Goal: Task Accomplishment & Management: Manage account settings

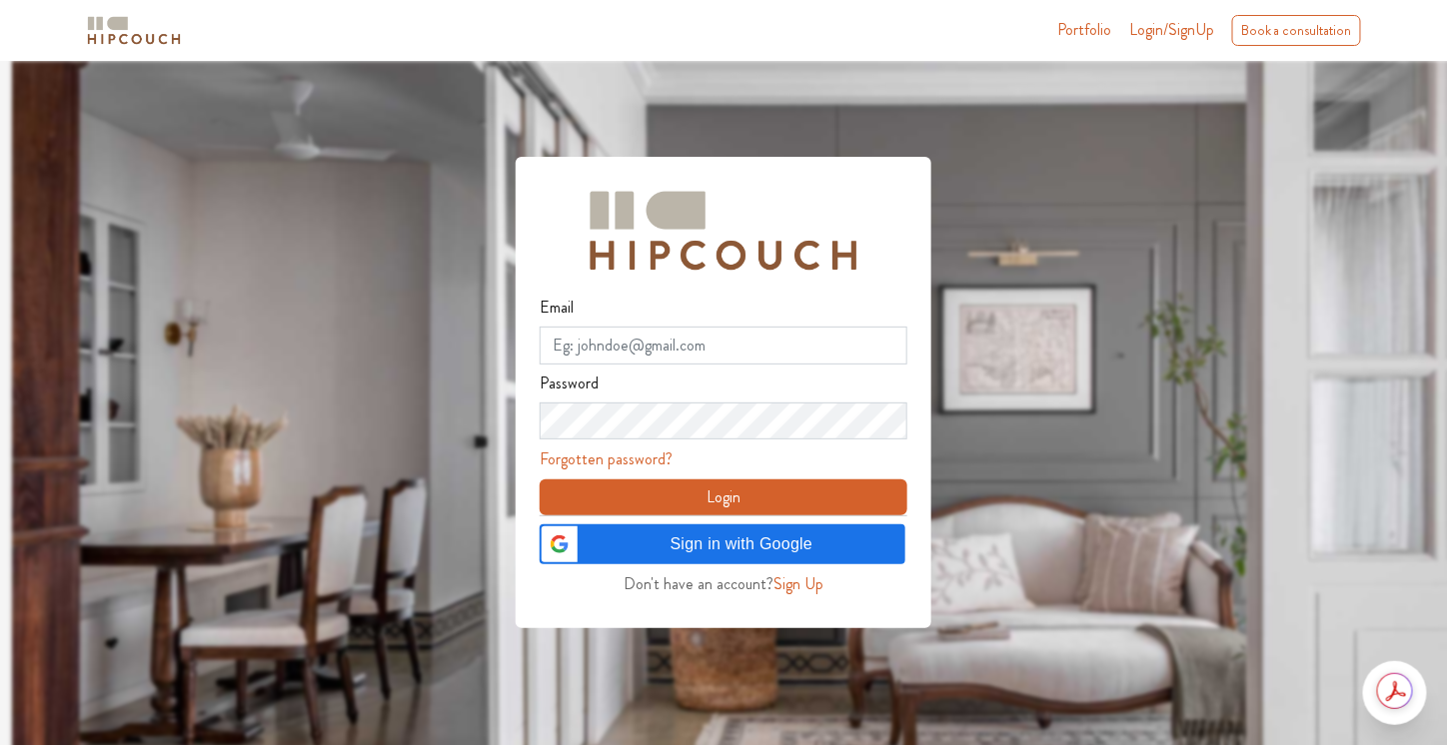
click at [749, 534] on span "Sign in with Google" at bounding box center [742, 545] width 304 height 24
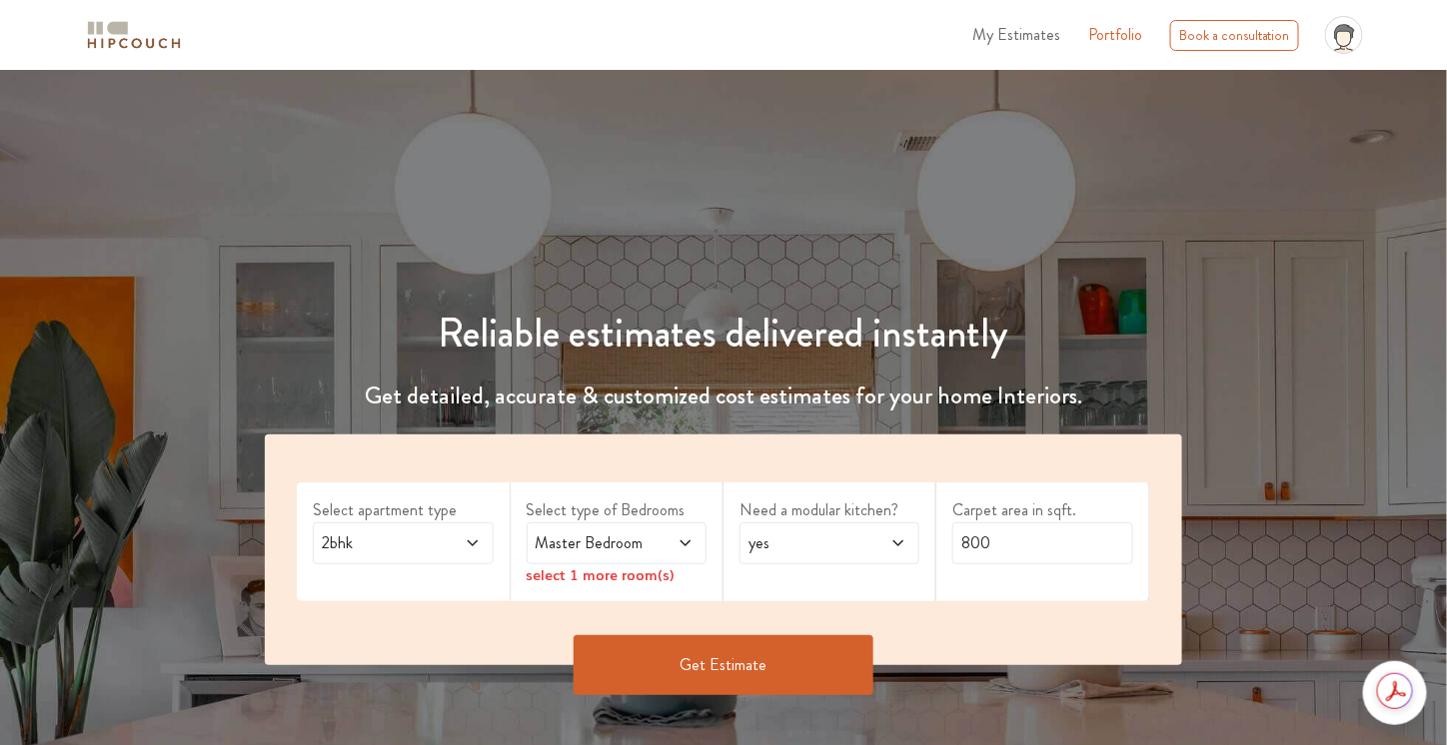
click at [1009, 35] on span "My Estimates" at bounding box center [1016, 34] width 88 height 23
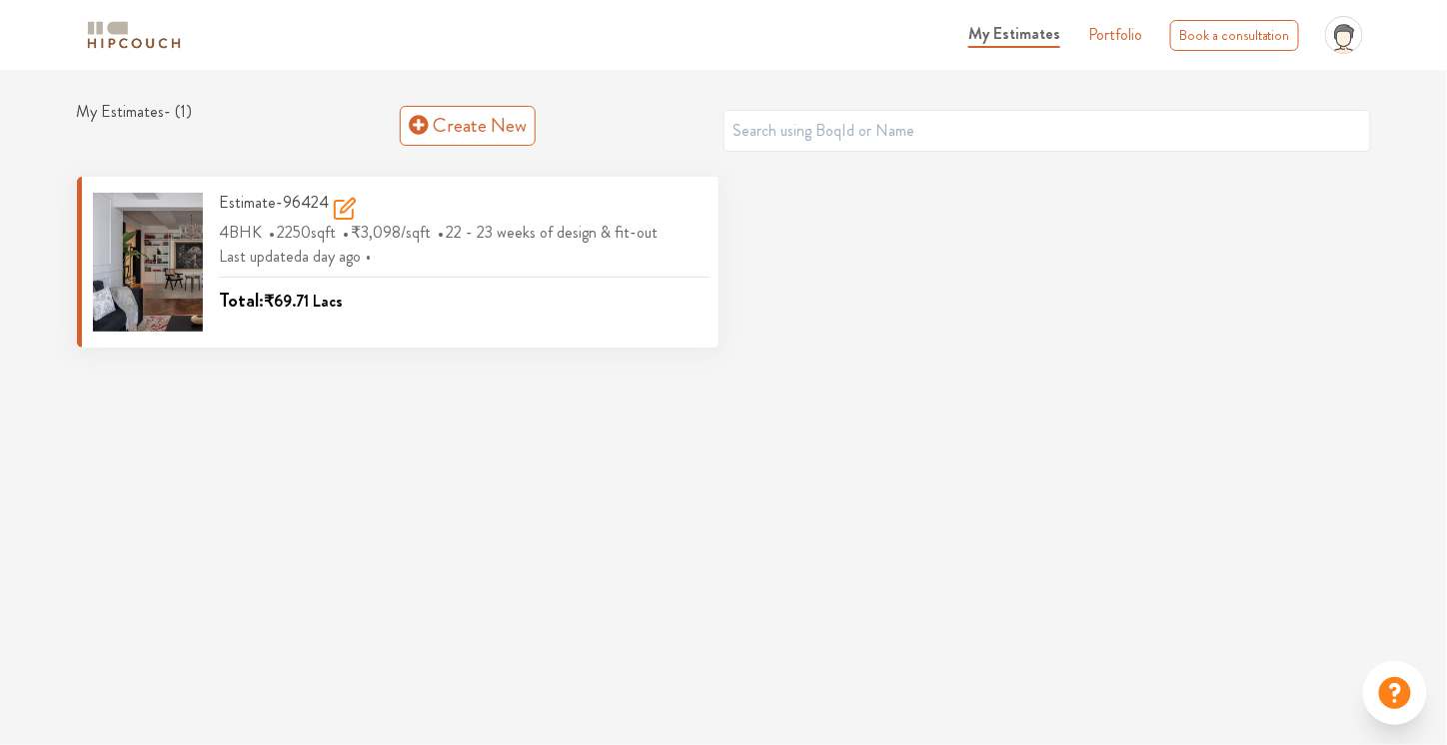
click at [473, 207] on div "Estimate-96424" at bounding box center [465, 207] width 492 height 28
click at [341, 212] on icon at bounding box center [345, 209] width 24 height 24
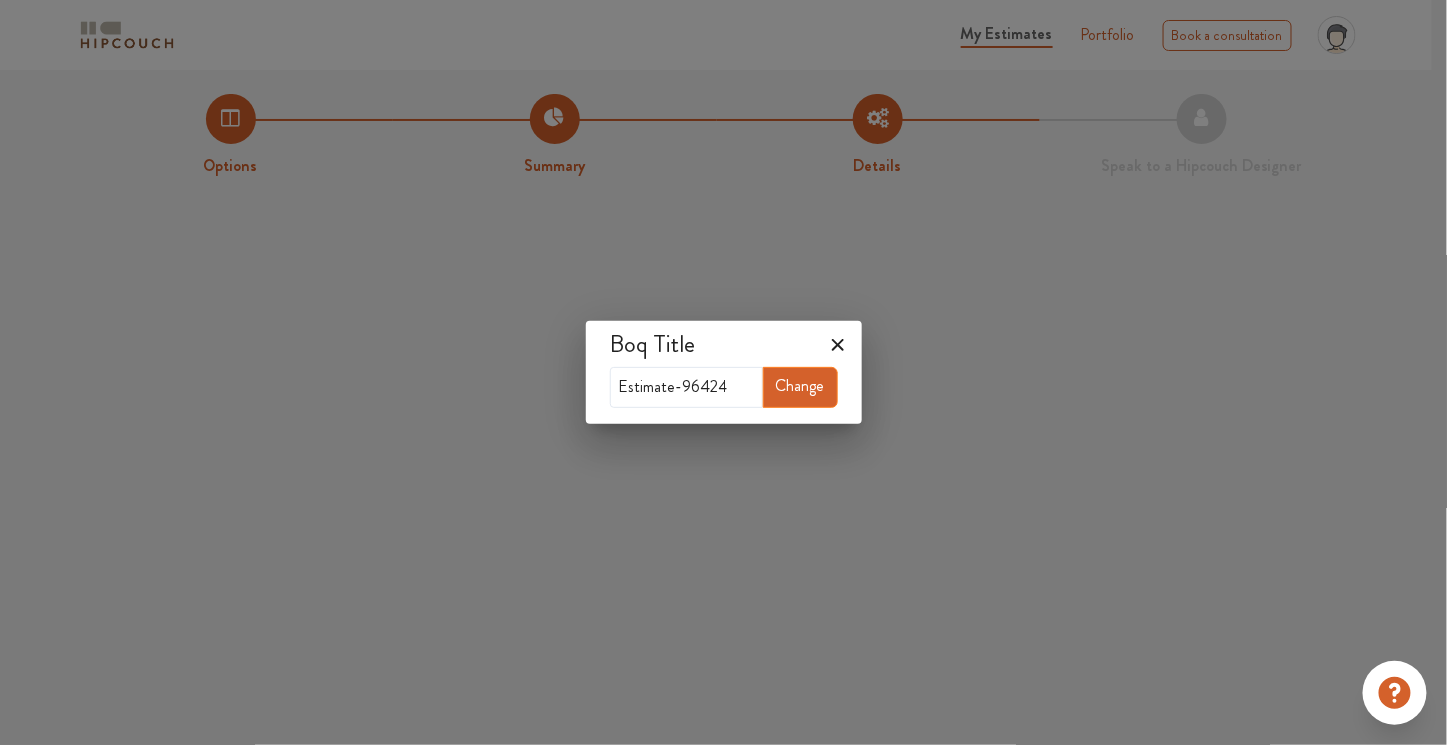
click at [838, 343] on icon at bounding box center [838, 345] width 32 height 32
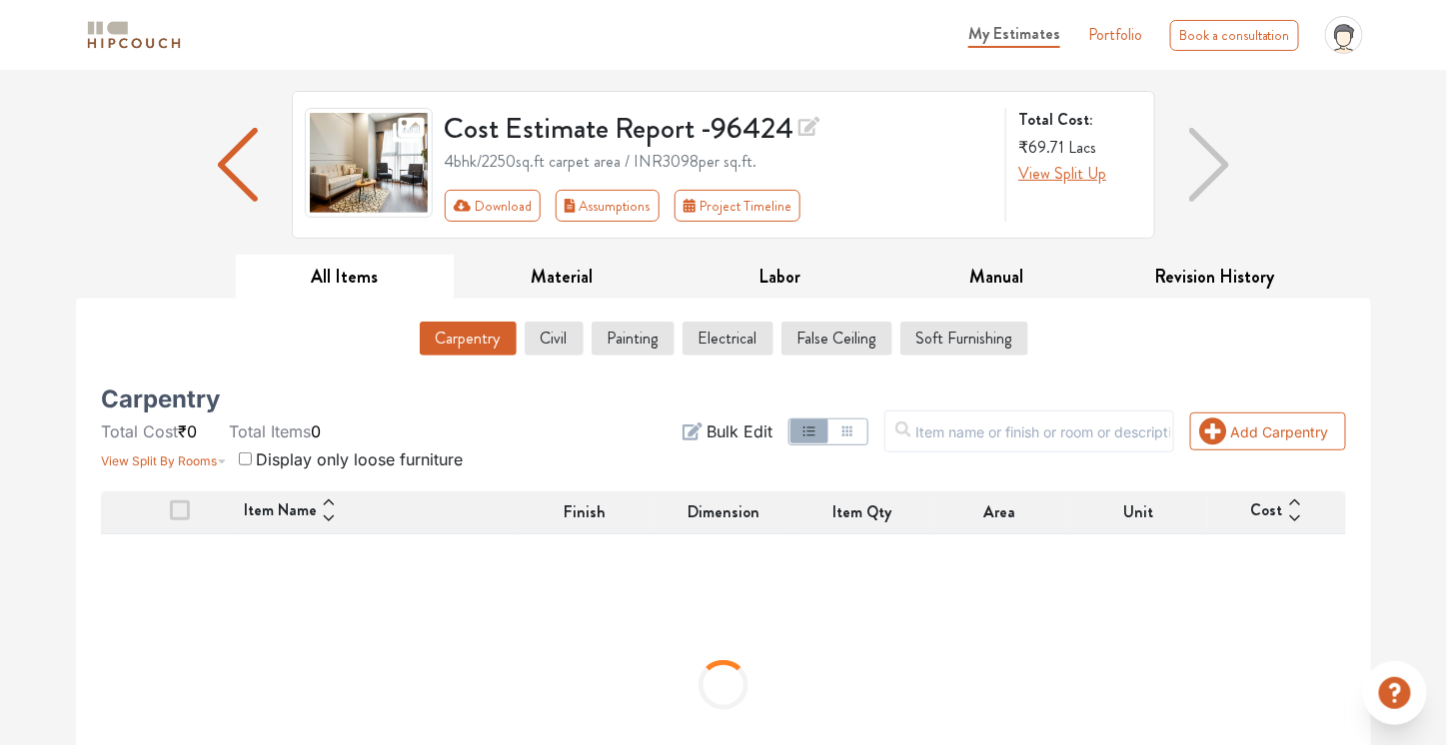
scroll to position [196, 0]
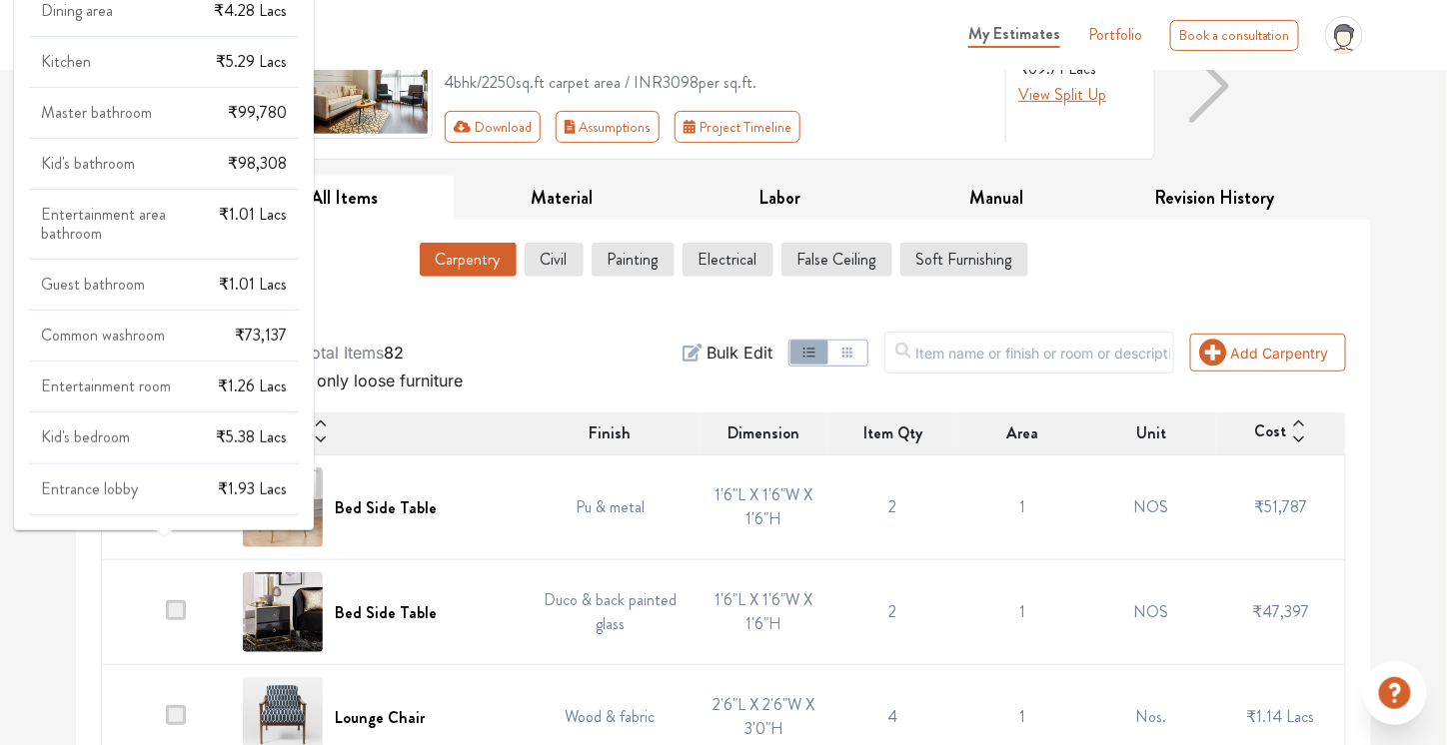
click at [209, 378] on div "Entertainment room ₹1.26 Lacs" at bounding box center [164, 395] width 270 height 35
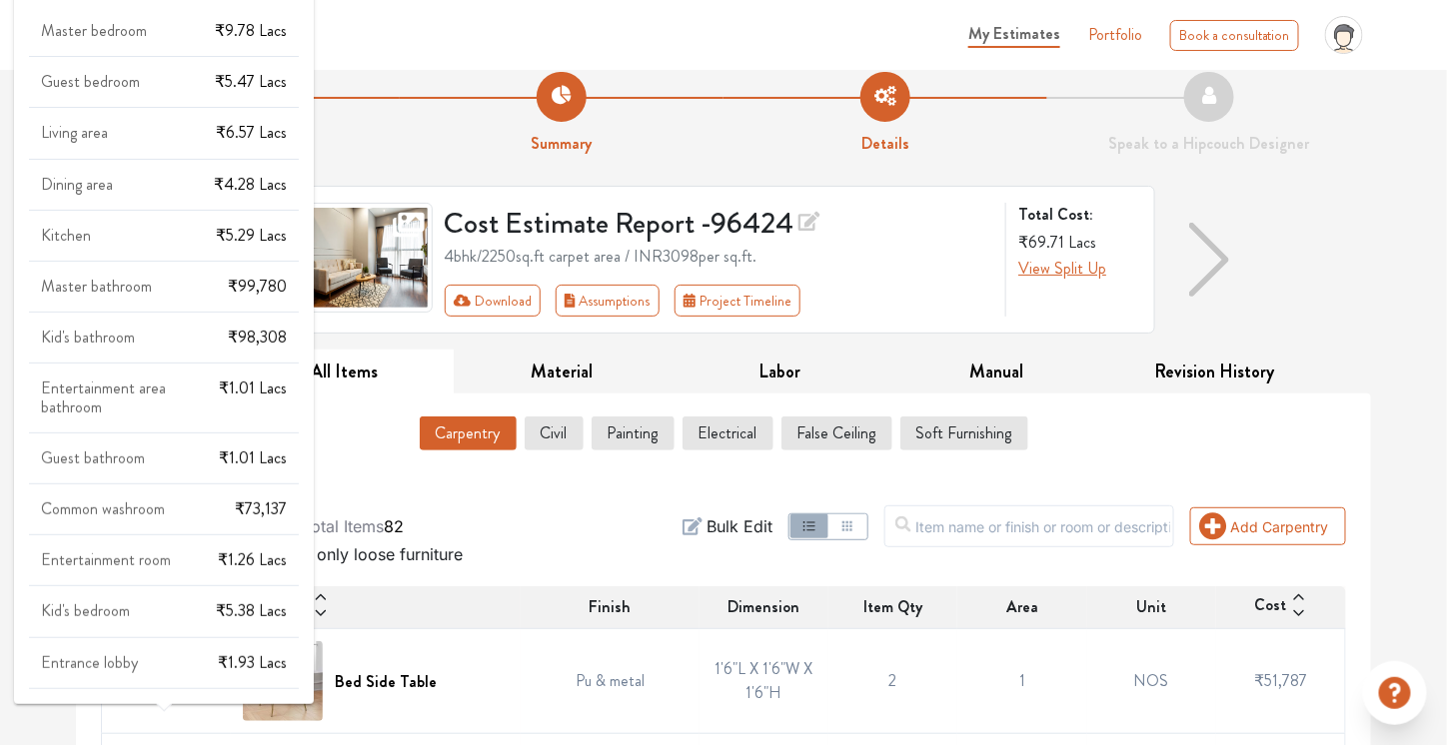
scroll to position [0, 0]
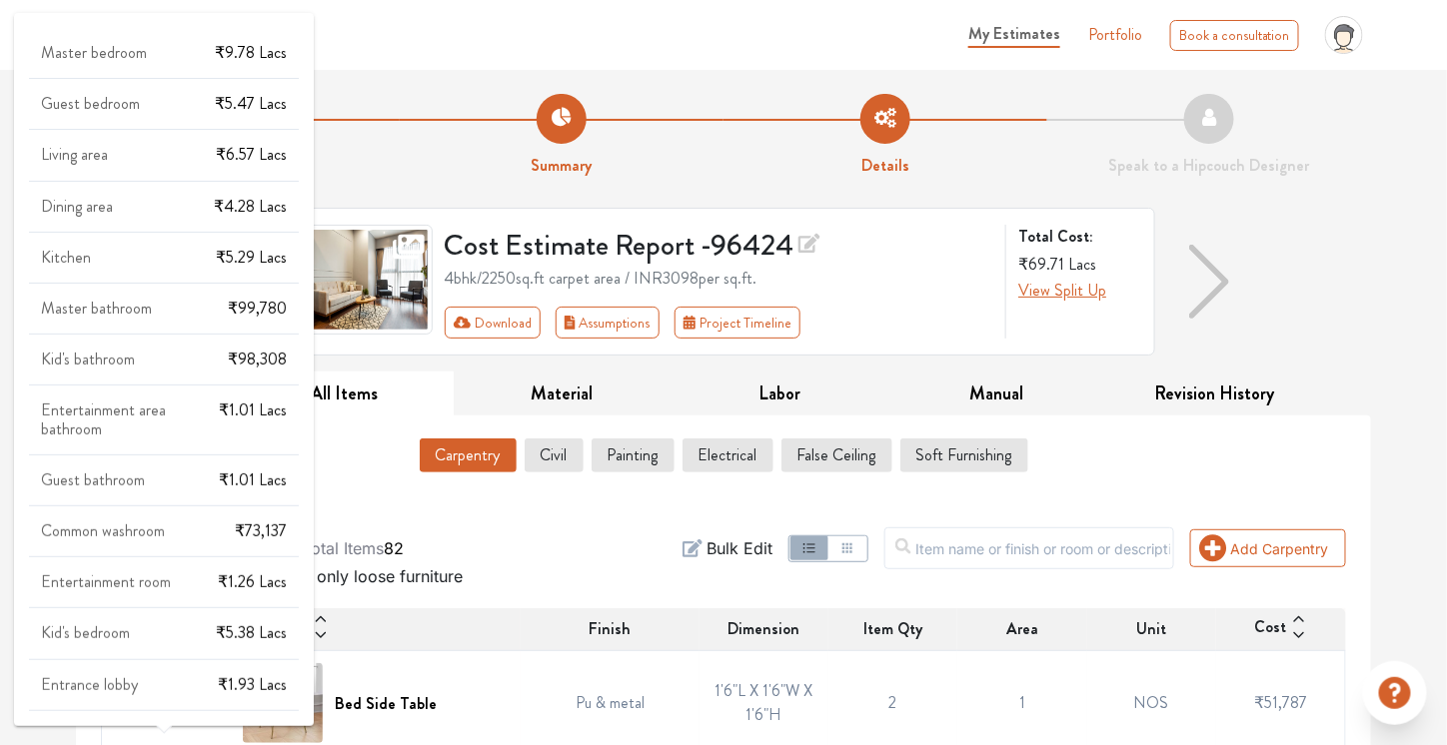
click at [153, 263] on div "Kitchen ₹5.29 Lacs" at bounding box center [164, 266] width 270 height 35
click at [211, 579] on div "Entertainment room ₹1.26 Lacs" at bounding box center [164, 591] width 270 height 35
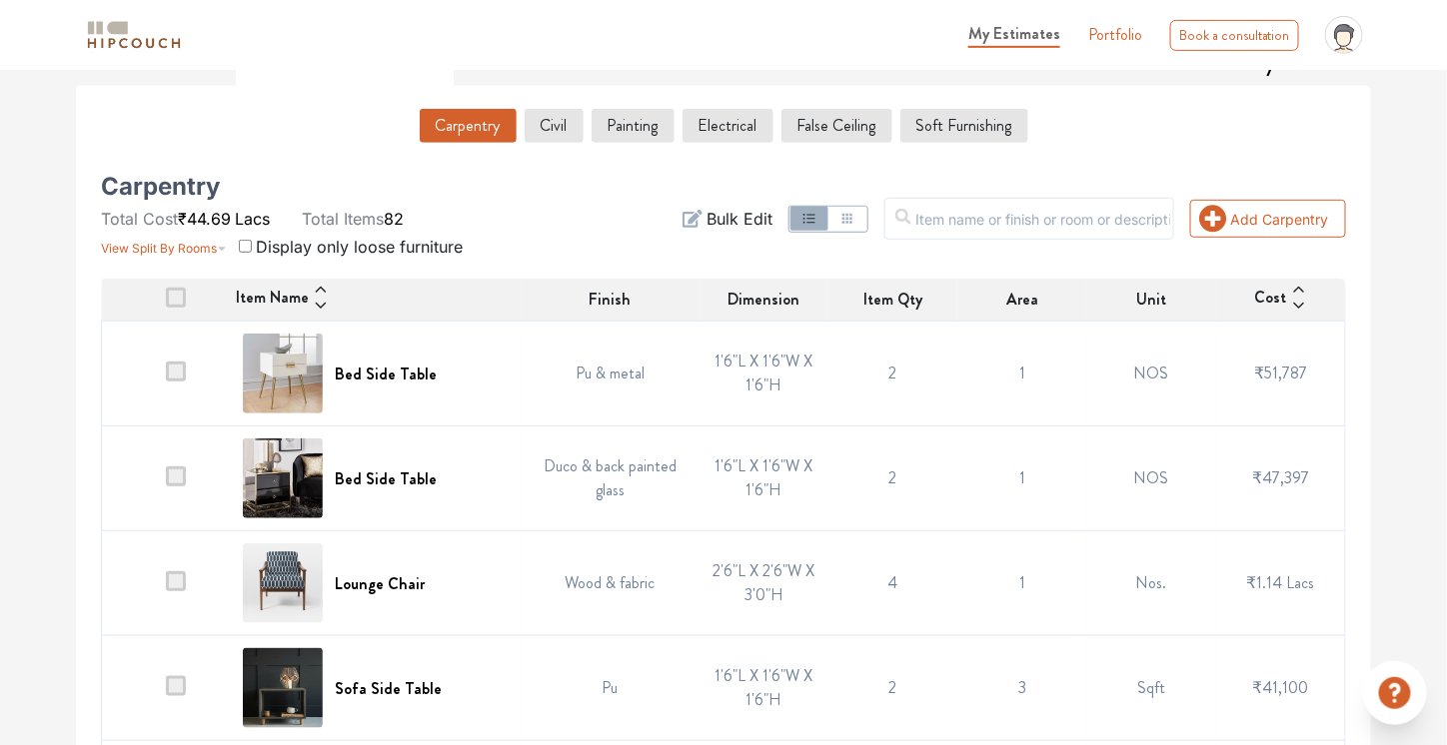
scroll to position [330, 0]
click at [325, 287] on icon at bounding box center [321, 290] width 10 height 6
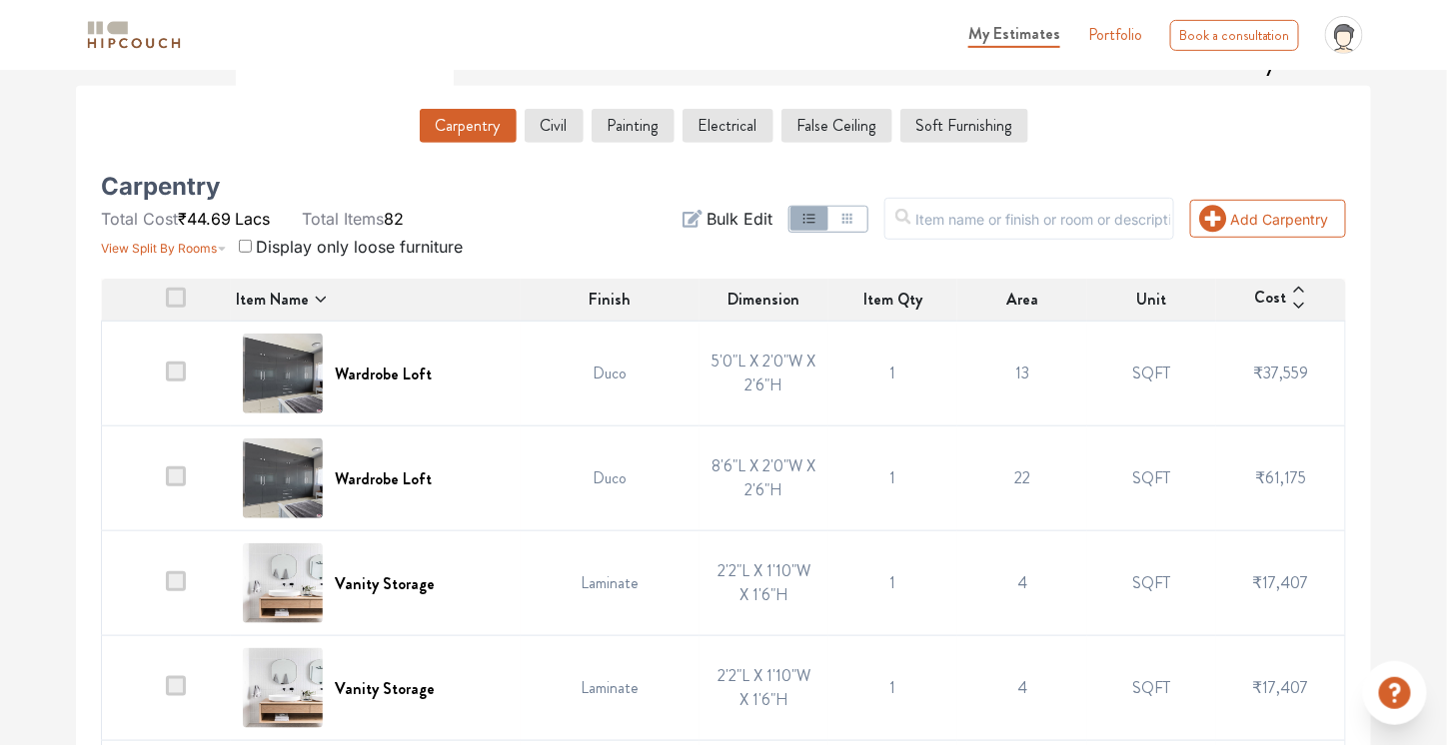
click at [325, 292] on icon at bounding box center [321, 300] width 16 height 16
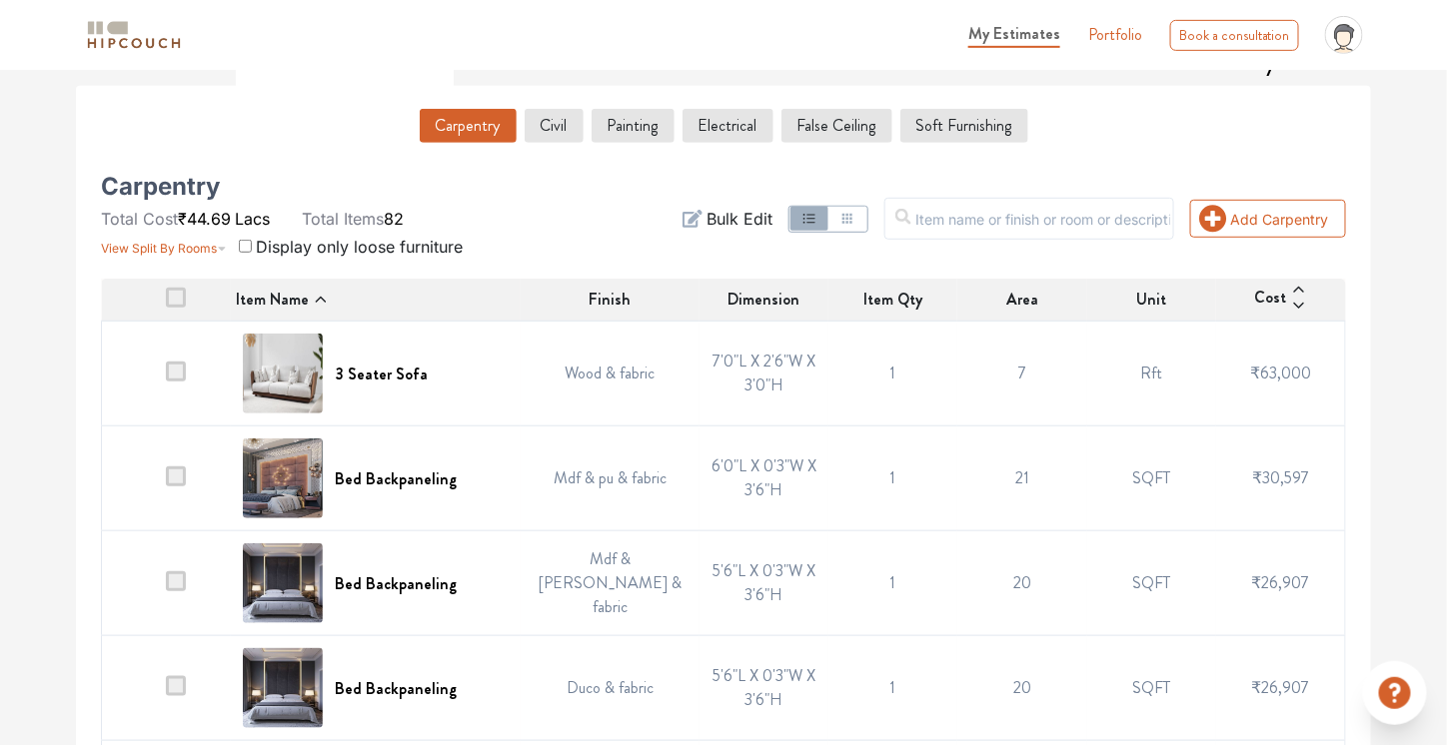
click at [325, 292] on icon at bounding box center [321, 300] width 16 height 16
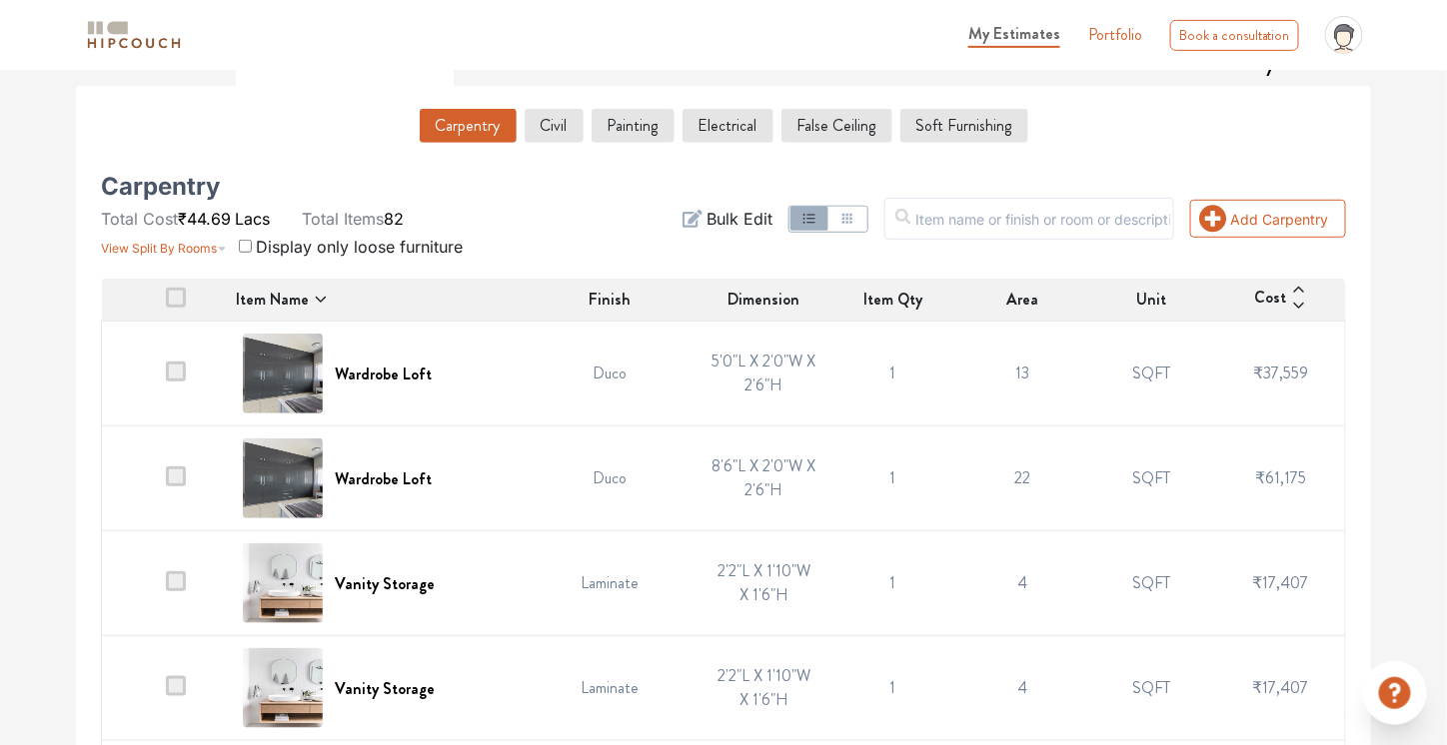
click at [581, 375] on td "Duco" at bounding box center [610, 374] width 179 height 105
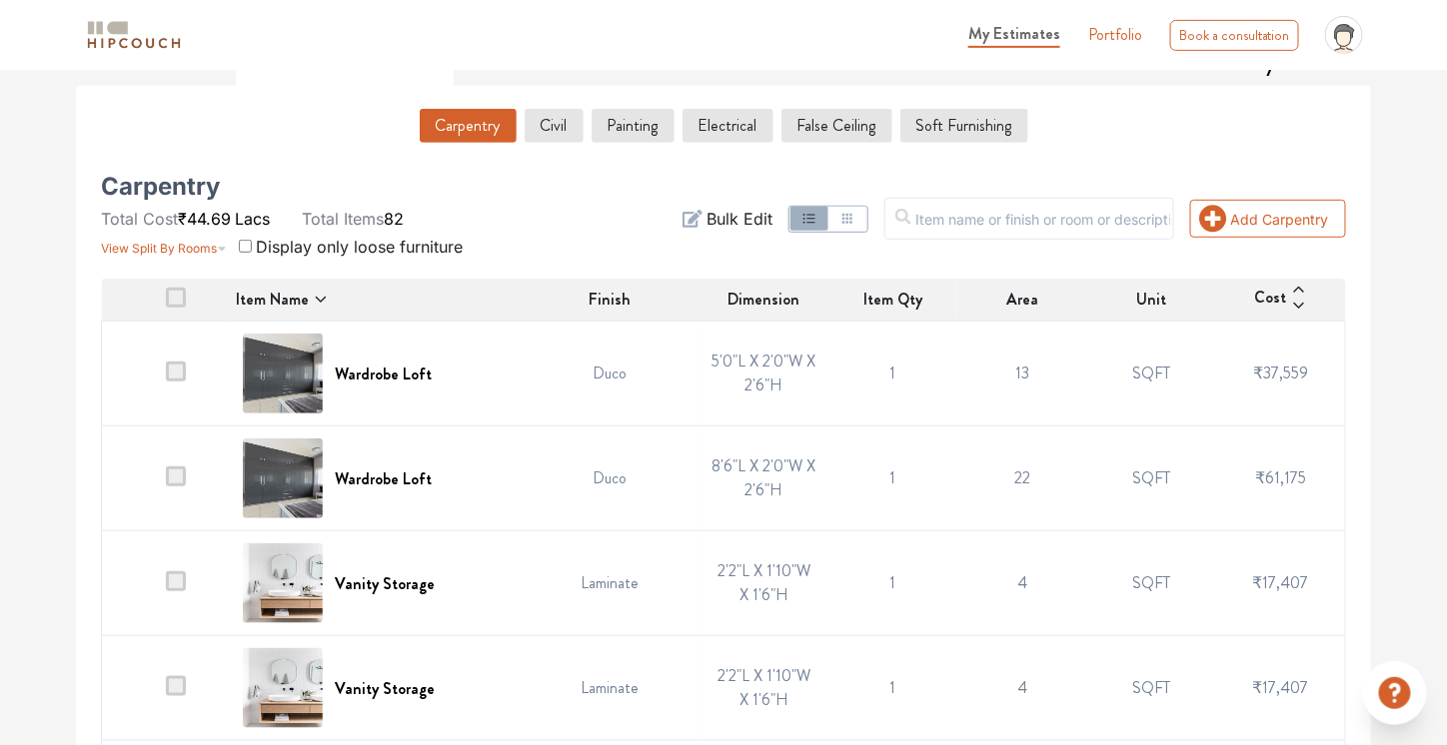
click at [604, 413] on td "Duco" at bounding box center [610, 374] width 179 height 105
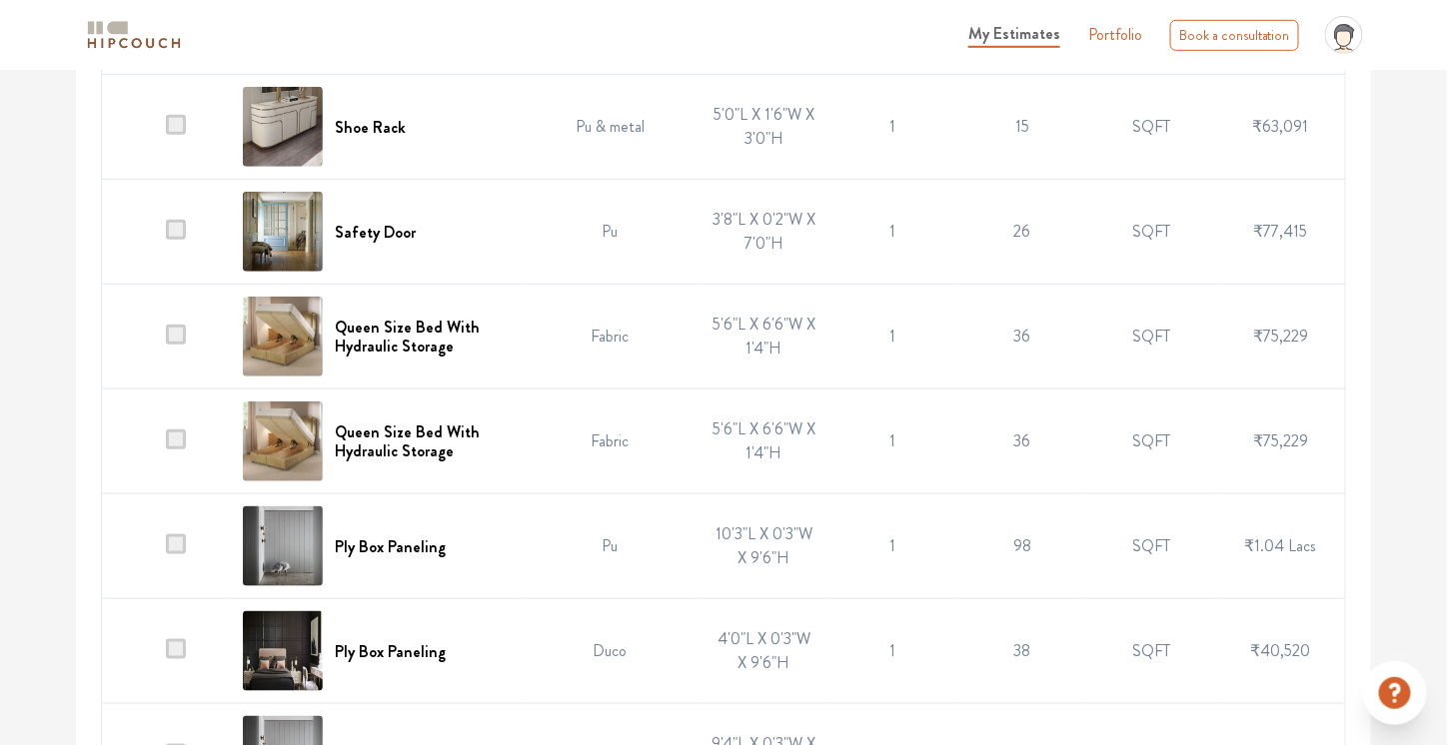
scroll to position [2992, 0]
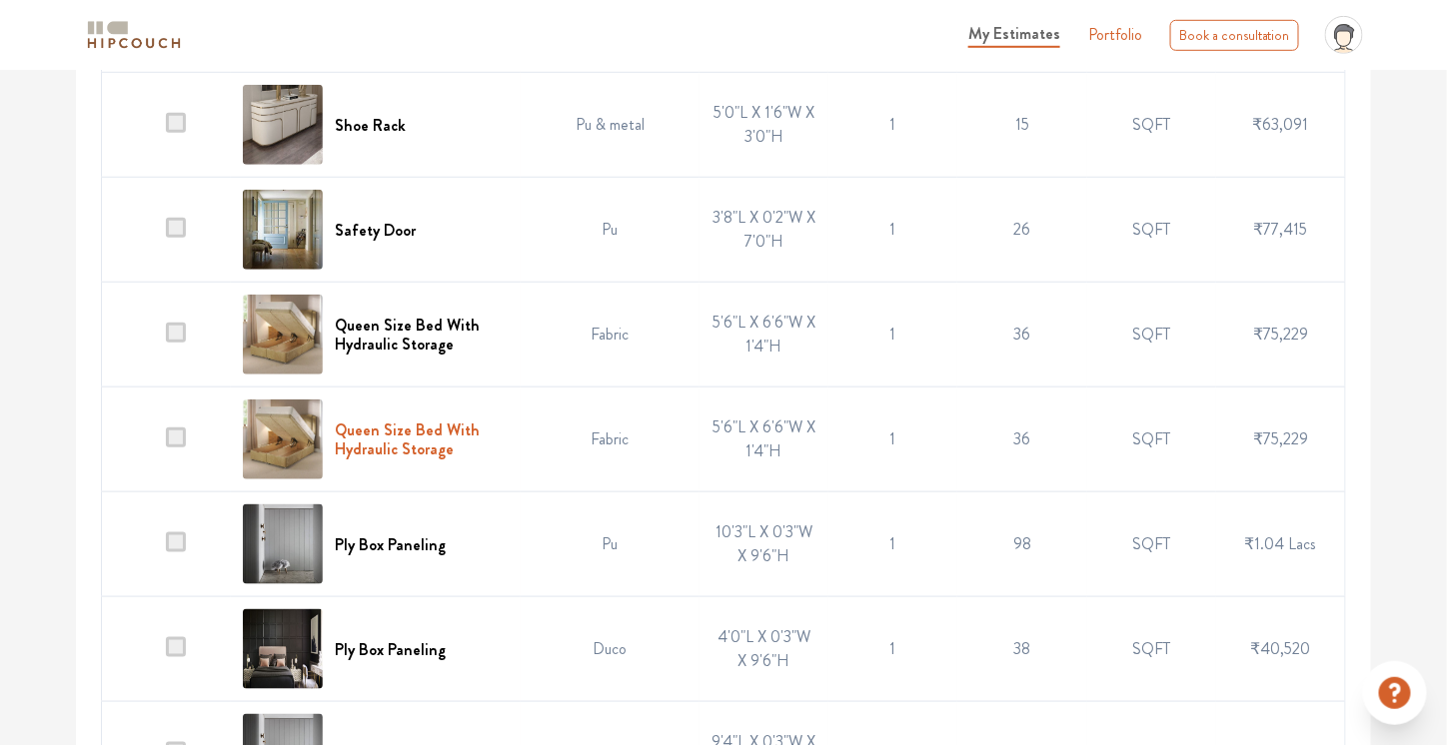
click at [428, 425] on h6 "Queen Size Bed With Hydraulic Storage" at bounding box center [422, 440] width 174 height 38
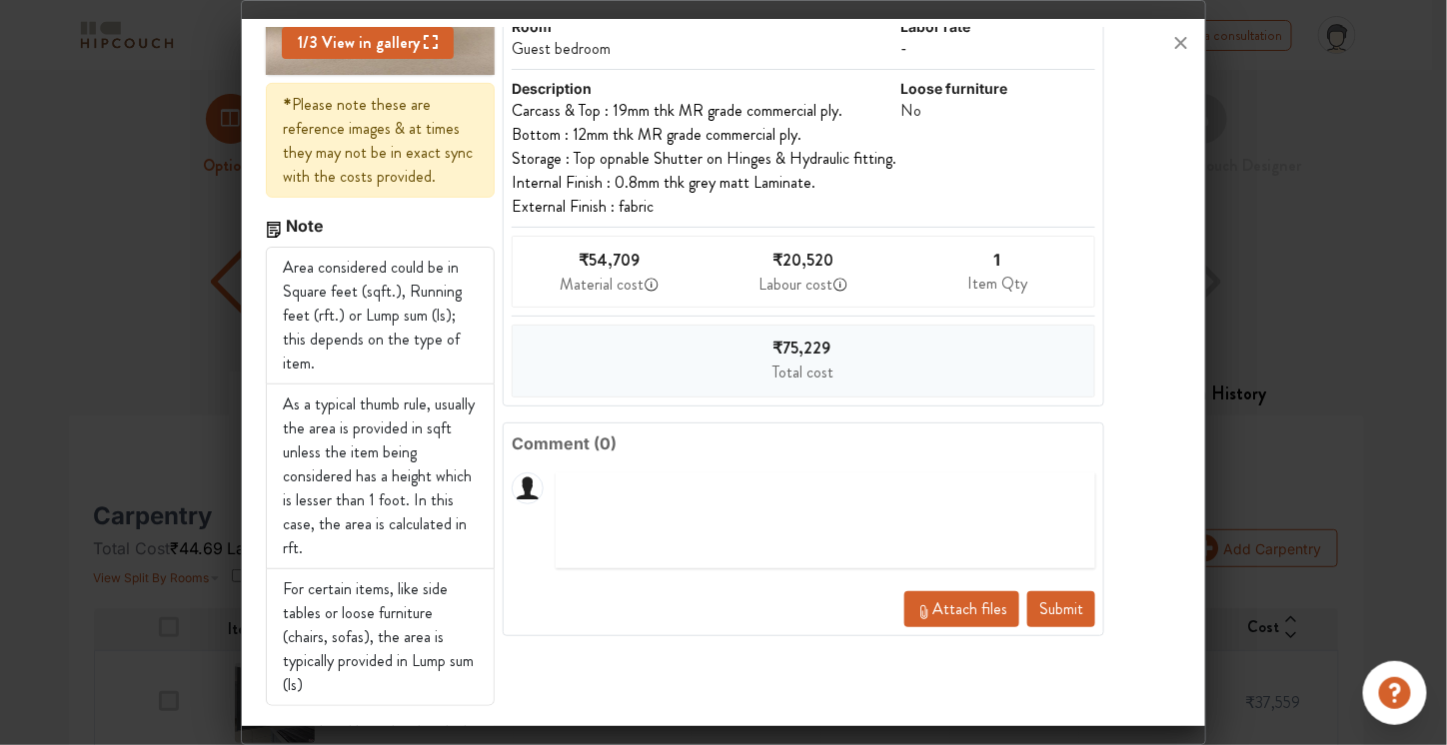
scroll to position [0, 0]
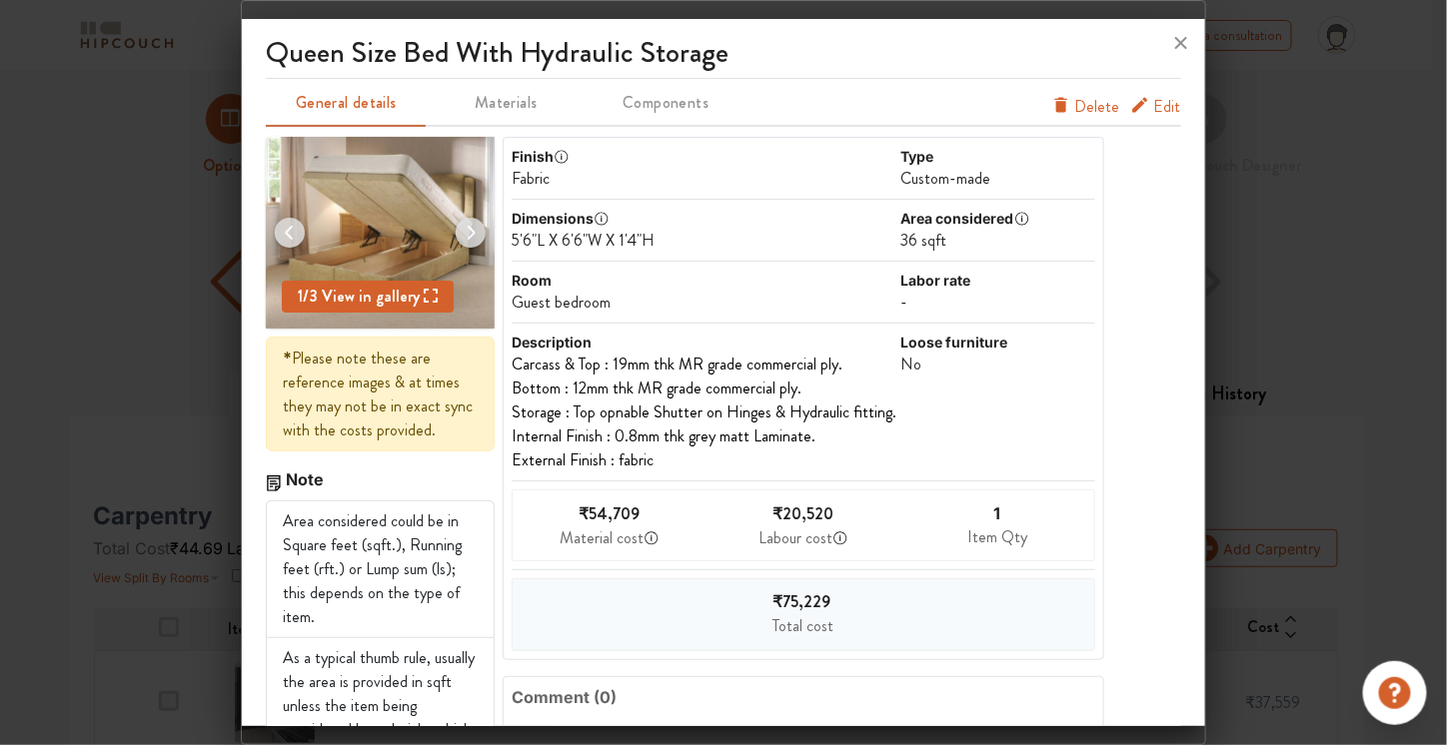
click at [1155, 105] on span "Edit" at bounding box center [1167, 107] width 27 height 24
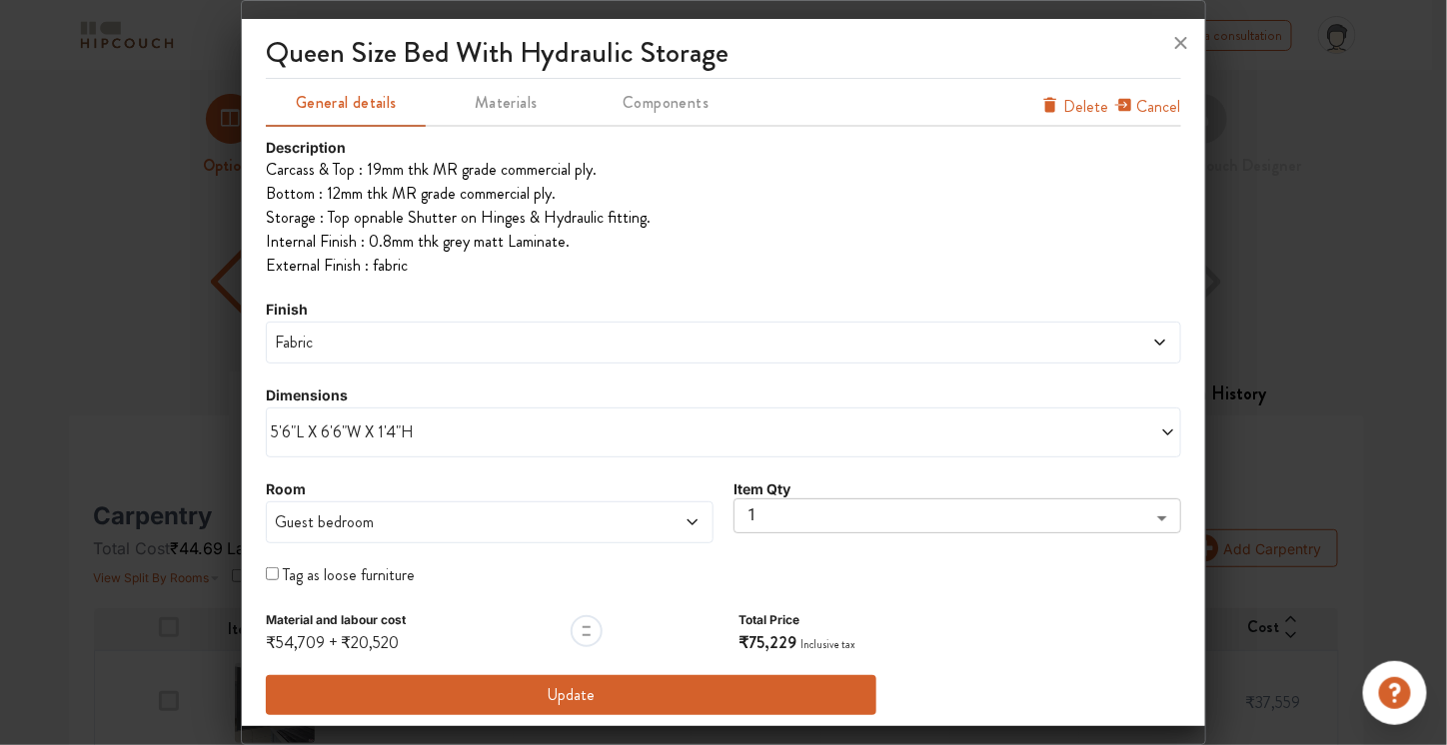
click at [684, 525] on icon at bounding box center [692, 523] width 16 height 16
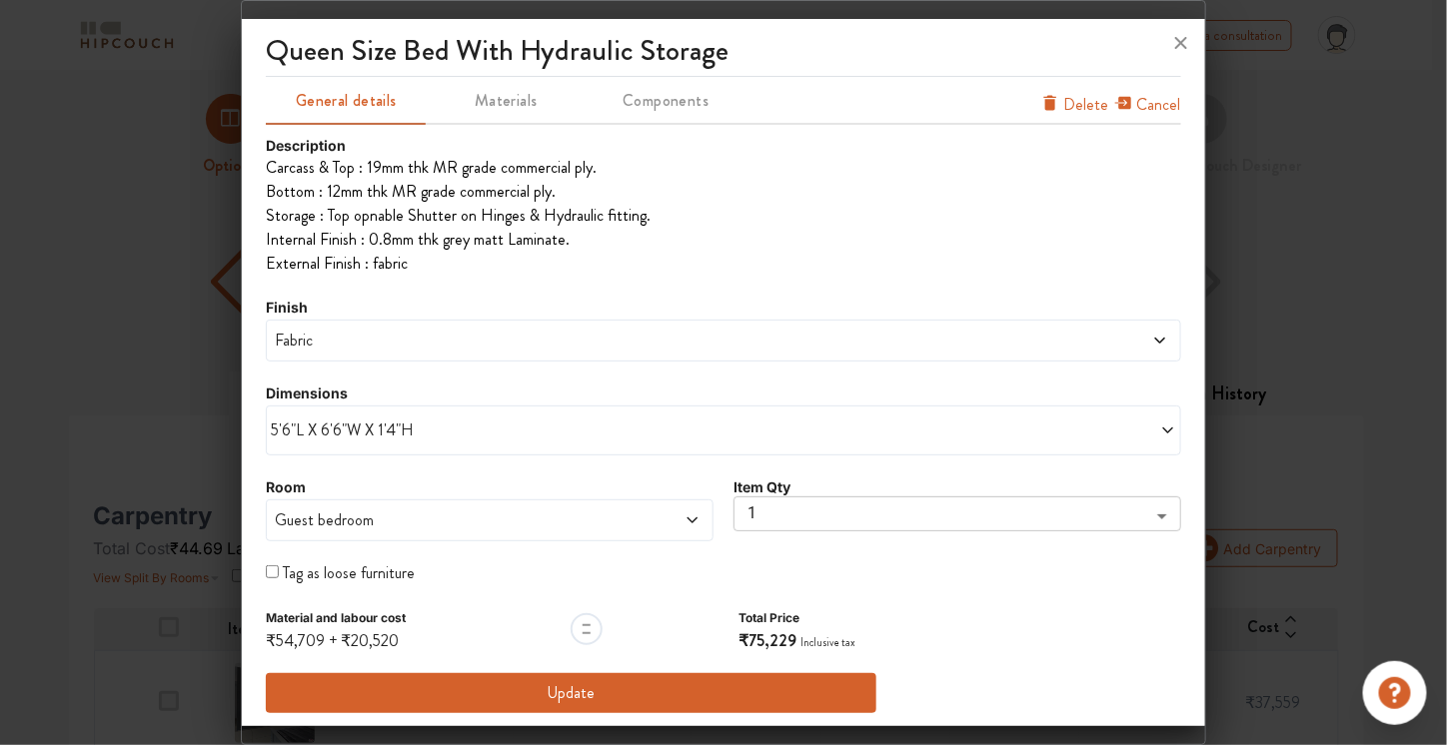
click at [593, 622] on div at bounding box center [587, 629] width 32 height 32
click at [501, 103] on span "Materials" at bounding box center [506, 103] width 156 height 28
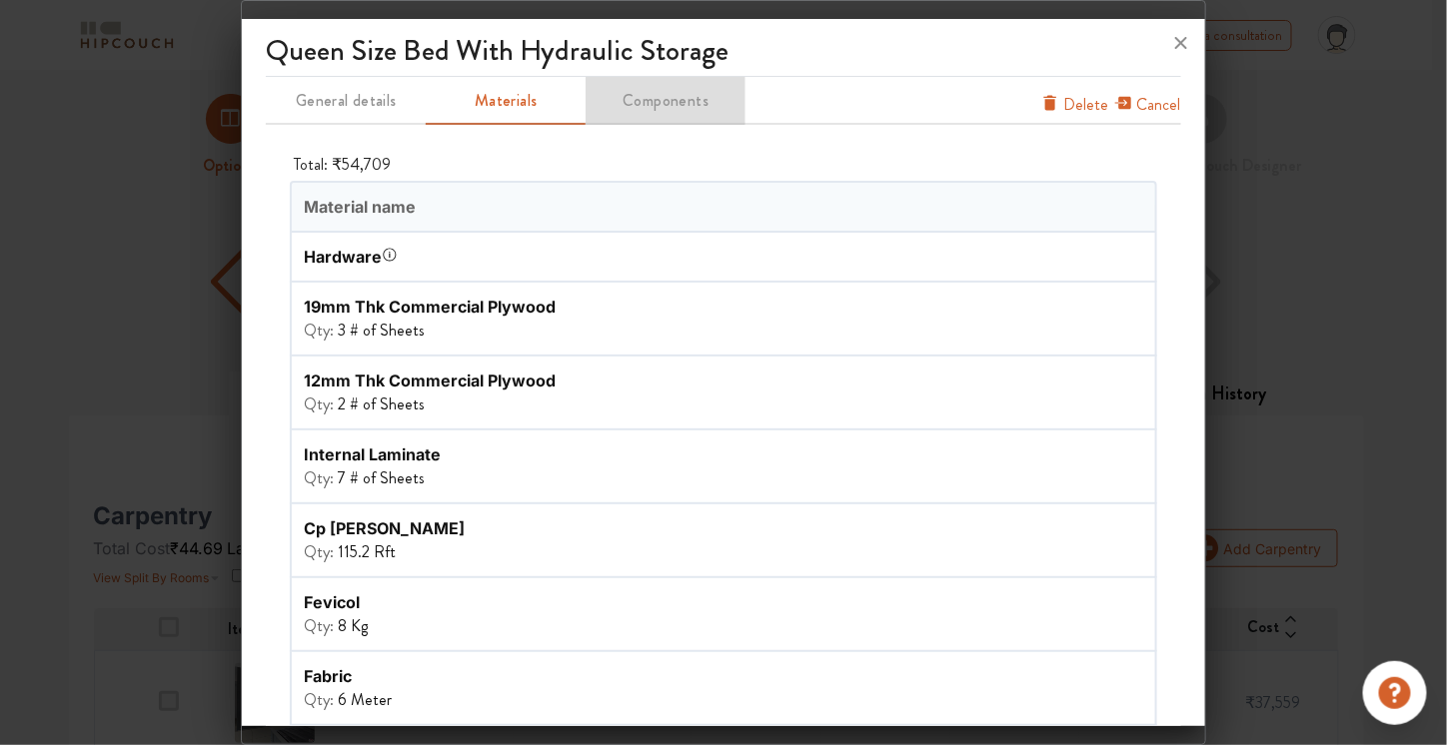
click at [649, 104] on span "Components" at bounding box center [666, 103] width 156 height 28
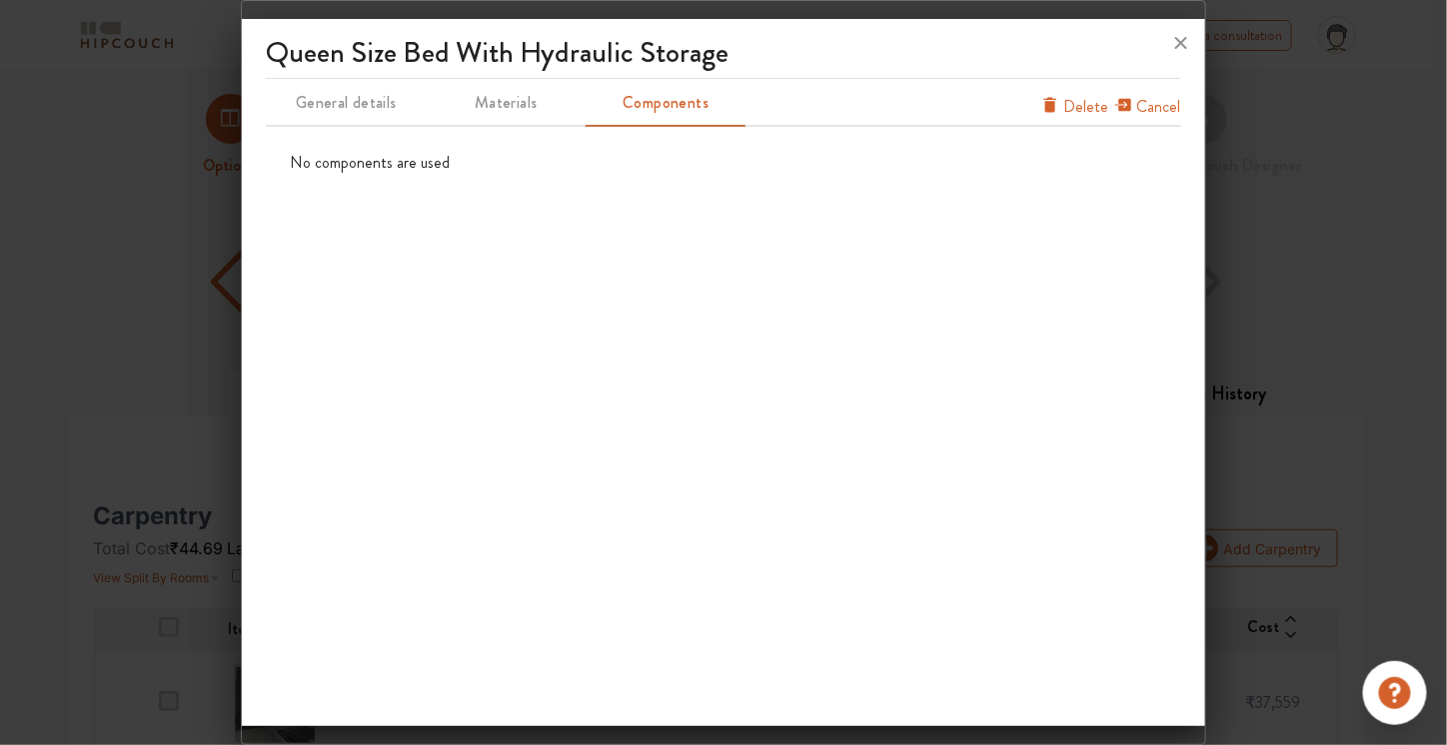
scroll to position [0, 0]
click at [1196, 44] on icon at bounding box center [1181, 43] width 32 height 32
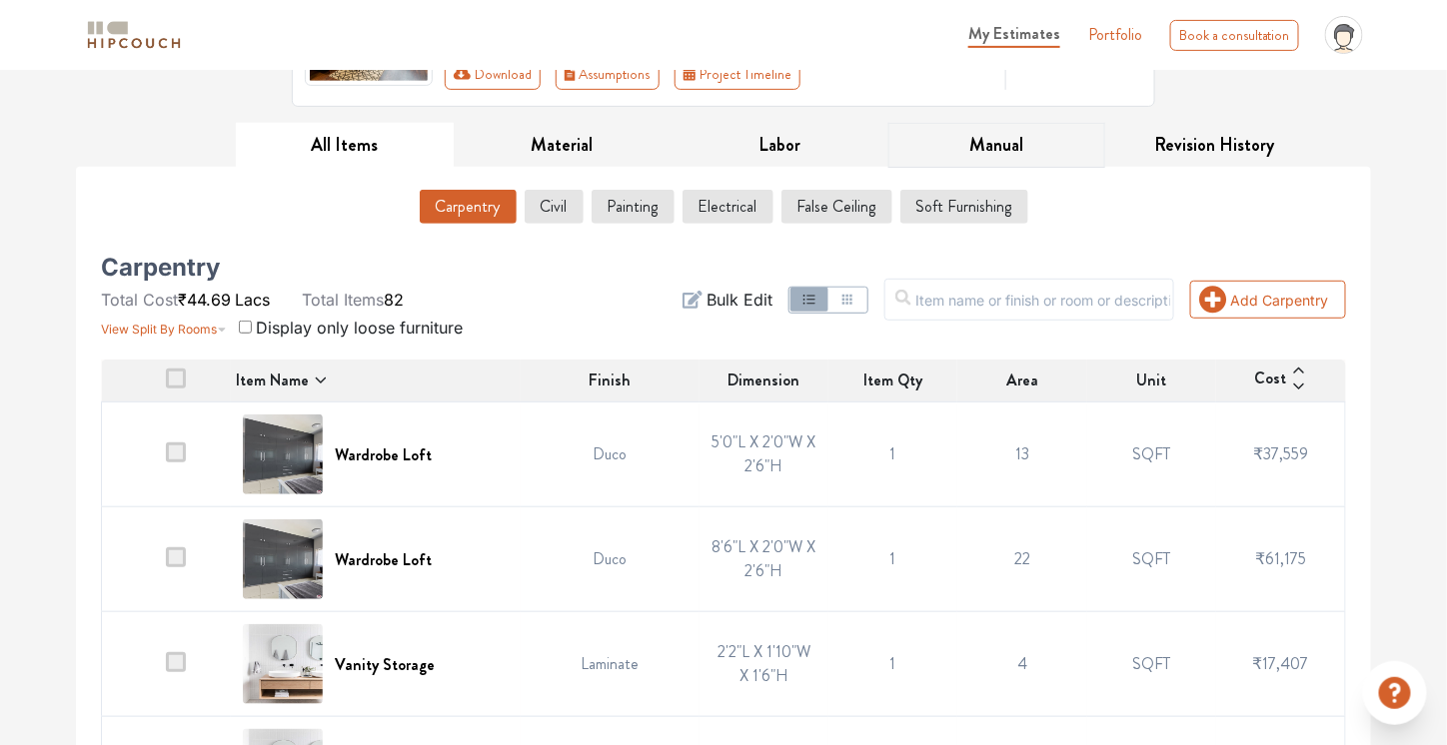
scroll to position [250, 0]
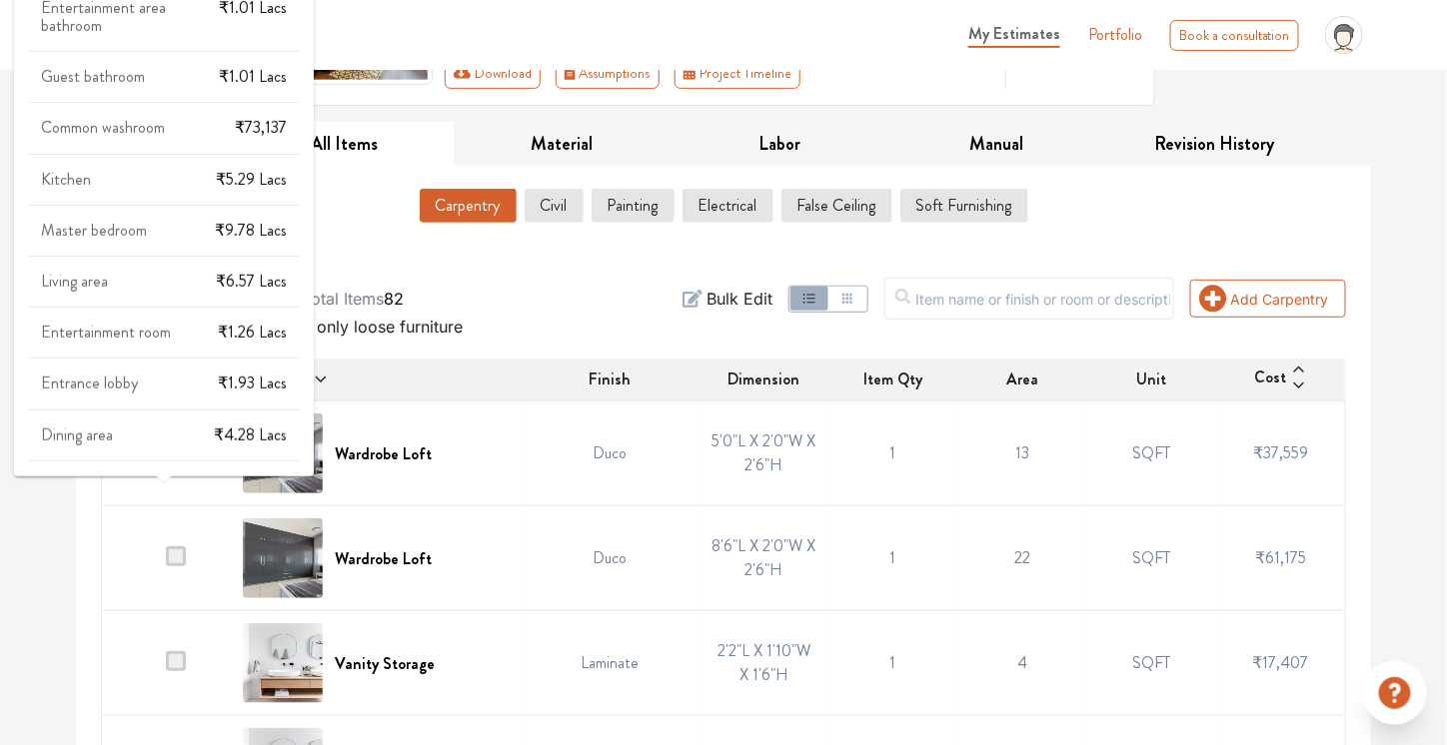
click at [201, 324] on div "Entertainment room ₹1.26 Lacs" at bounding box center [164, 341] width 270 height 35
click at [101, 329] on span "Entertainment room" at bounding box center [106, 332] width 130 height 23
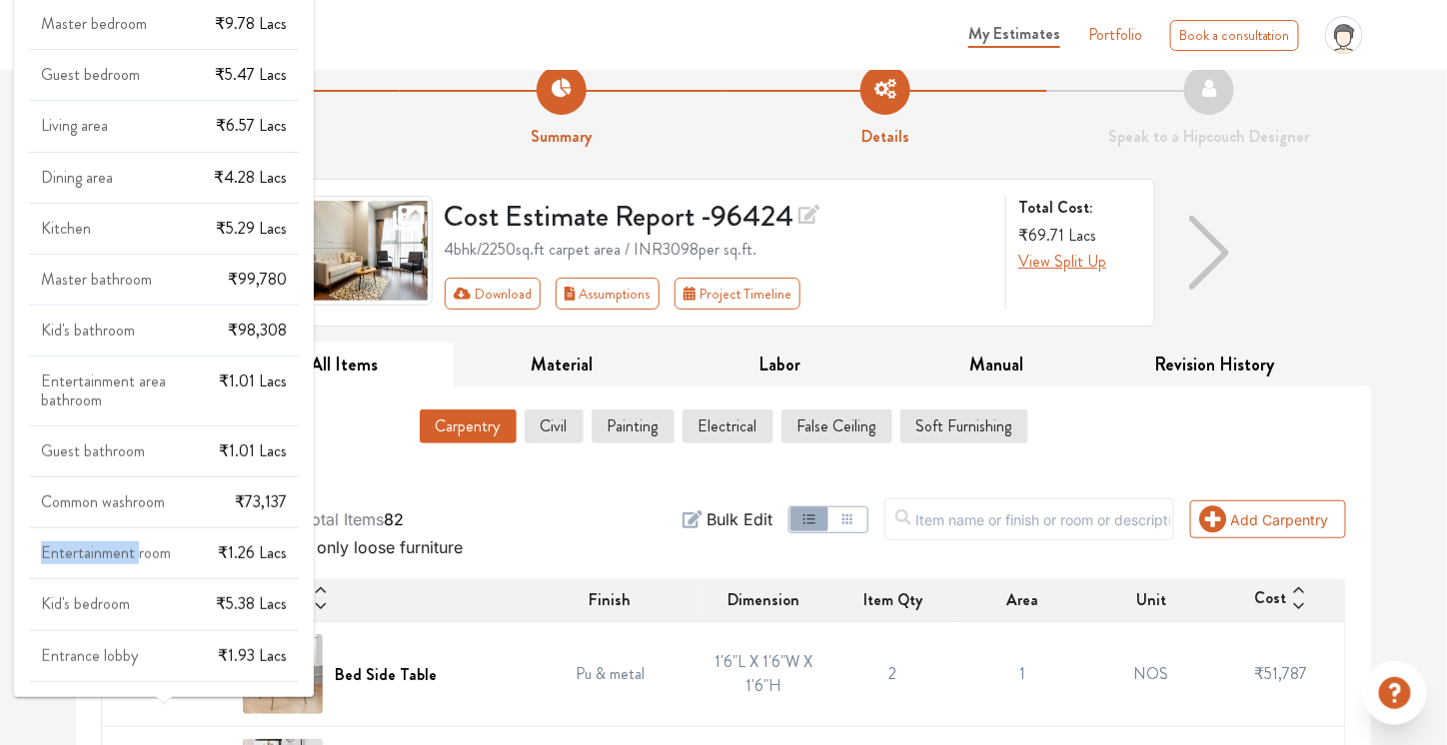
scroll to position [0, 0]
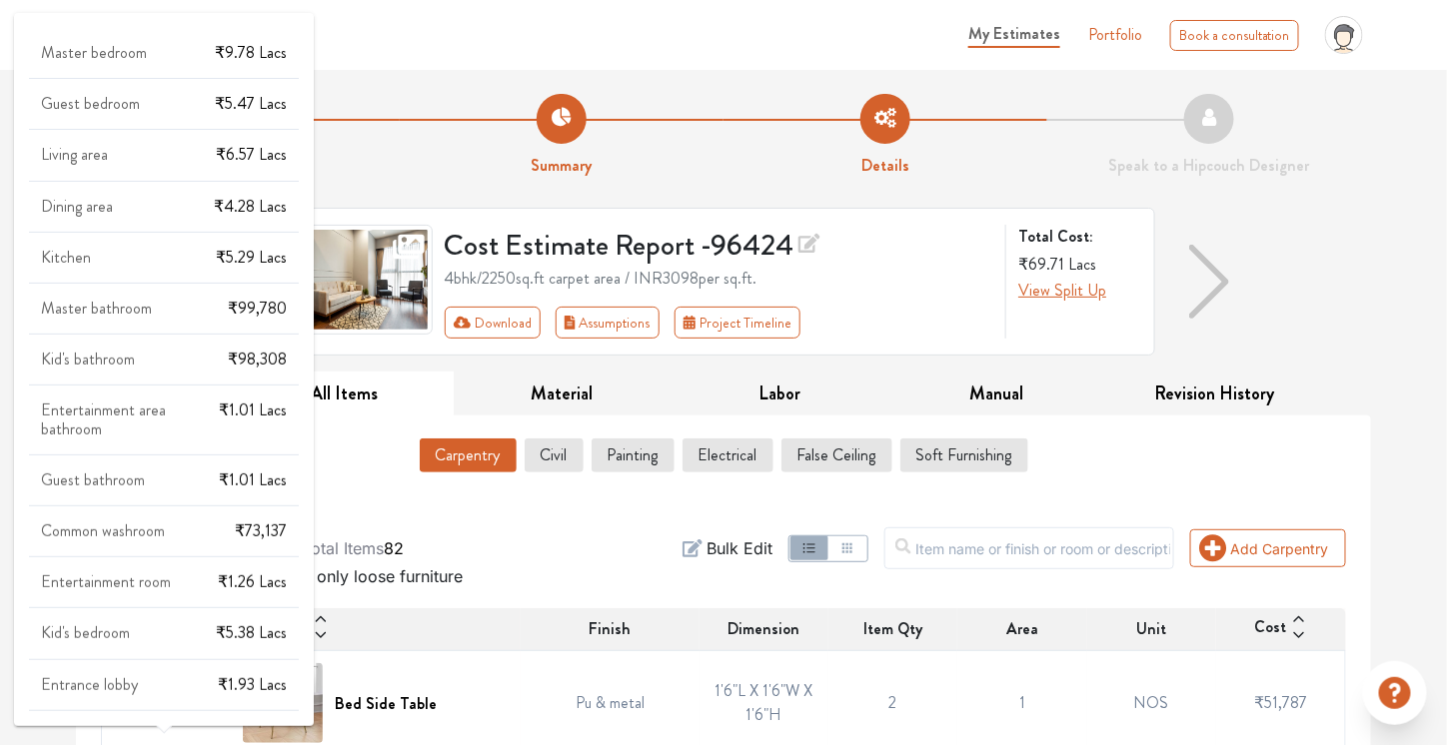
click at [101, 311] on span "Master bathroom" at bounding box center [96, 308] width 111 height 23
click at [156, 315] on div "Master bathroom ₹99,780" at bounding box center [164, 317] width 270 height 35
click at [175, 397] on div "Master bedroom ₹9.78 Lacs Guest bedroom ₹5.47 Lacs Living area ₹6.57 Lacs Dinin…" at bounding box center [164, 377] width 270 height 667
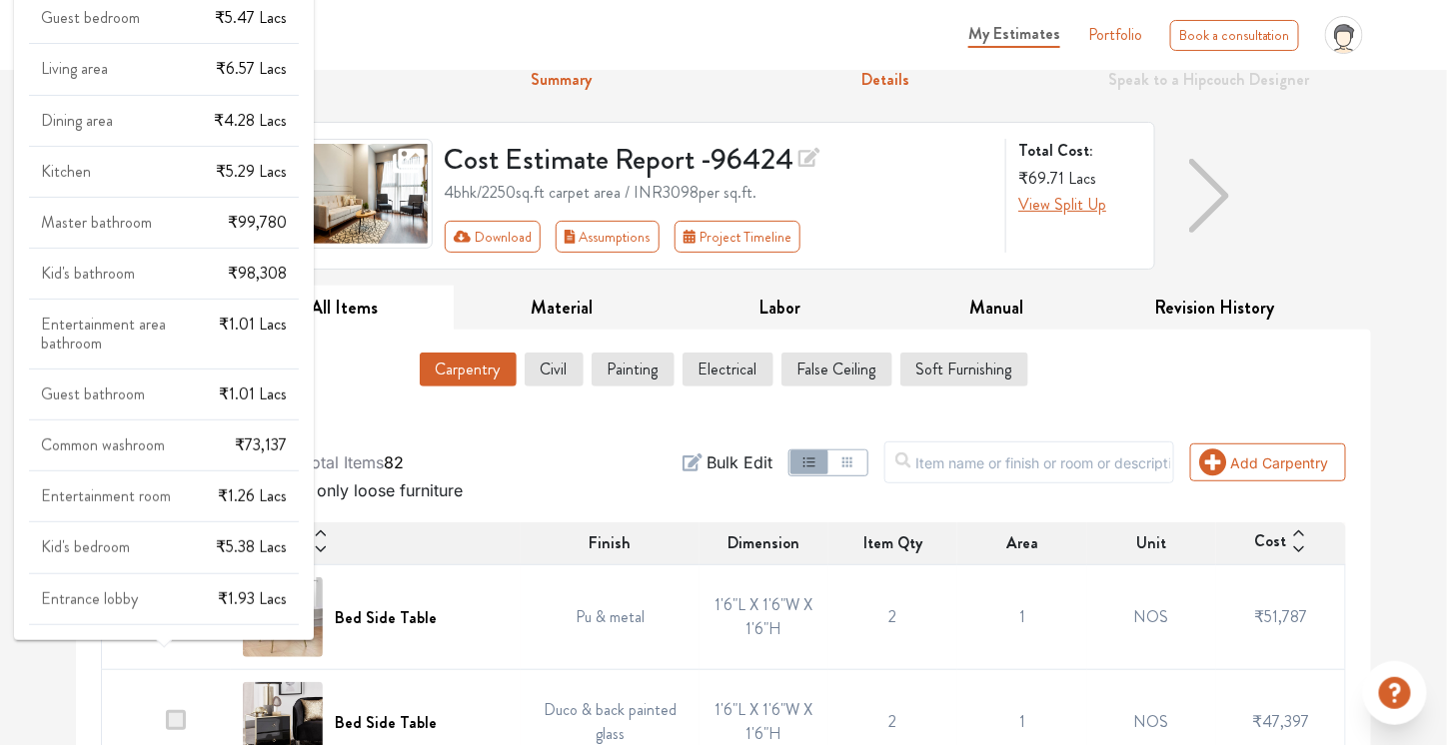
scroll to position [89, 0]
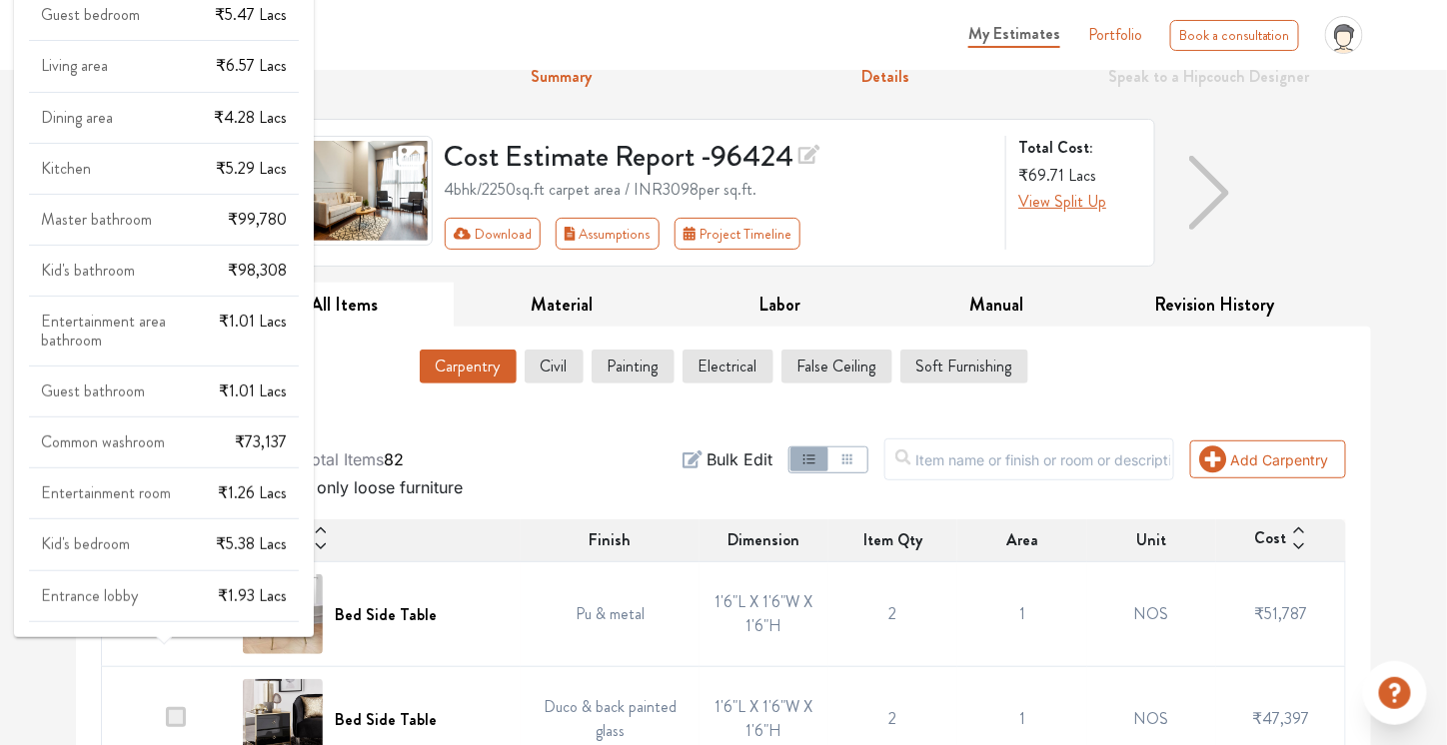
click at [162, 450] on div "Common washroom ₹73,137" at bounding box center [164, 451] width 270 height 35
click at [163, 487] on span "Entertainment room" at bounding box center [106, 493] width 130 height 23
click at [154, 528] on div "Master bedroom ₹9.78 Lacs Guest bedroom ₹5.47 Lacs Living area ₹6.57 Lacs Dinin…" at bounding box center [164, 288] width 270 height 667
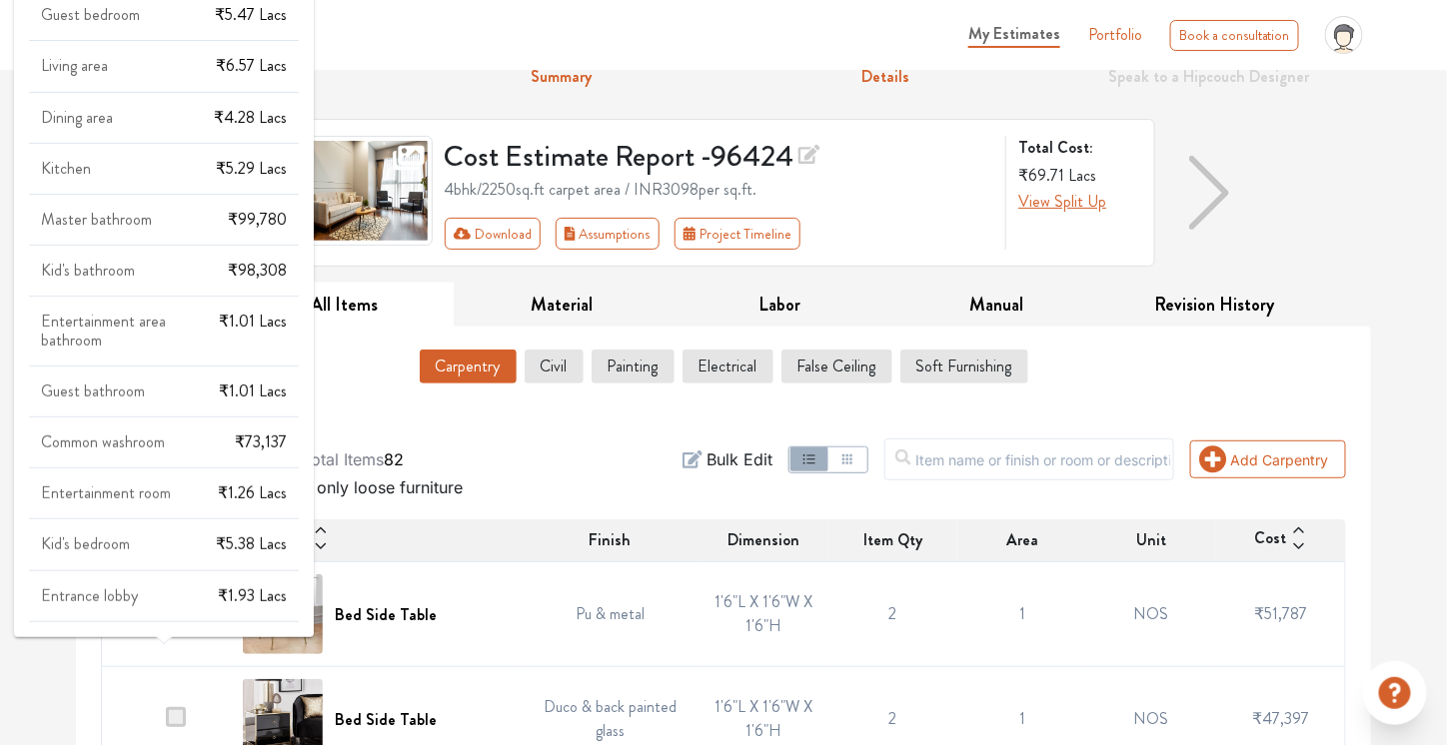
click at [154, 528] on div "Master bedroom ₹9.78 Lacs Guest bedroom ₹5.47 Lacs Living area ₹6.57 Lacs Dinin…" at bounding box center [164, 288] width 270 height 667
click at [169, 588] on div "Entrance lobby ₹1.93 Lacs" at bounding box center [164, 605] width 270 height 35
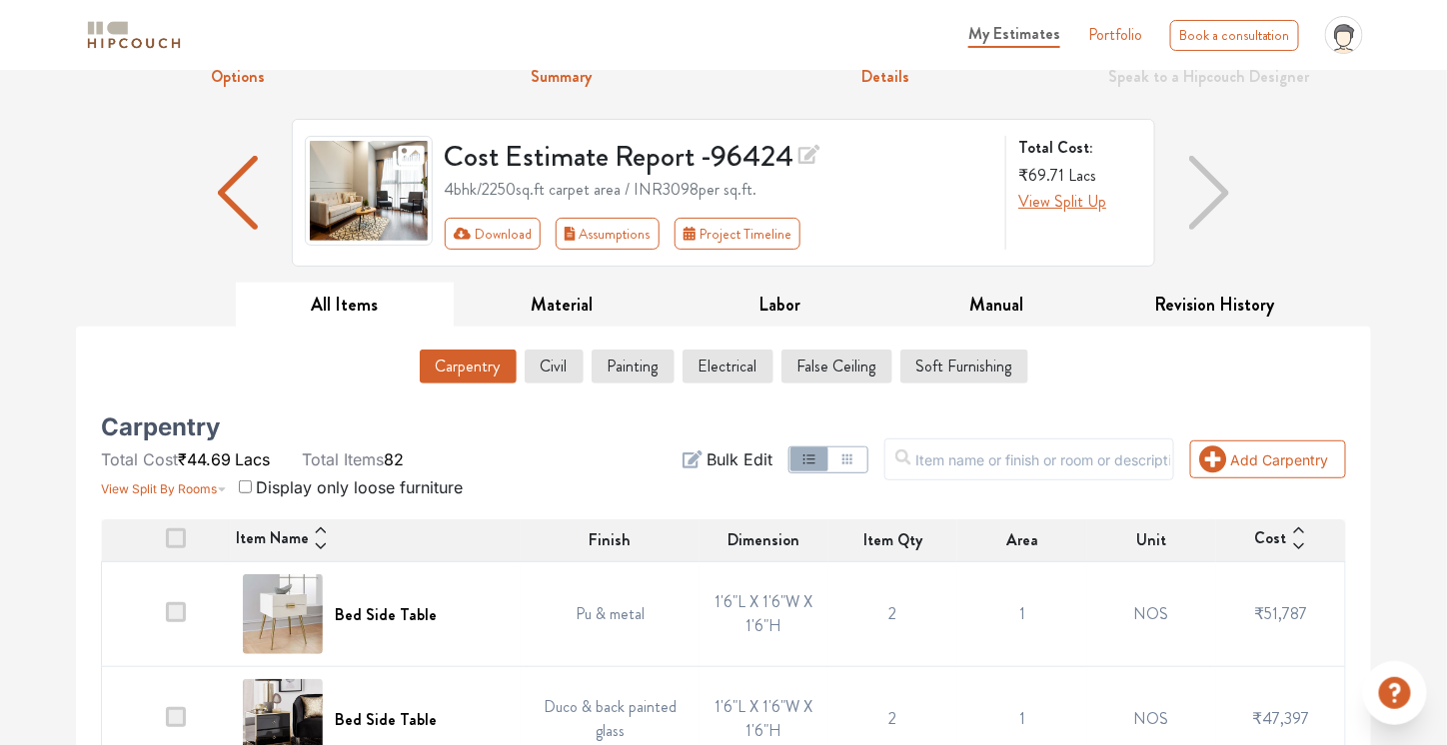
click at [466, 448] on div "Carpentry Total Cost ₹44.69 Lacs Total Items 82 View Split By Rooms Display onl…" at bounding box center [300, 460] width 399 height 80
click at [760, 453] on span "Bulk Edit" at bounding box center [739, 460] width 66 height 24
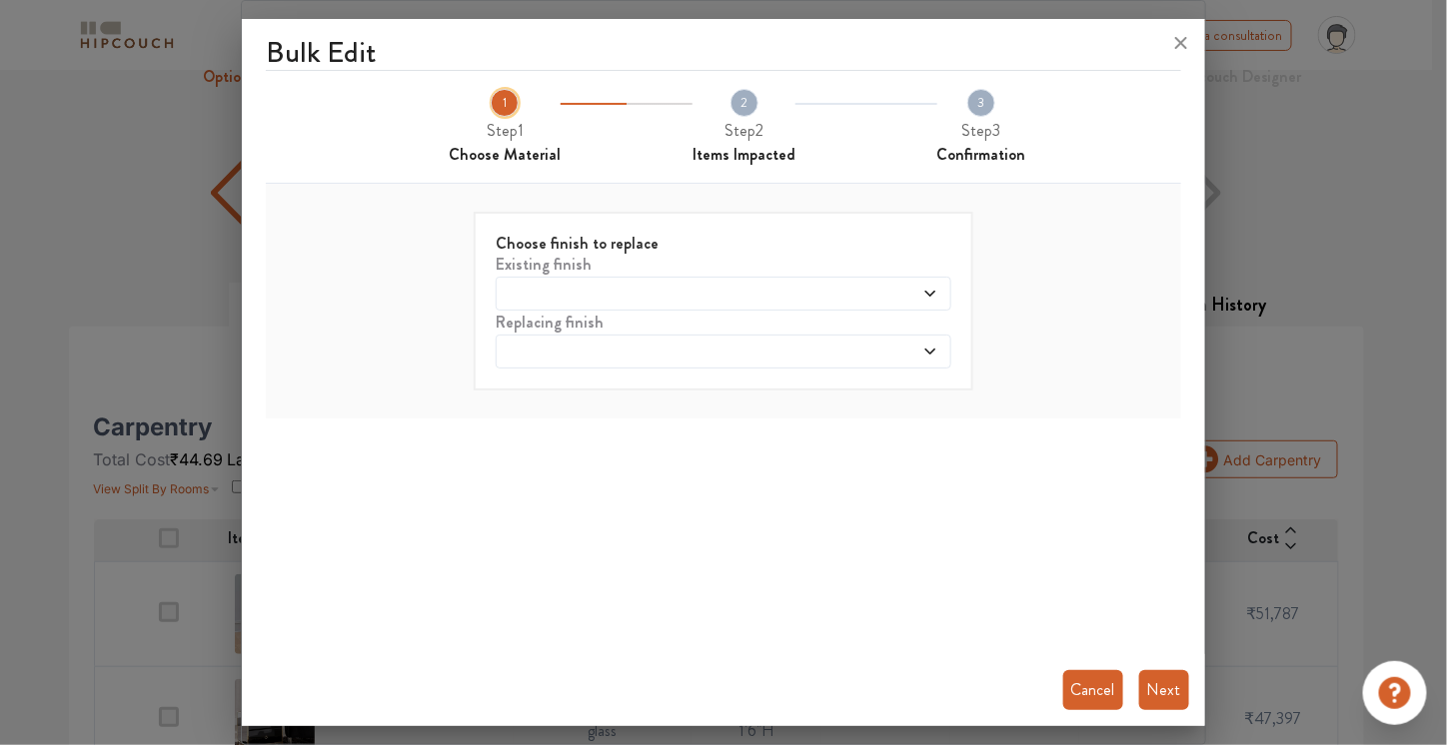
click at [685, 287] on span at bounding box center [665, 294] width 329 height 16
click at [677, 245] on h6 "Choose finish to replace" at bounding box center [724, 243] width 456 height 19
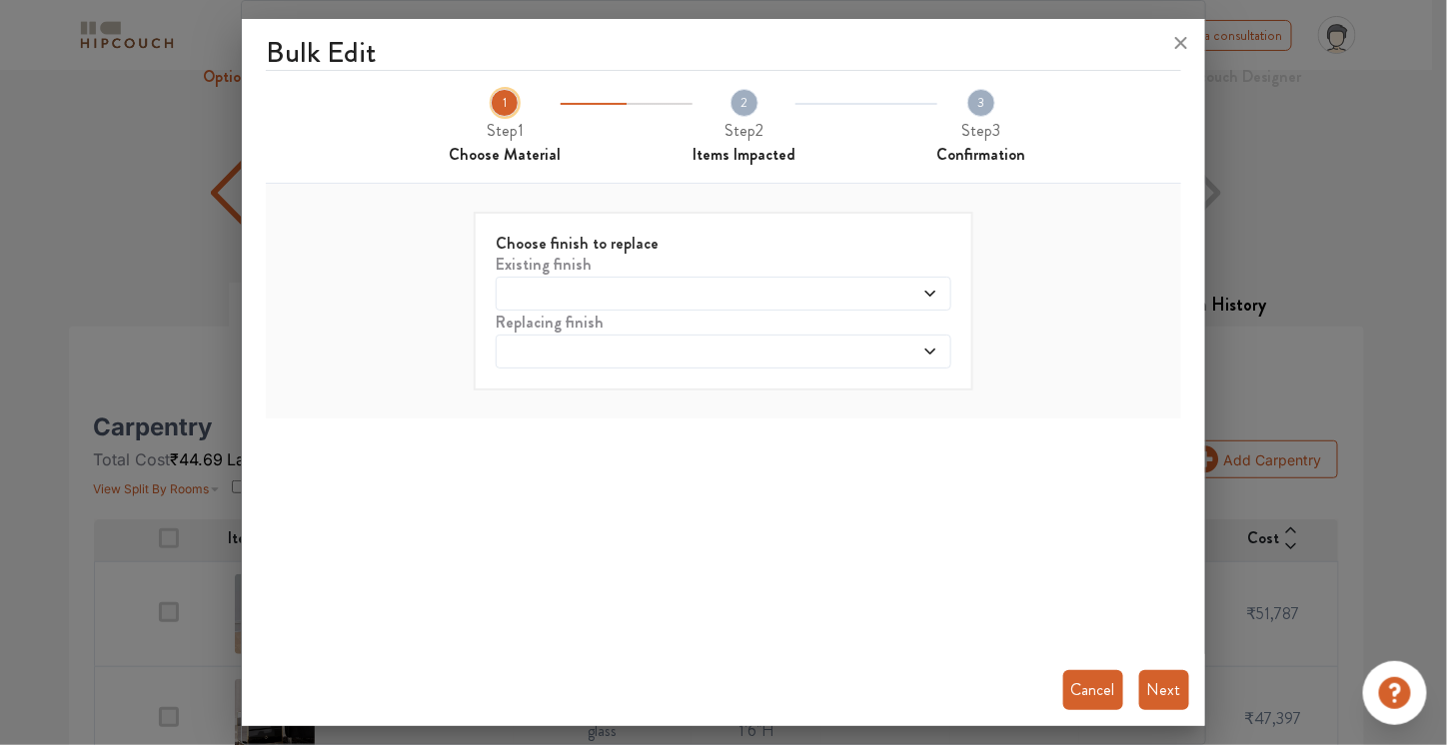
click at [779, 355] on span at bounding box center [665, 352] width 329 height 16
click at [952, 428] on div "Bulk Edit 1 Step 1 Choose Material 2 Step 2 Items Impacted 3 Step 3 Confirmatio…" at bounding box center [723, 377] width 962 height 700
click at [1088, 688] on button "Cancel" at bounding box center [1093, 690] width 60 height 40
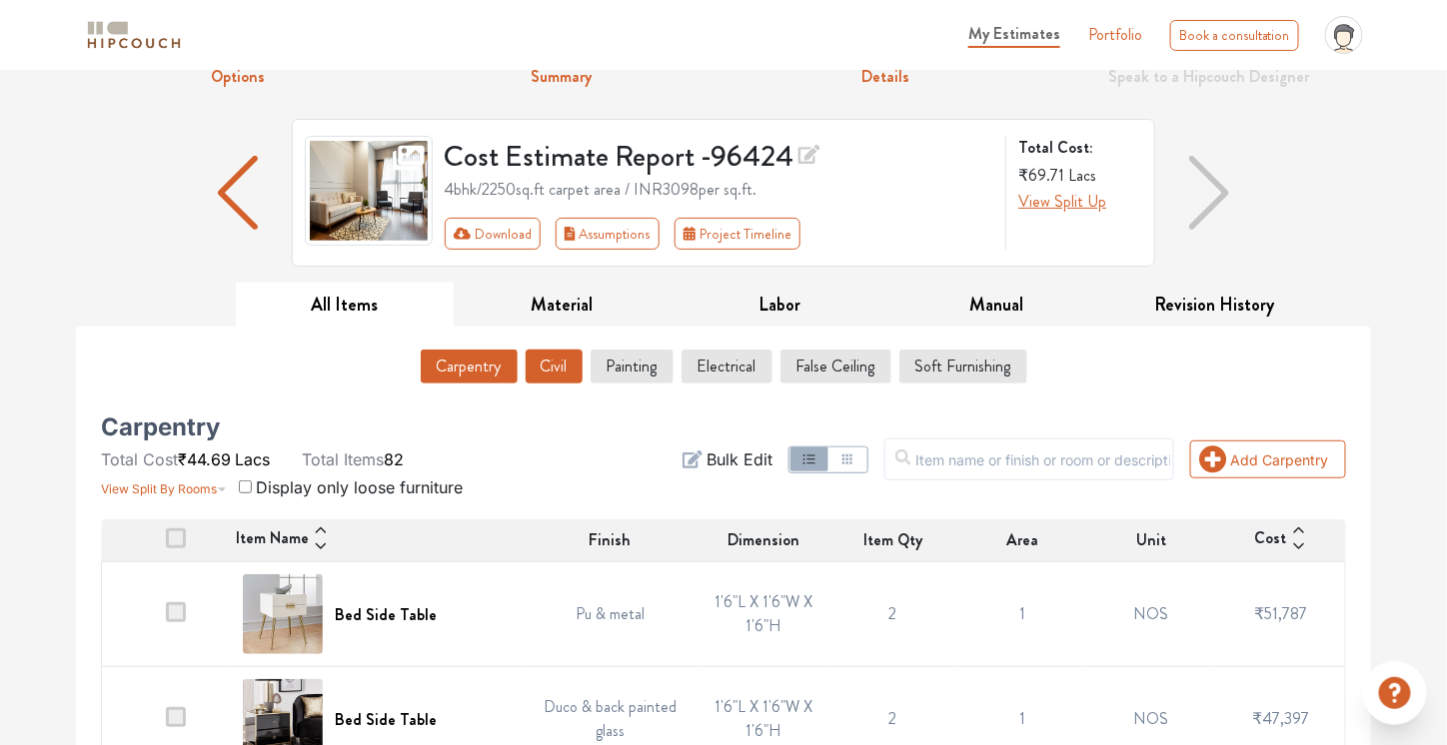
click at [536, 359] on button "Civil" at bounding box center [554, 367] width 57 height 34
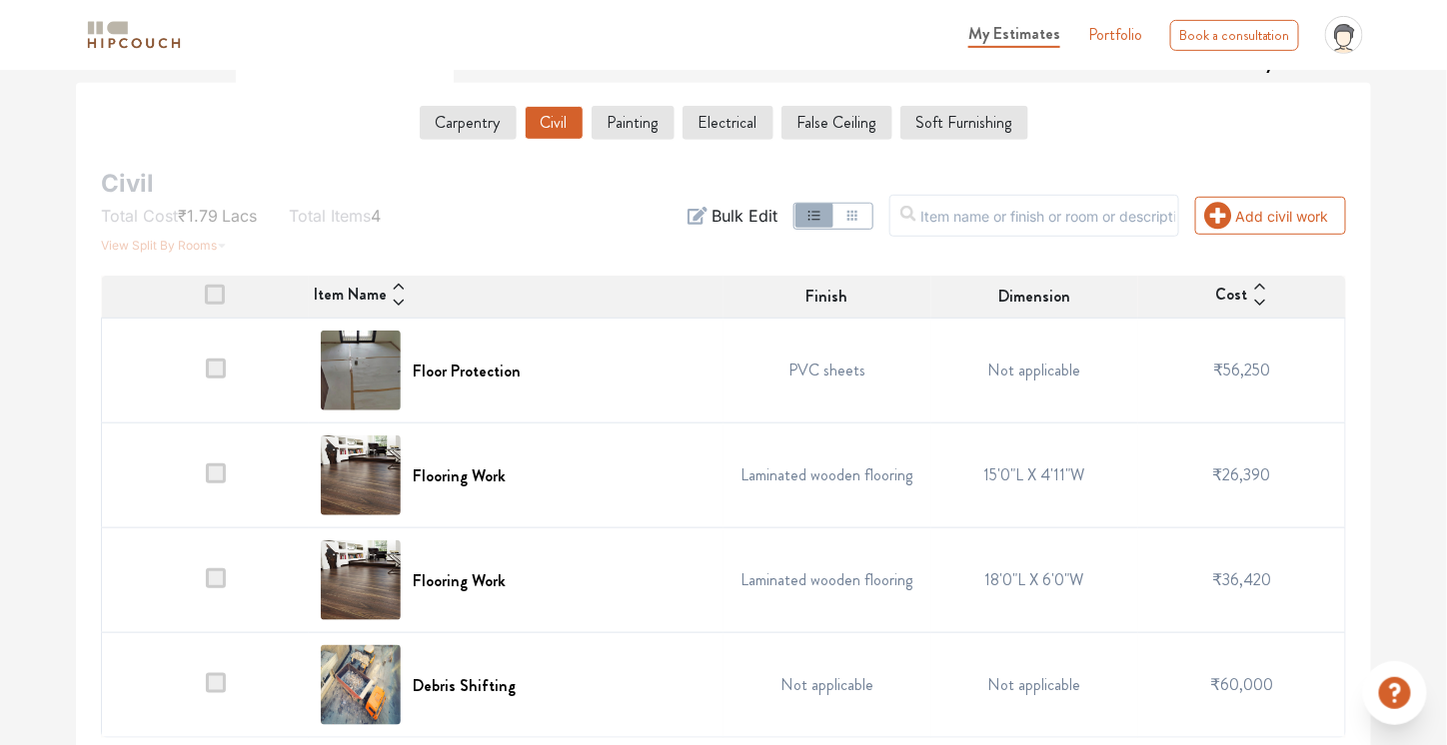
scroll to position [336, 0]
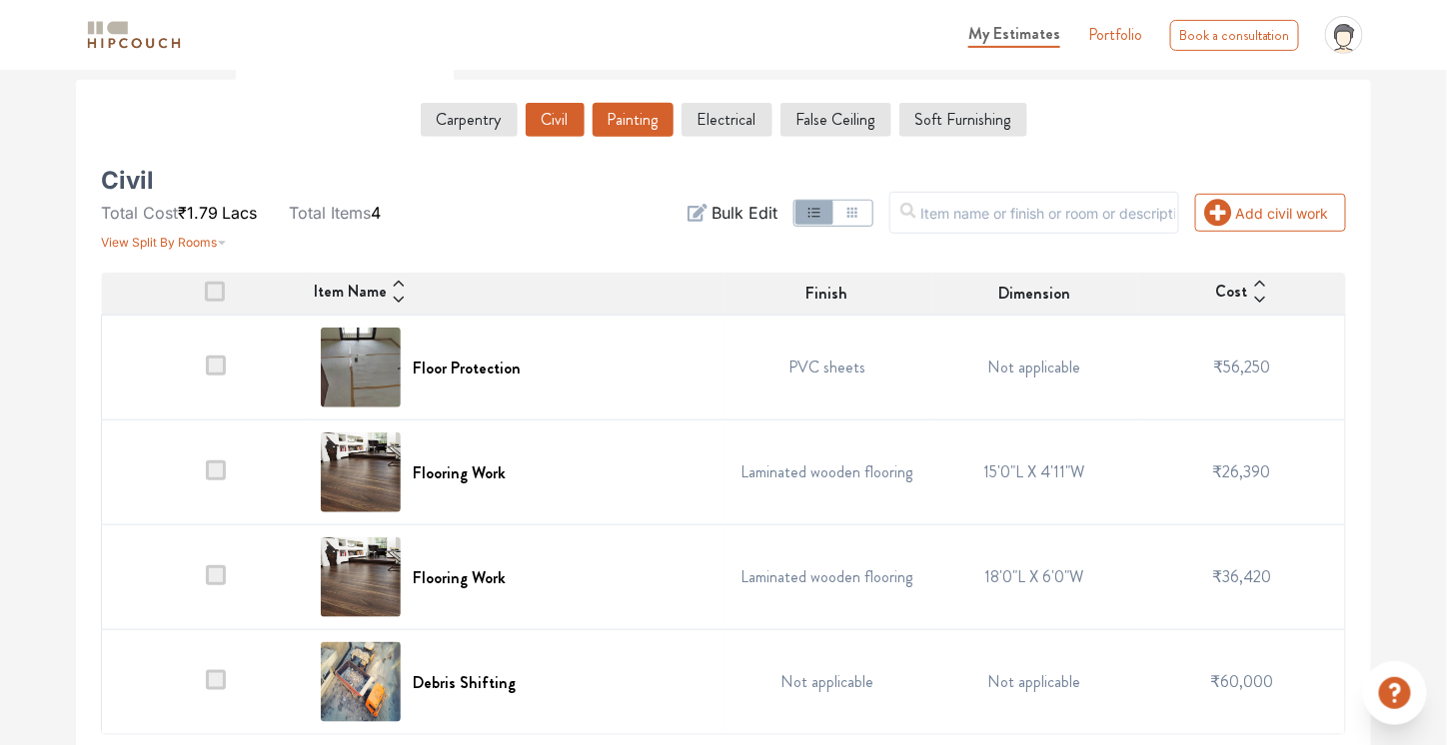
click at [629, 120] on button "Painting" at bounding box center [633, 120] width 81 height 34
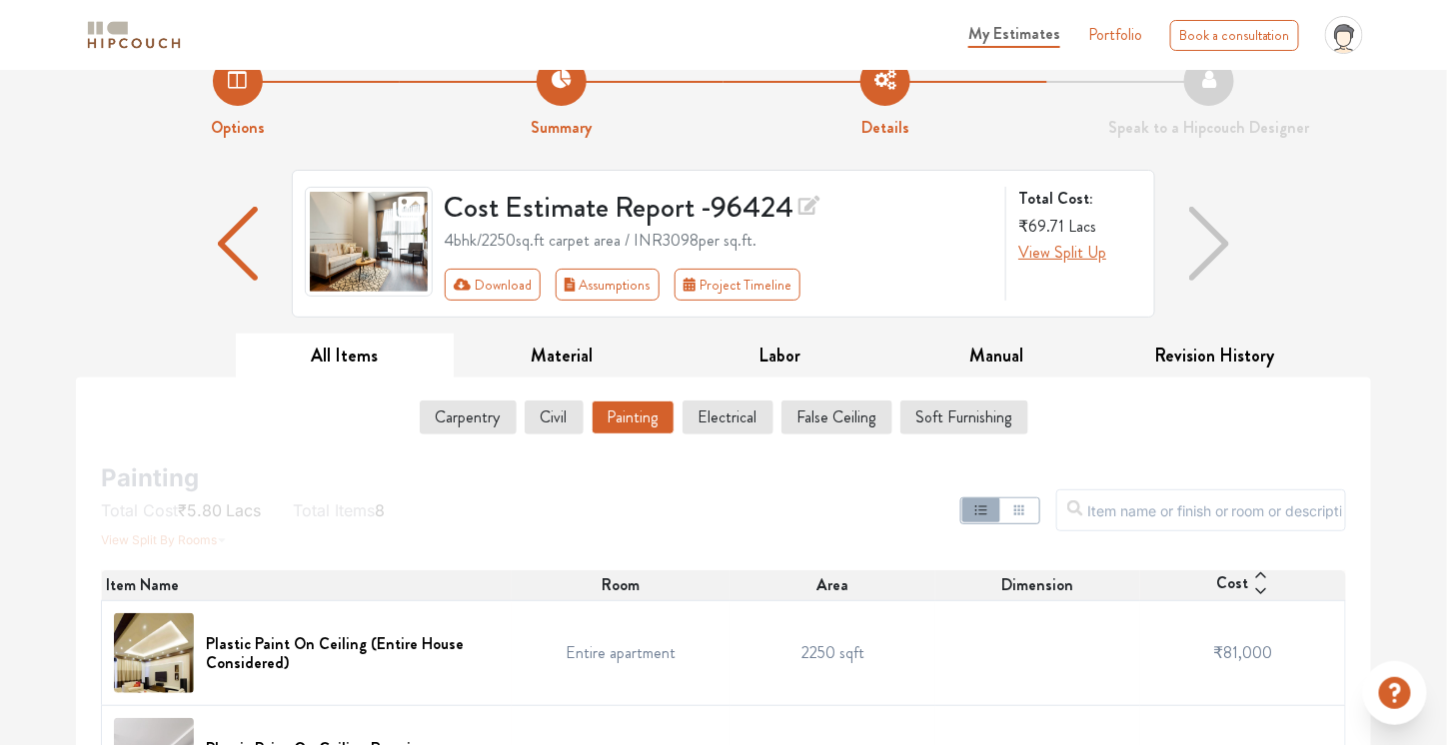
scroll to position [0, 0]
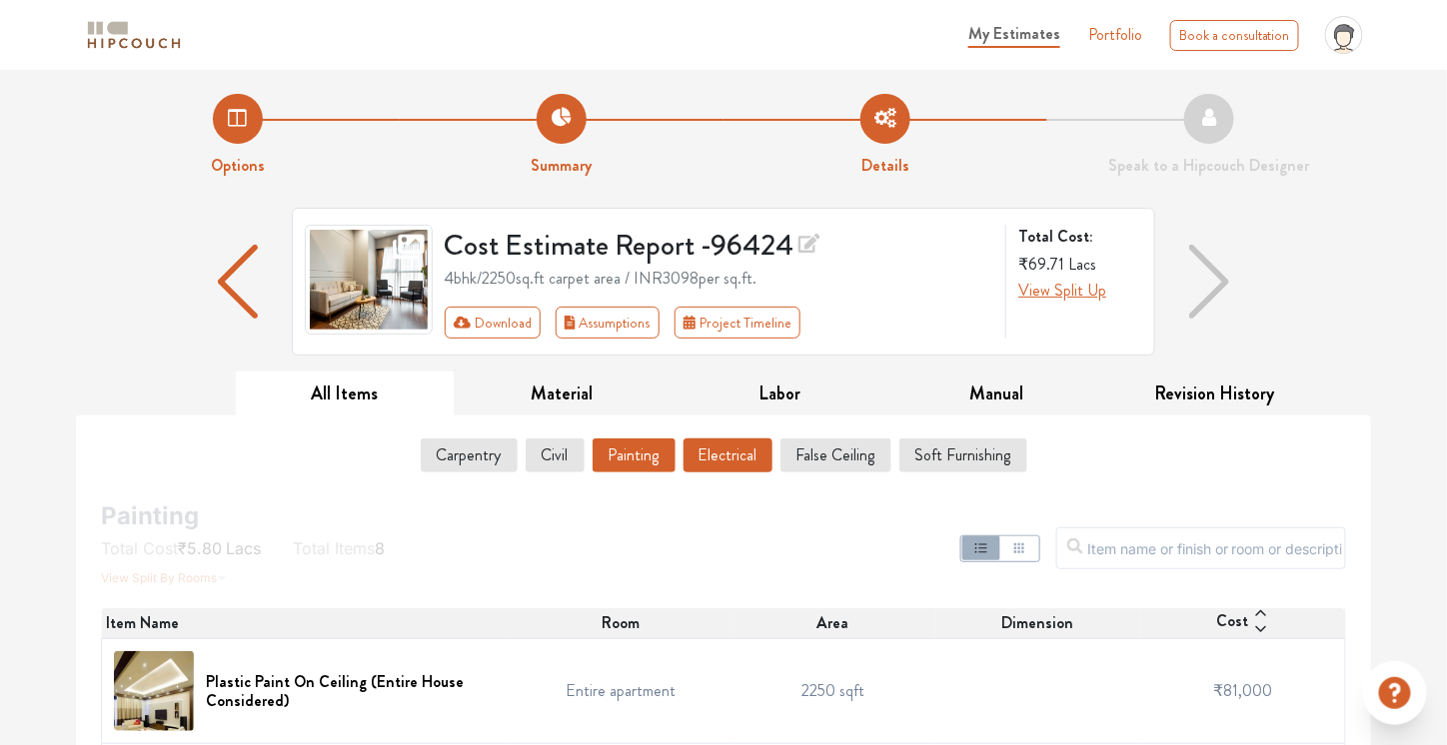
click at [748, 448] on button "Electrical" at bounding box center [727, 456] width 89 height 34
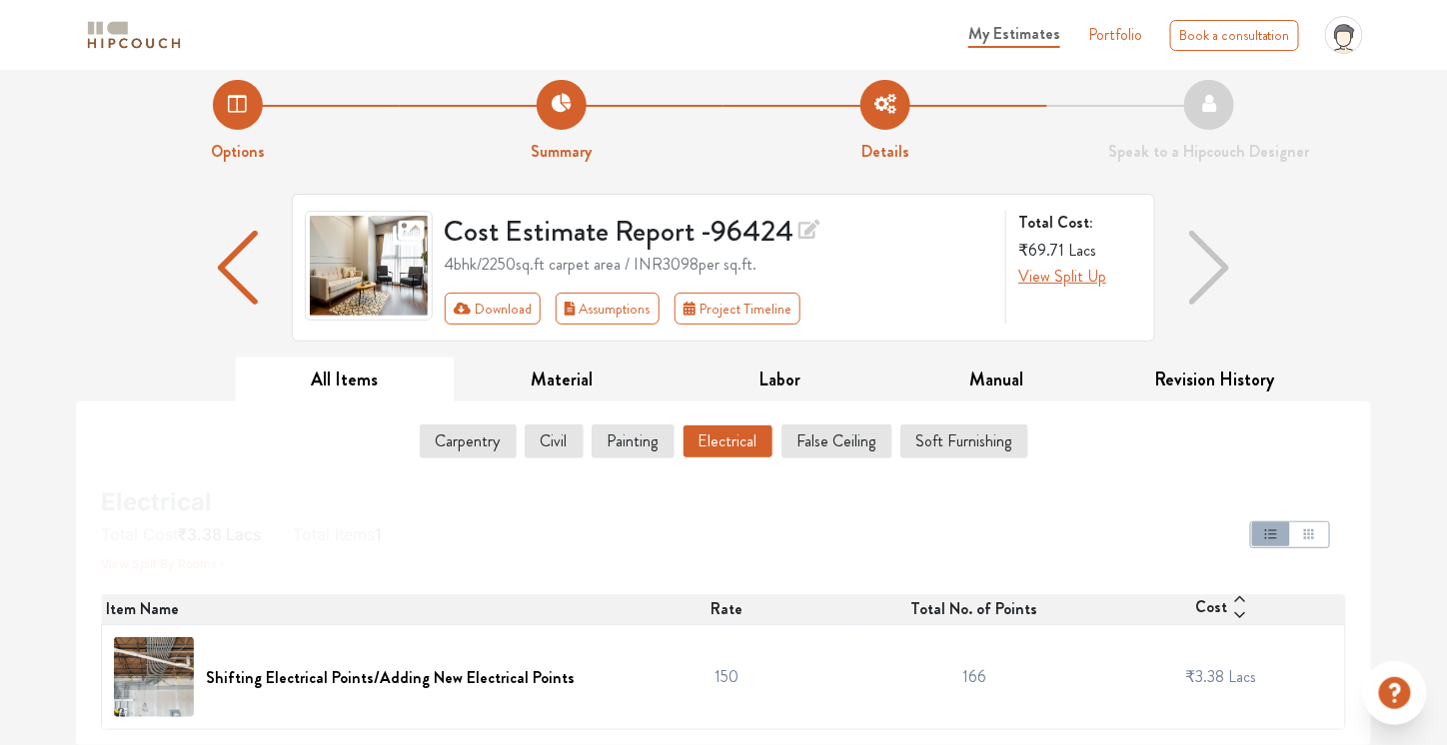
scroll to position [10, 0]
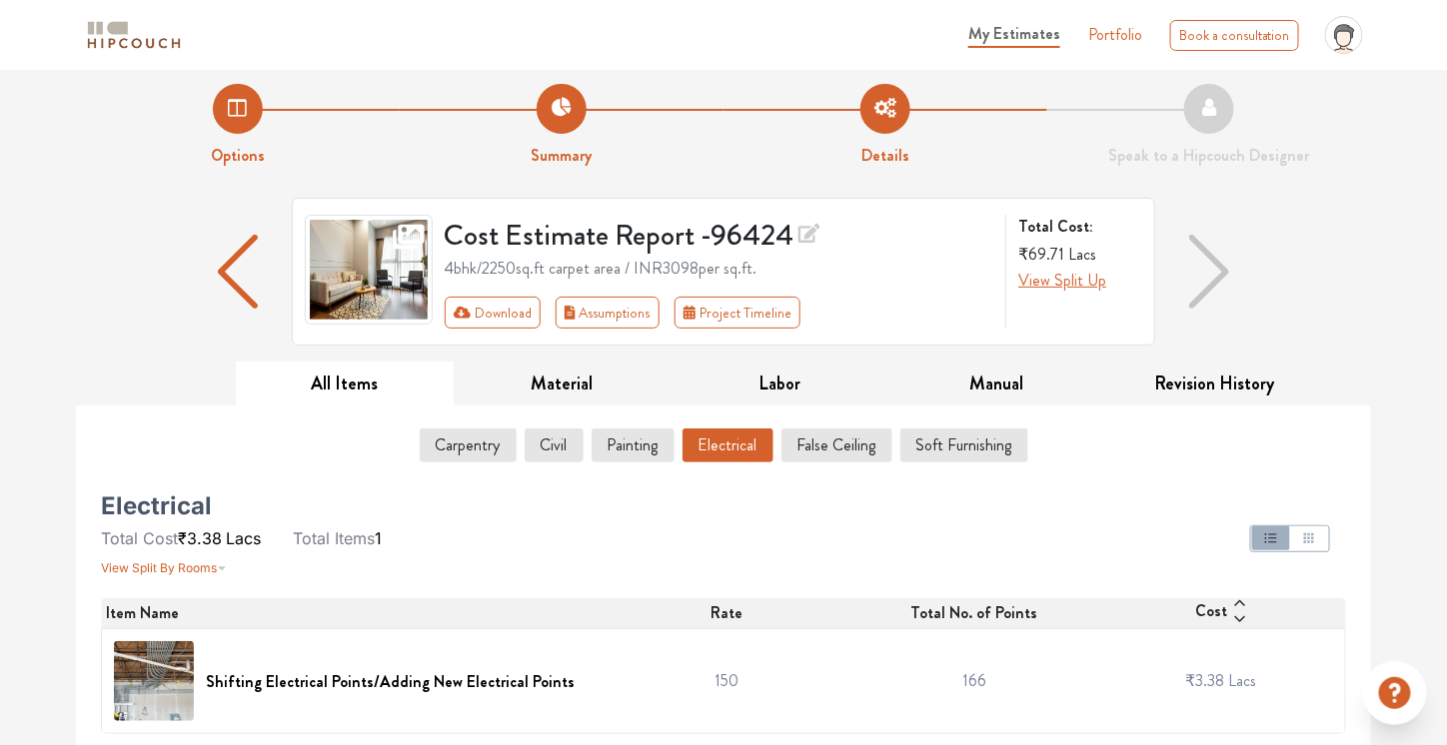
click at [799, 621] on div "Rate" at bounding box center [727, 613] width 246 height 24
click at [816, 579] on div "Electrical Total Cost ₹3.38 Lacs Total Items 1 View Split By Rooms Item Name Ra…" at bounding box center [723, 617] width 1245 height 236
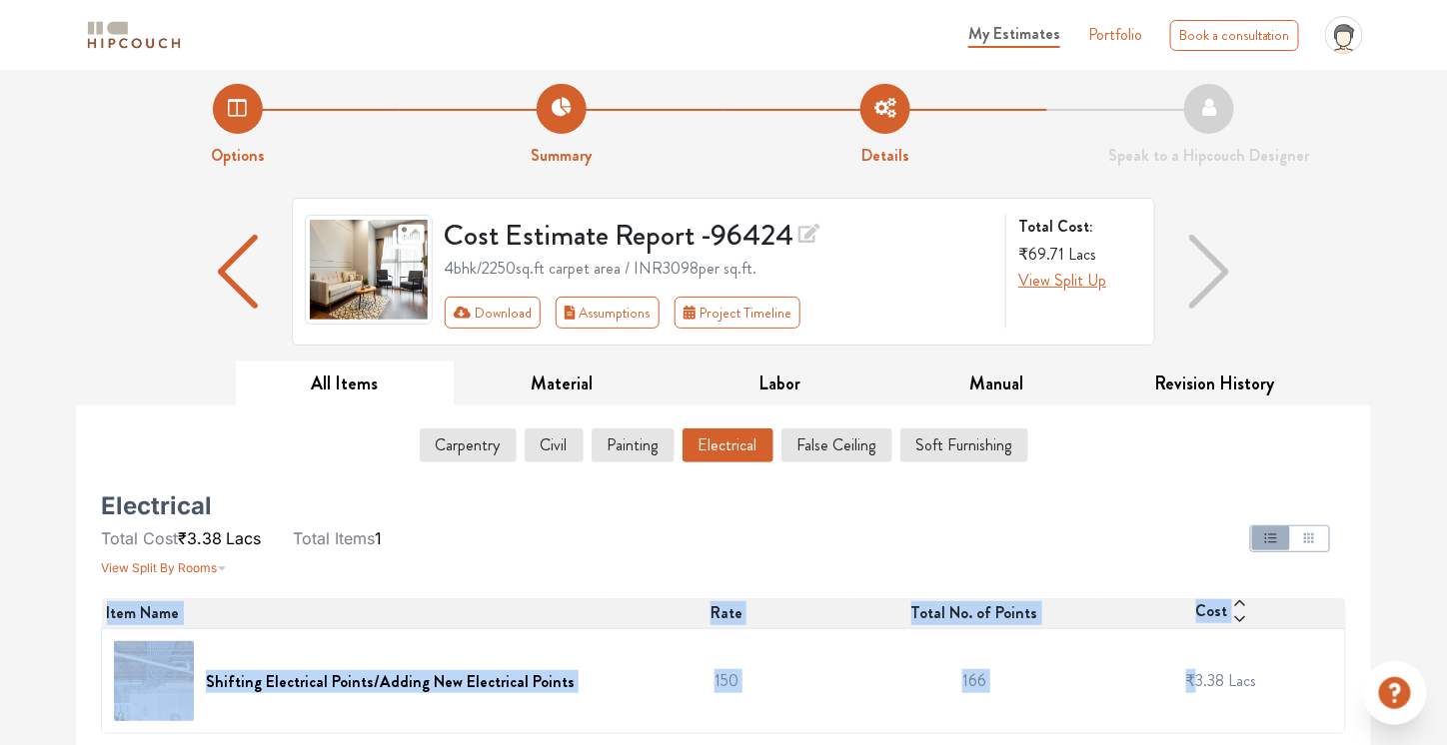
click at [816, 579] on div "Electrical Total Cost ₹3.38 Lacs Total Items 1 View Split By Rooms Item Name Ra…" at bounding box center [723, 617] width 1245 height 236
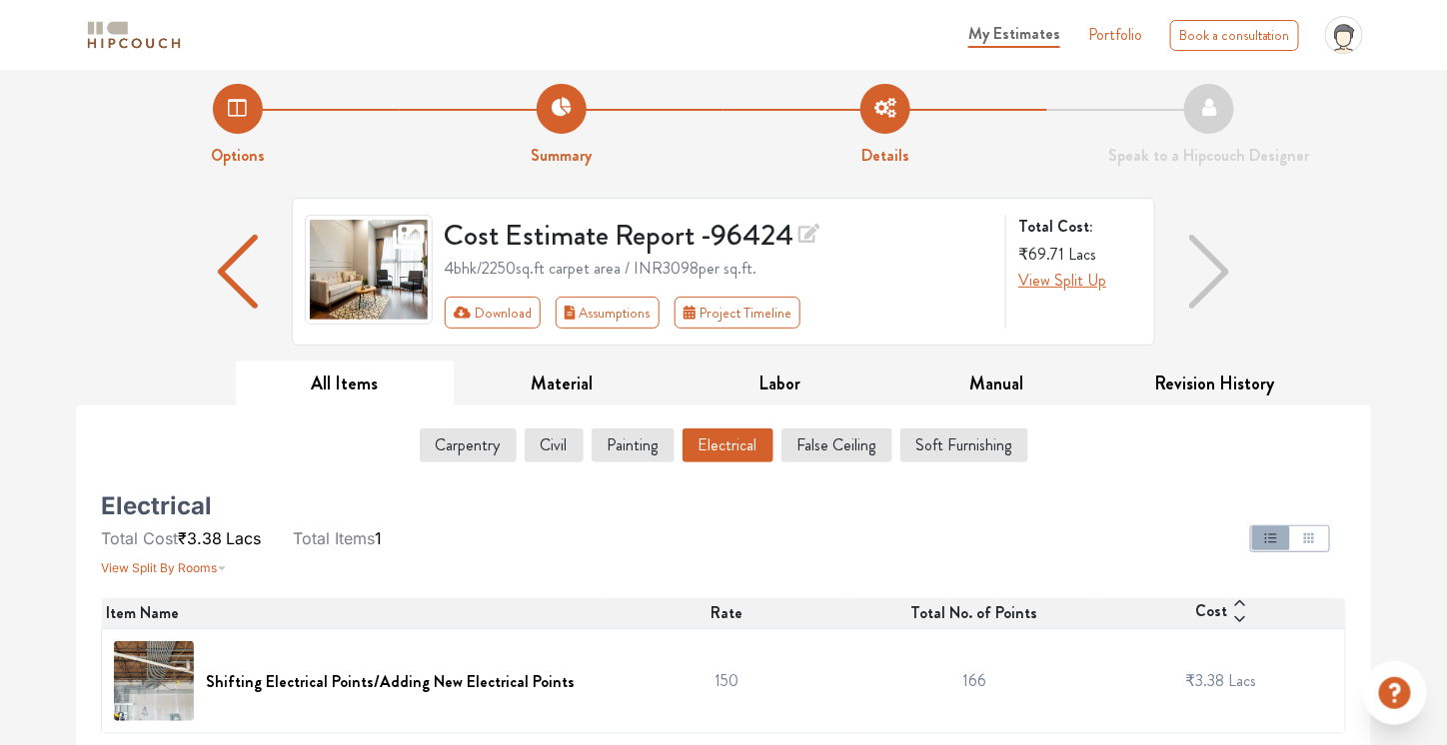
click at [813, 556] on div at bounding box center [935, 539] width 846 height 80
click at [804, 447] on button "False Ceiling" at bounding box center [836, 446] width 109 height 34
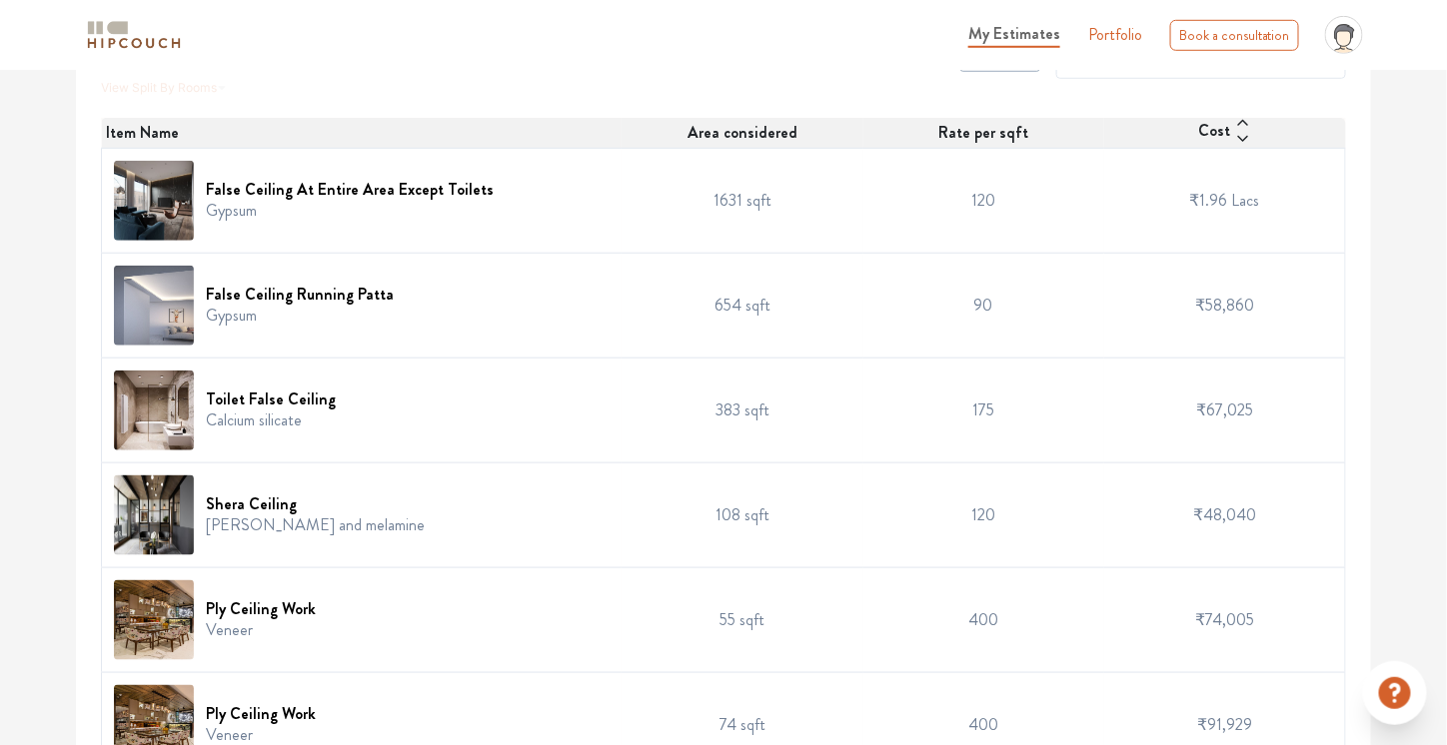
scroll to position [492, 0]
click at [976, 189] on td "120" at bounding box center [983, 200] width 241 height 105
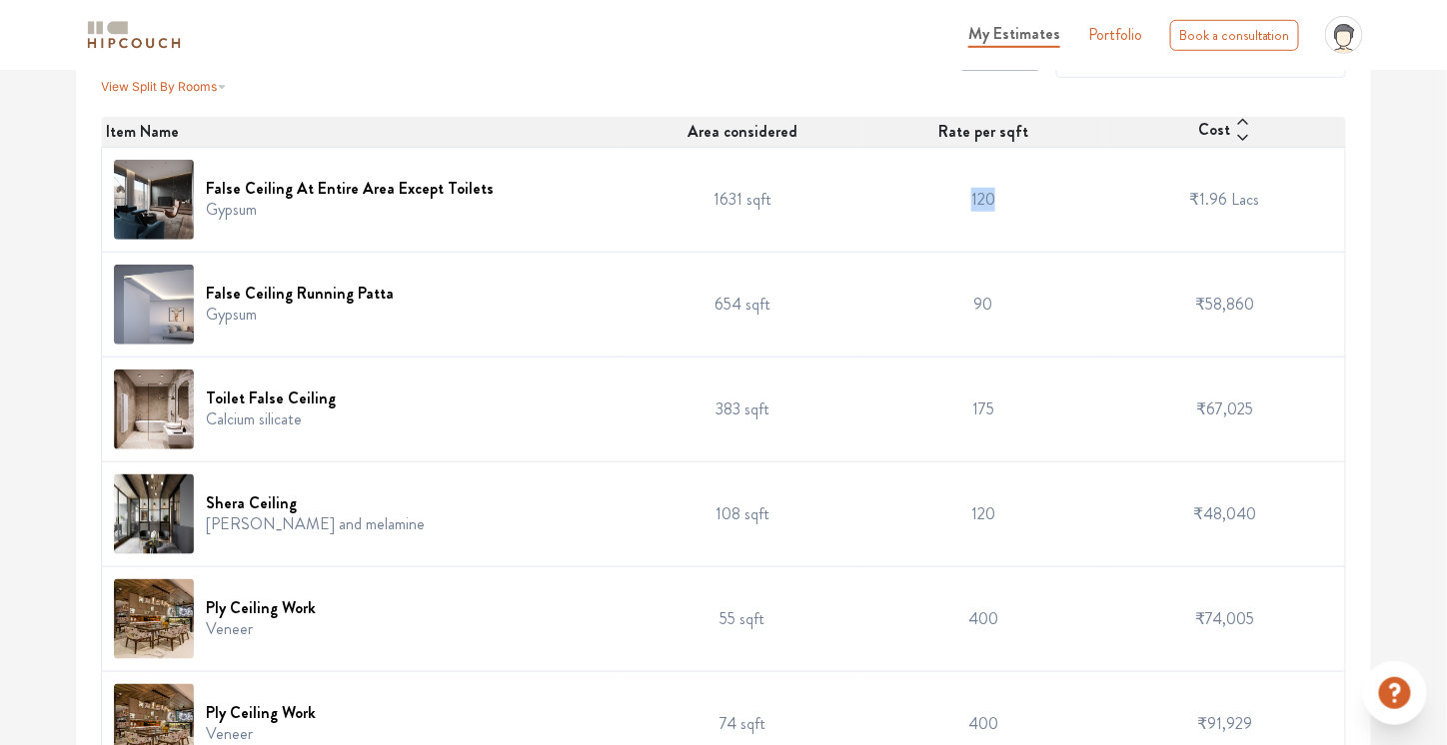
click at [976, 189] on td "120" at bounding box center [983, 200] width 241 height 105
click at [948, 273] on td "90" at bounding box center [983, 305] width 241 height 105
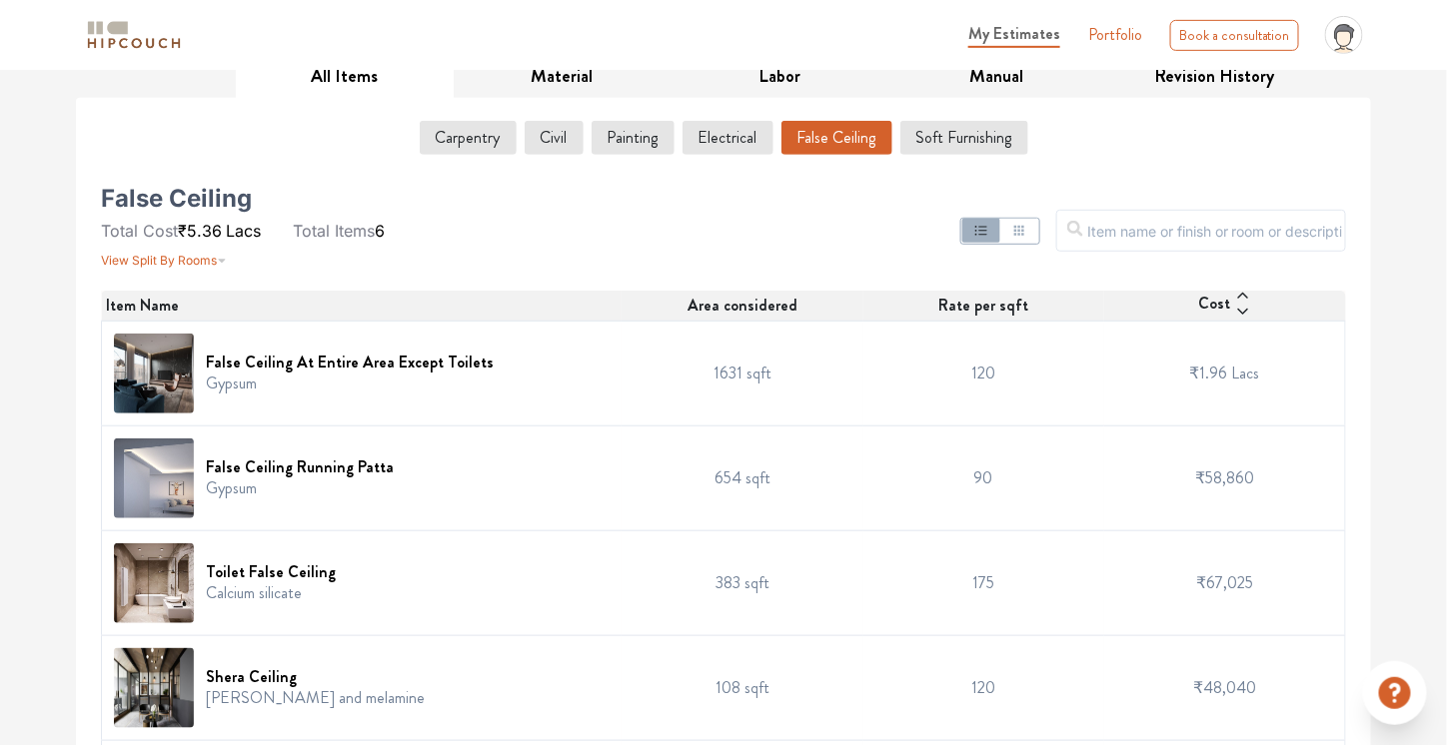
scroll to position [309, 0]
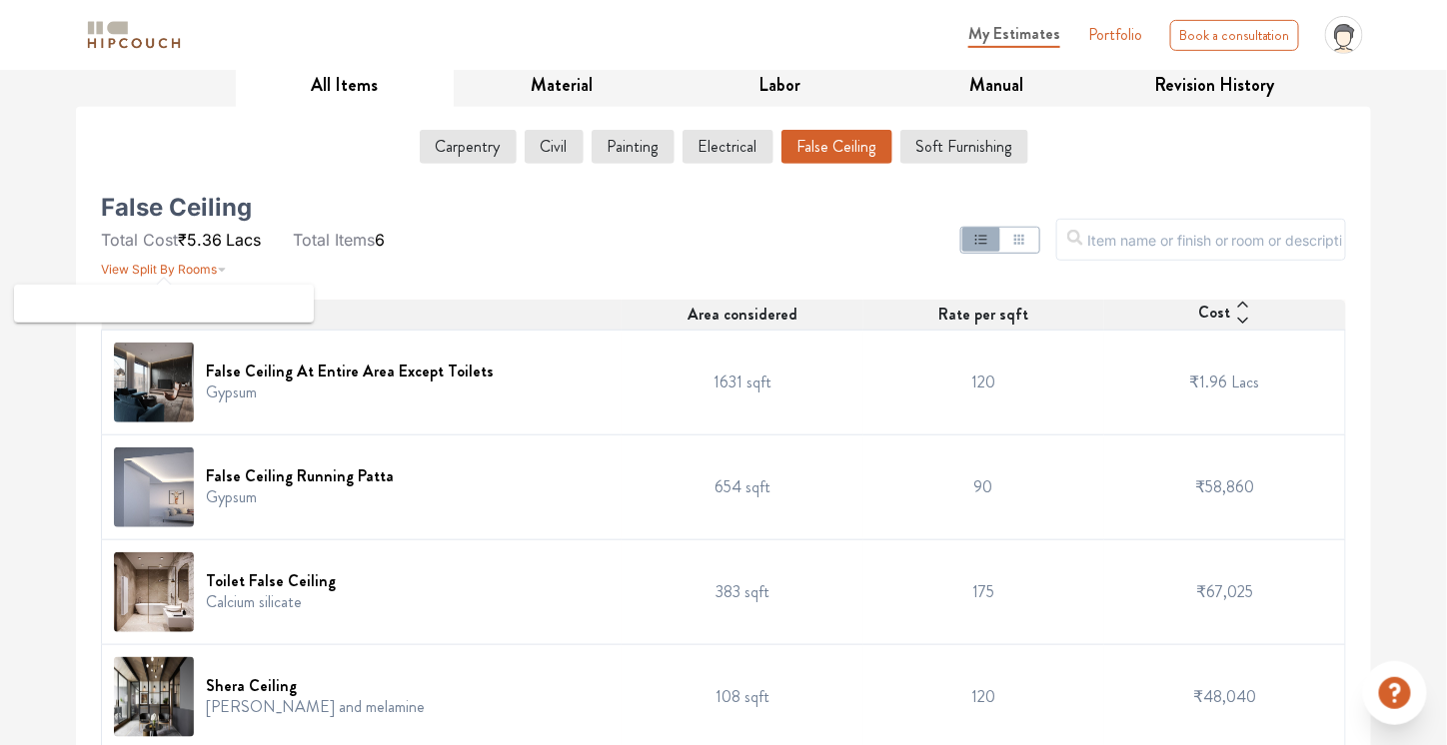
click at [209, 267] on span "View Split By Rooms" at bounding box center [159, 269] width 116 height 15
click at [408, 235] on ul "Total Cost ₹5.36 Lacs Total Items 6" at bounding box center [259, 240] width 316 height 24
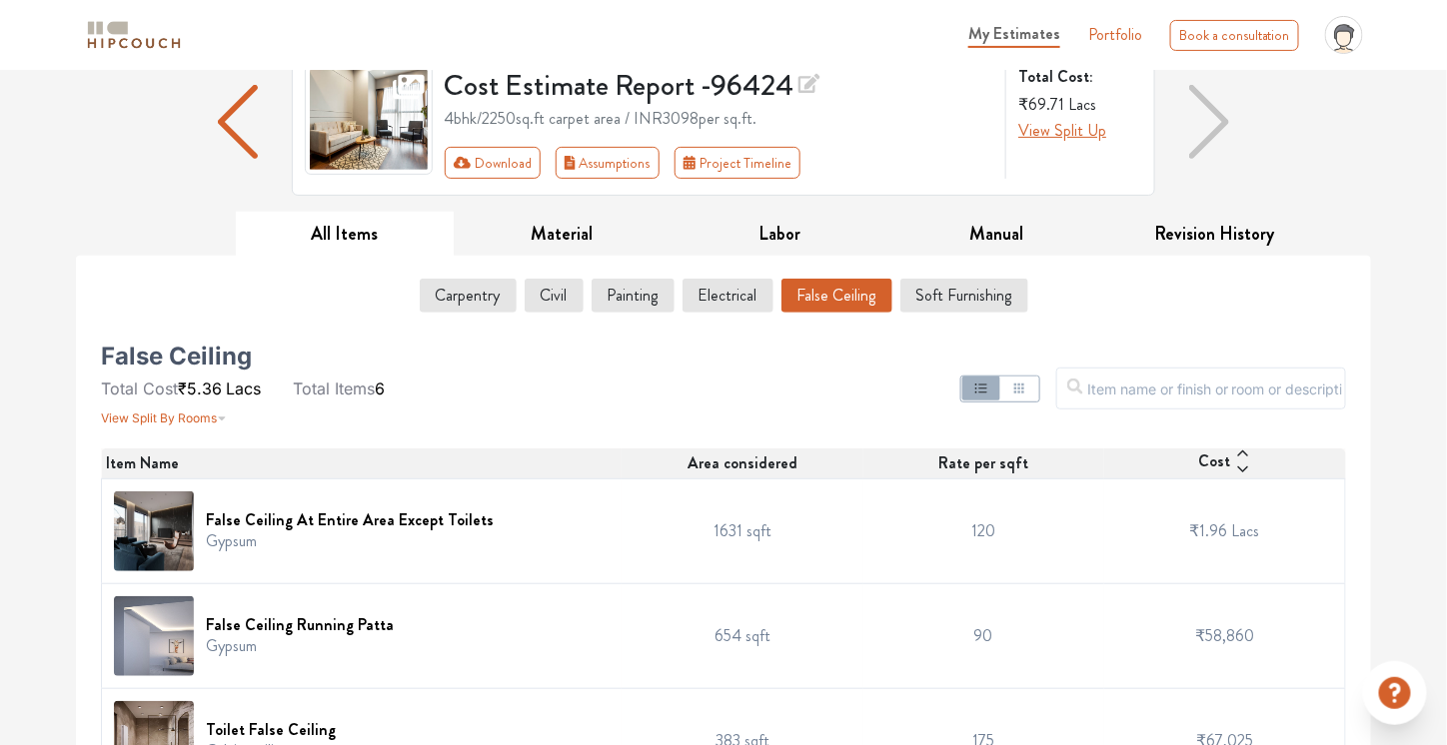
scroll to position [65, 0]
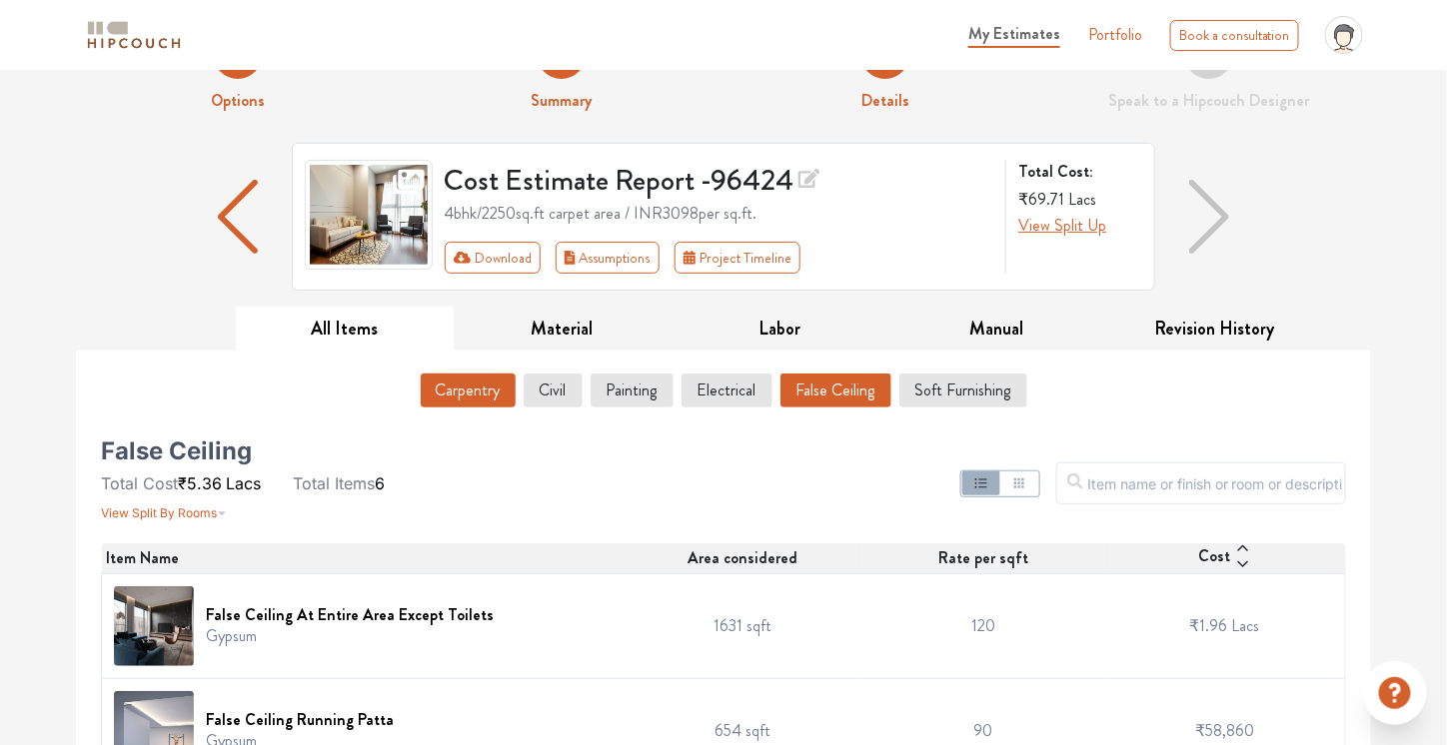
click at [464, 392] on button "Carpentry" at bounding box center [468, 391] width 95 height 34
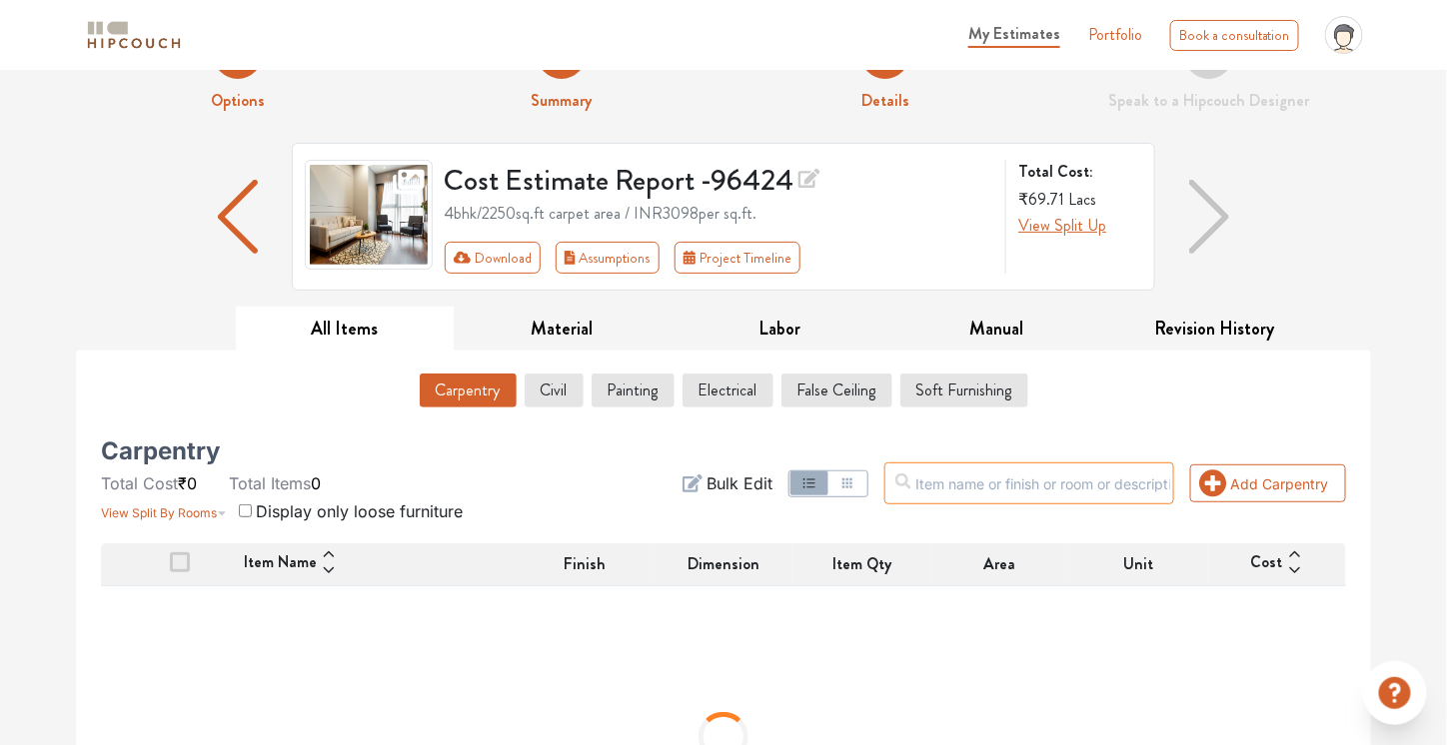
click at [1049, 475] on input "text" at bounding box center [1029, 484] width 290 height 42
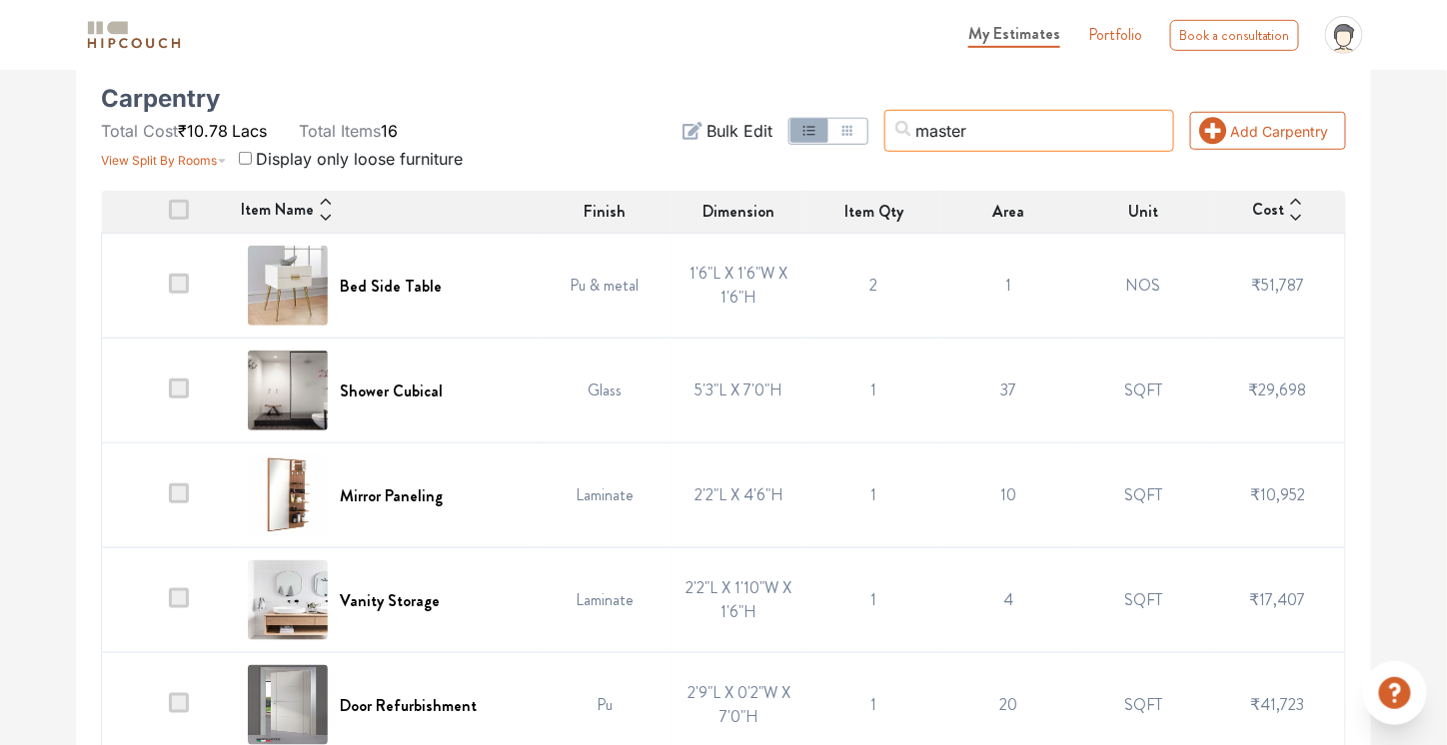
scroll to position [417, 0]
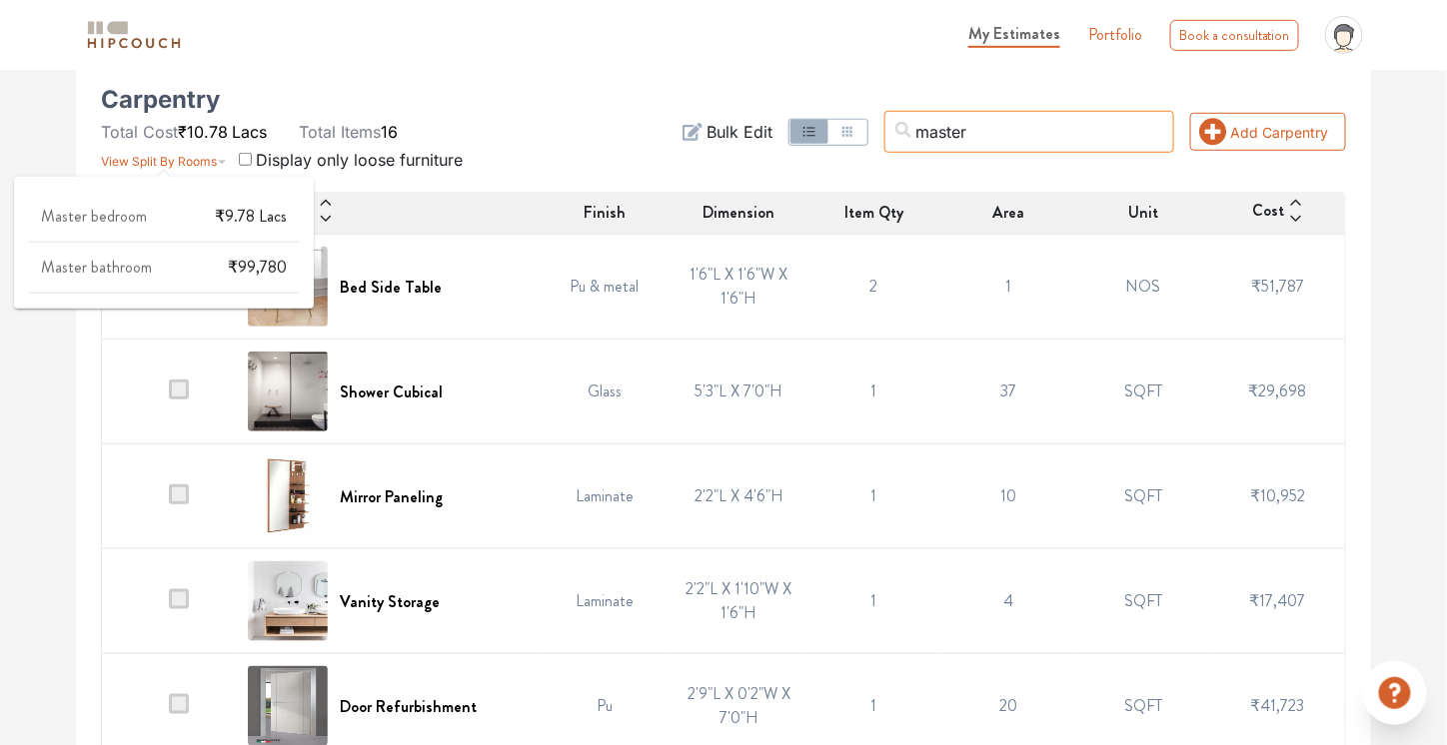
type input "master"
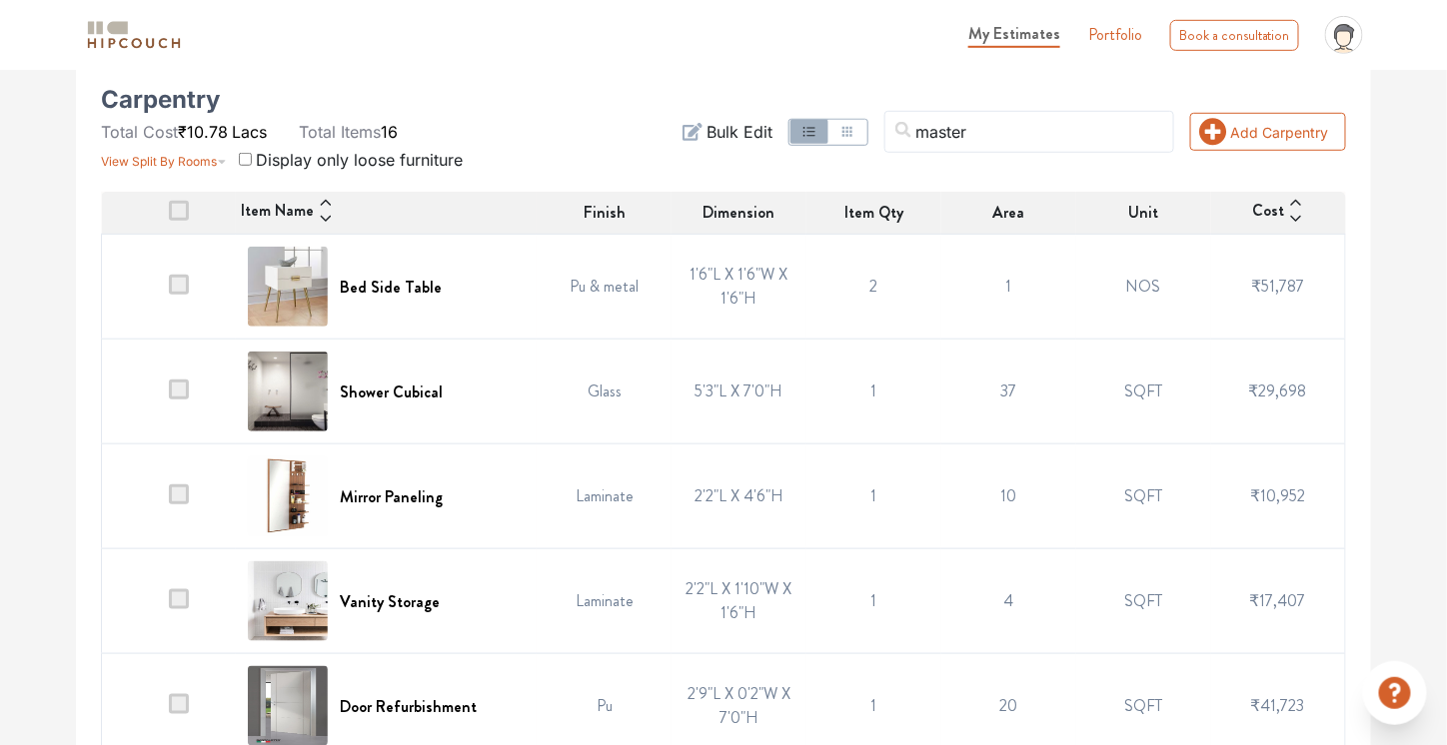
drag, startPoint x: 219, startPoint y: 153, endPoint x: 571, endPoint y: 133, distance: 352.3
click at [571, 133] on div "Carpentry Total Cost ₹10.78 Lacs Total Items 16 View Split By Rooms Display onl…" at bounding box center [723, 132] width 1269 height 80
click at [571, 133] on div "master Add Carpentry Filter Bulk Edit" at bounding box center [935, 132] width 846 height 80
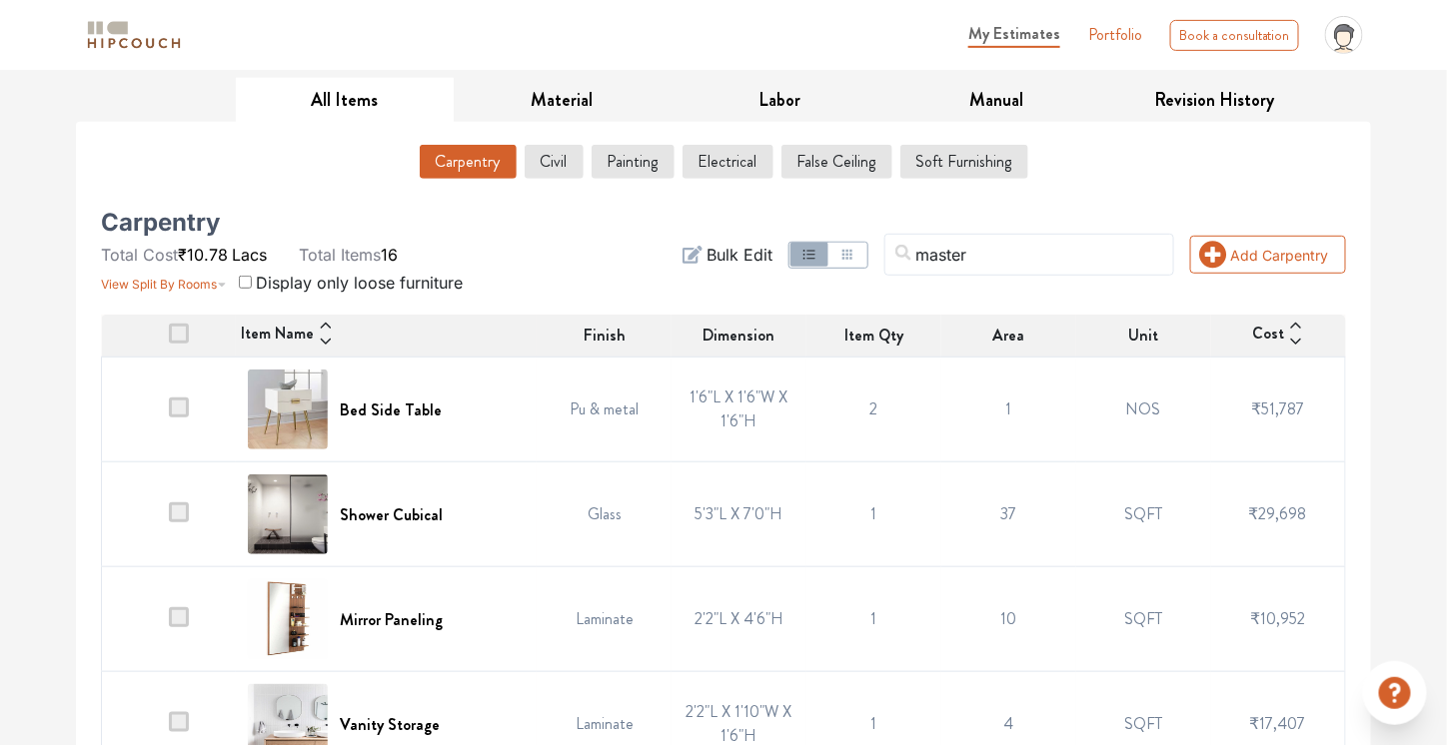
scroll to position [296, 0]
click at [322, 332] on icon at bounding box center [326, 340] width 16 height 16
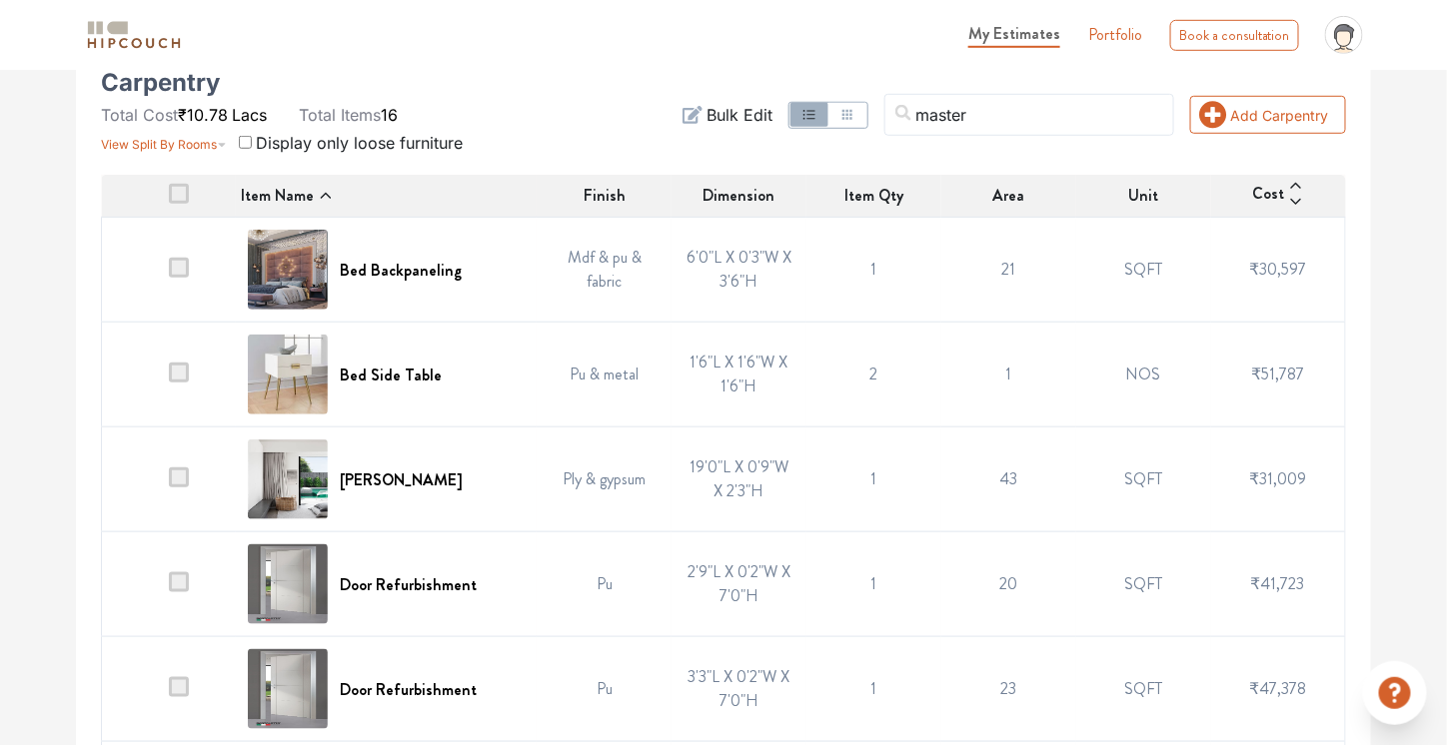
scroll to position [436, 0]
click at [185, 261] on span at bounding box center [179, 266] width 20 height 20
click at [169, 273] on input "checkbox" at bounding box center [169, 273] width 0 height 0
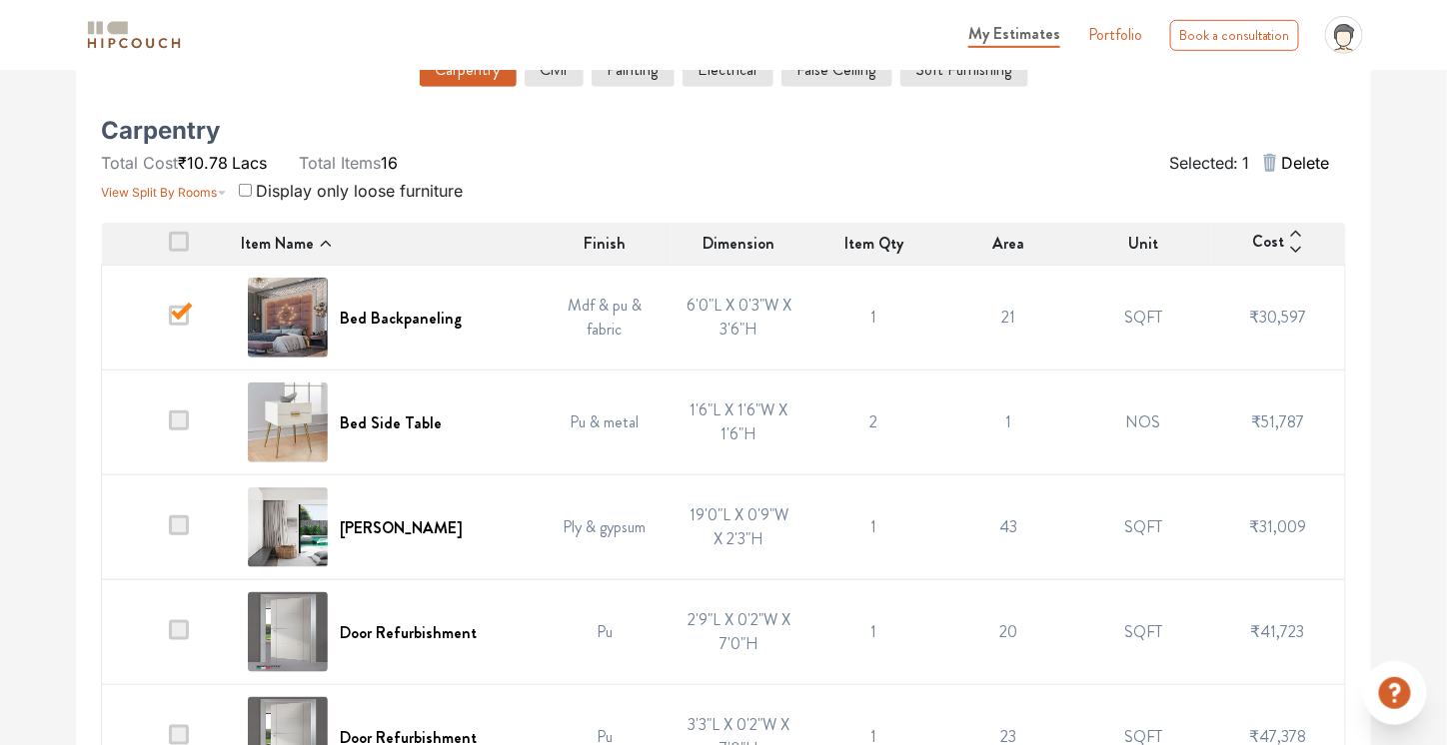
scroll to position [390, 0]
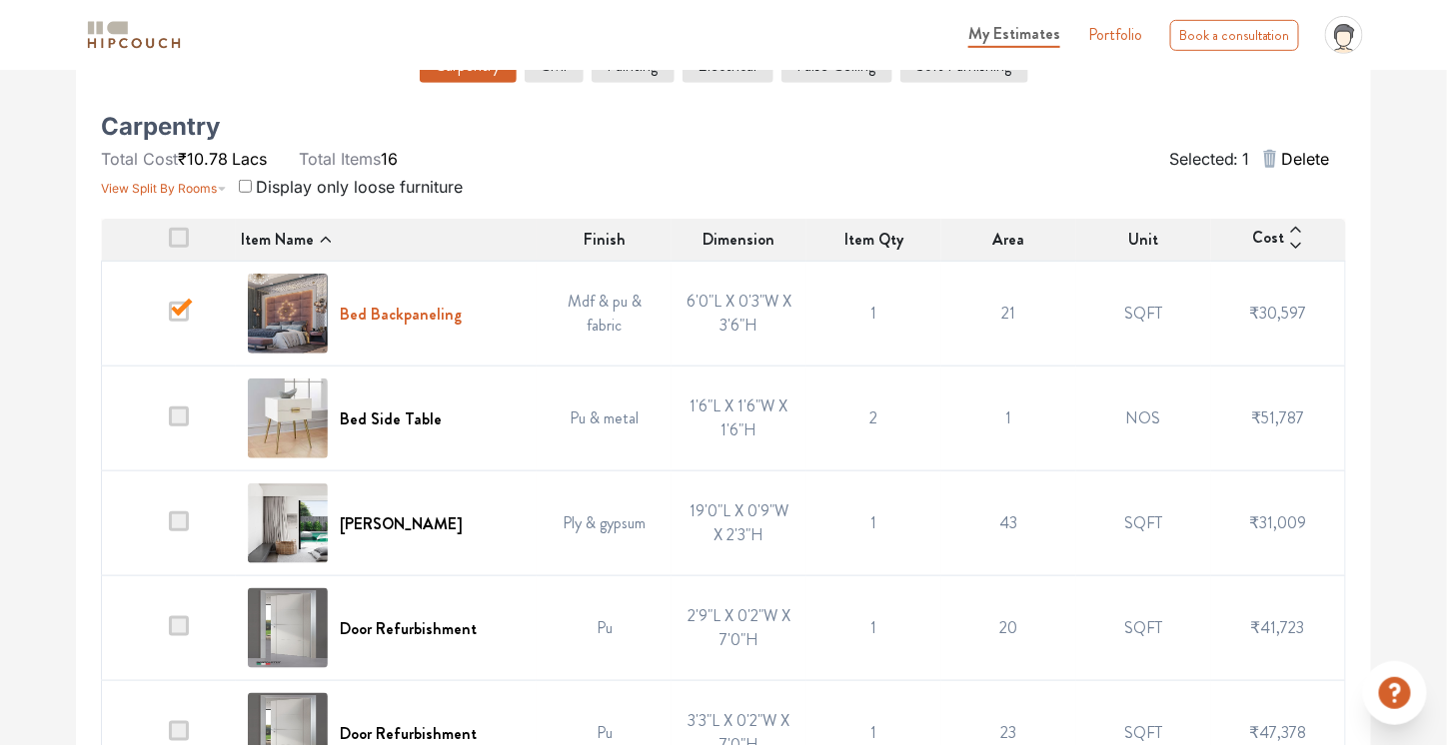
click at [405, 309] on h6 "Bed Backpaneling" at bounding box center [401, 314] width 122 height 19
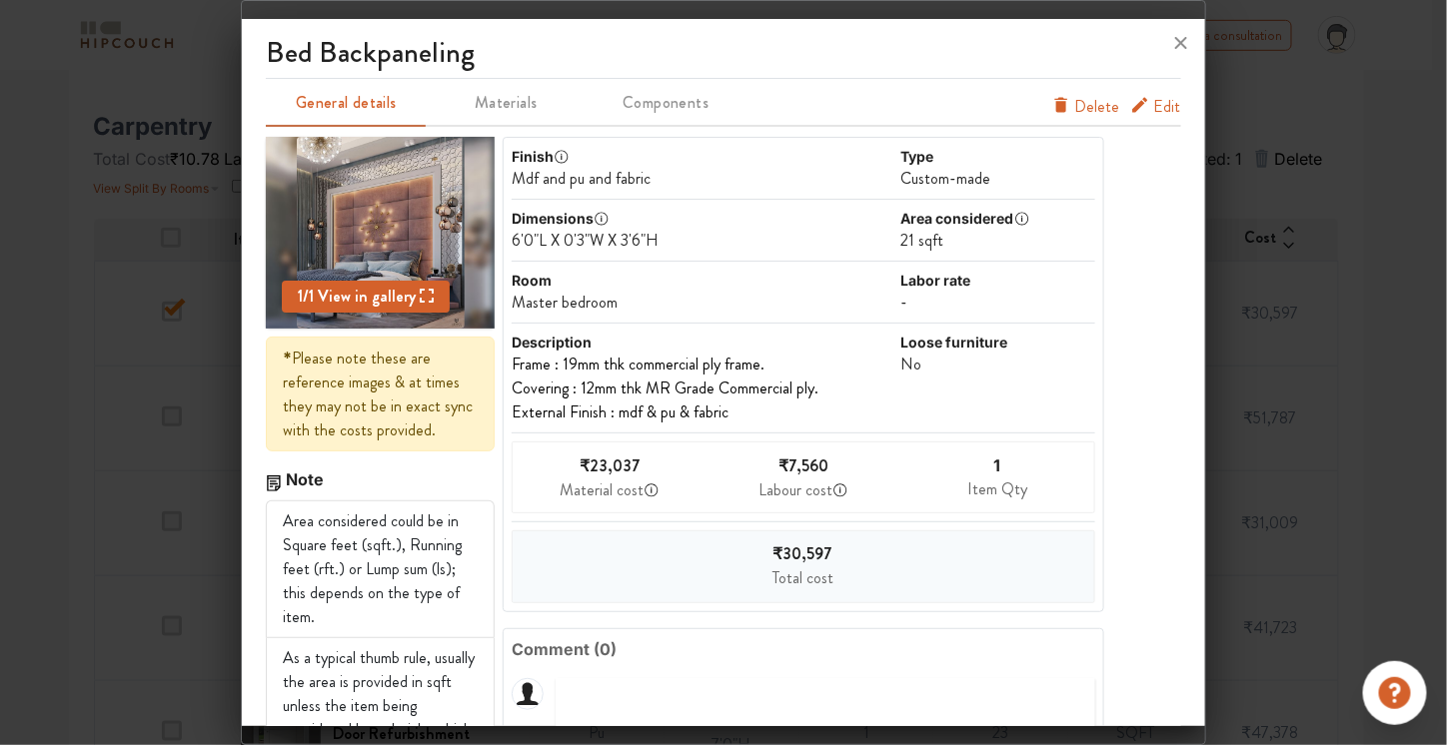
click at [979, 456] on div "1 Item Qty" at bounding box center [997, 478] width 194 height 70
click at [1154, 111] on span "Edit" at bounding box center [1167, 107] width 27 height 24
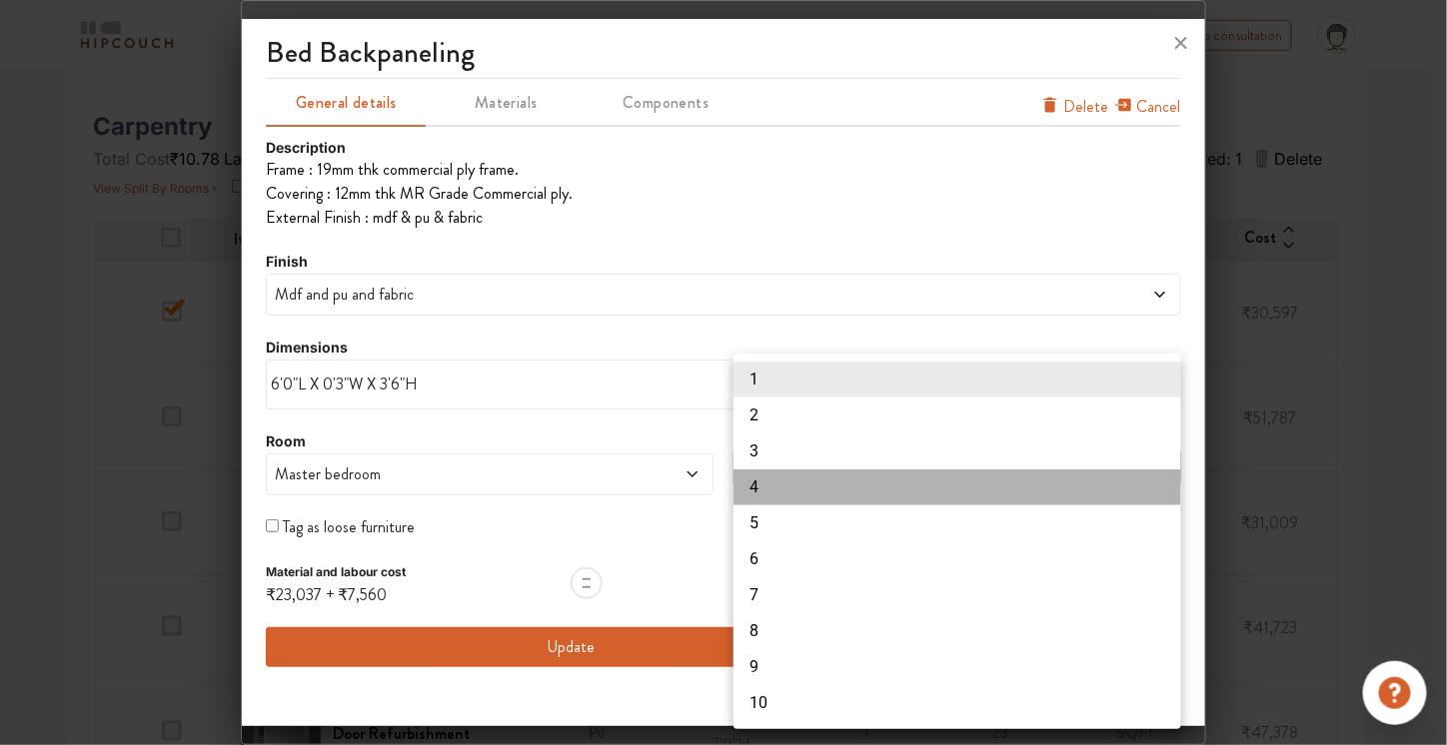
click at [918, 501] on li "4" at bounding box center [957, 488] width 448 height 36
type input "4"
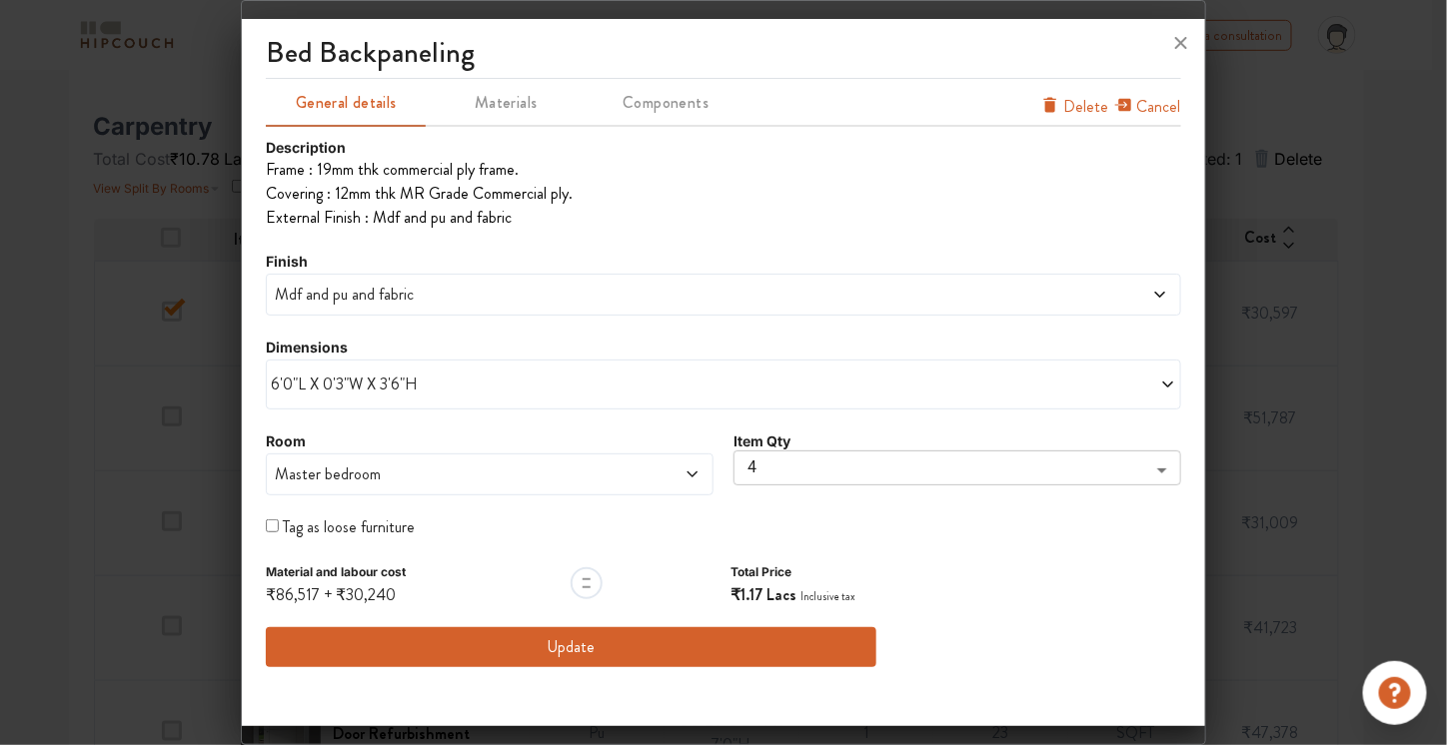
click at [918, 501] on div "Description Frame : 19mm thk commercial ply frame. Covering : 12mm thk MR Grad…" at bounding box center [723, 402] width 914 height 531
click at [912, 451] on div "Item Qty 4 4 ​" at bounding box center [957, 463] width 448 height 66
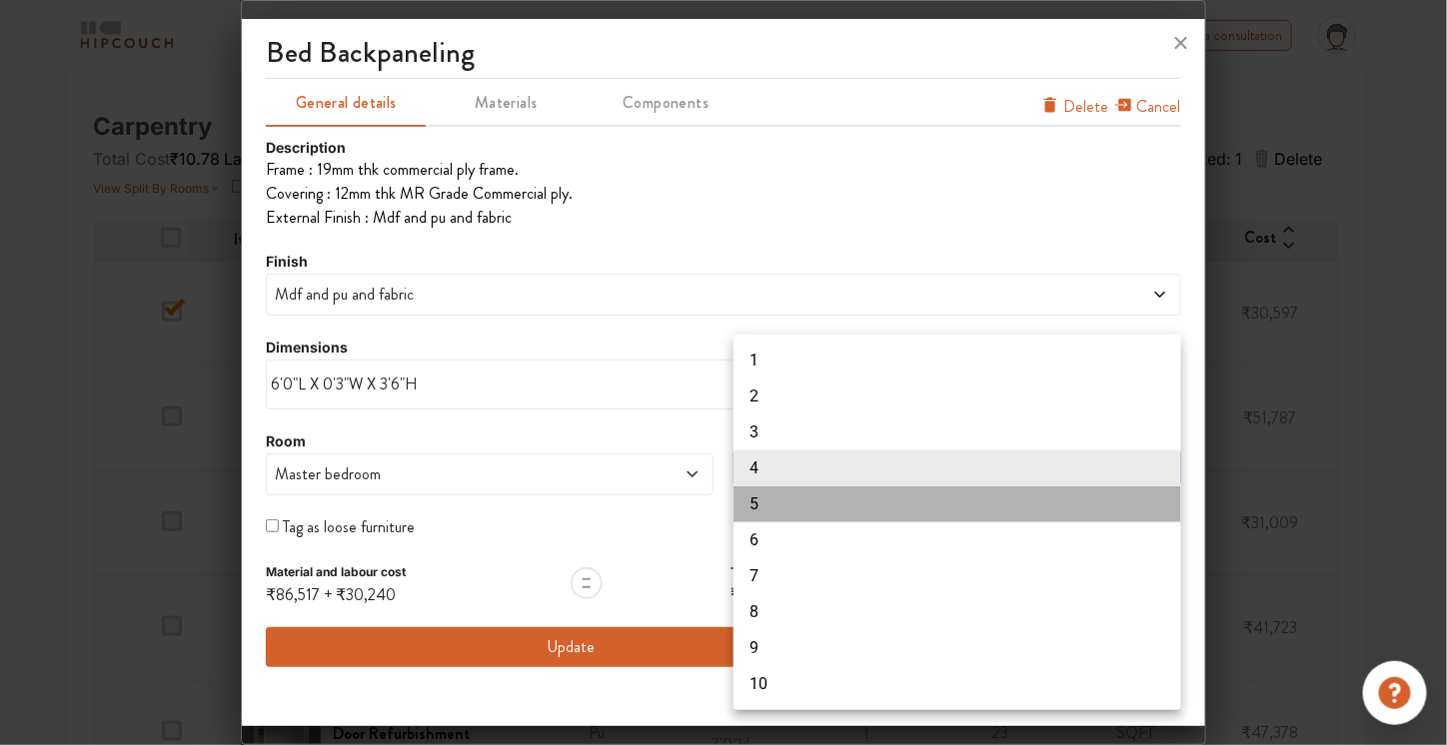
click at [901, 508] on li "5" at bounding box center [957, 505] width 448 height 36
type input "5"
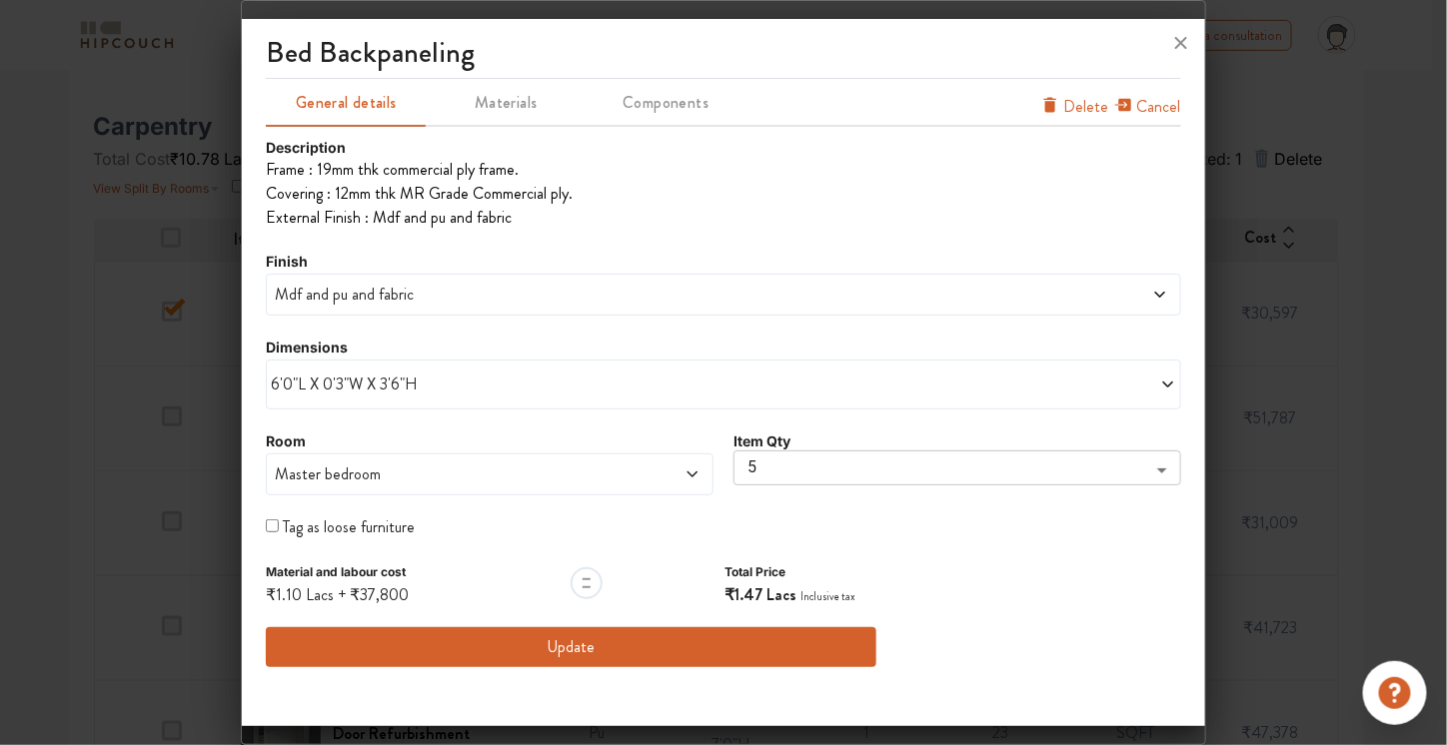
click at [683, 639] on button "Update" at bounding box center [570, 647] width 609 height 40
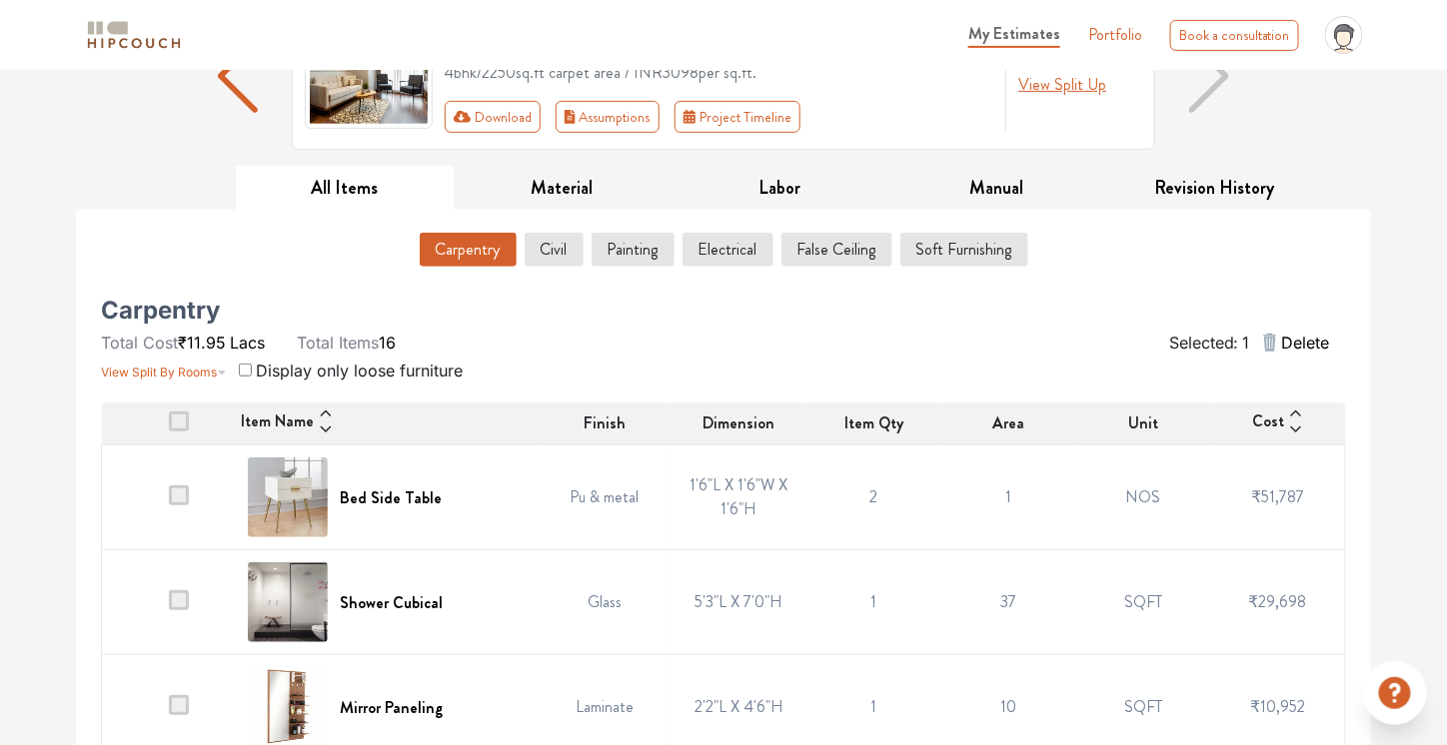
scroll to position [205, 0]
click at [409, 492] on h6 "Bed Side Table" at bounding box center [391, 499] width 102 height 19
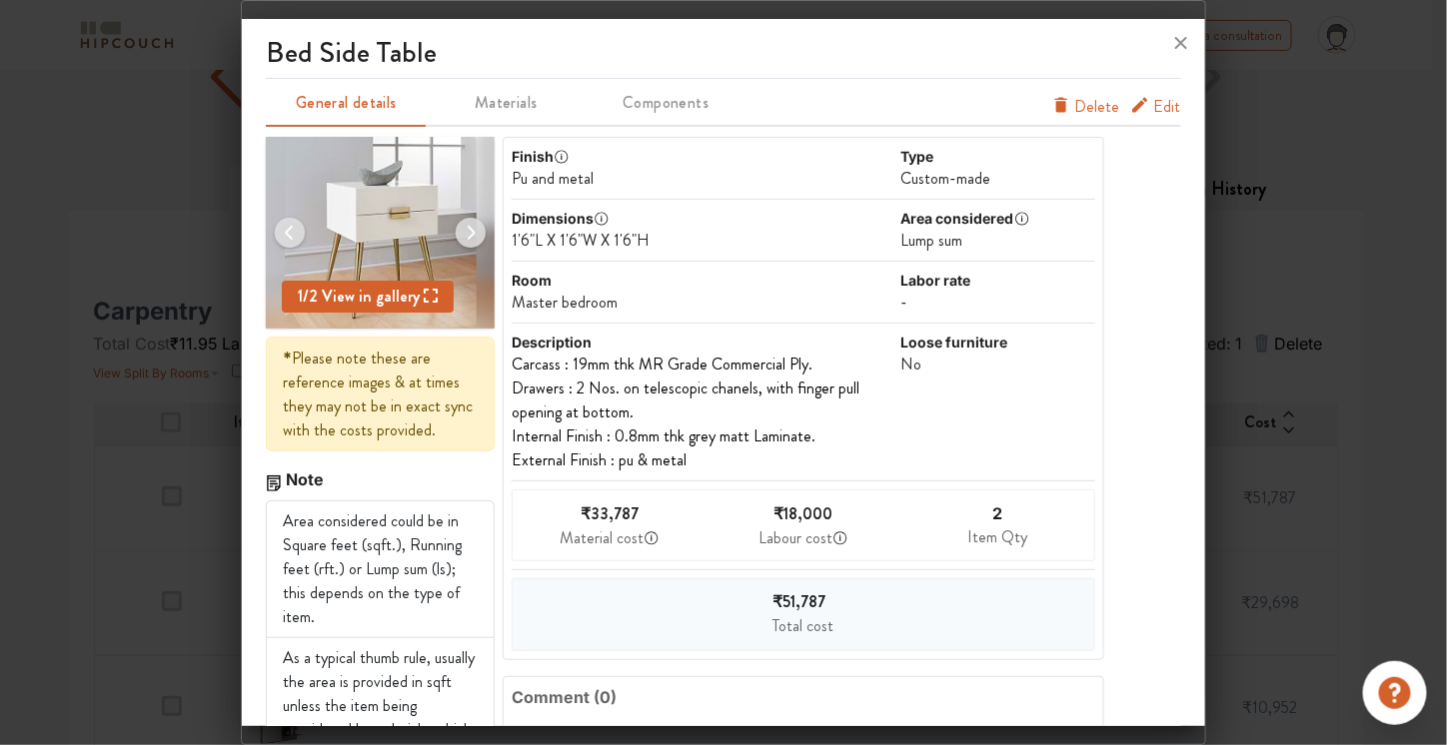
click at [1154, 105] on span "Edit" at bounding box center [1167, 107] width 27 height 24
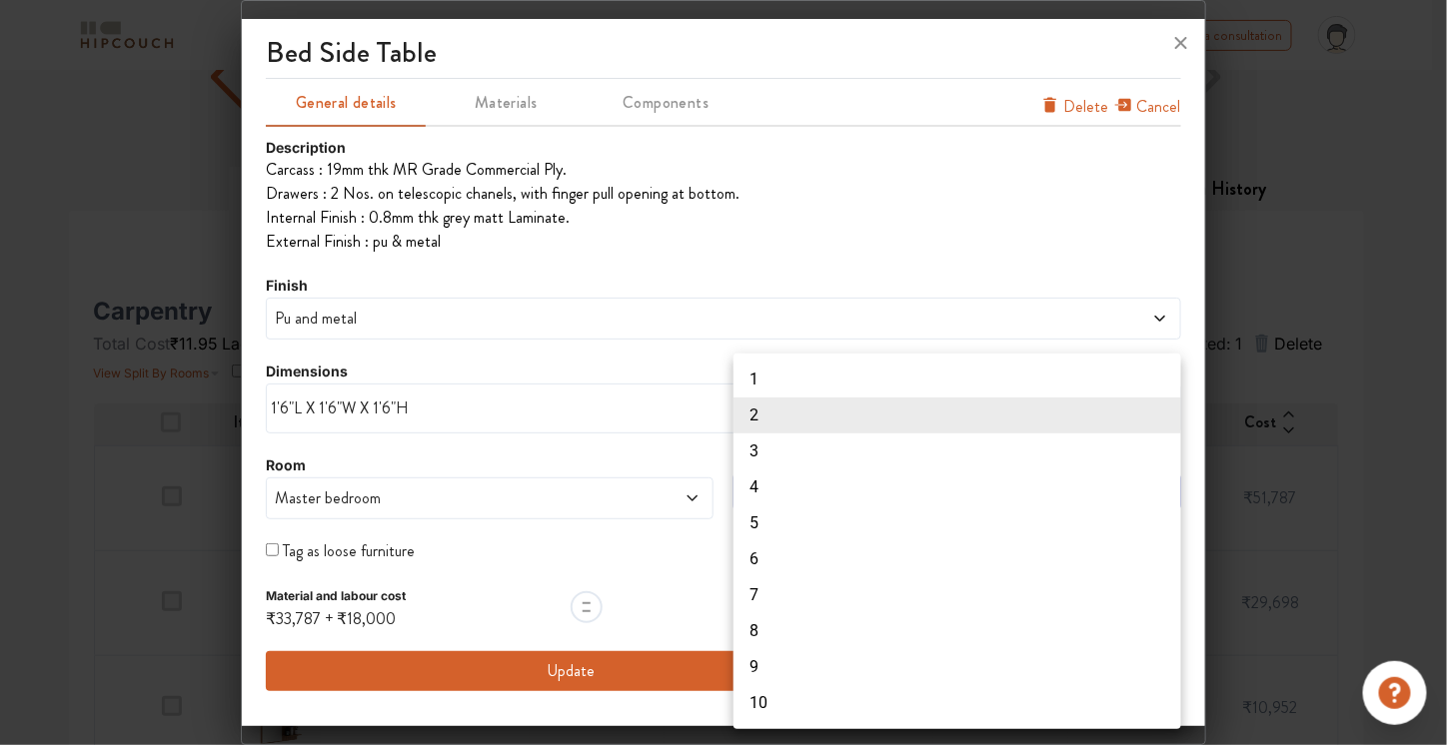
click at [900, 486] on body "My Estimates Portfolio Book a consultation profile pic Logout Options Summary D…" at bounding box center [723, 167] width 1447 height 745
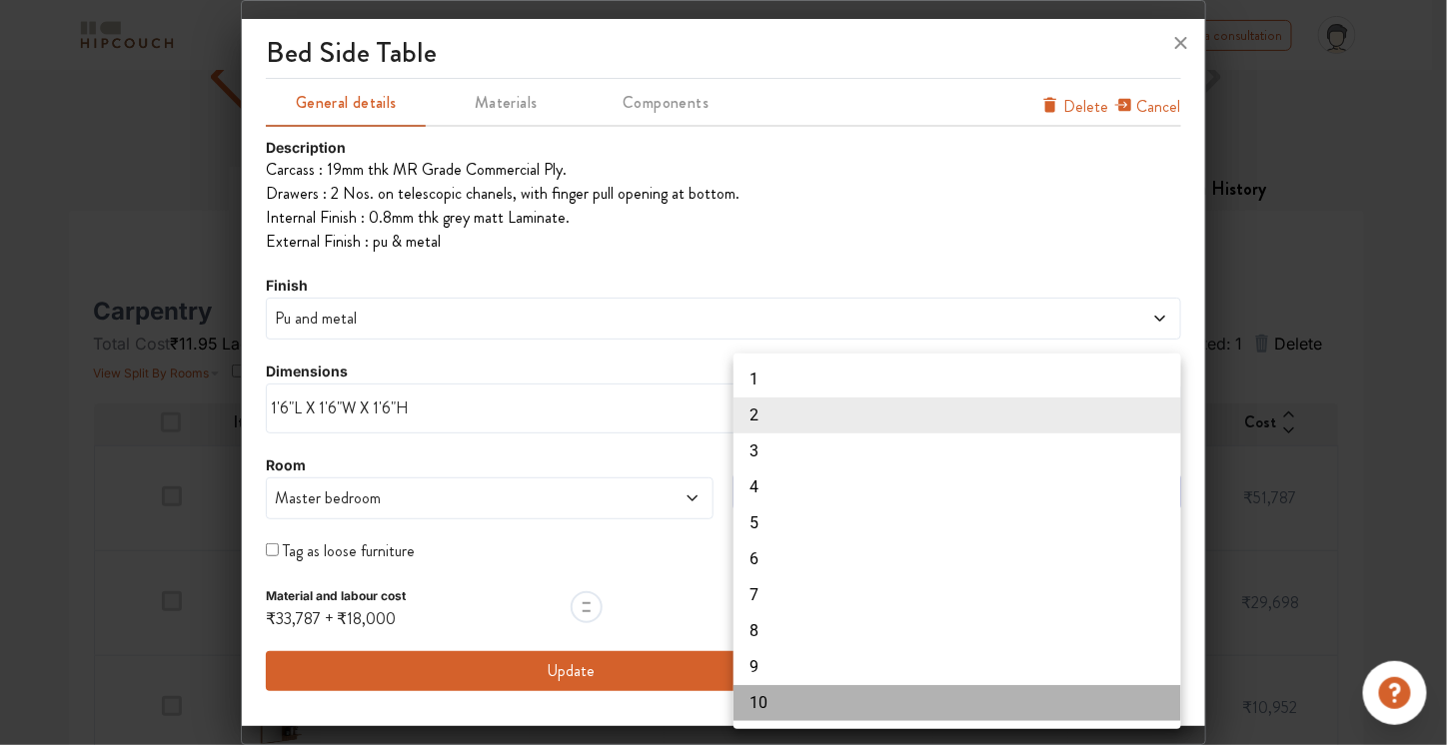
click at [872, 698] on li "10" at bounding box center [957, 703] width 448 height 36
type input "10"
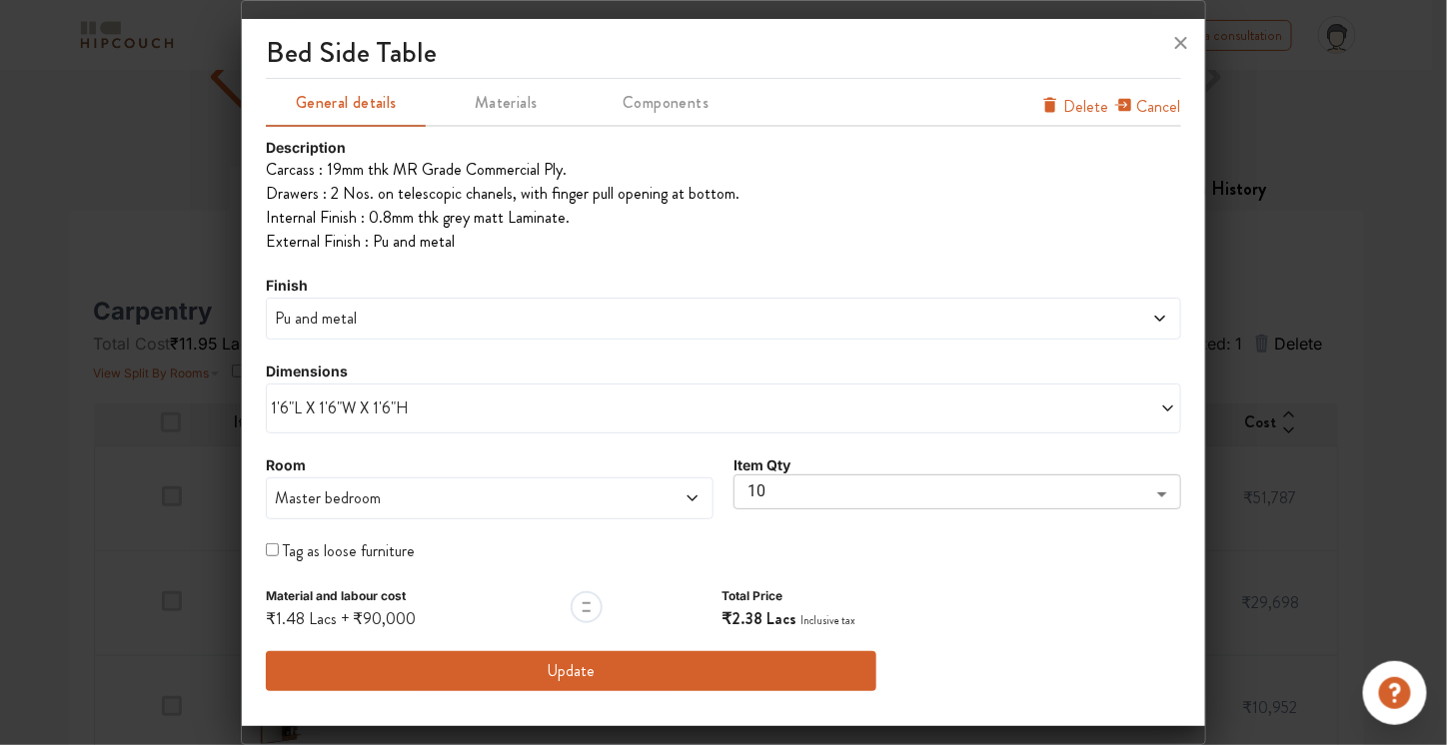
click at [683, 656] on button "Update" at bounding box center [570, 671] width 609 height 40
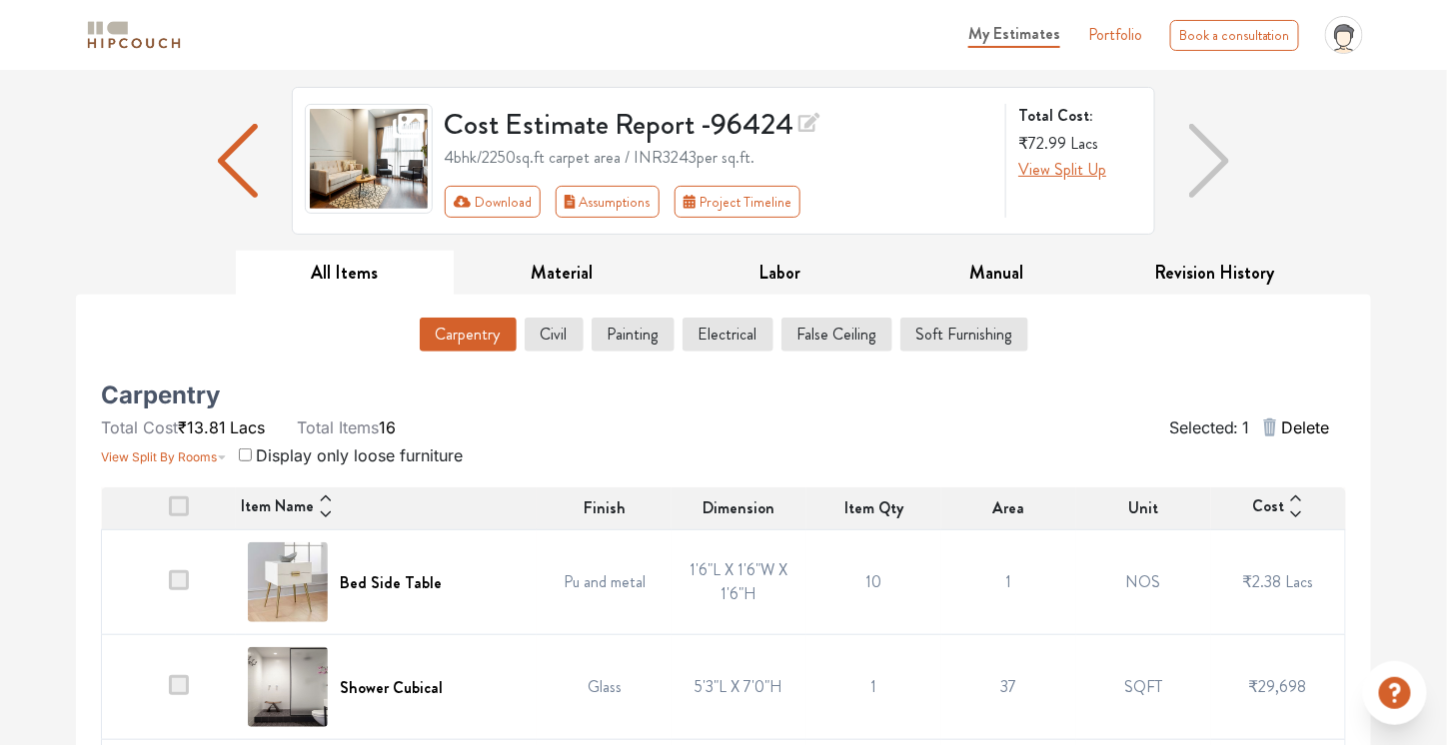
scroll to position [0, 0]
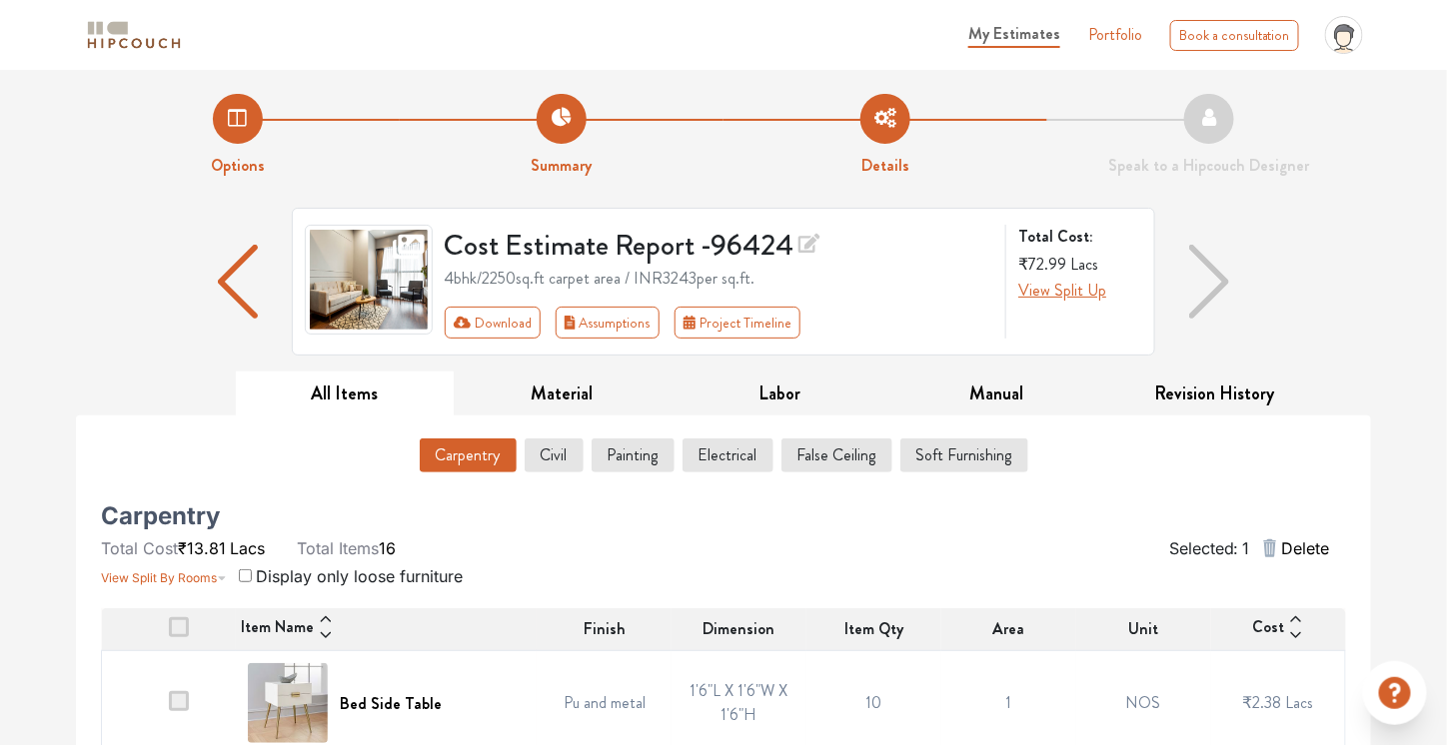
click at [230, 291] on img "button" at bounding box center [238, 282] width 40 height 74
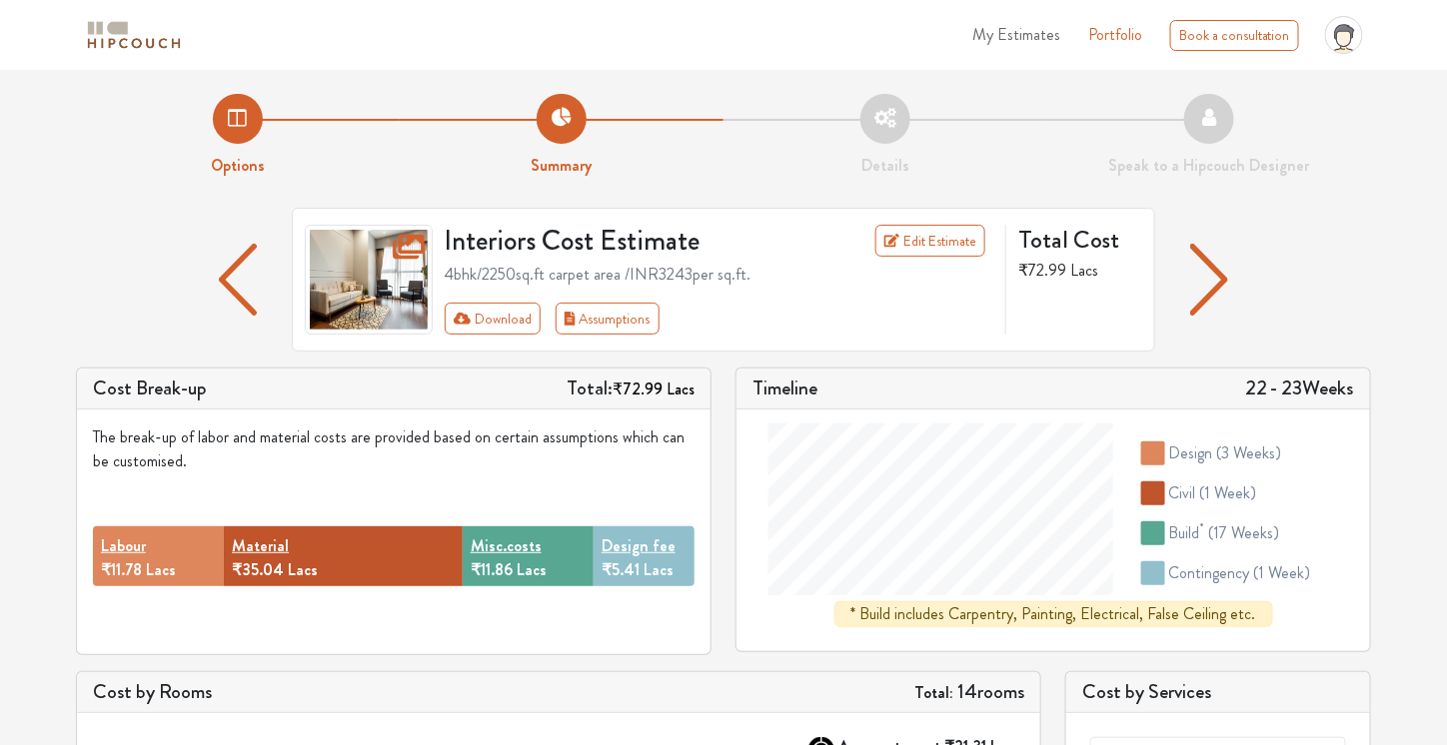
click at [240, 296] on img "button" at bounding box center [238, 280] width 39 height 72
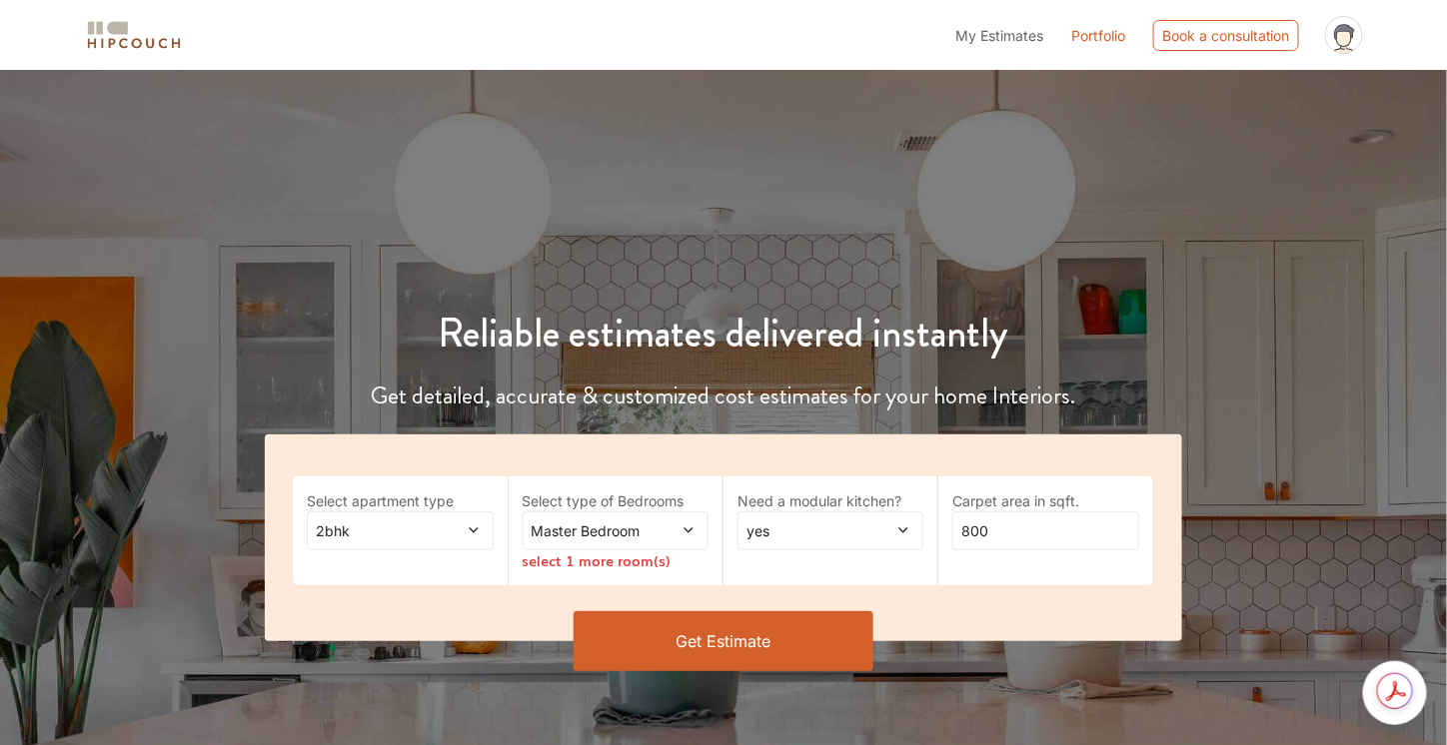
click at [441, 522] on span at bounding box center [460, 531] width 42 height 21
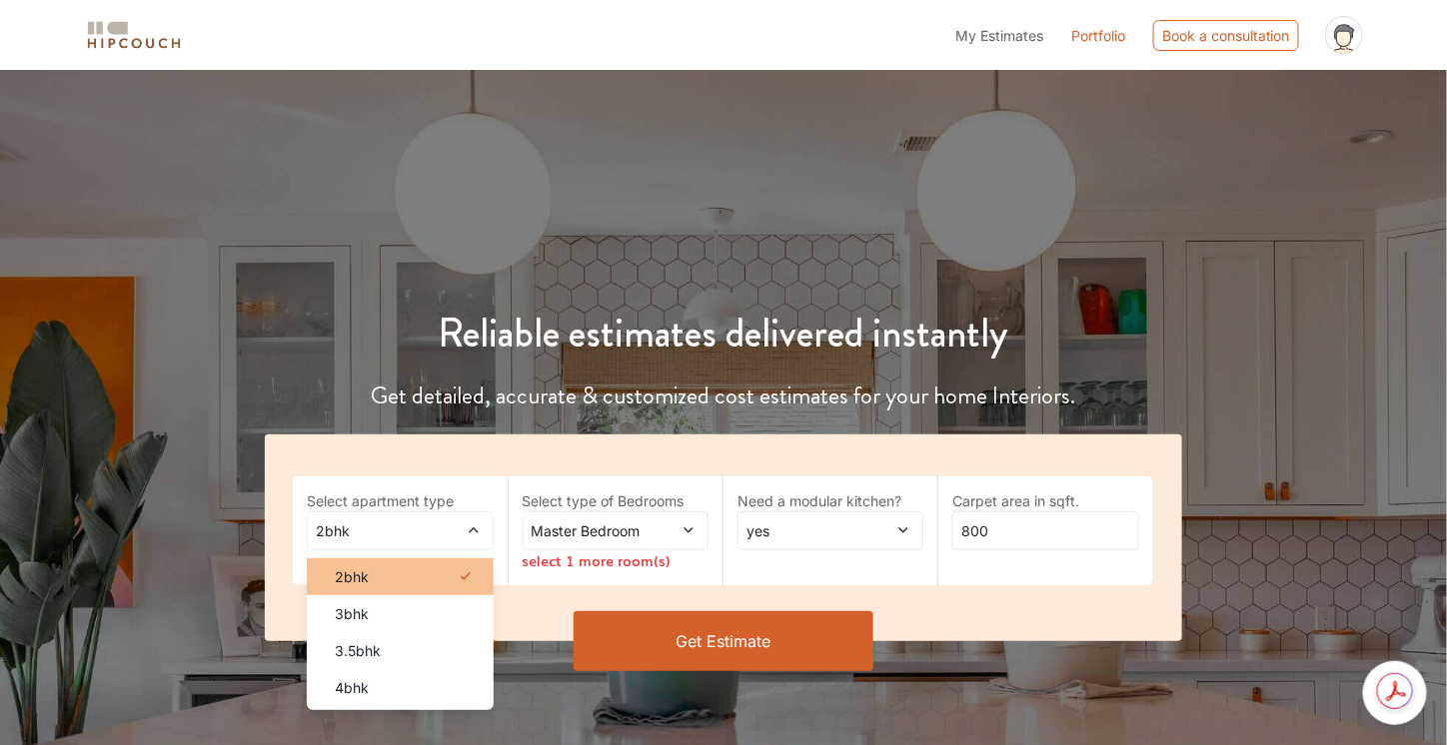
click at [437, 565] on li "2bhk" at bounding box center [400, 577] width 186 height 37
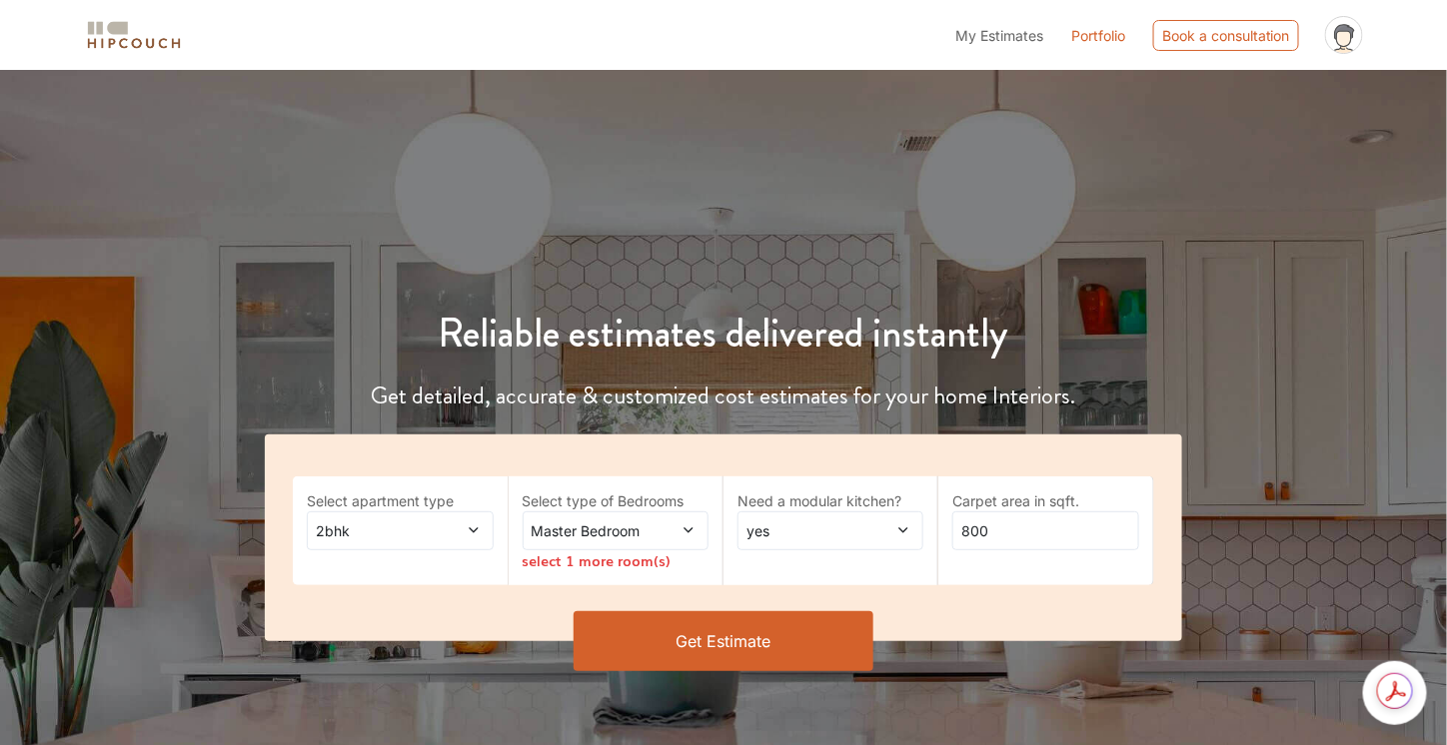
click at [610, 529] on span "Master Bedroom" at bounding box center [591, 531] width 126 height 21
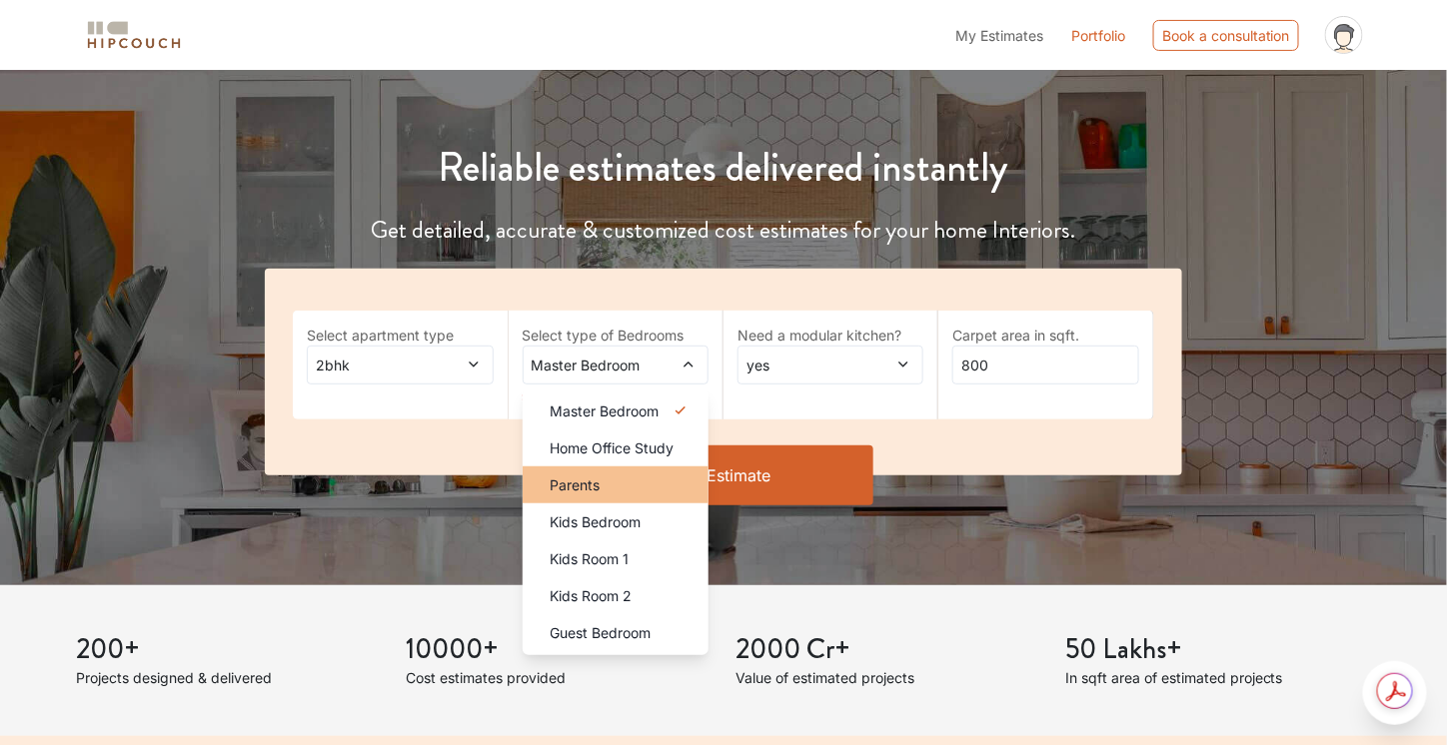
scroll to position [168, 0]
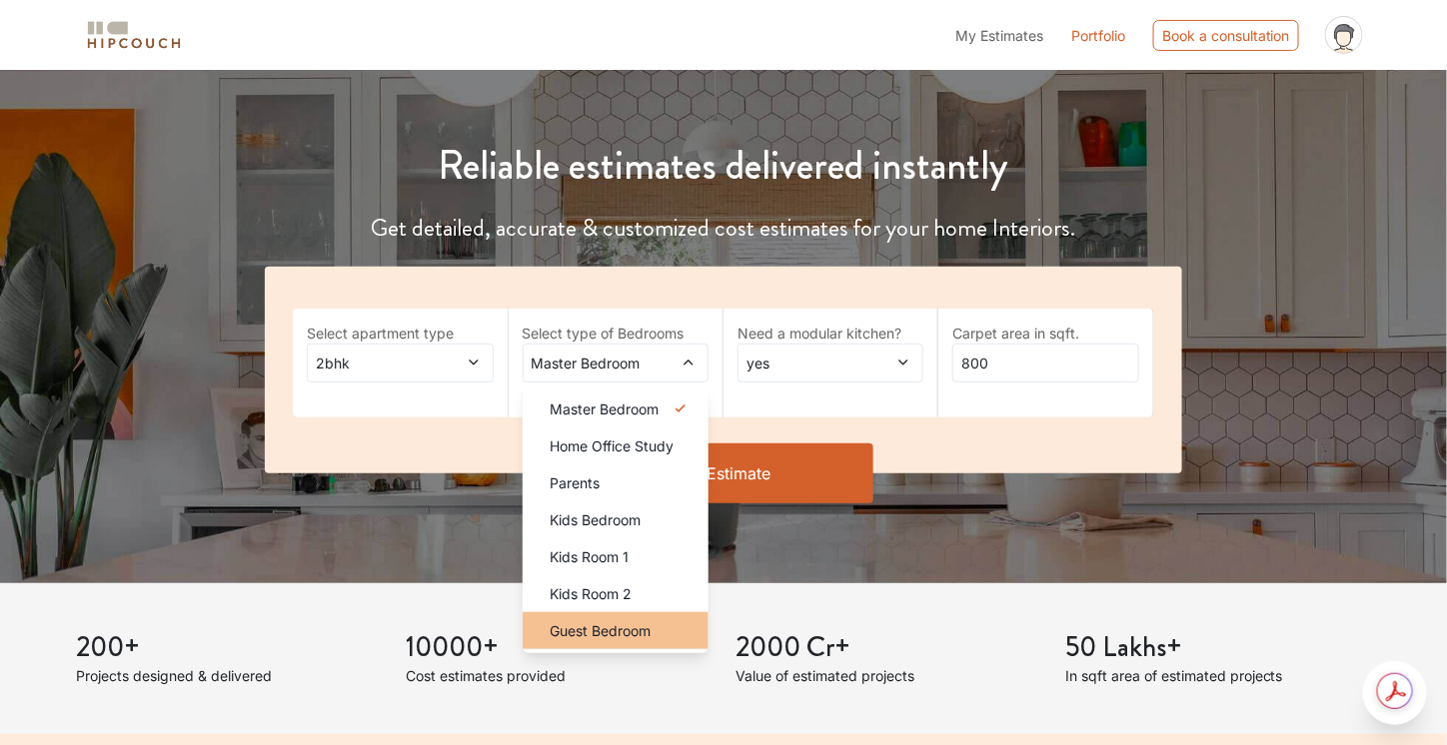
click at [656, 635] on div "Guest Bedroom" at bounding box center [622, 630] width 174 height 21
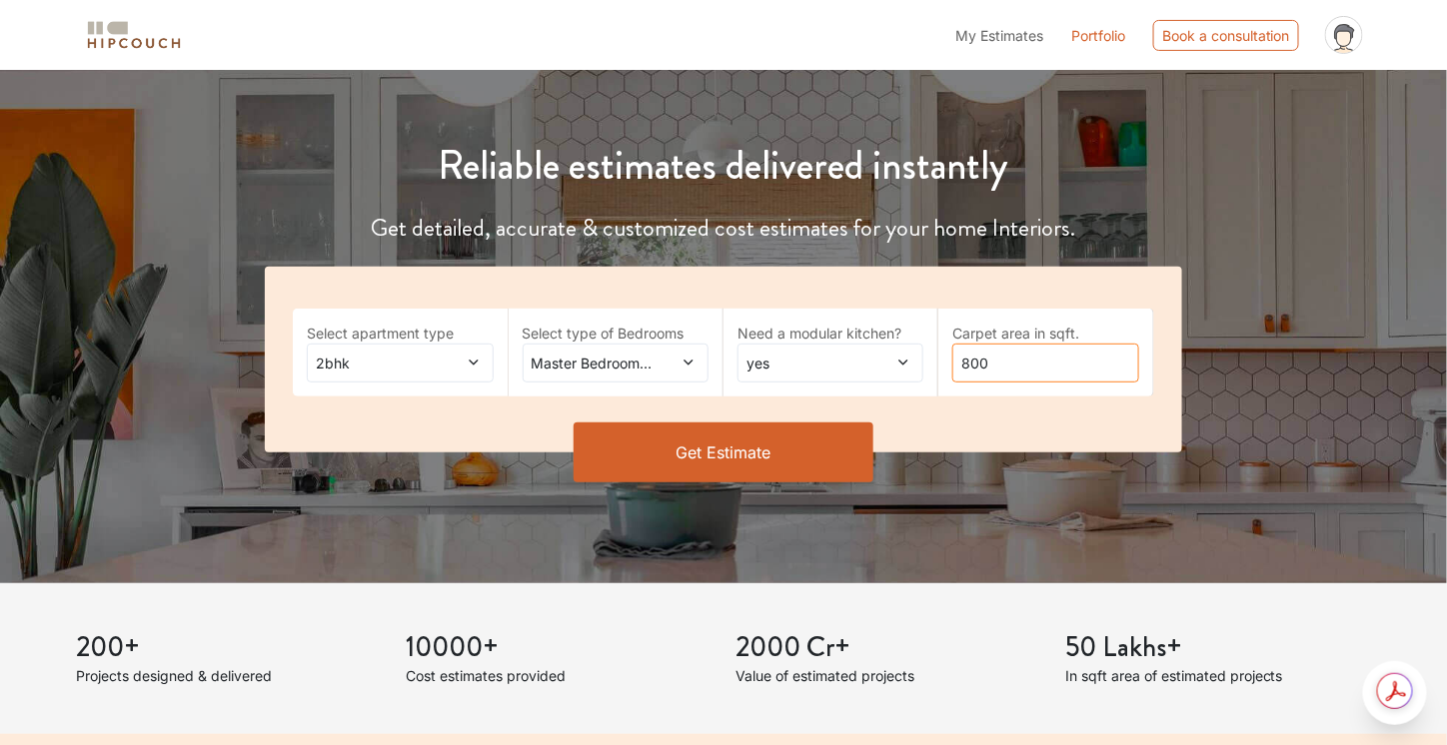
drag, startPoint x: 1026, startPoint y: 367, endPoint x: 933, endPoint y: 371, distance: 93.0
click at [933, 371] on div "Select apartment type 2bhk Select type of Bedrooms Master Bedroom,Guest Bedroom…" at bounding box center [723, 360] width 916 height 186
type input "2250"
click at [764, 435] on button "Get Estimate" at bounding box center [724, 453] width 300 height 60
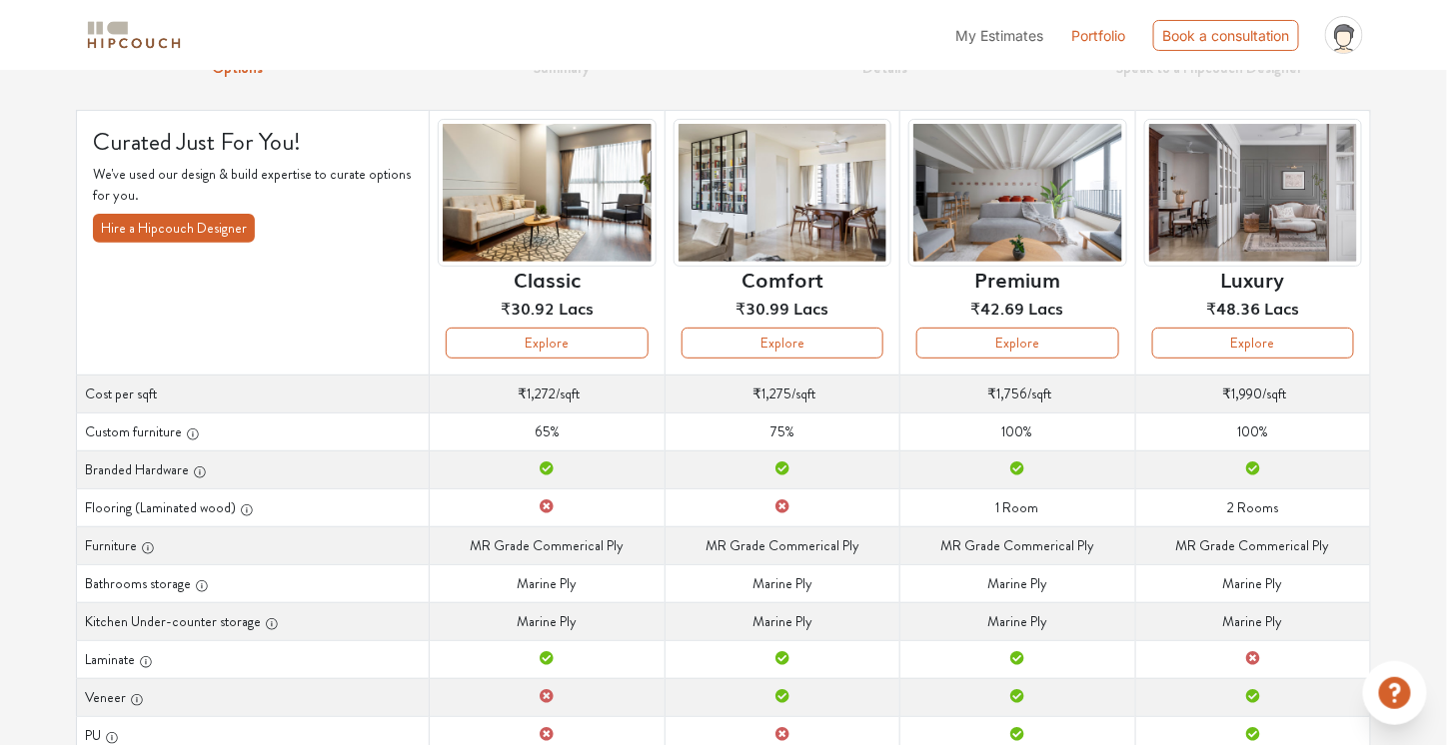
scroll to position [98, 0]
click at [1229, 346] on button "Explore" at bounding box center [1253, 342] width 202 height 31
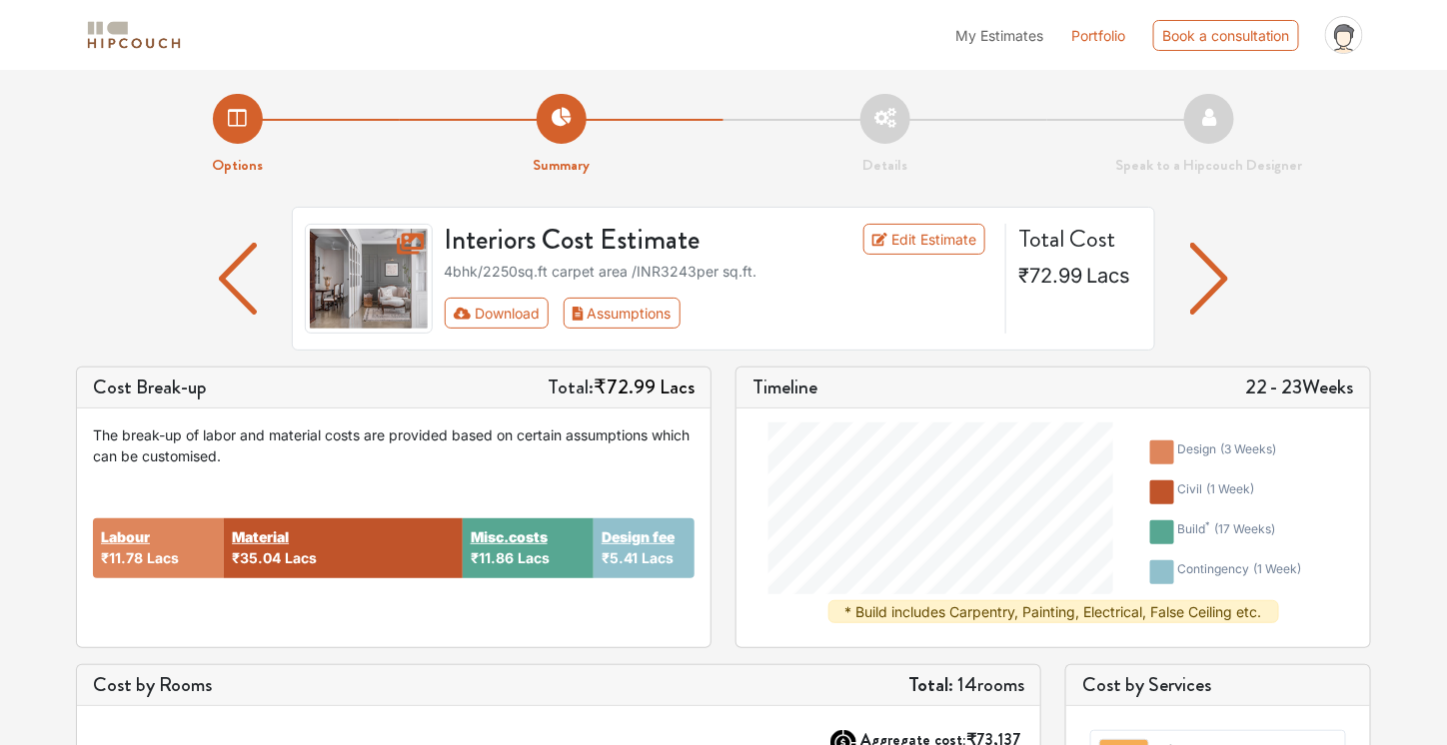
click at [1195, 300] on img "button" at bounding box center [1209, 279] width 39 height 72
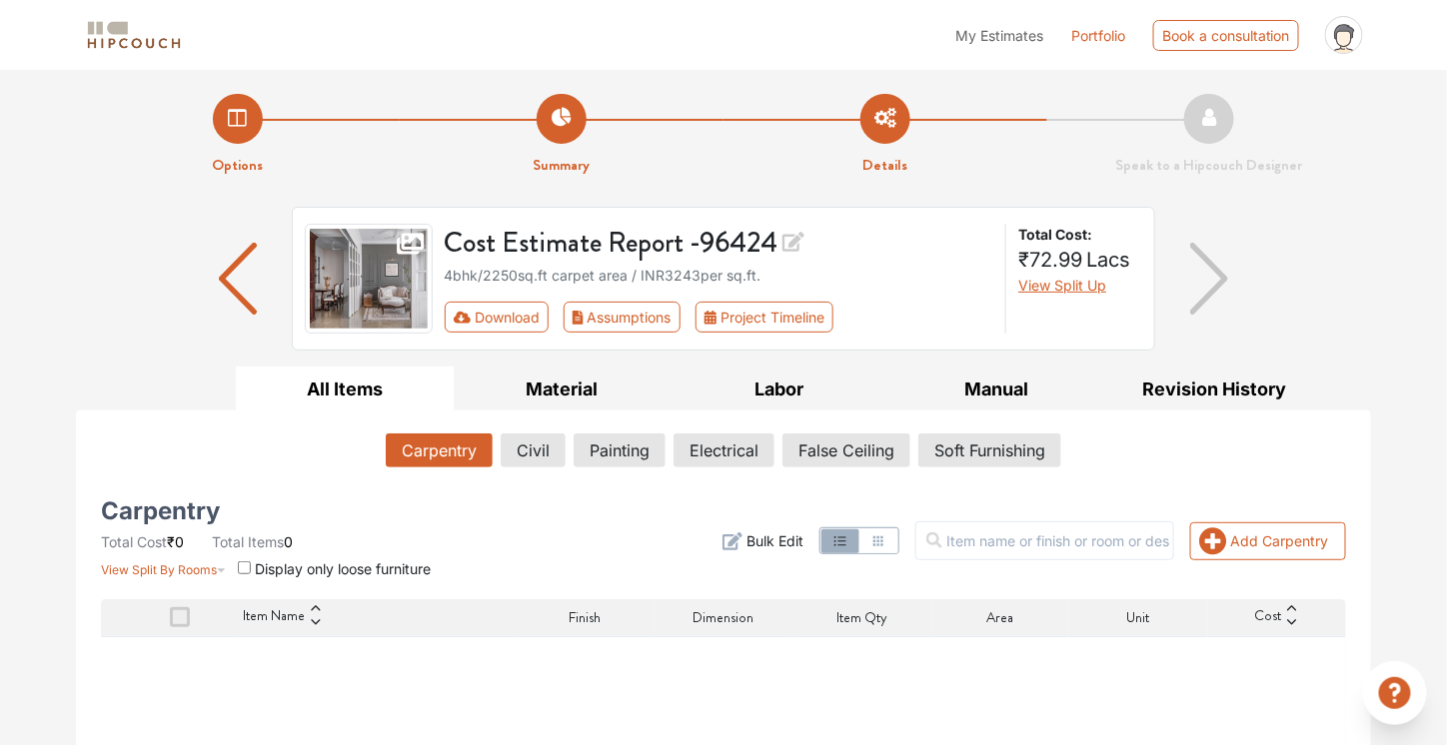
scroll to position [204, 0]
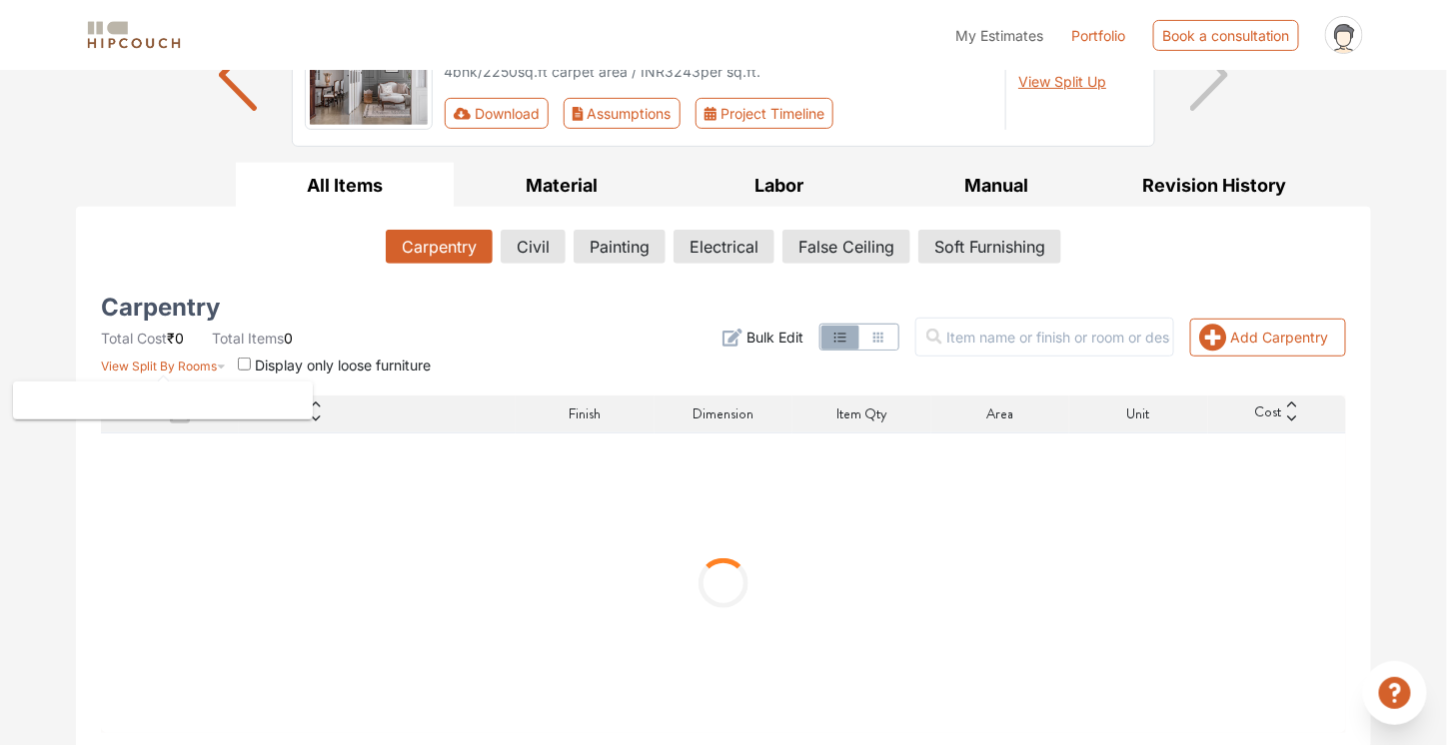
click at [212, 362] on span "View Split By Rooms" at bounding box center [159, 366] width 116 height 15
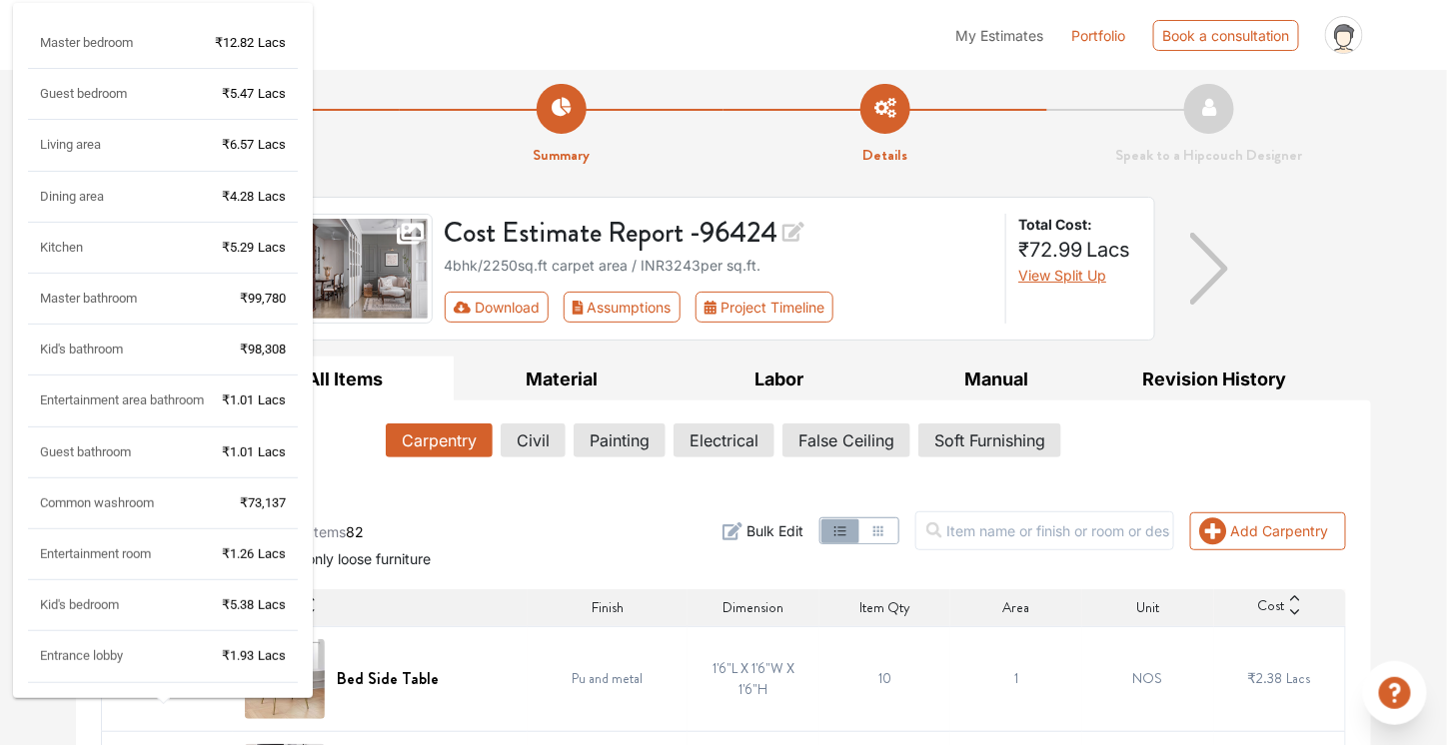
scroll to position [0, 0]
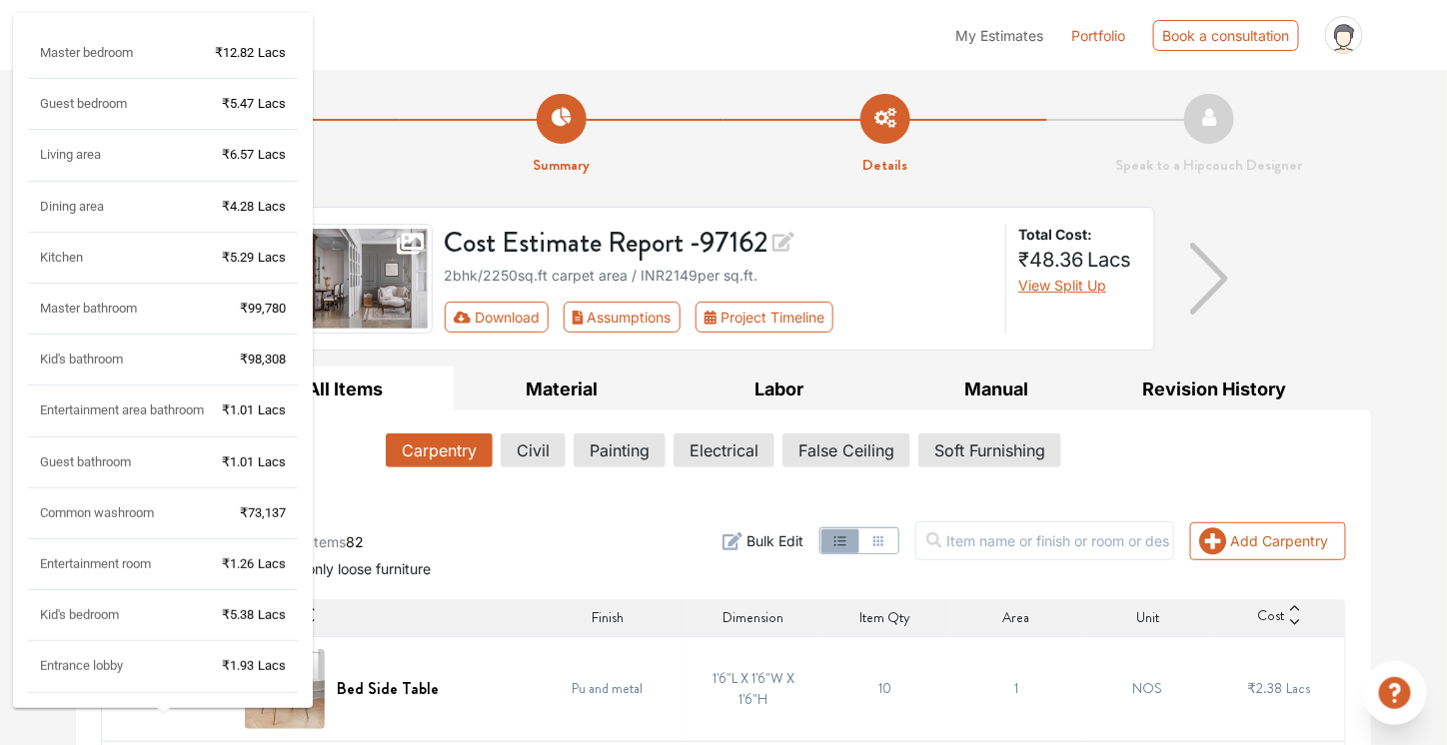
click at [97, 307] on div "Master bedroom ₹12.82 Lacs Guest bedroom ₹5.47 Lacs Living area ₹6.57 Lacs Dini…" at bounding box center [163, 368] width 270 height 649
click at [97, 307] on span "Master bathroom" at bounding box center [88, 308] width 97 height 15
click at [154, 324] on div "Master bathroom ₹99,780" at bounding box center [163, 317] width 270 height 35
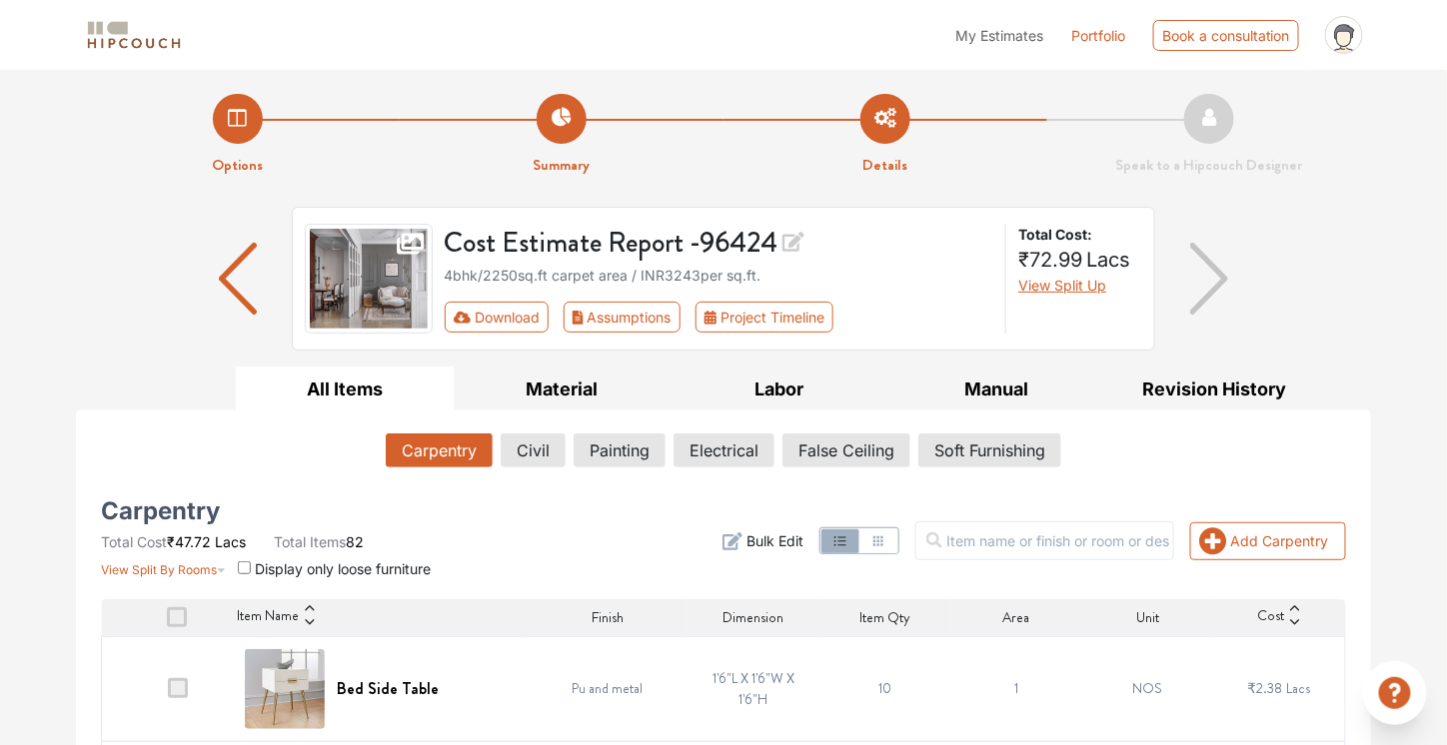
click at [442, 572] on div "Carpentry Total Cost ₹47.72 Lacs Total Items 82 View Split By Rooms Display onl…" at bounding box center [300, 542] width 399 height 76
click at [1017, 542] on input "text" at bounding box center [1044, 541] width 259 height 39
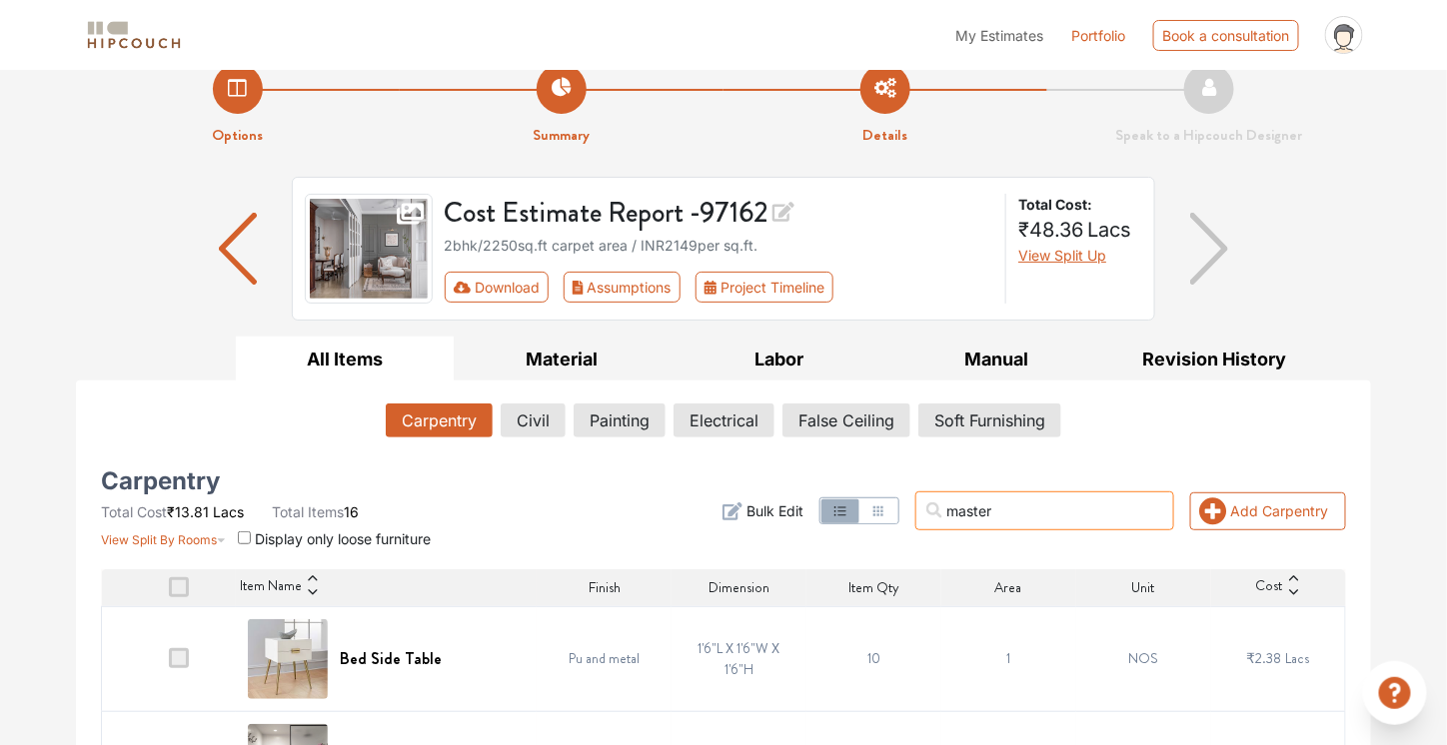
scroll to position [29, 0]
type input "master"
click at [229, 244] on img "button" at bounding box center [238, 250] width 39 height 72
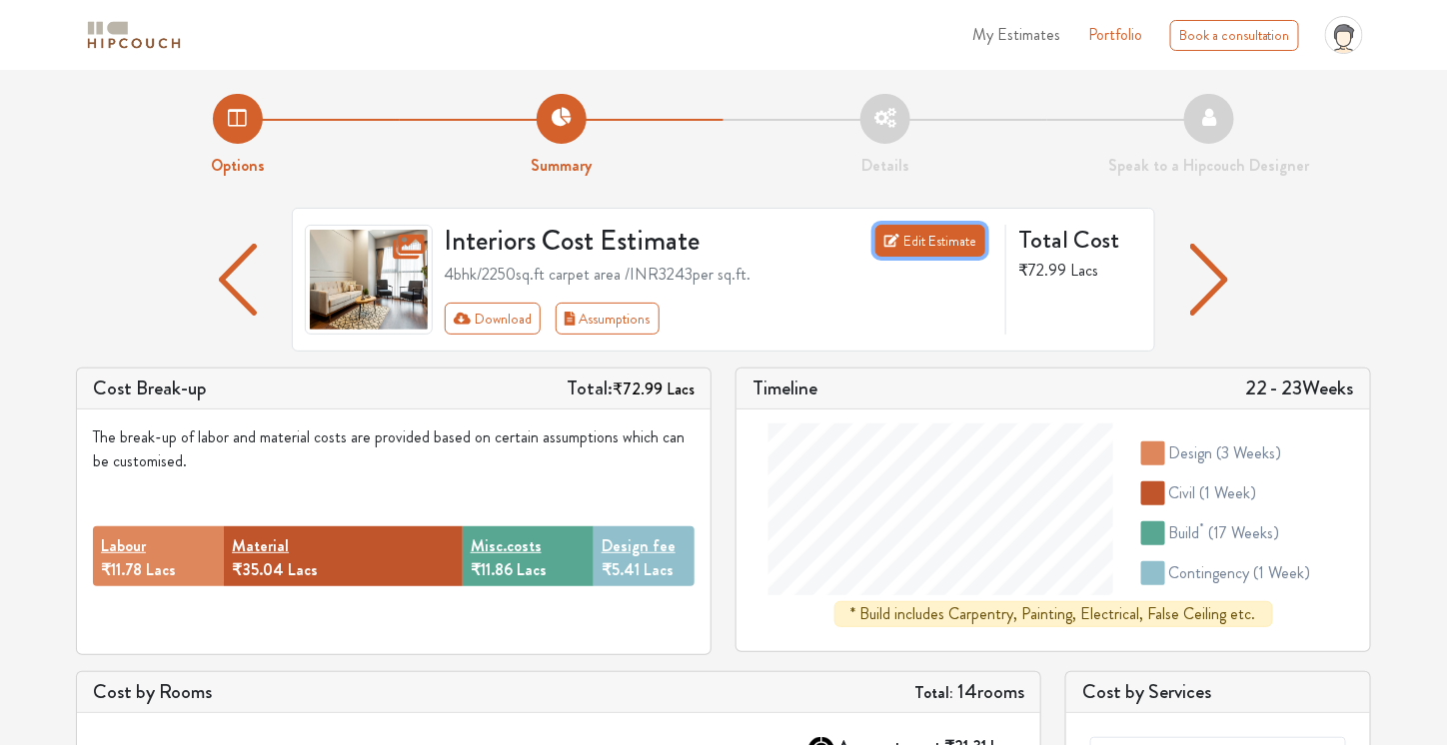
click at [917, 231] on link "Edit Estimate" at bounding box center [930, 241] width 111 height 32
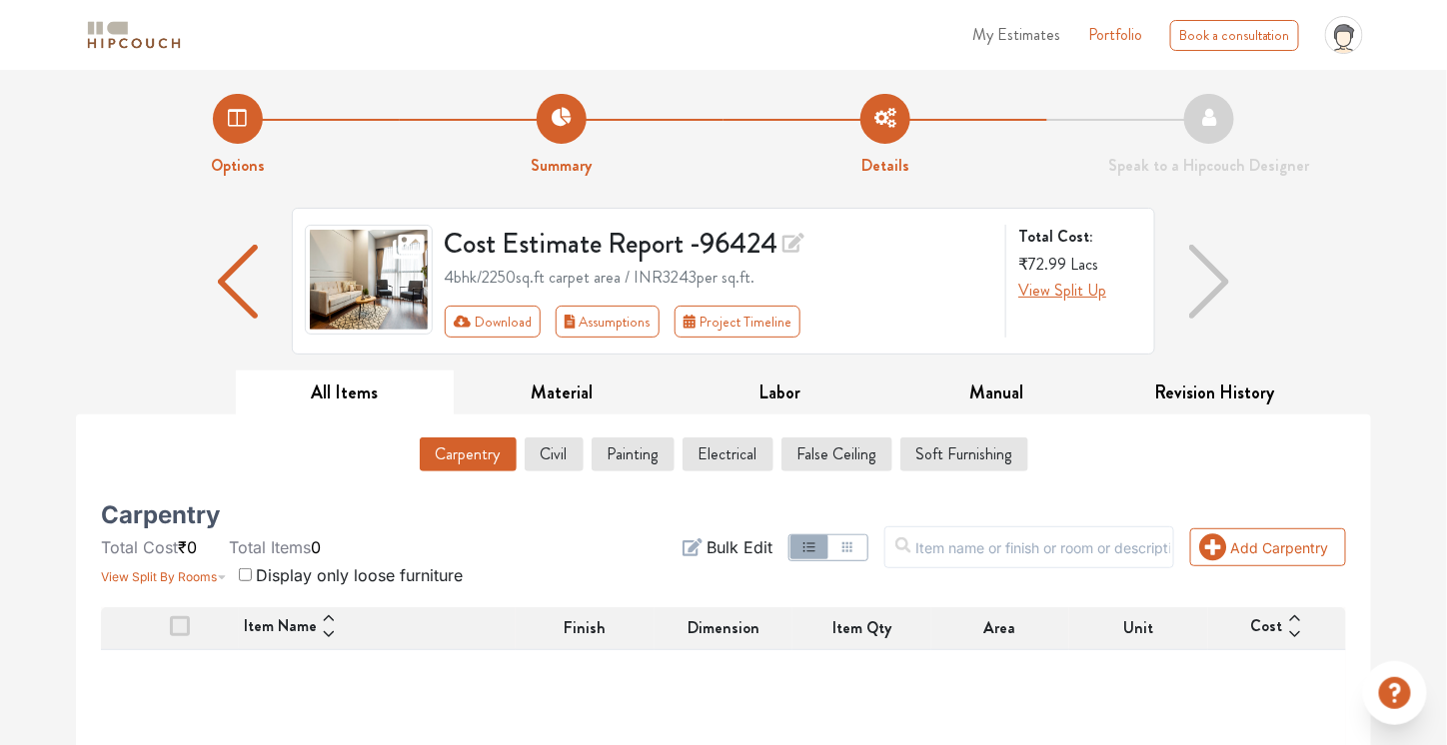
click at [866, 547] on button "button" at bounding box center [847, 548] width 38 height 24
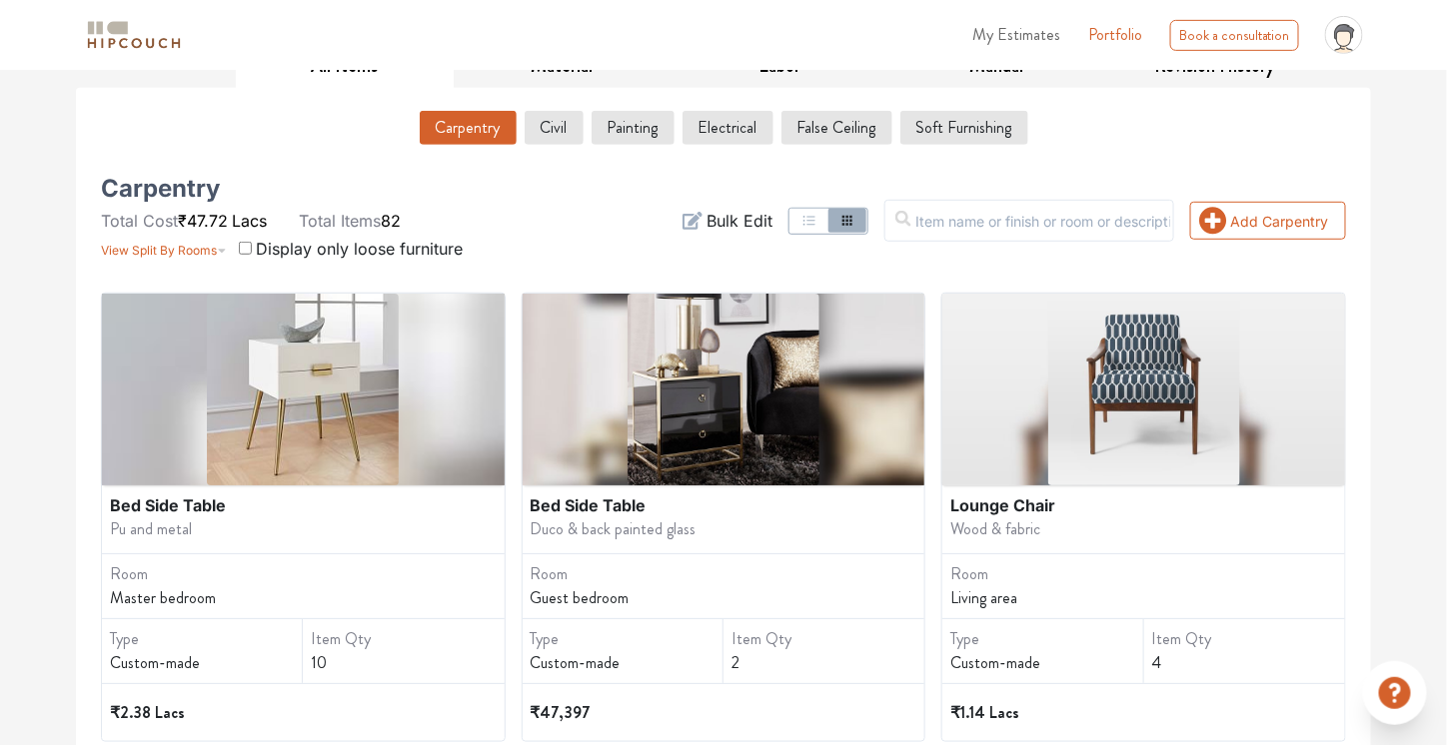
scroll to position [312, 0]
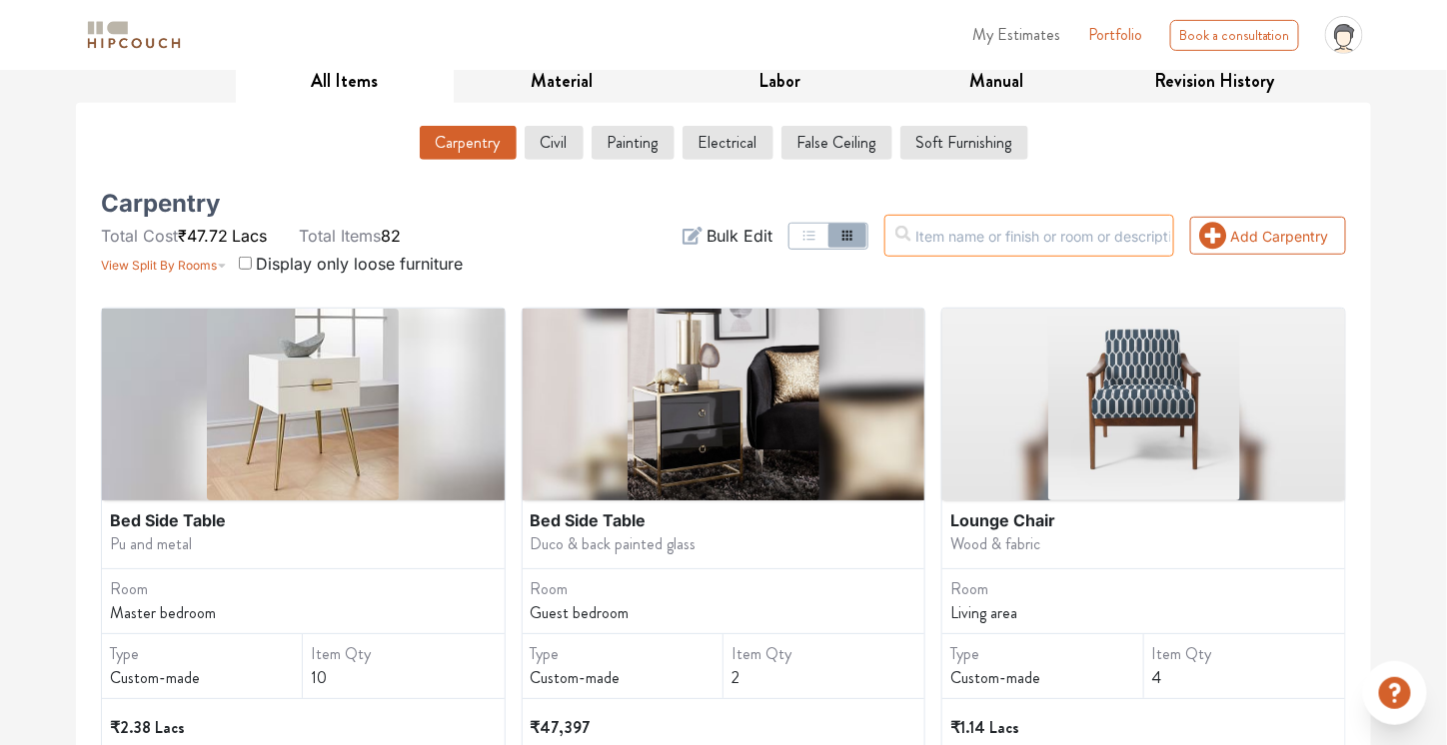
click at [995, 231] on input "text" at bounding box center [1029, 236] width 290 height 42
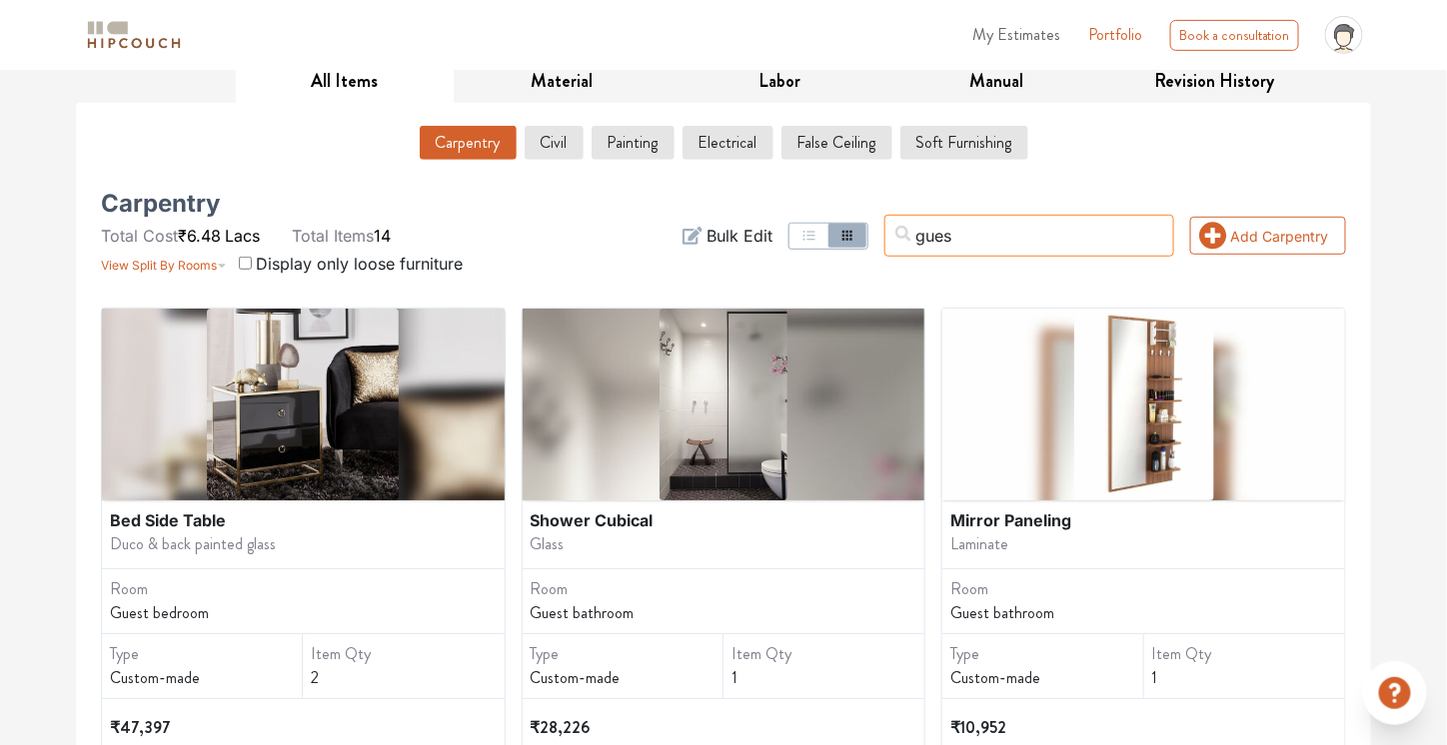
type input "guest"
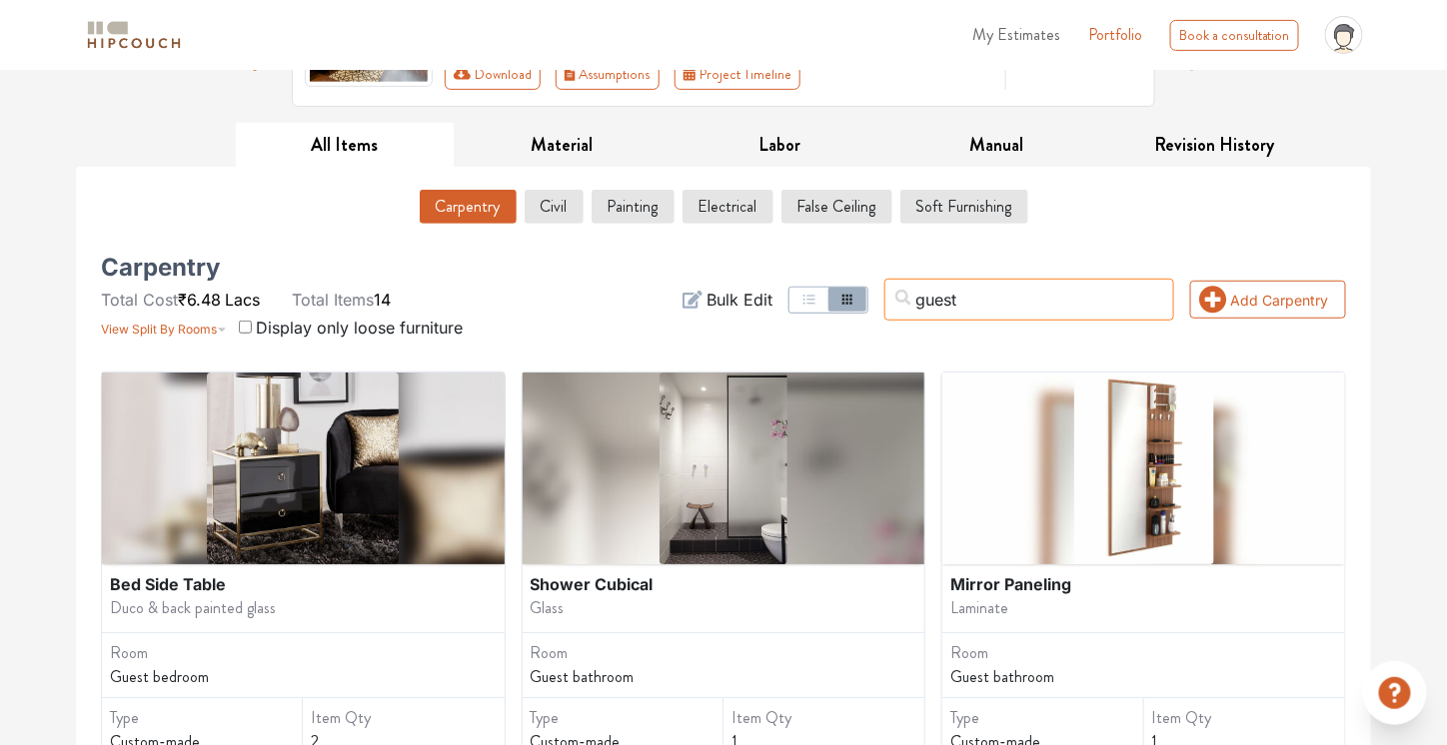
scroll to position [250, 0]
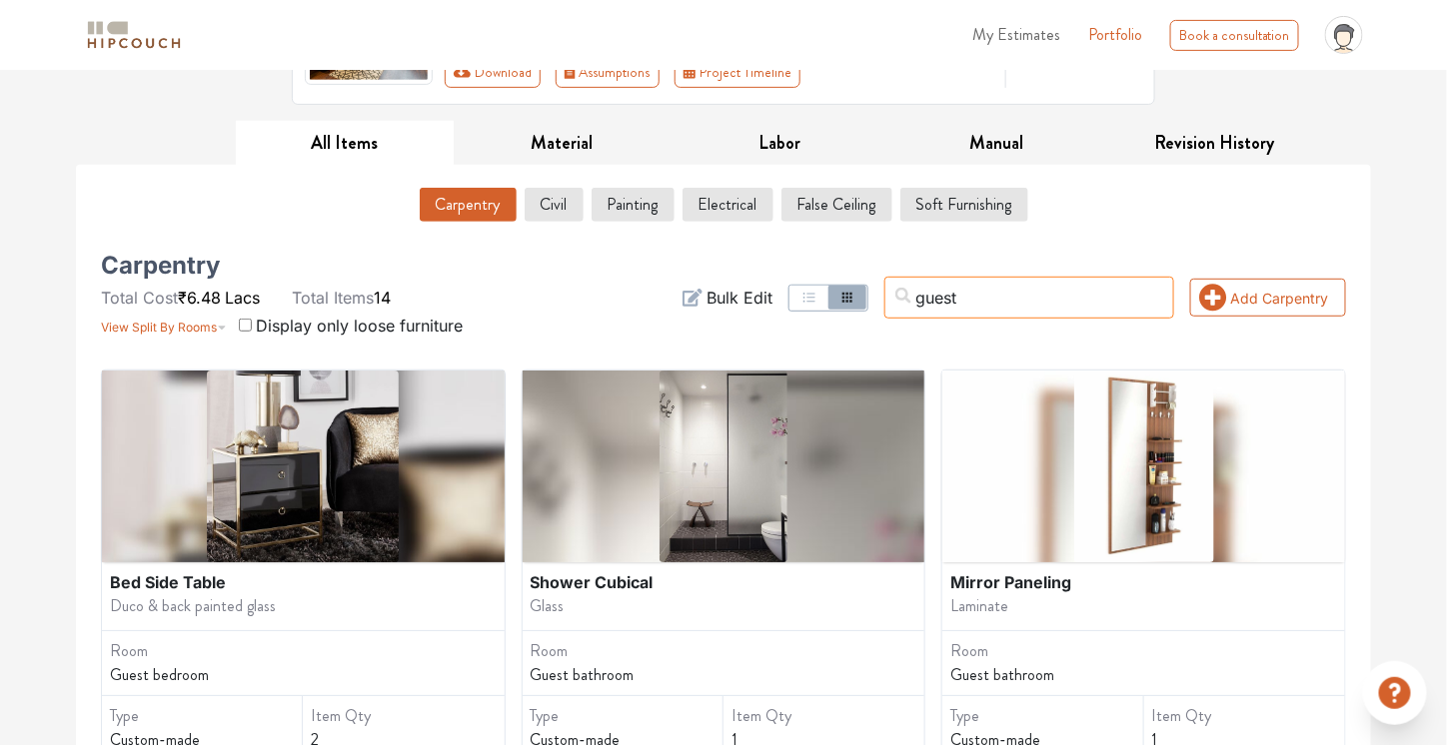
drag, startPoint x: 1025, startPoint y: 291, endPoint x: 925, endPoint y: 295, distance: 100.0
click at [925, 295] on input "guest" at bounding box center [1029, 298] width 290 height 42
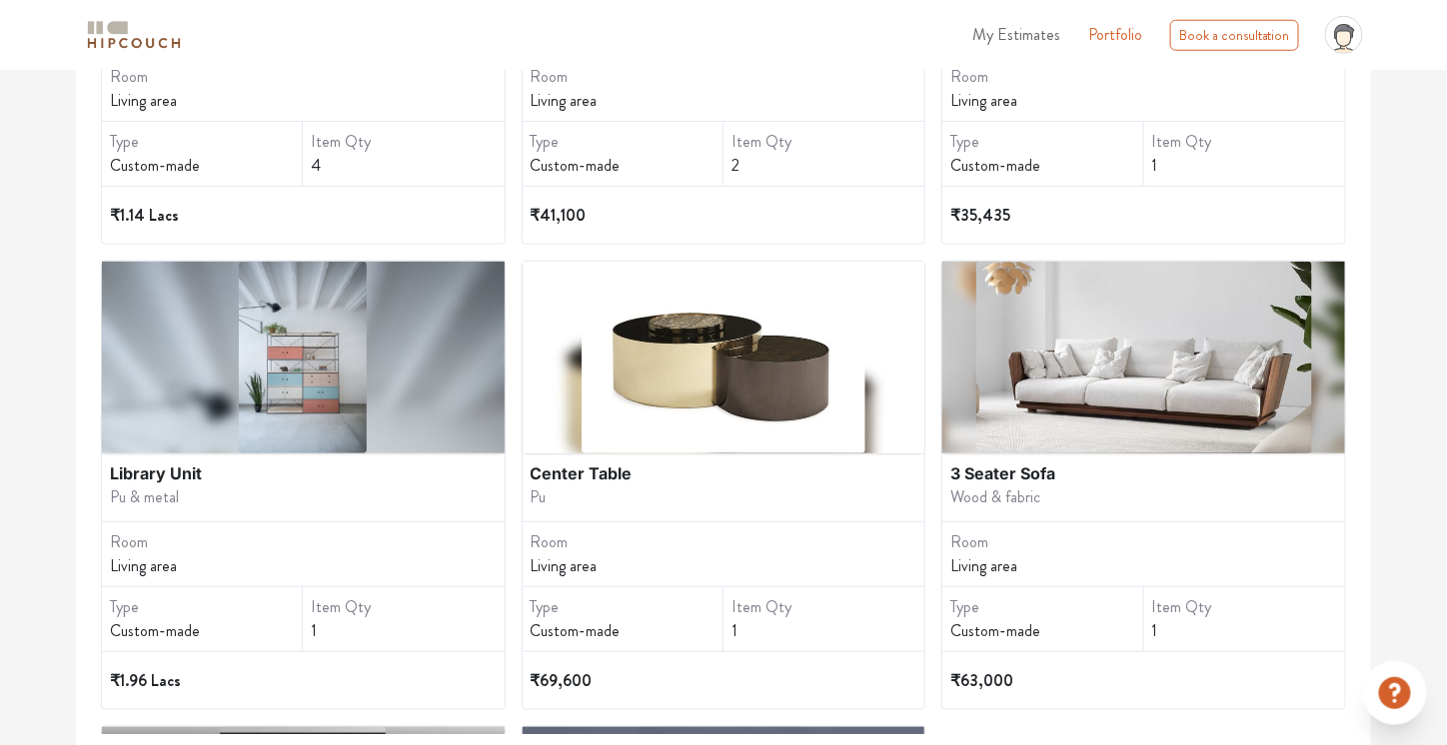
scroll to position [205, 0]
type input "living"
click at [1004, 472] on div "3 Seater Sofa" at bounding box center [1143, 475] width 387 height 24
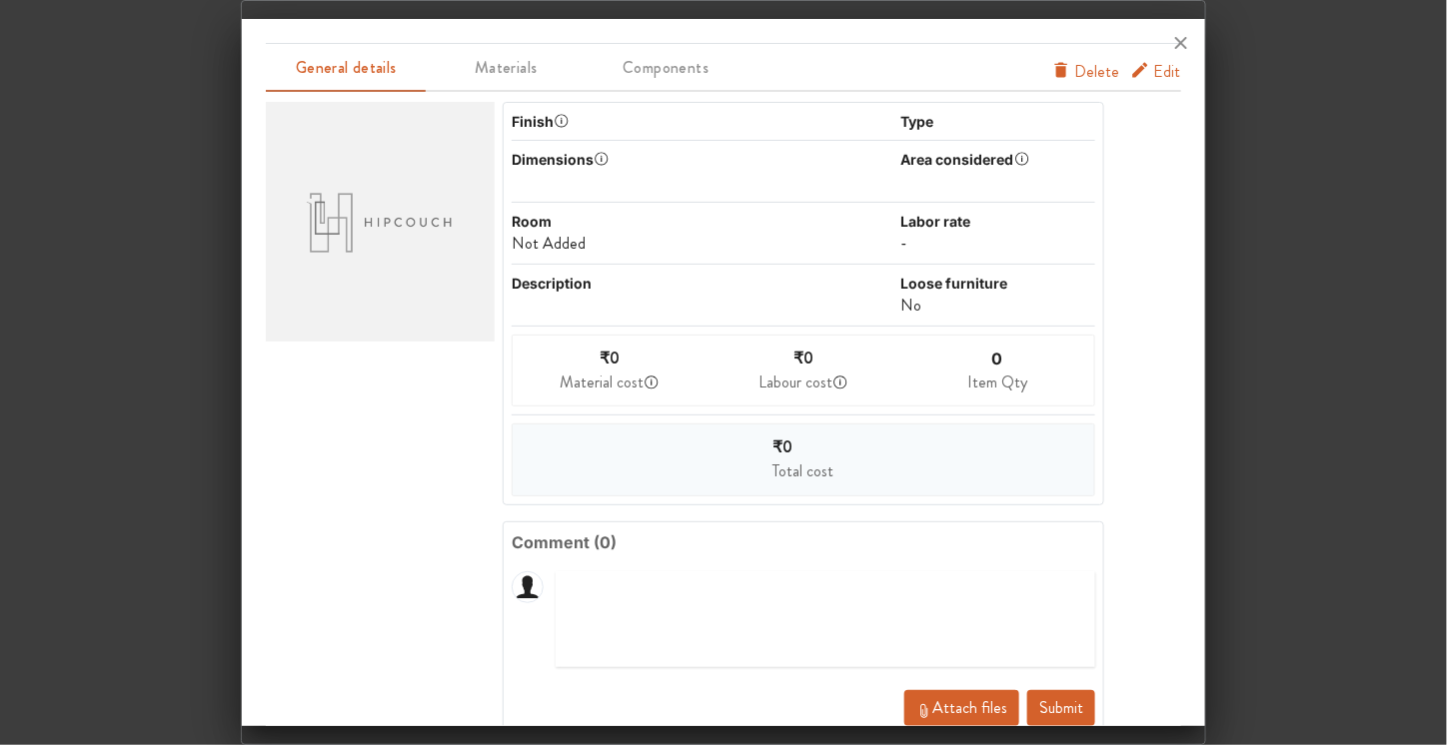
scroll to position [0, 0]
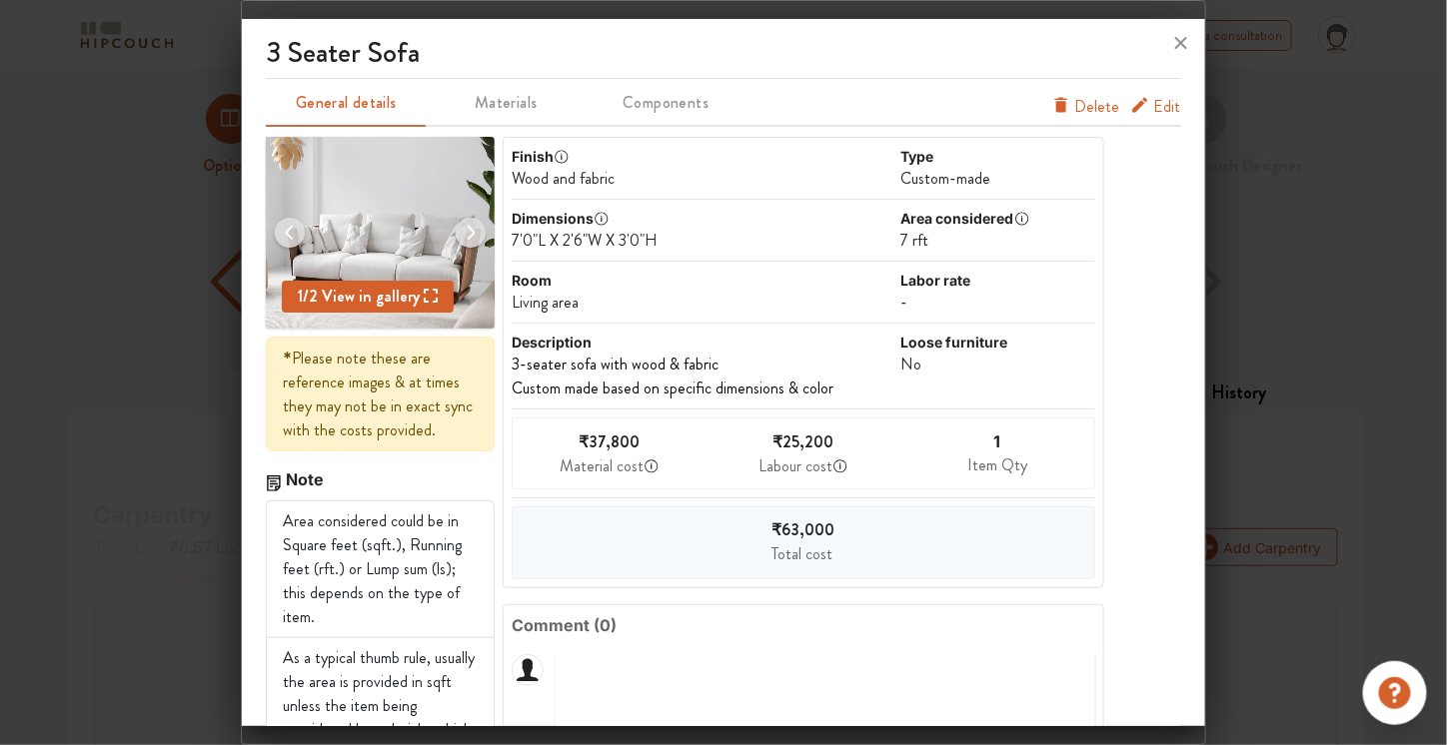
click at [1136, 115] on button "Edit" at bounding box center [1155, 107] width 51 height 24
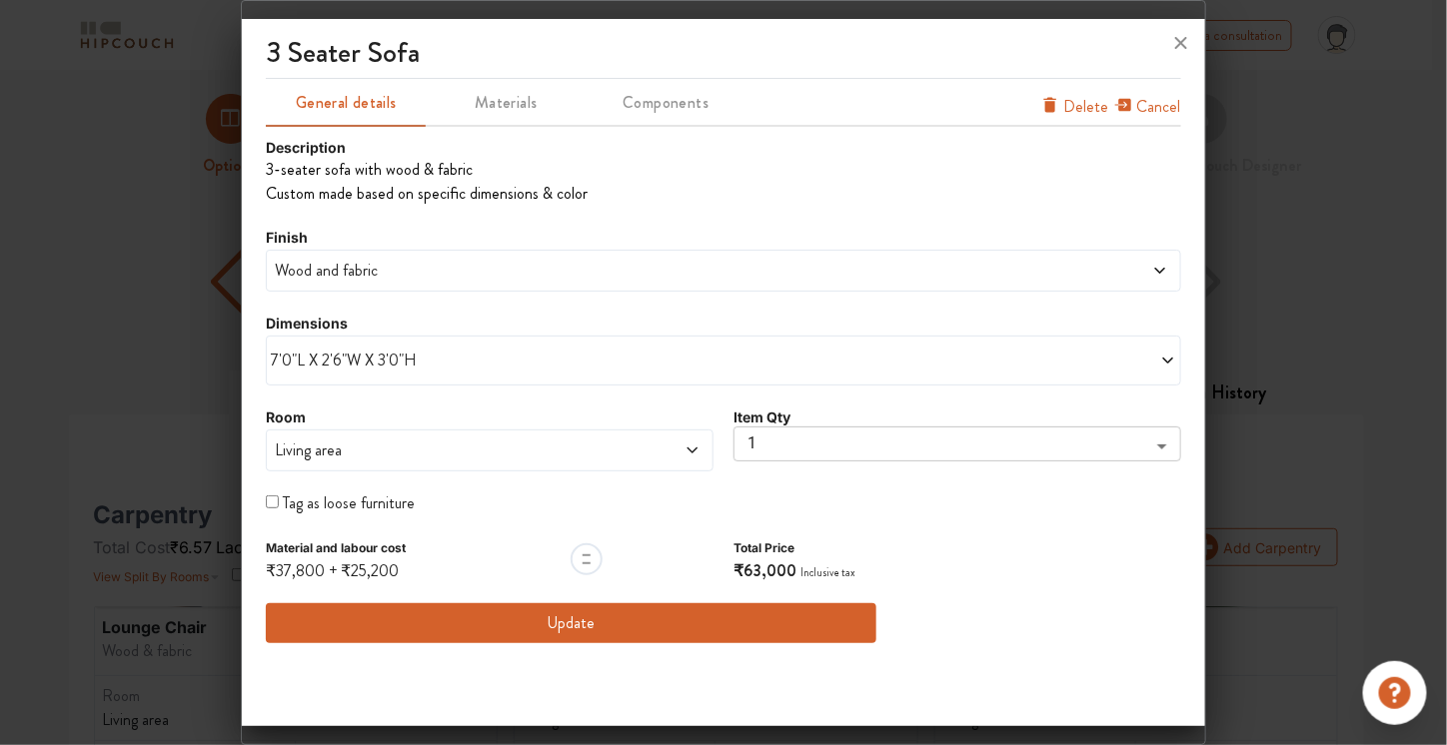
click at [564, 259] on span "Wood and fabric" at bounding box center [607, 271] width 672 height 24
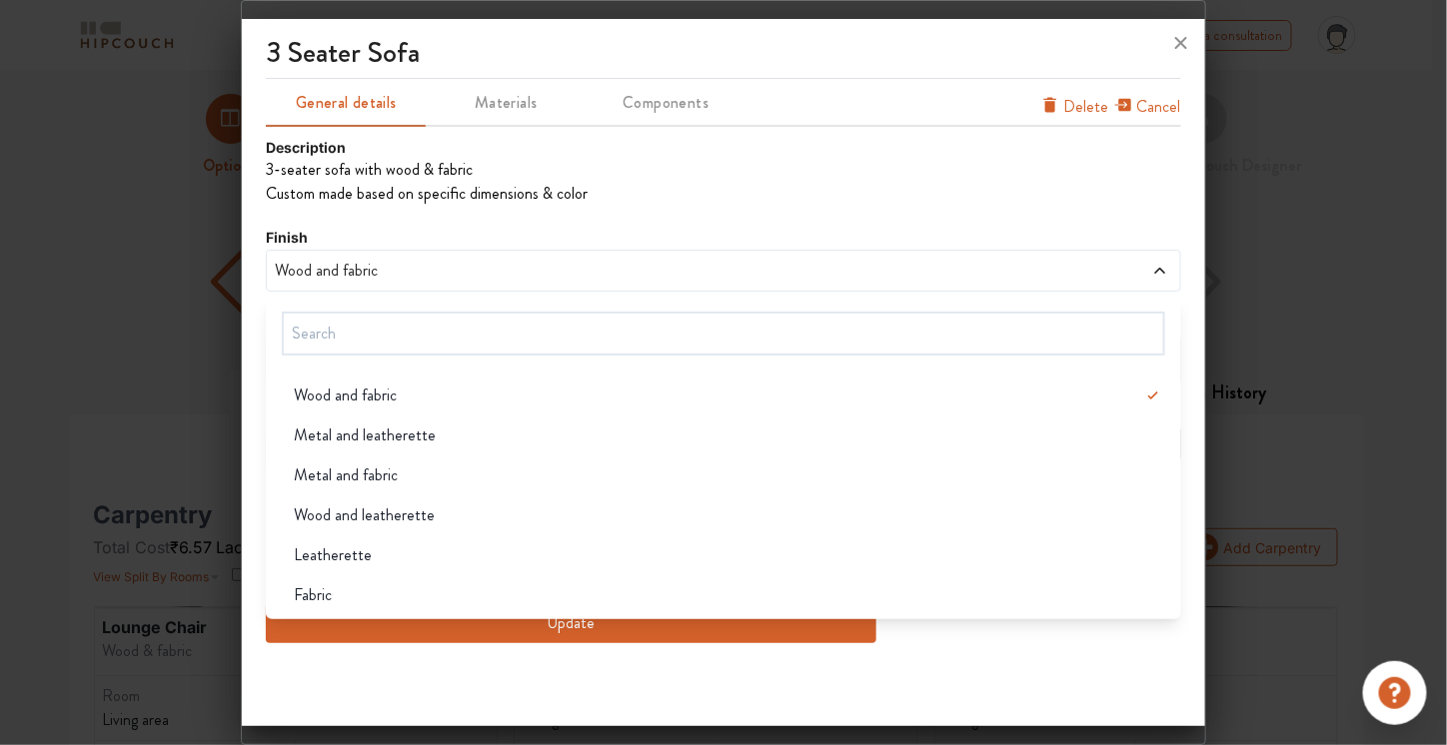
click at [564, 259] on span "Wood and fabric" at bounding box center [607, 271] width 672 height 24
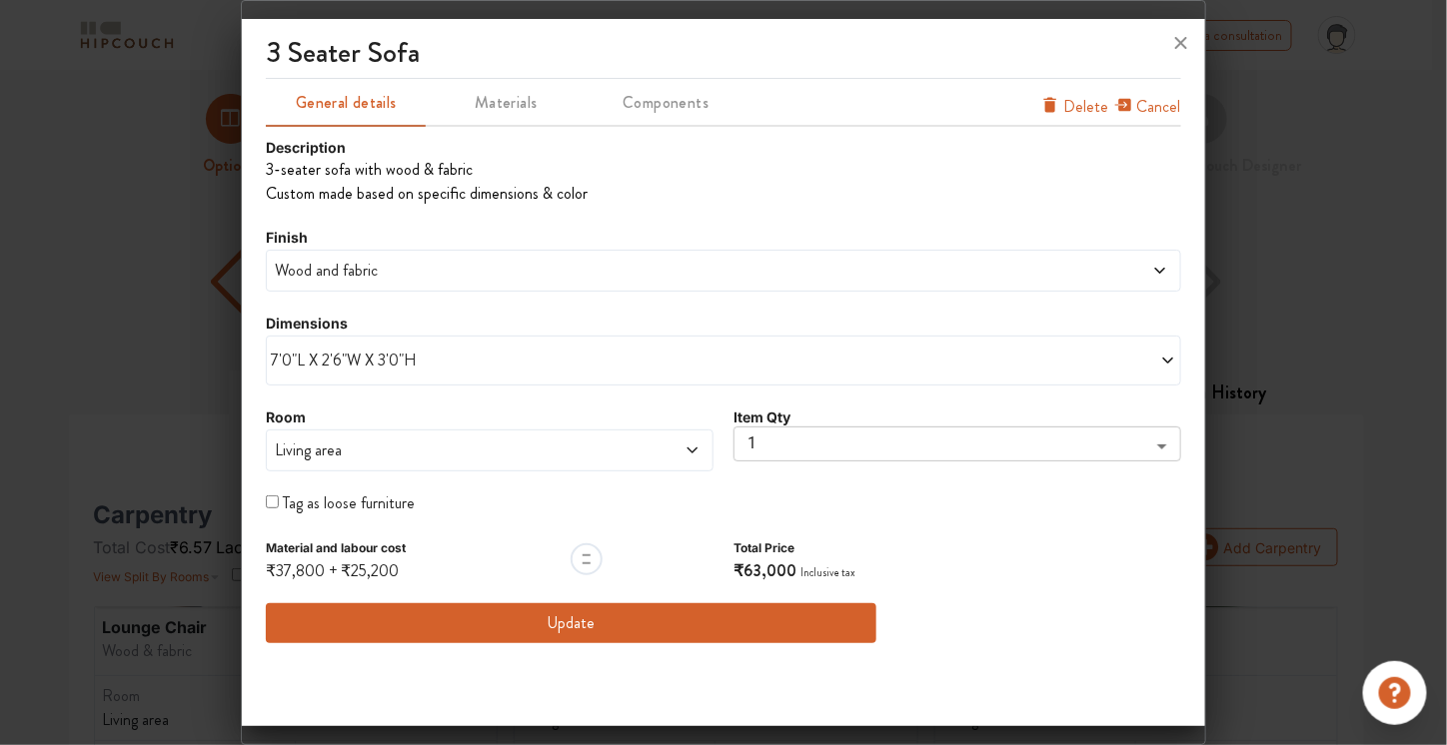
click at [564, 259] on span "Wood and fabric" at bounding box center [607, 271] width 672 height 24
click at [661, 211] on div "Description 3-seater sofa with wood & fabric Custom made based on specific dime…" at bounding box center [723, 390] width 914 height 507
click at [478, 341] on div "7'0"L X 2'6"W X 3'0"H" at bounding box center [723, 361] width 914 height 50
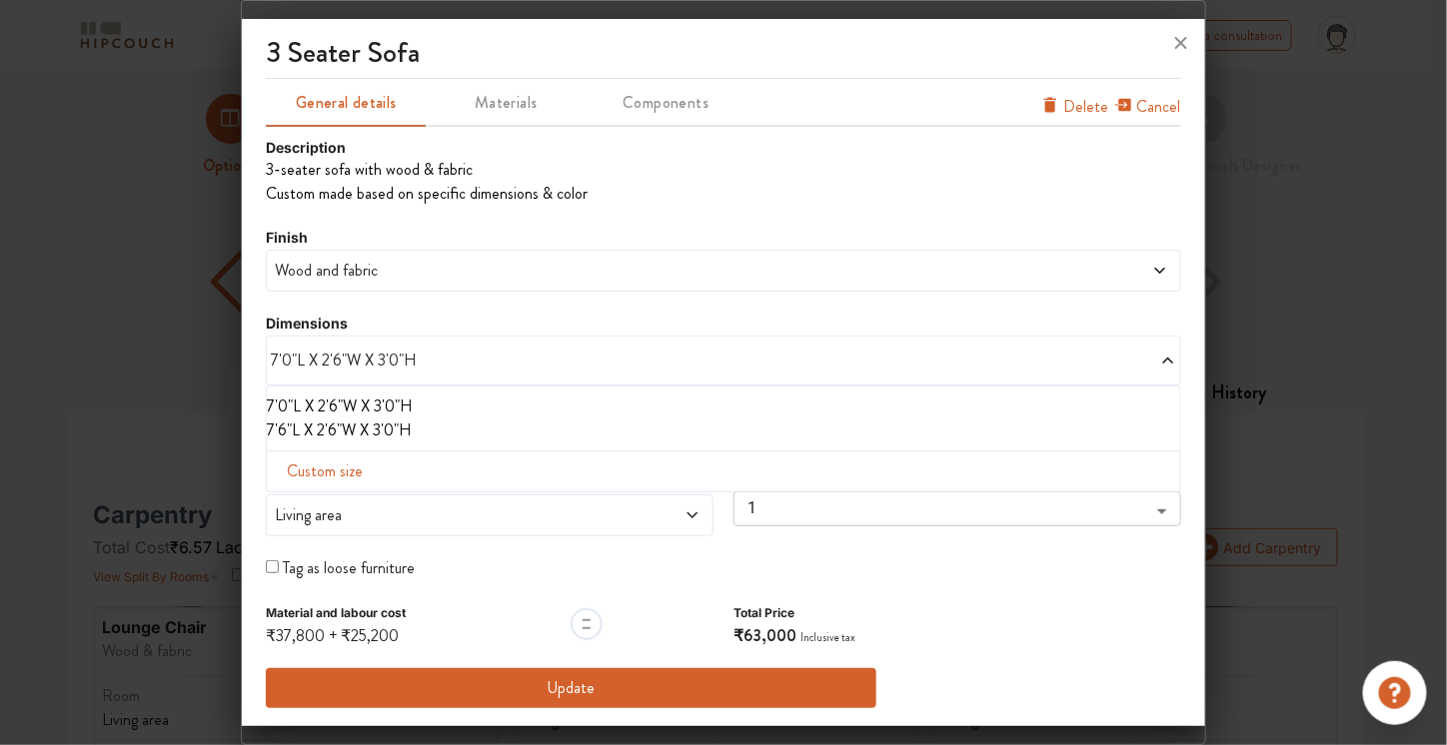
click at [357, 431] on li "7'6"L X 2'6"W X 3'0"H" at bounding box center [719, 431] width 904 height 24
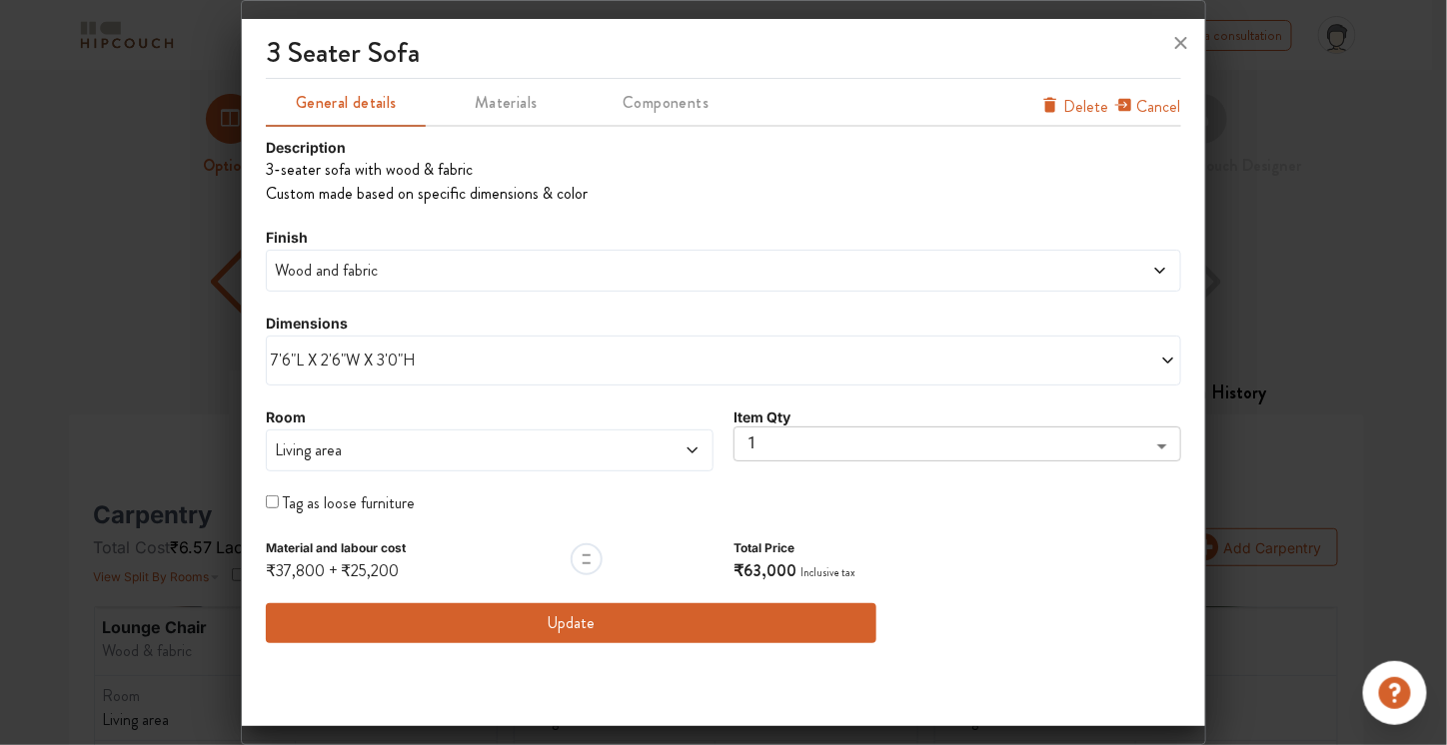
click at [476, 463] on div "Living area" at bounding box center [490, 451] width 448 height 42
click at [781, 330] on div "Dimensions 7'6"L X 2'6"W X 3'0"H" at bounding box center [723, 349] width 914 height 74
click at [1191, 39] on icon at bounding box center [1181, 43] width 32 height 32
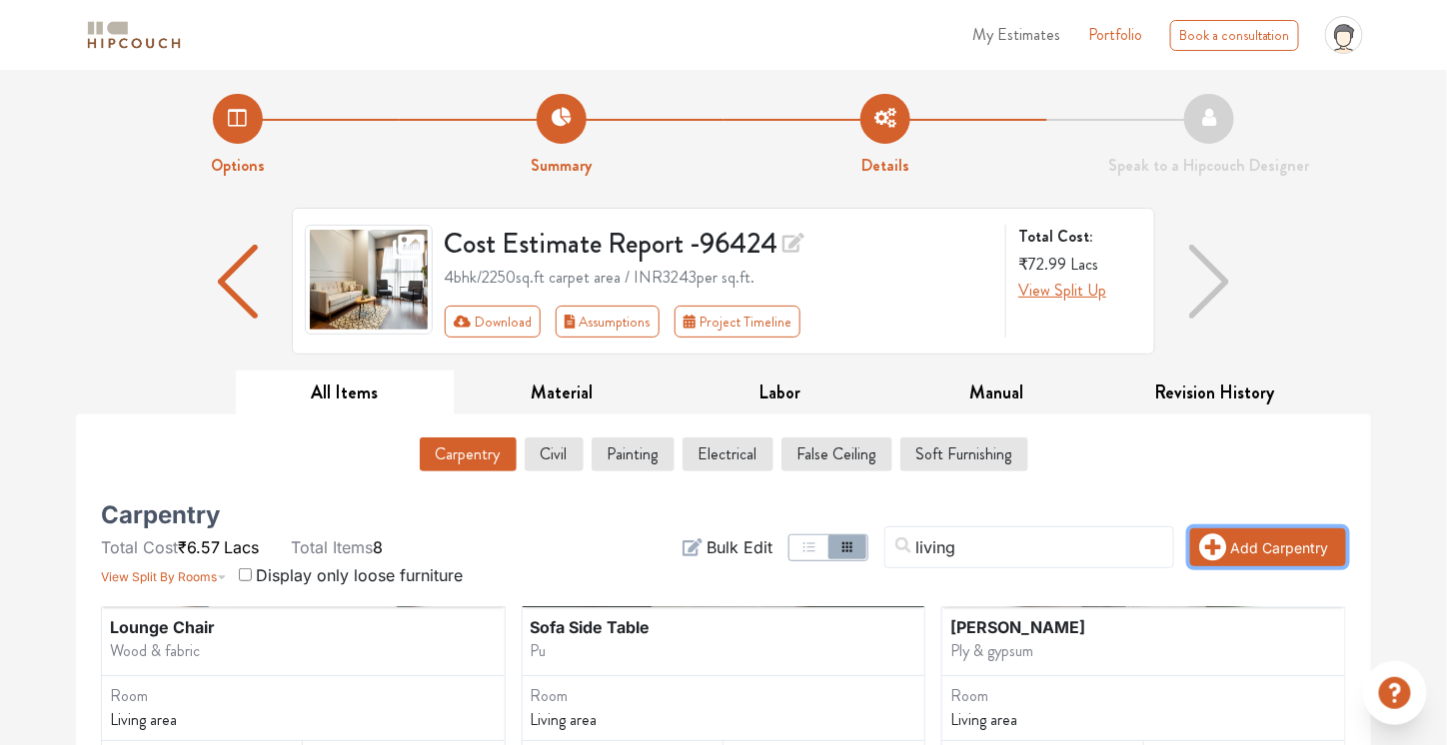
click at [1268, 545] on button "Add Carpentry" at bounding box center [1268, 548] width 156 height 38
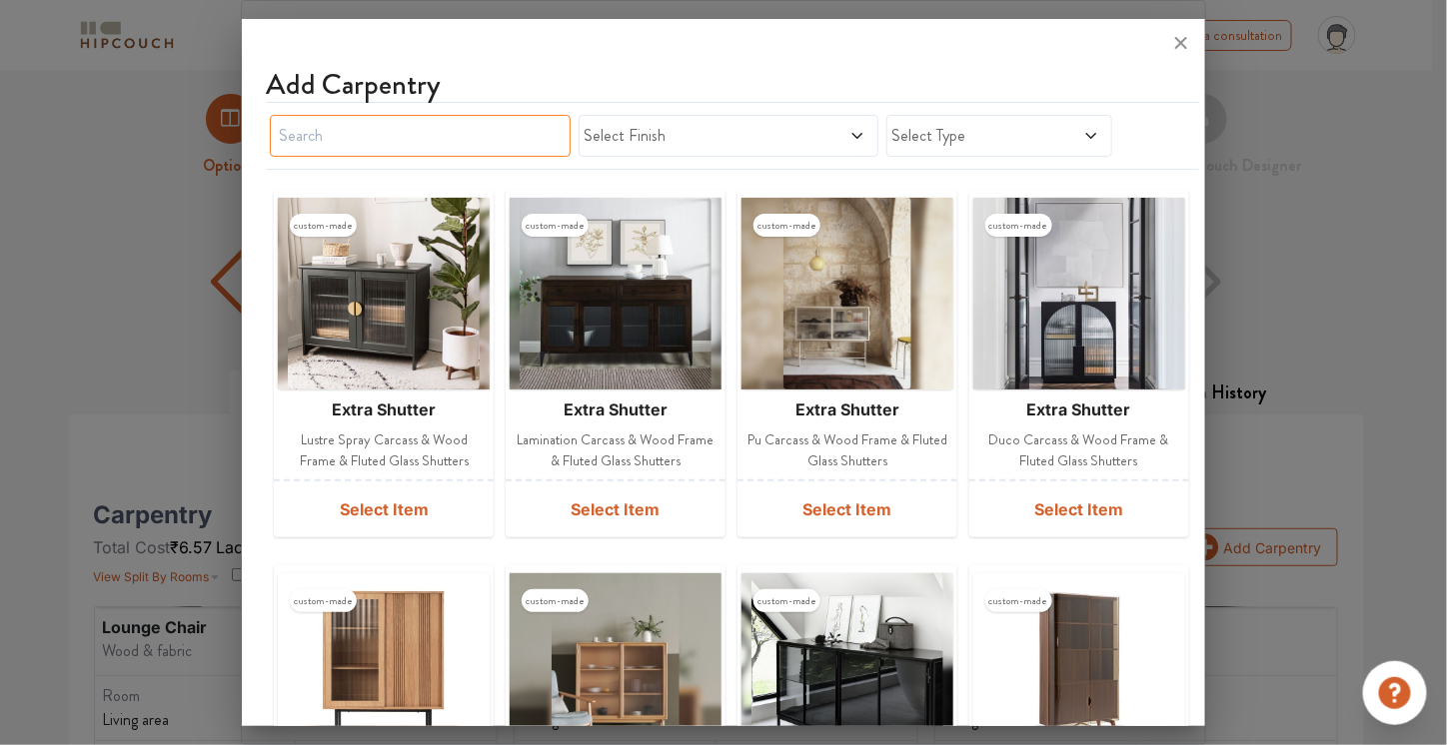
click at [495, 133] on input "text" at bounding box center [420, 136] width 301 height 42
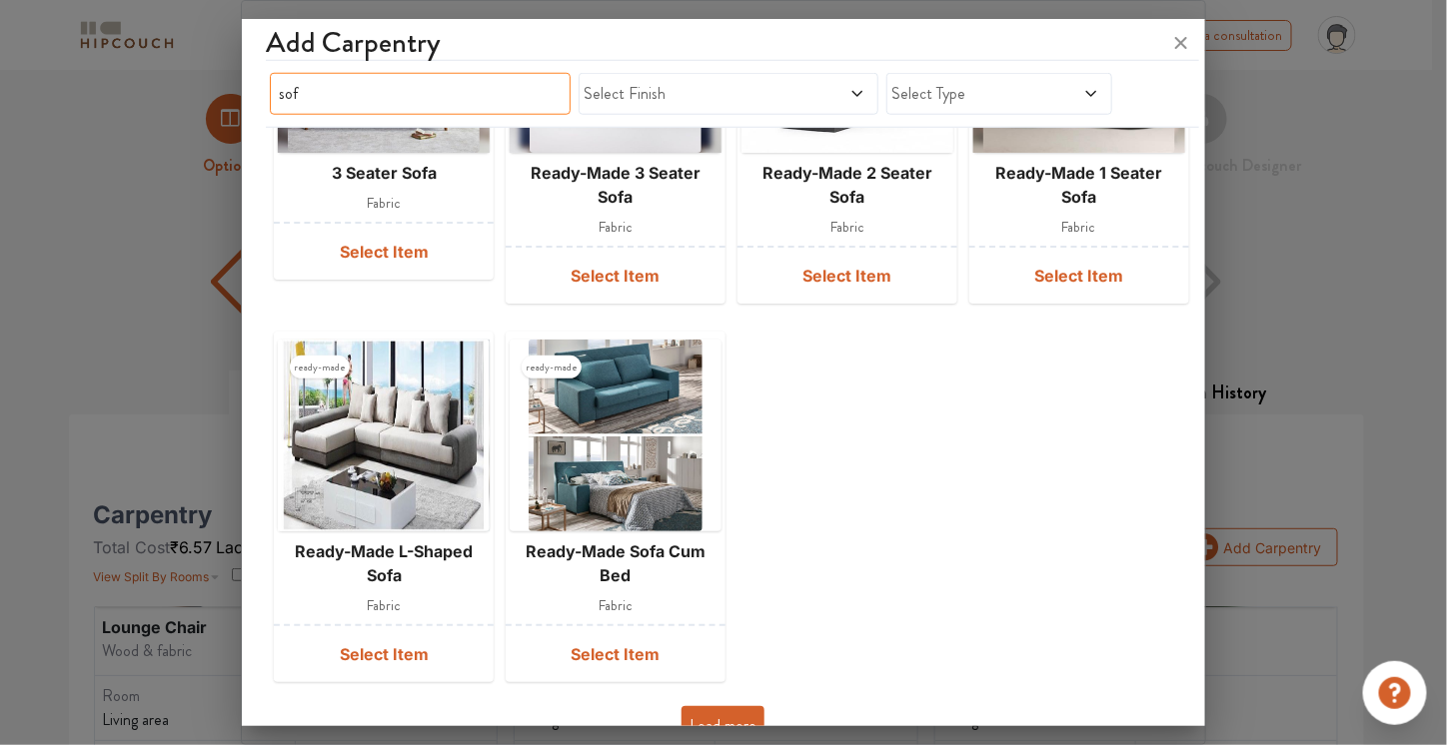
scroll to position [623, 0]
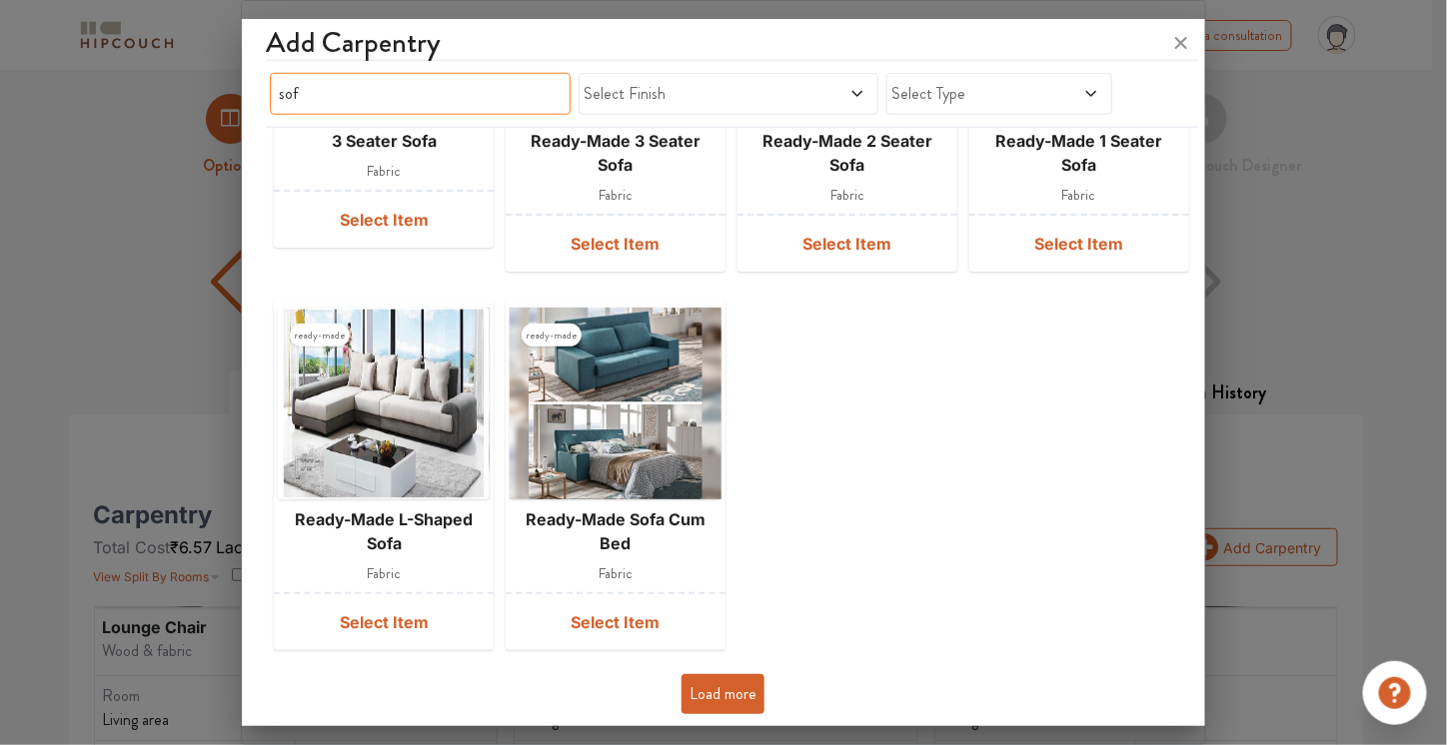
type input "sof"
click at [727, 682] on button "Load more" at bounding box center [722, 694] width 83 height 40
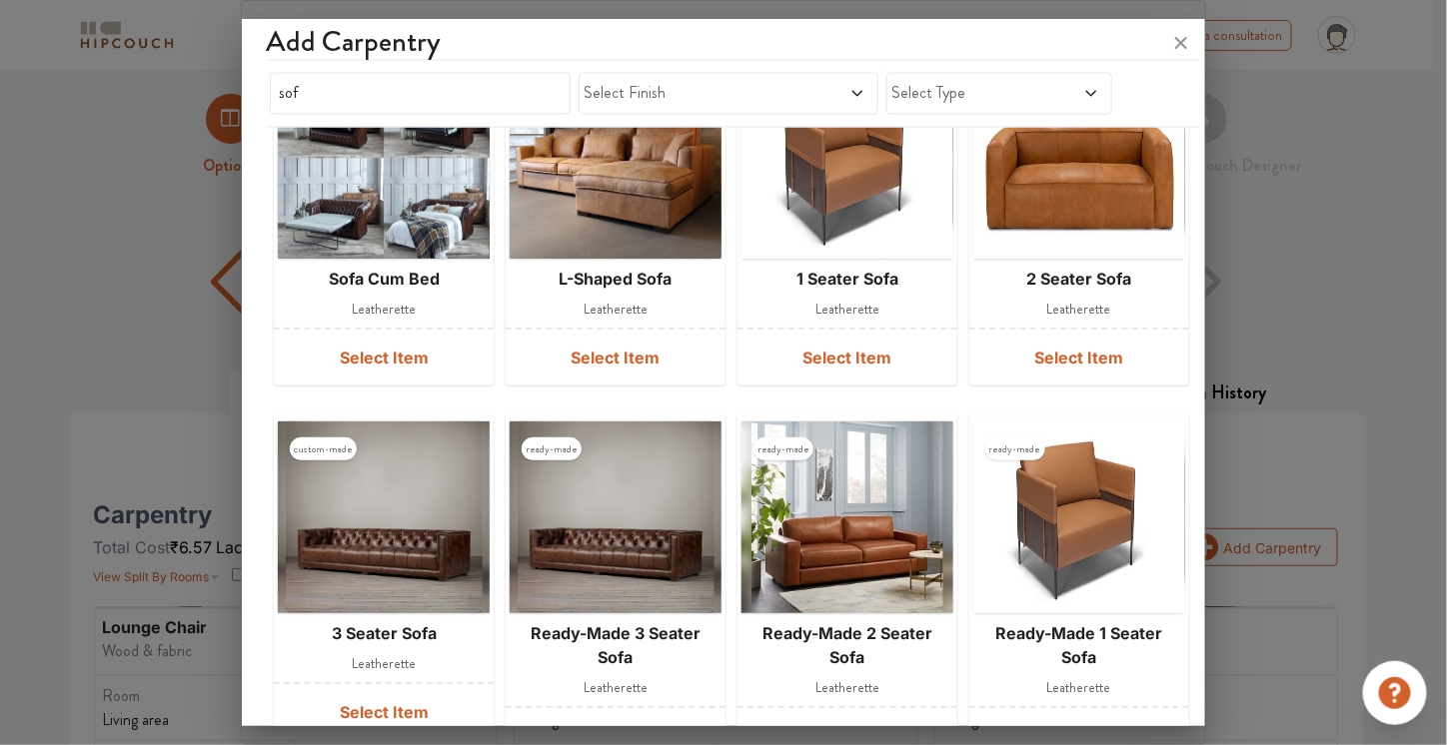
scroll to position [1357, 0]
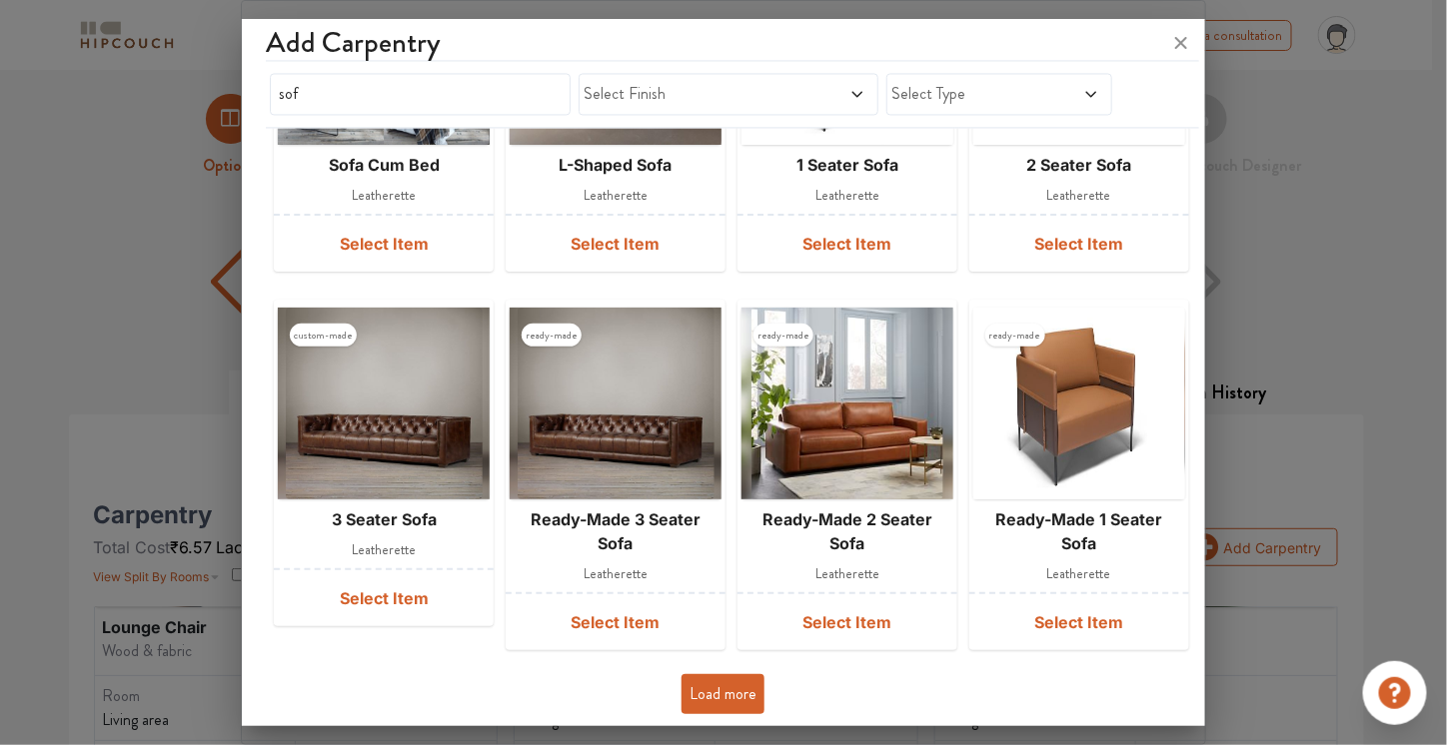
click at [733, 682] on button "Load more" at bounding box center [722, 694] width 83 height 40
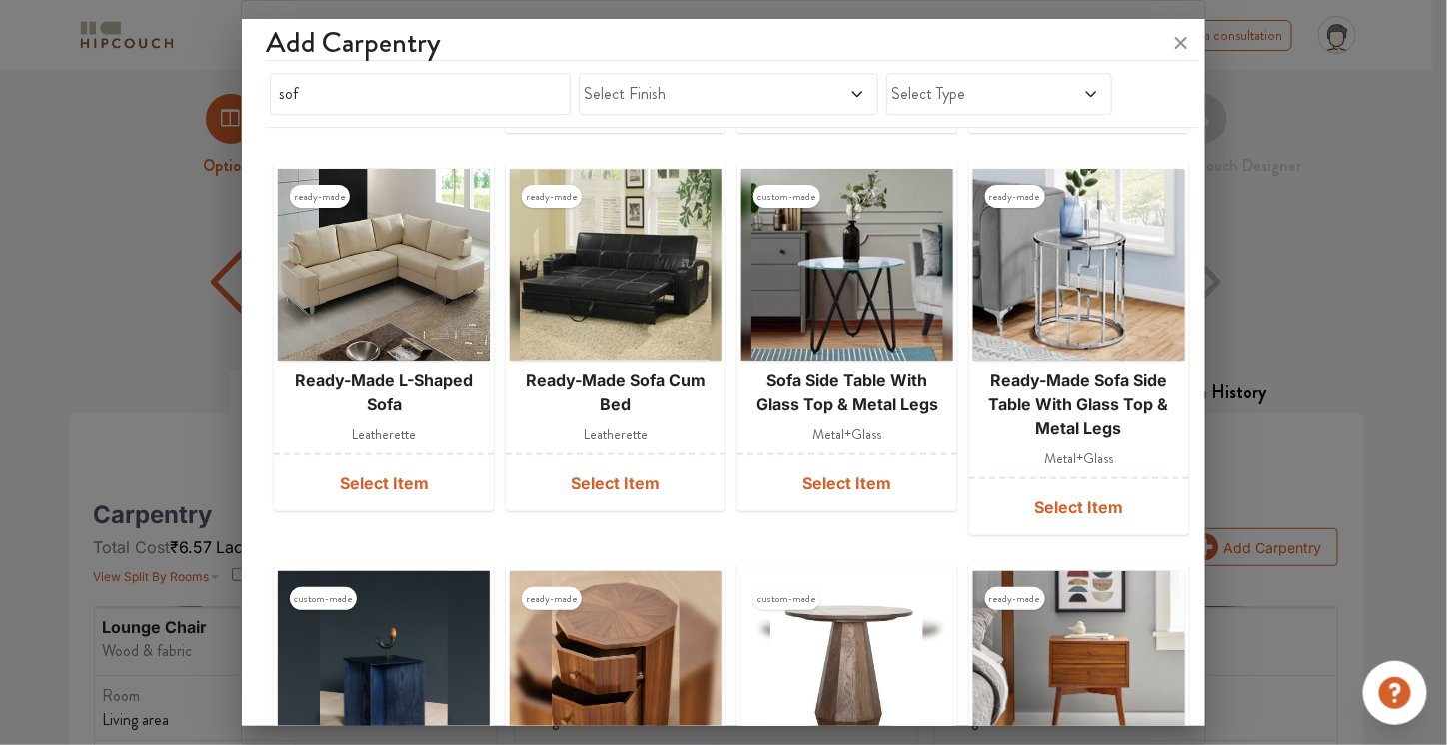
scroll to position [1889, 0]
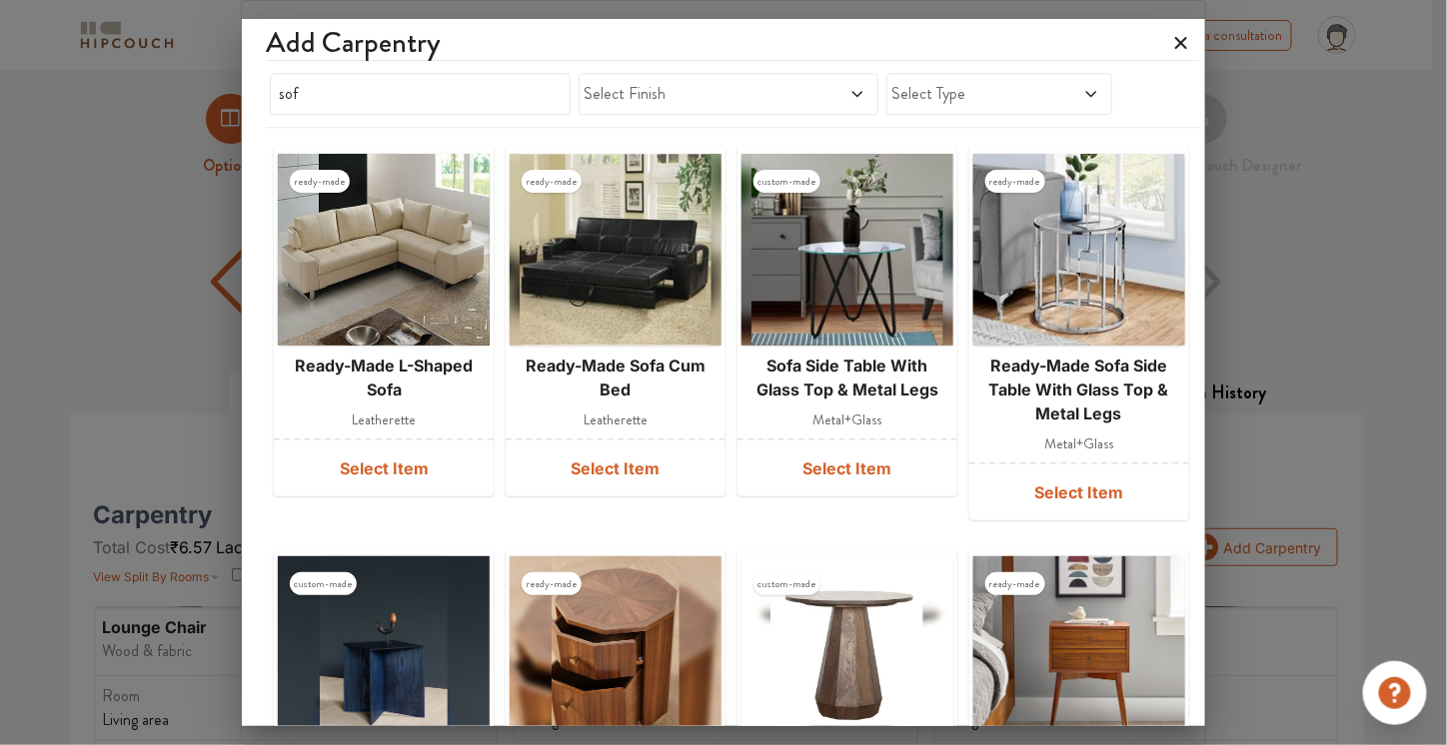
click at [1180, 47] on icon at bounding box center [1181, 43] width 32 height 32
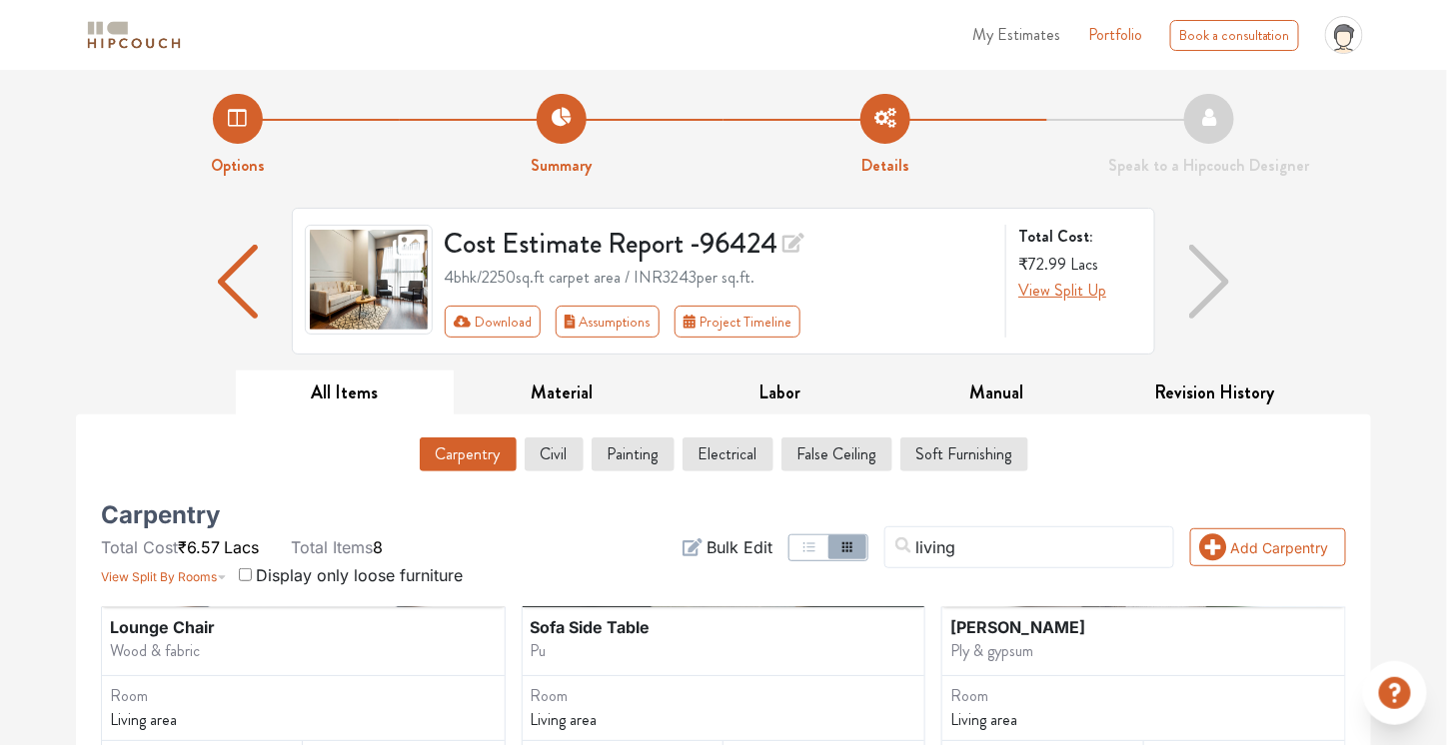
click at [1009, 40] on span "My Estimates" at bounding box center [1016, 34] width 88 height 23
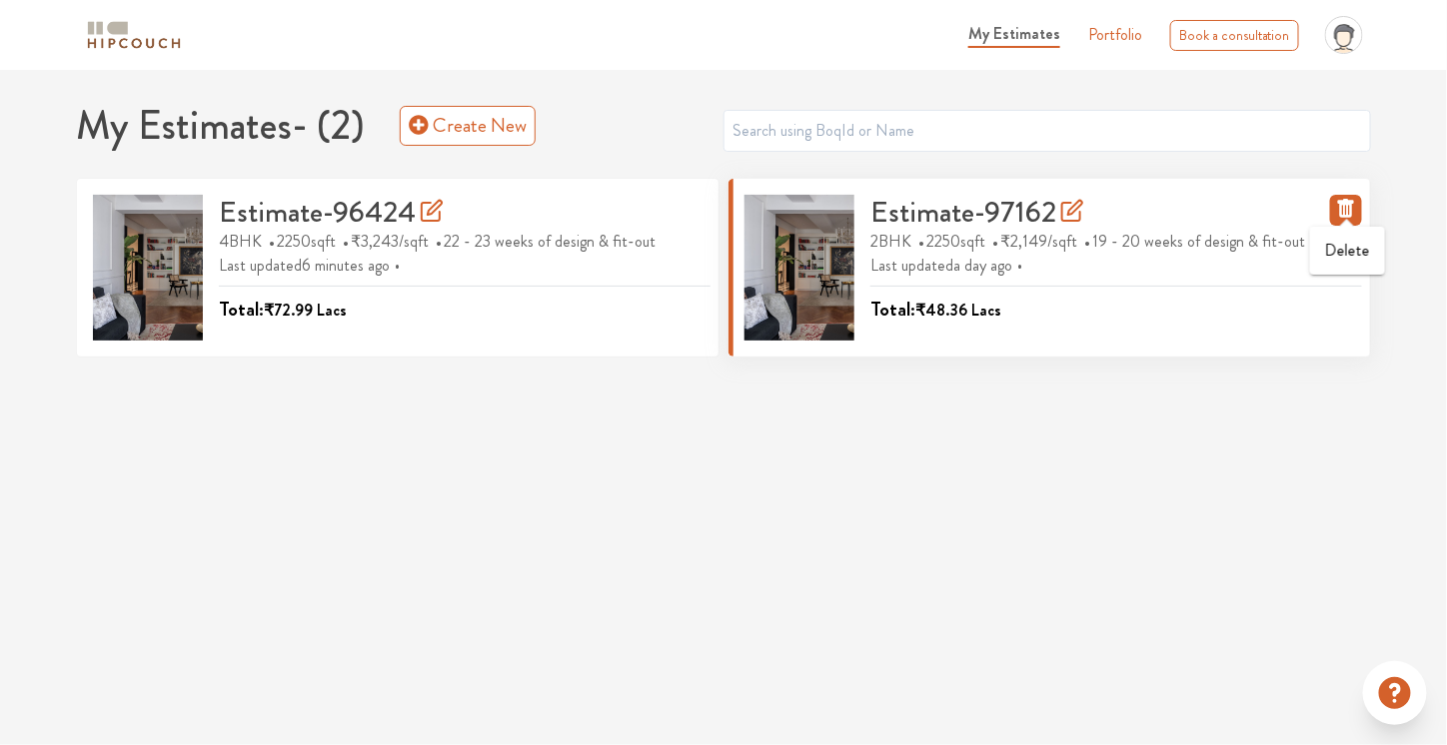
click at [1341, 207] on icon "button" at bounding box center [1346, 208] width 16 height 19
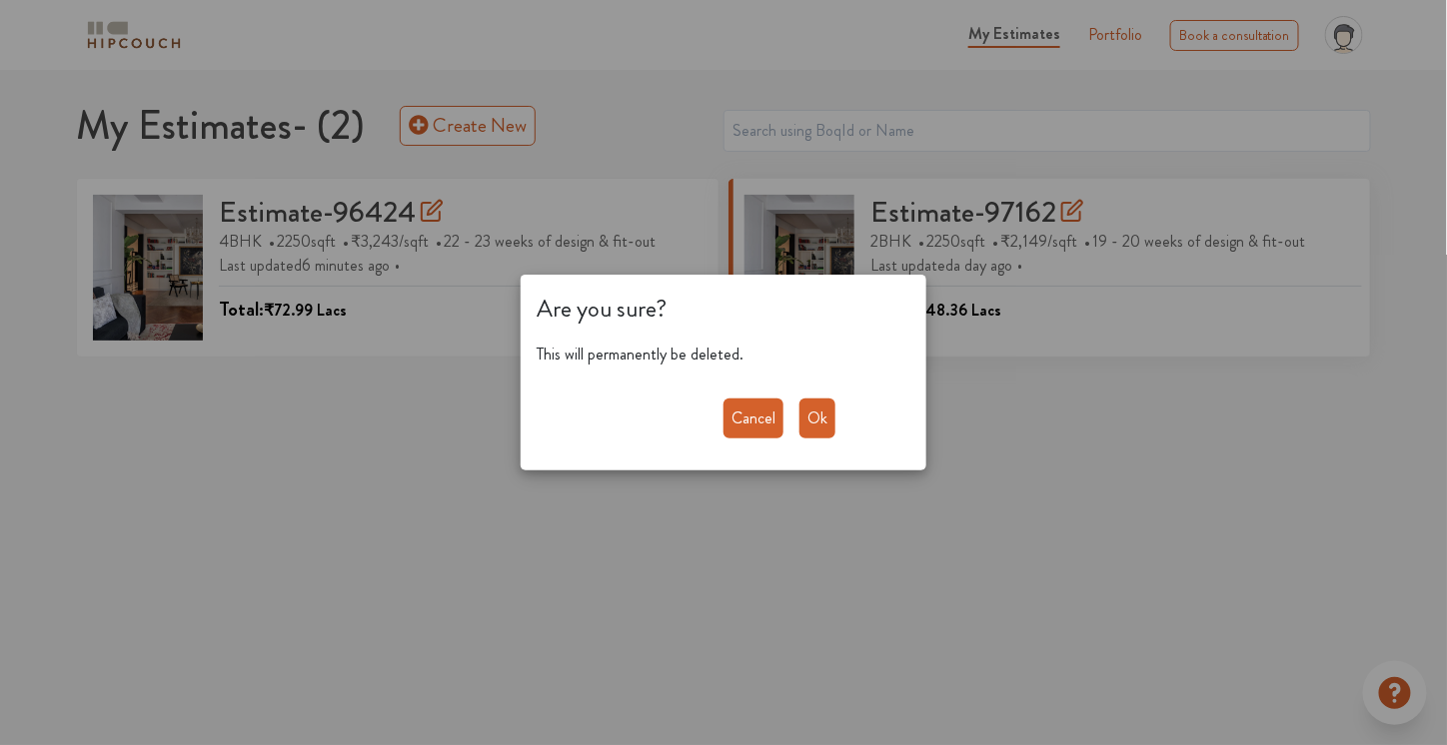
click at [820, 417] on button "Ok" at bounding box center [817, 419] width 36 height 40
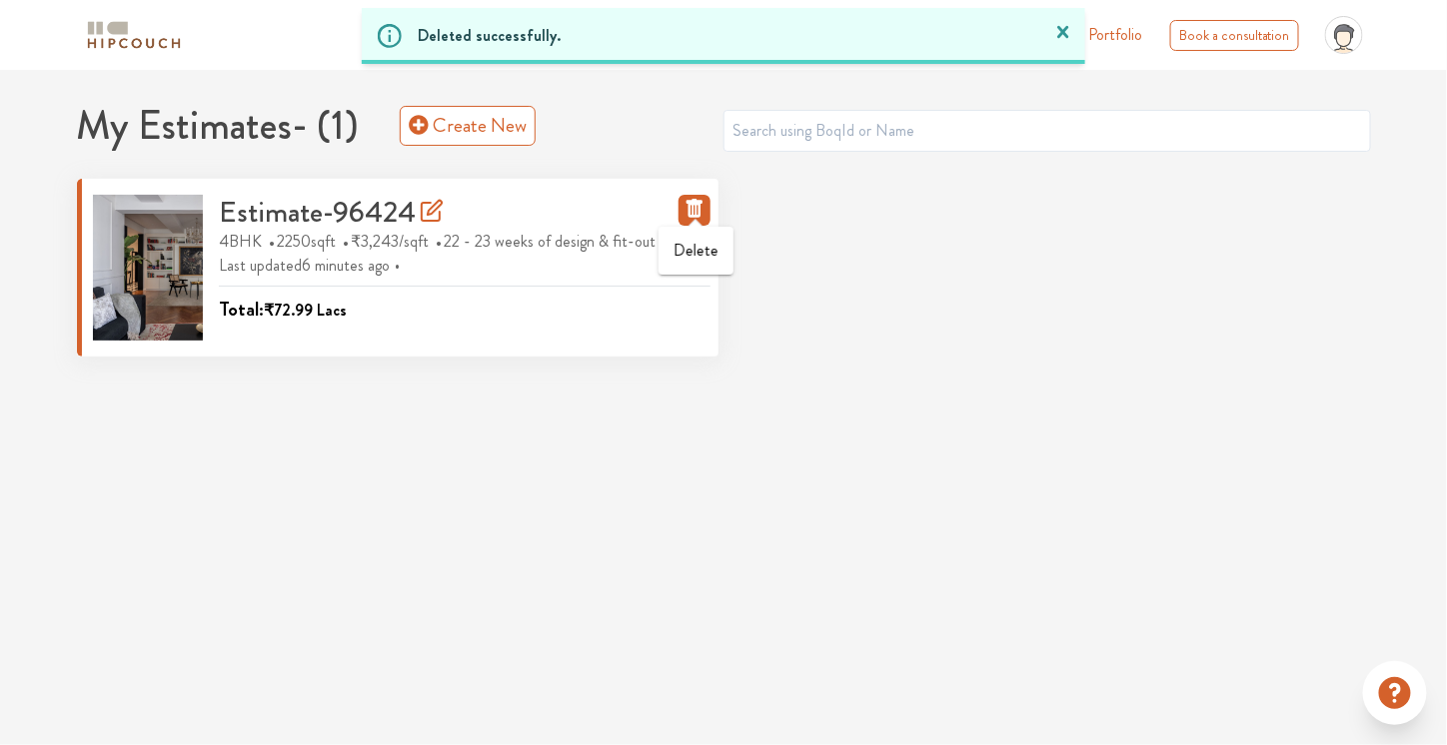
click at [692, 203] on icon "button" at bounding box center [694, 208] width 16 height 19
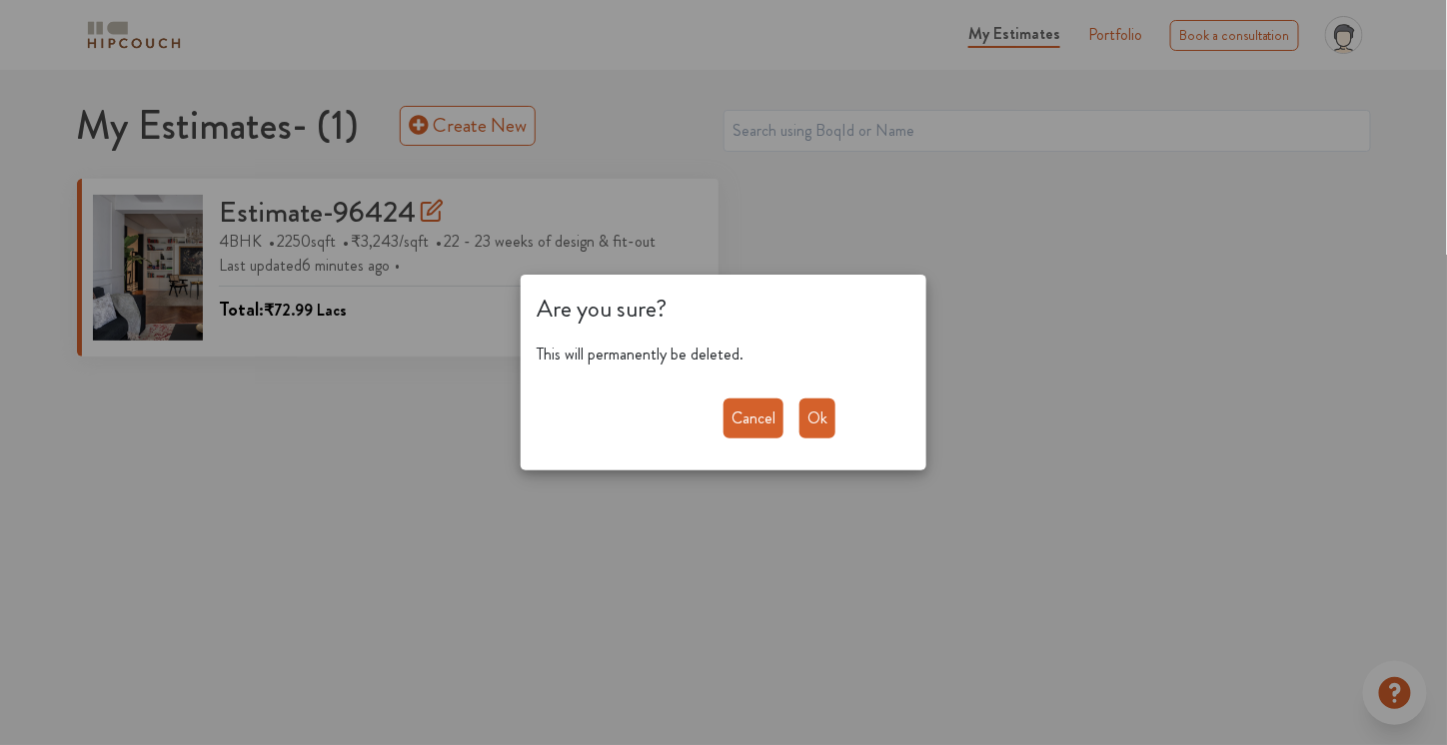
click at [817, 419] on button "Ok" at bounding box center [817, 419] width 36 height 40
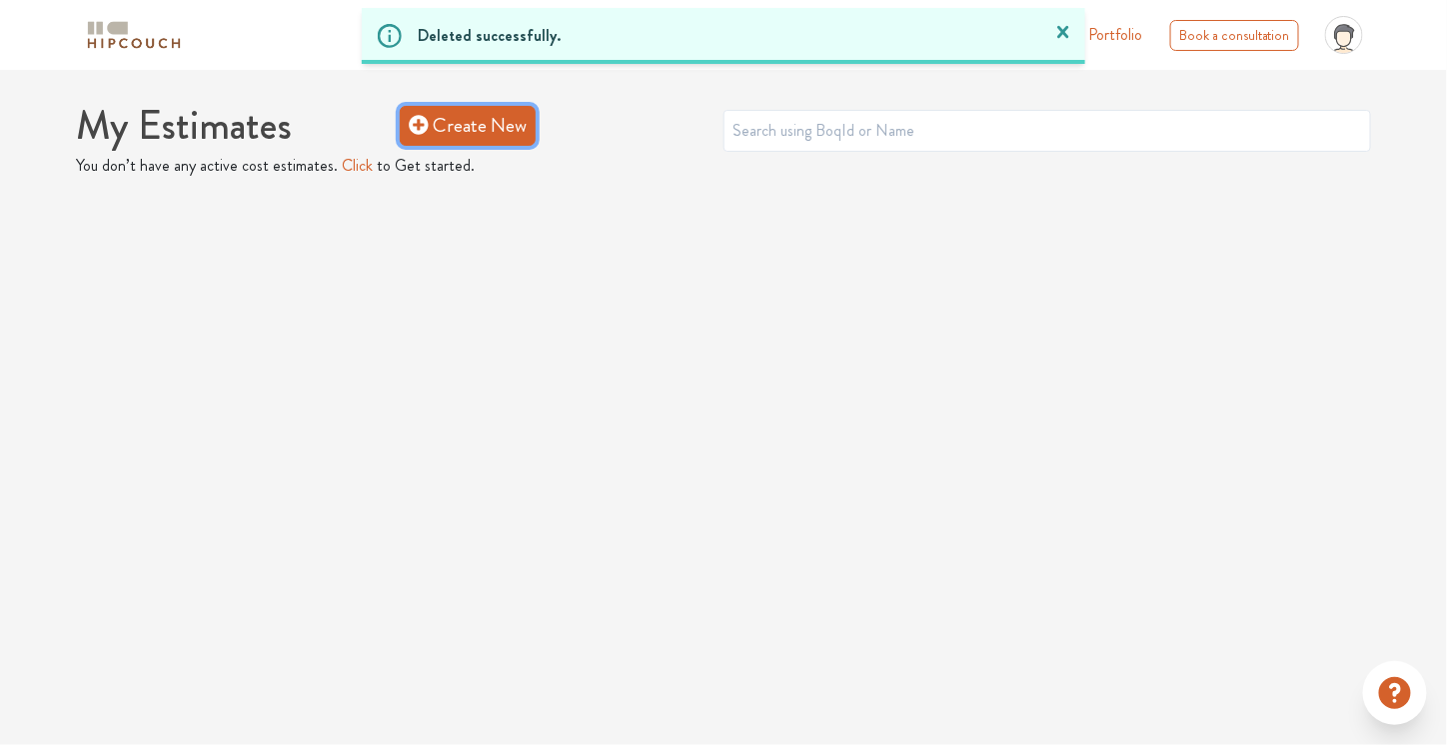
click at [455, 125] on link "Create New" at bounding box center [468, 126] width 136 height 40
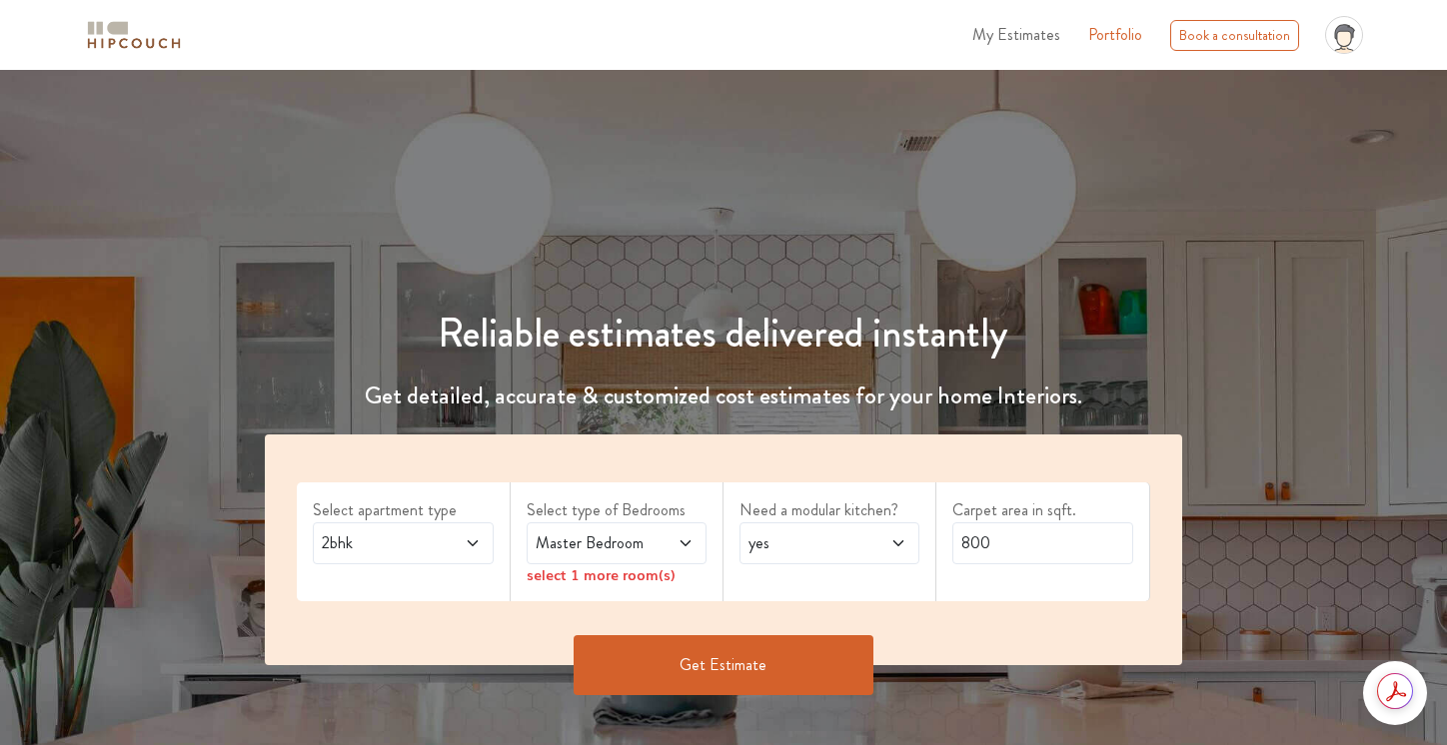
scroll to position [282, 0]
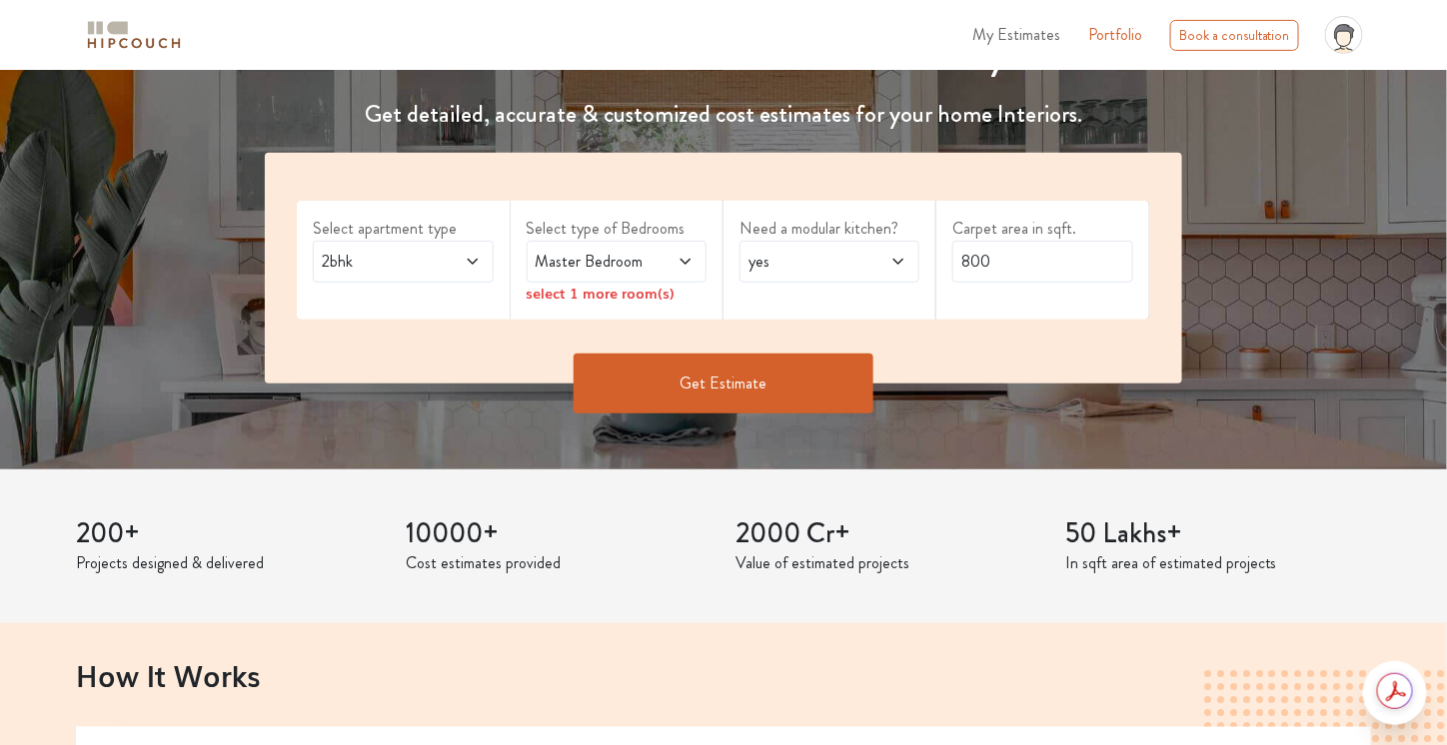
click at [443, 250] on span at bounding box center [460, 262] width 41 height 24
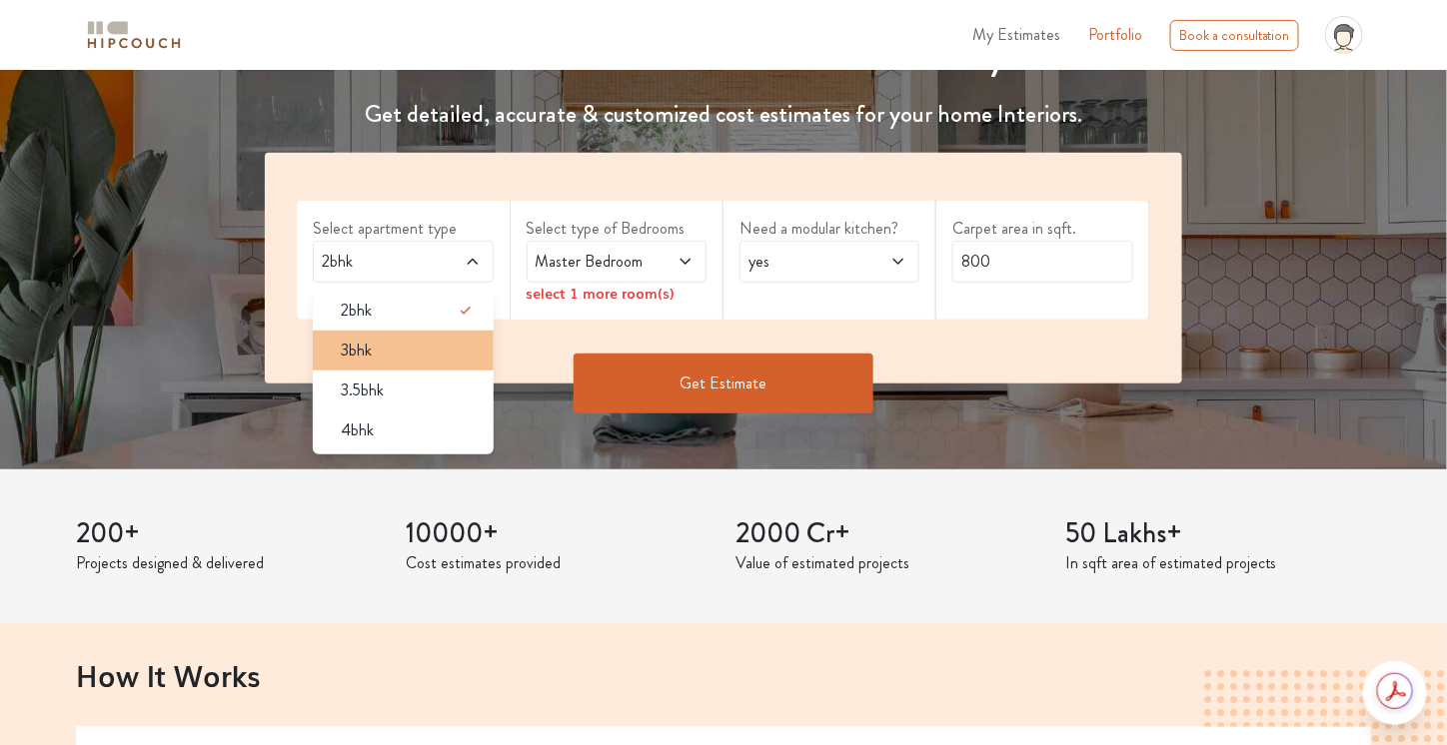
click at [428, 344] on div "3bhk" at bounding box center [409, 351] width 168 height 24
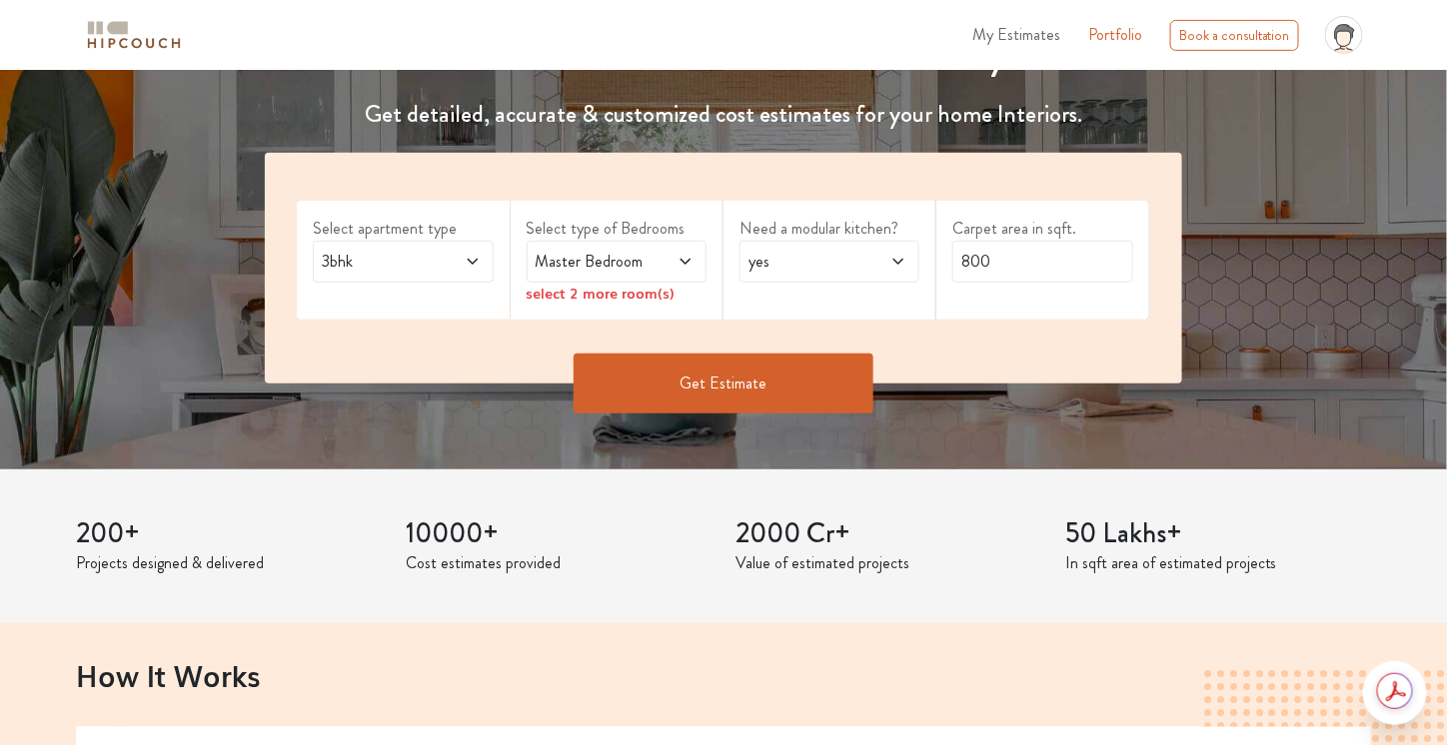
click at [601, 263] on span "Master Bedroom" at bounding box center [593, 262] width 122 height 24
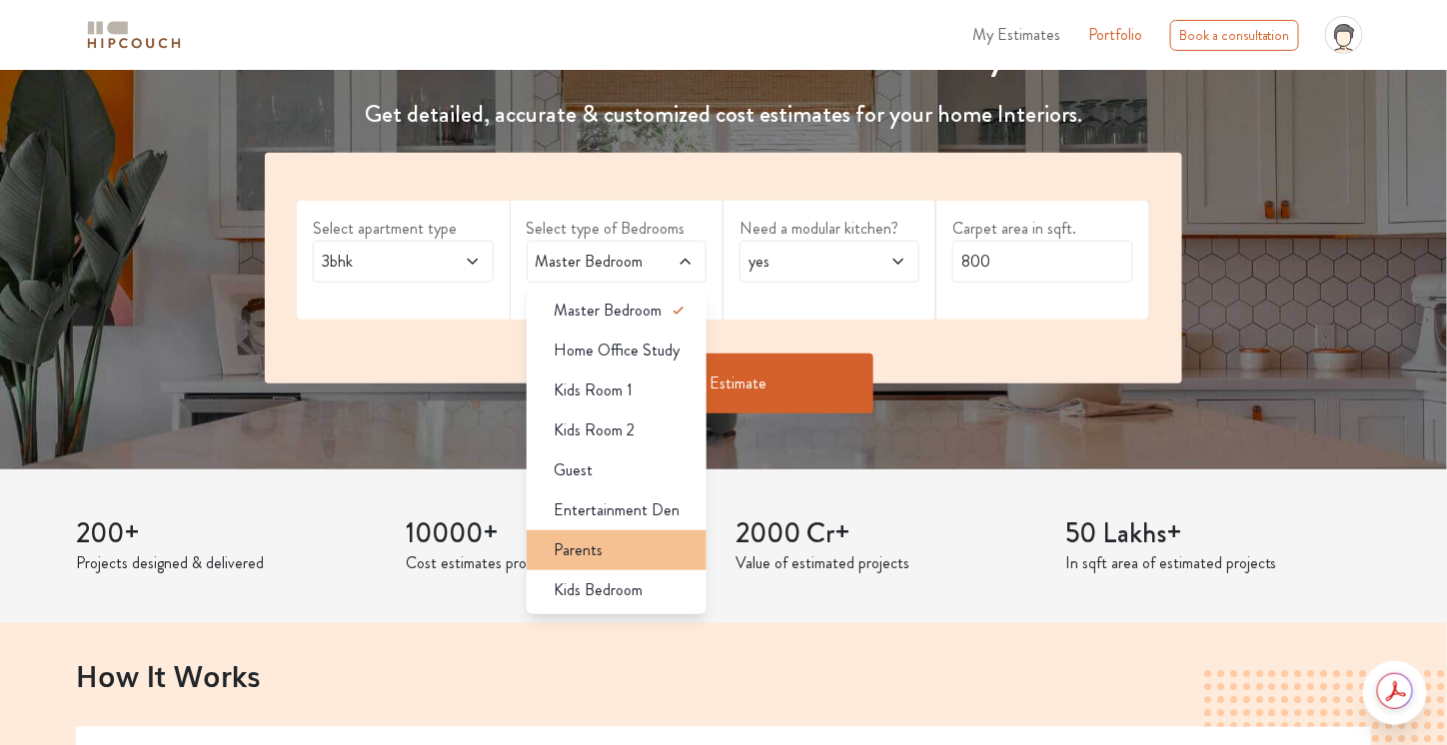
click at [628, 559] on div "Parents" at bounding box center [623, 551] width 168 height 24
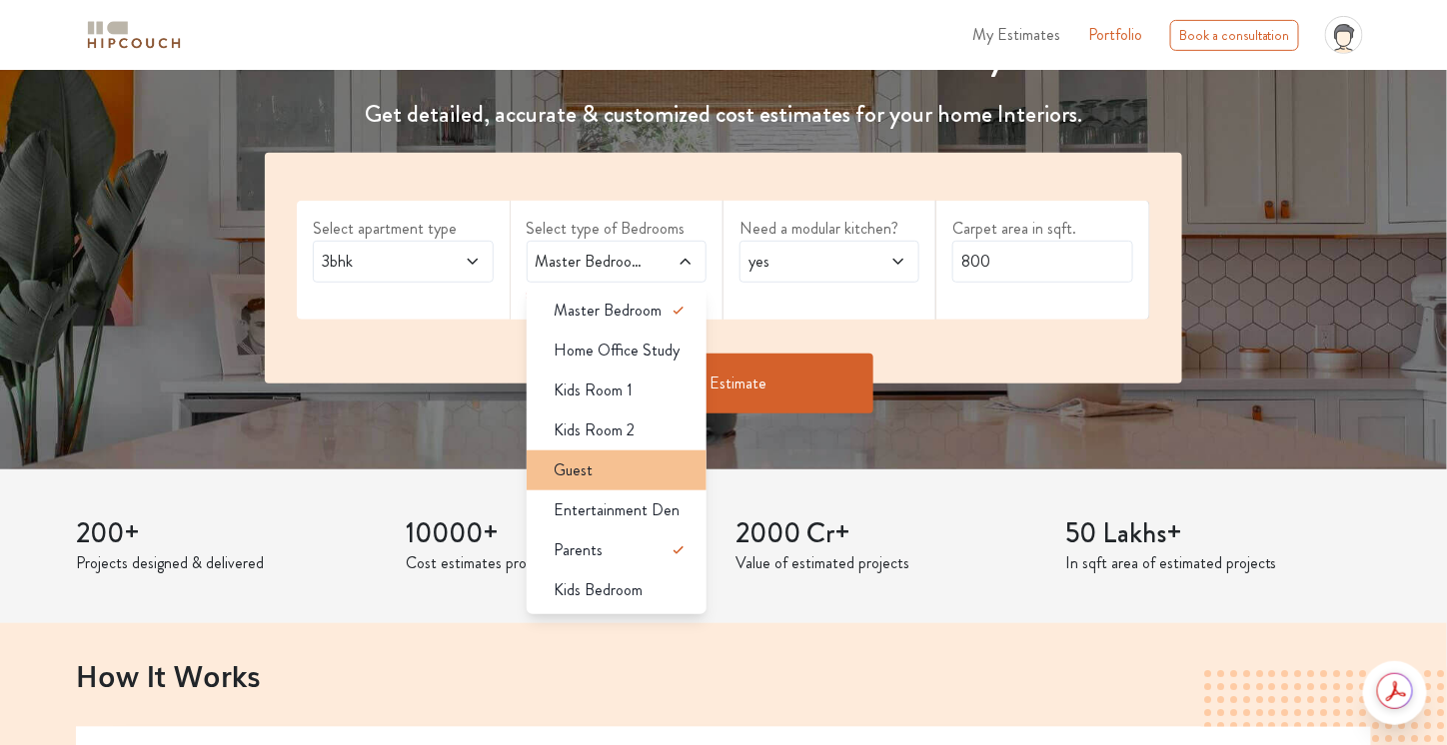
click at [647, 487] on li "Guest" at bounding box center [617, 471] width 180 height 40
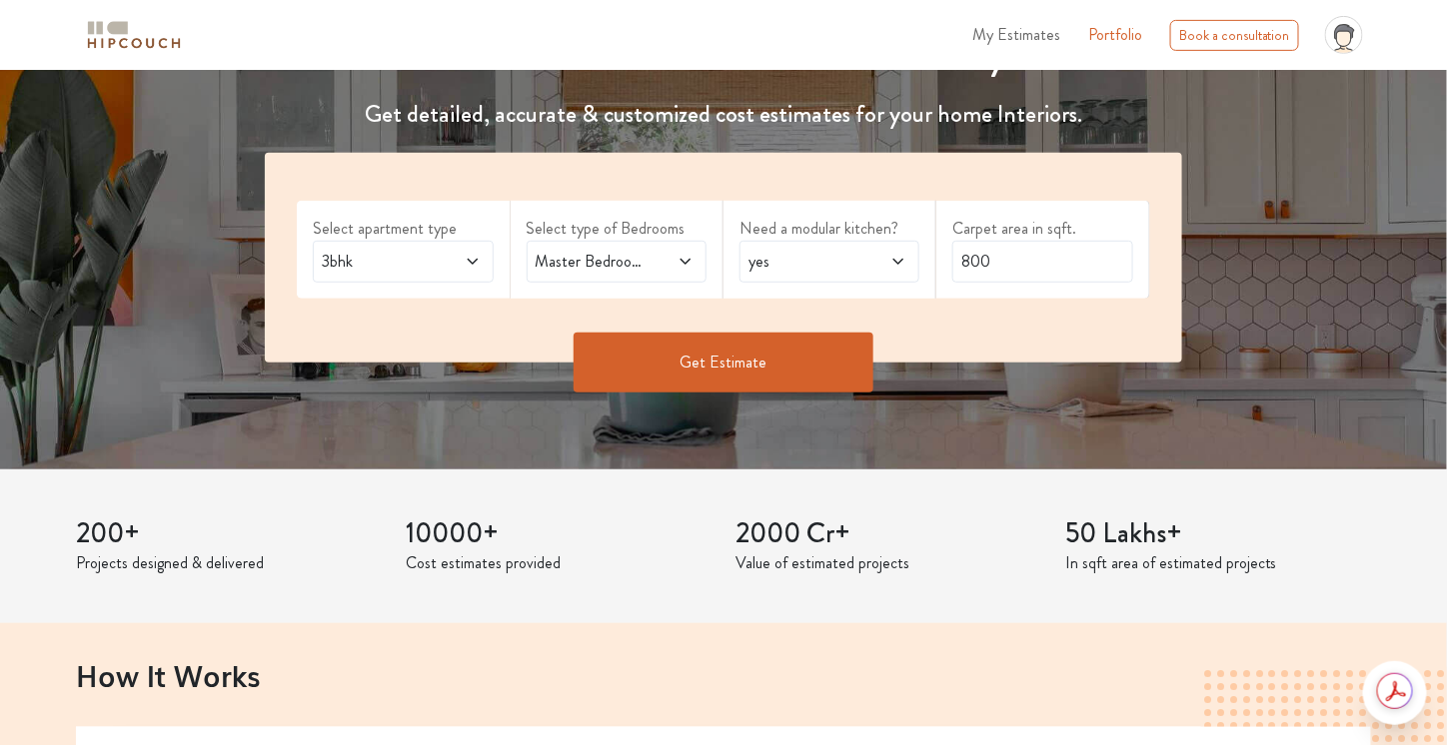
click at [848, 264] on span "yes" at bounding box center [805, 262] width 122 height 24
click at [1018, 259] on input "800" at bounding box center [1042, 262] width 180 height 42
drag, startPoint x: 1018, startPoint y: 259, endPoint x: 968, endPoint y: 258, distance: 50.0
click at [968, 258] on input "800" at bounding box center [1042, 262] width 180 height 42
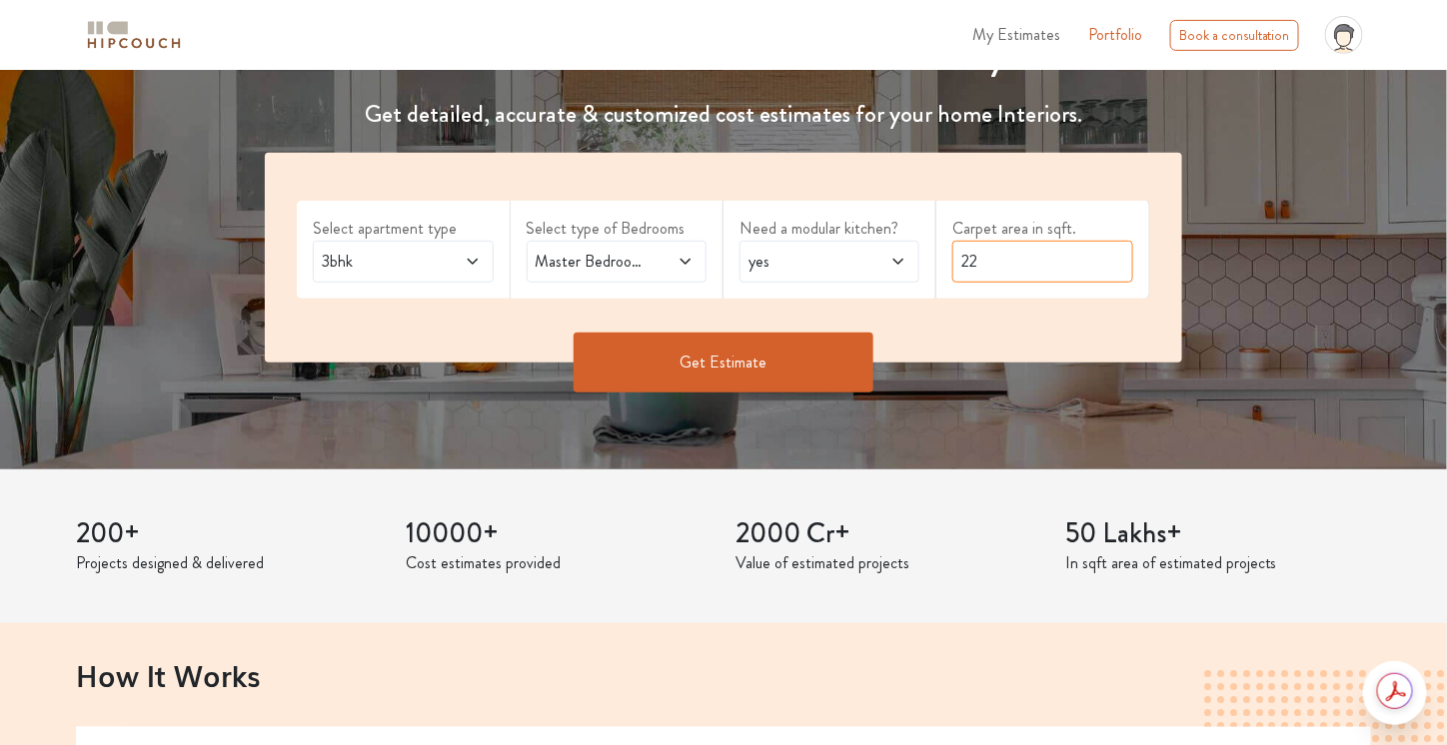
type input "2"
type input "5"
type input "2500"
click at [803, 369] on button "Get Estimate" at bounding box center [724, 363] width 300 height 60
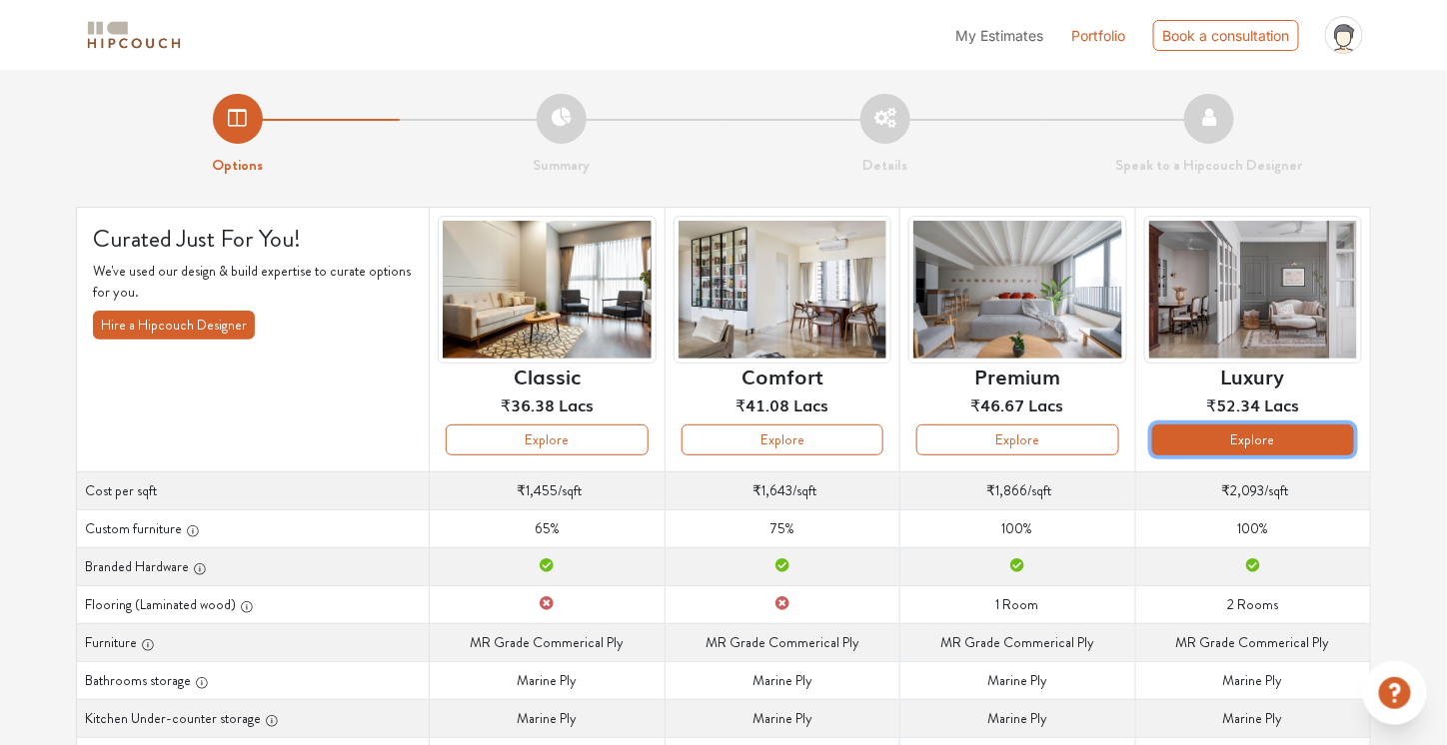
click at [1224, 448] on button "Explore" at bounding box center [1253, 440] width 202 height 31
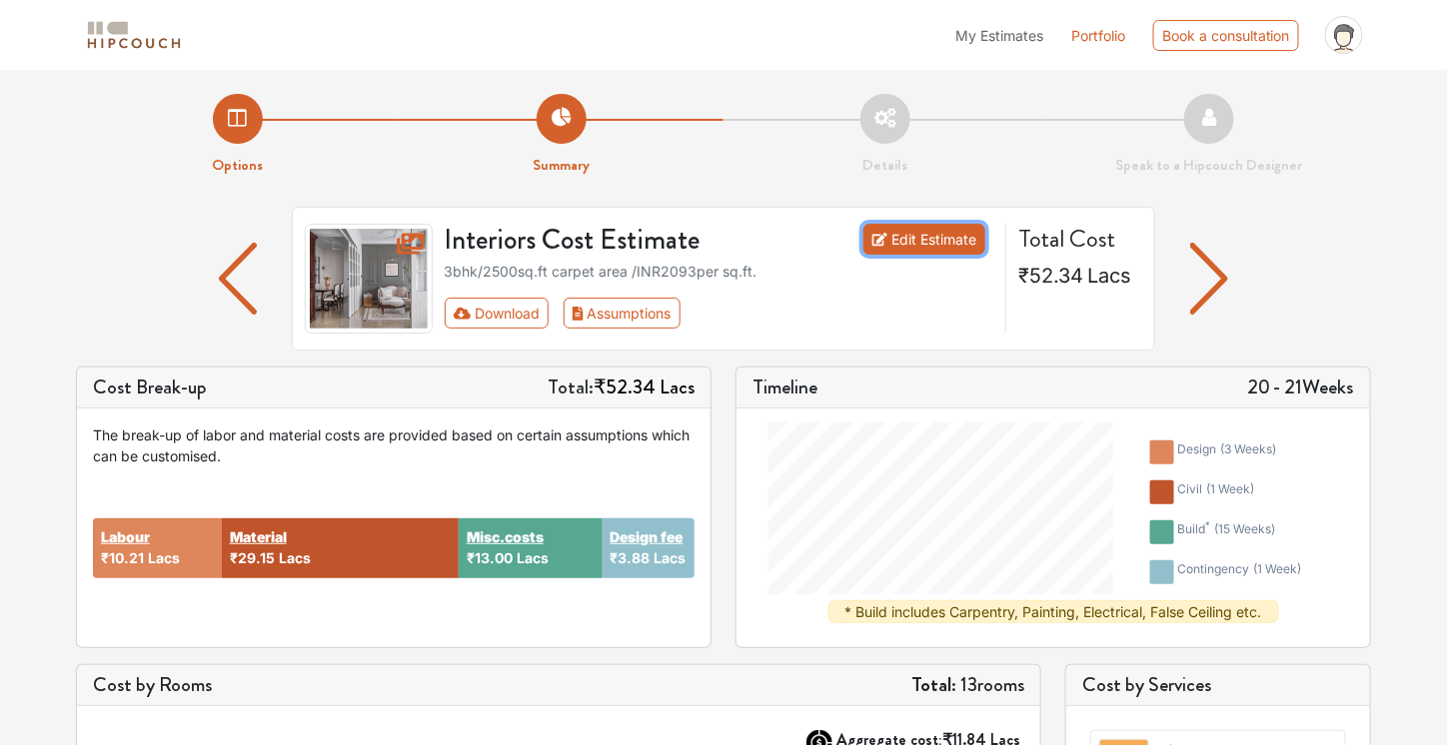
click at [908, 243] on link "Edit Estimate" at bounding box center [924, 239] width 123 height 31
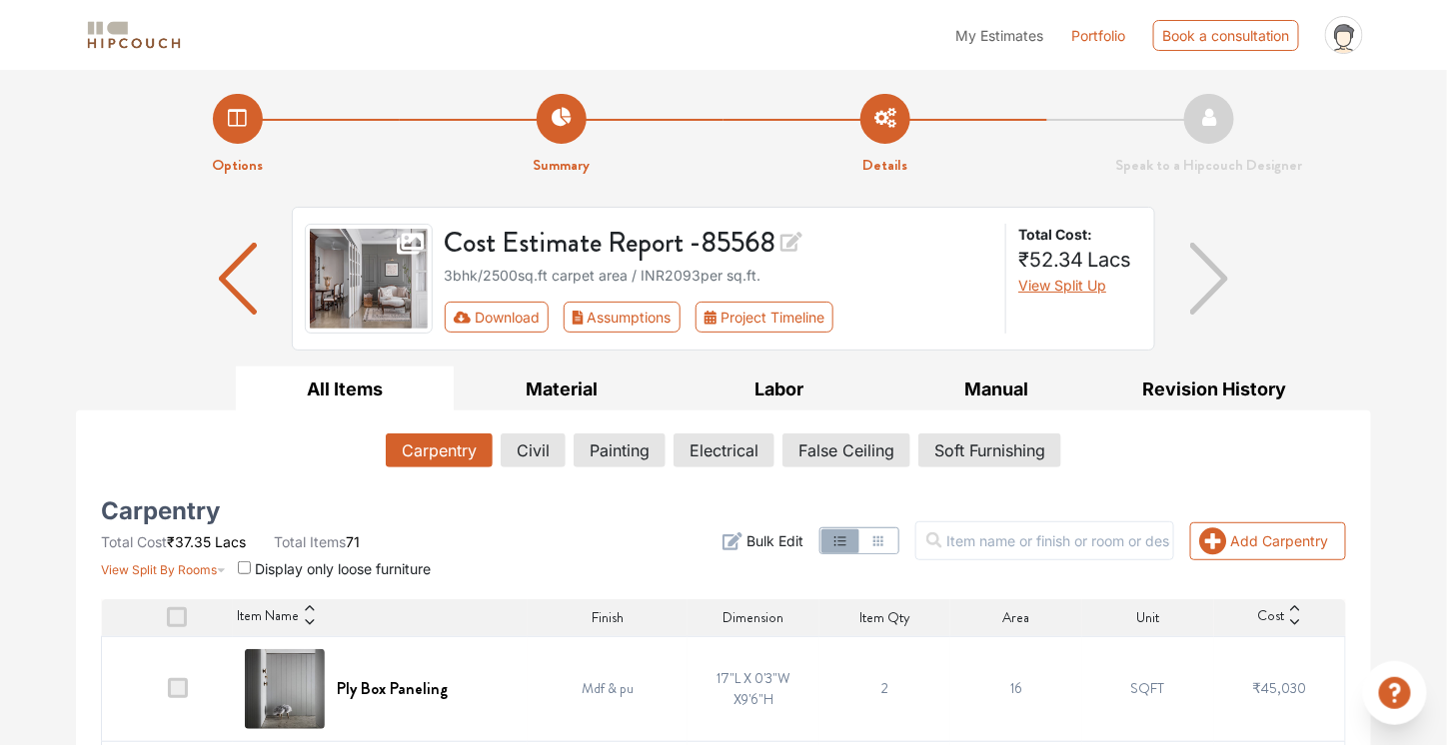
click at [492, 548] on div "Carpentry Total Cost ₹37.35 Lacs Total Items 71 View Split By Rooms Display onl…" at bounding box center [300, 542] width 399 height 76
click at [1029, 544] on input "text" at bounding box center [1044, 541] width 259 height 39
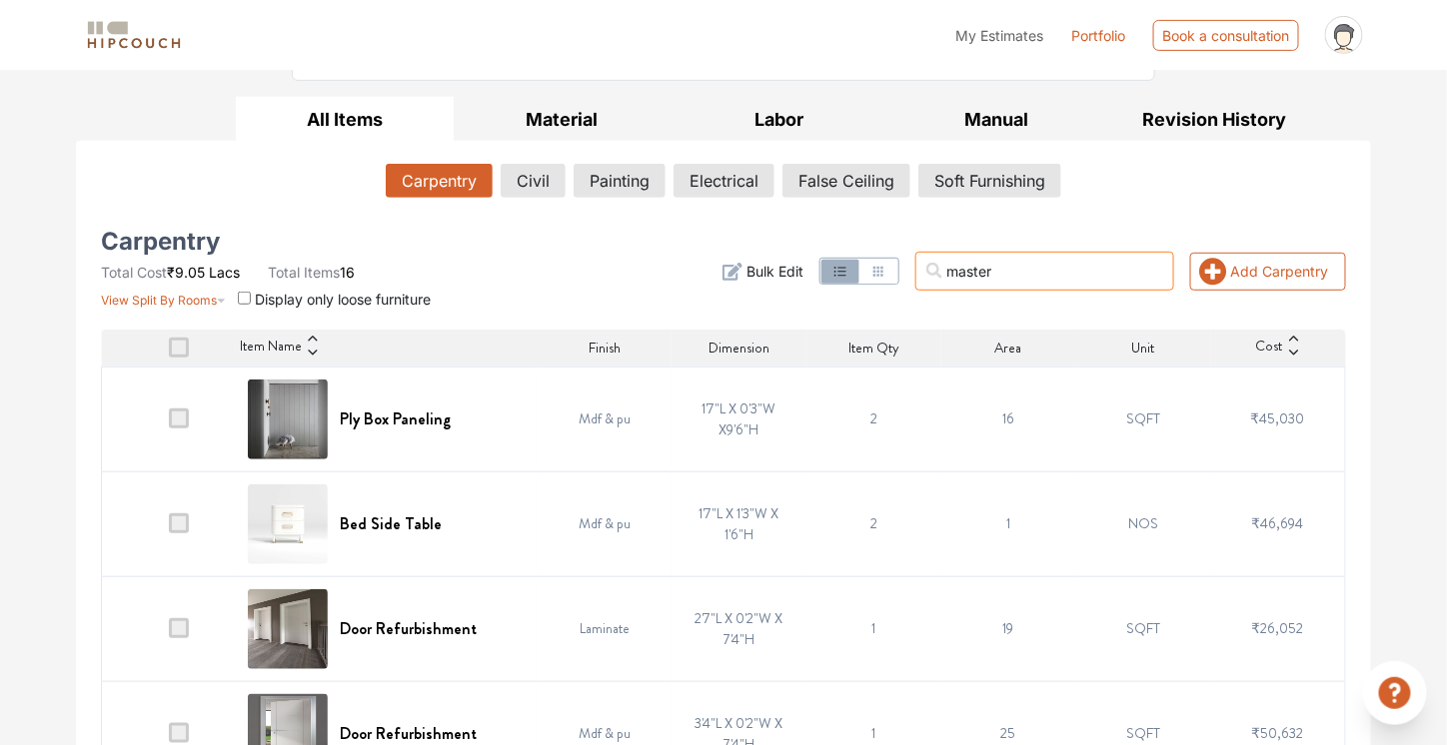
scroll to position [272, 0]
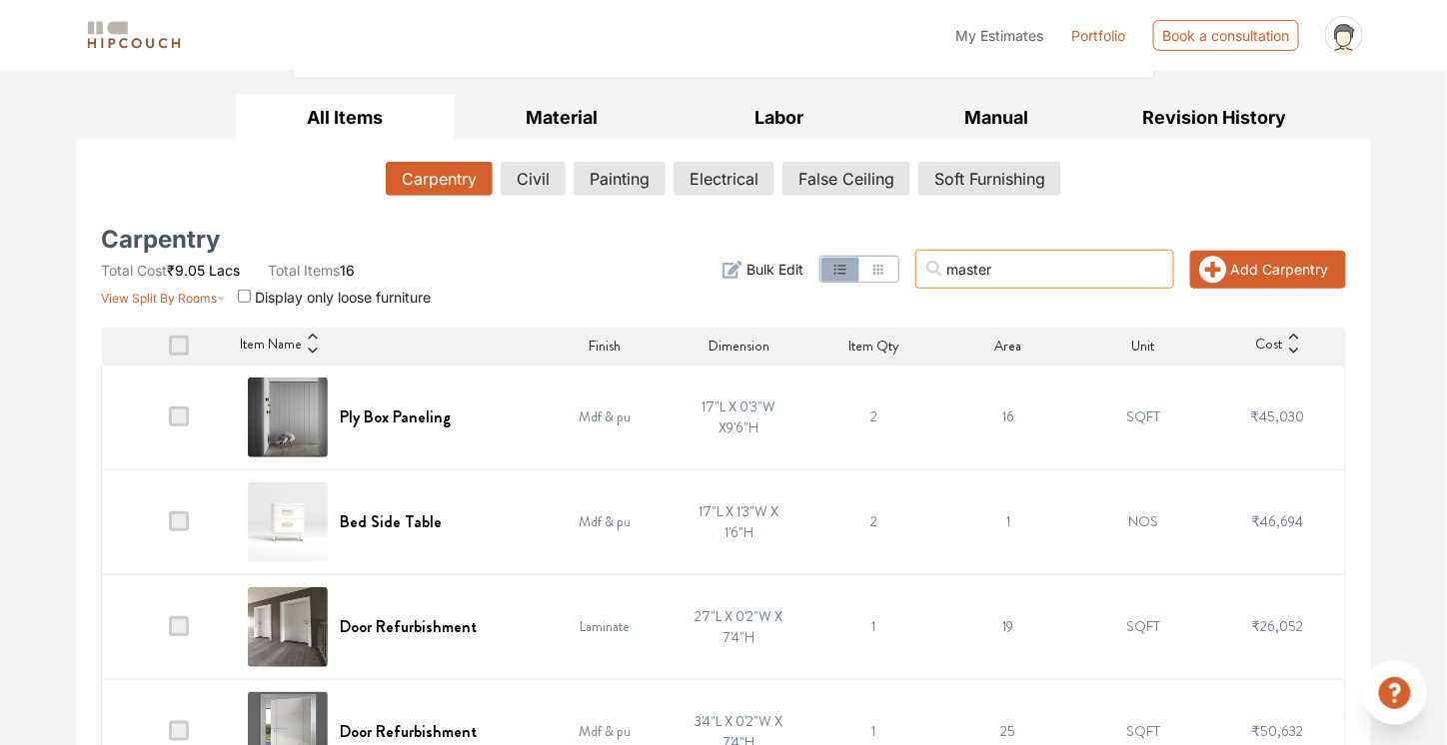
type input "master"
click at [1245, 271] on button "Add Carpentry" at bounding box center [1268, 270] width 156 height 38
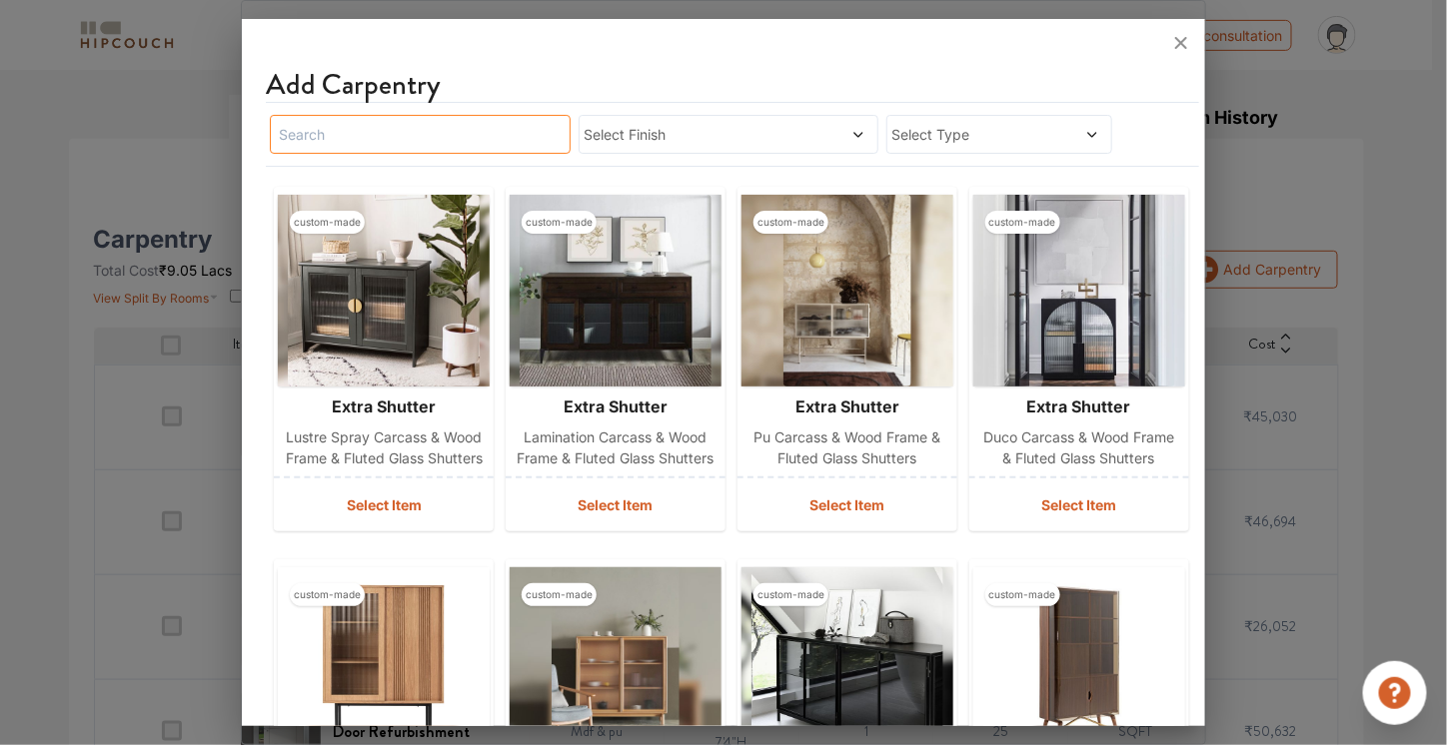
click at [477, 131] on input "text" at bounding box center [420, 134] width 301 height 39
click at [976, 137] on span "Select Type" at bounding box center [969, 134] width 156 height 21
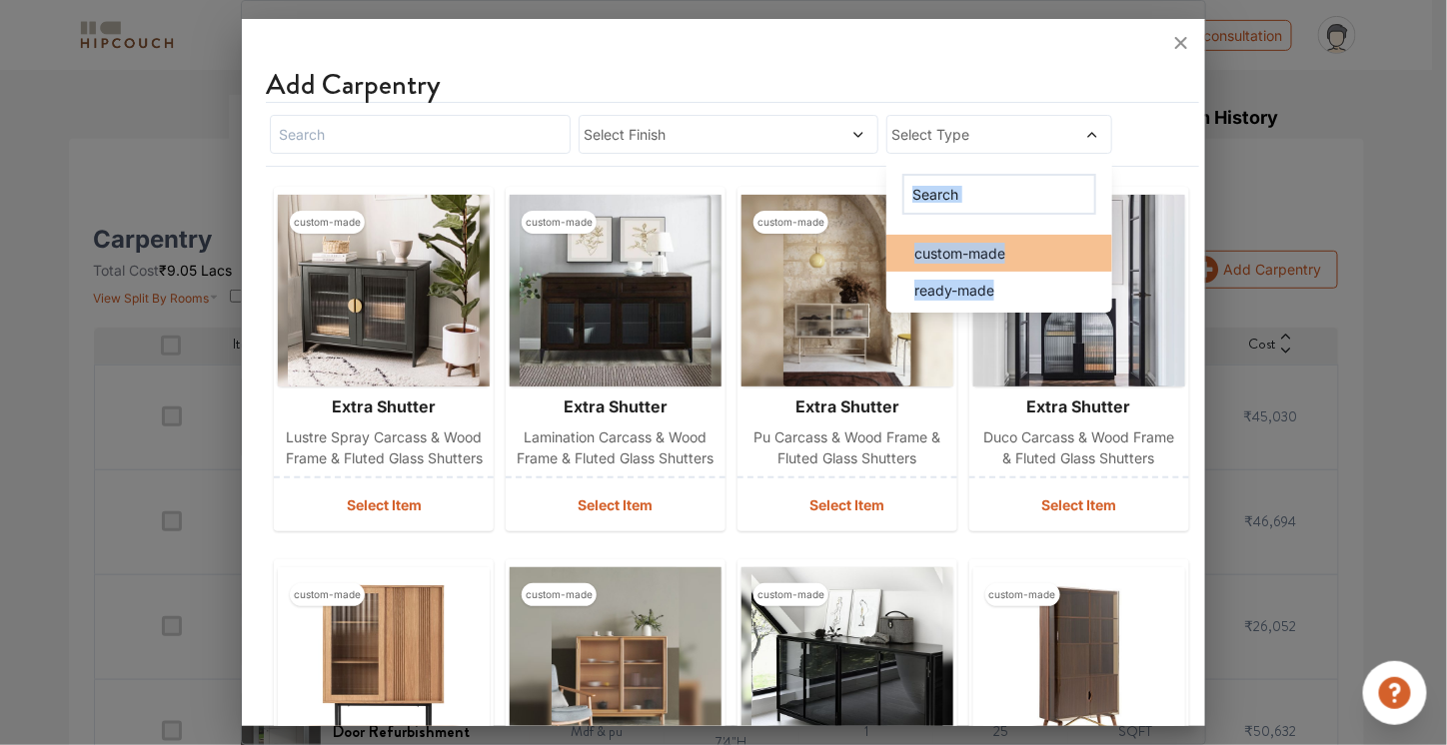
click at [926, 265] on li "custom-made" at bounding box center [998, 253] width 225 height 37
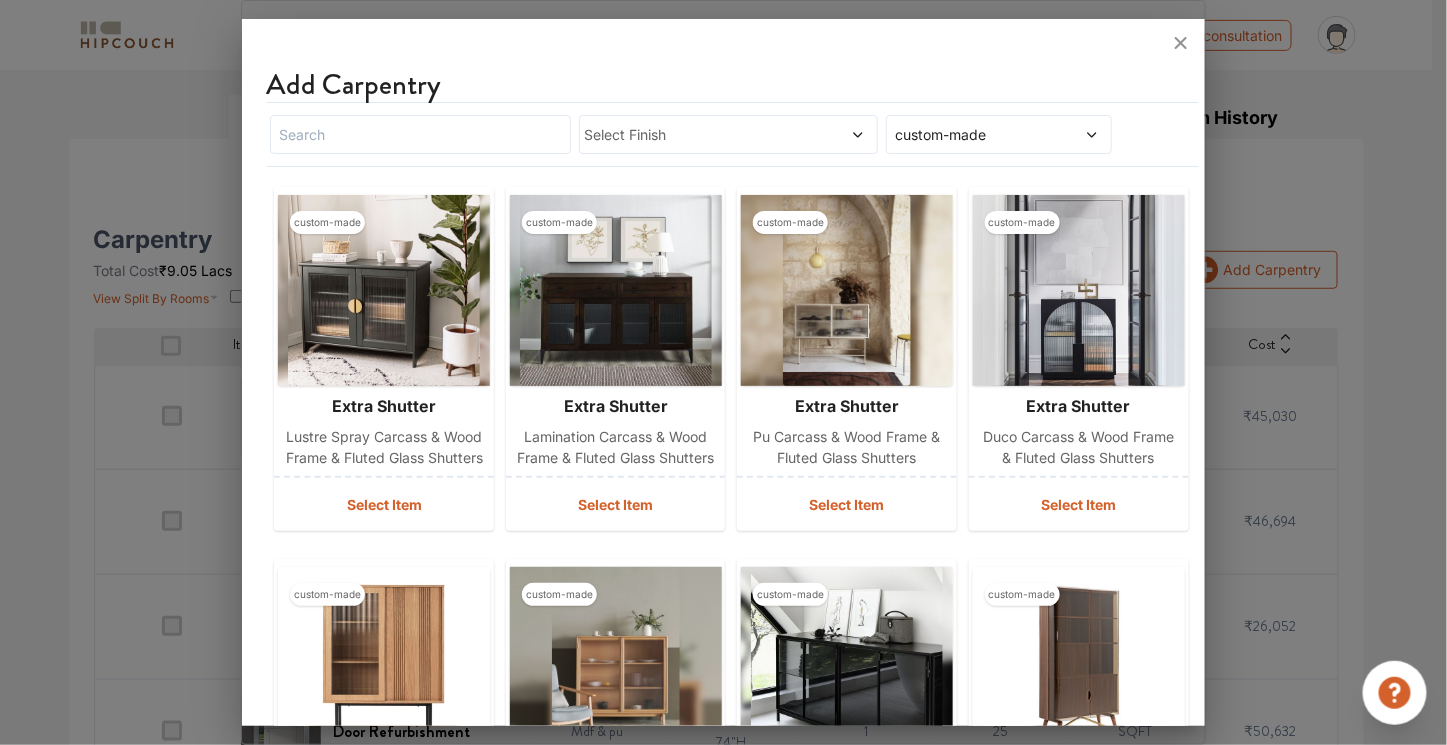
click at [1159, 155] on div "Select Finish custom-made" at bounding box center [732, 134] width 933 height 65
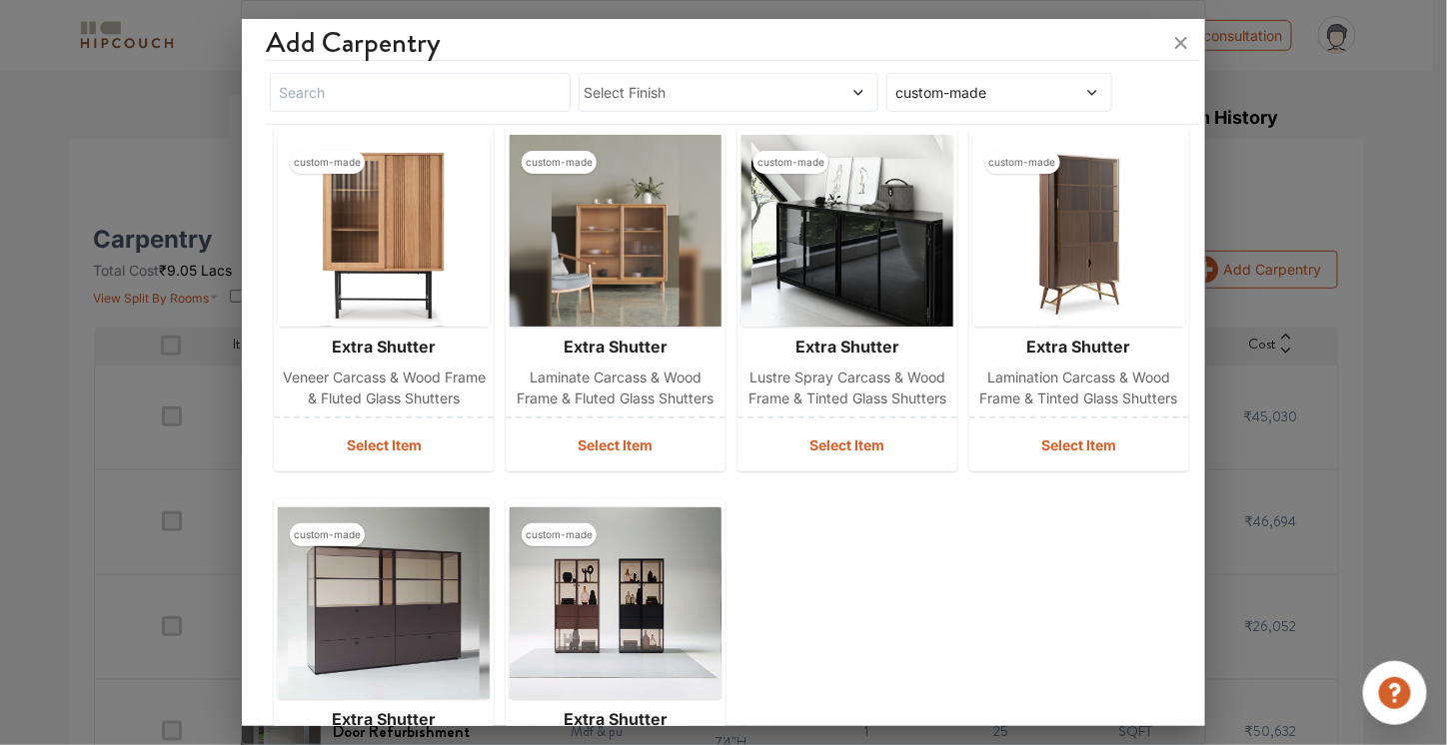
scroll to position [623, 0]
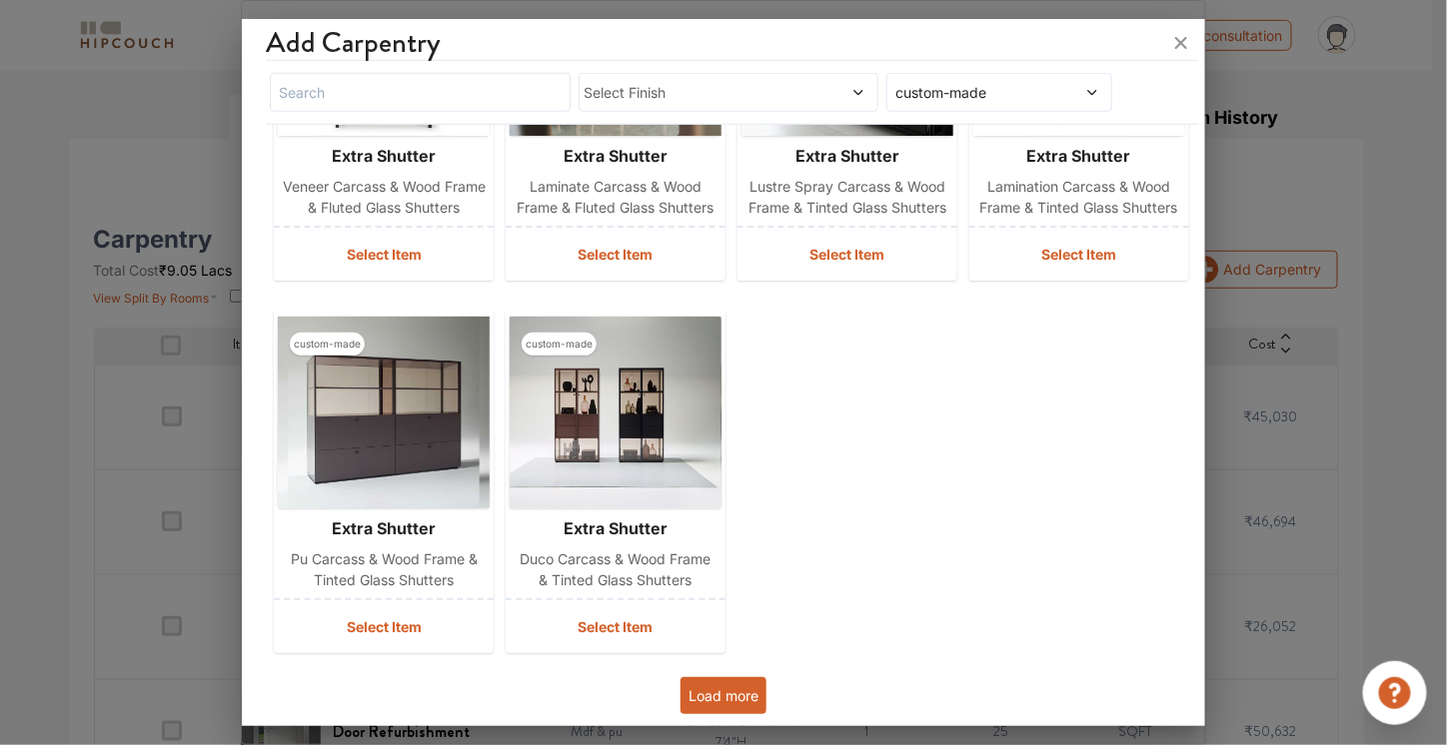
click at [702, 699] on button "Load more" at bounding box center [723, 695] width 86 height 37
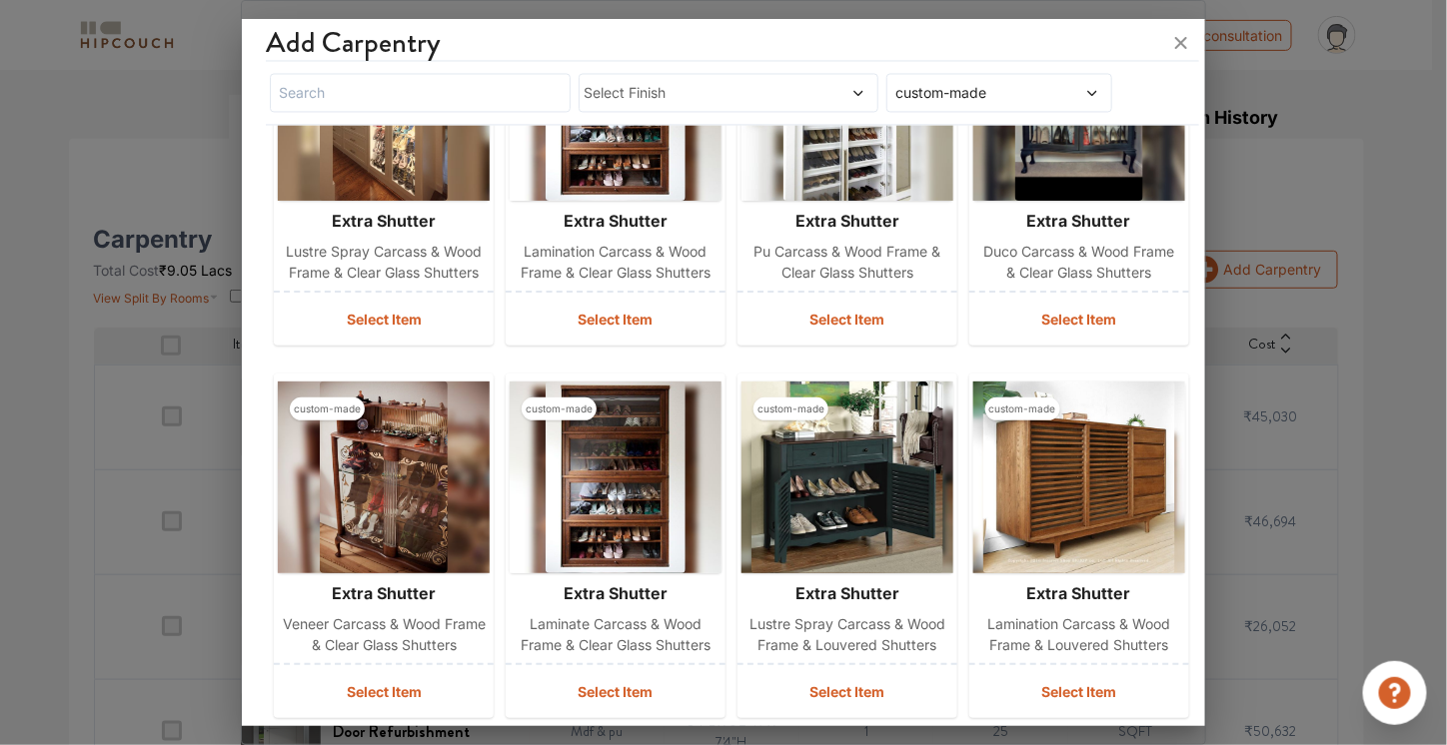
scroll to position [1369, 0]
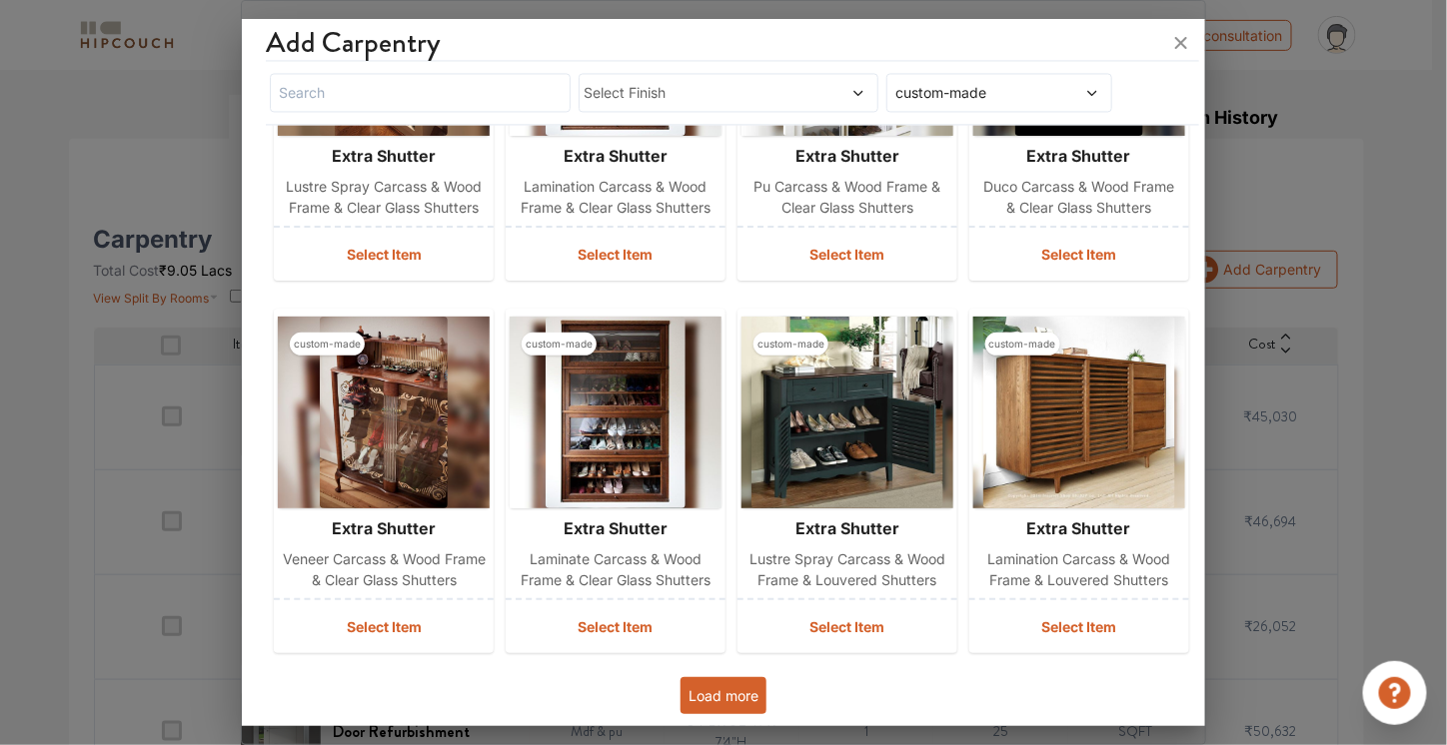
click at [1277, 407] on div at bounding box center [723, 372] width 1447 height 745
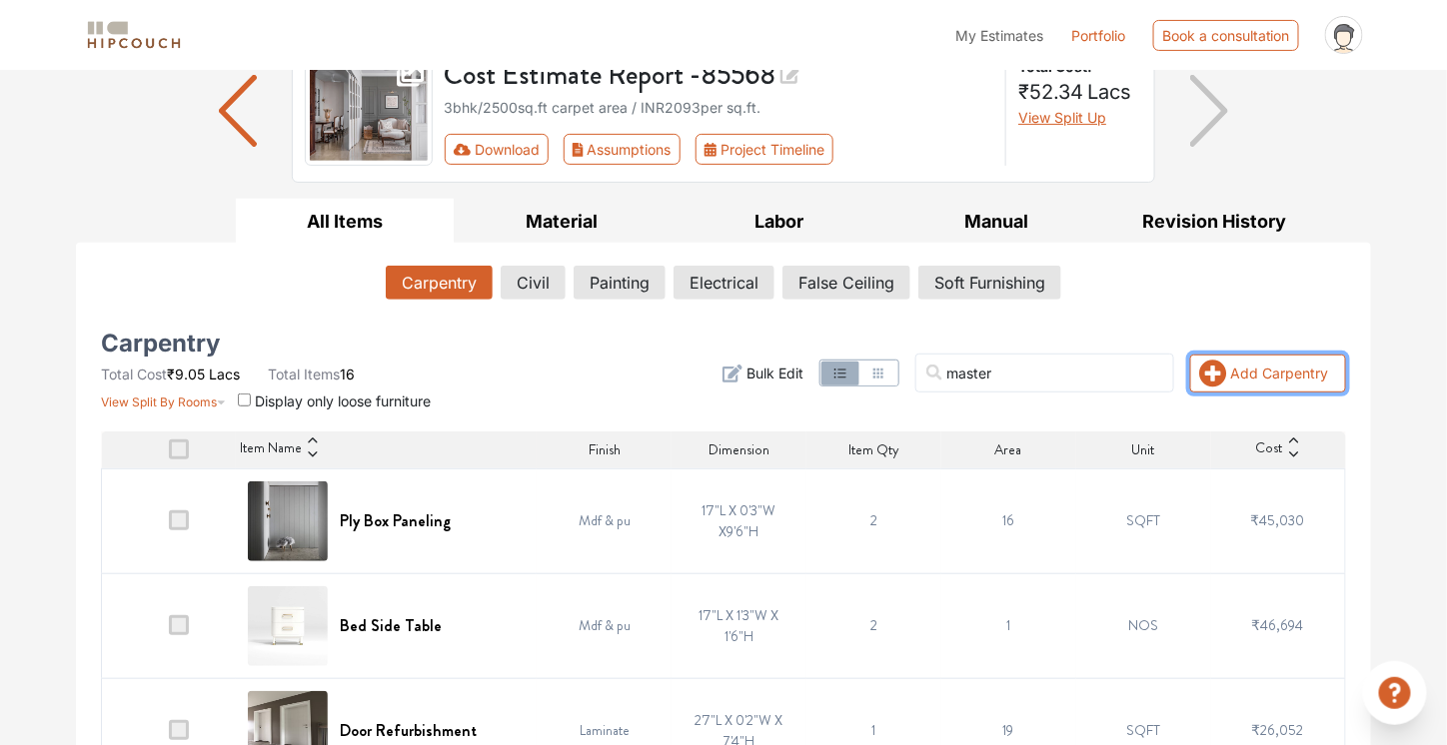
scroll to position [168, 0]
click at [1225, 373] on icon "button" at bounding box center [1212, 373] width 27 height 27
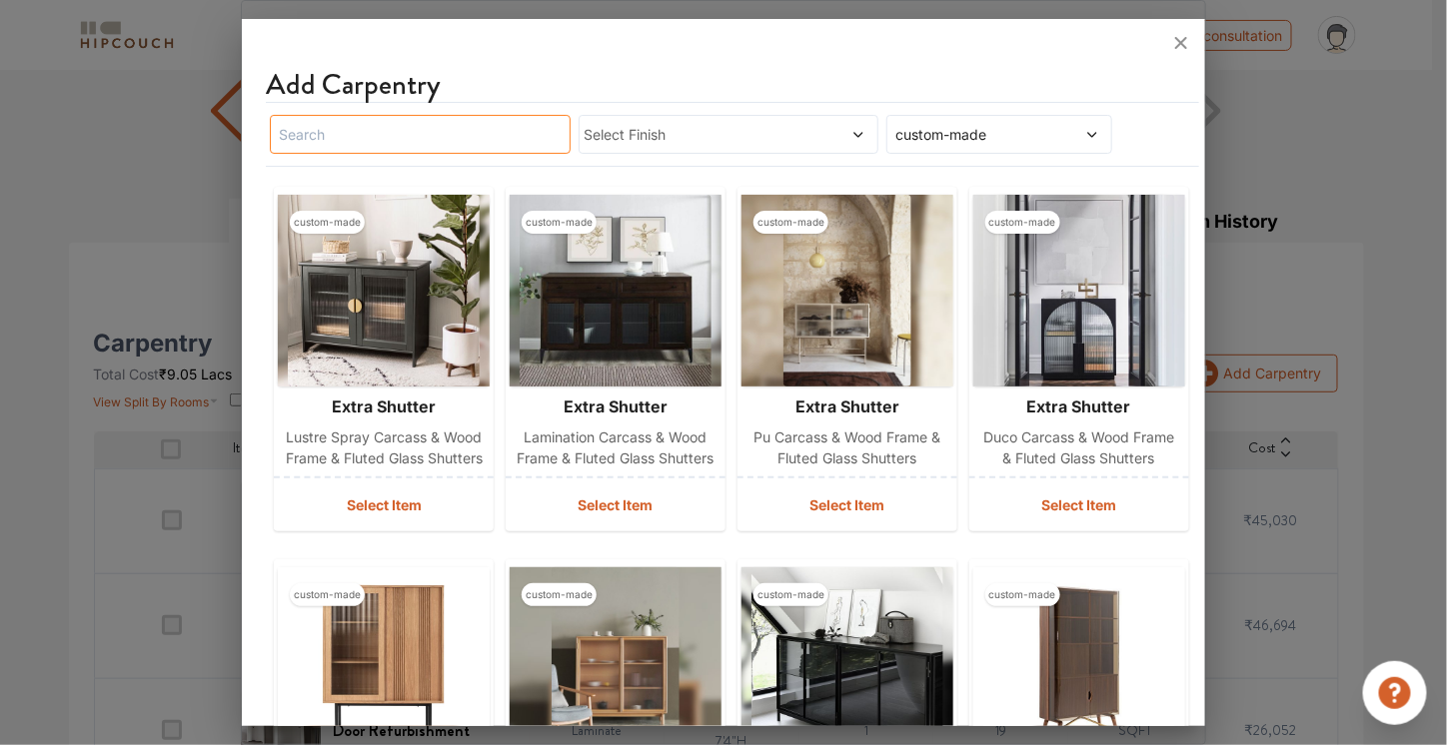
click at [512, 132] on input "text" at bounding box center [420, 134] width 301 height 39
click at [522, 136] on input "tv" at bounding box center [420, 134] width 301 height 39
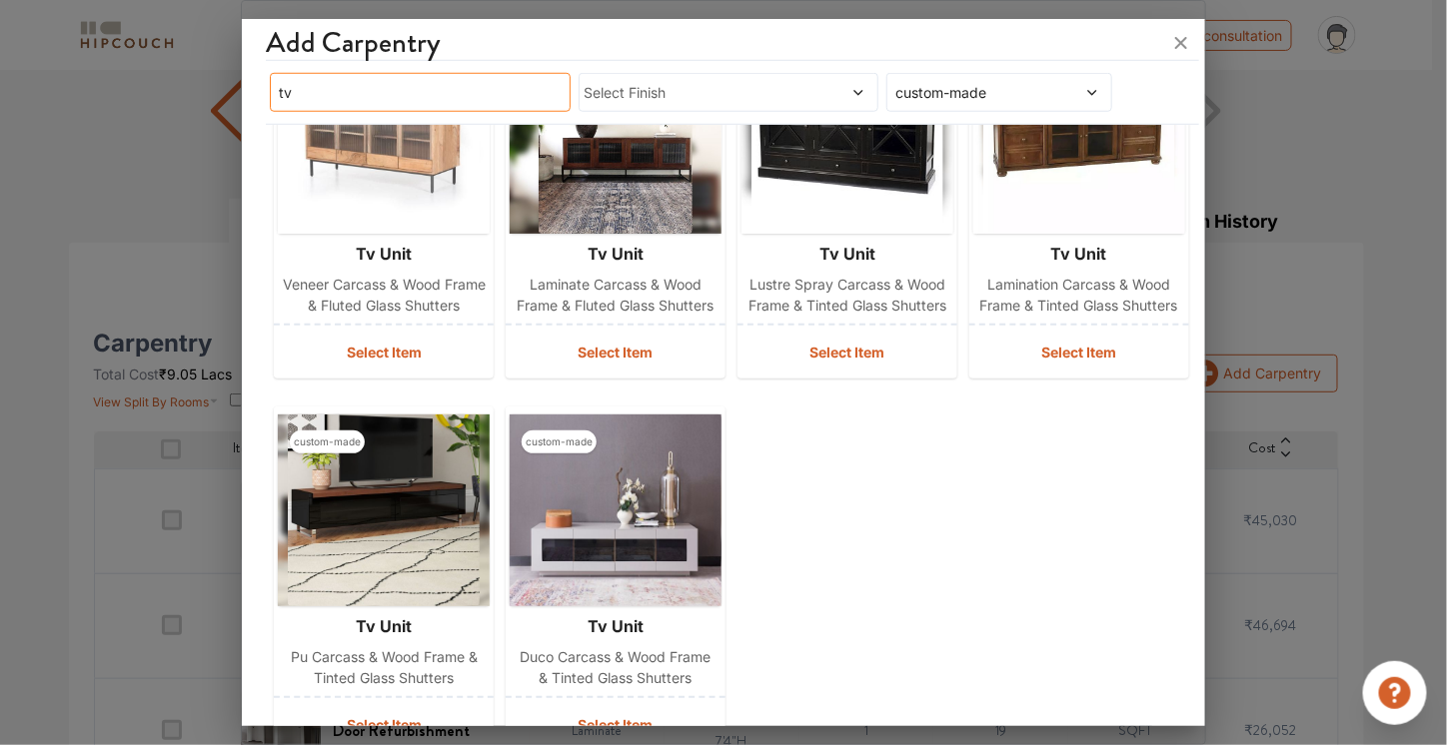
scroll to position [623, 0]
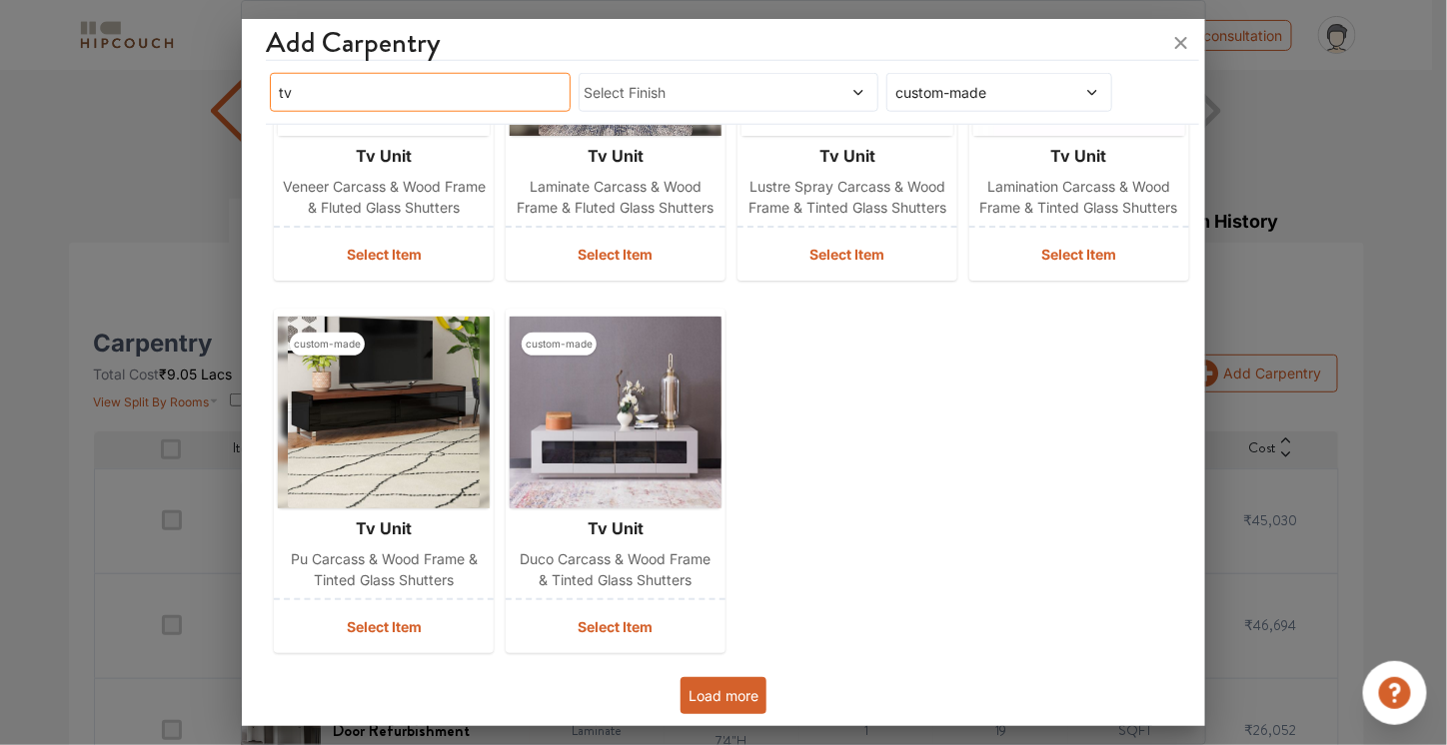
type input "tv"
click at [708, 686] on button "Load more" at bounding box center [723, 695] width 86 height 37
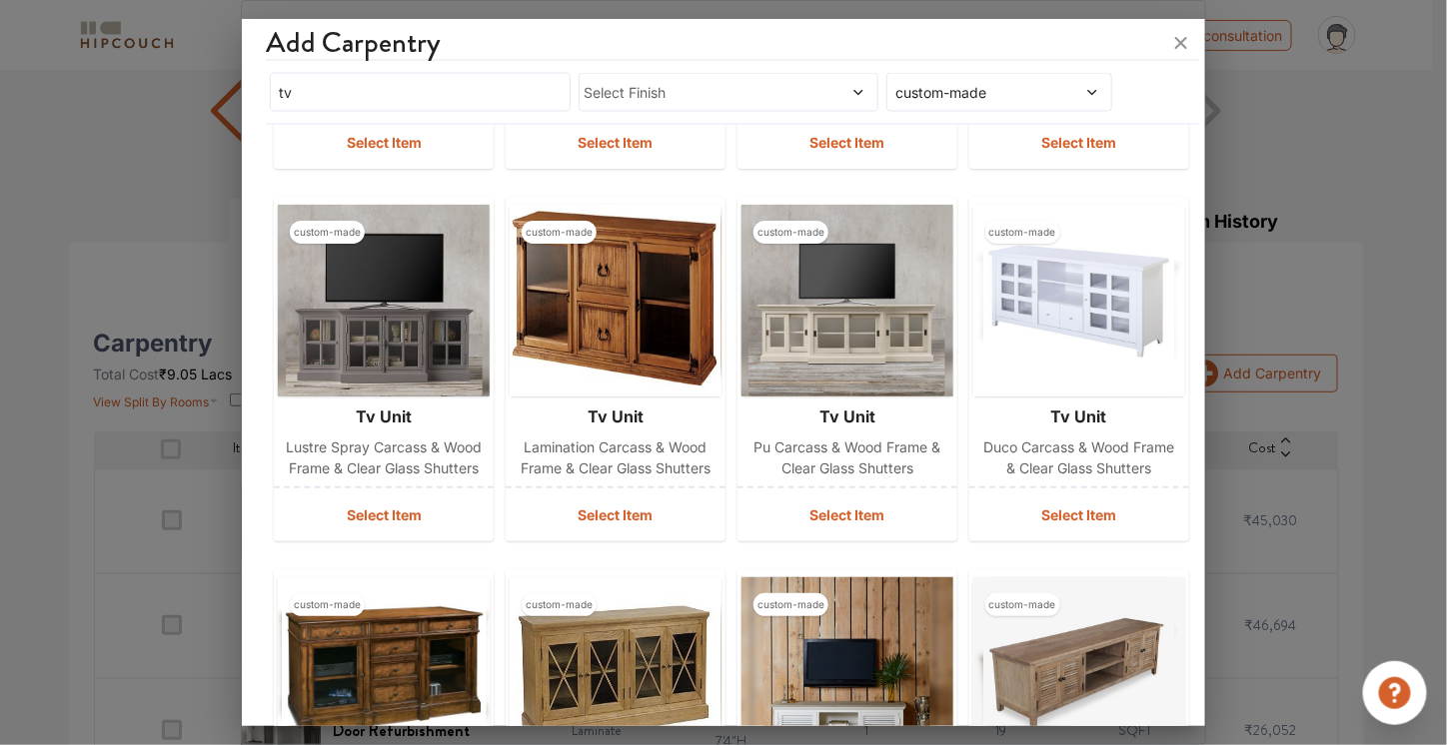
scroll to position [1369, 0]
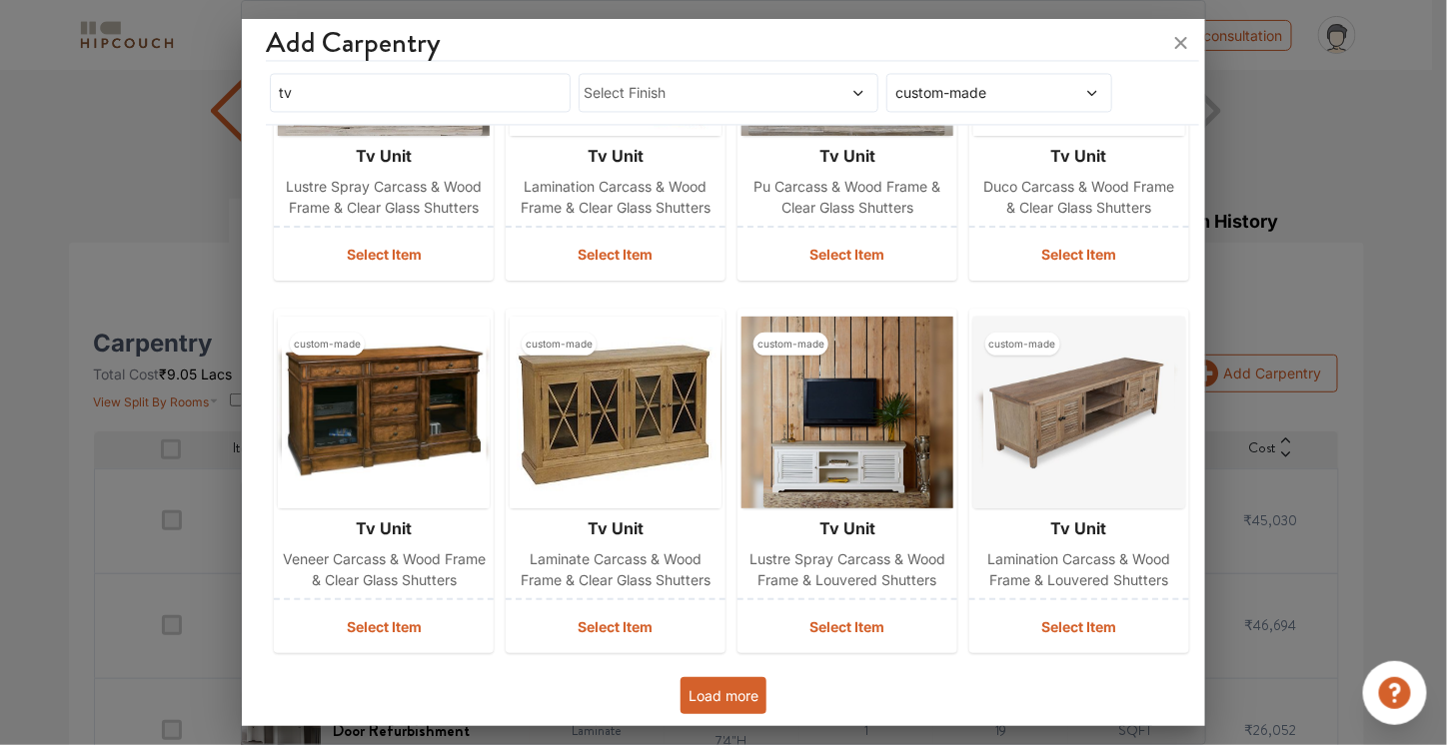
click at [695, 695] on button "Load more" at bounding box center [723, 695] width 86 height 37
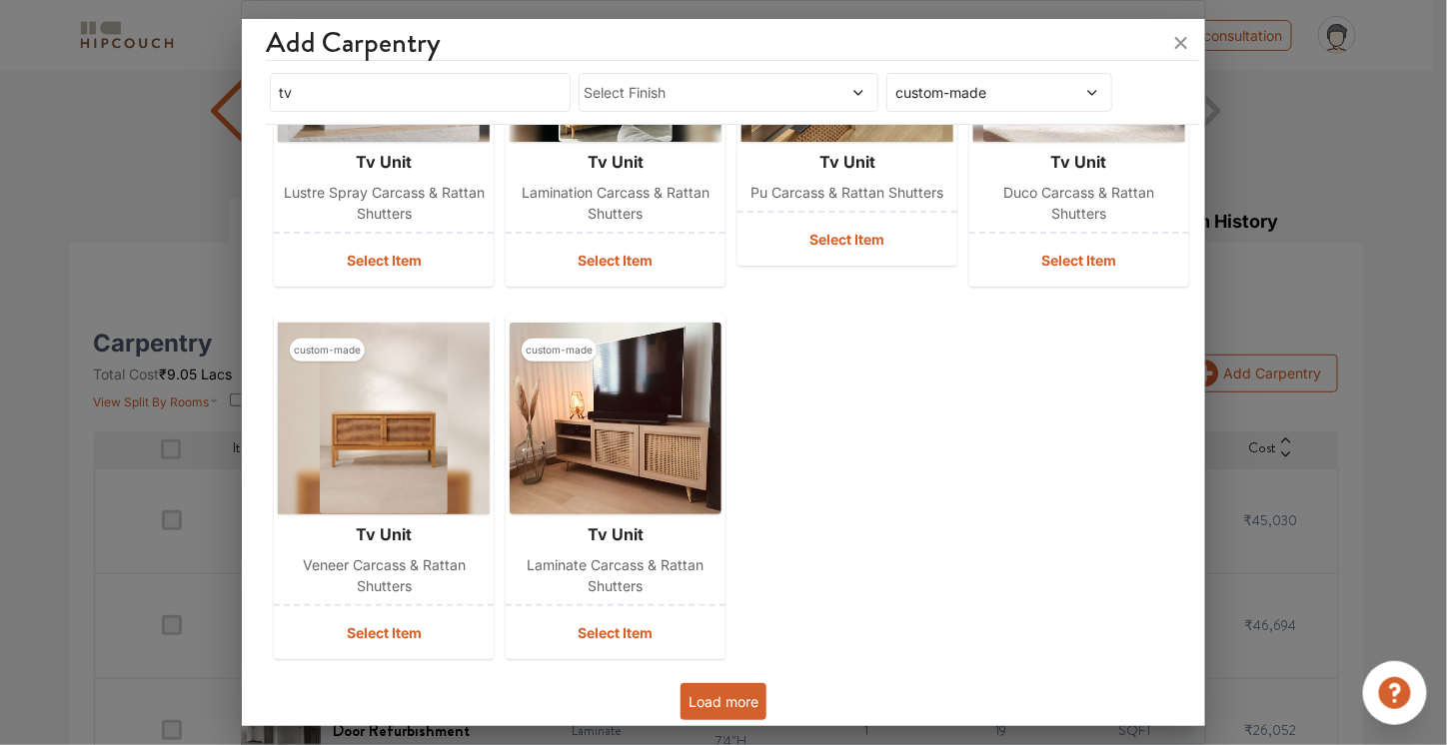
scroll to position [2486, 0]
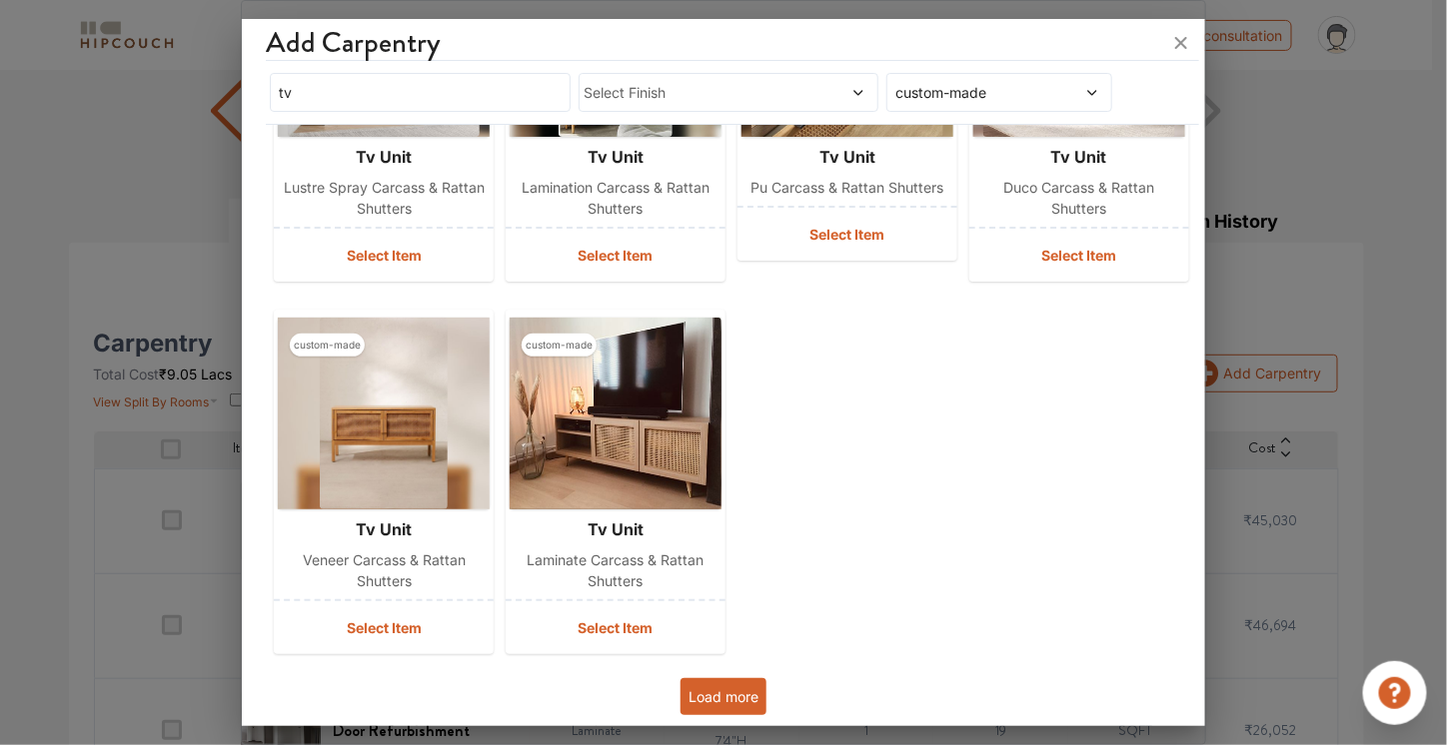
click at [723, 684] on button "Load more" at bounding box center [723, 696] width 86 height 37
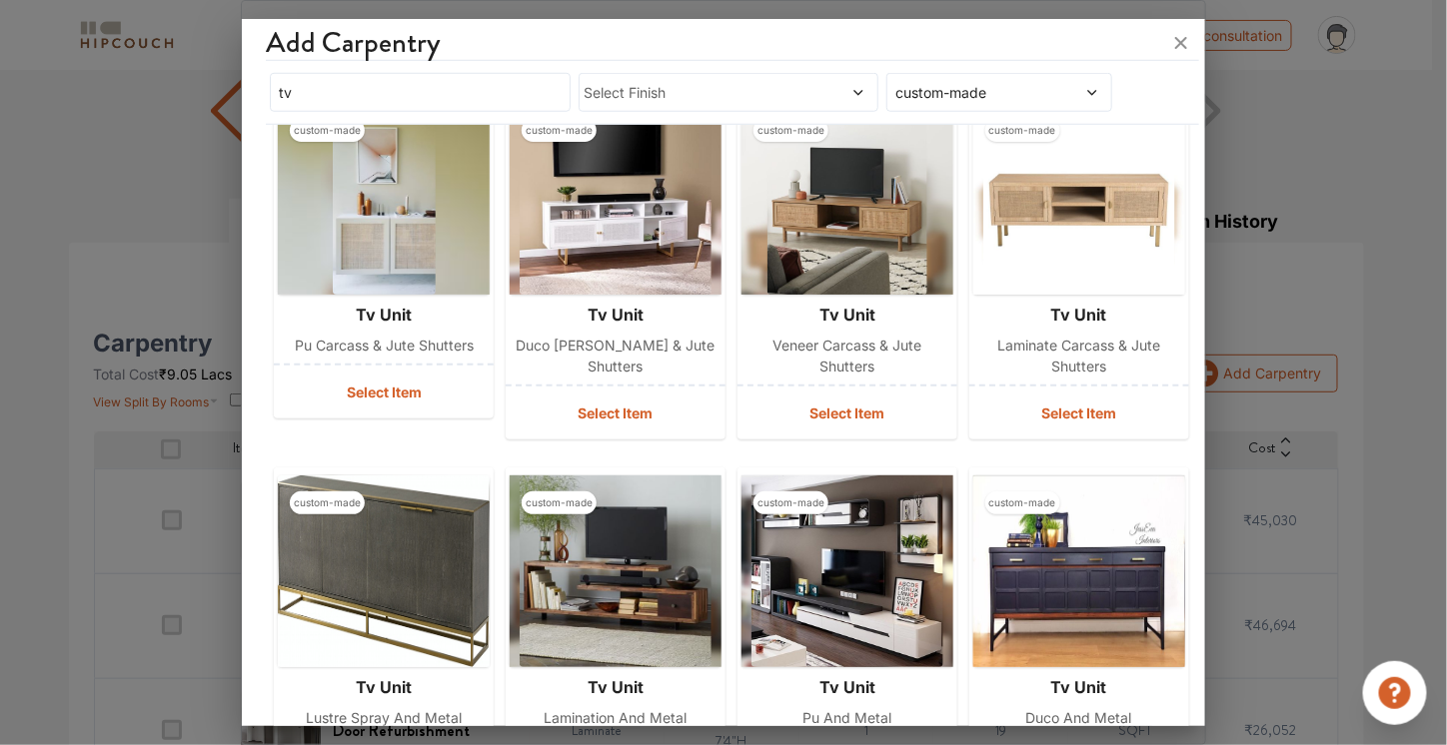
scroll to position [3209, 0]
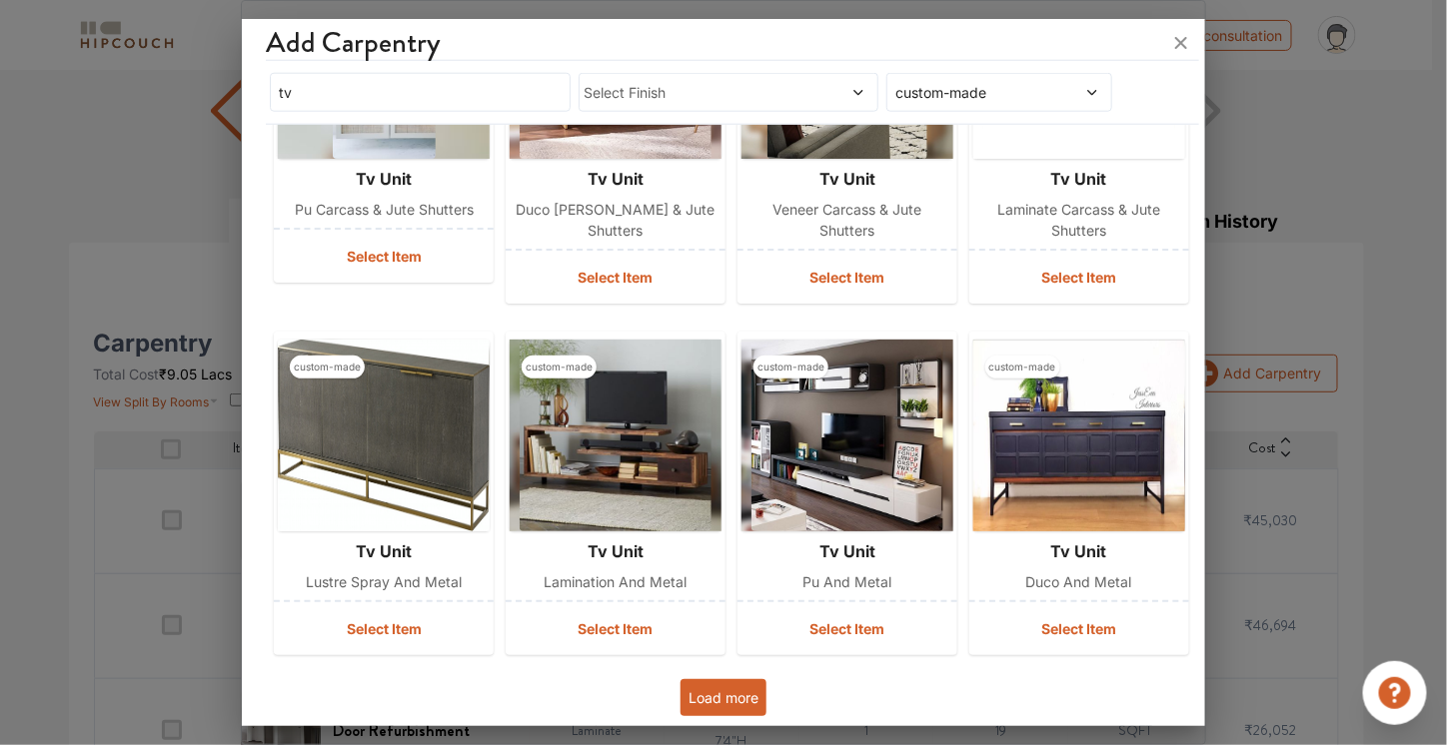
click at [735, 686] on button "Load more" at bounding box center [723, 697] width 86 height 37
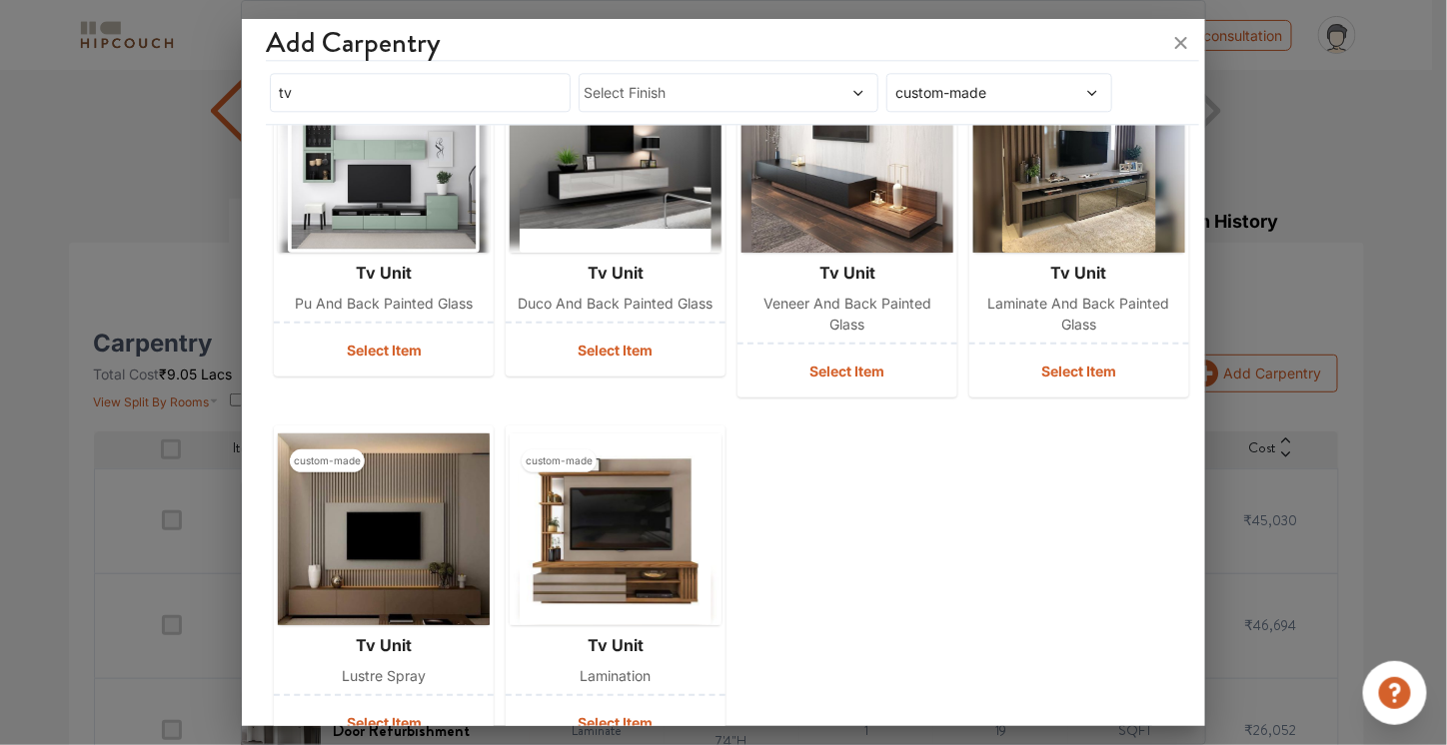
scroll to position [4214, 0]
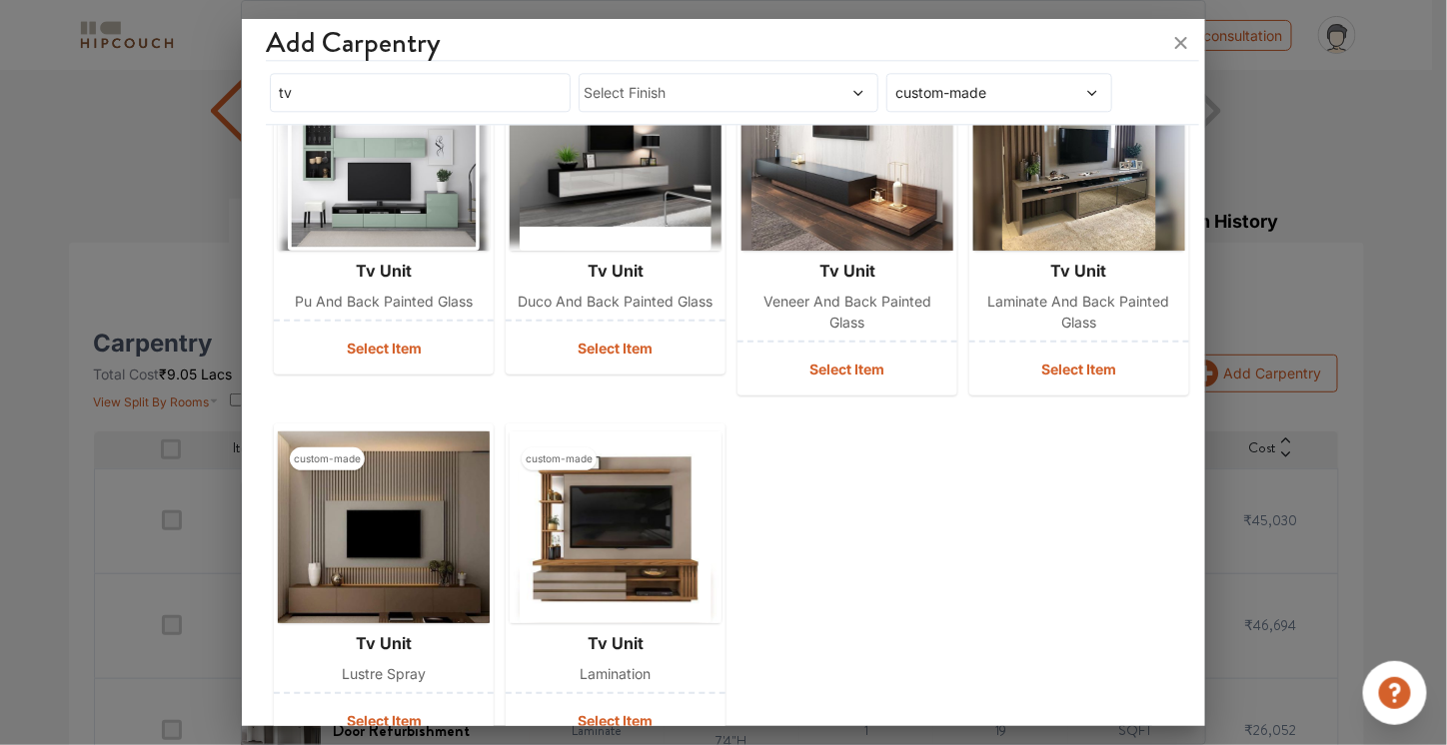
click at [1311, 383] on div at bounding box center [723, 372] width 1447 height 745
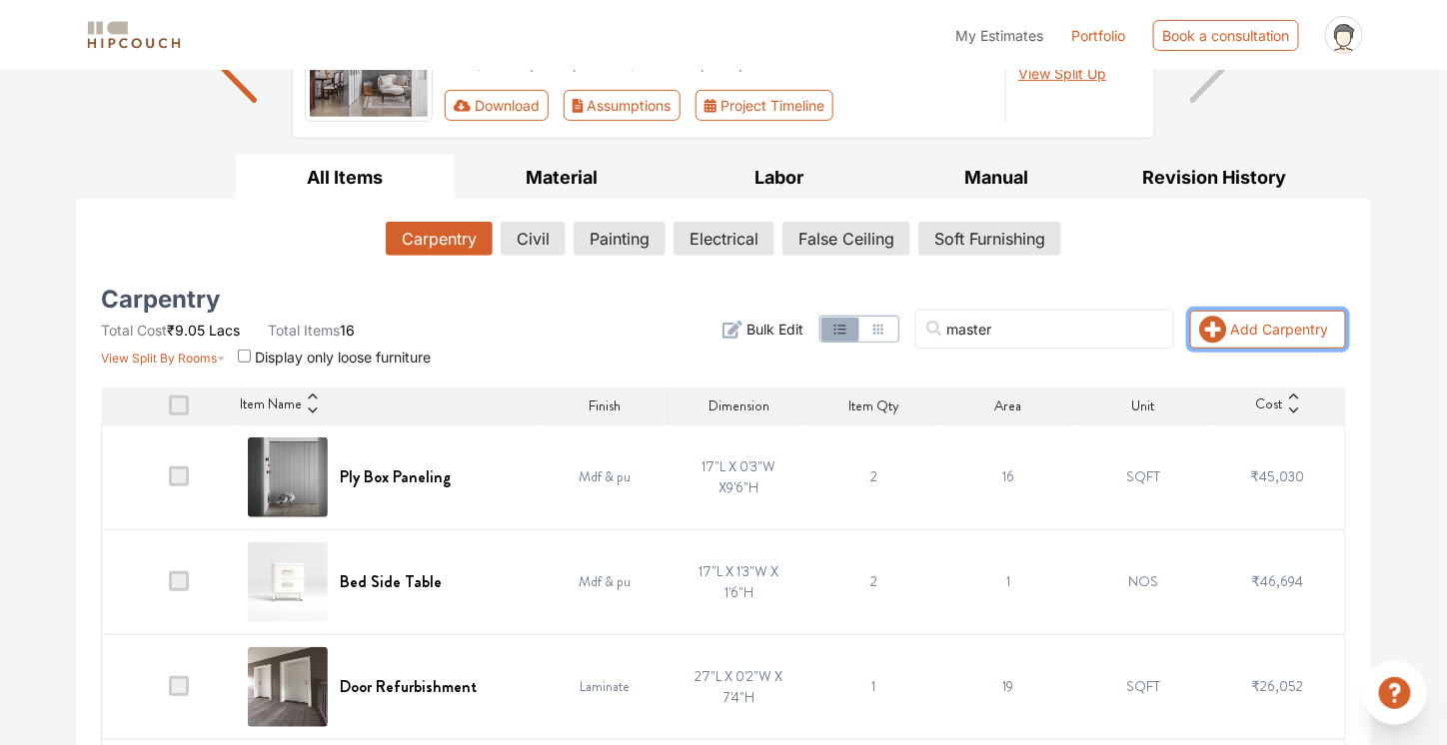
scroll to position [210, 0]
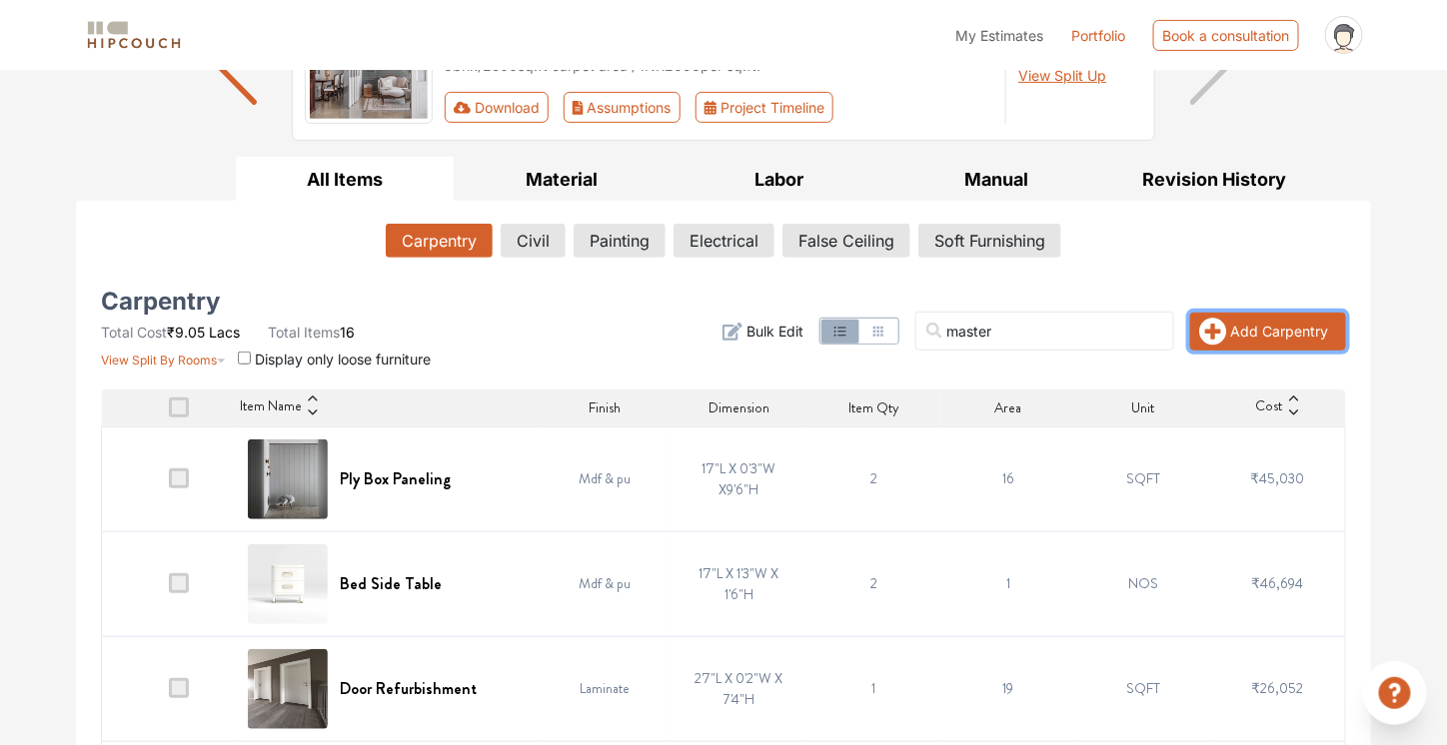
click at [1219, 328] on icon "button" at bounding box center [1213, 332] width 28 height 28
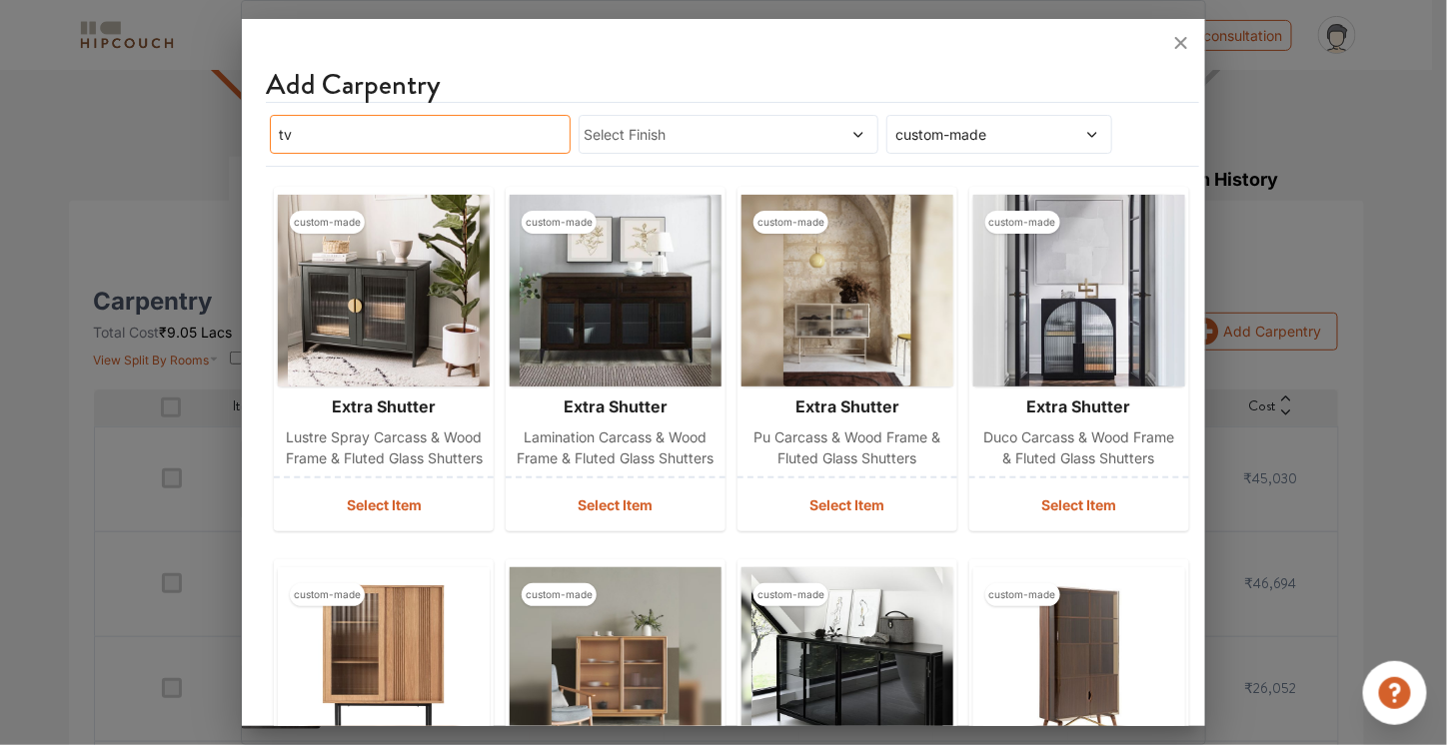
click at [523, 141] on input "tv" at bounding box center [420, 134] width 301 height 39
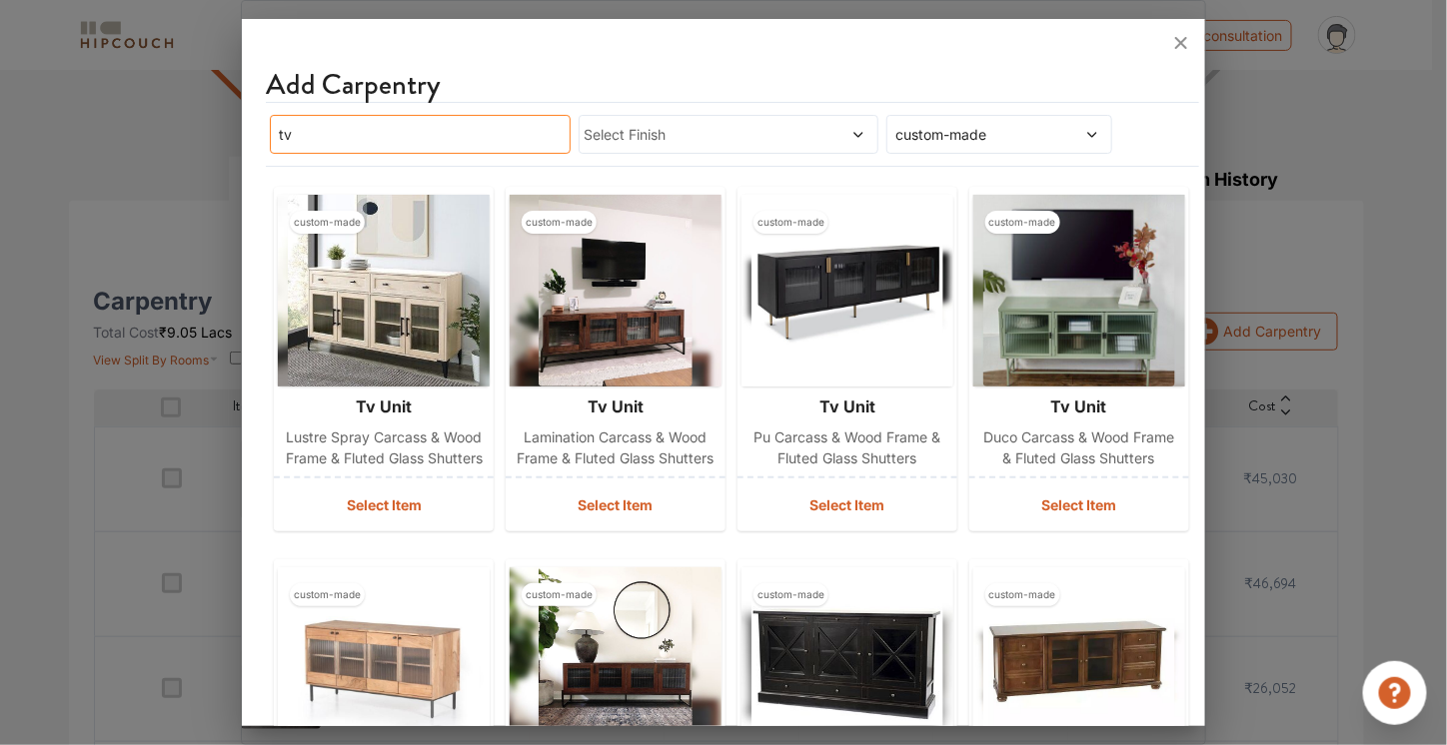
drag, startPoint x: 523, startPoint y: 141, endPoint x: 286, endPoint y: 156, distance: 237.3
click at [286, 156] on div "tv Select Finish custom-made" at bounding box center [716, 134] width 901 height 47
click at [294, 131] on input "tv" at bounding box center [420, 134] width 301 height 39
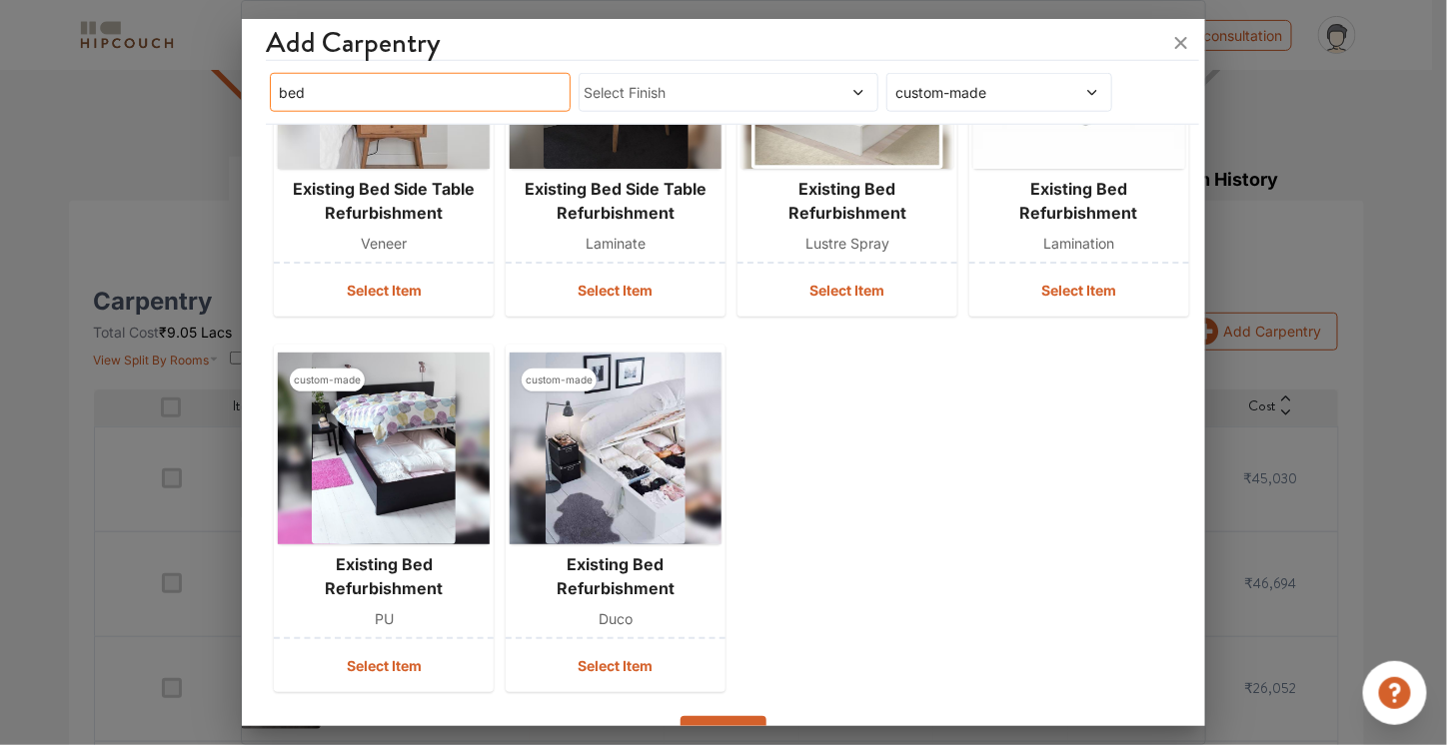
scroll to position [632, 0]
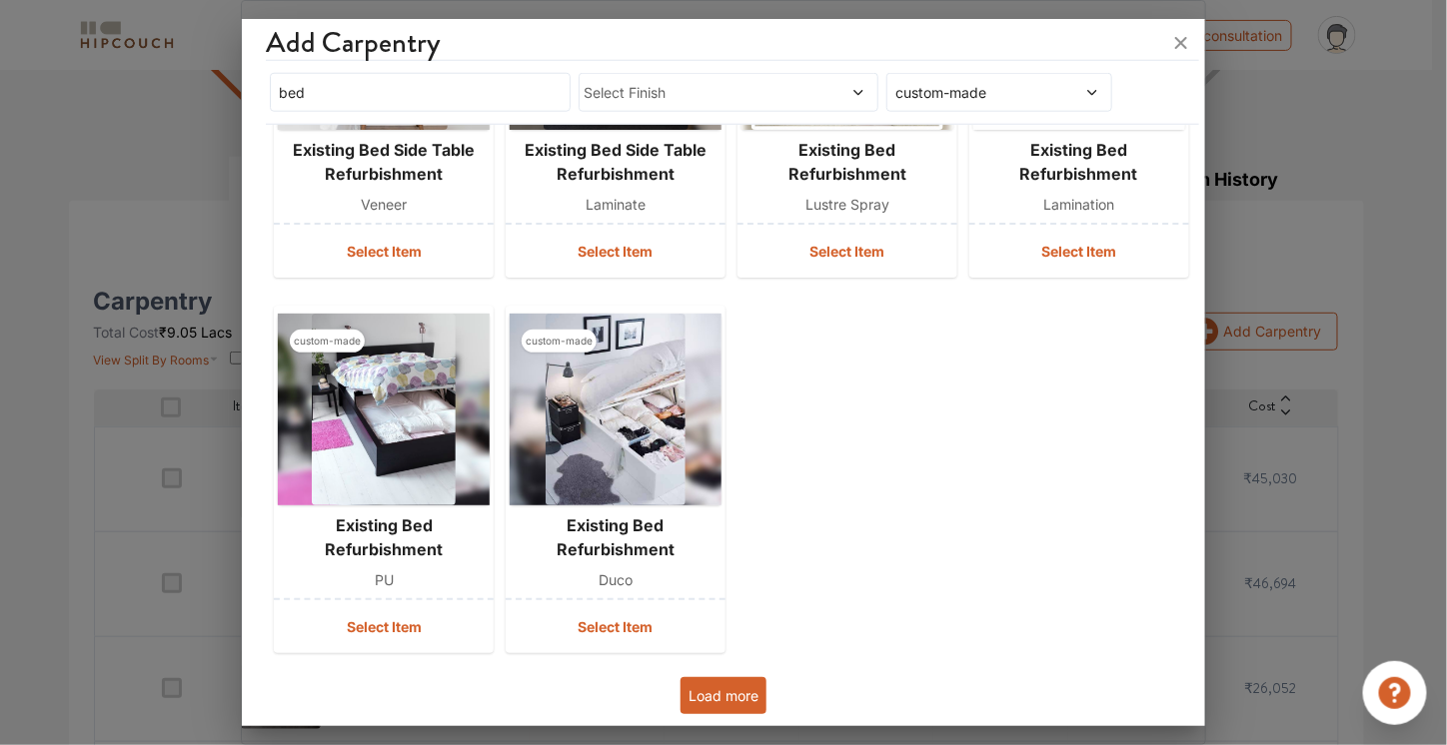
click at [728, 682] on button "Load more" at bounding box center [723, 695] width 86 height 37
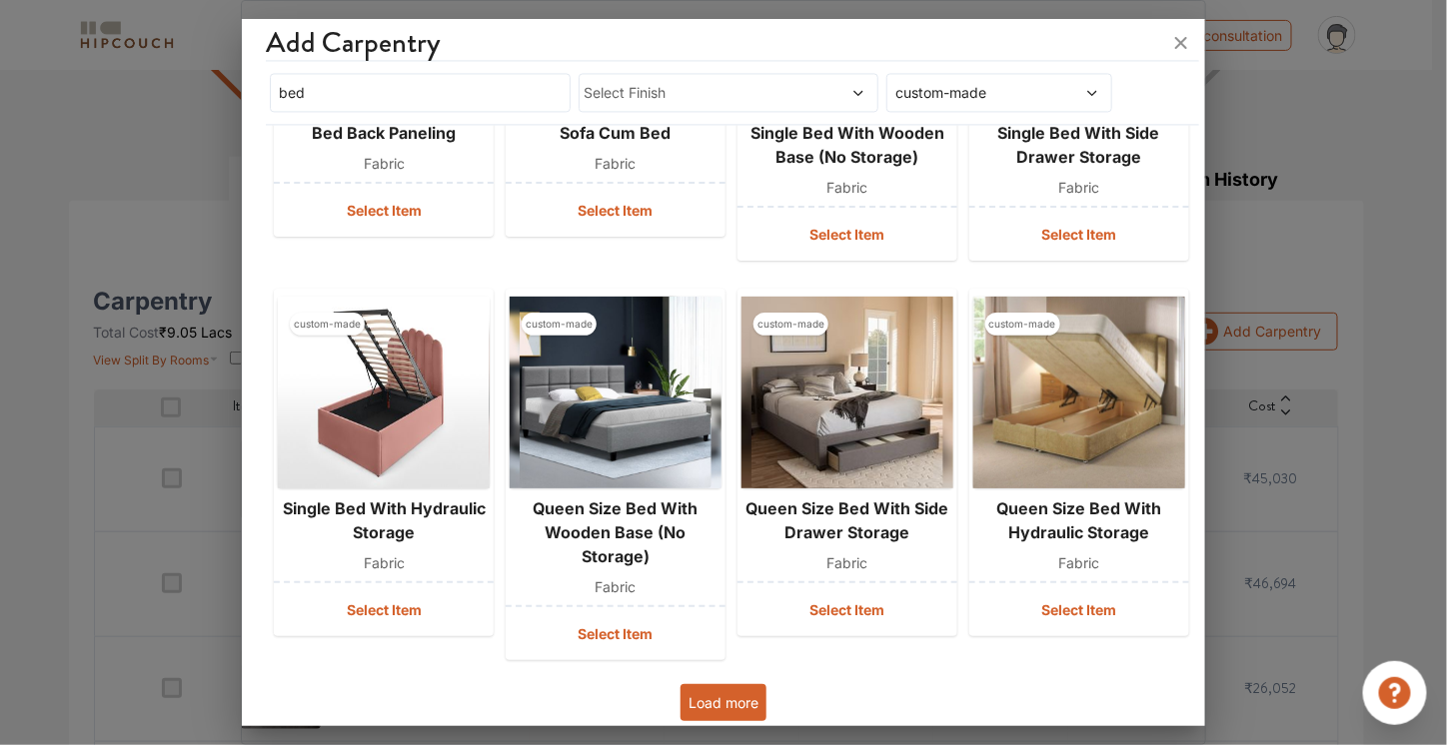
scroll to position [1408, 0]
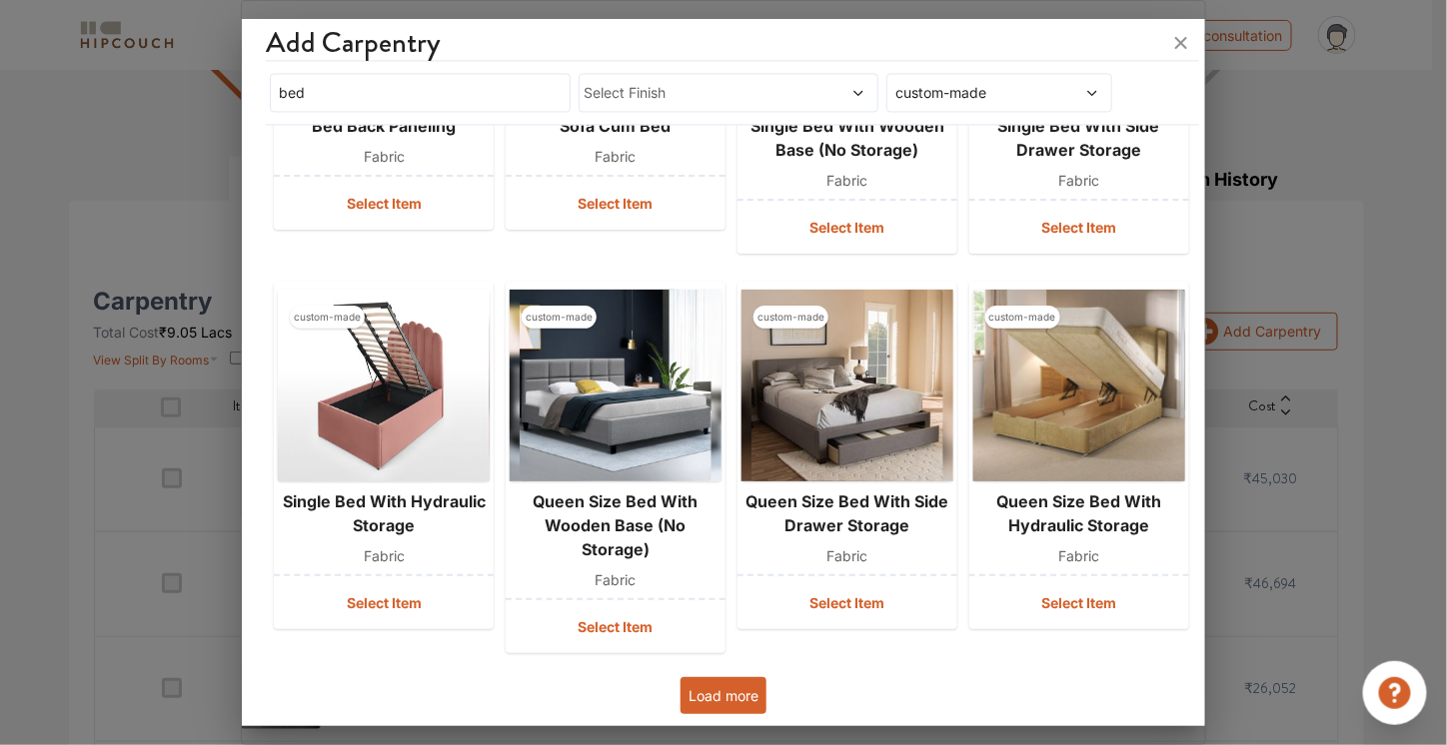
click at [748, 690] on button "Load more" at bounding box center [723, 695] width 86 height 37
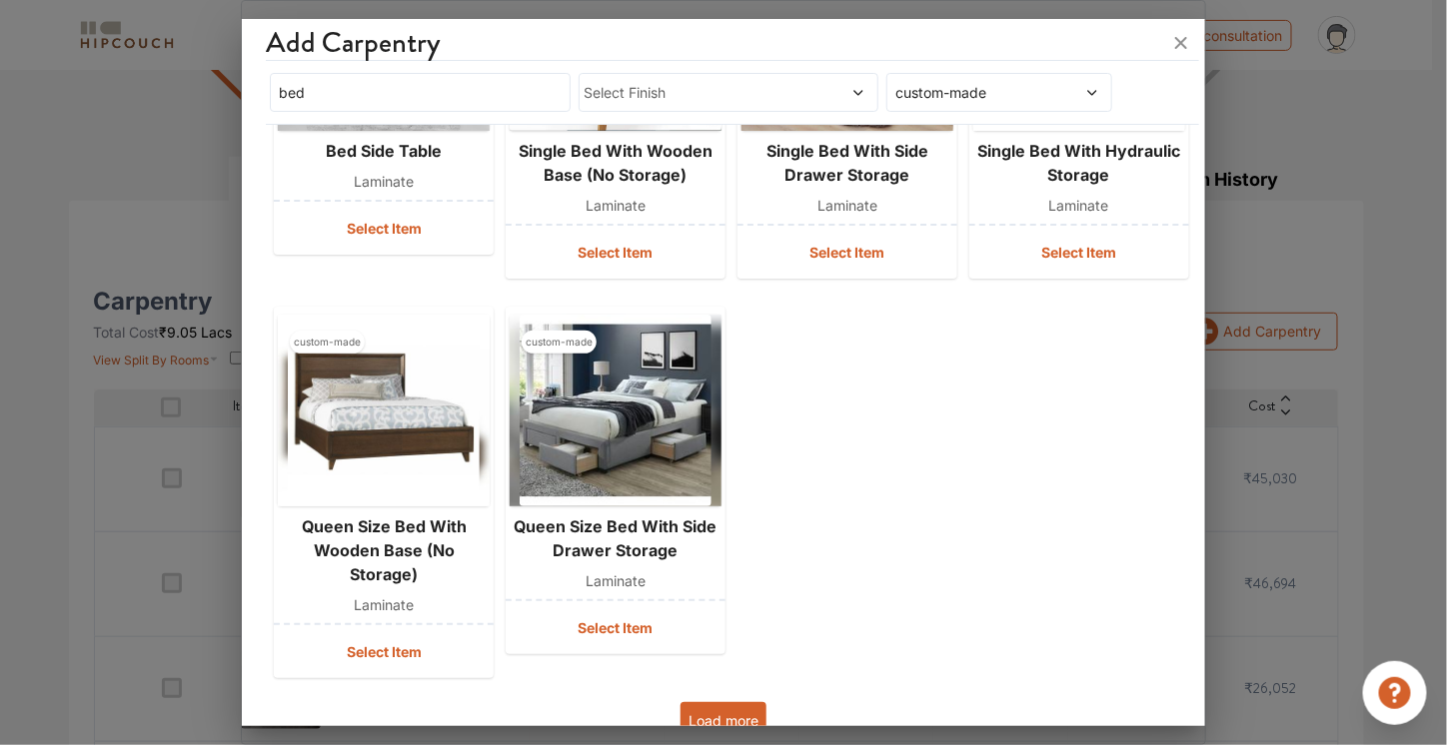
scroll to position [2582, 0]
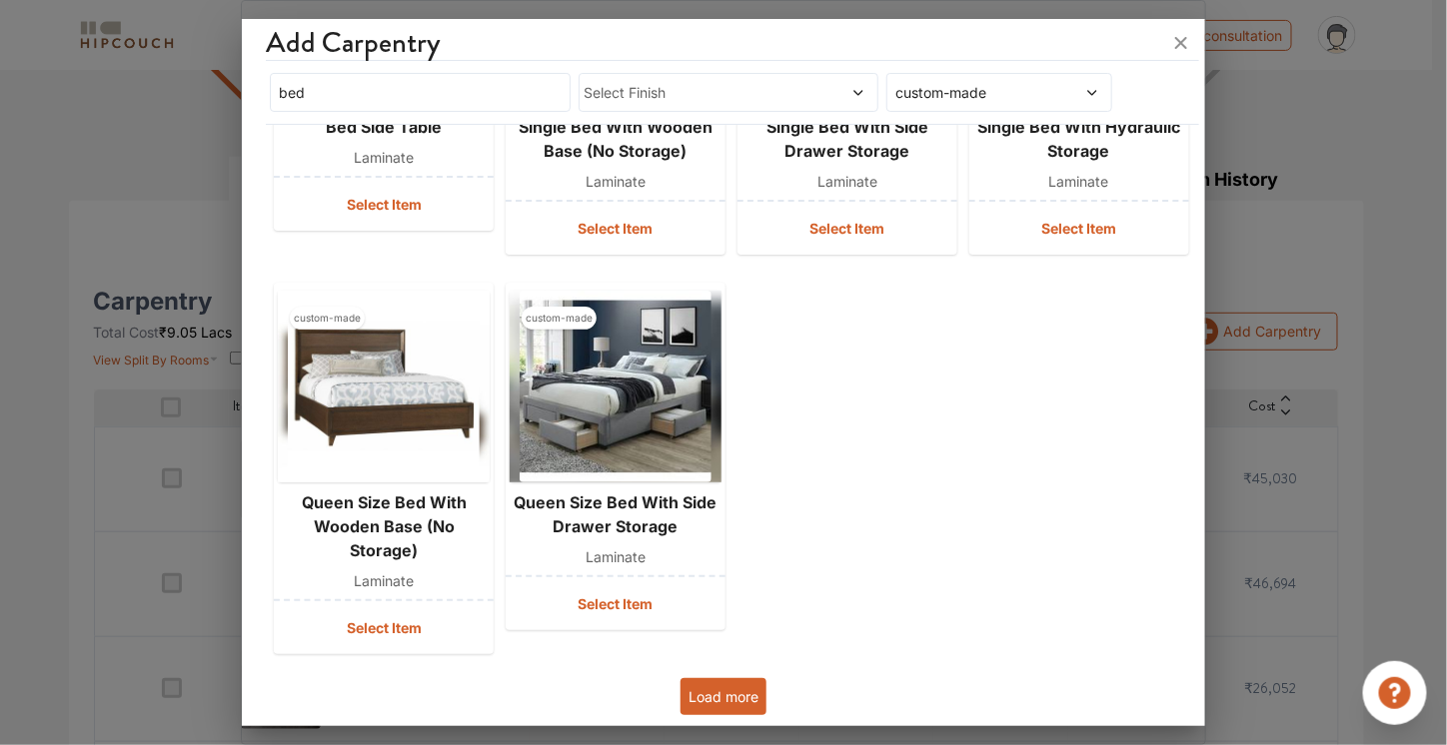
click at [694, 696] on button "Load more" at bounding box center [723, 696] width 86 height 37
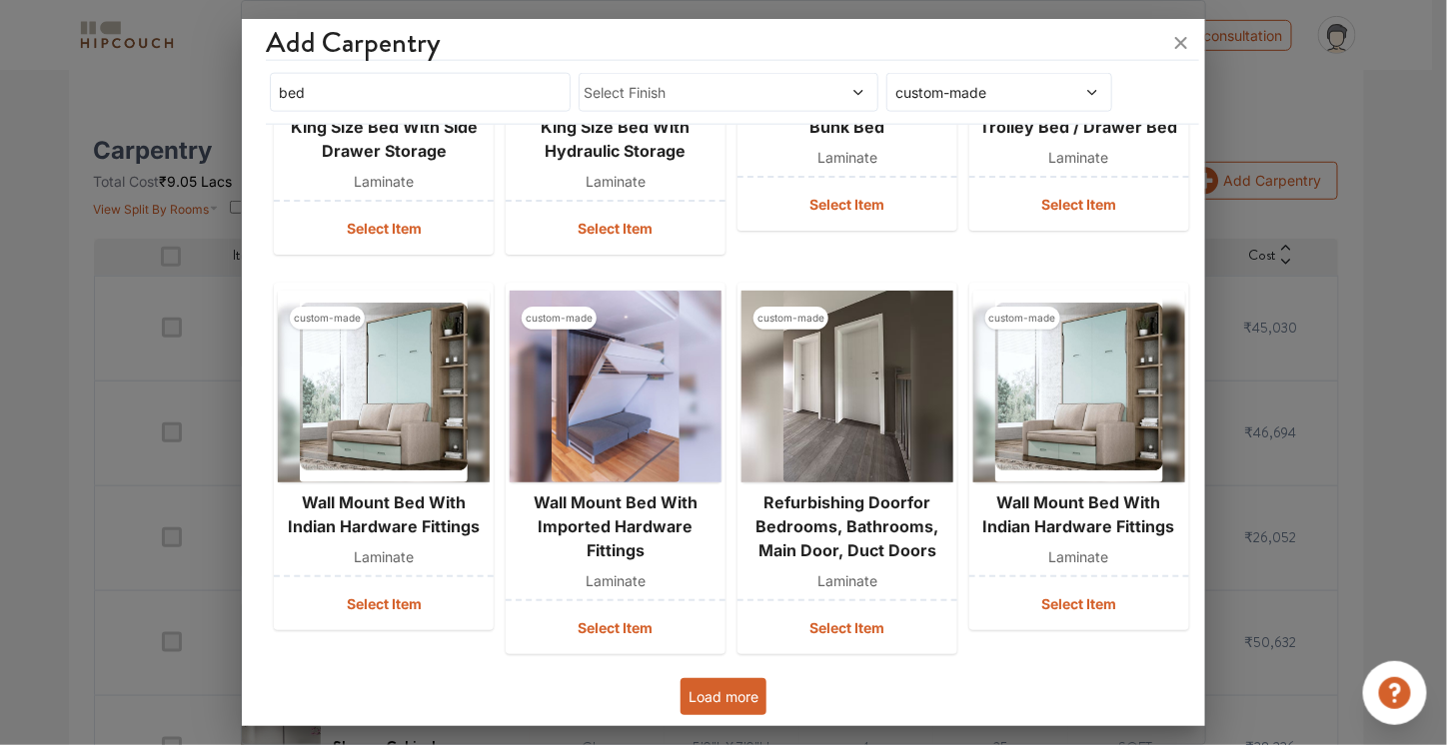
scroll to position [362, 0]
click at [399, 85] on input "bed" at bounding box center [420, 92] width 301 height 39
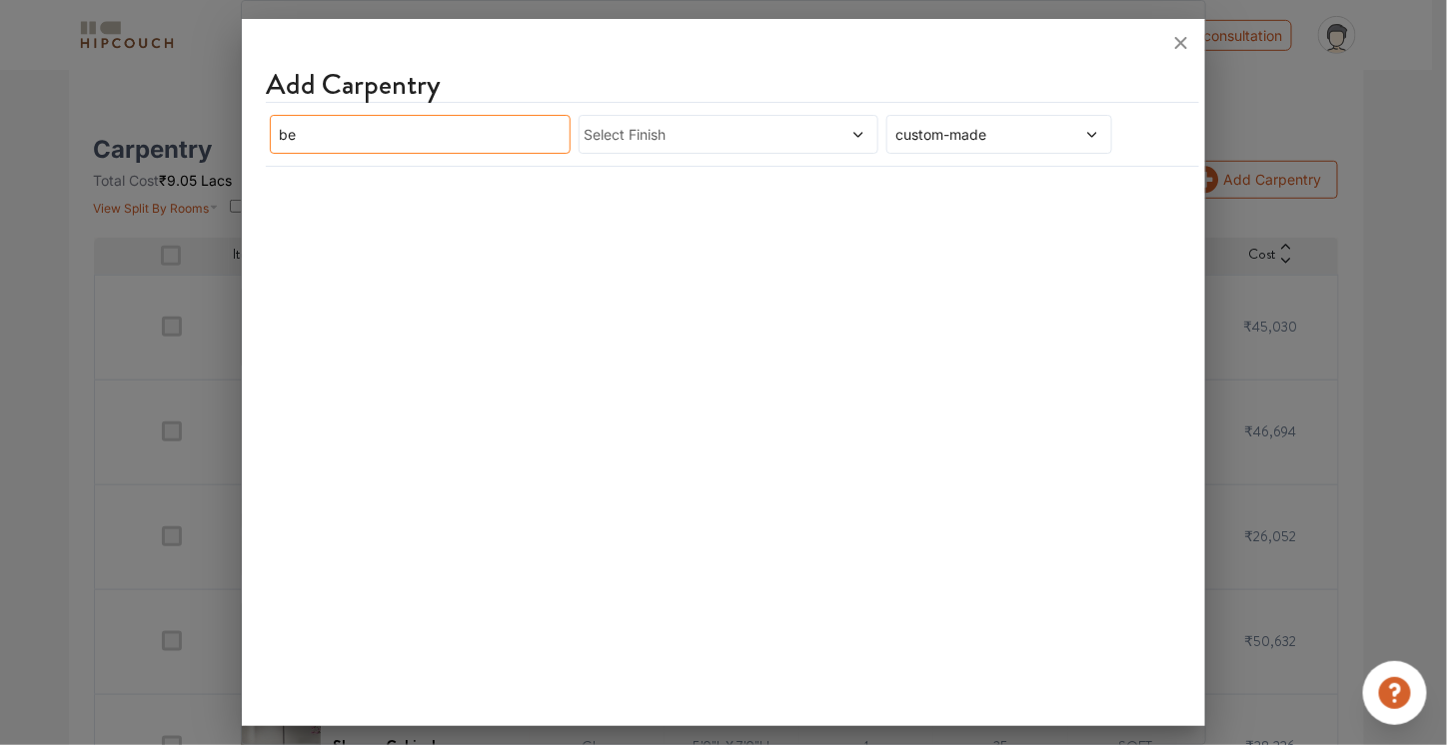
type input "b"
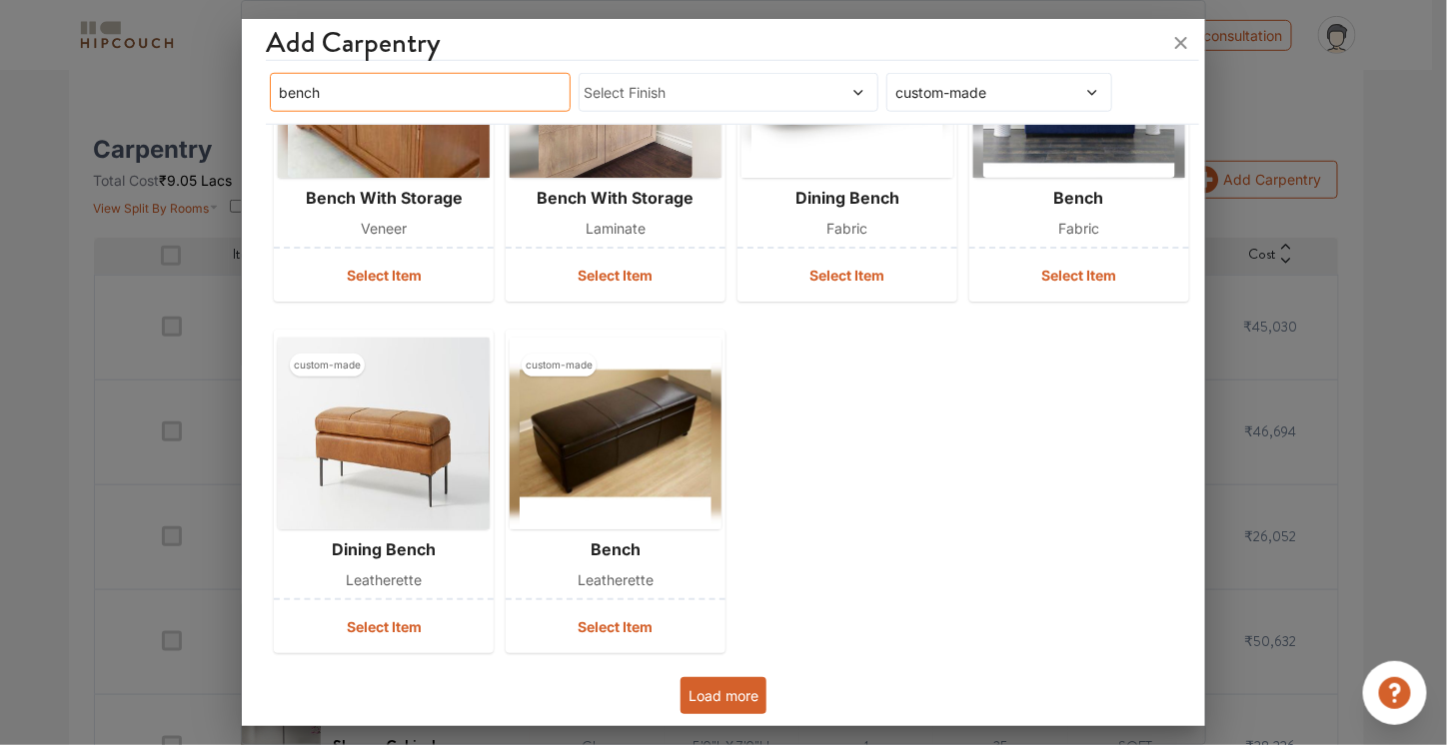
scroll to position [557, 0]
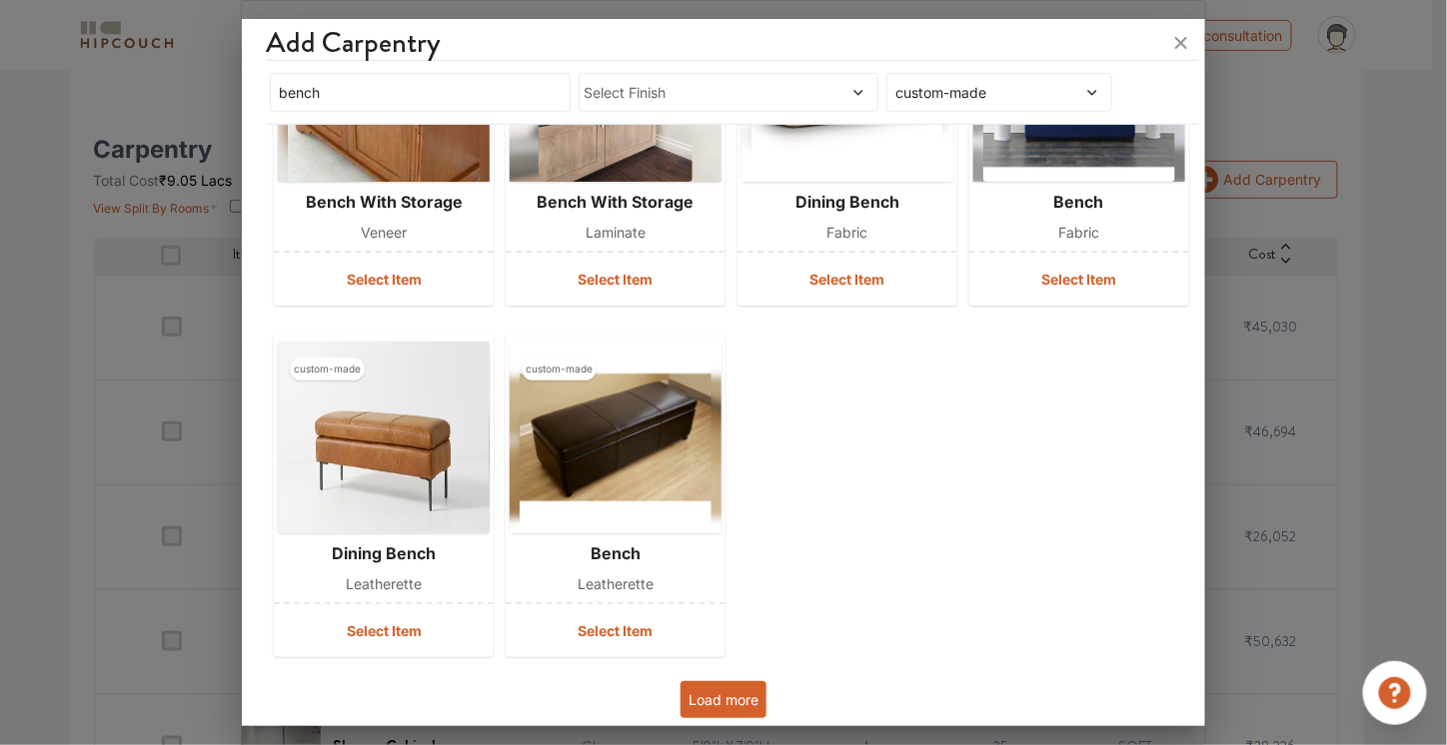
click at [717, 682] on button "Load more" at bounding box center [723, 699] width 86 height 37
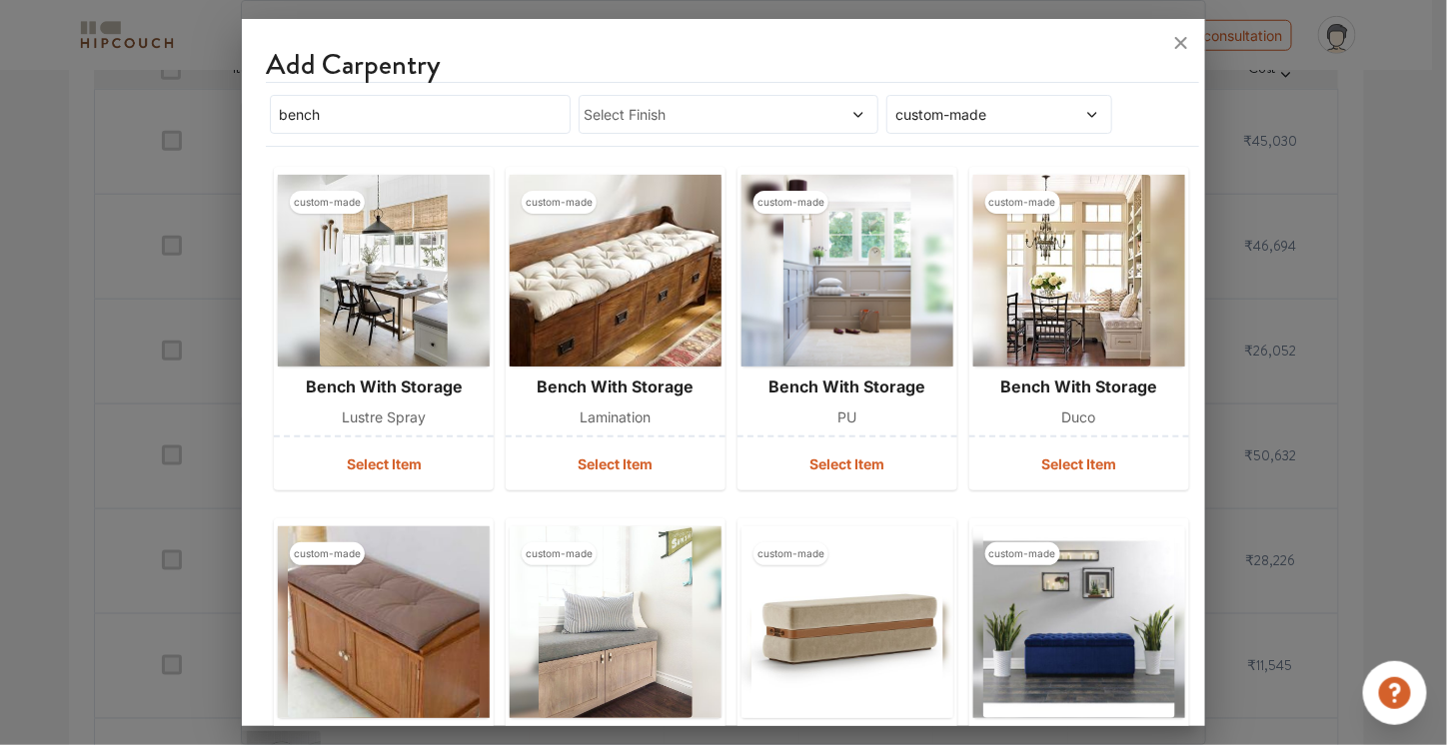
scroll to position [0, 0]
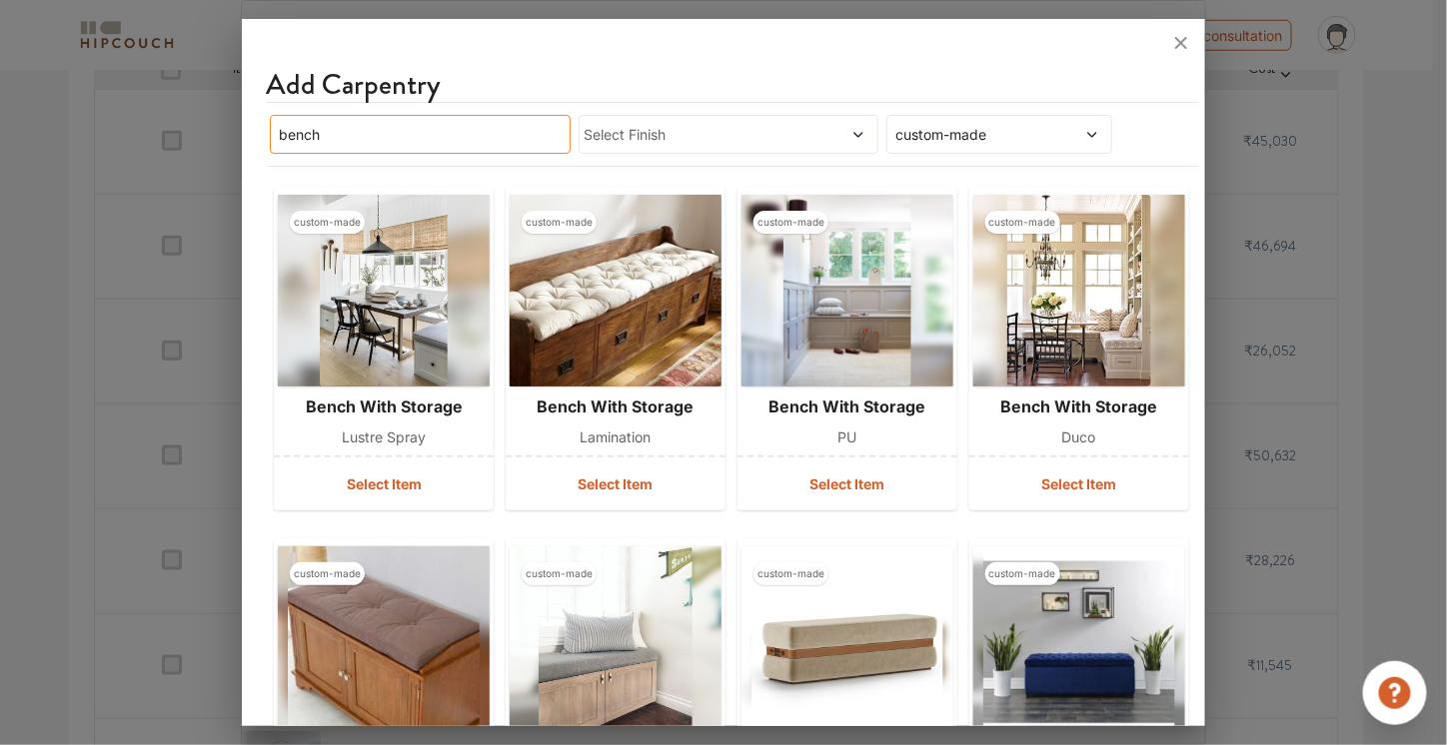
drag, startPoint x: 456, startPoint y: 139, endPoint x: 144, endPoint y: 127, distance: 312.0
click at [241, 127] on div "Add Carpentry bench Select Finish custom-made custom-made bench with storage lu…" at bounding box center [723, 372] width 964 height 745
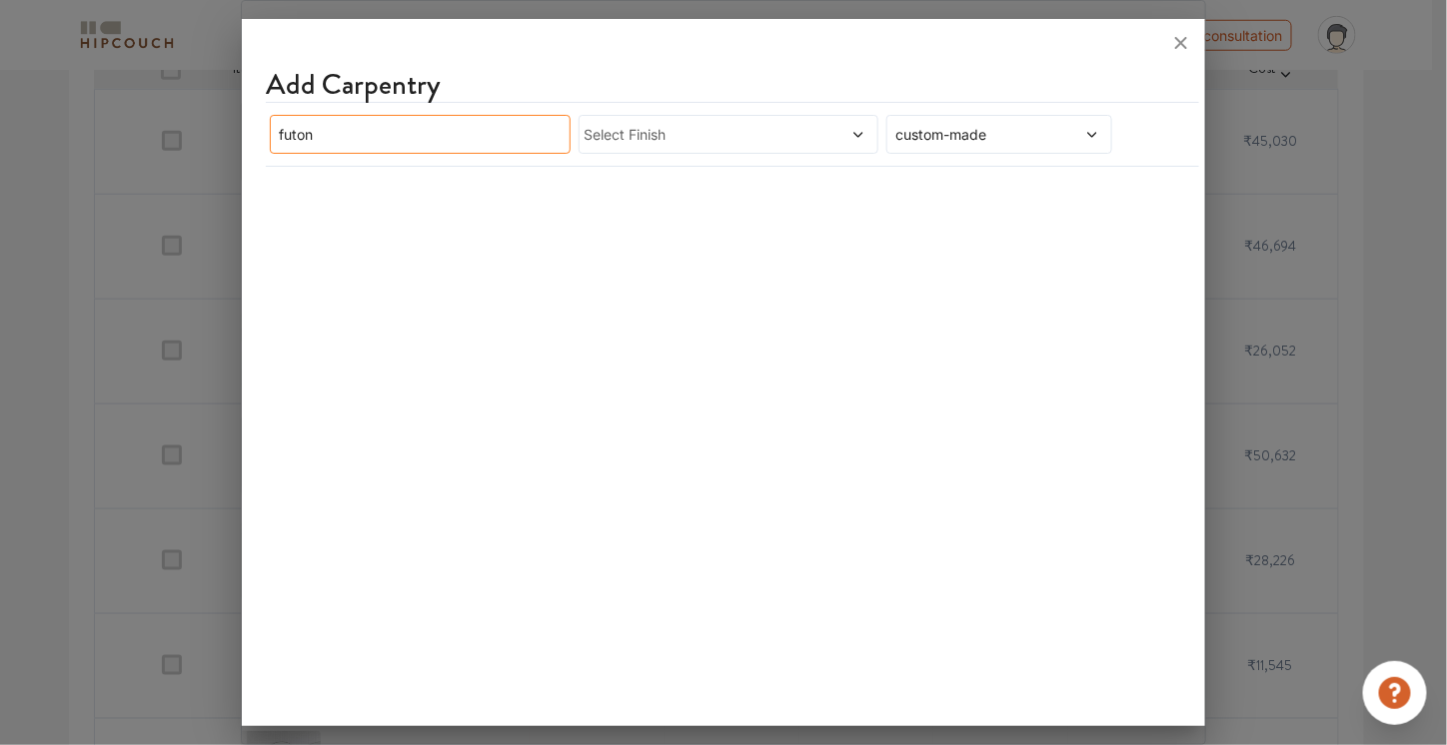
drag, startPoint x: 396, startPoint y: 146, endPoint x: 226, endPoint y: 123, distance: 171.4
click at [241, 123] on div "Add Carpentry futon Select Finish custom-made" at bounding box center [723, 372] width 964 height 745
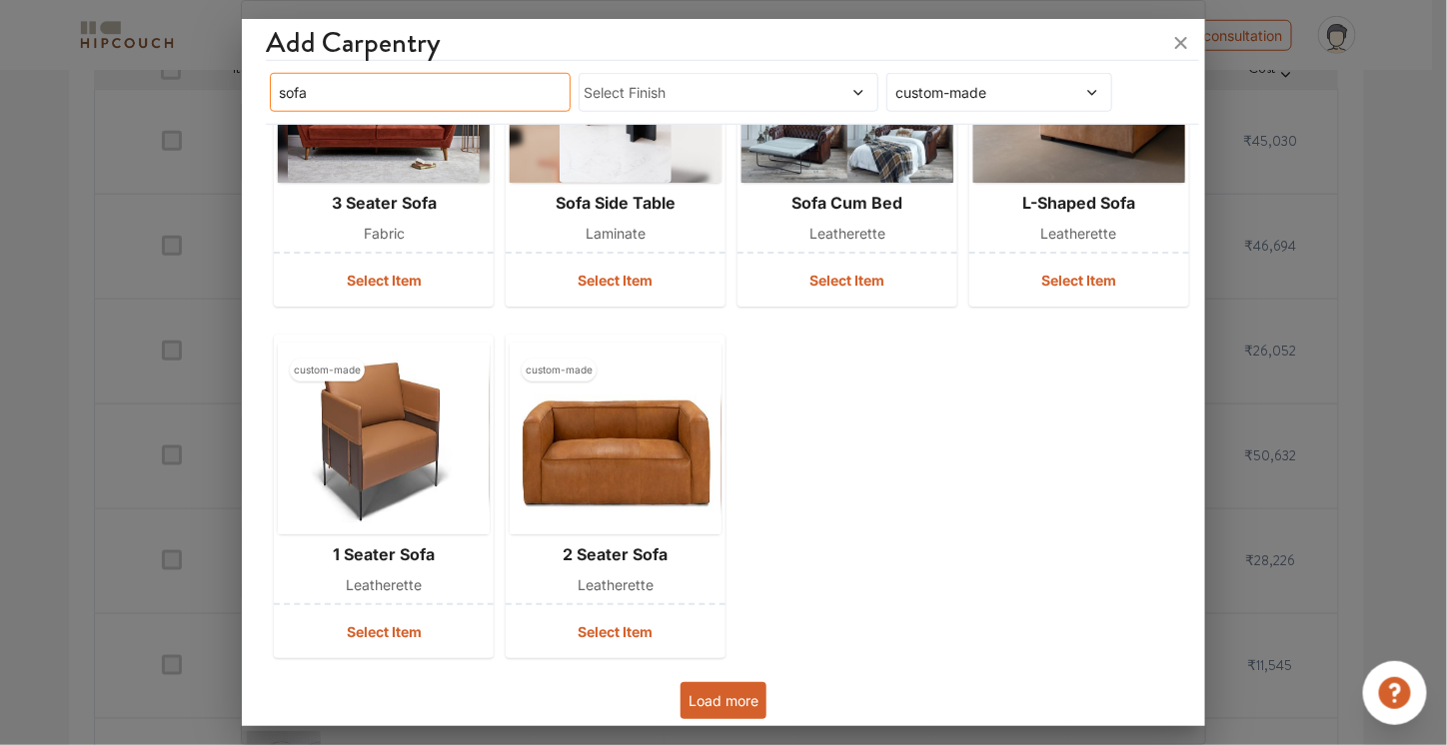
scroll to position [561, 0]
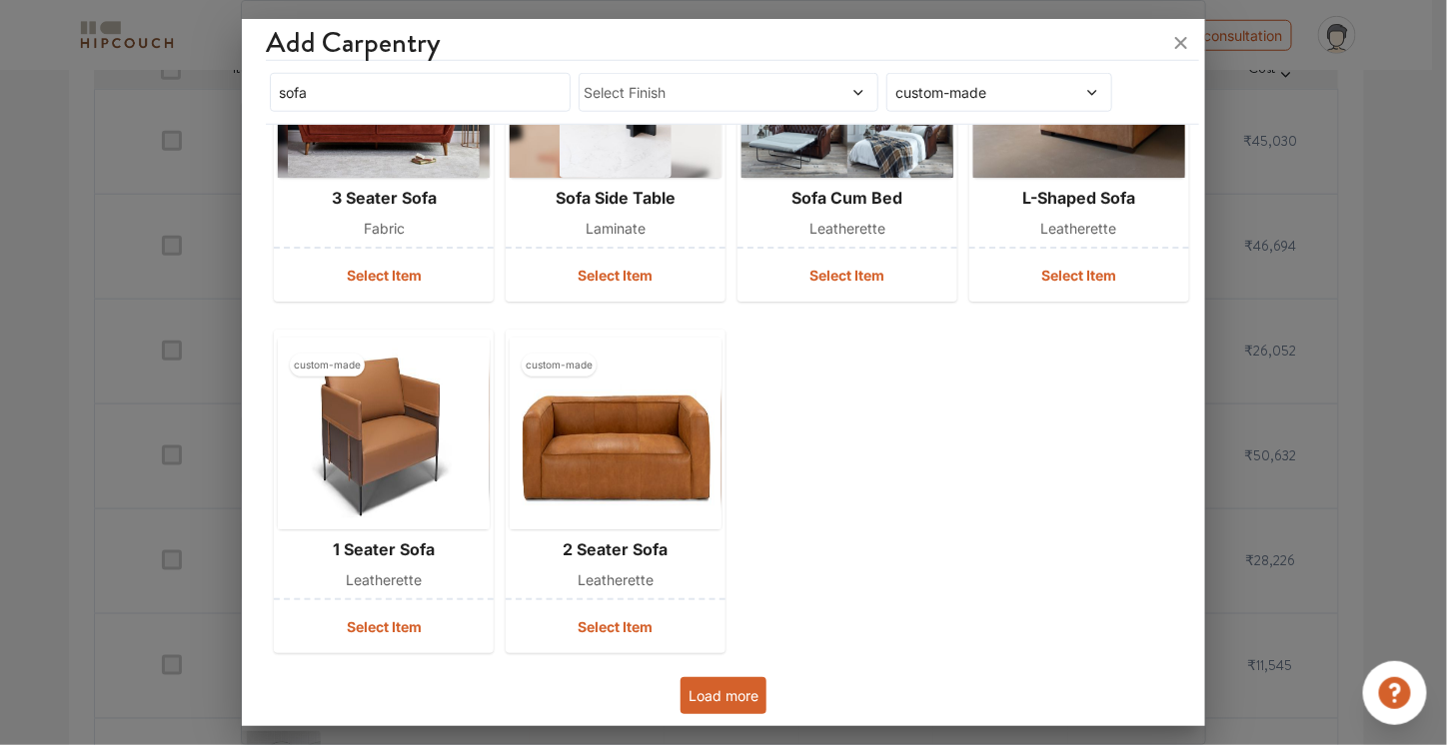
click at [742, 695] on button "Load more" at bounding box center [723, 695] width 86 height 37
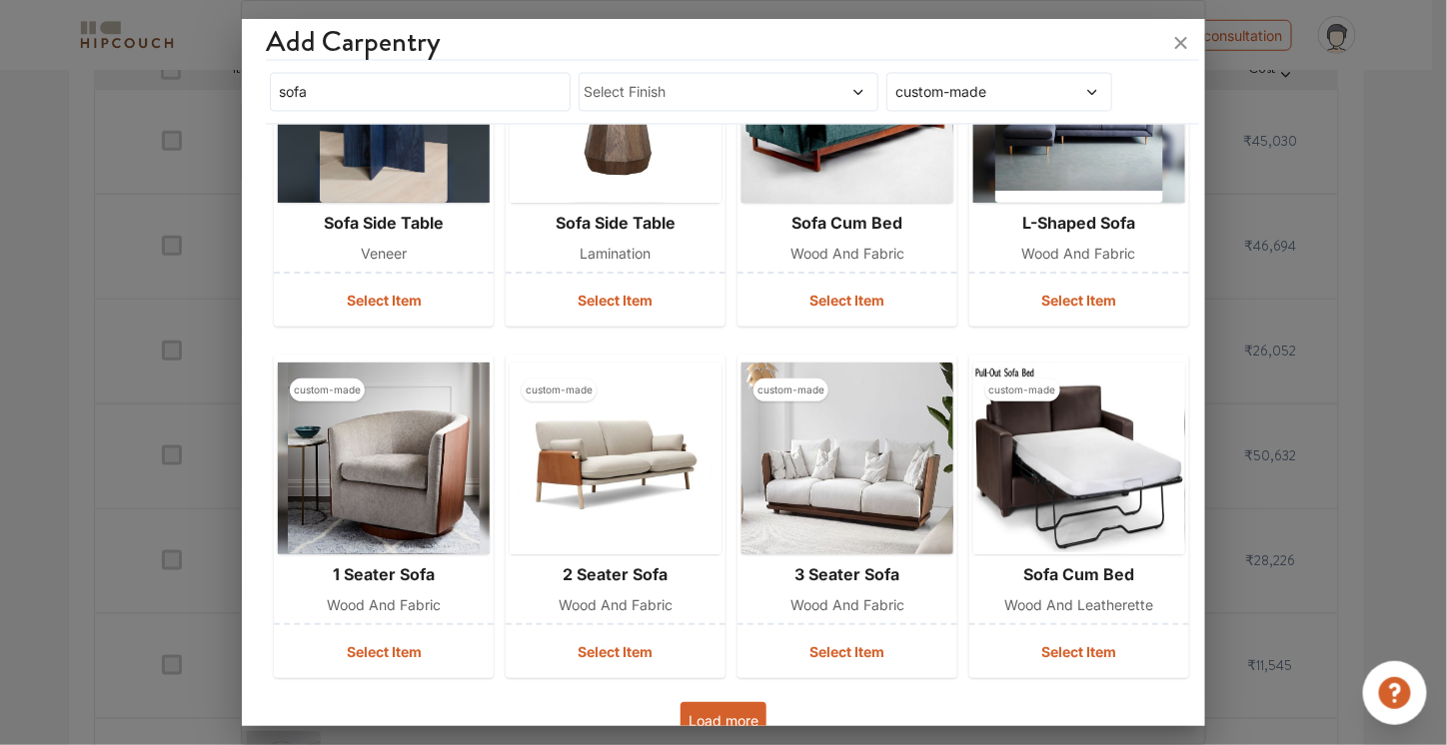
scroll to position [1288, 0]
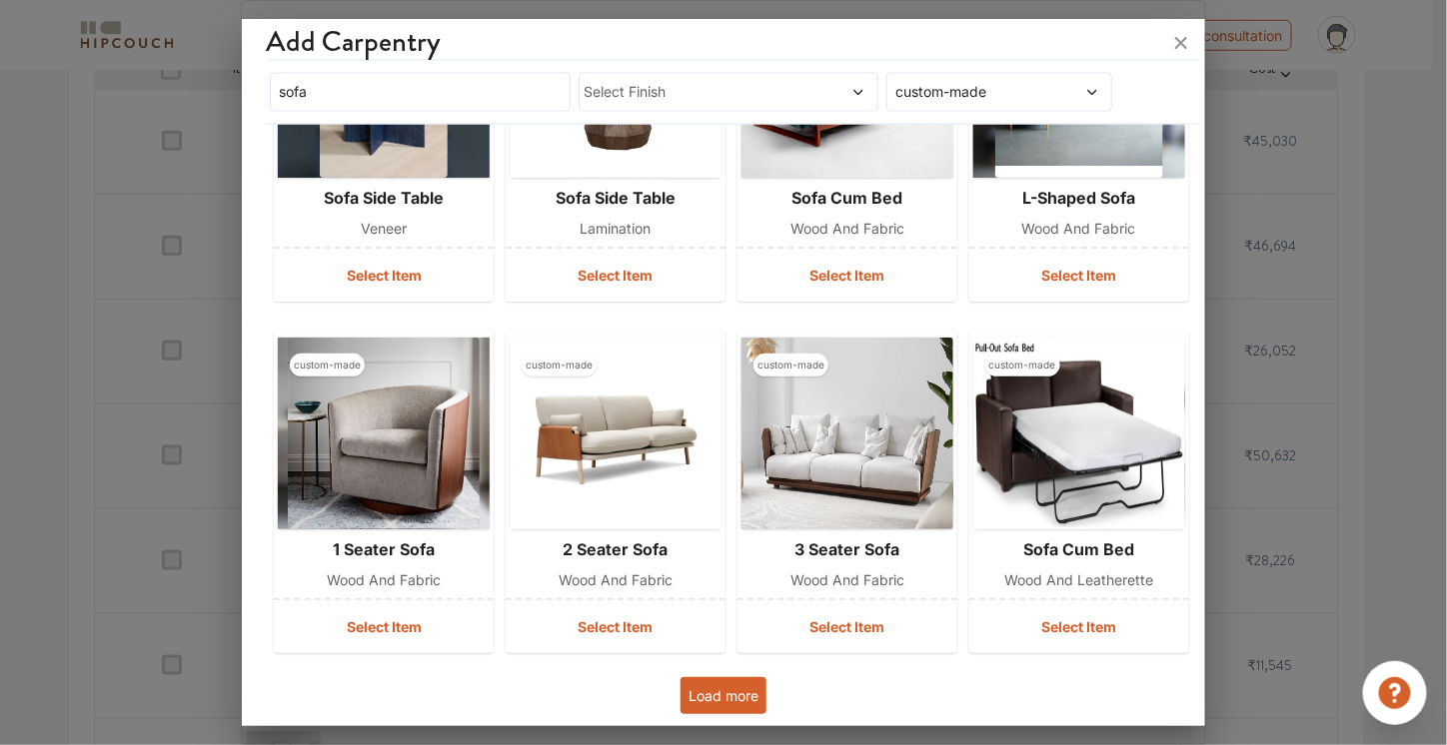
click at [732, 690] on button "Load more" at bounding box center [723, 695] width 86 height 37
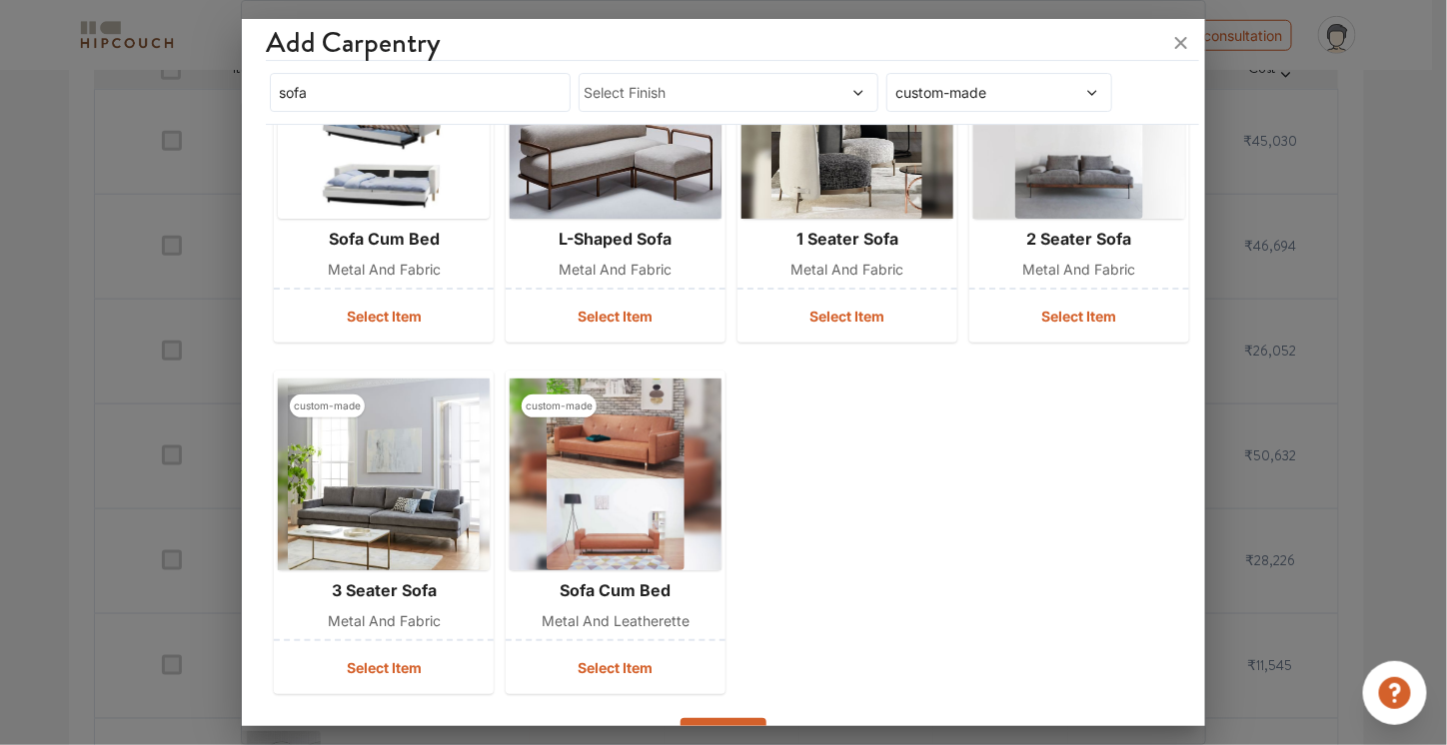
scroll to position [2322, 0]
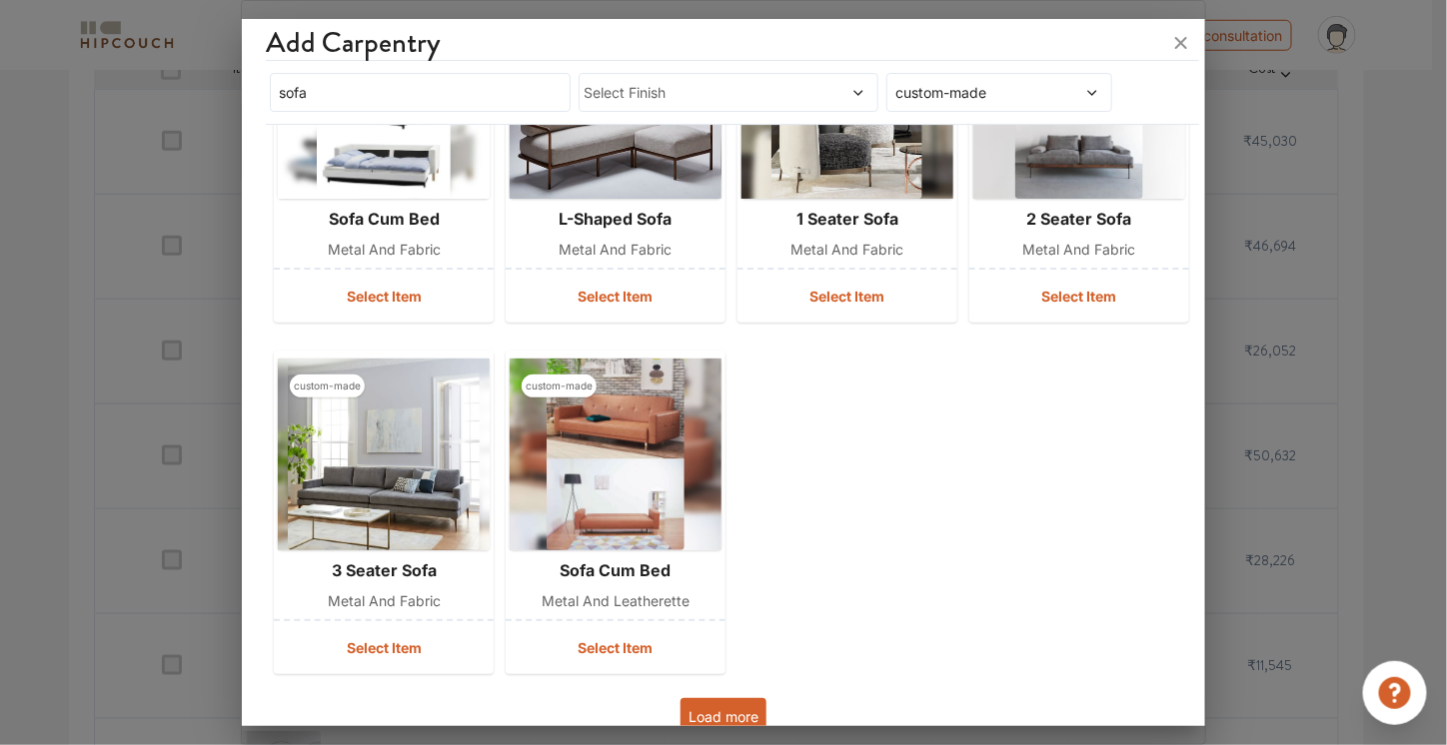
click at [741, 700] on button "Load more" at bounding box center [723, 716] width 86 height 37
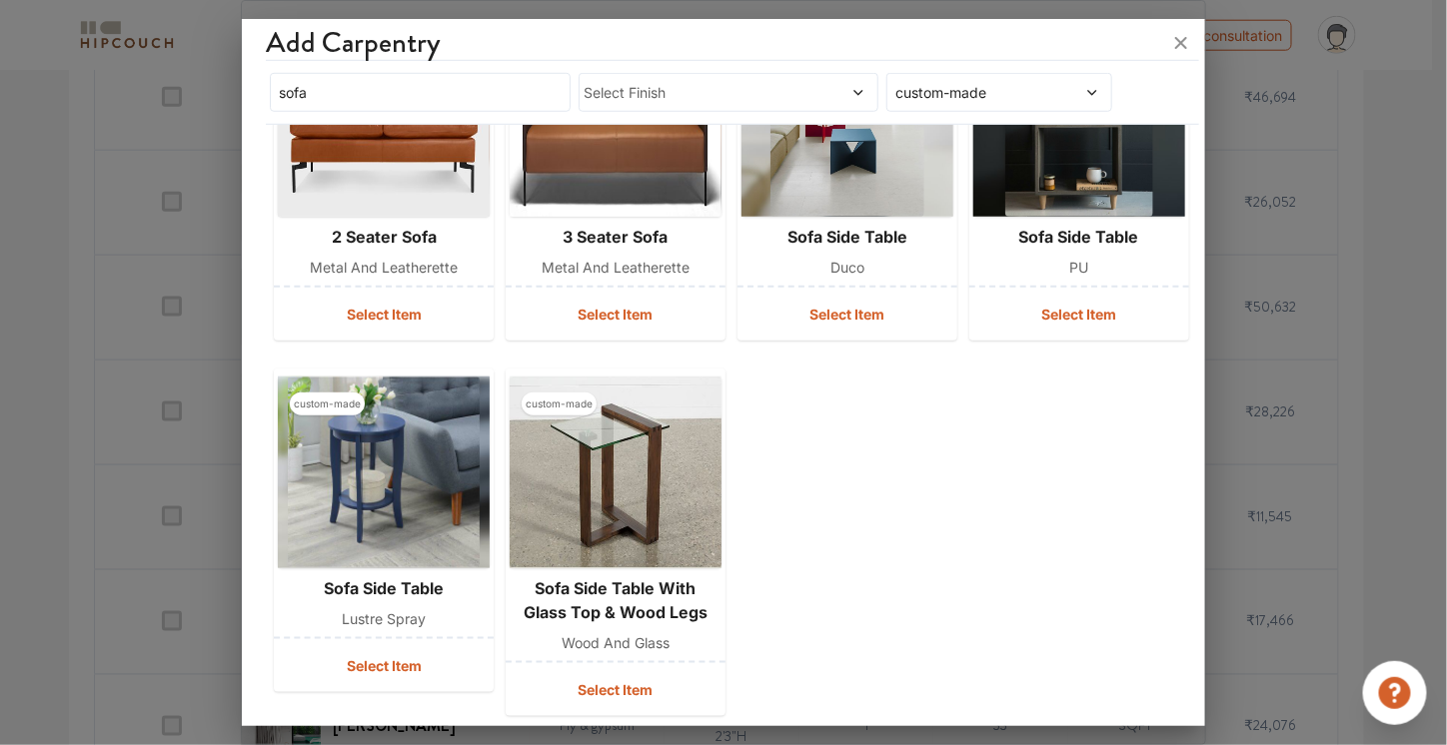
scroll to position [699, 0]
drag, startPoint x: 443, startPoint y: 97, endPoint x: 232, endPoint y: 76, distance: 211.9
click at [241, 76] on div "Add Carpentry sofa Select Finish custom-made custom-made sofa cum bed fabric Se…" at bounding box center [723, 372] width 964 height 745
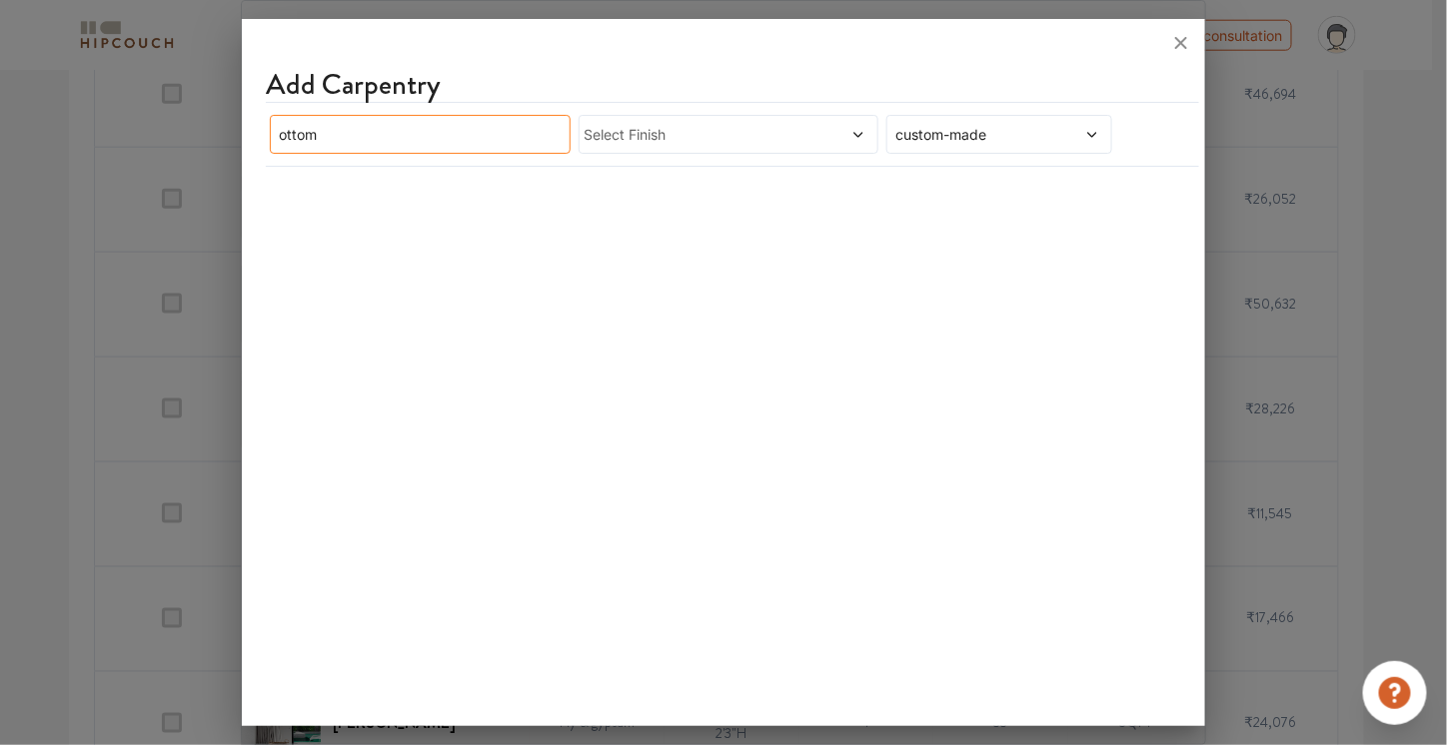
drag, startPoint x: 385, startPoint y: 136, endPoint x: 236, endPoint y: 146, distance: 149.2
click at [241, 146] on div "Add Carpentry ottom Select Finish custom-made" at bounding box center [723, 372] width 964 height 745
drag, startPoint x: 405, startPoint y: 128, endPoint x: 225, endPoint y: 119, distance: 180.1
click at [241, 119] on div "Add Carpentry daybed Select Finish custom-made" at bounding box center [723, 372] width 964 height 745
type input "b"
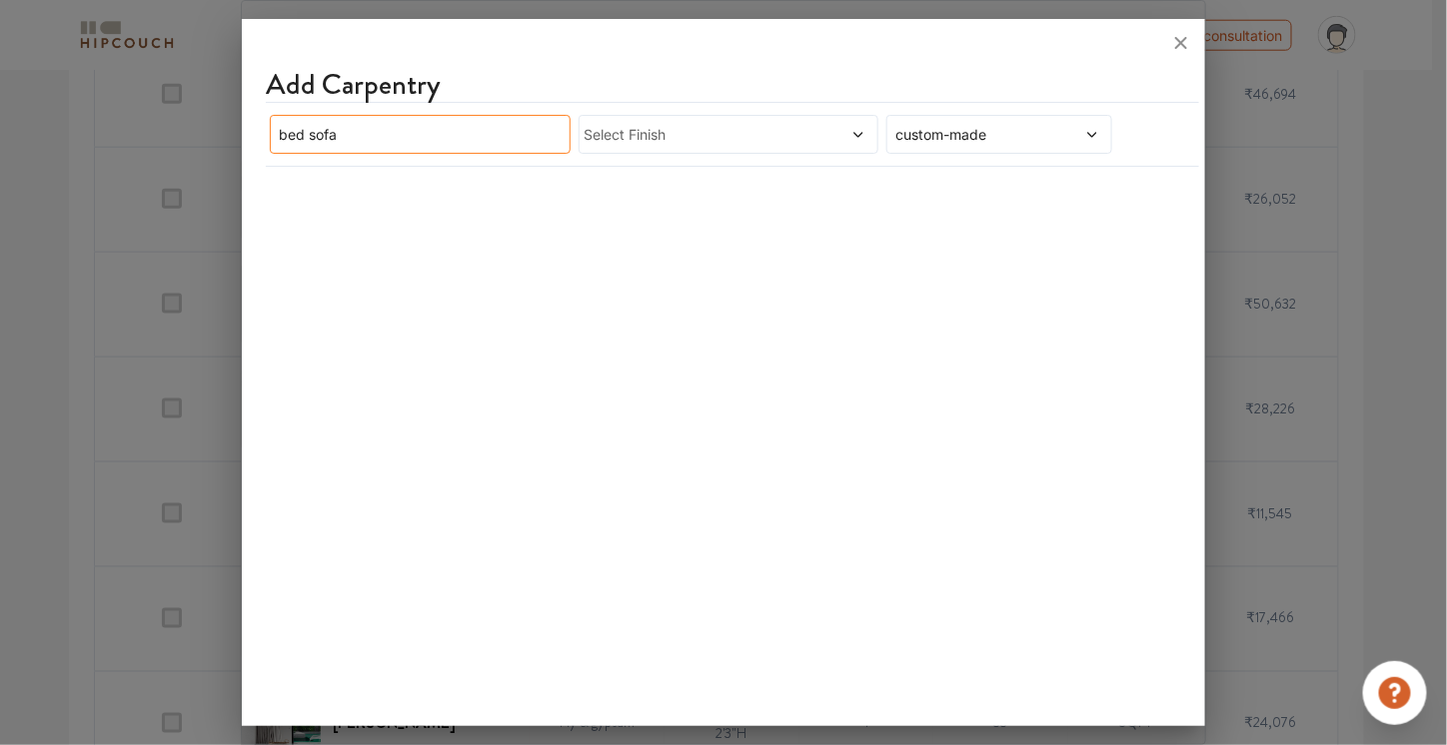
drag, startPoint x: 388, startPoint y: 141, endPoint x: 230, endPoint y: 145, distance: 157.9
click at [241, 145] on div "Add Carpentry bed sofa Select Finish custom-made" at bounding box center [723, 372] width 964 height 745
type input "couch"
click at [510, 188] on div "Add Carpentry couch Select Finish custom-made" at bounding box center [723, 377] width 962 height 700
click at [508, 141] on input "couch" at bounding box center [420, 134] width 301 height 39
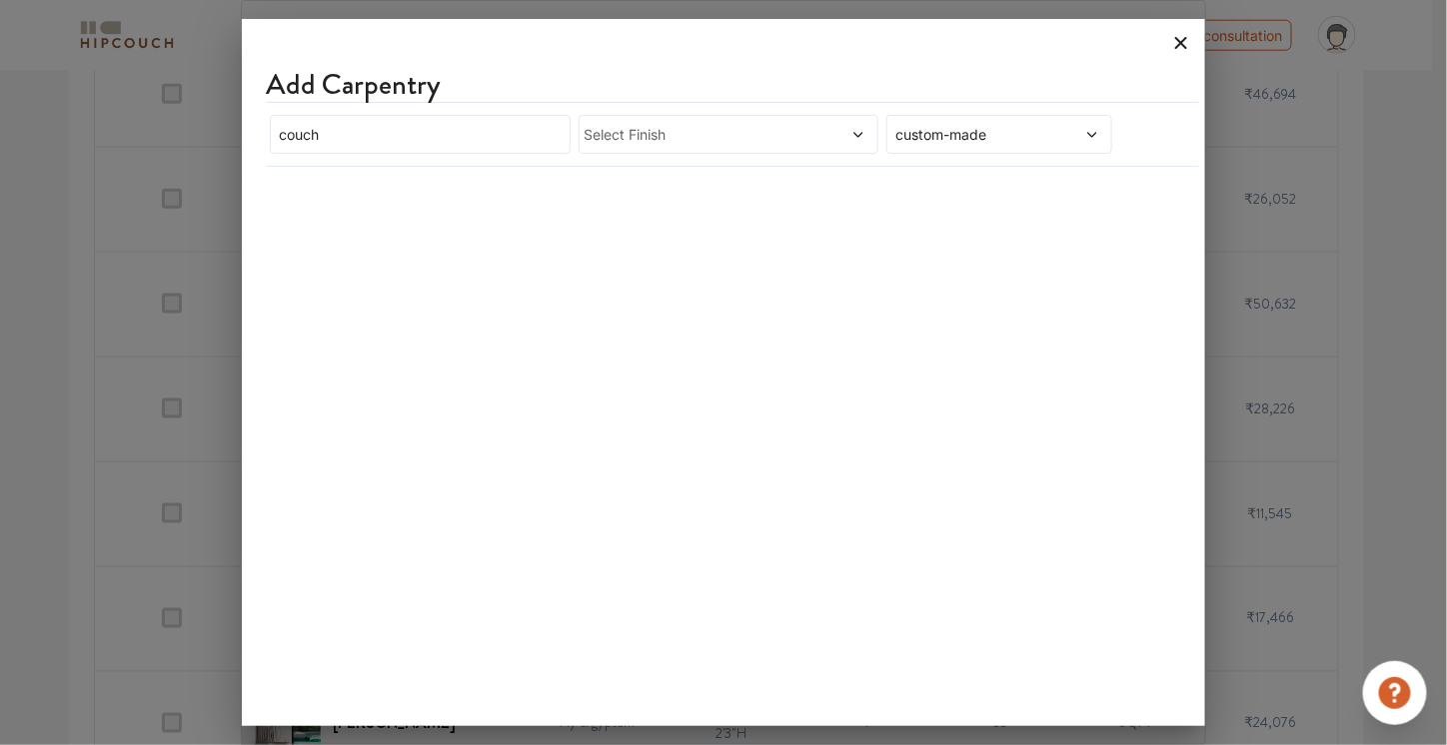
click at [1182, 39] on icon at bounding box center [1181, 43] width 32 height 32
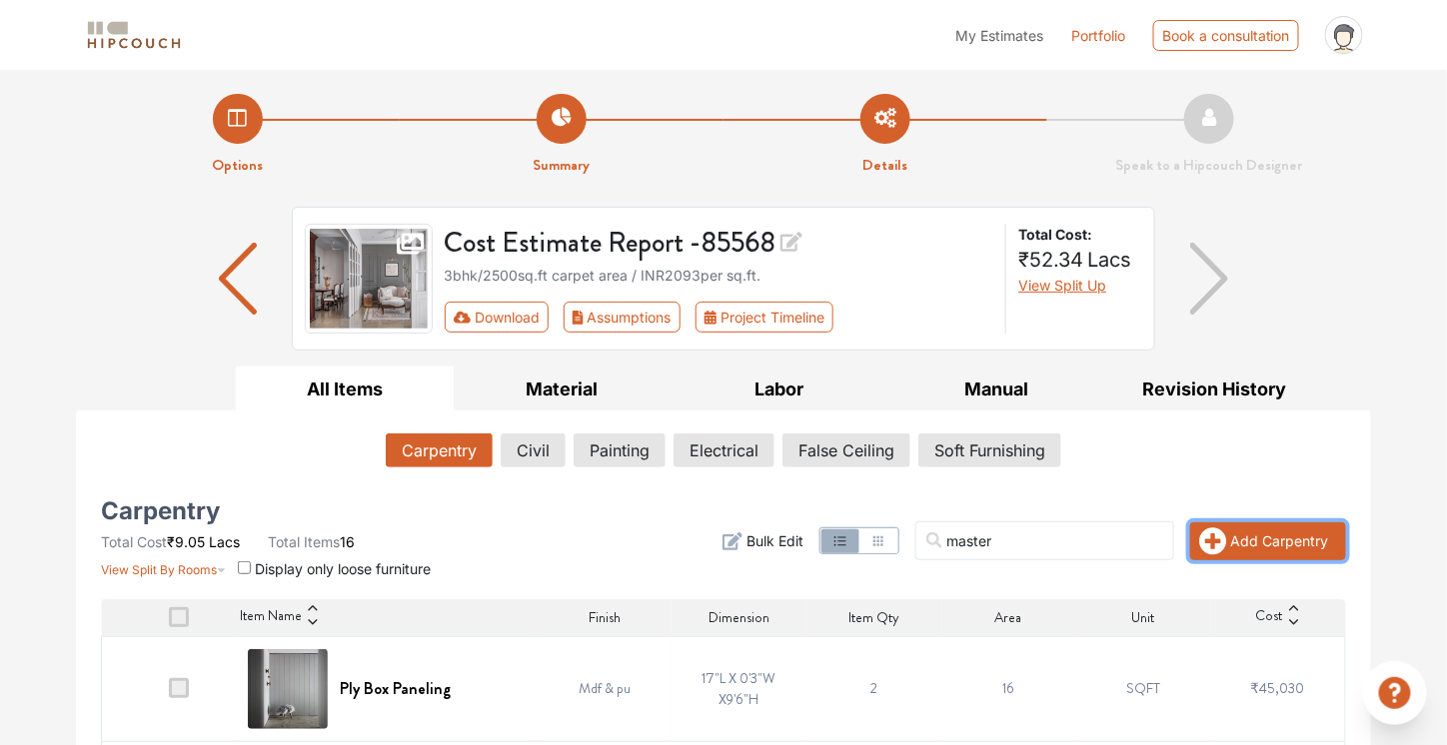
click at [1260, 549] on button "Add Carpentry" at bounding box center [1268, 542] width 156 height 38
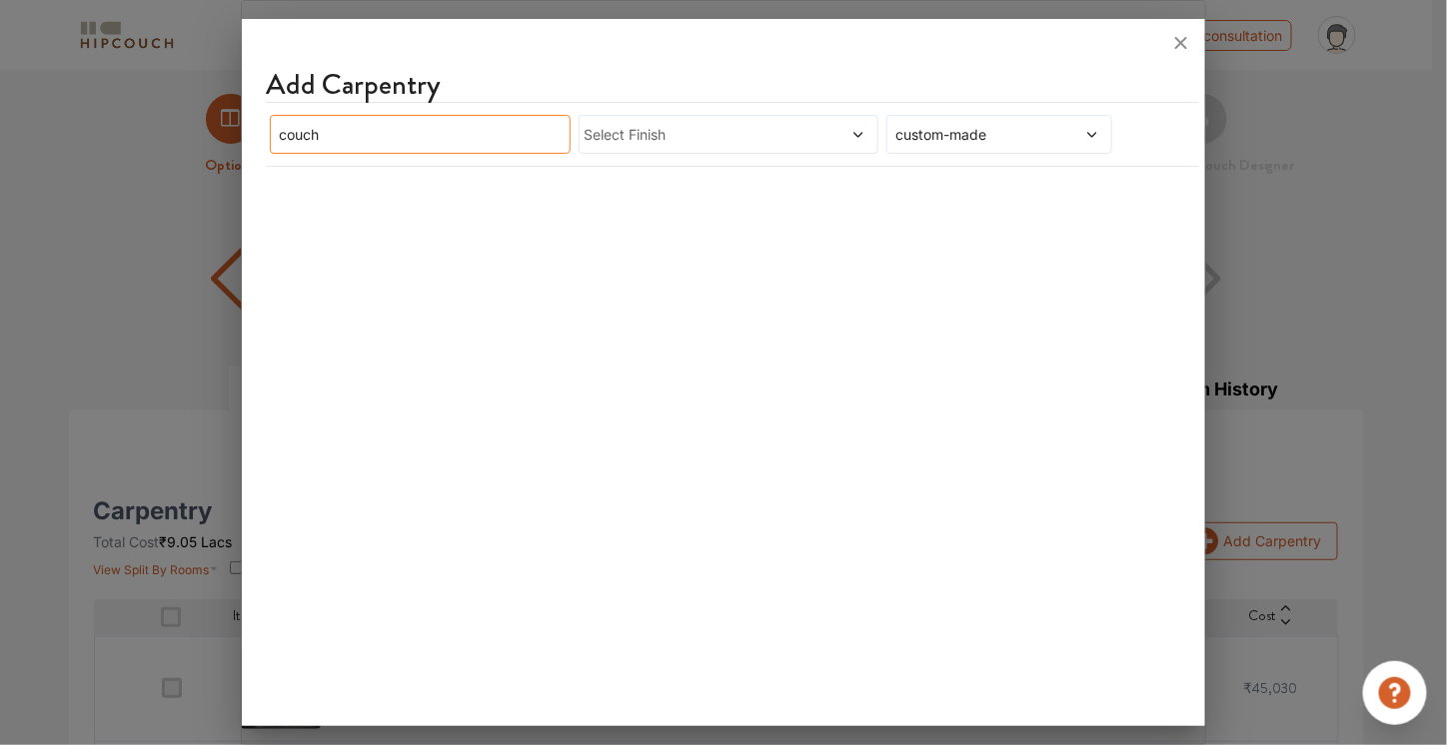
drag, startPoint x: 436, startPoint y: 130, endPoint x: 194, endPoint y: 135, distance: 241.9
click at [241, 135] on div "Add Carpentry couch Select Finish custom-made" at bounding box center [723, 372] width 964 height 745
type input "sofa"
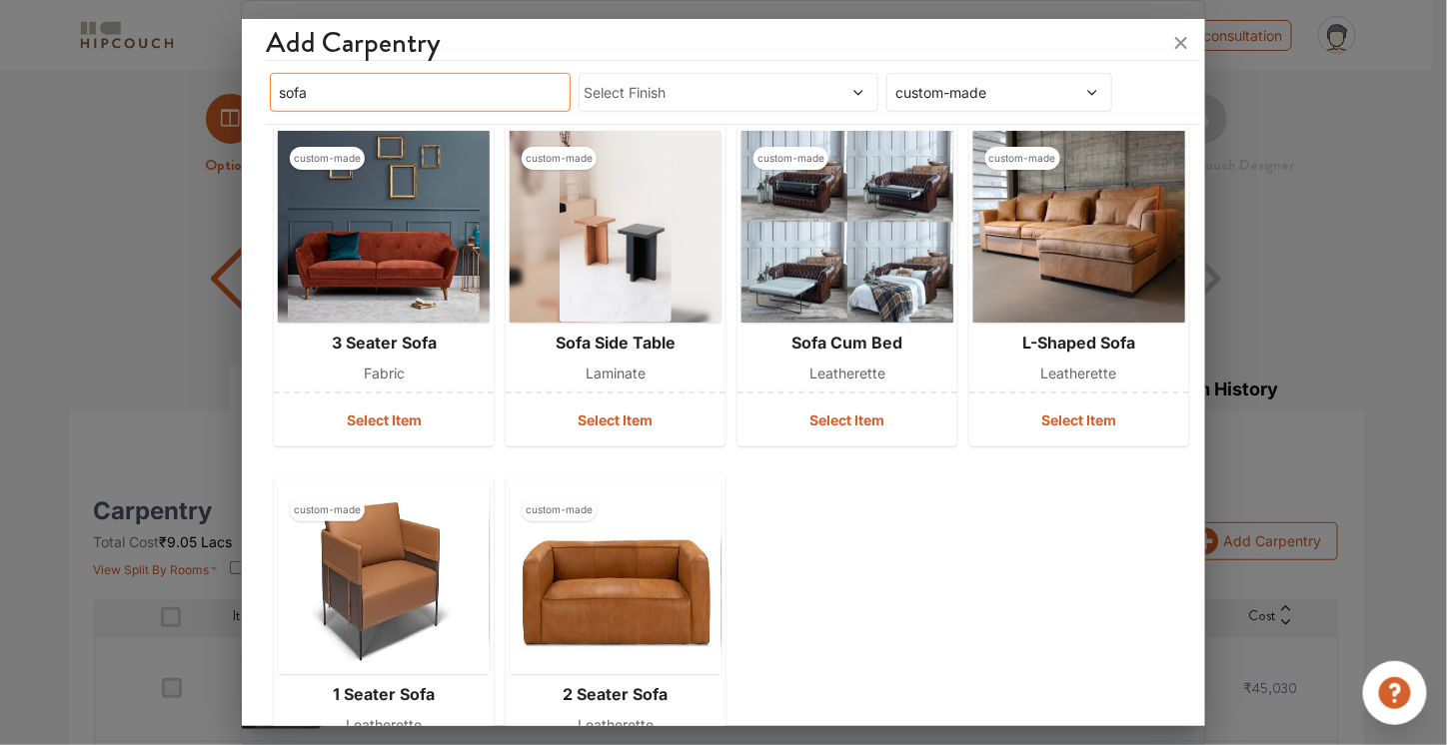
scroll to position [561, 0]
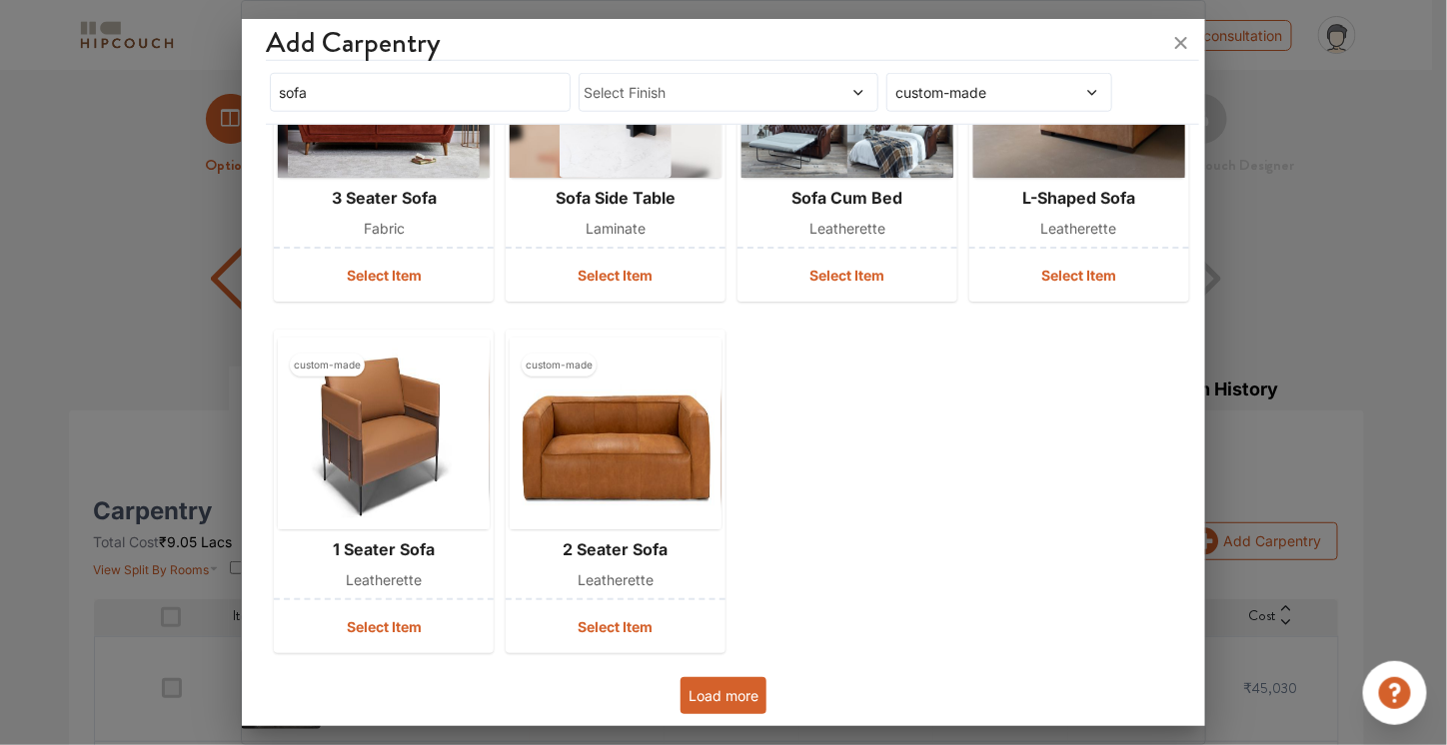
click at [728, 692] on button "Load more" at bounding box center [723, 695] width 86 height 37
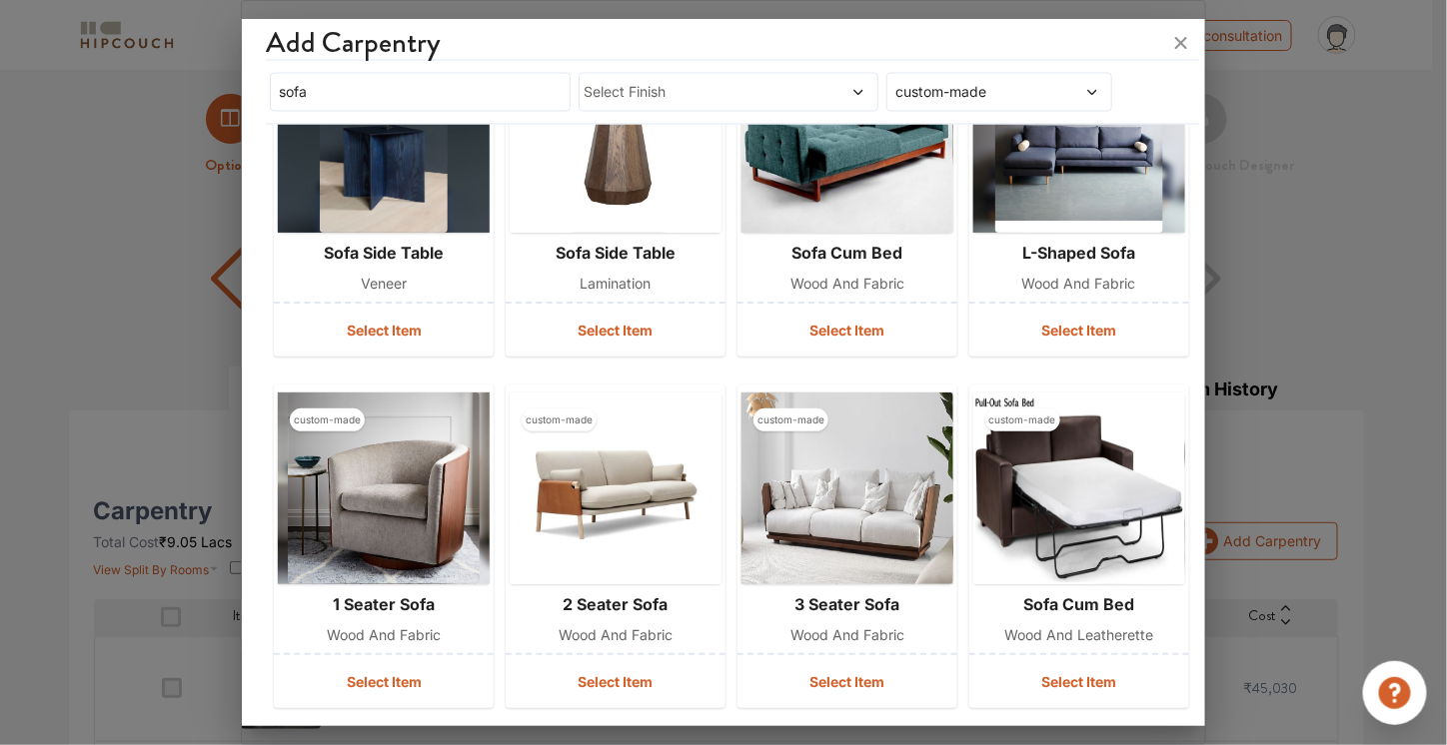
scroll to position [1288, 0]
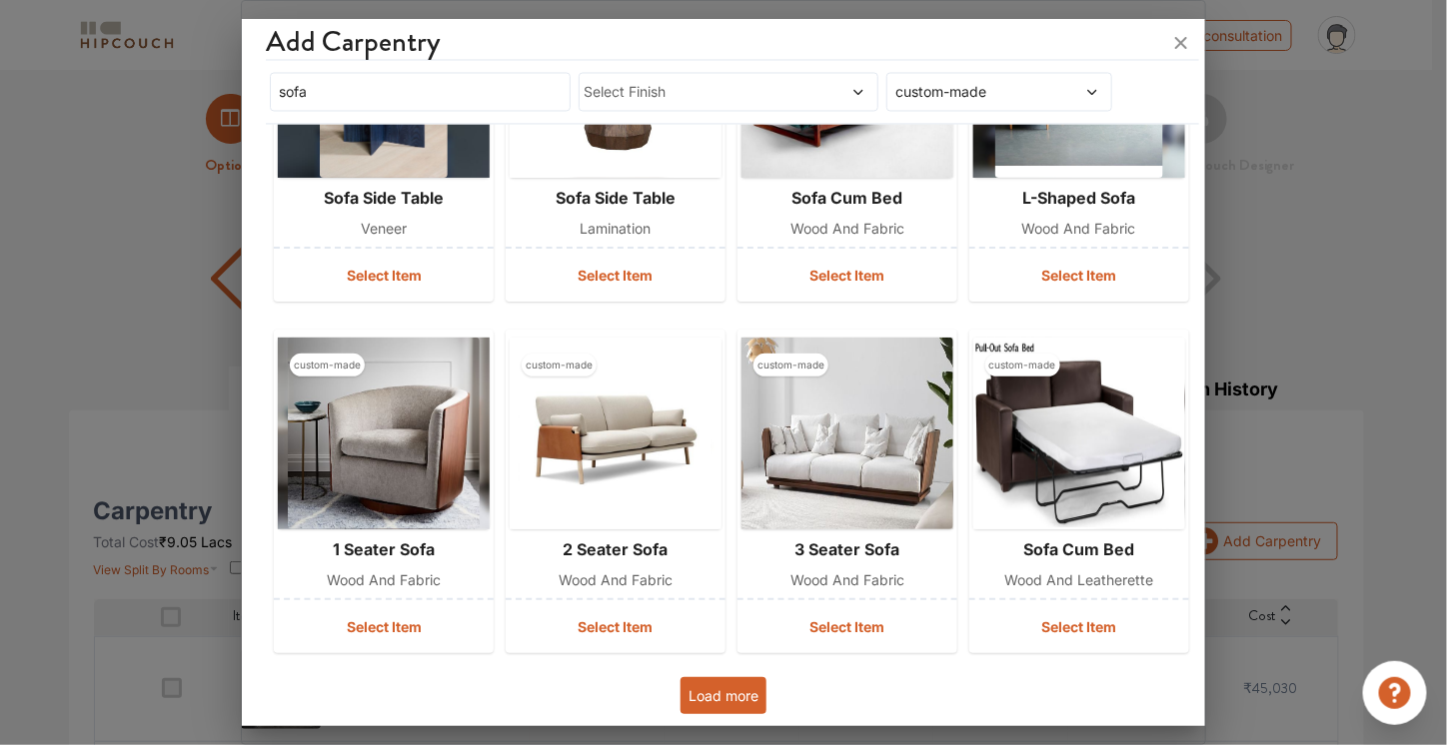
click at [714, 690] on button "Load more" at bounding box center [723, 695] width 86 height 37
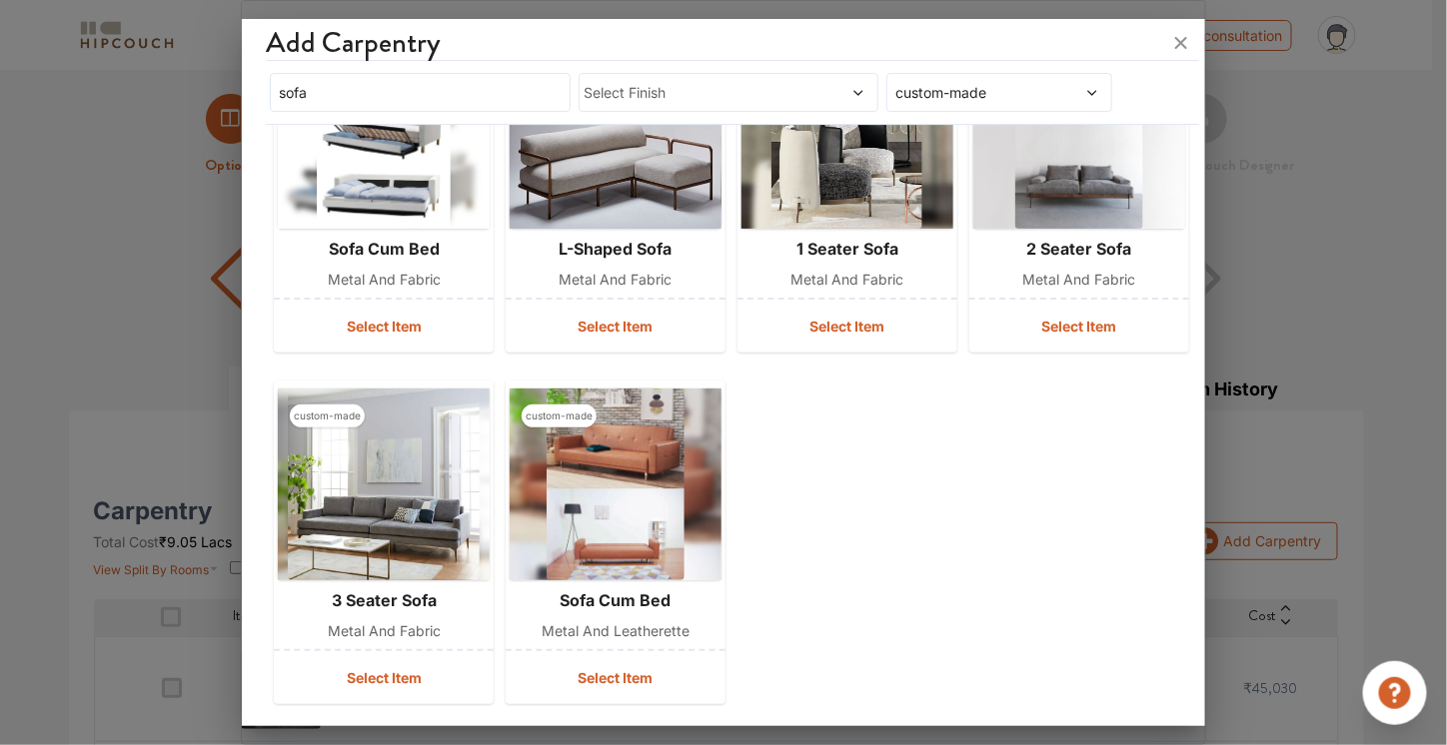
scroll to position [2342, 0]
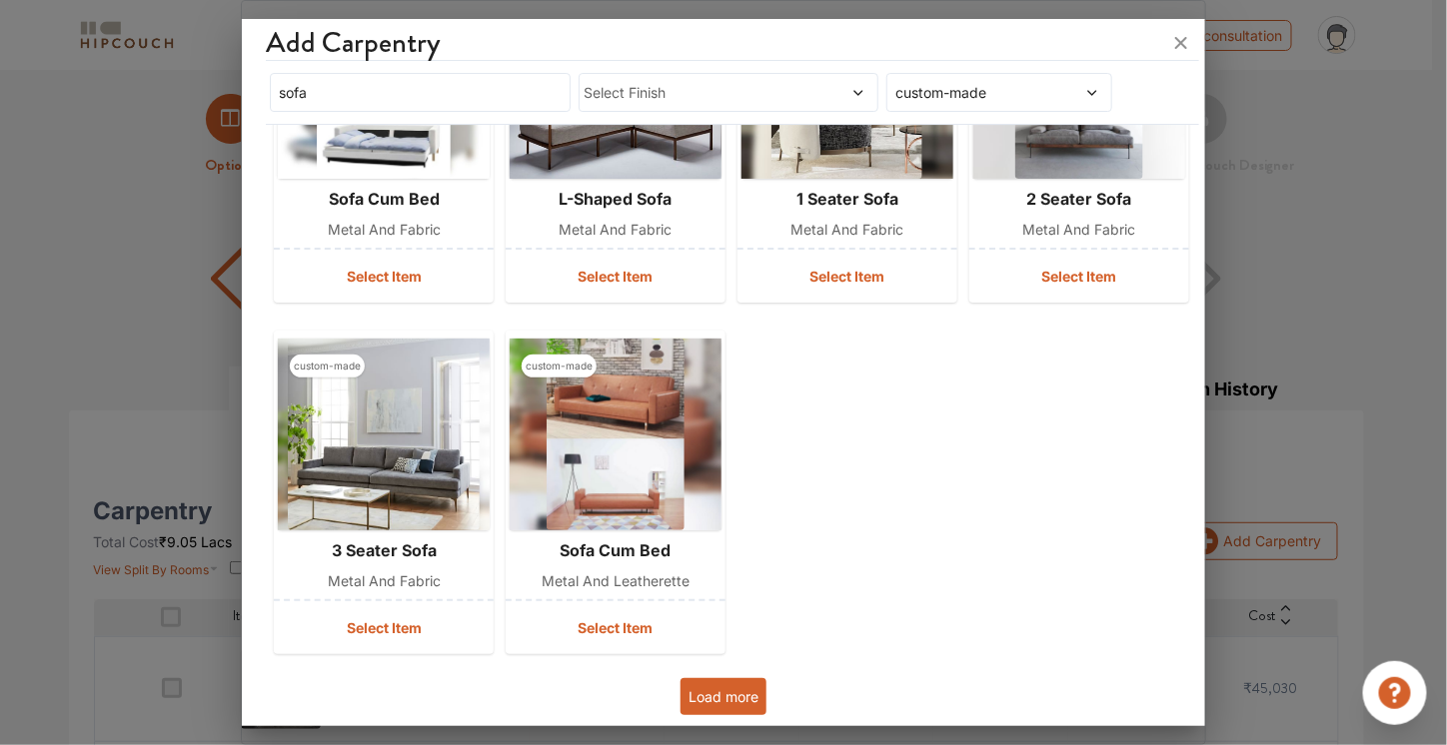
click at [733, 696] on button "Load more" at bounding box center [723, 696] width 86 height 37
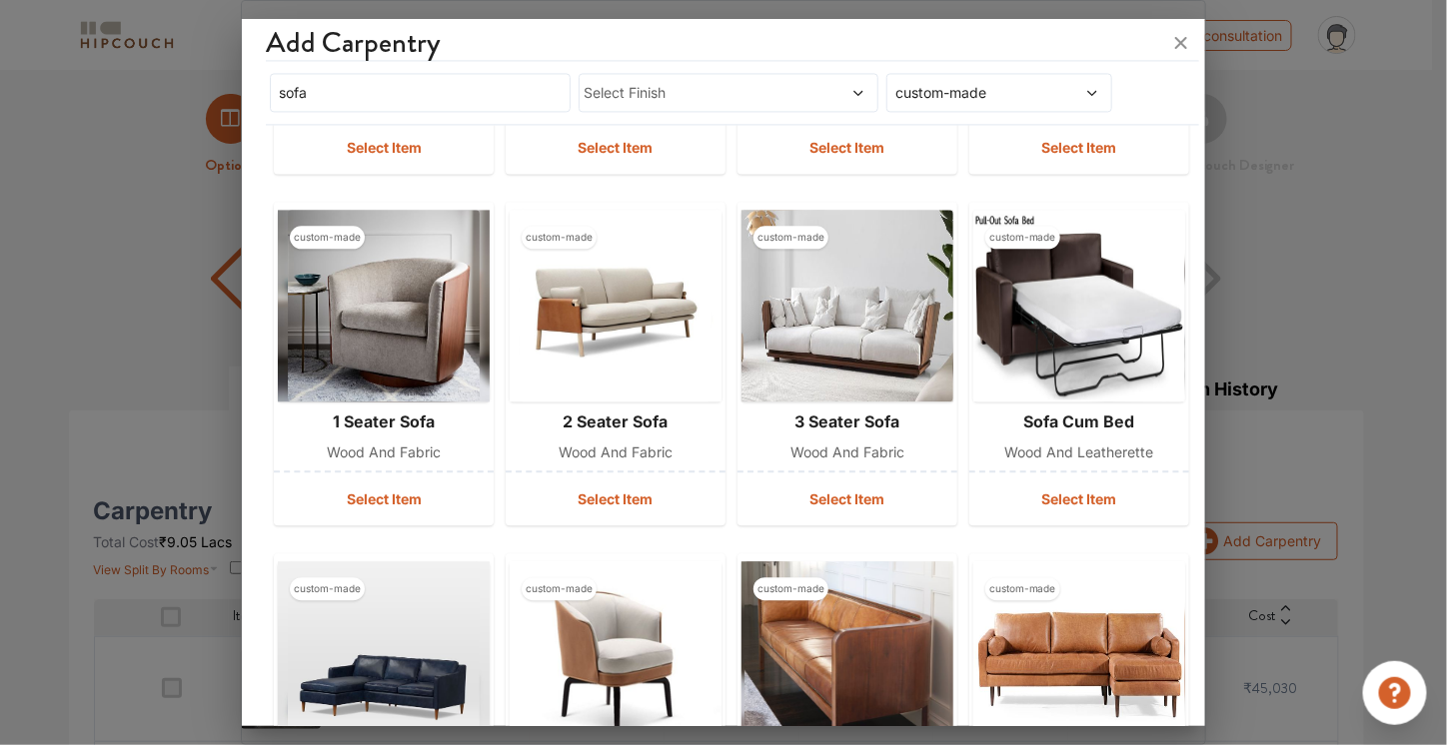
scroll to position [1421, 0]
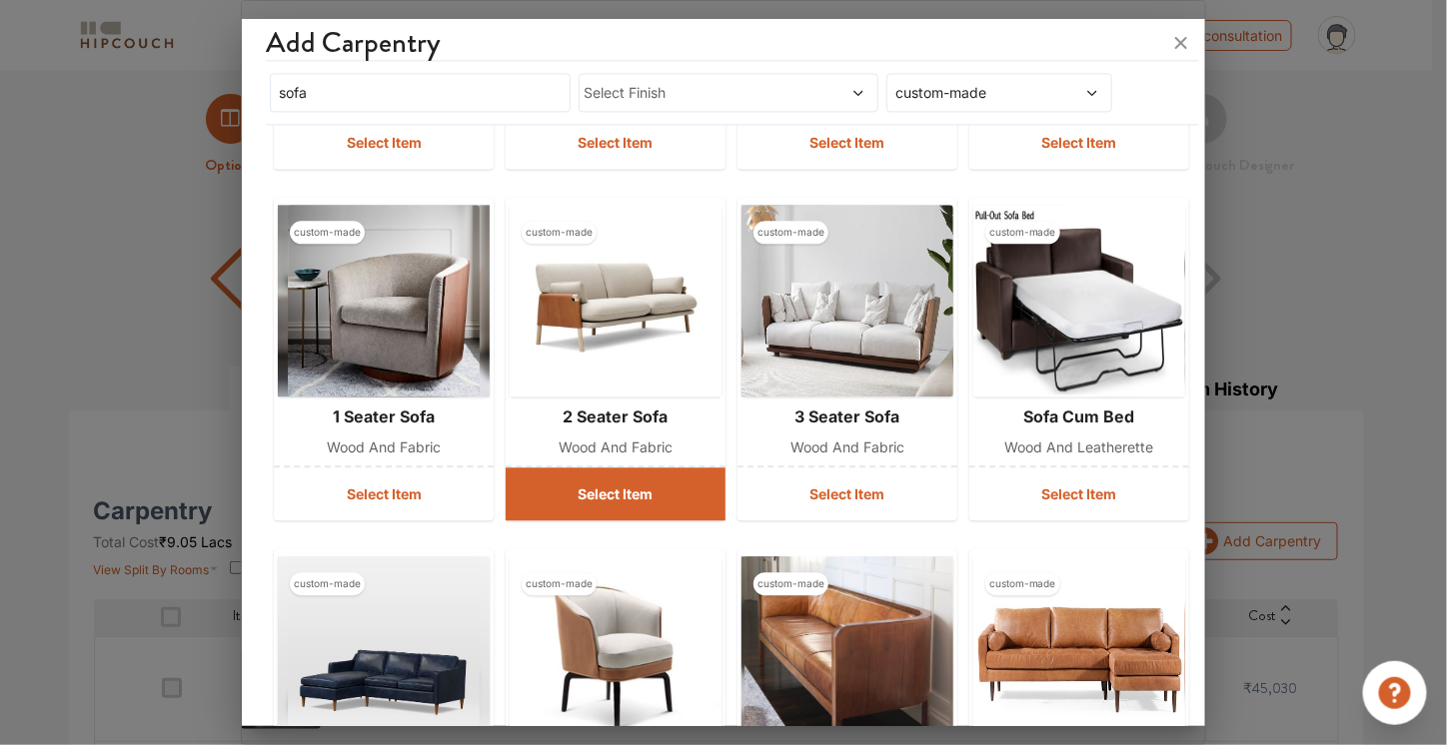
click at [590, 490] on button "Select Item" at bounding box center [616, 494] width 220 height 53
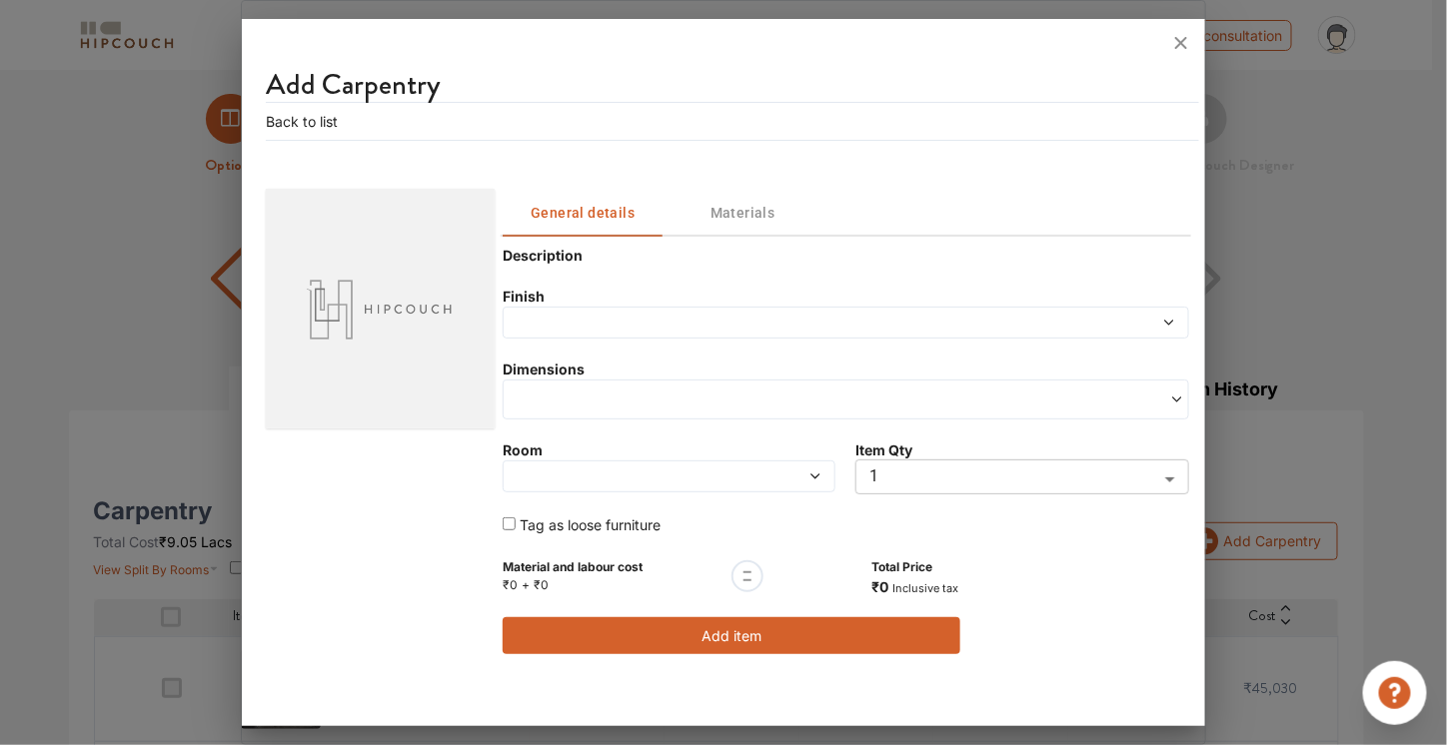
scroll to position [0, 0]
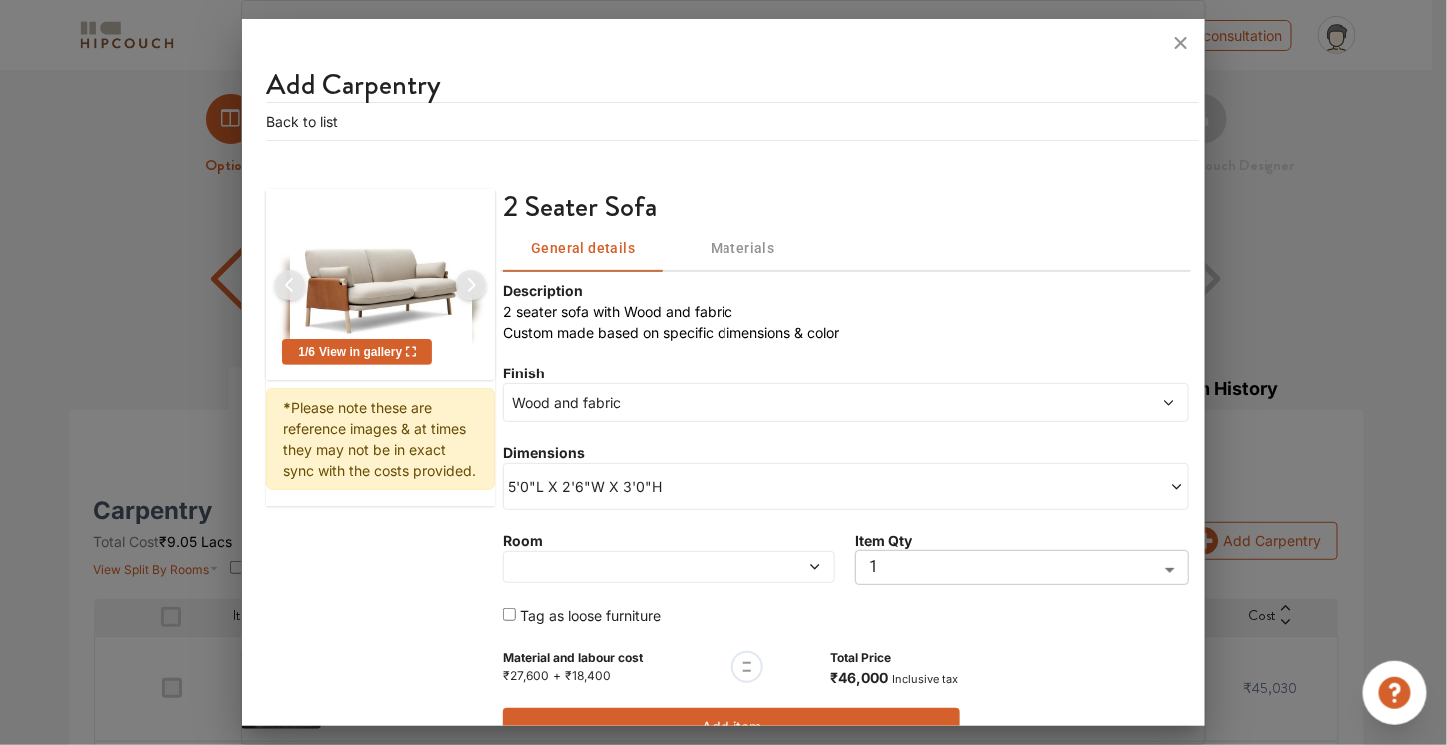
click at [712, 567] on span at bounding box center [626, 568] width 236 height 14
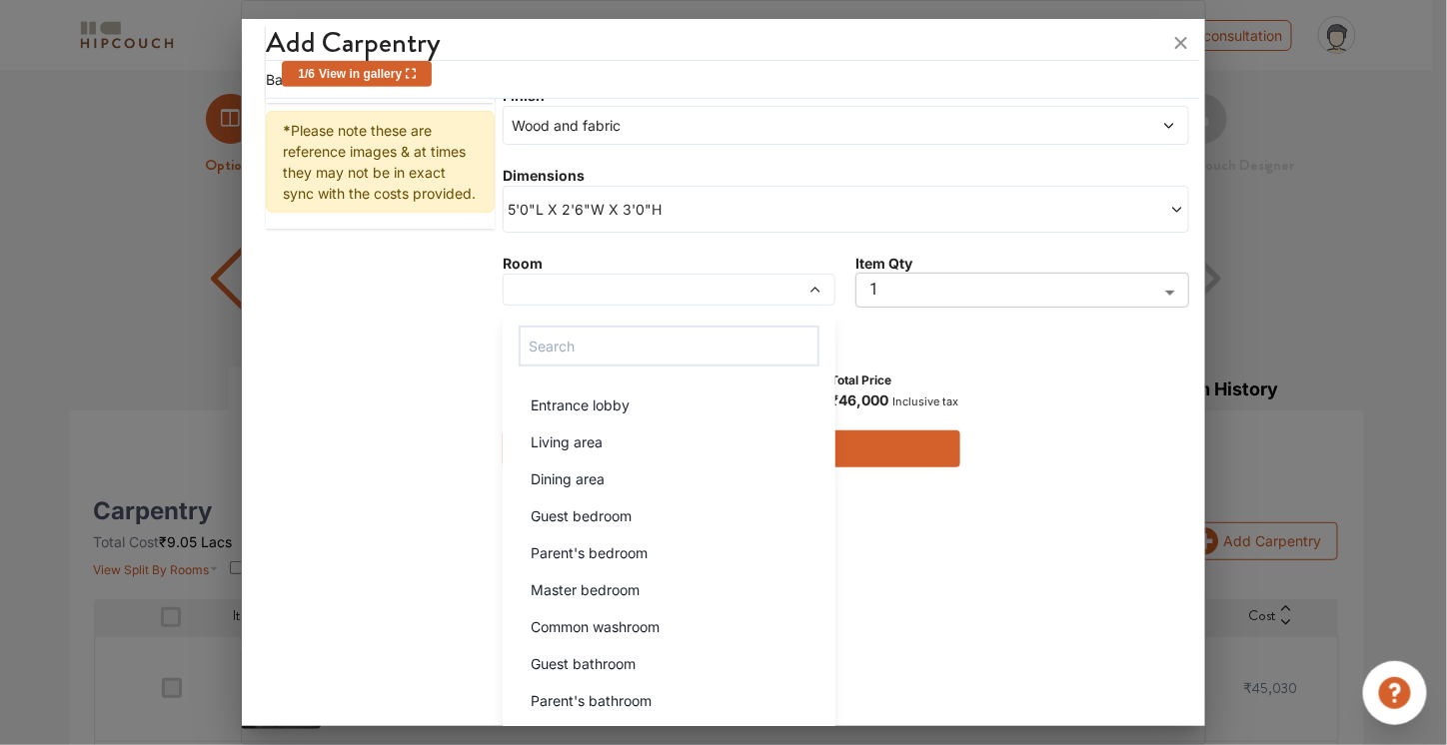
scroll to position [281, 0]
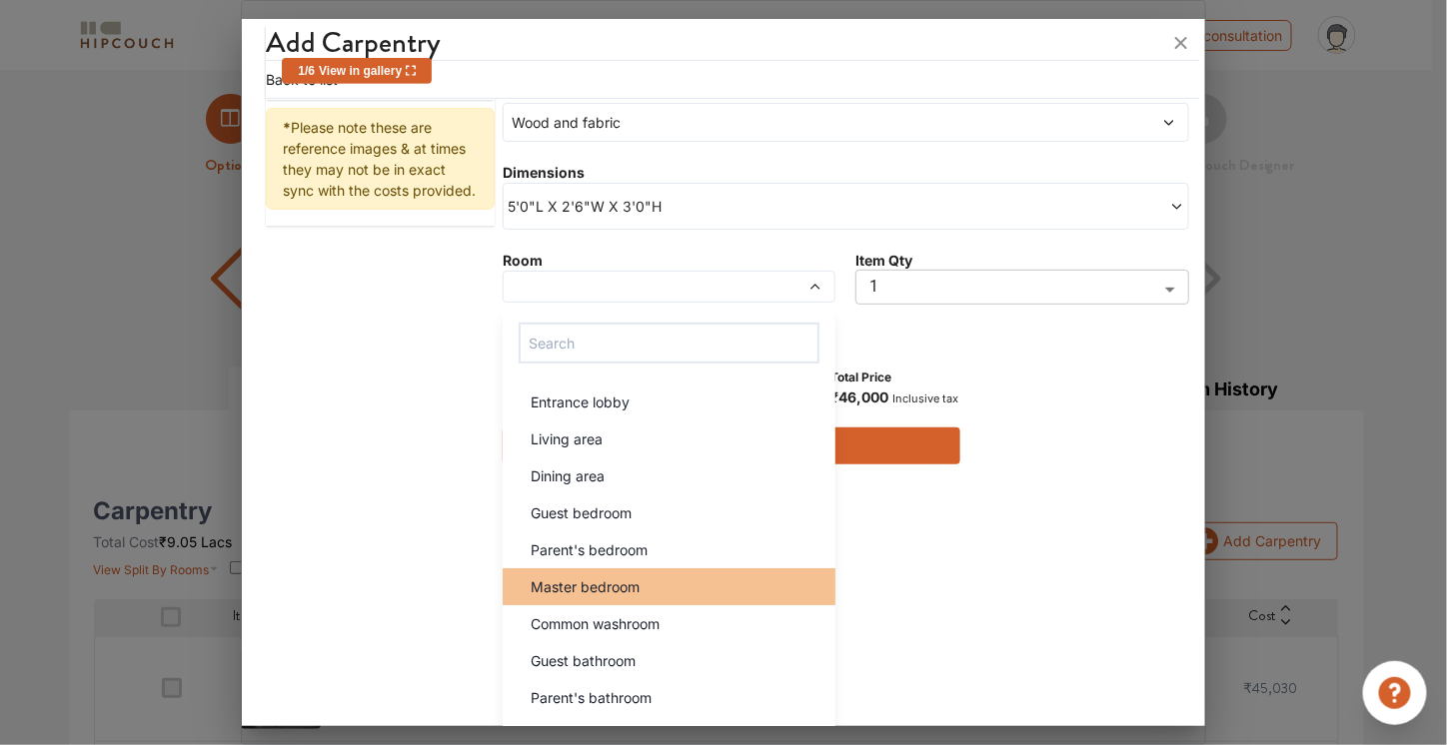
click at [638, 585] on div "Master bedroom" at bounding box center [675, 587] width 321 height 21
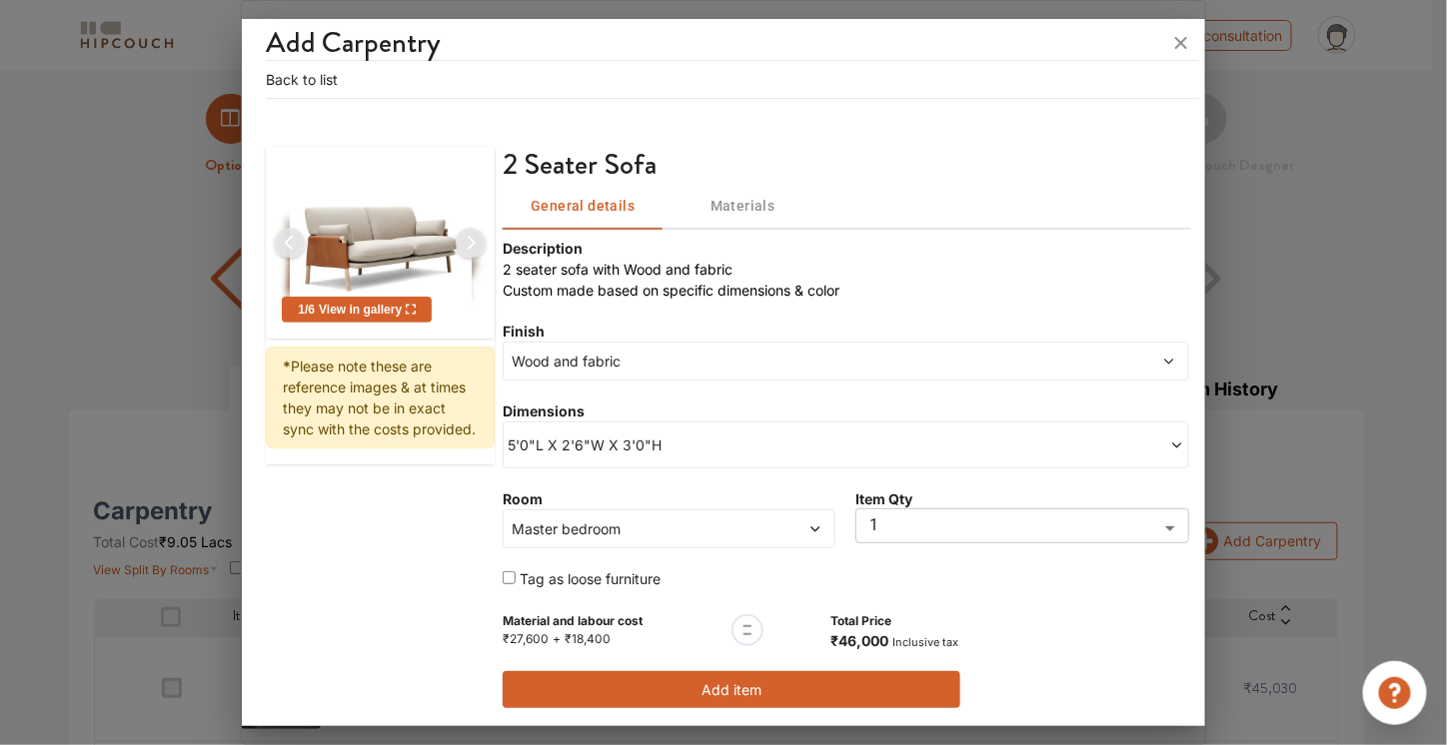
scroll to position [37, 0]
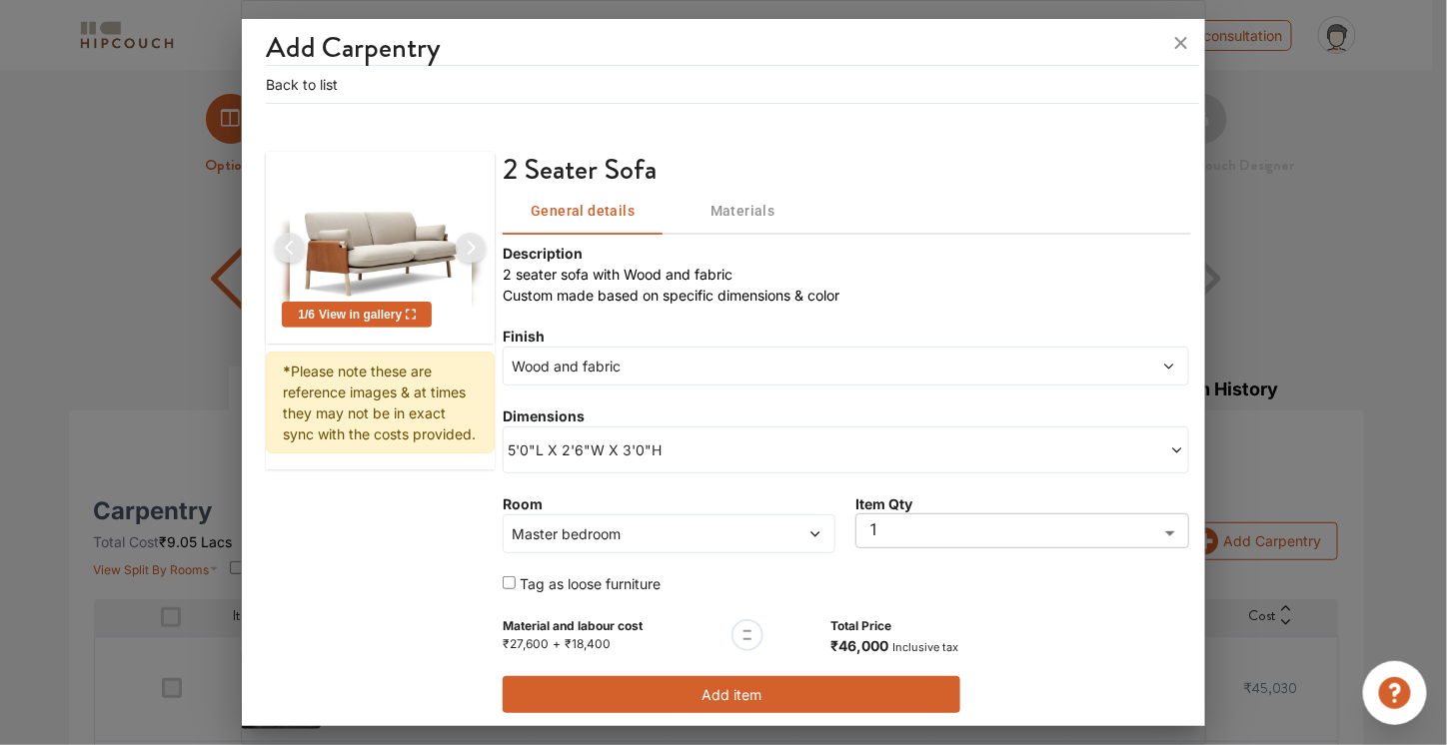
click at [755, 201] on span "Materials" at bounding box center [742, 211] width 136 height 25
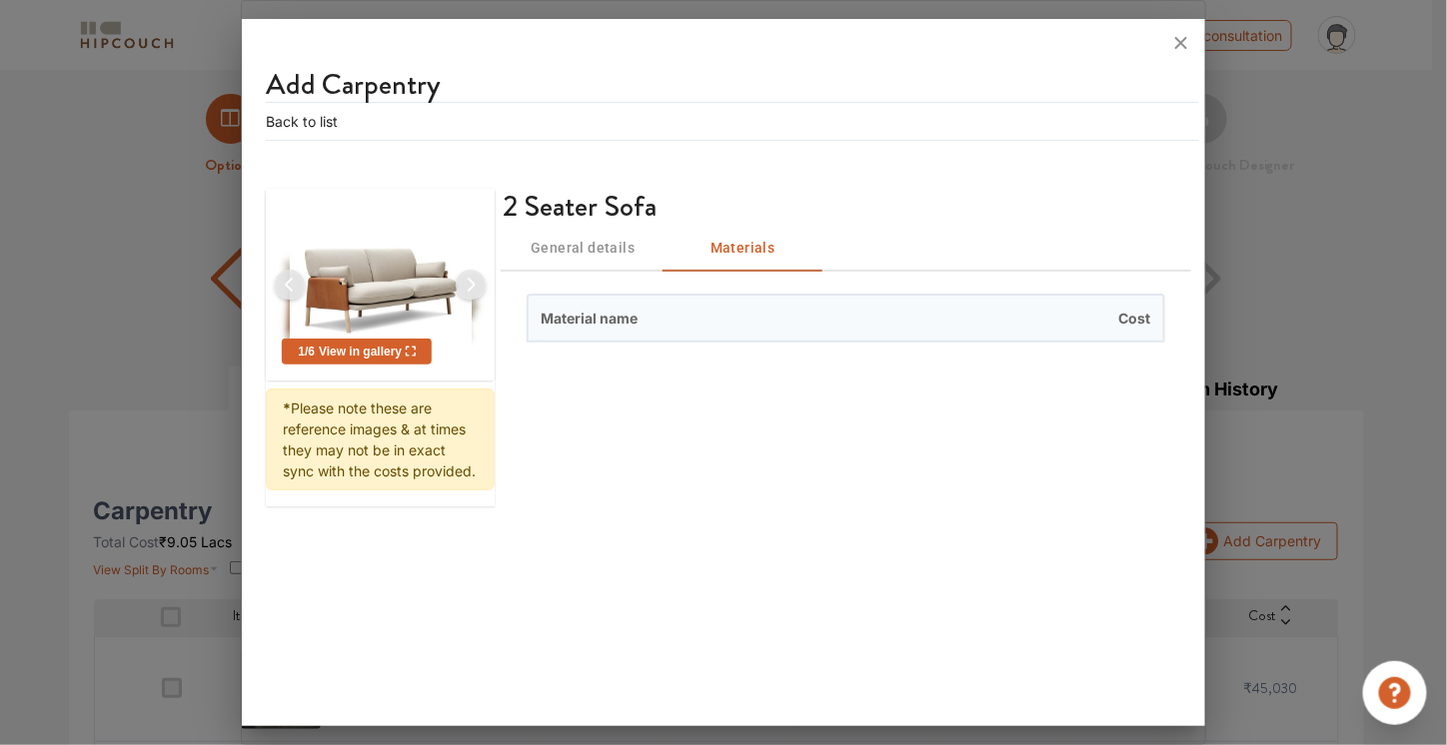
scroll to position [0, 0]
click at [813, 342] on div "Material name Cost" at bounding box center [845, 318] width 685 height 97
click at [589, 248] on span "General details" at bounding box center [583, 248] width 136 height 25
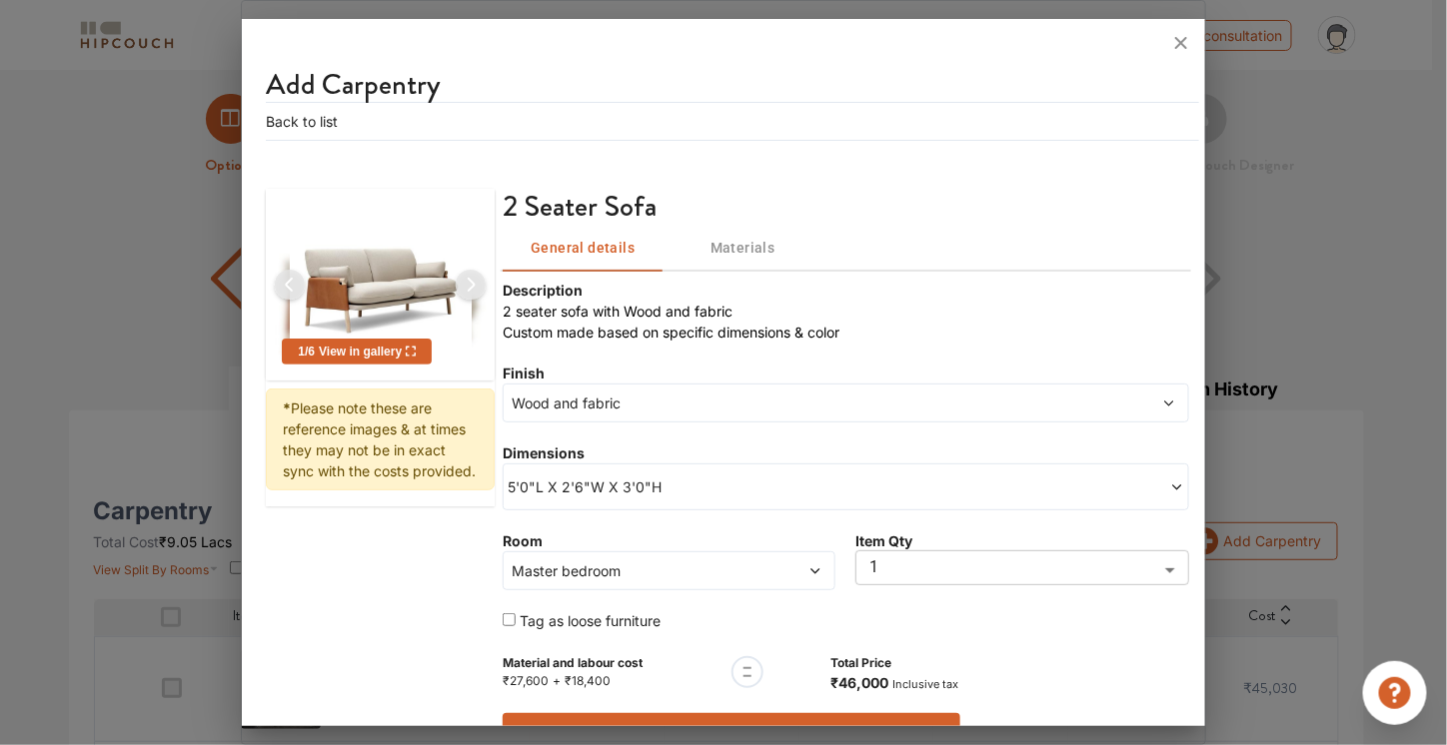
scroll to position [37, 0]
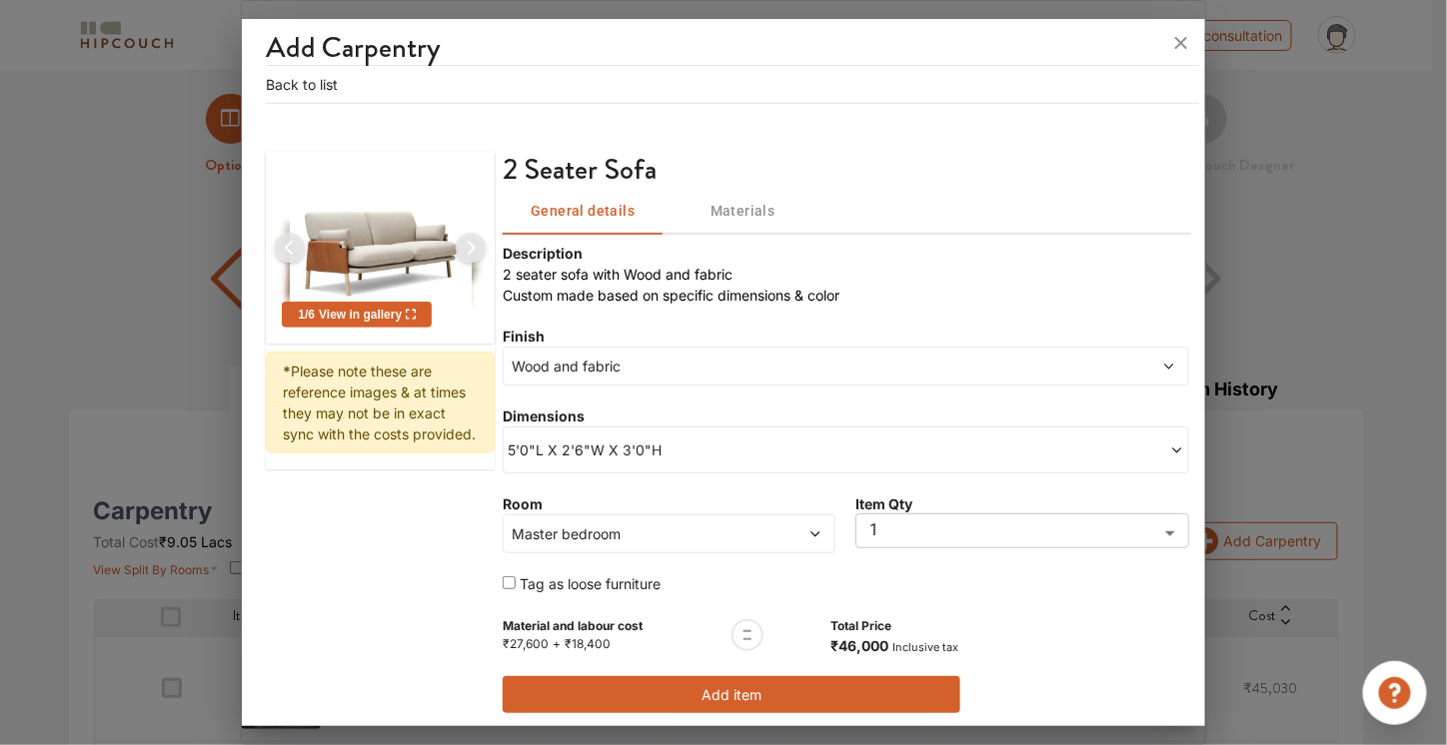
click at [739, 453] on span "5'0"L X 2'6"W X 3'0"H" at bounding box center [677, 450] width 338 height 21
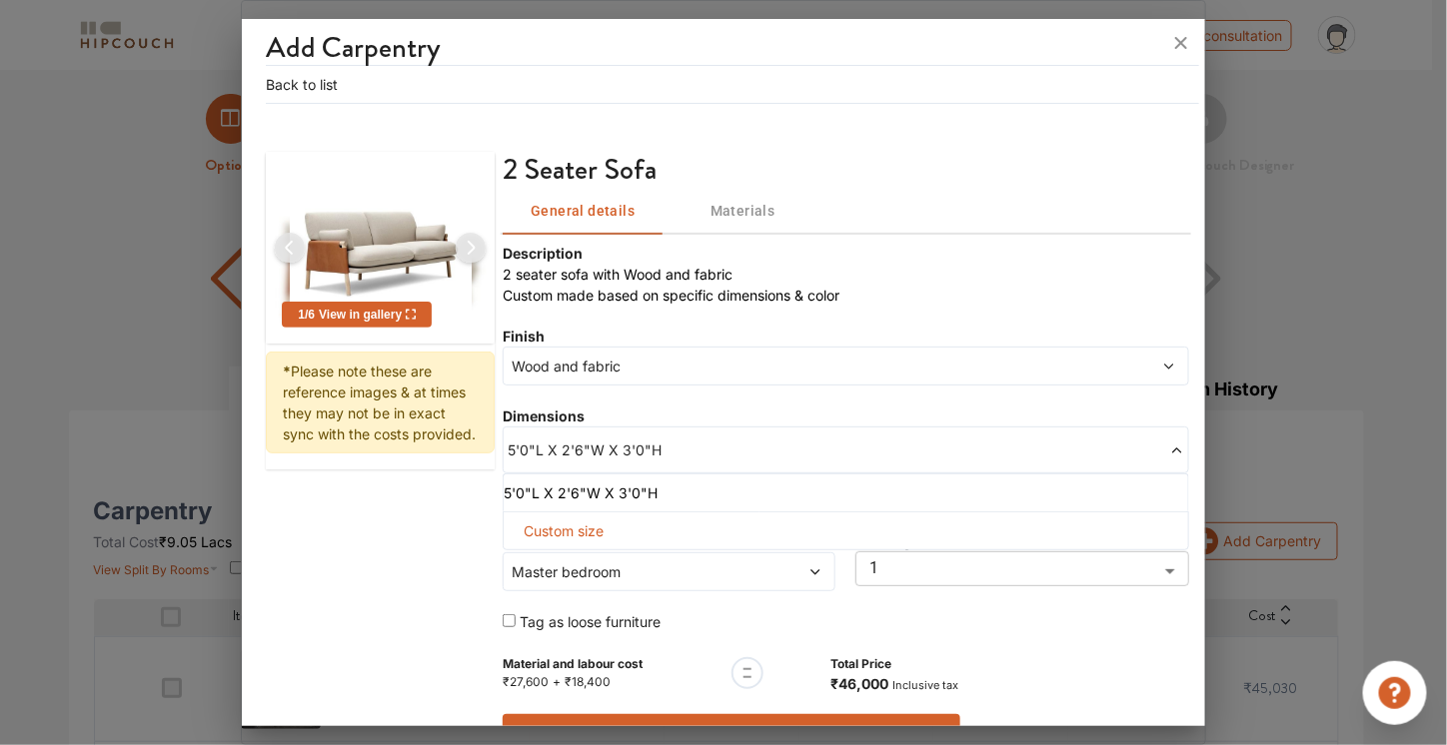
click at [739, 453] on span "5'0"L X 2'6"W X 3'0"H" at bounding box center [677, 450] width 338 height 21
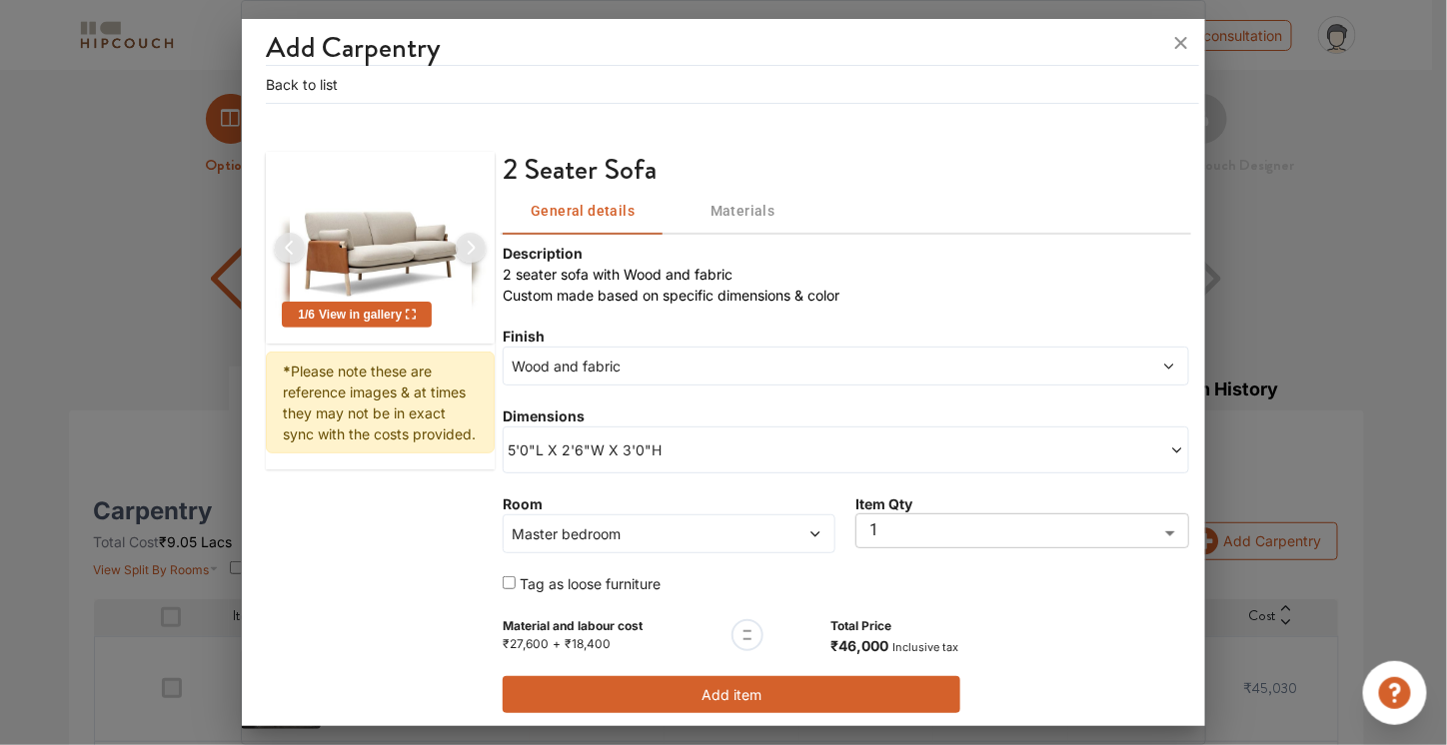
click at [739, 453] on span "5'0"L X 2'6"W X 3'0"H" at bounding box center [677, 450] width 338 height 21
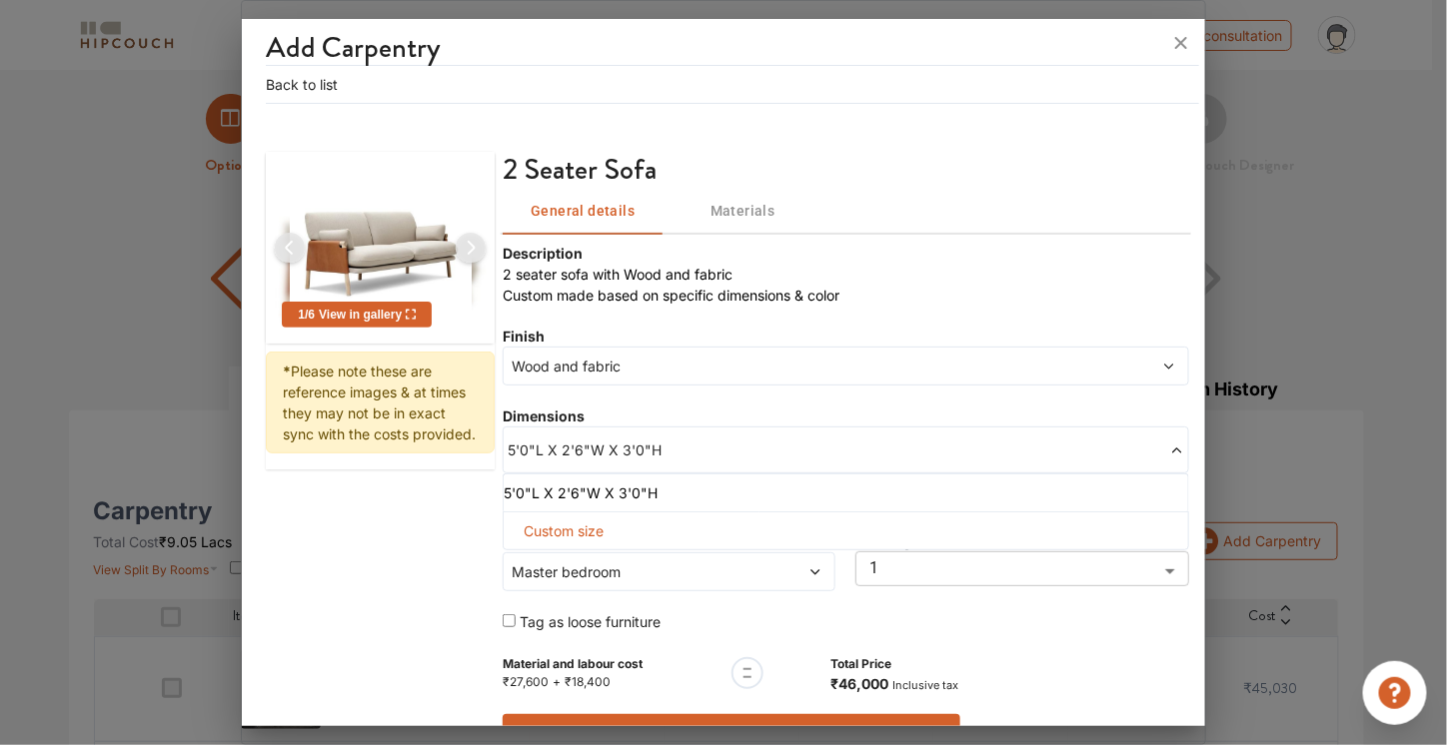
click at [739, 453] on span "5'0"L X 2'6"W X 3'0"H" at bounding box center [677, 450] width 338 height 21
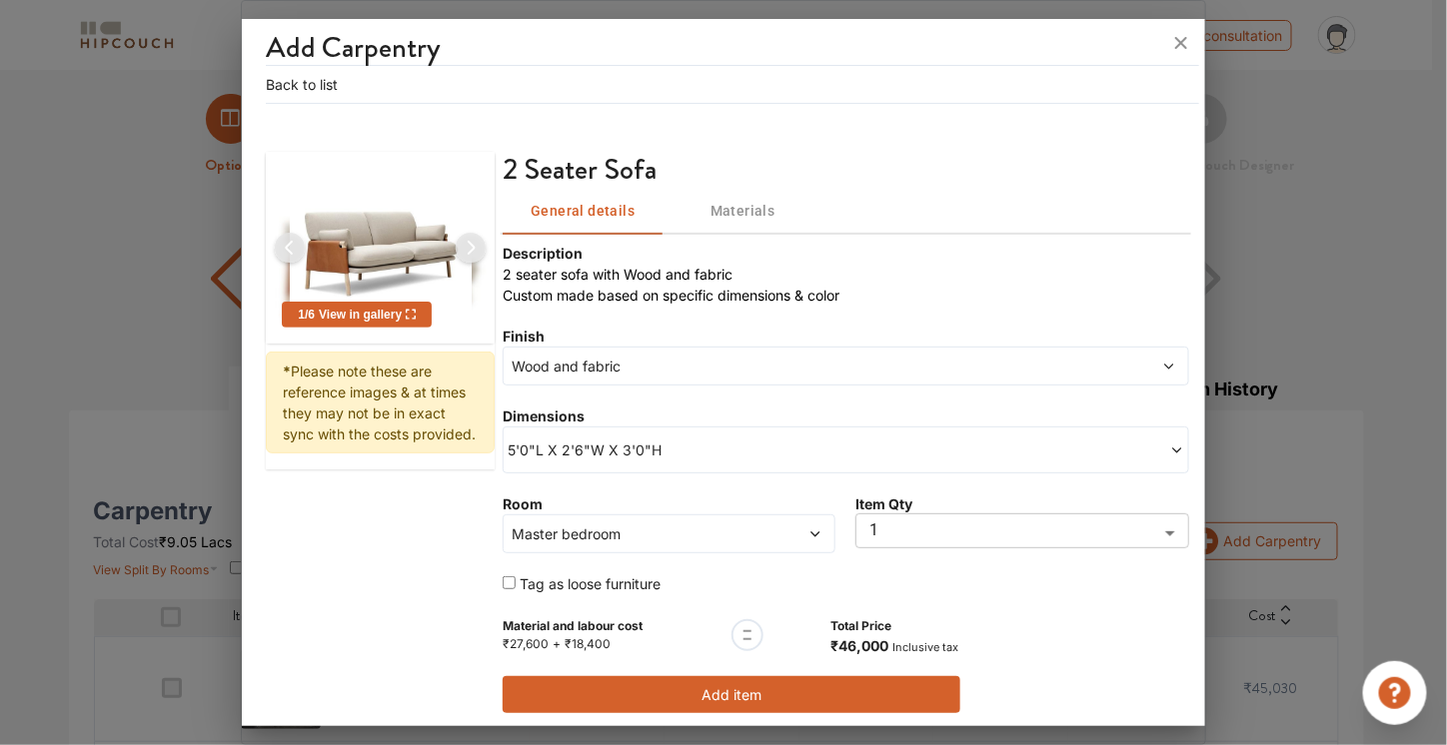
click at [729, 692] on button "Add item" at bounding box center [732, 694] width 458 height 37
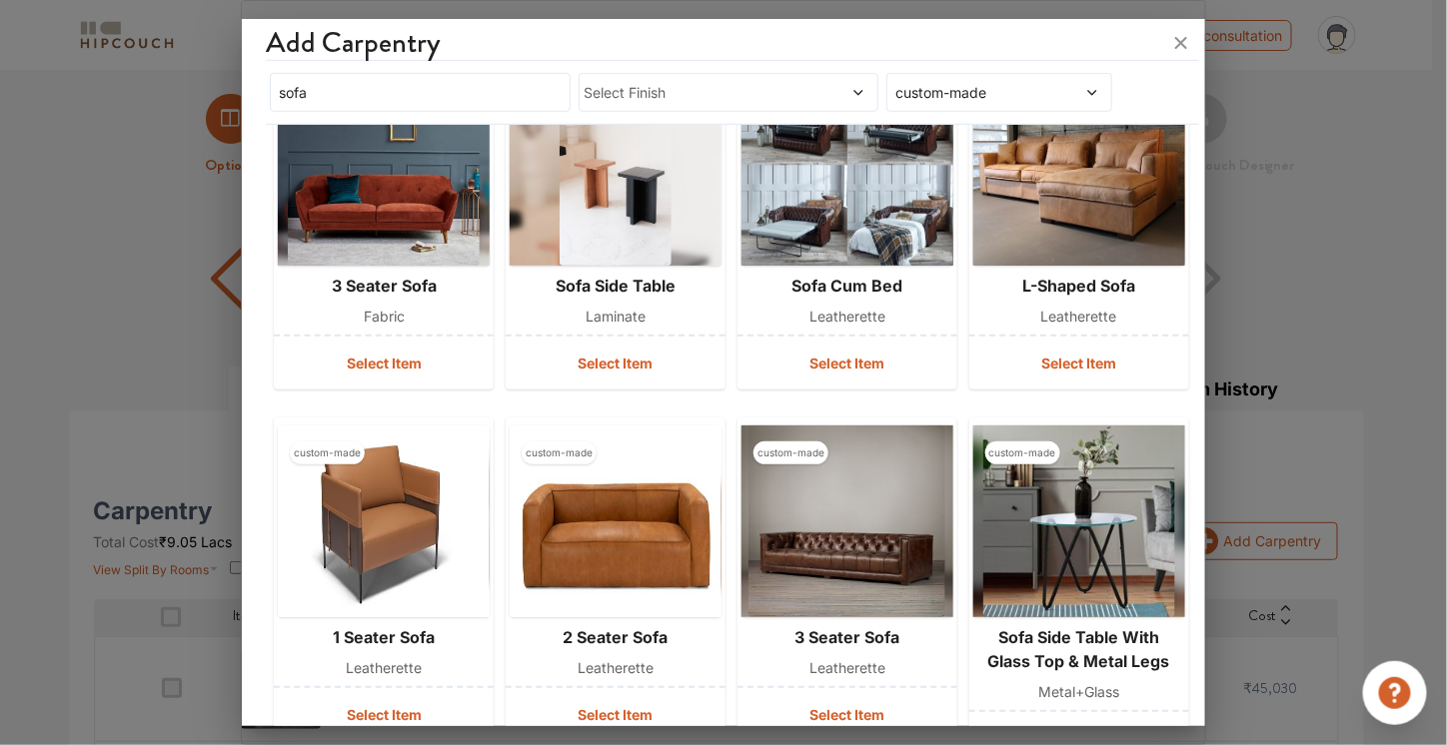
scroll to position [0, 0]
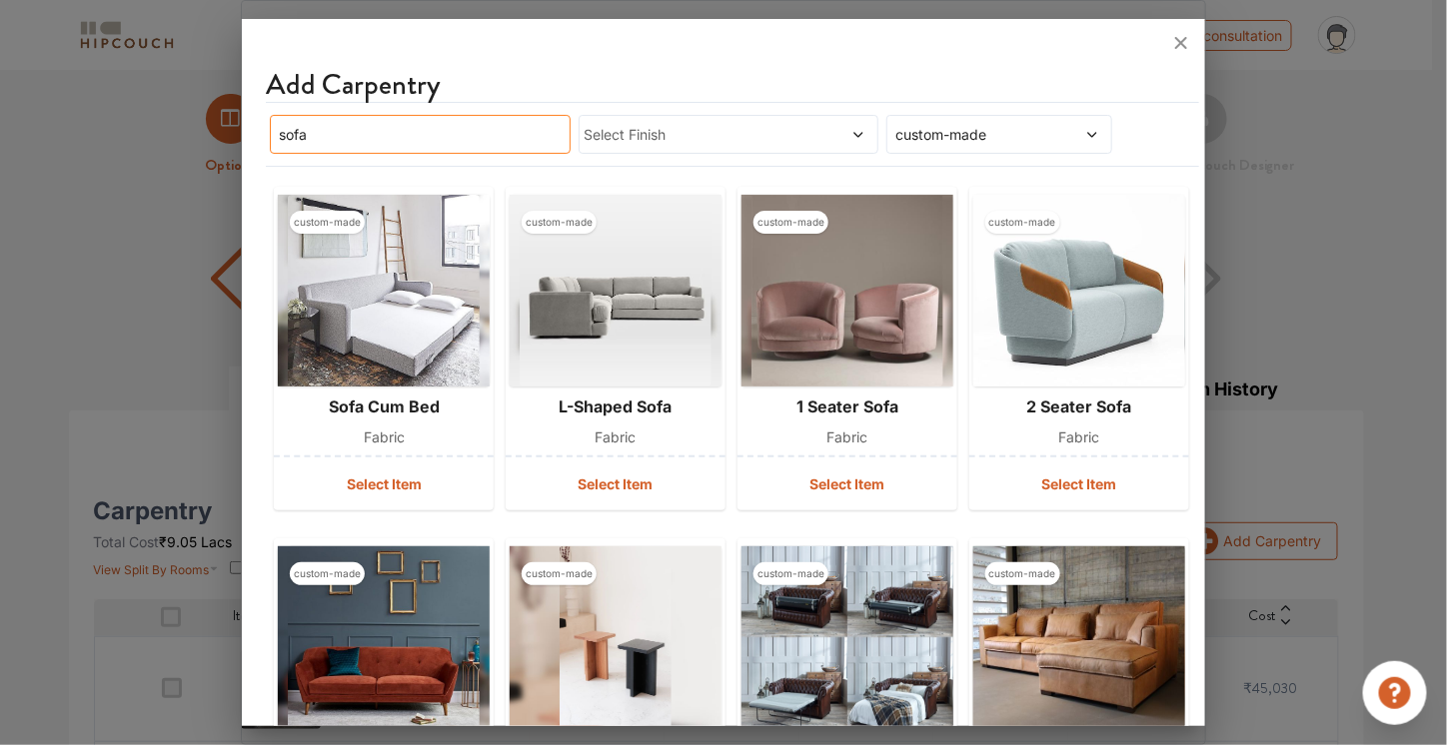
drag, startPoint x: 486, startPoint y: 124, endPoint x: 249, endPoint y: 125, distance: 236.8
click at [249, 125] on div "Add Carpentry sofa Select Finish custom-made custom-made sofa cum bed fabric Se…" at bounding box center [723, 377] width 962 height 700
type input "chair"
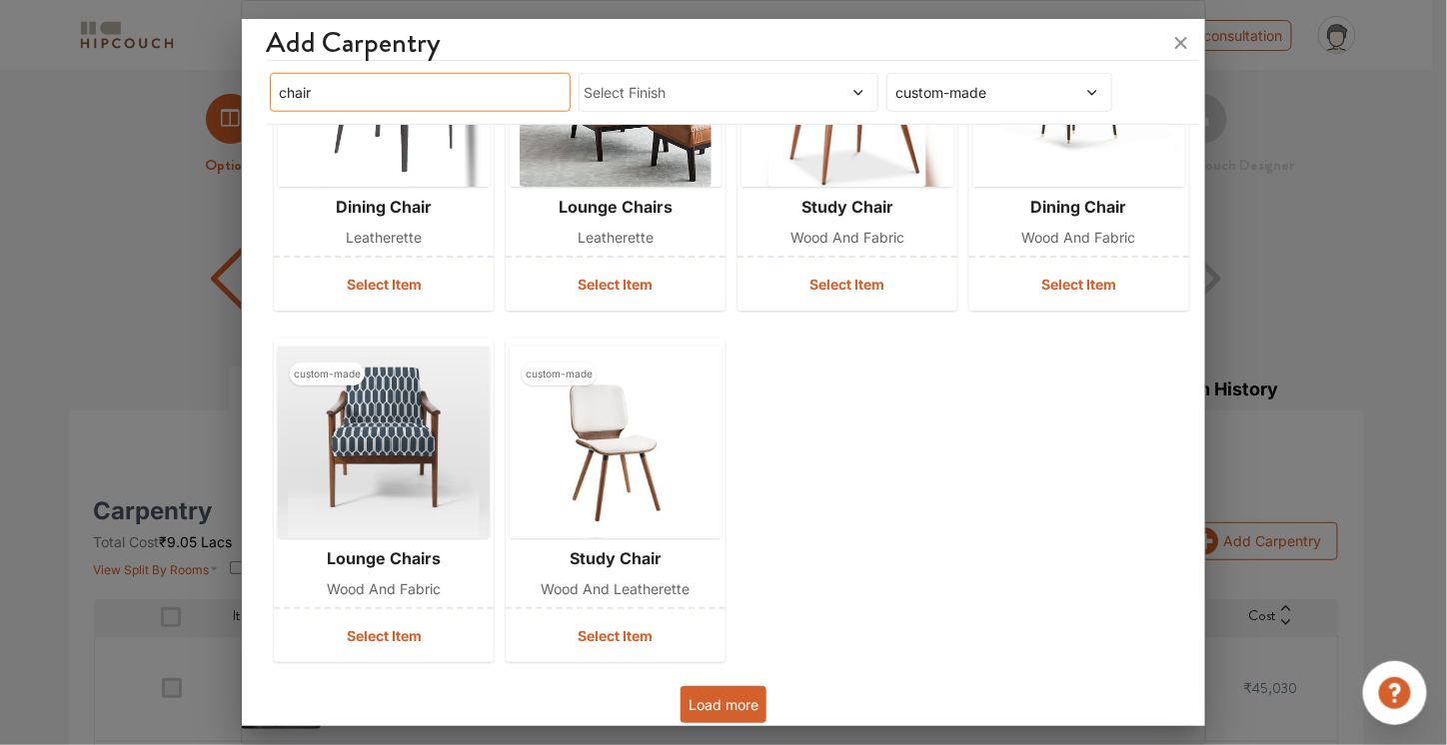
scroll to position [561, 0]
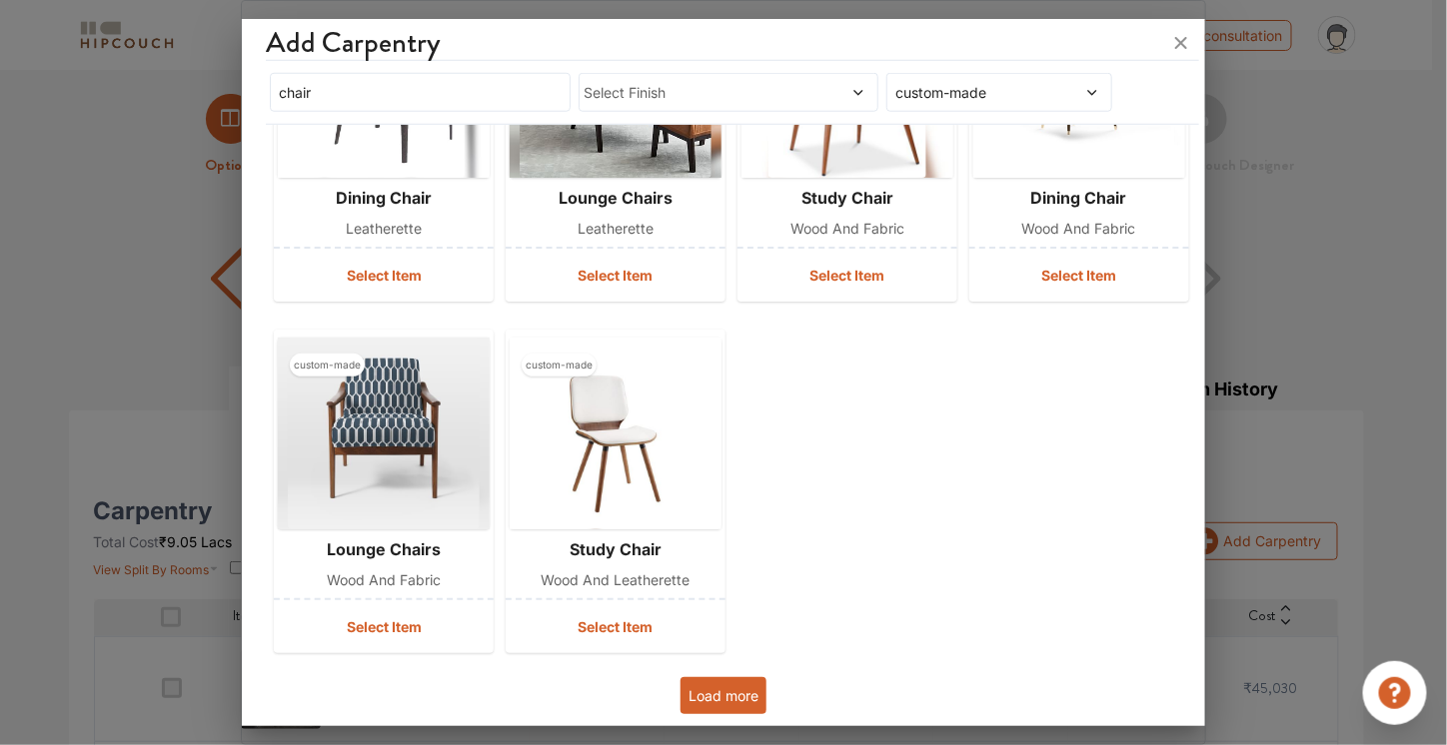
click at [707, 700] on button "Load more" at bounding box center [723, 695] width 86 height 37
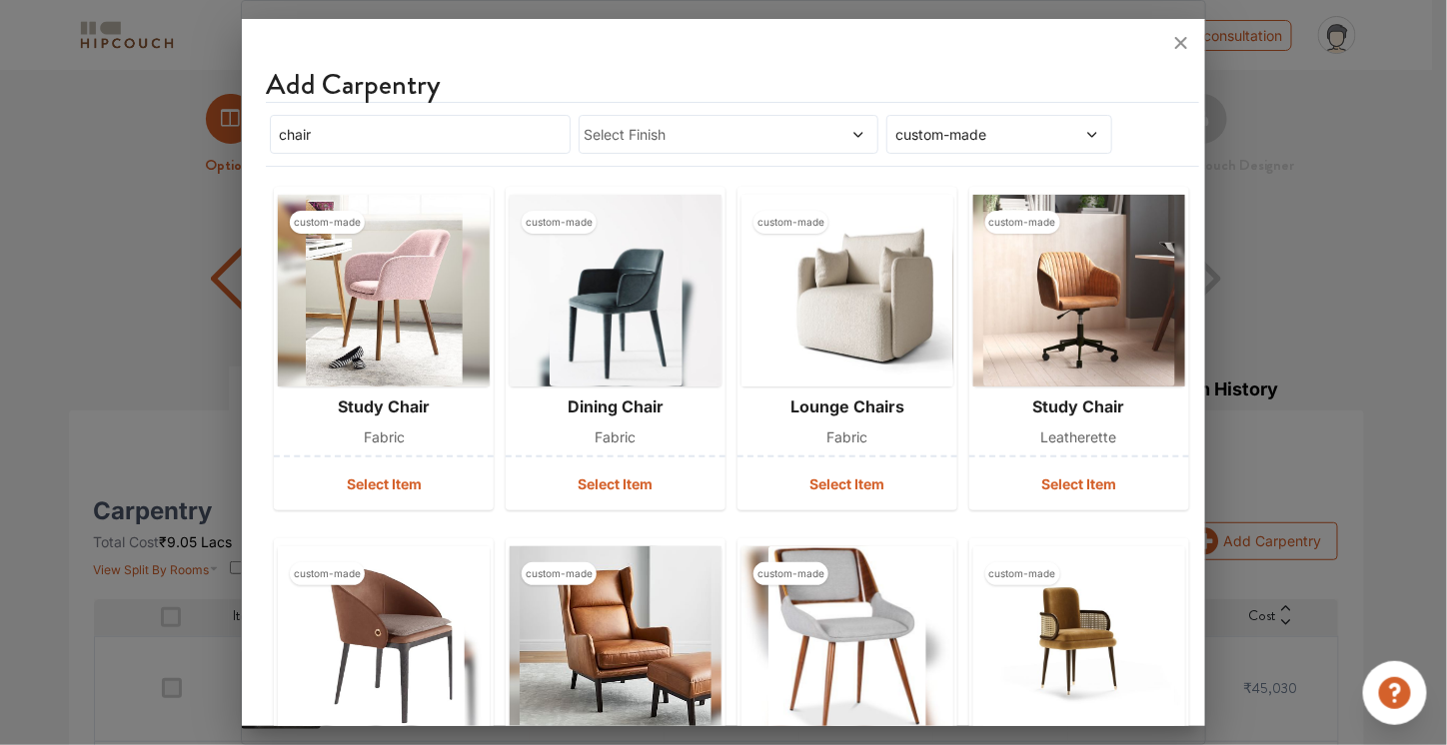
scroll to position [13, 0]
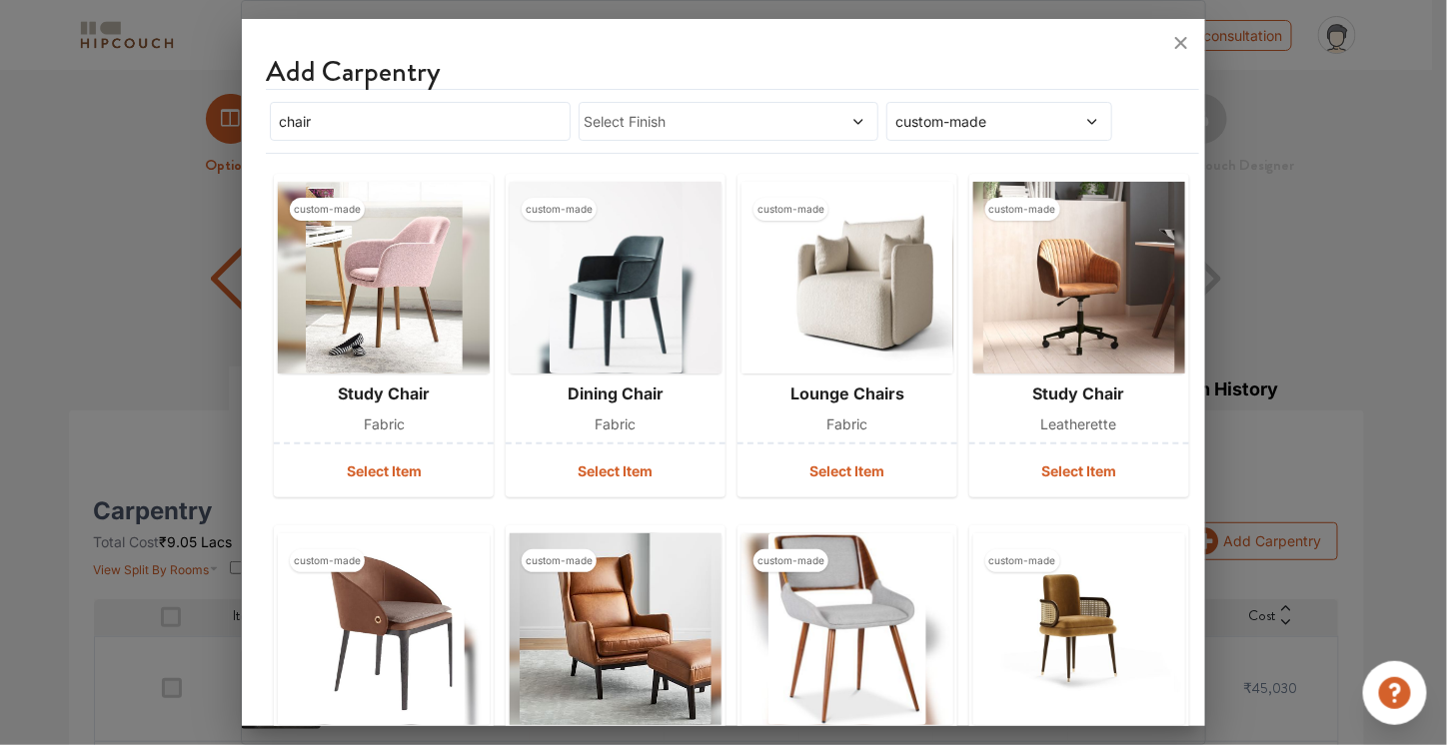
click at [980, 124] on span "custom-made" at bounding box center [969, 121] width 156 height 21
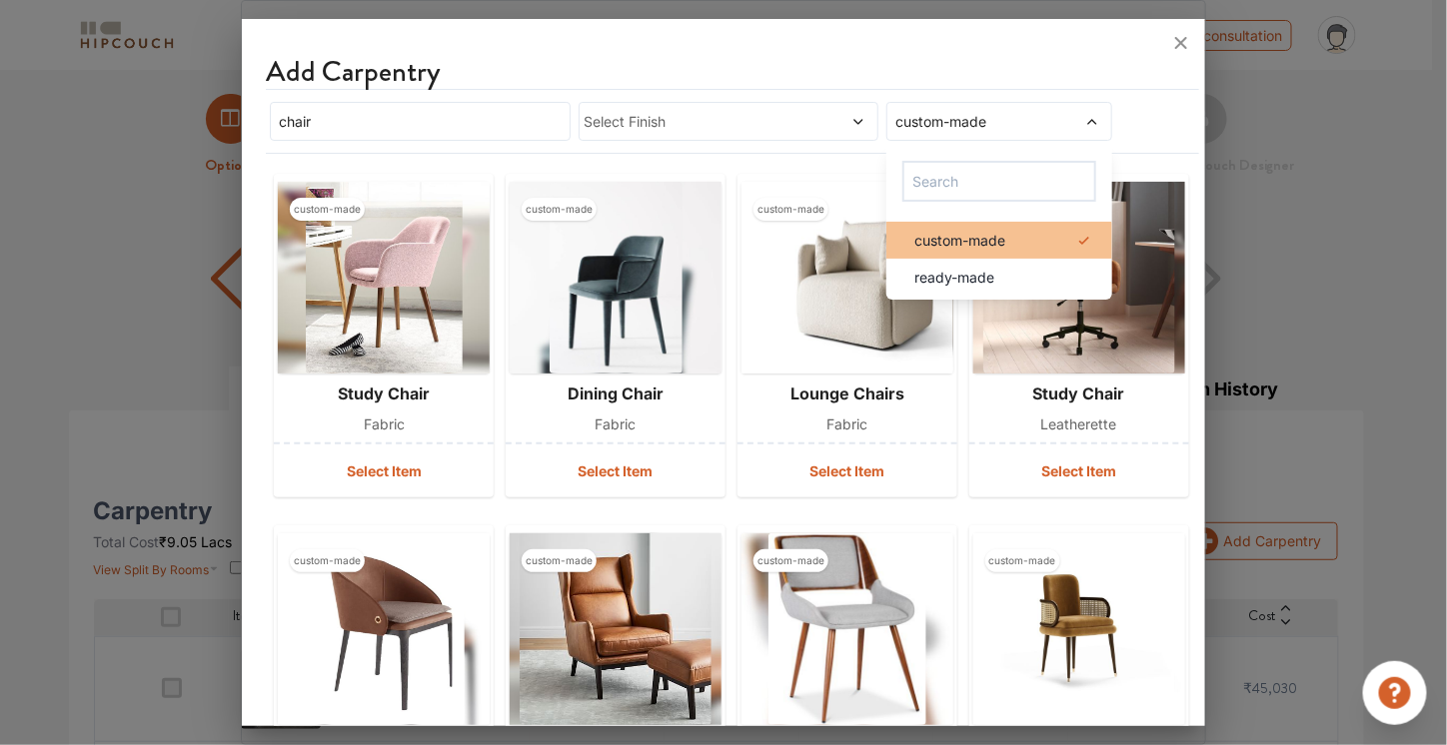
click at [963, 236] on span "custom-made" at bounding box center [959, 240] width 91 height 21
click at [1104, 129] on div "chair Select Finish Select Type custom-made ready-made" at bounding box center [716, 121] width 901 height 47
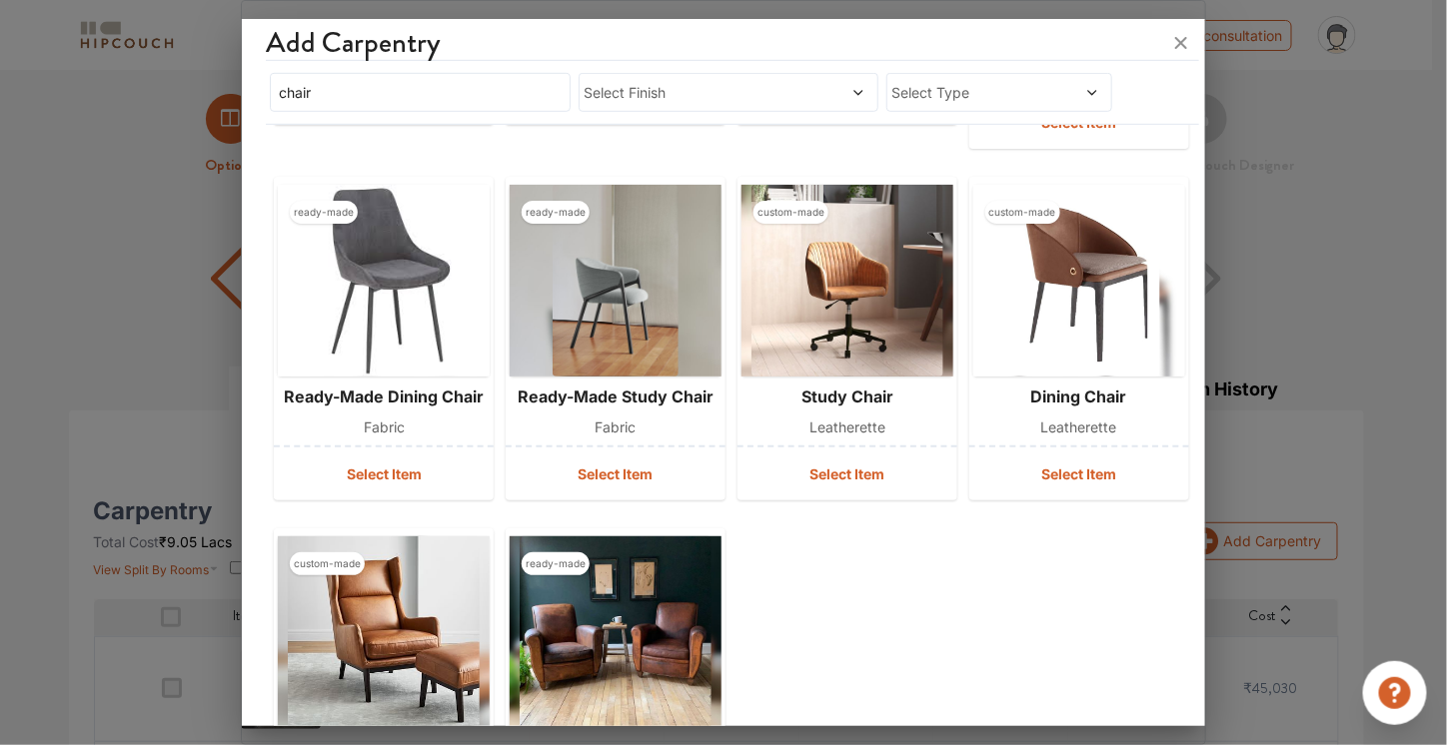
scroll to position [608, 0]
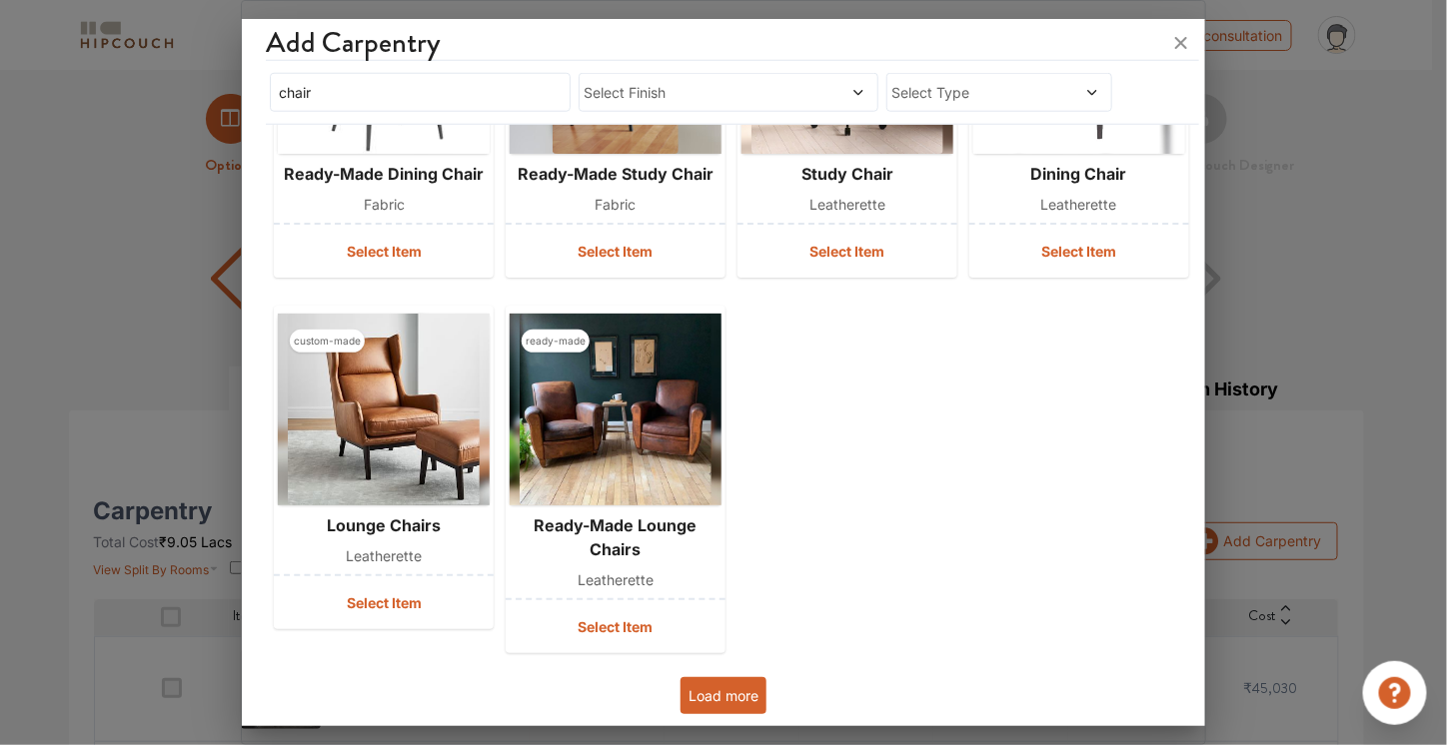
click at [709, 702] on button "Load more" at bounding box center [723, 695] width 86 height 37
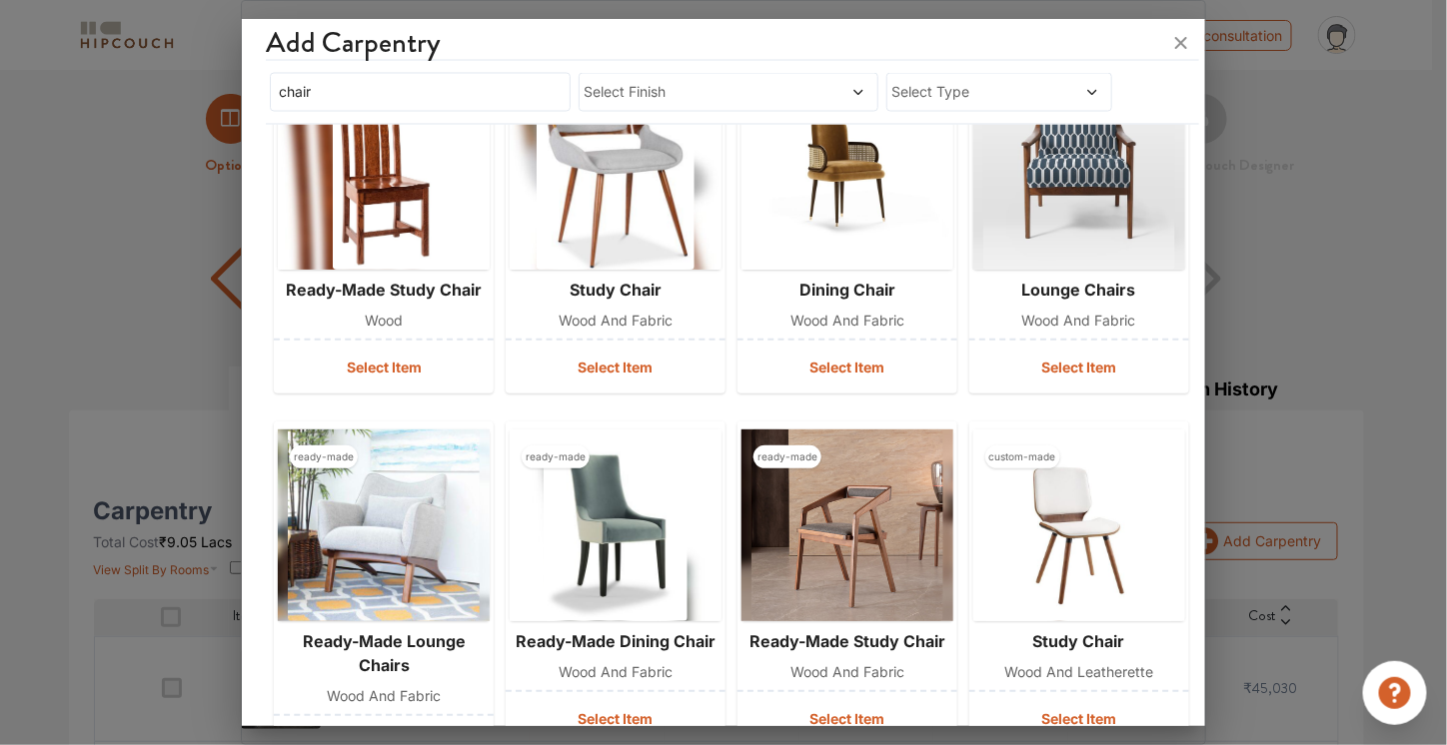
scroll to position [1336, 0]
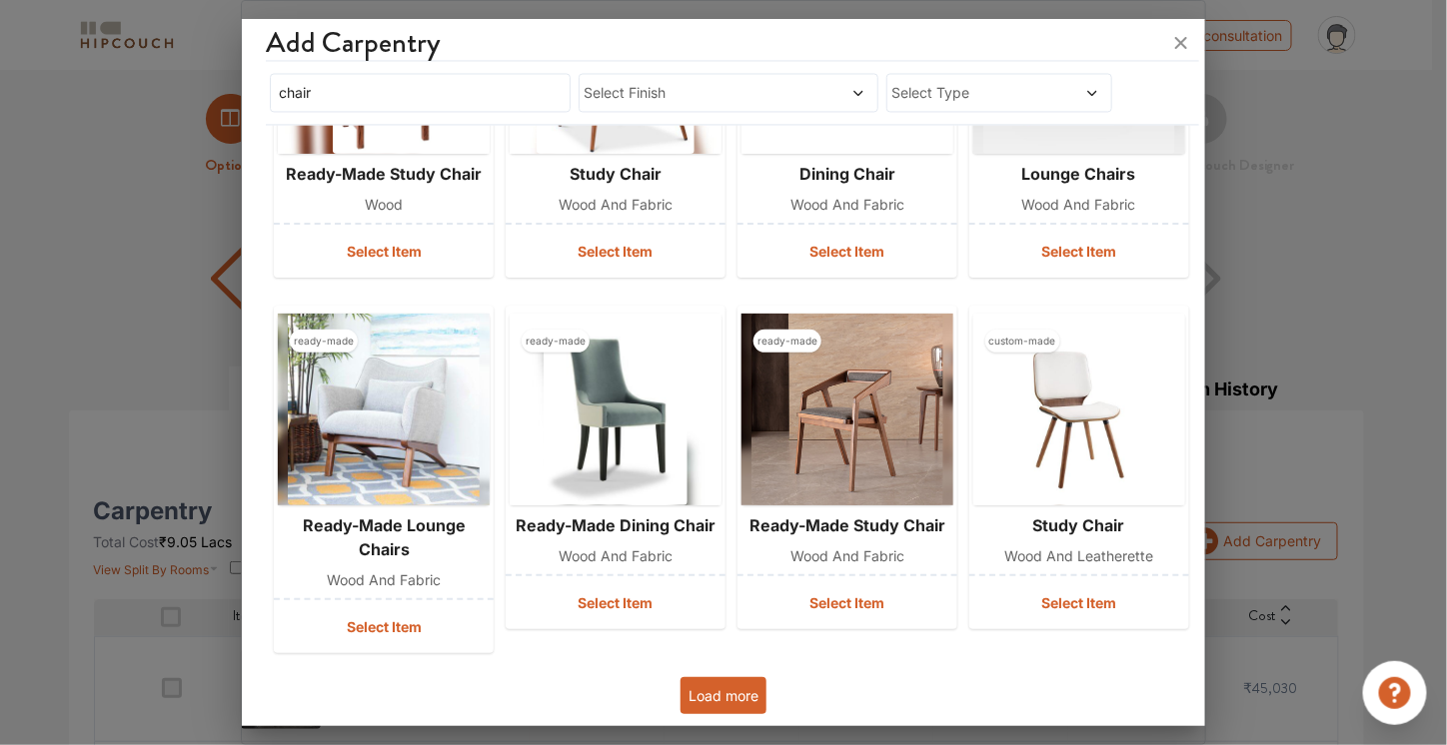
click at [743, 683] on button "Load more" at bounding box center [723, 695] width 86 height 37
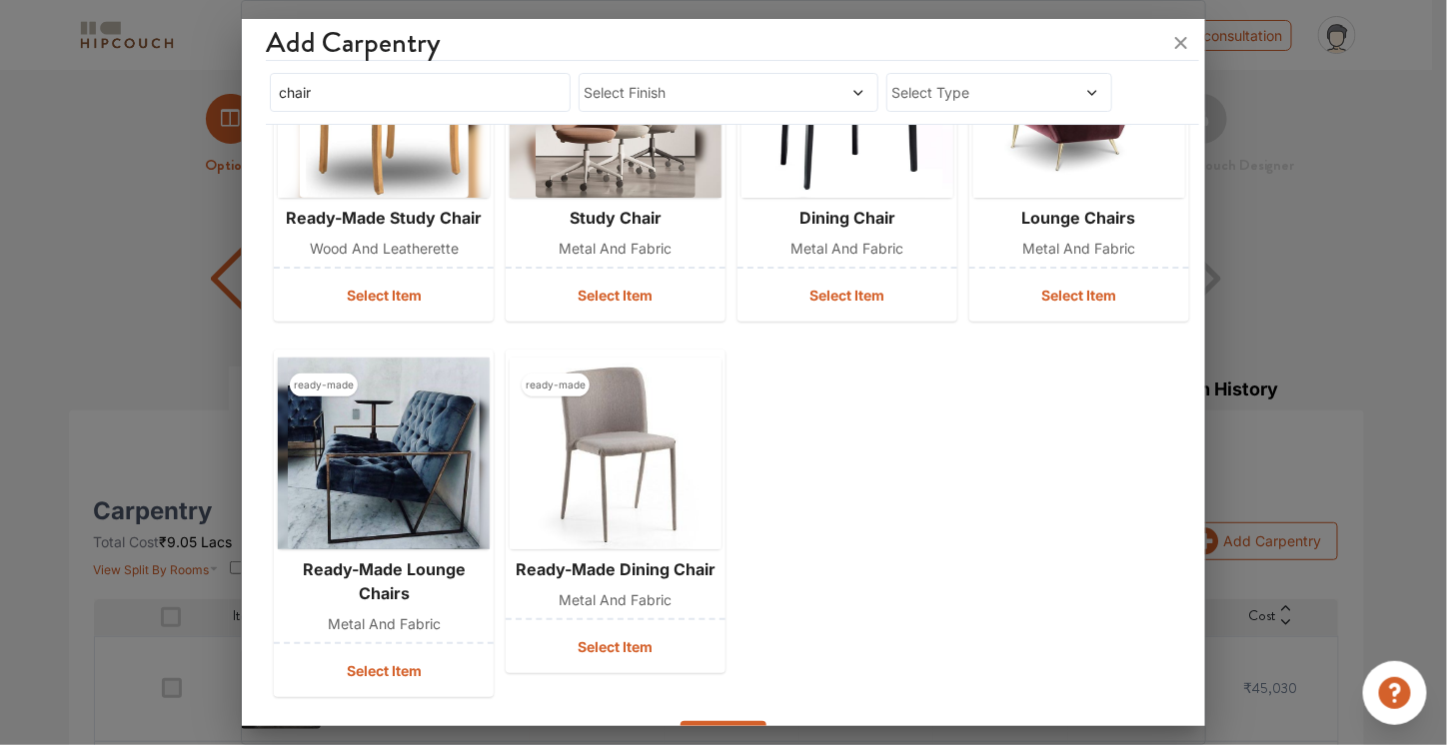
scroll to position [2438, 0]
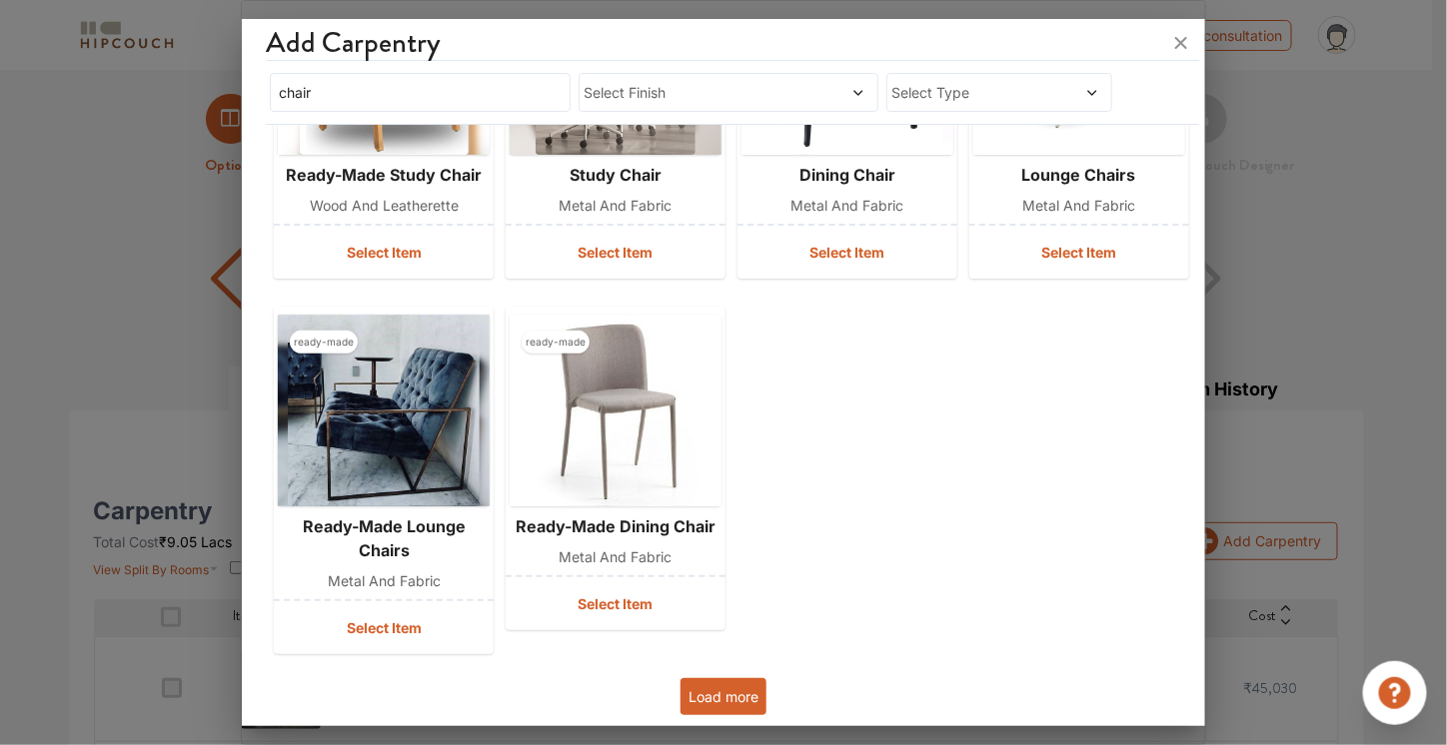
click at [712, 699] on button "Load more" at bounding box center [723, 696] width 86 height 37
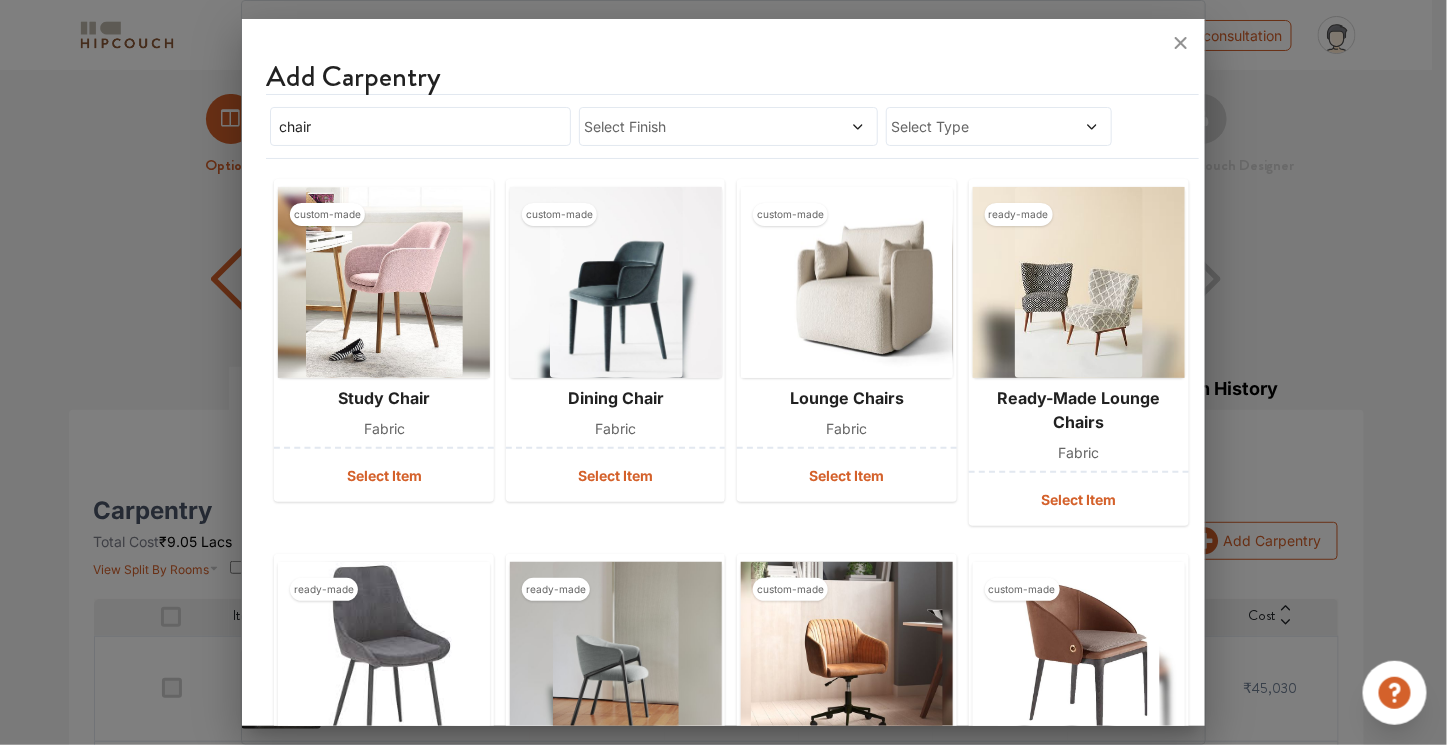
scroll to position [0, 0]
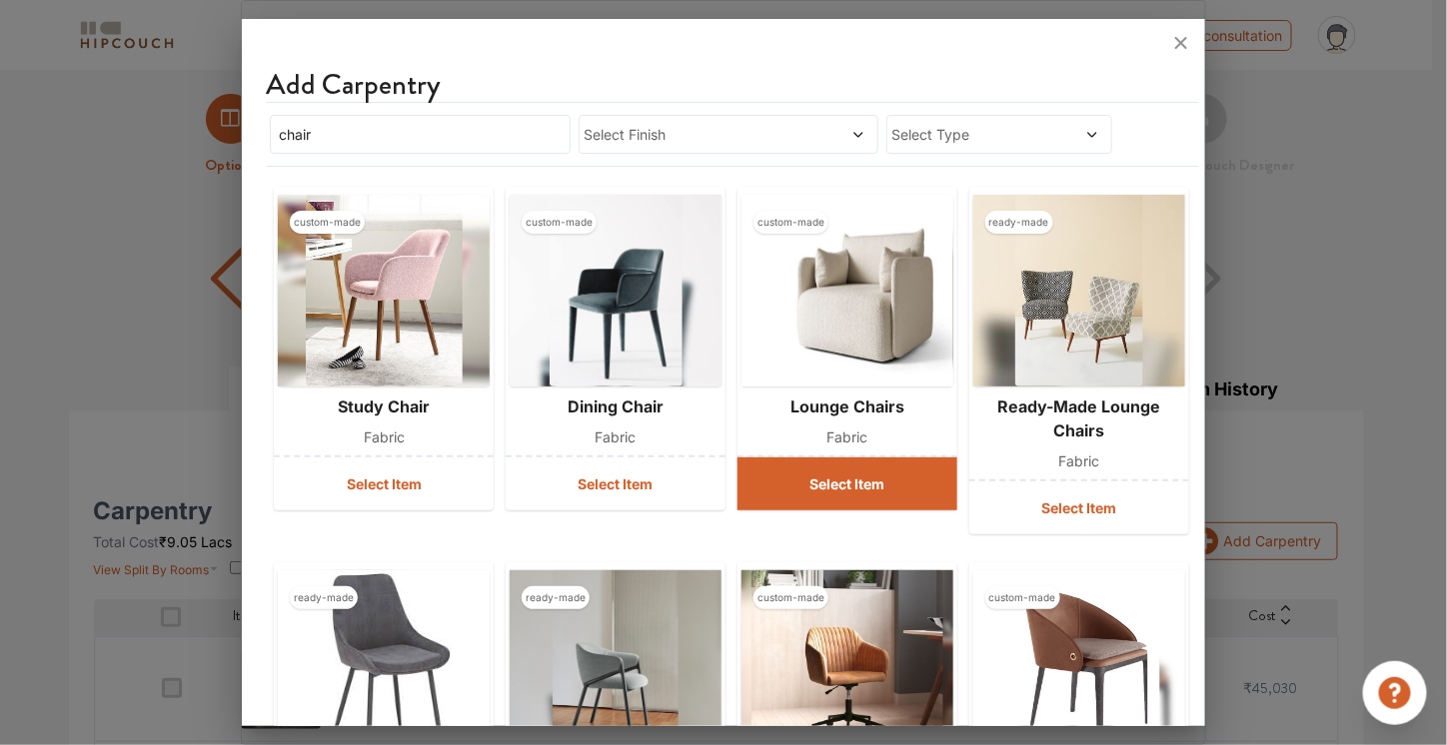
click at [835, 486] on button "Select Item" at bounding box center [847, 484] width 220 height 53
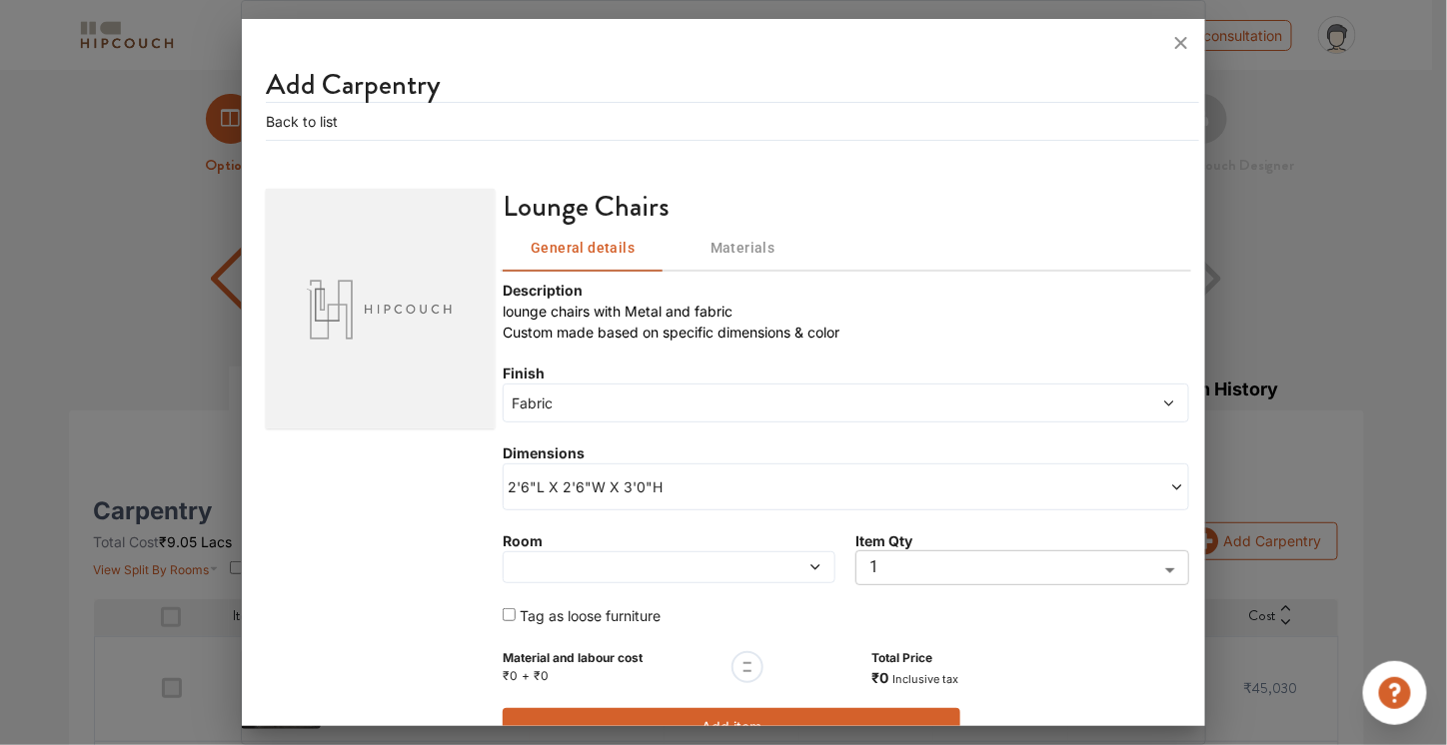
click at [723, 564] on span at bounding box center [626, 568] width 236 height 14
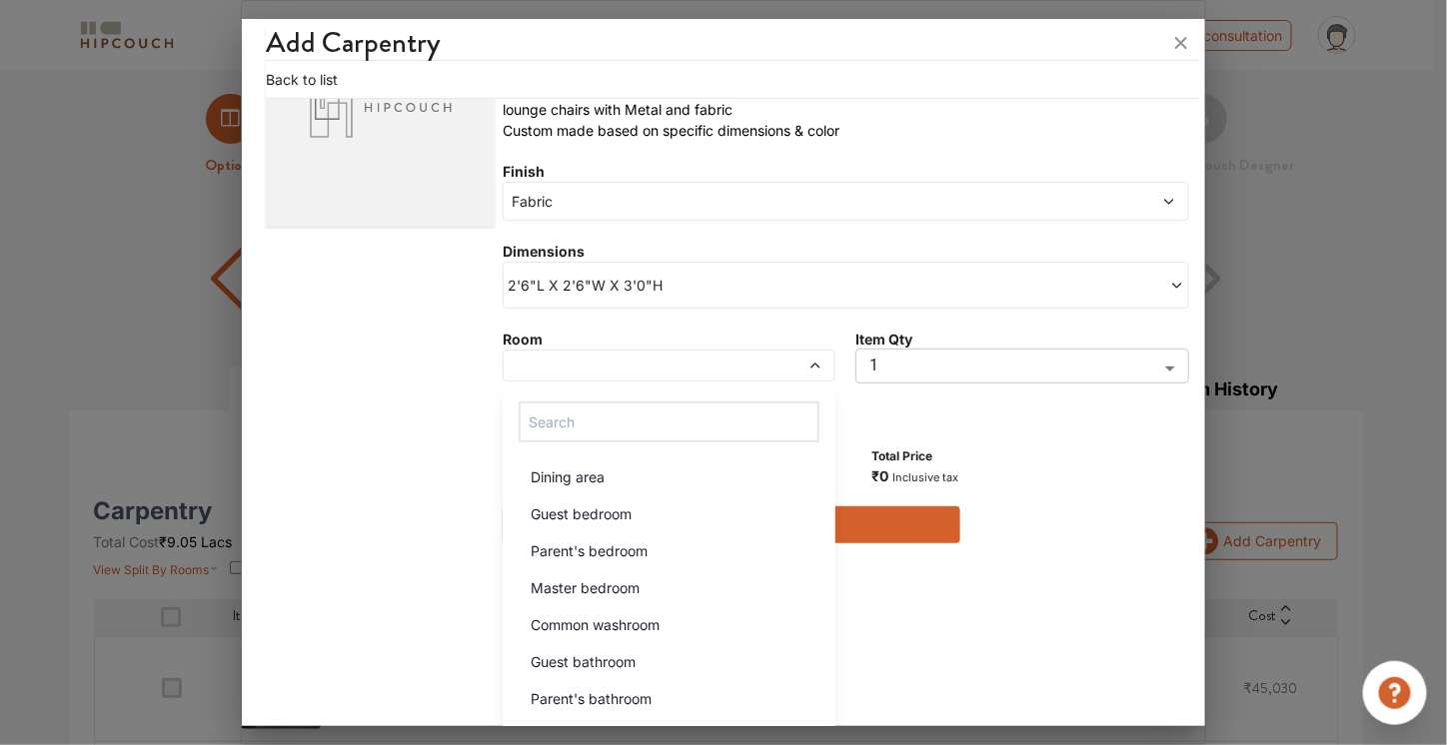
scroll to position [202, 0]
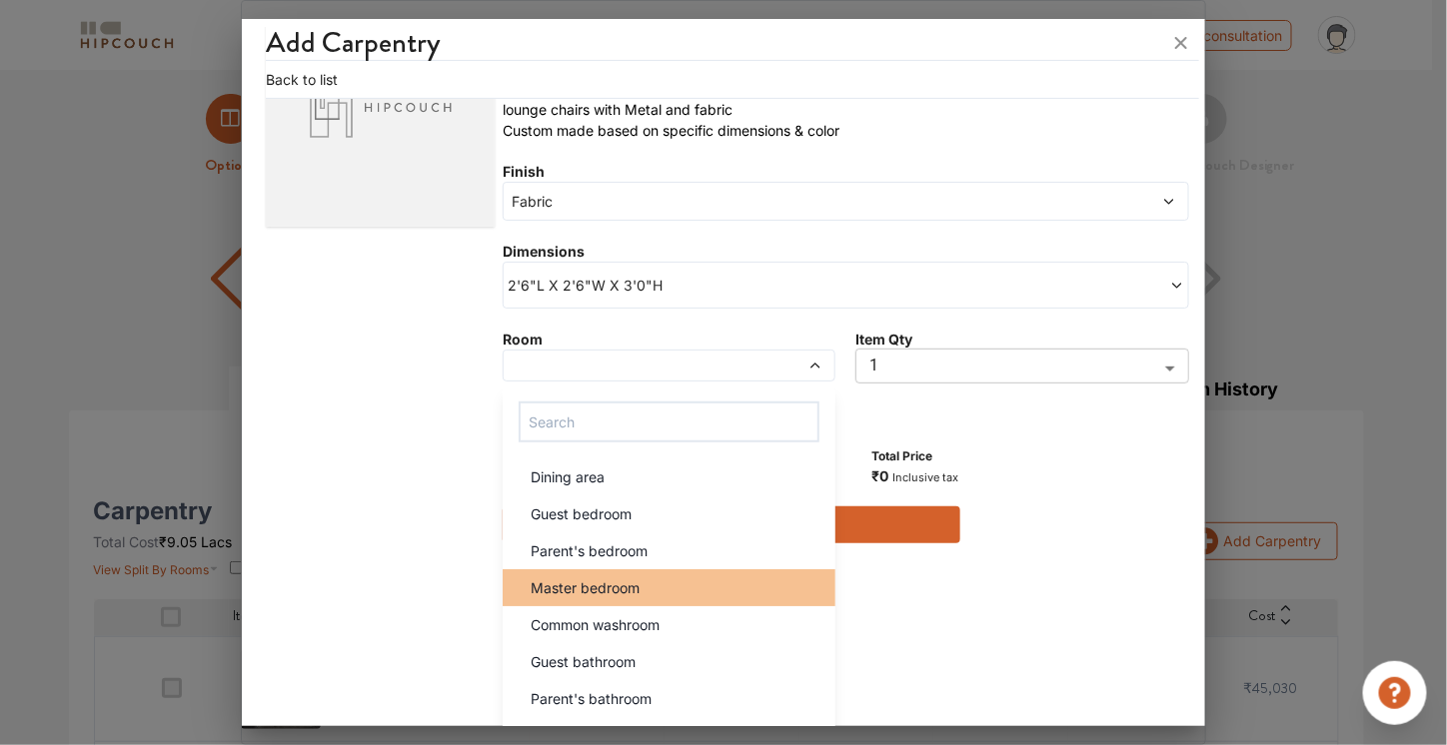
click at [627, 596] on li "Master bedroom" at bounding box center [669, 588] width 333 height 37
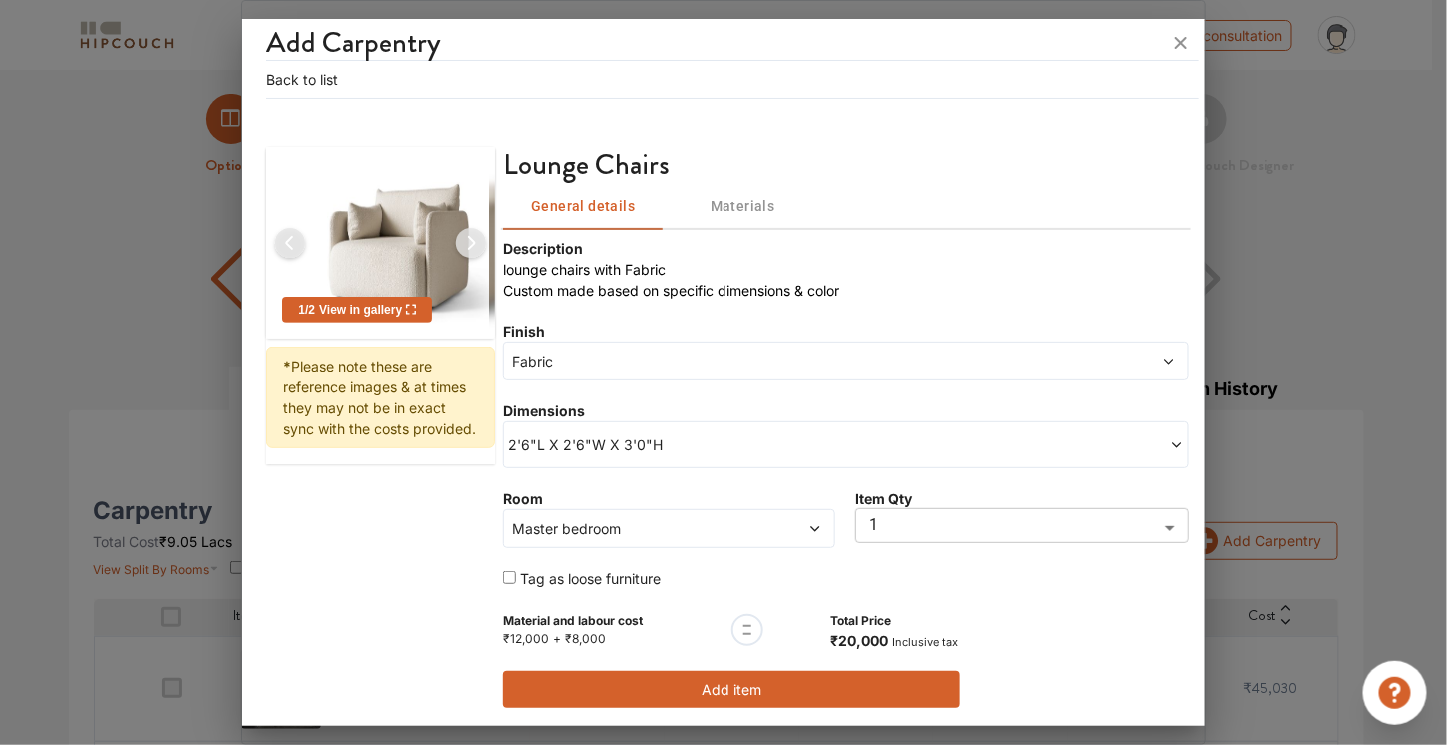
scroll to position [37, 0]
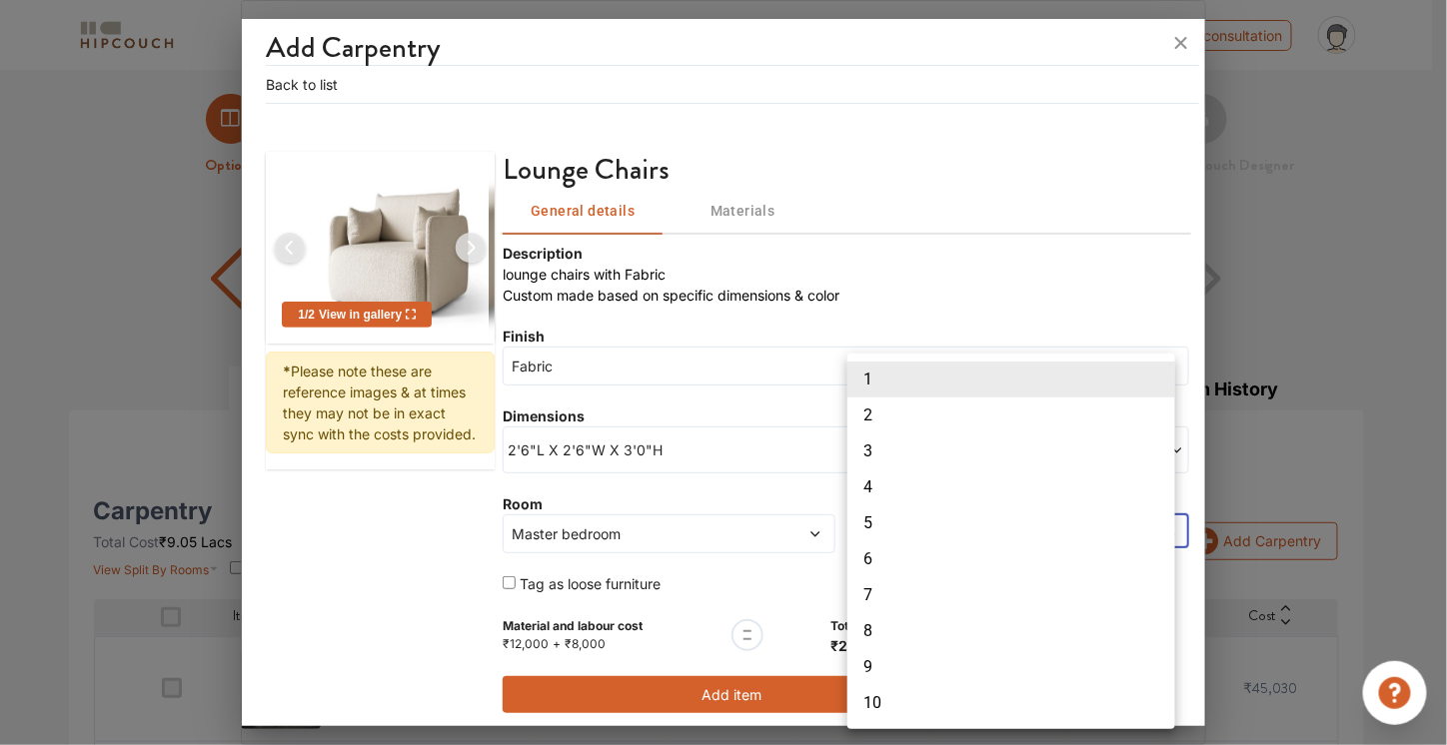
click at [924, 527] on body "My Estimates Portfolio Book a consultation profile pic Logout Options Summary D…" at bounding box center [723, 372] width 1447 height 745
click at [922, 419] on li "2" at bounding box center [1011, 416] width 328 height 36
type input "2"
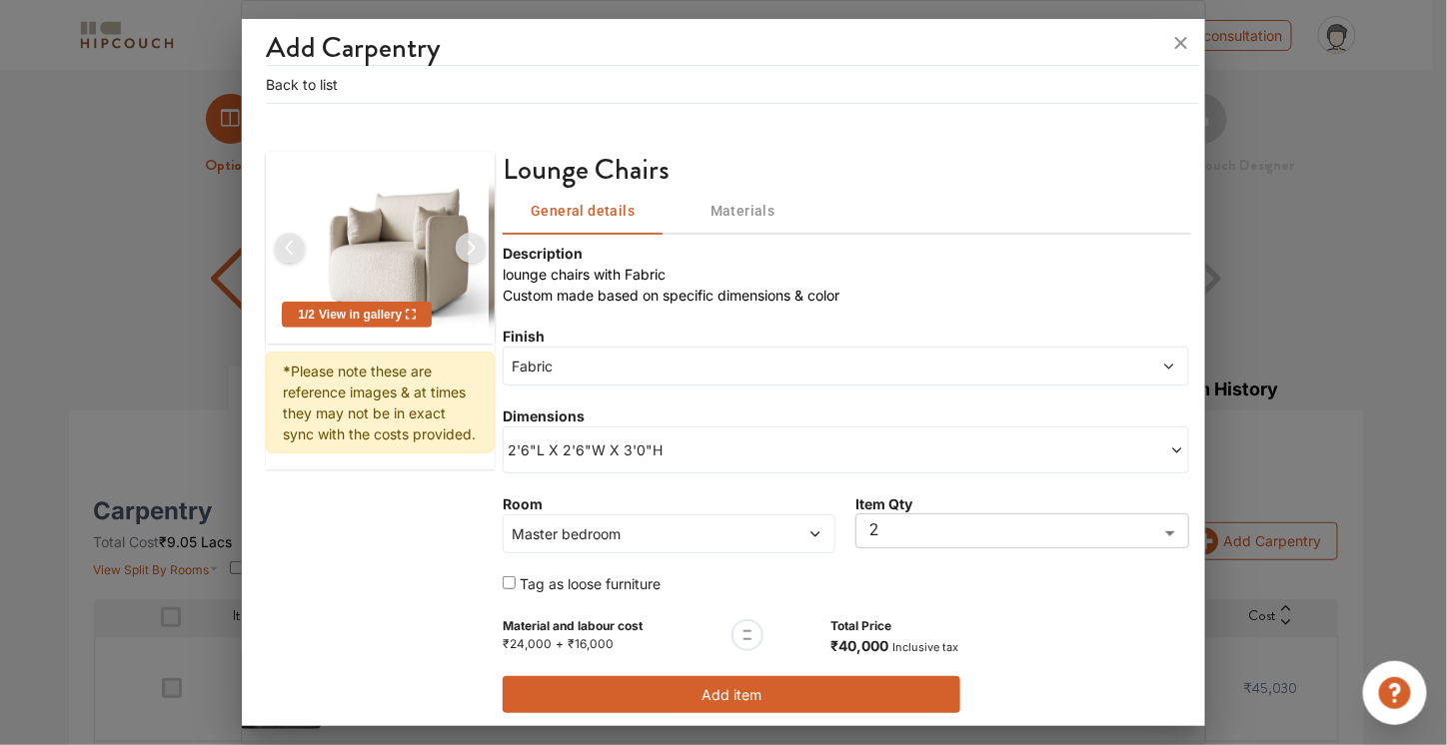
click at [691, 681] on button "Add item" at bounding box center [732, 694] width 458 height 37
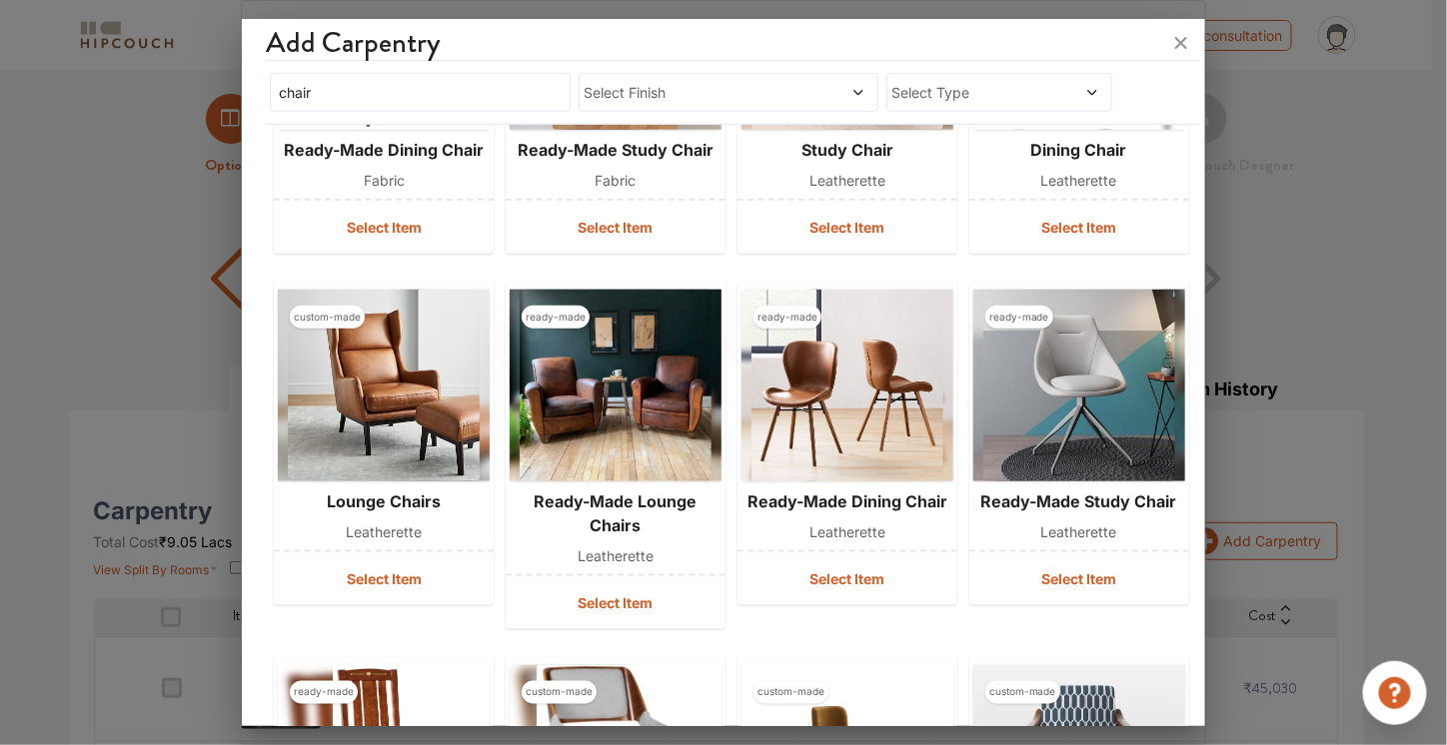
scroll to position [816, 0]
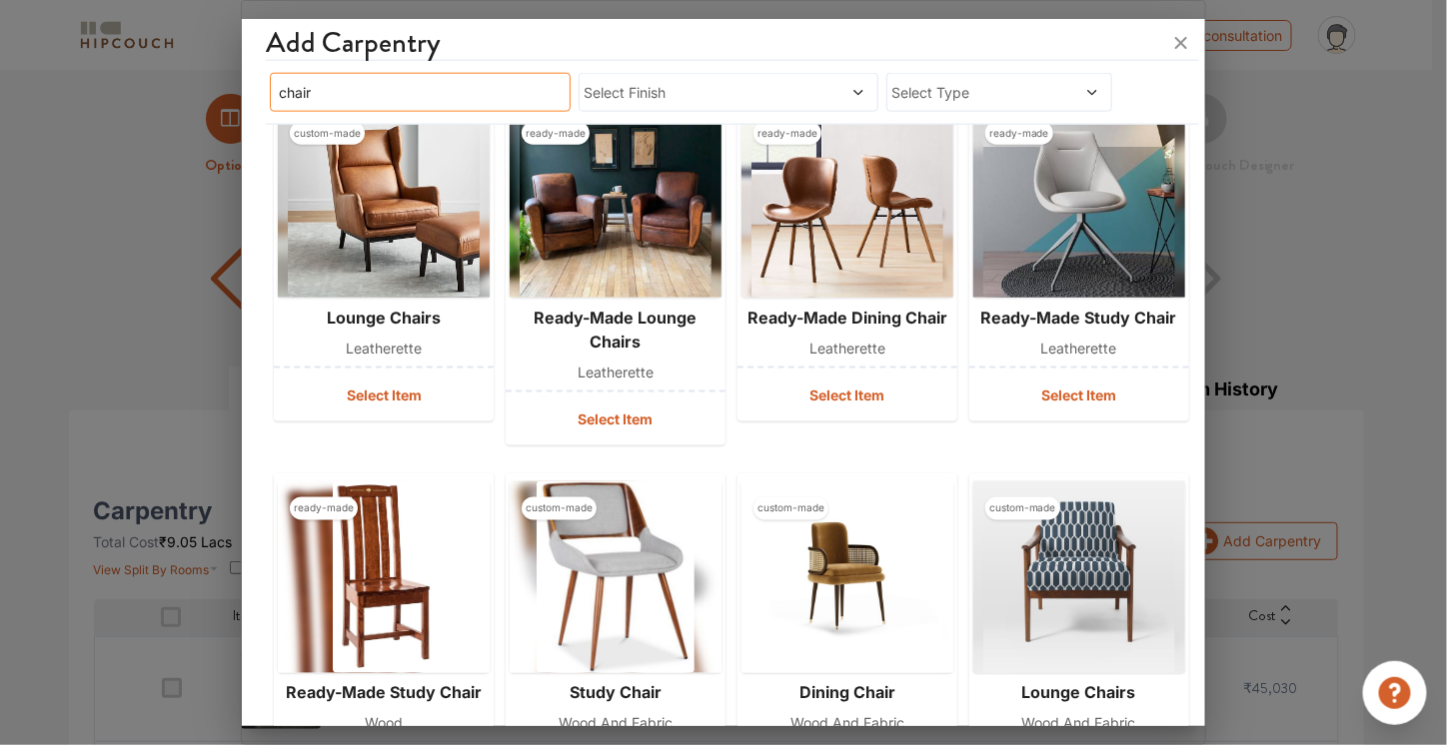
click at [515, 97] on input "chair" at bounding box center [420, 92] width 301 height 39
drag, startPoint x: 333, startPoint y: 93, endPoint x: 248, endPoint y: 97, distance: 85.0
click at [248, 97] on div "Add Carpentry chair Select Finish Select Type custom-made study chair fabric Se…" at bounding box center [723, 377] width 962 height 700
type input "study"
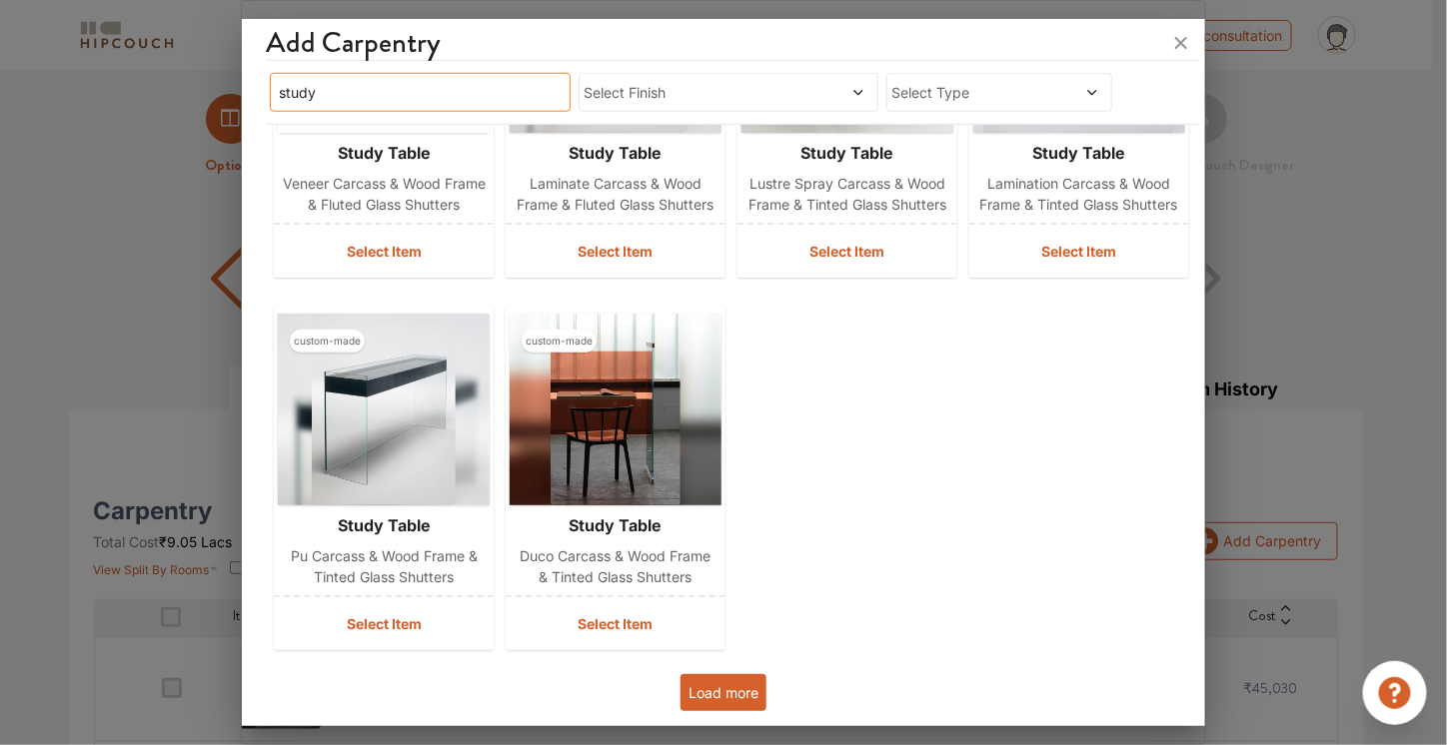
scroll to position [623, 0]
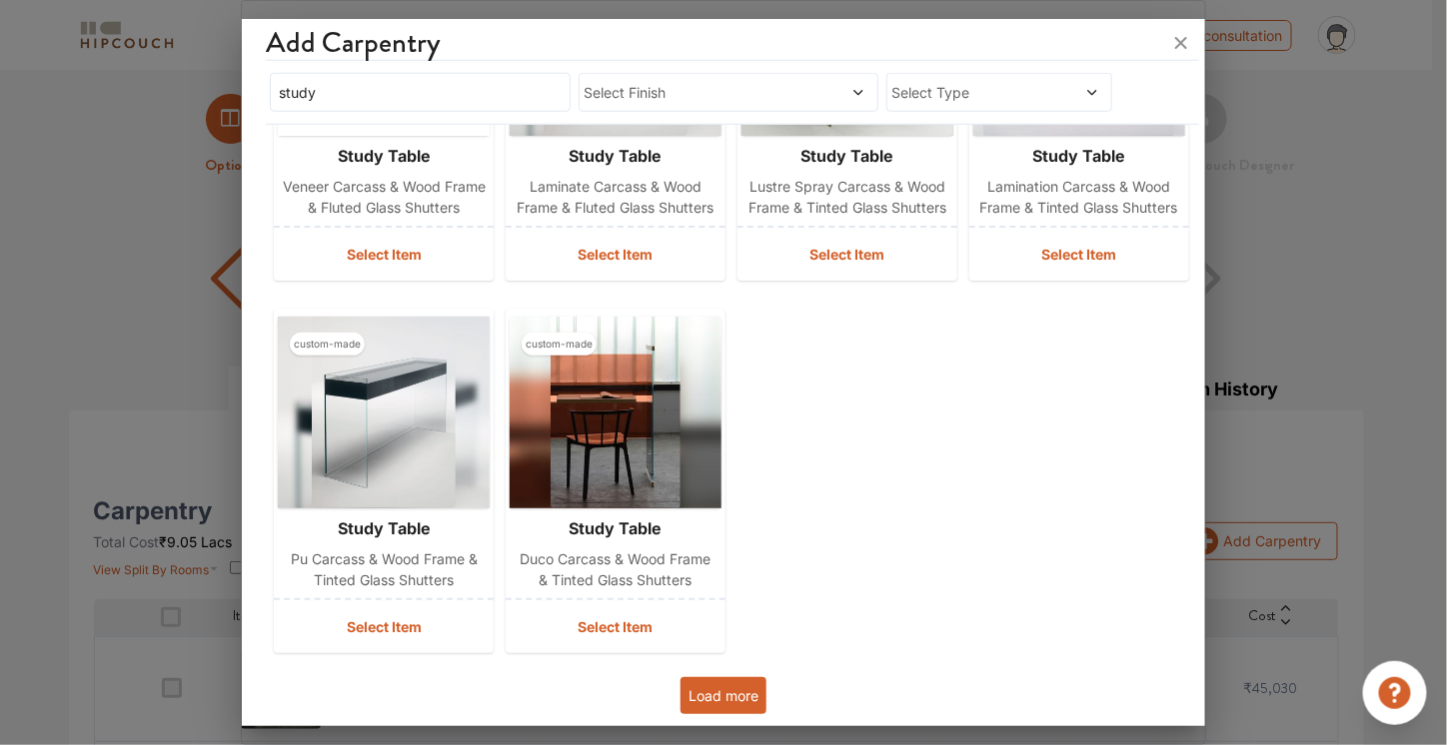
click at [716, 682] on button "Load more" at bounding box center [723, 695] width 86 height 37
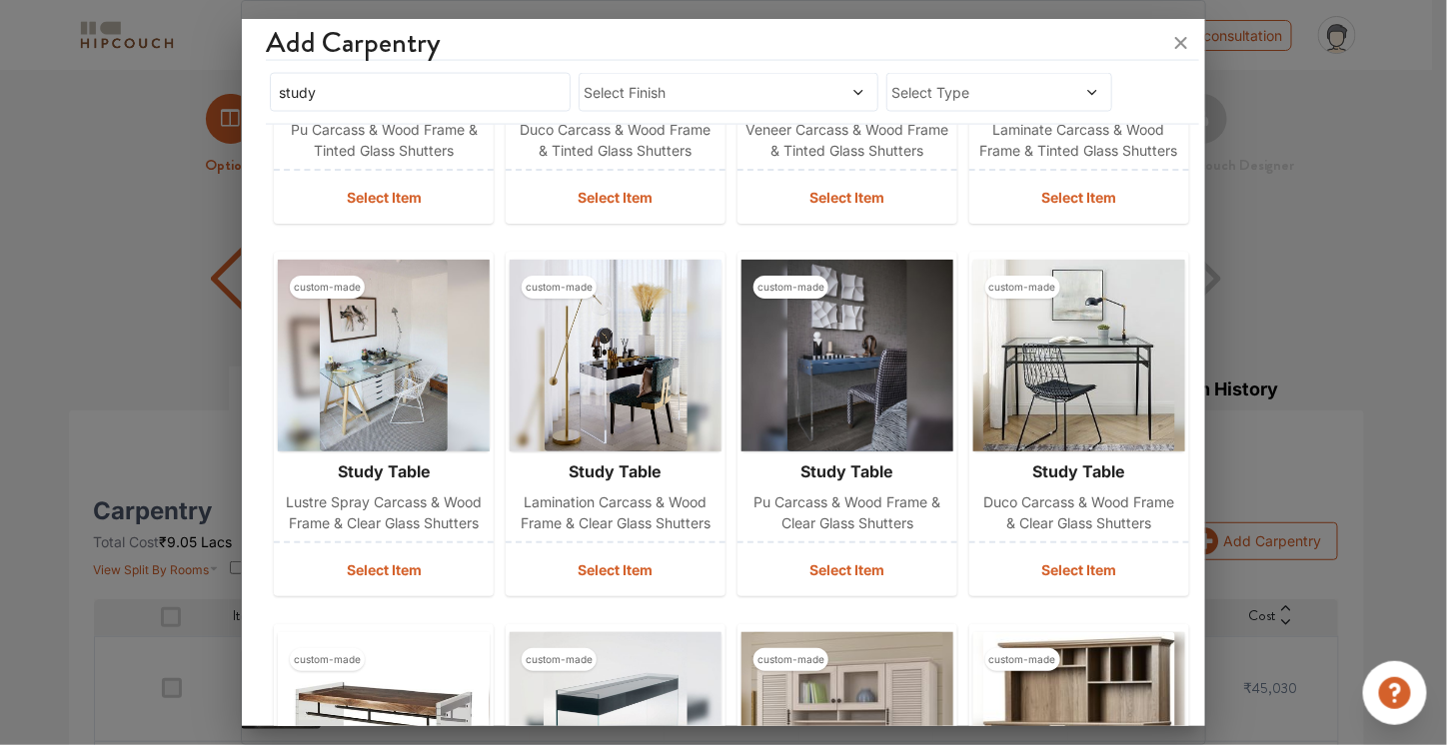
scroll to position [1369, 0]
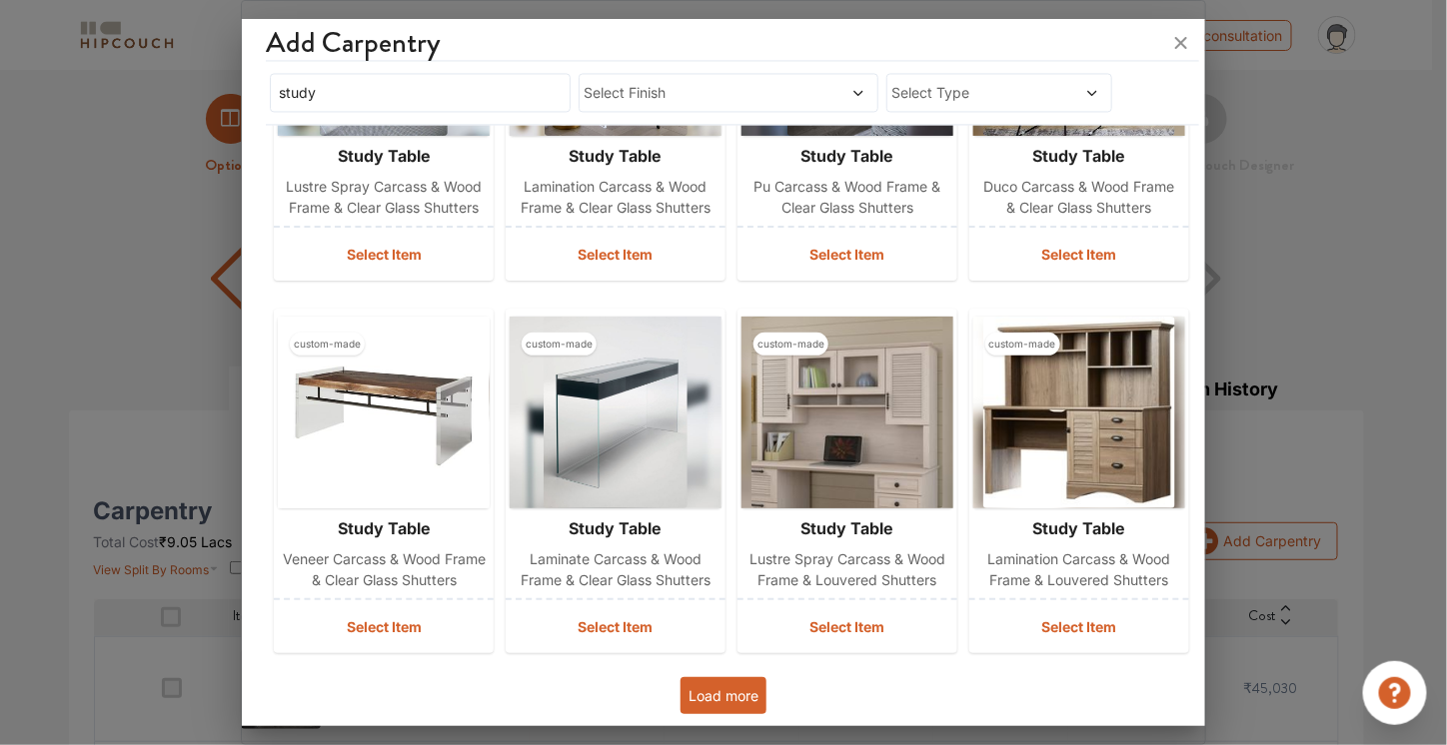
click at [732, 700] on button "Load more" at bounding box center [723, 695] width 86 height 37
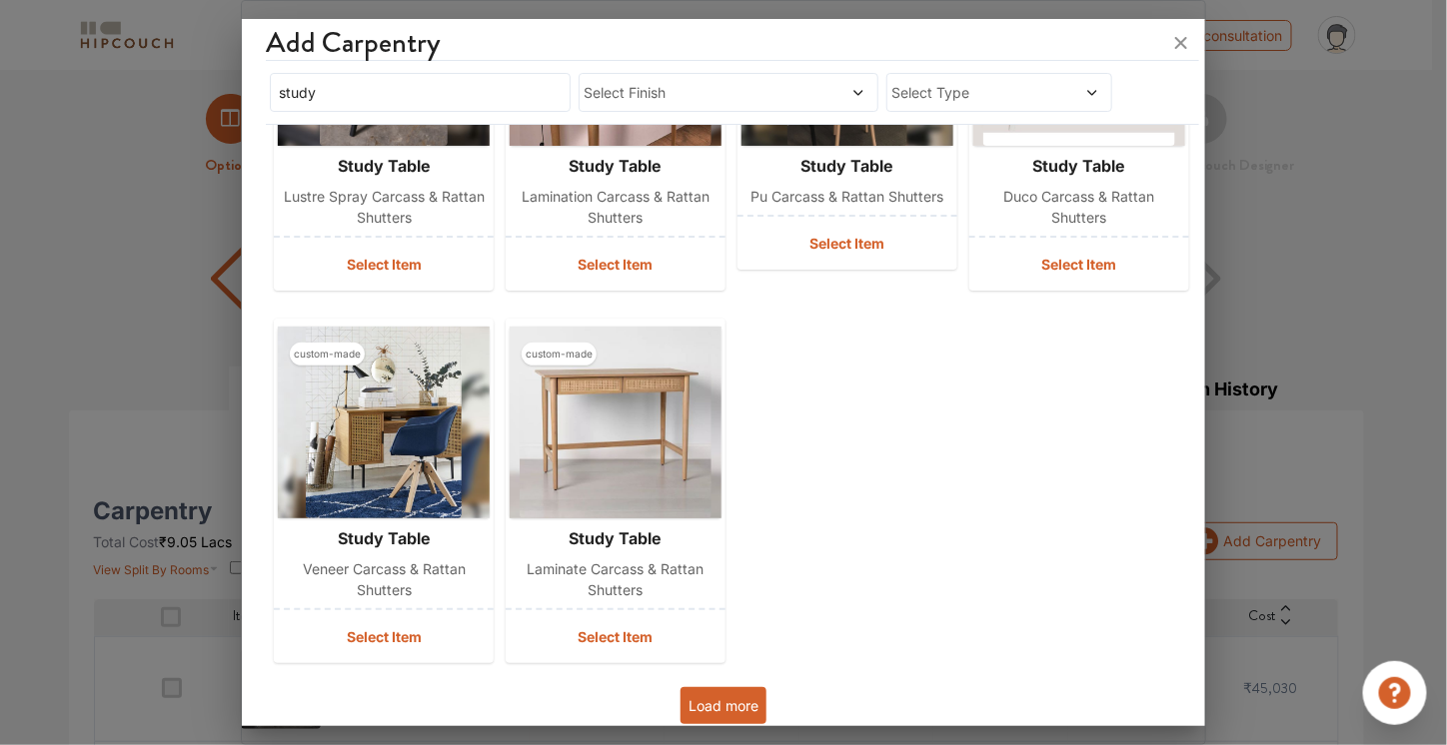
scroll to position [2486, 0]
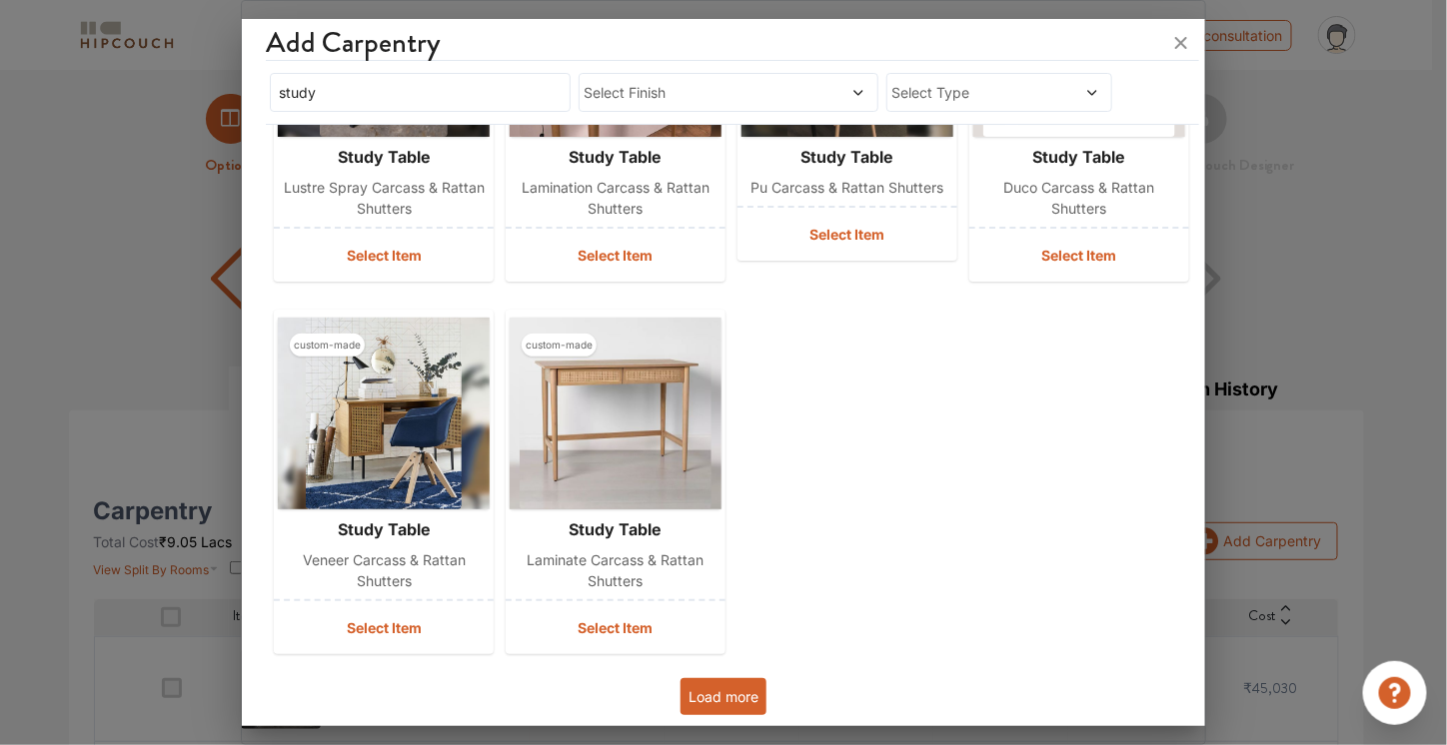
click at [724, 694] on button "Load more" at bounding box center [723, 696] width 86 height 37
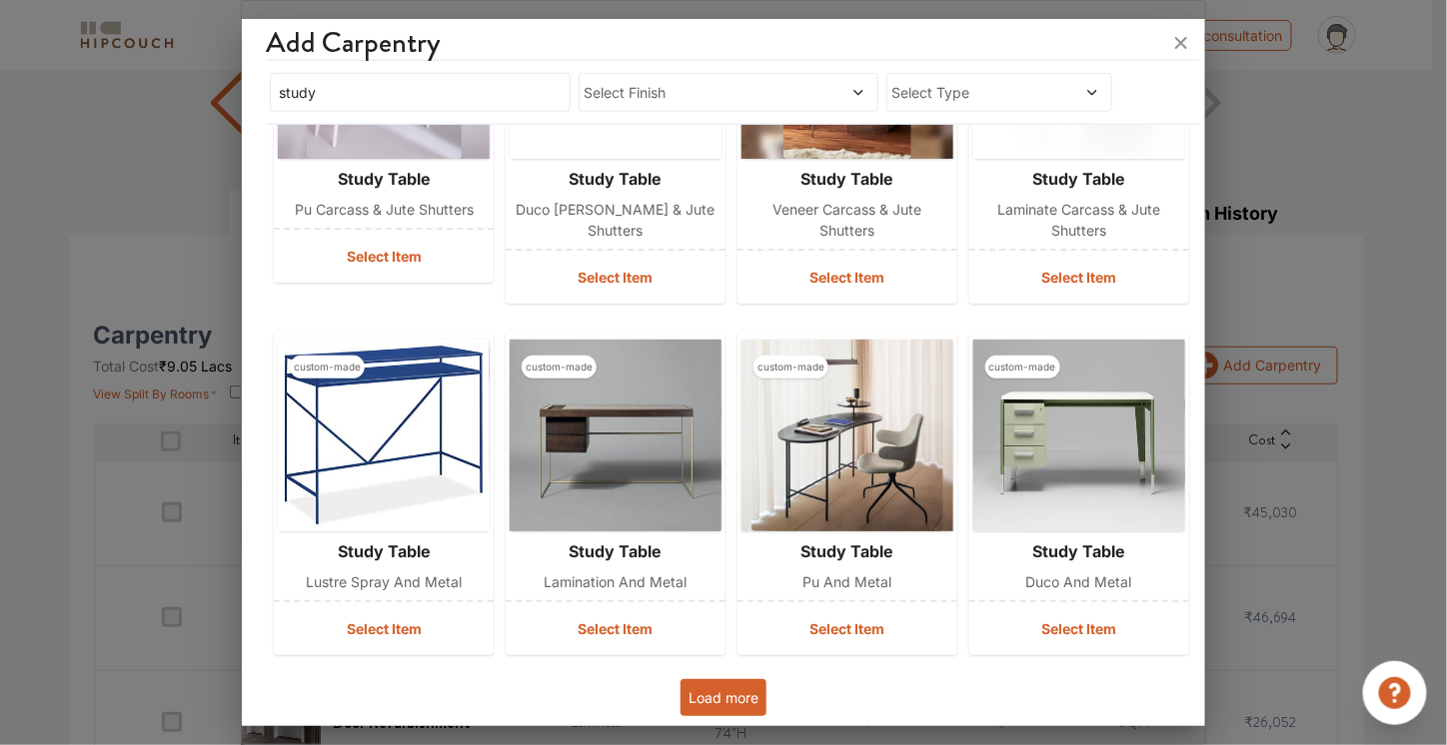
scroll to position [204, 0]
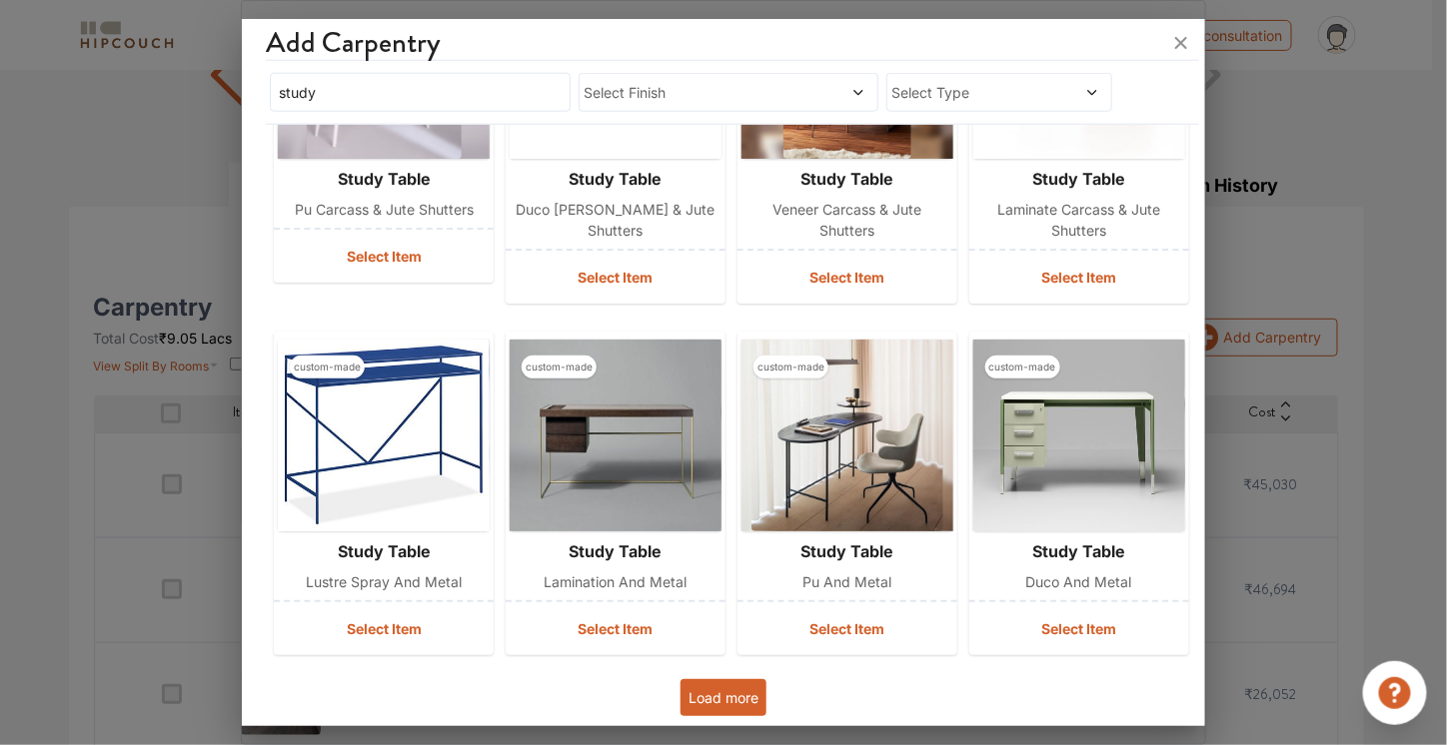
click at [741, 686] on button "Load more" at bounding box center [723, 697] width 86 height 37
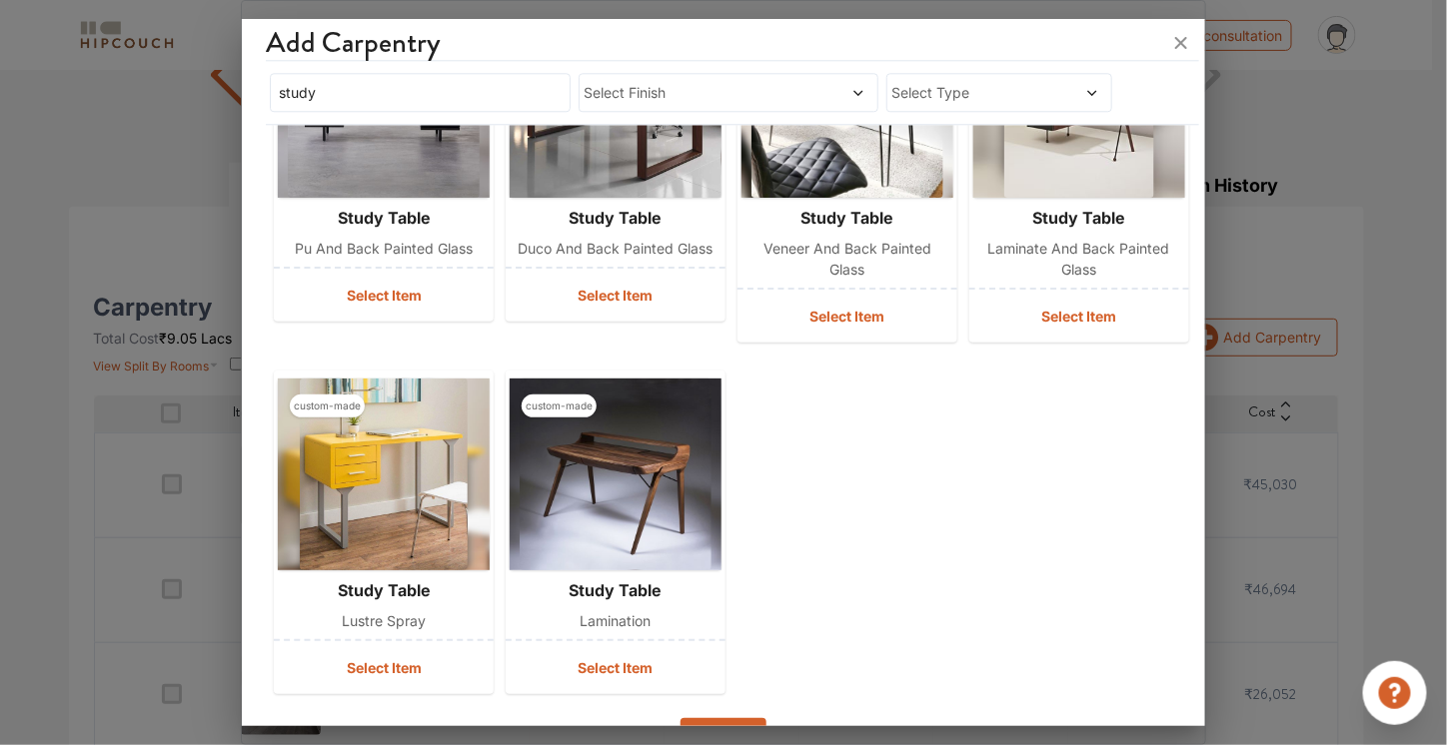
scroll to position [4305, 0]
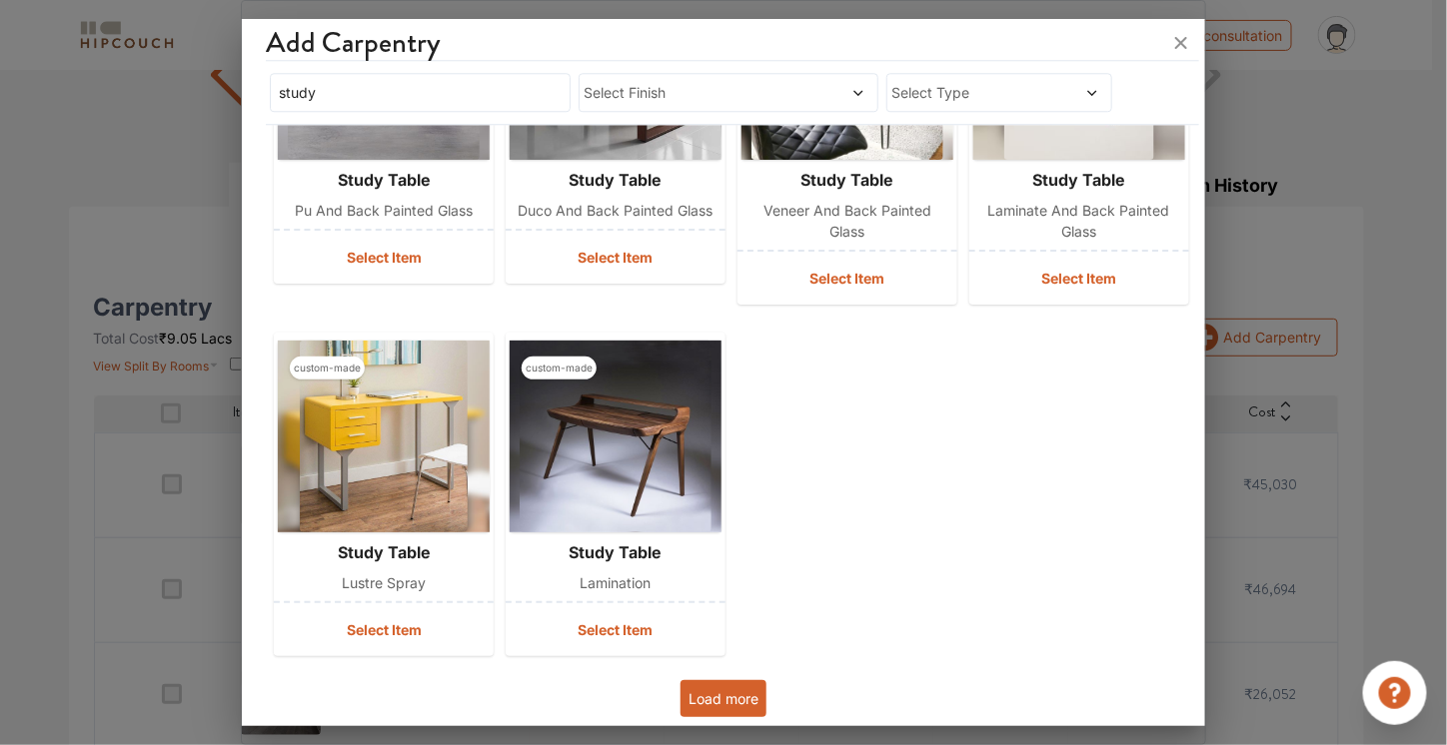
click at [724, 689] on button "Load more" at bounding box center [723, 698] width 86 height 37
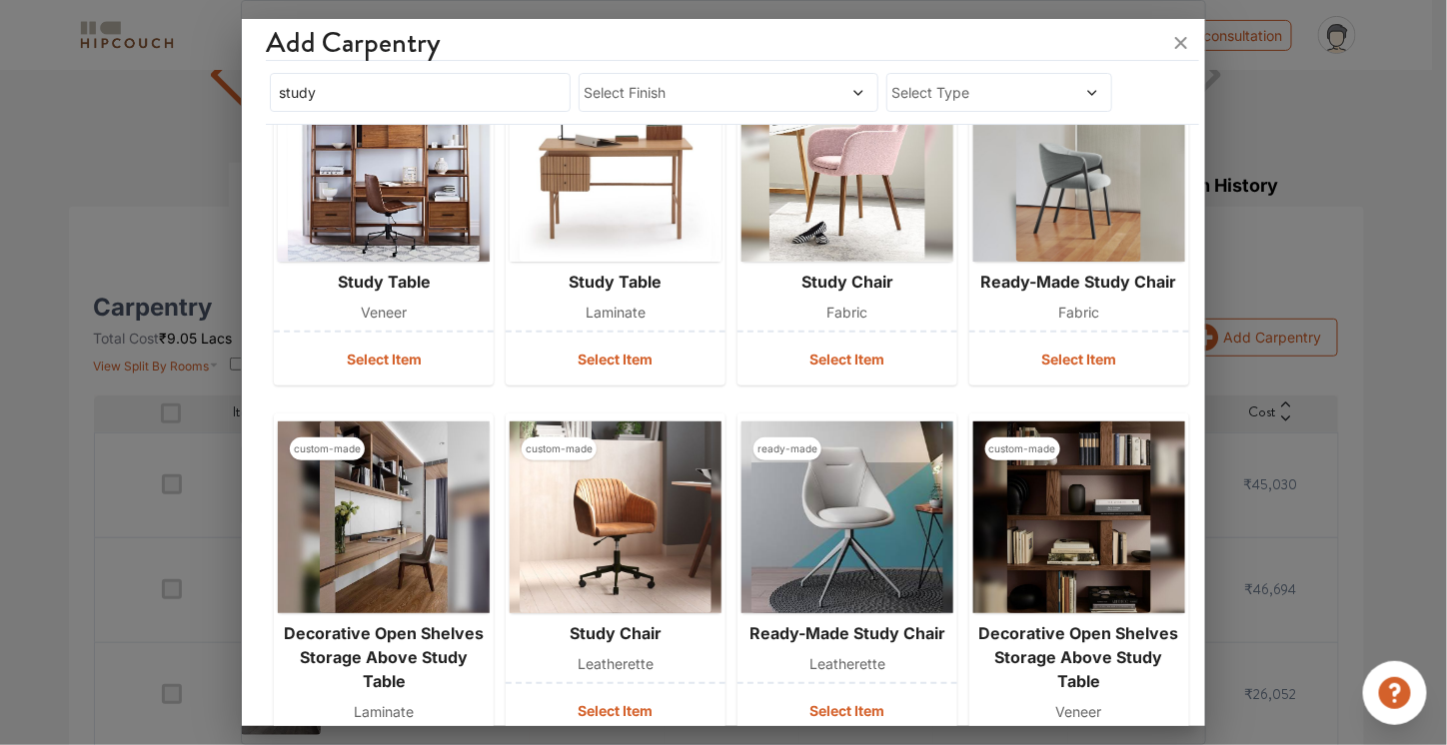
scroll to position [5057, 0]
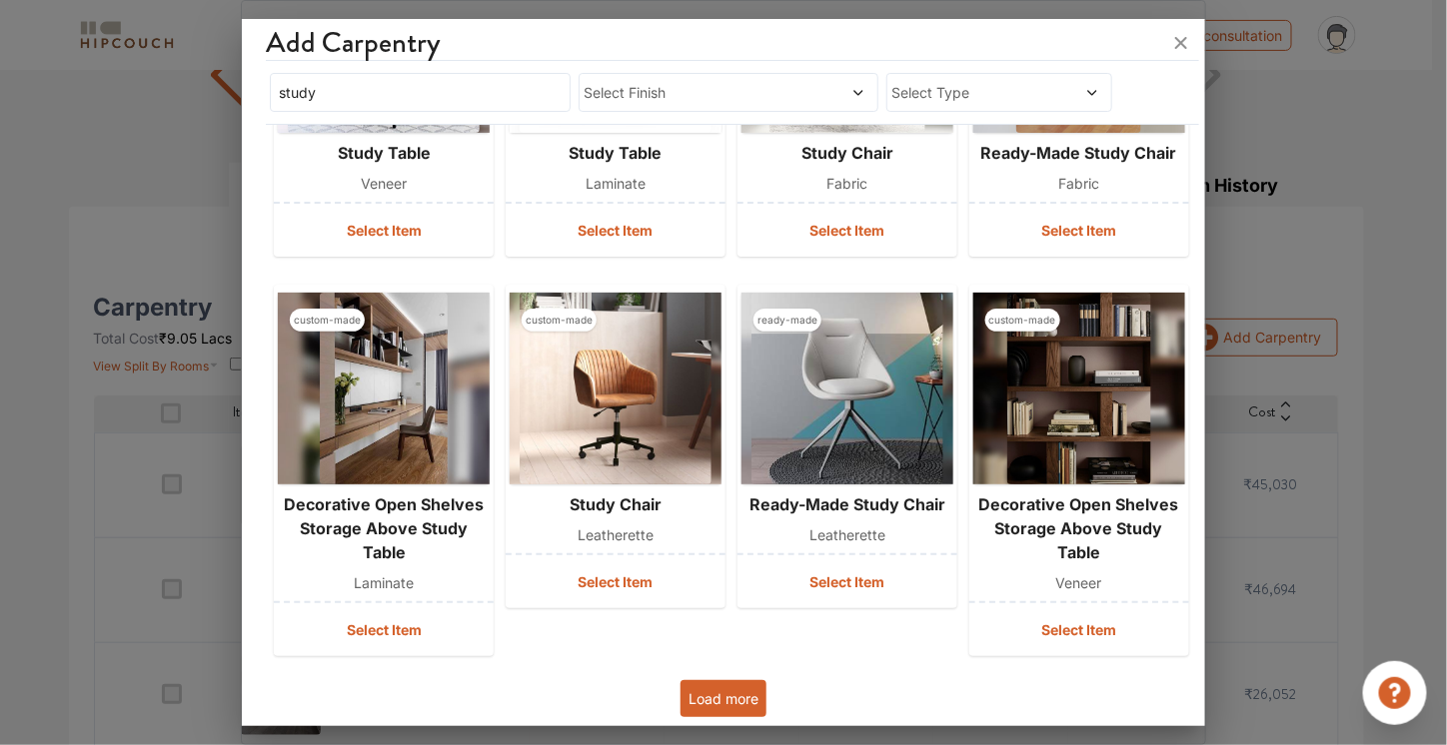
click at [712, 698] on button "Load more" at bounding box center [723, 698] width 86 height 37
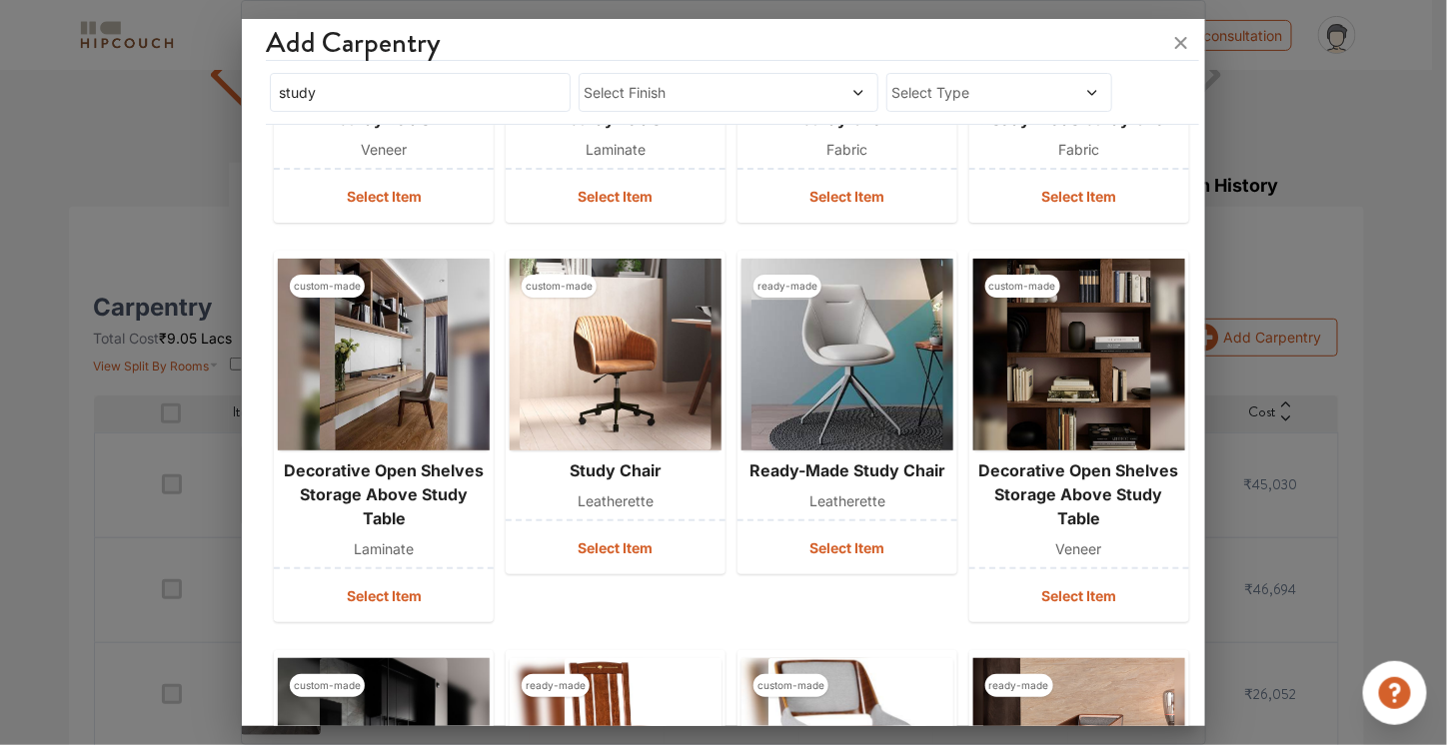
scroll to position [5069, 0]
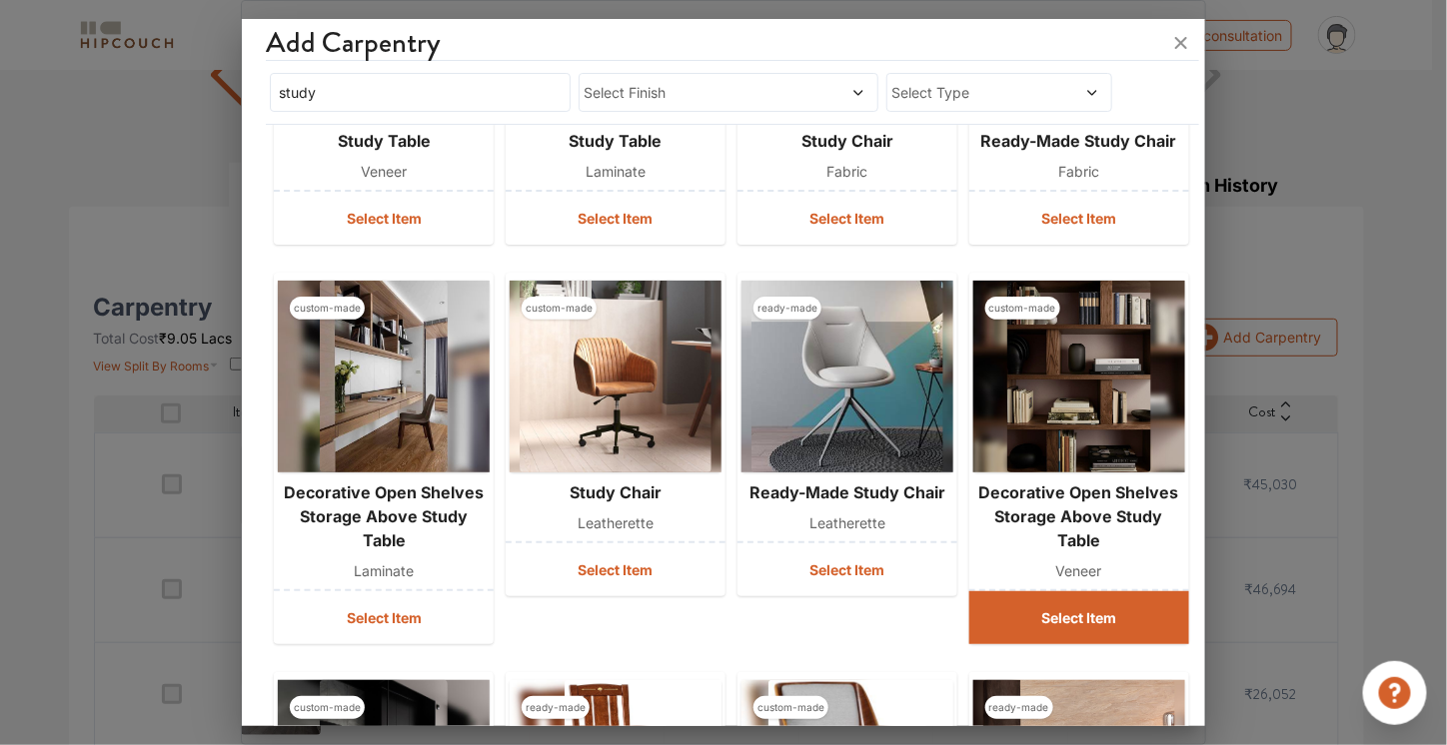
click at [1036, 614] on button "Select Item" at bounding box center [1079, 618] width 220 height 53
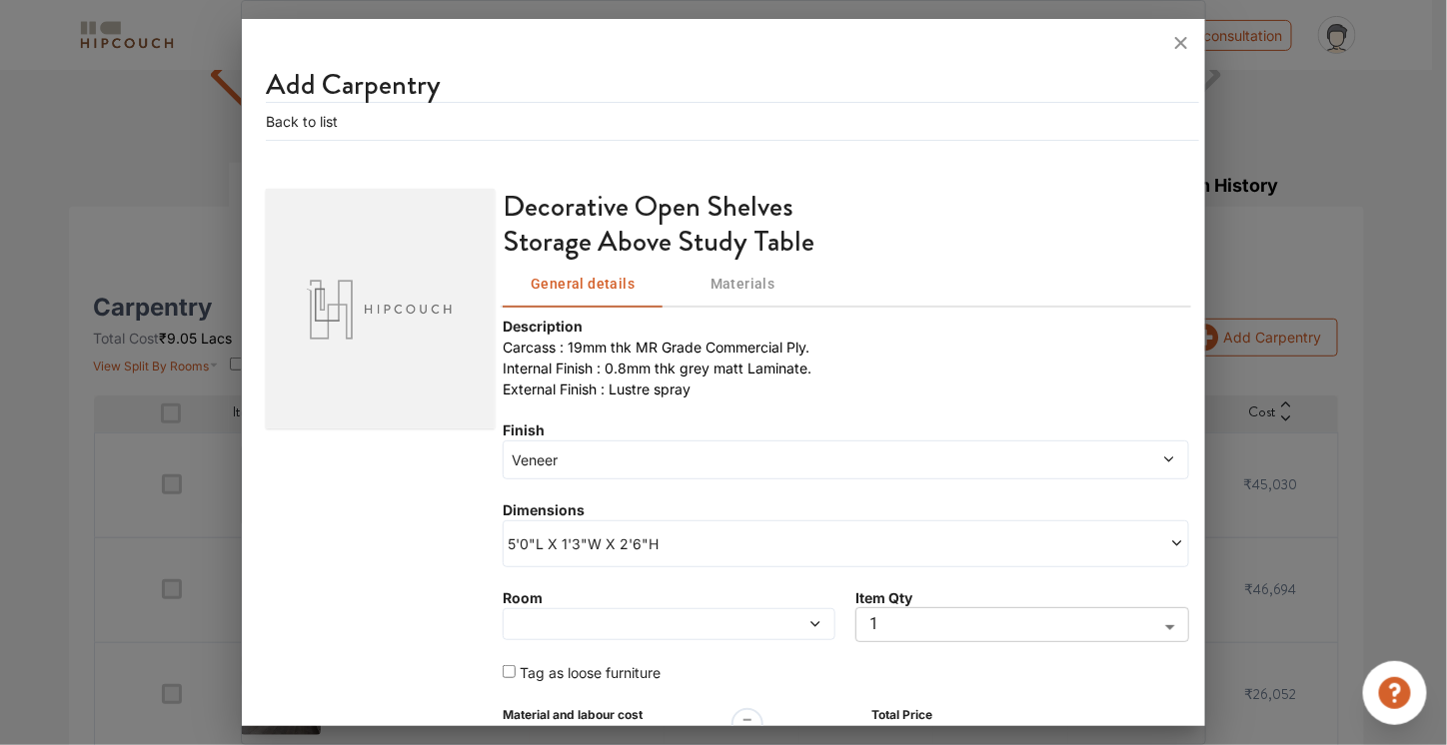
scroll to position [89, 0]
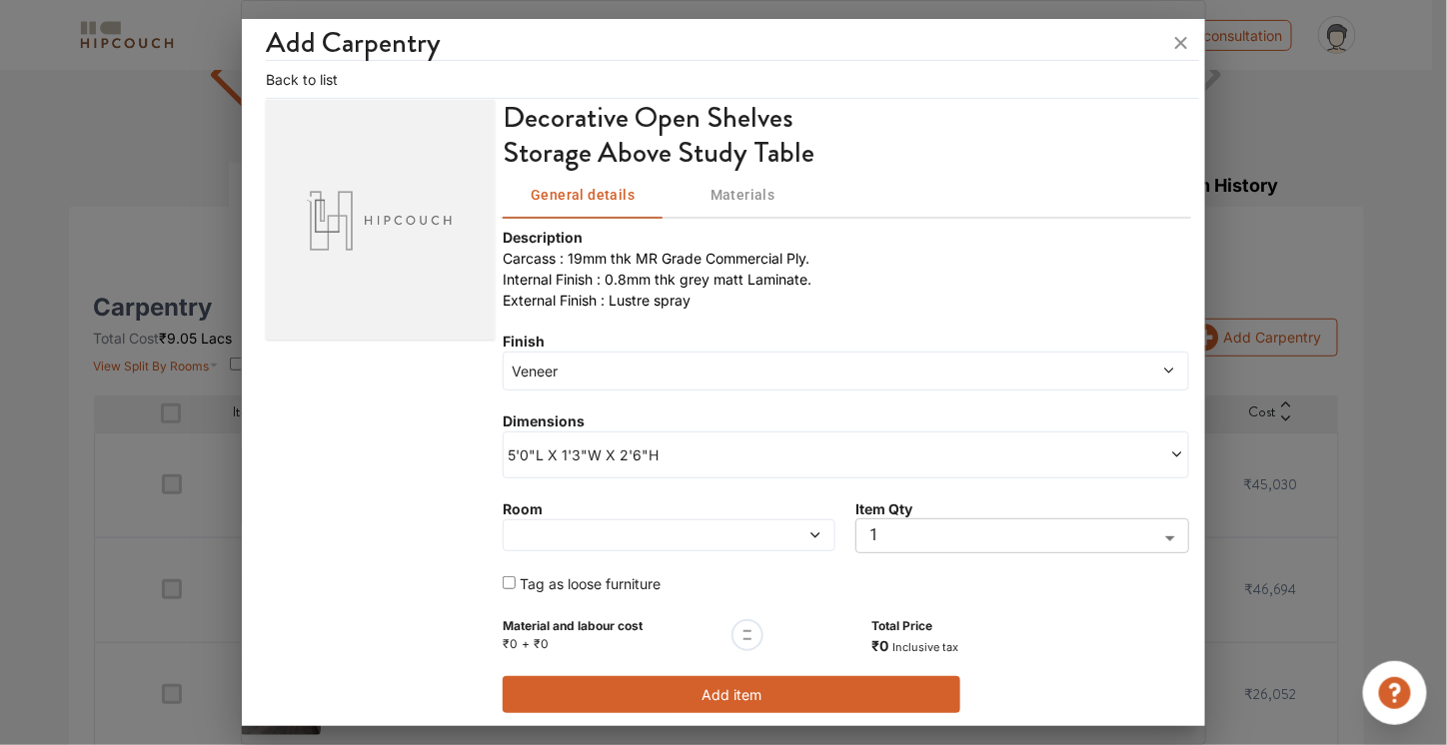
click at [779, 529] on span at bounding box center [783, 536] width 79 height 14
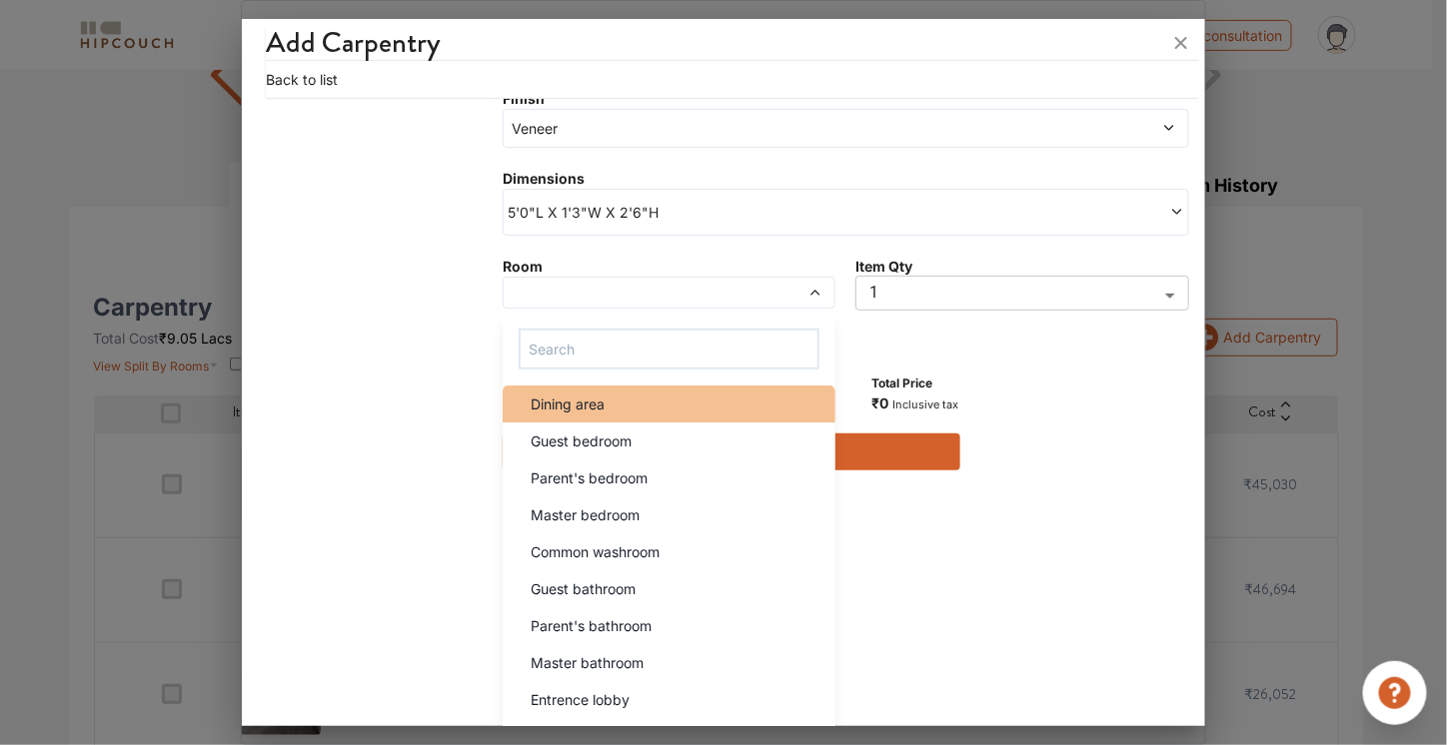
scroll to position [333, 0]
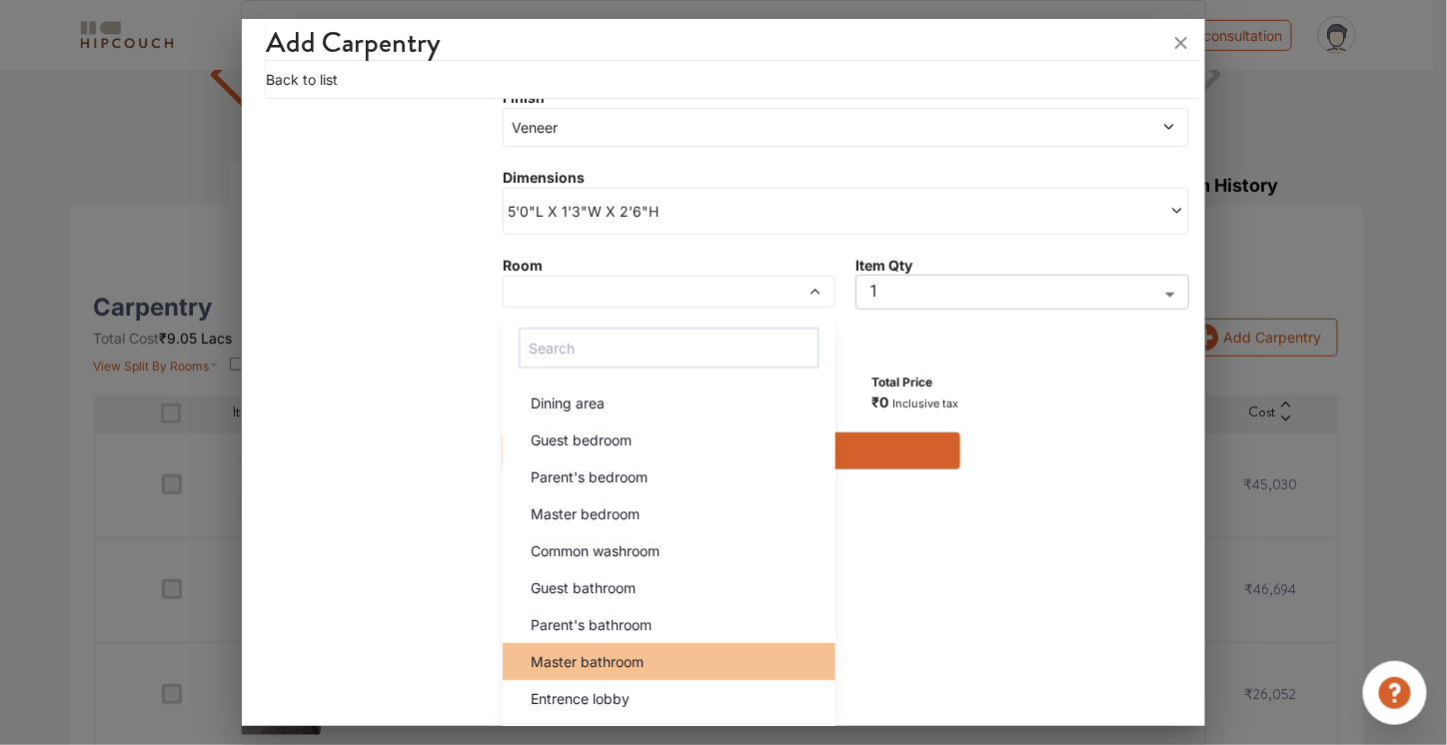
click at [658, 651] on div "Master bathroom" at bounding box center [675, 661] width 321 height 21
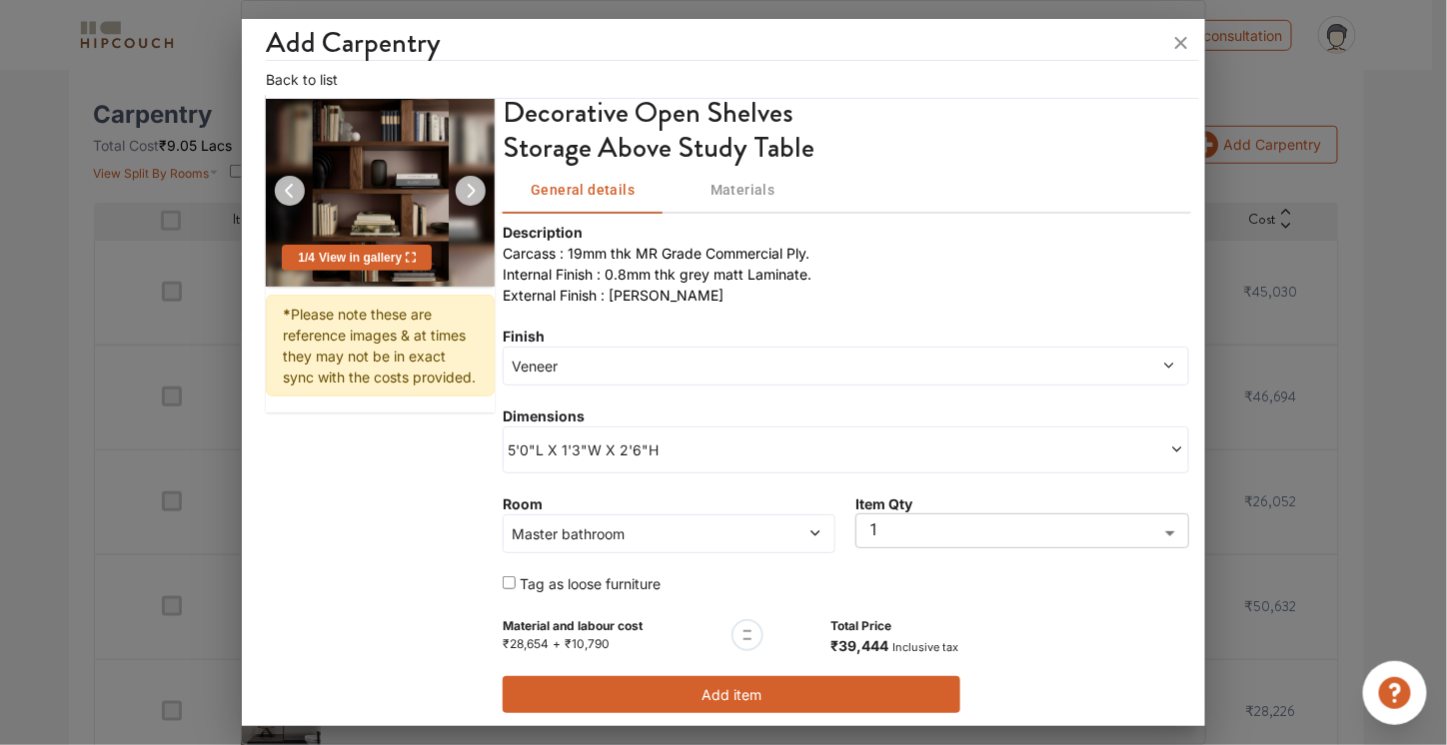
scroll to position [400, 0]
click at [763, 684] on button "Add item" at bounding box center [732, 694] width 458 height 37
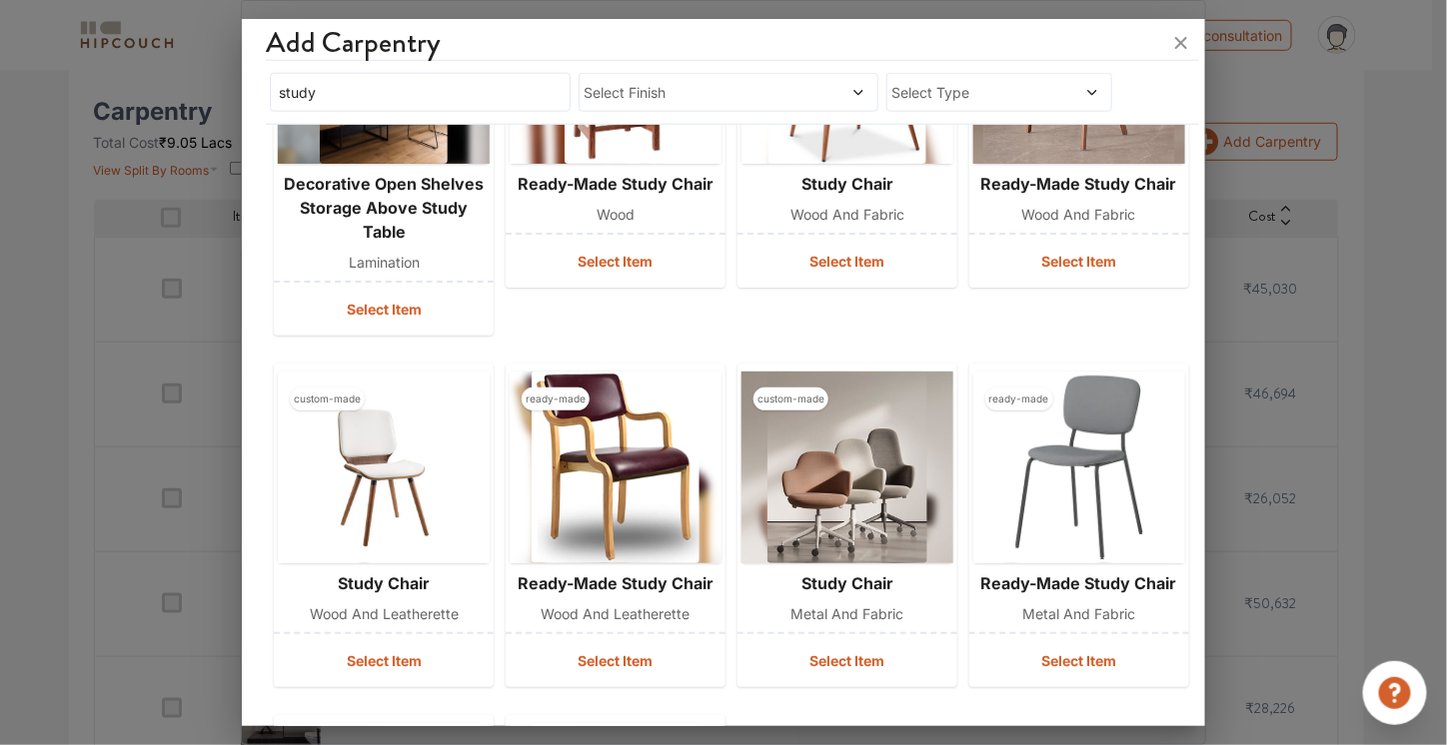
scroll to position [5780, 0]
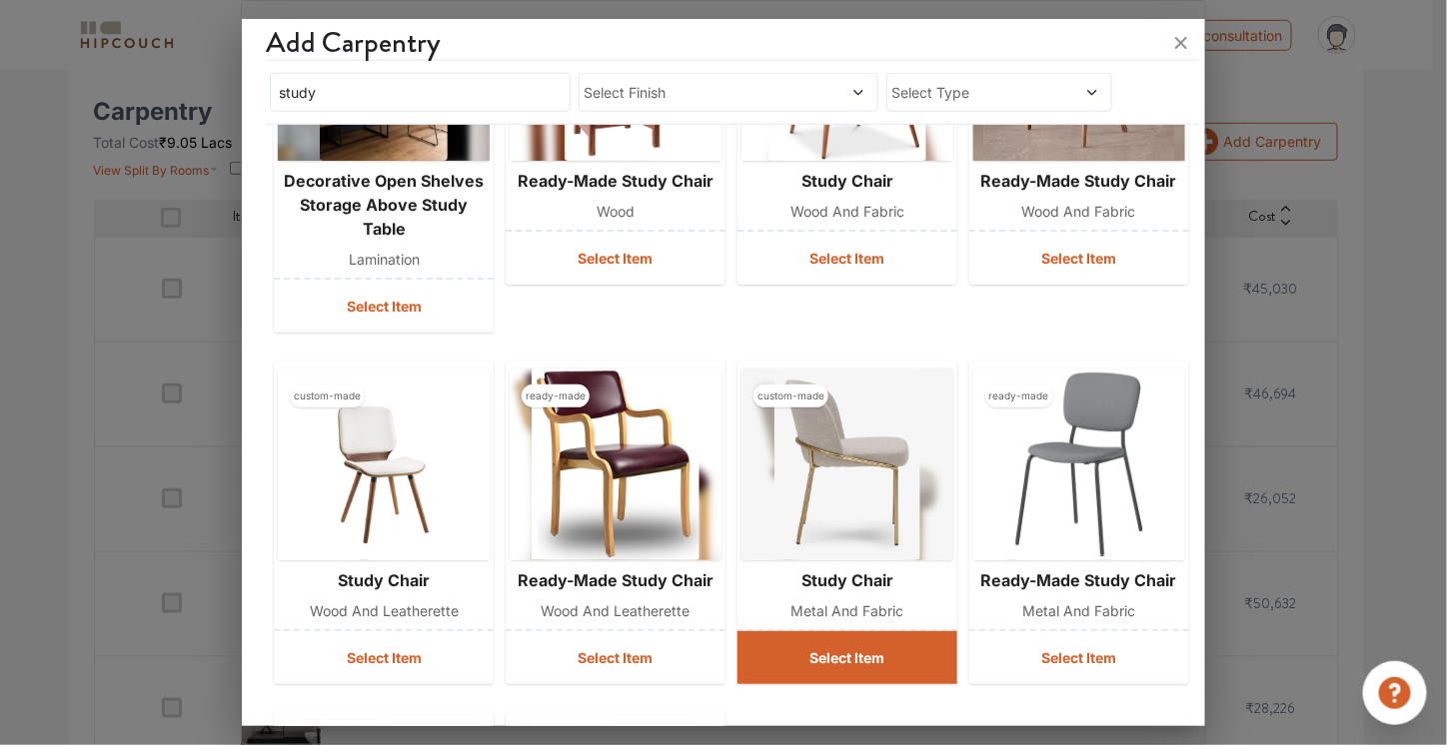
click at [872, 654] on button "Select Item" at bounding box center [847, 657] width 220 height 53
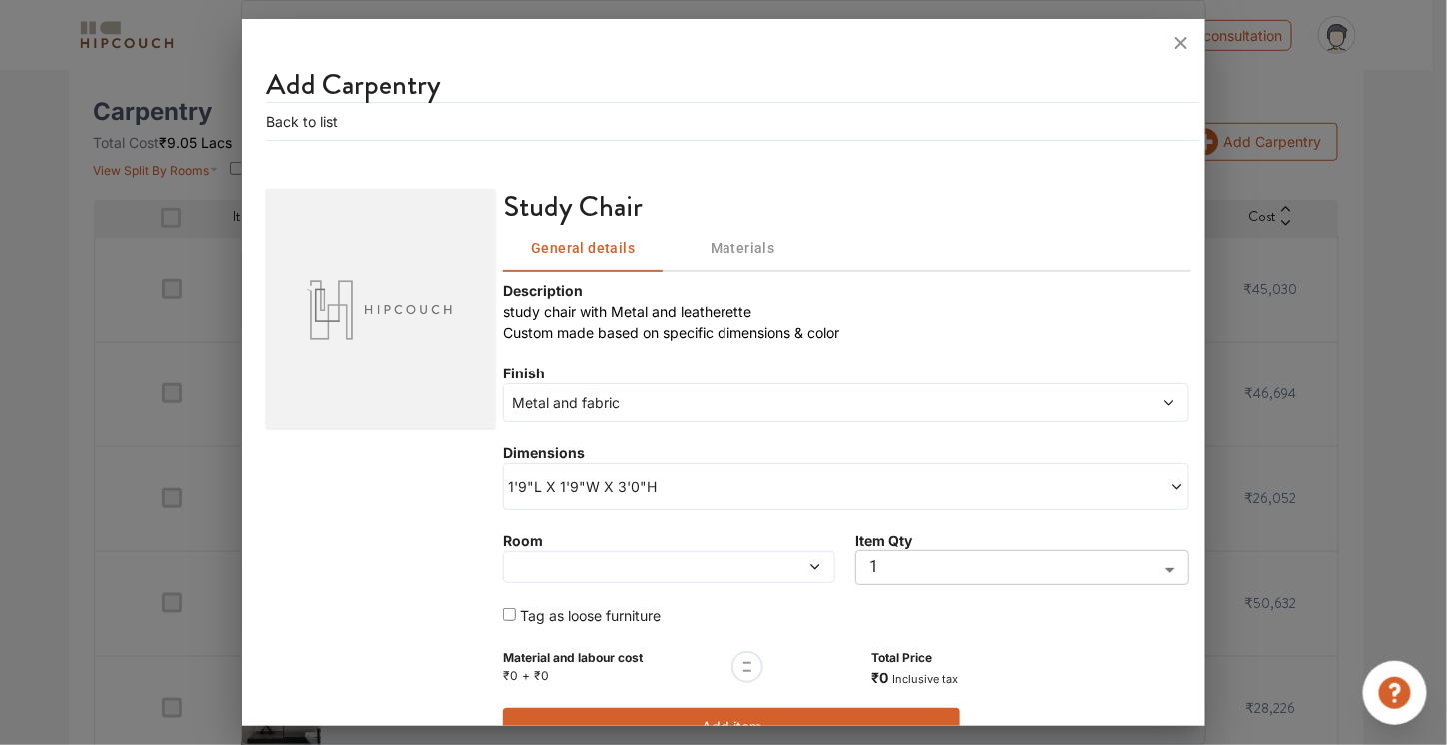
scroll to position [0, 0]
click at [718, 556] on div at bounding box center [669, 568] width 333 height 32
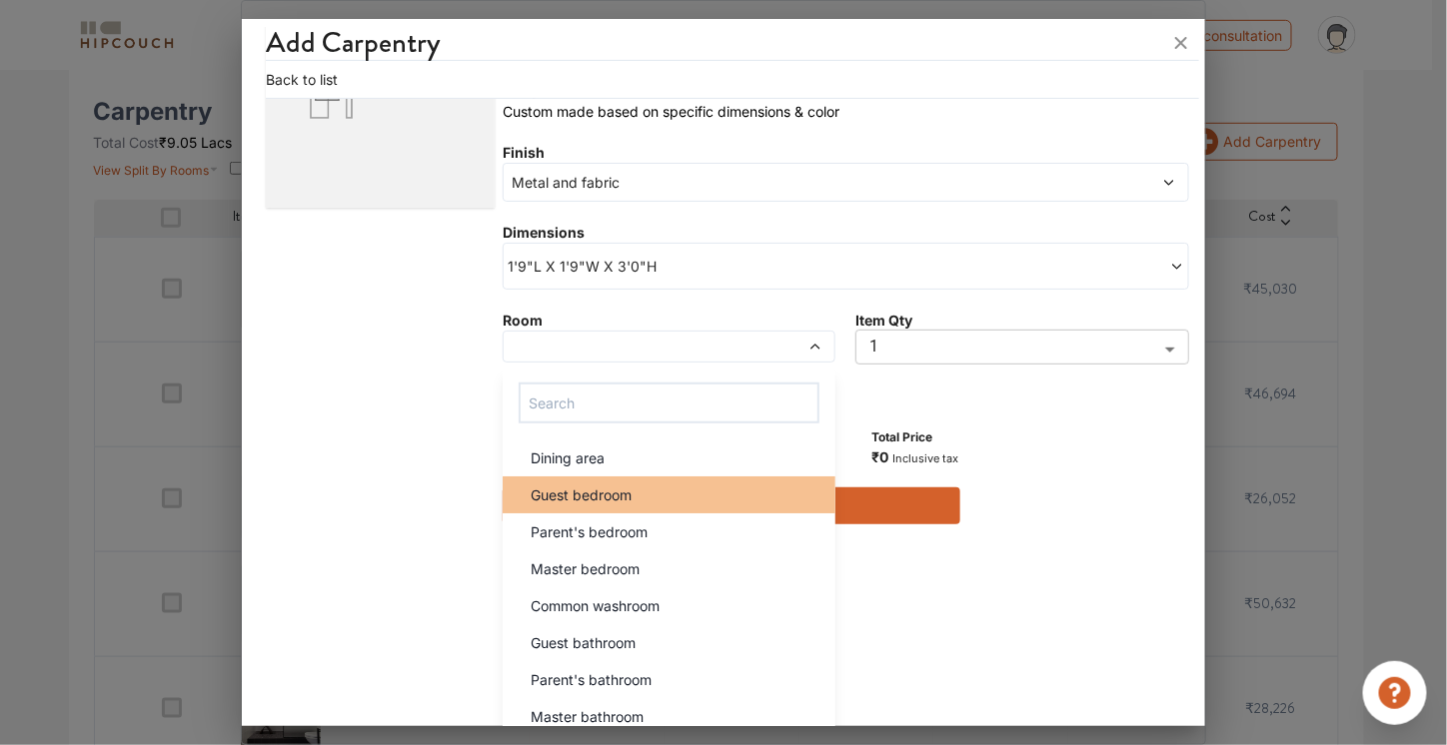
scroll to position [257, 0]
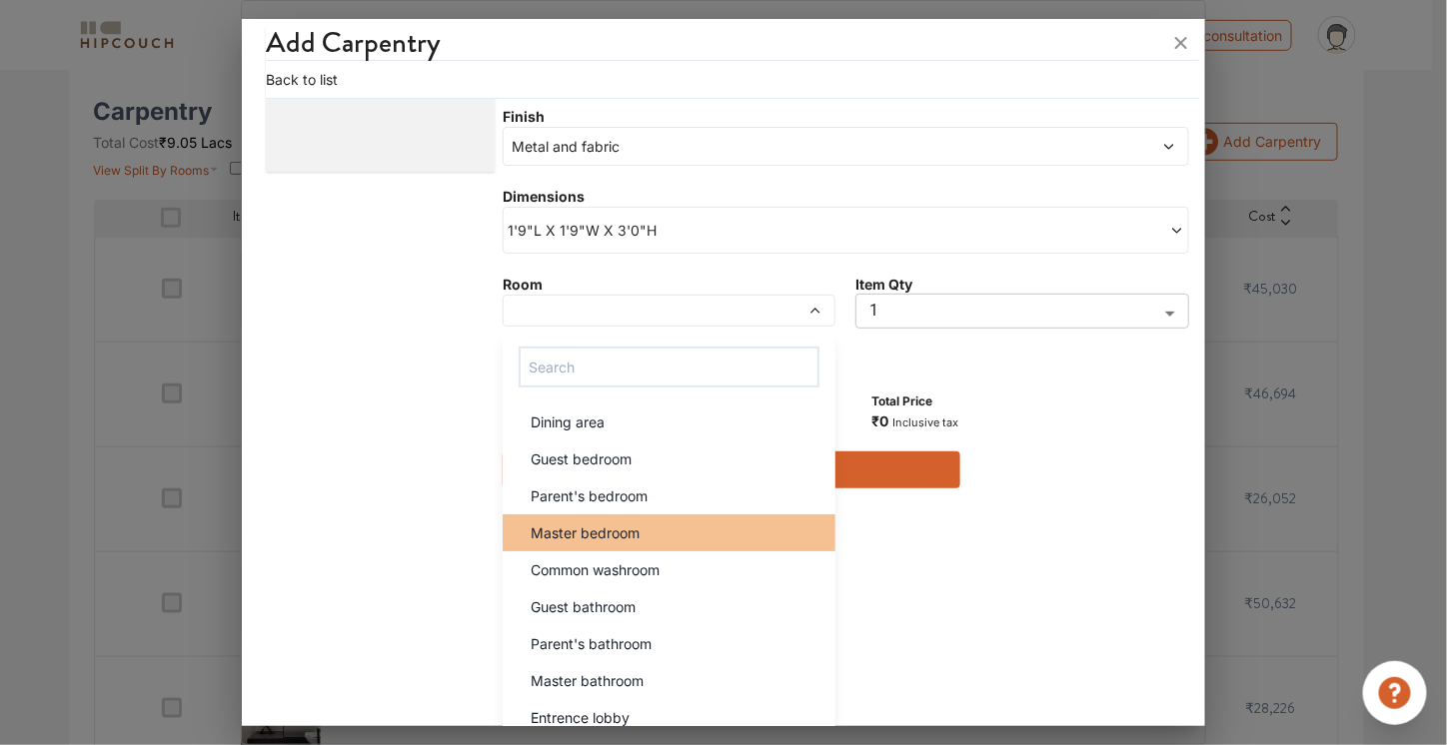
click at [650, 523] on div "Master bedroom" at bounding box center [675, 533] width 321 height 21
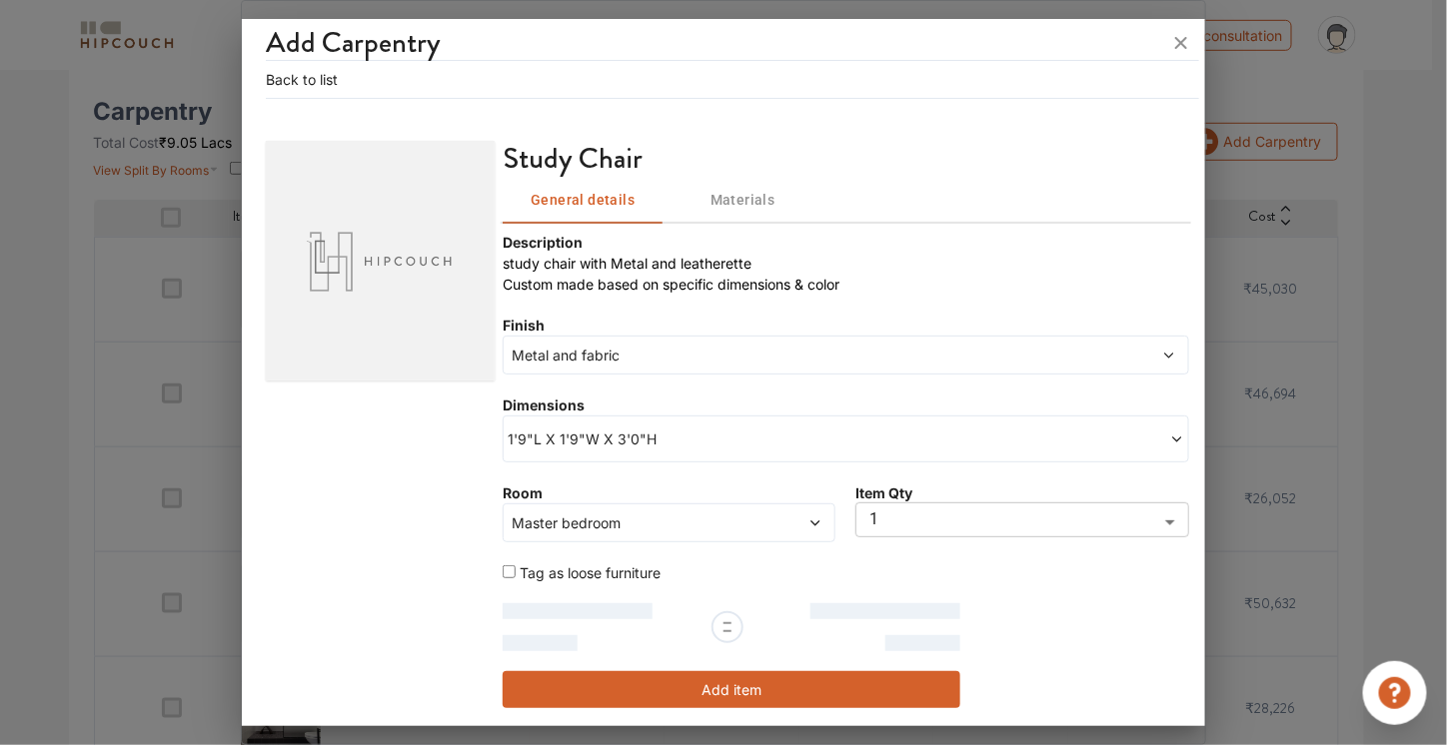
scroll to position [37, 0]
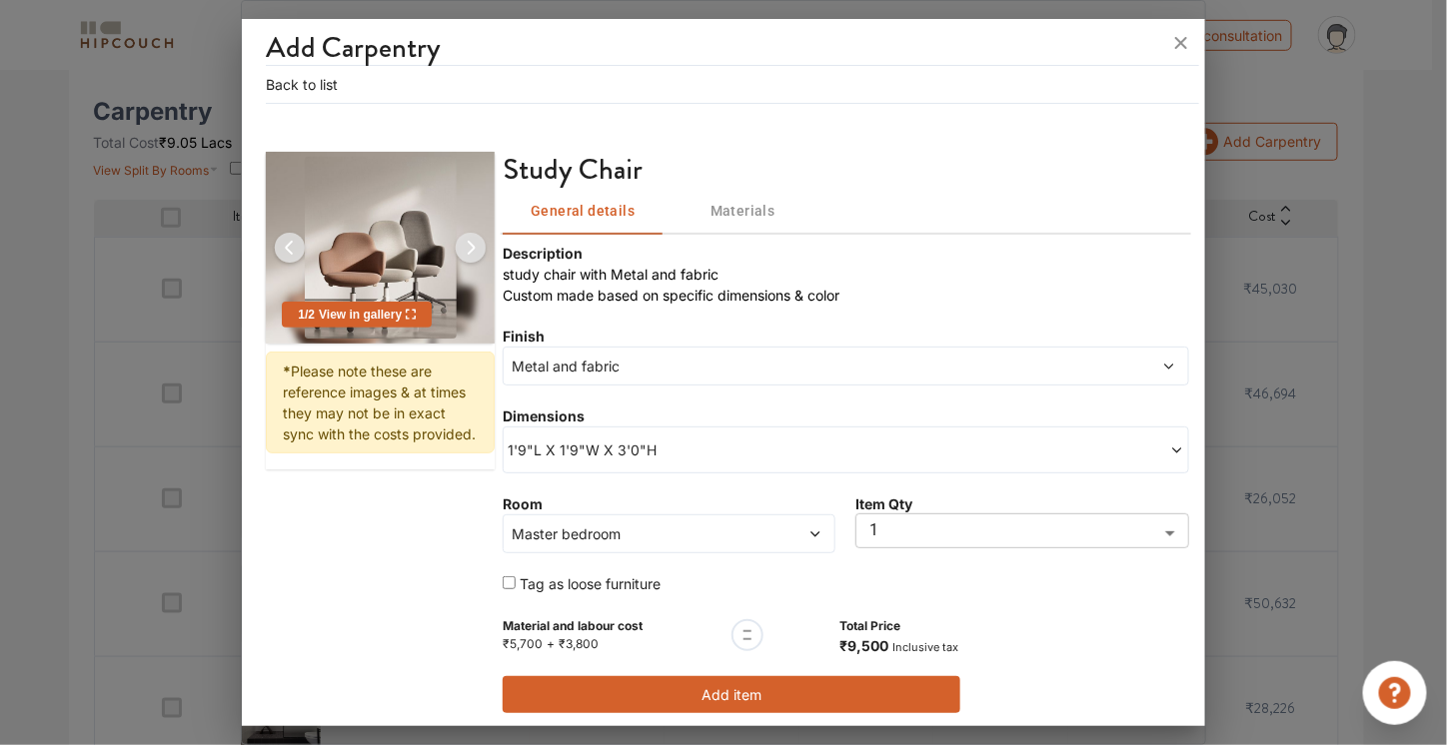
click at [748, 694] on button "Add item" at bounding box center [732, 694] width 458 height 37
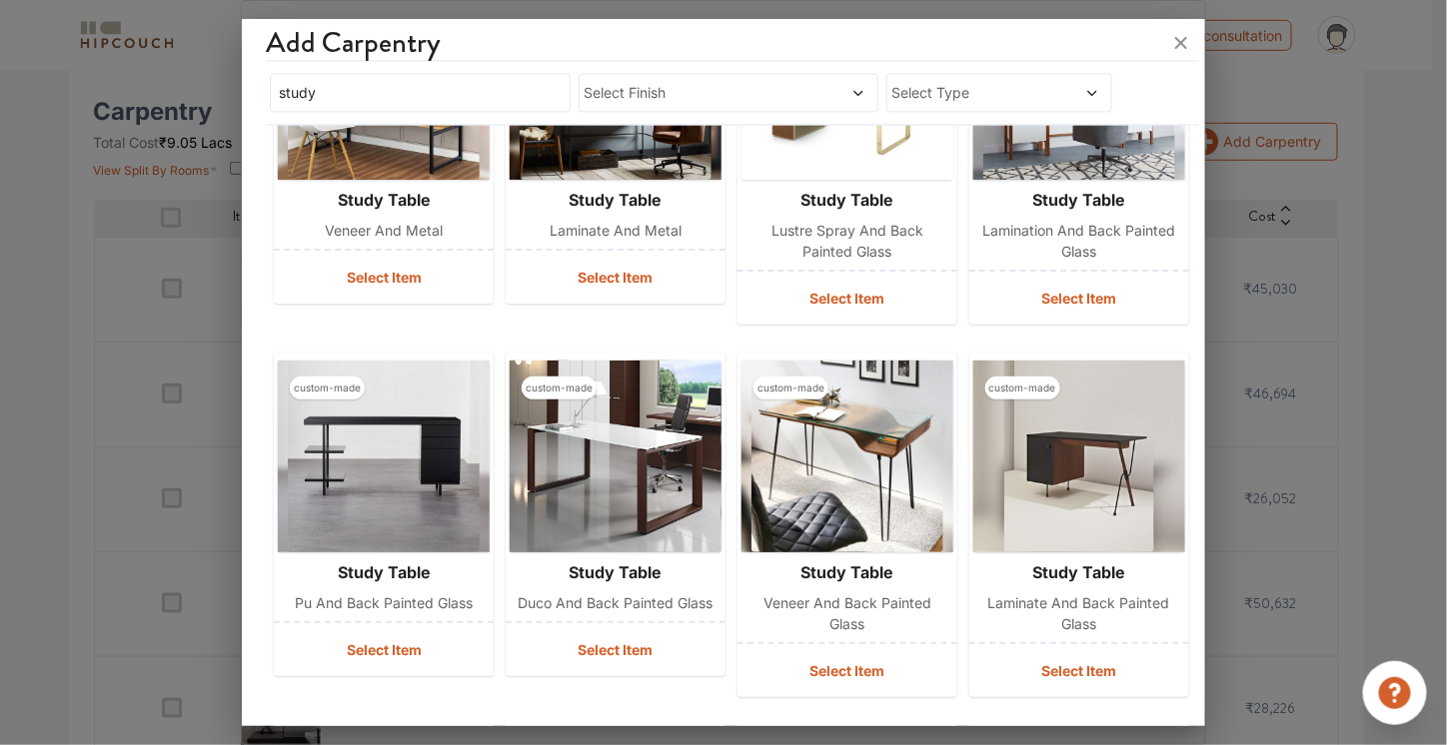
scroll to position [3919, 0]
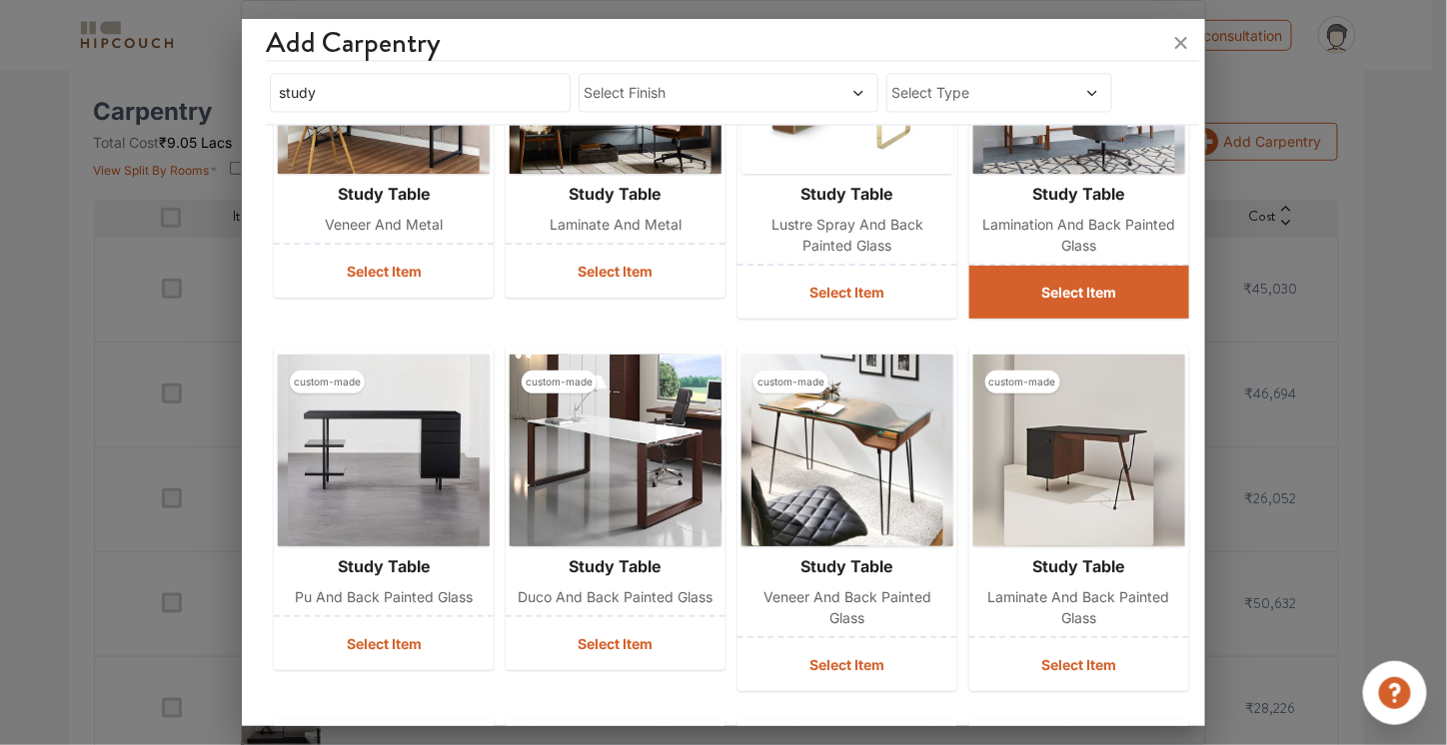
click at [1005, 287] on button "Select Item" at bounding box center [1079, 292] width 220 height 53
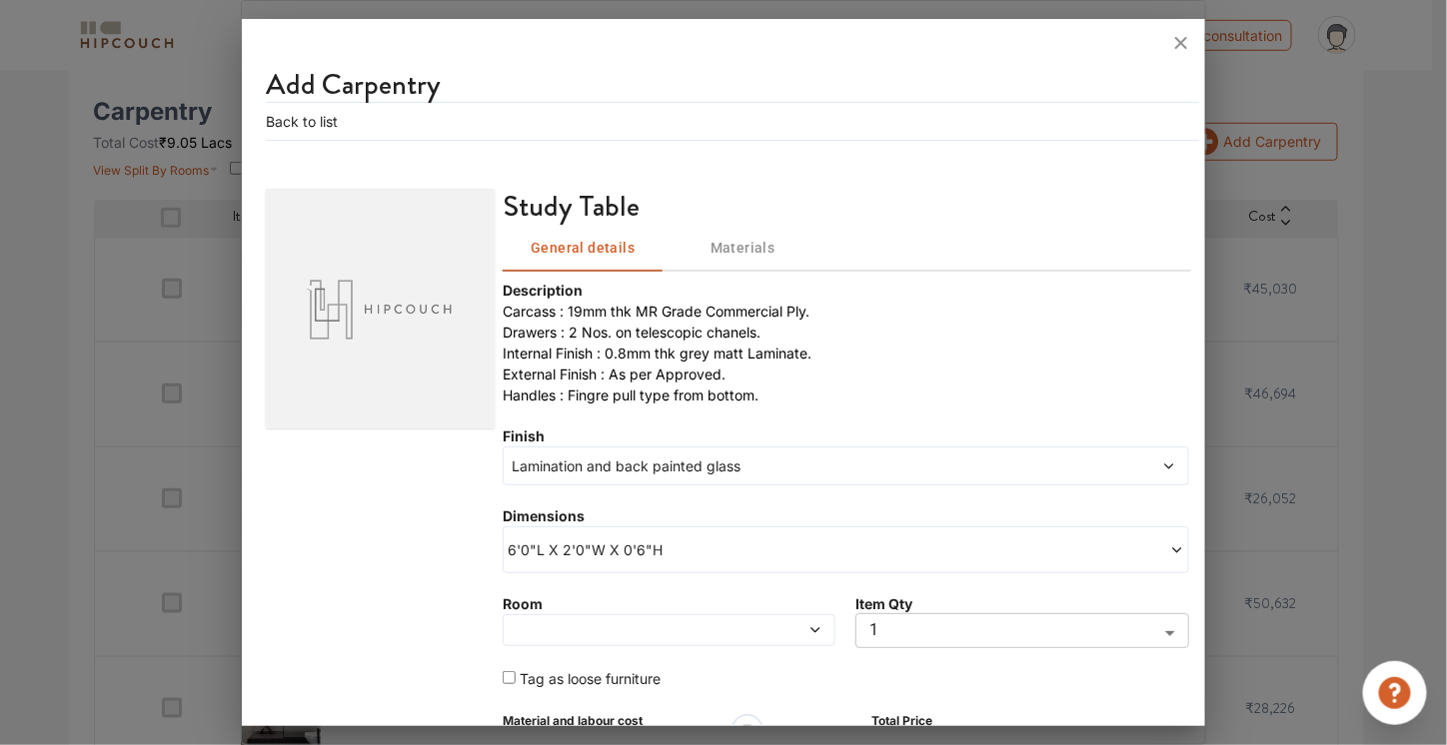
click at [639, 634] on div at bounding box center [669, 630] width 333 height 32
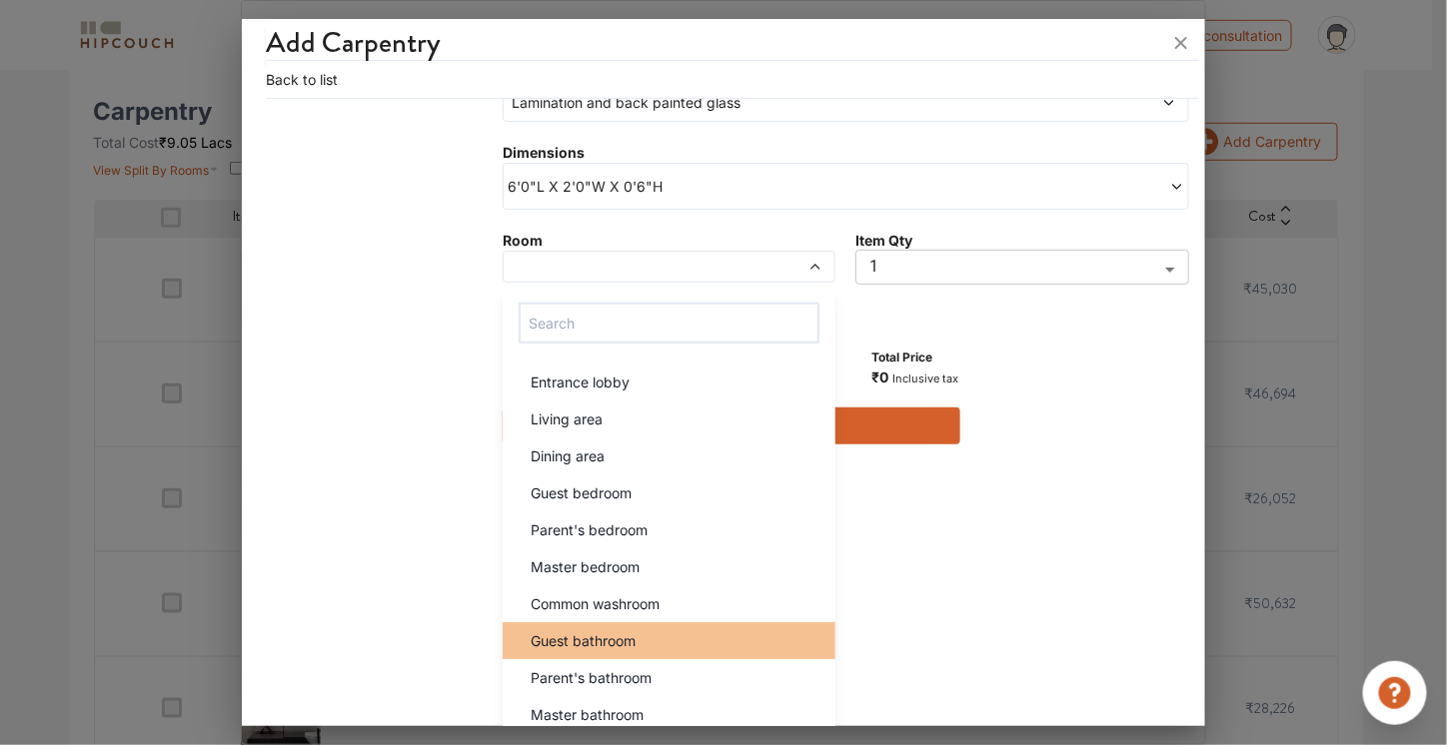
scroll to position [78, 0]
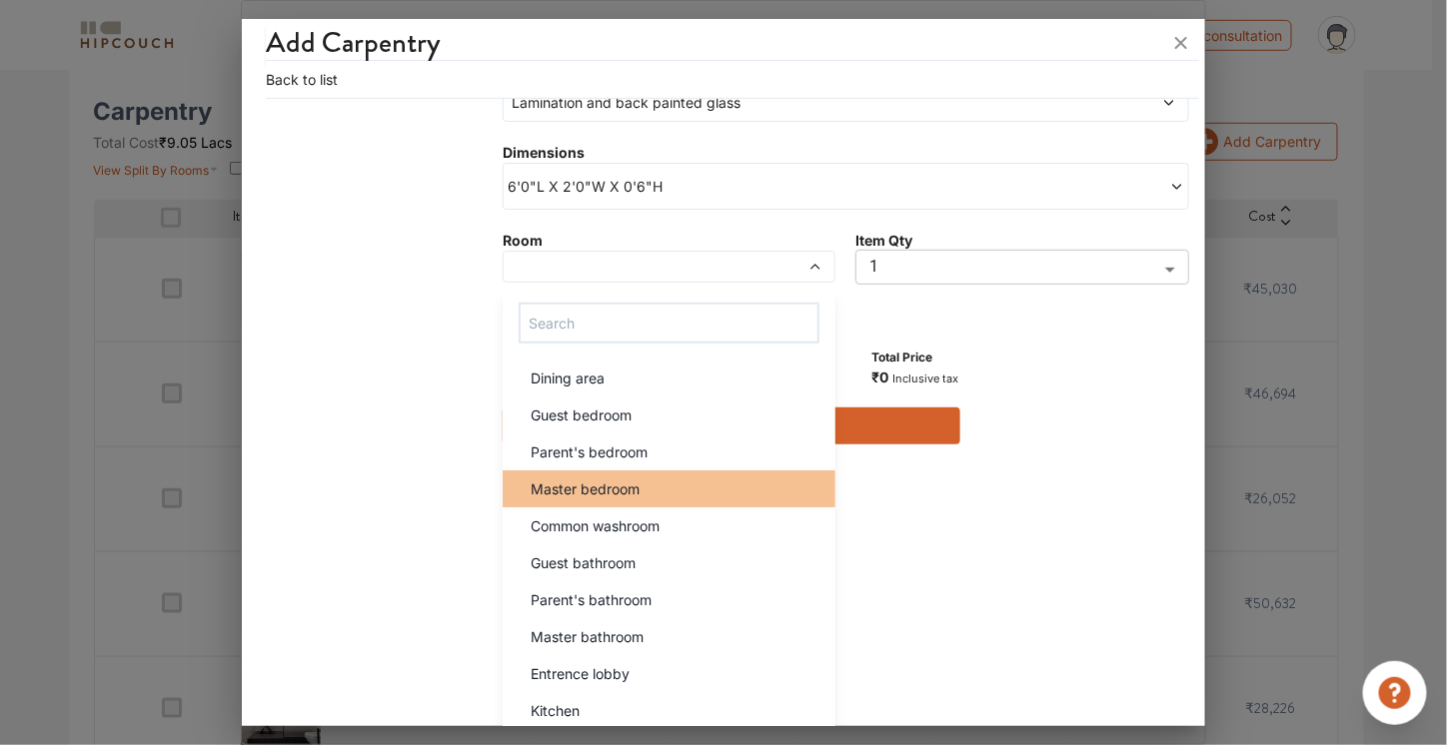
click at [628, 471] on li "Master bedroom" at bounding box center [669, 489] width 333 height 37
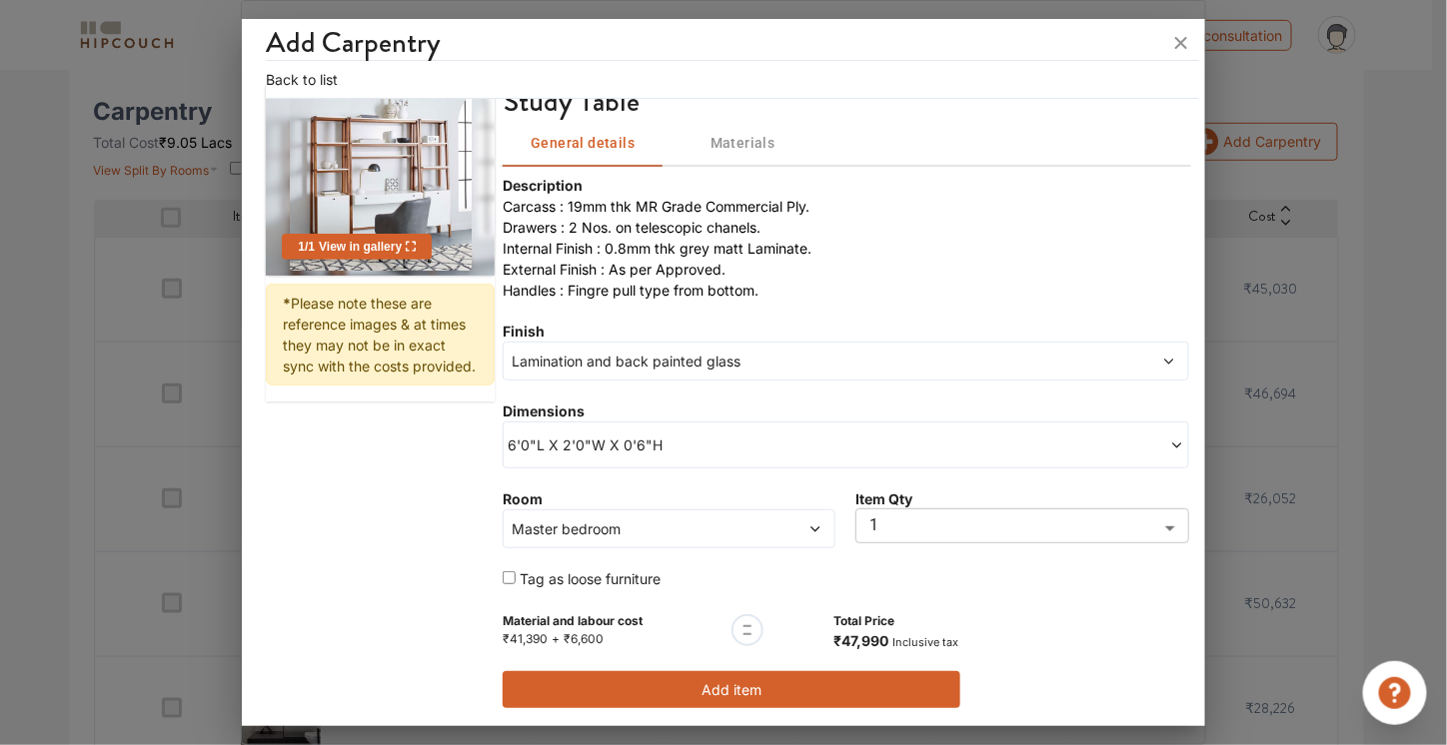
scroll to position [100, 0]
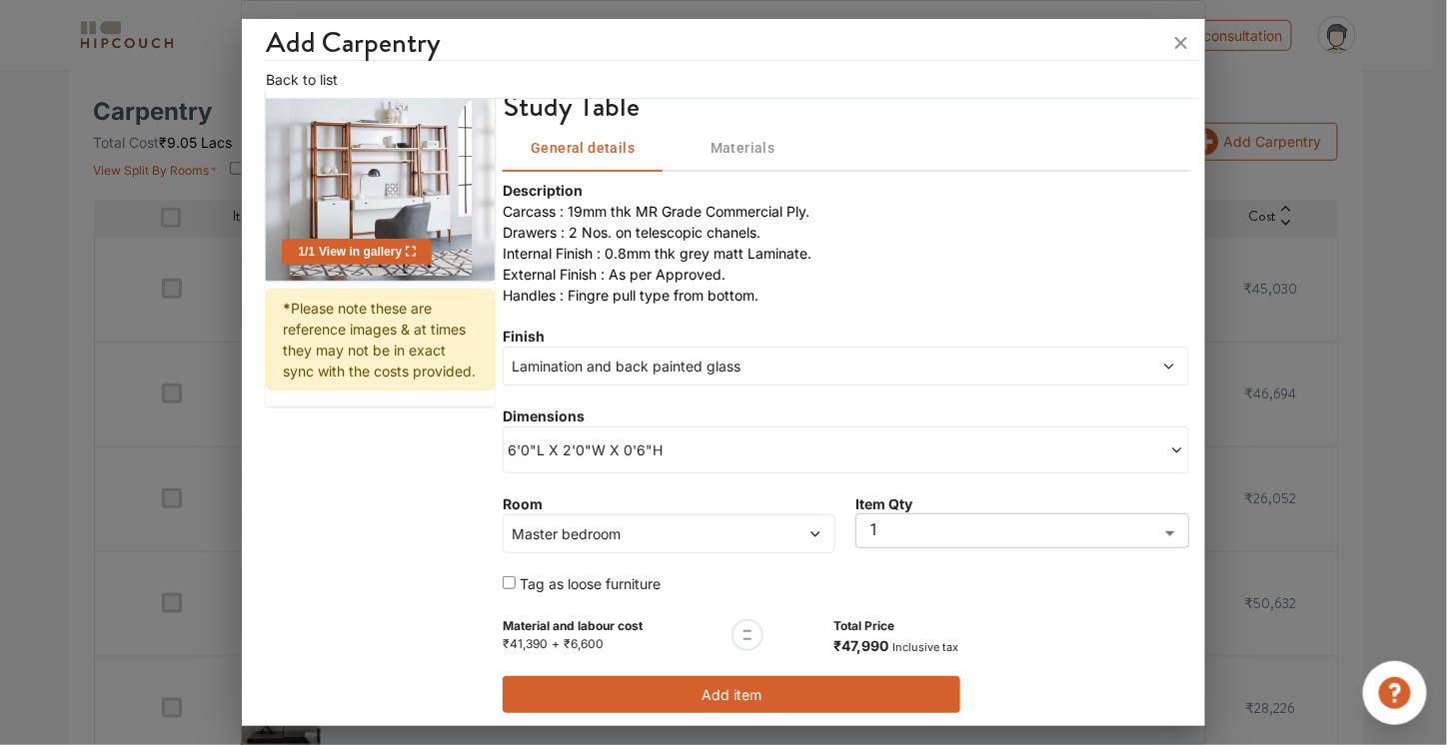
click at [804, 697] on button "Add item" at bounding box center [732, 694] width 458 height 37
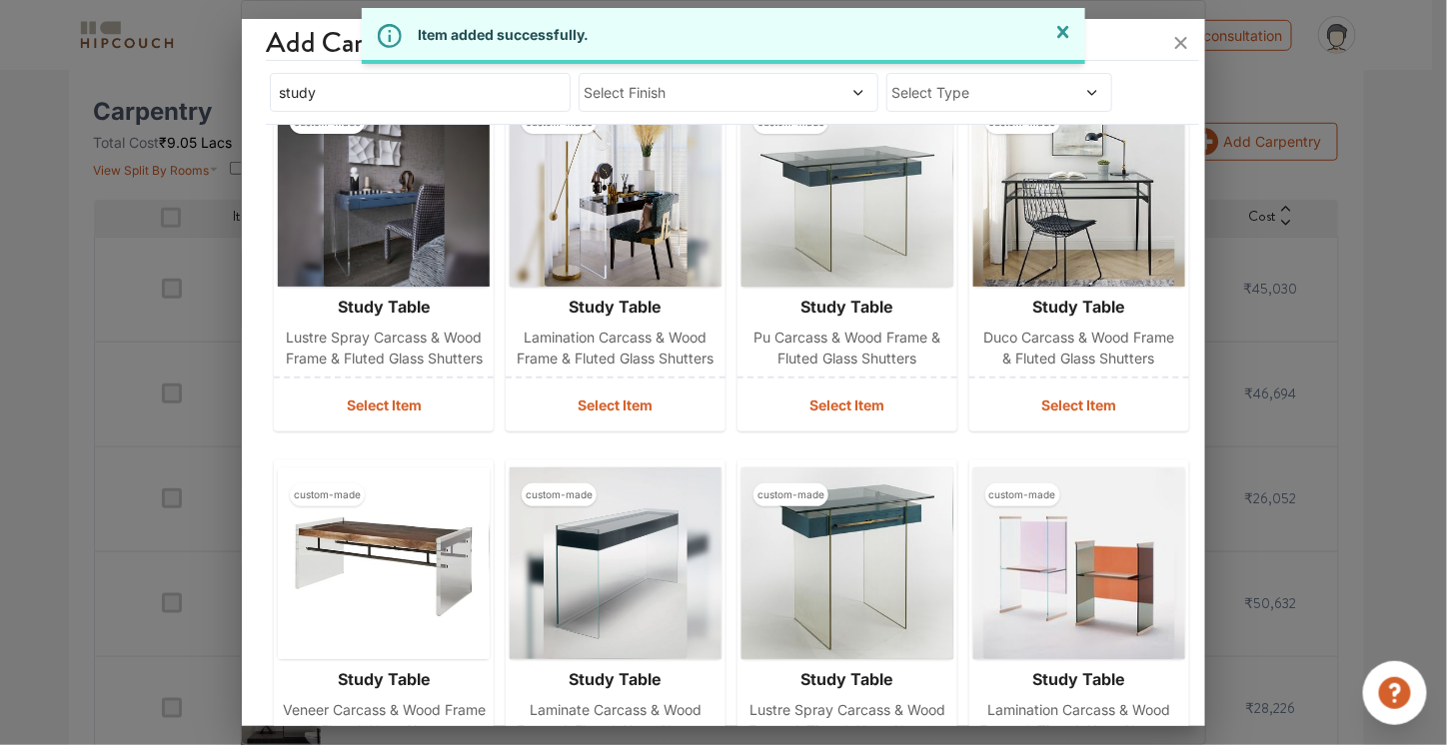
scroll to position [77, 0]
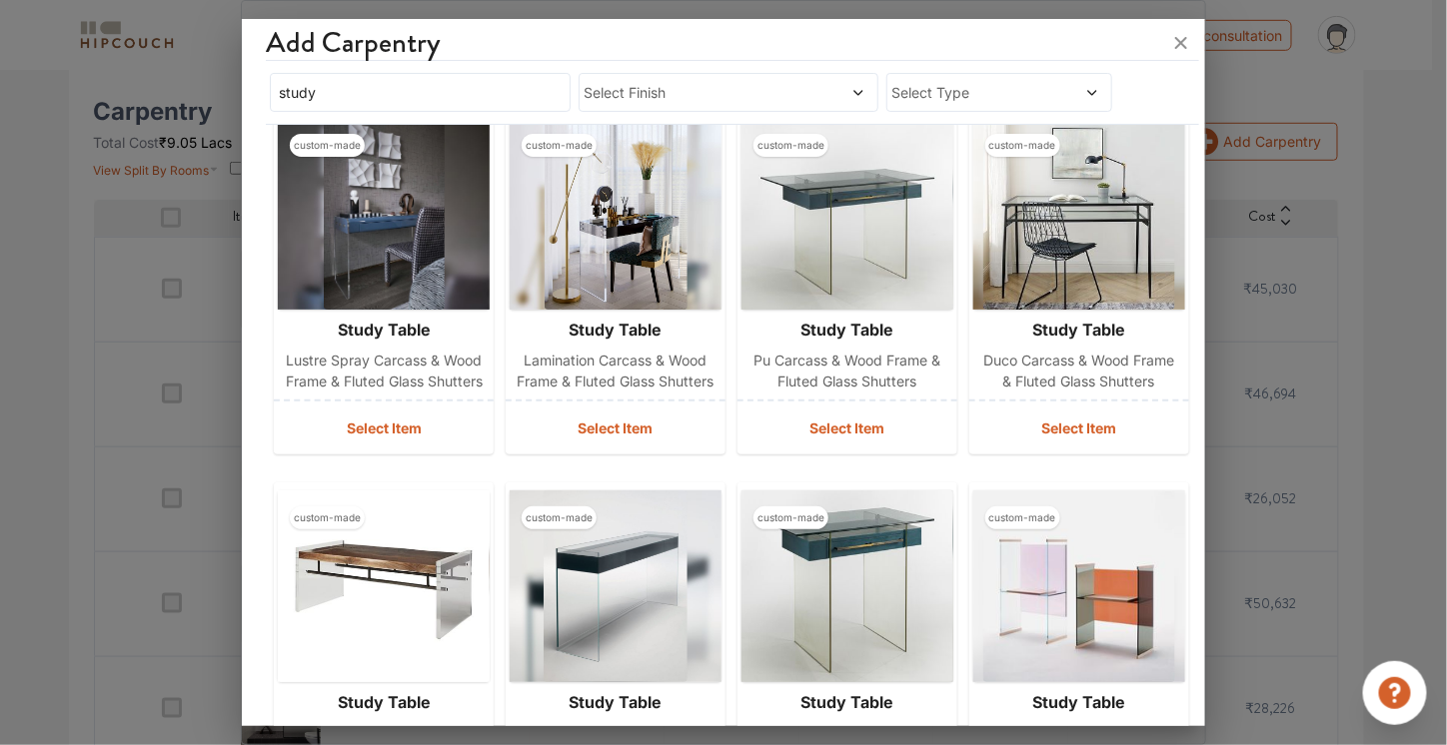
click at [1179, 45] on icon at bounding box center [1181, 43] width 12 height 12
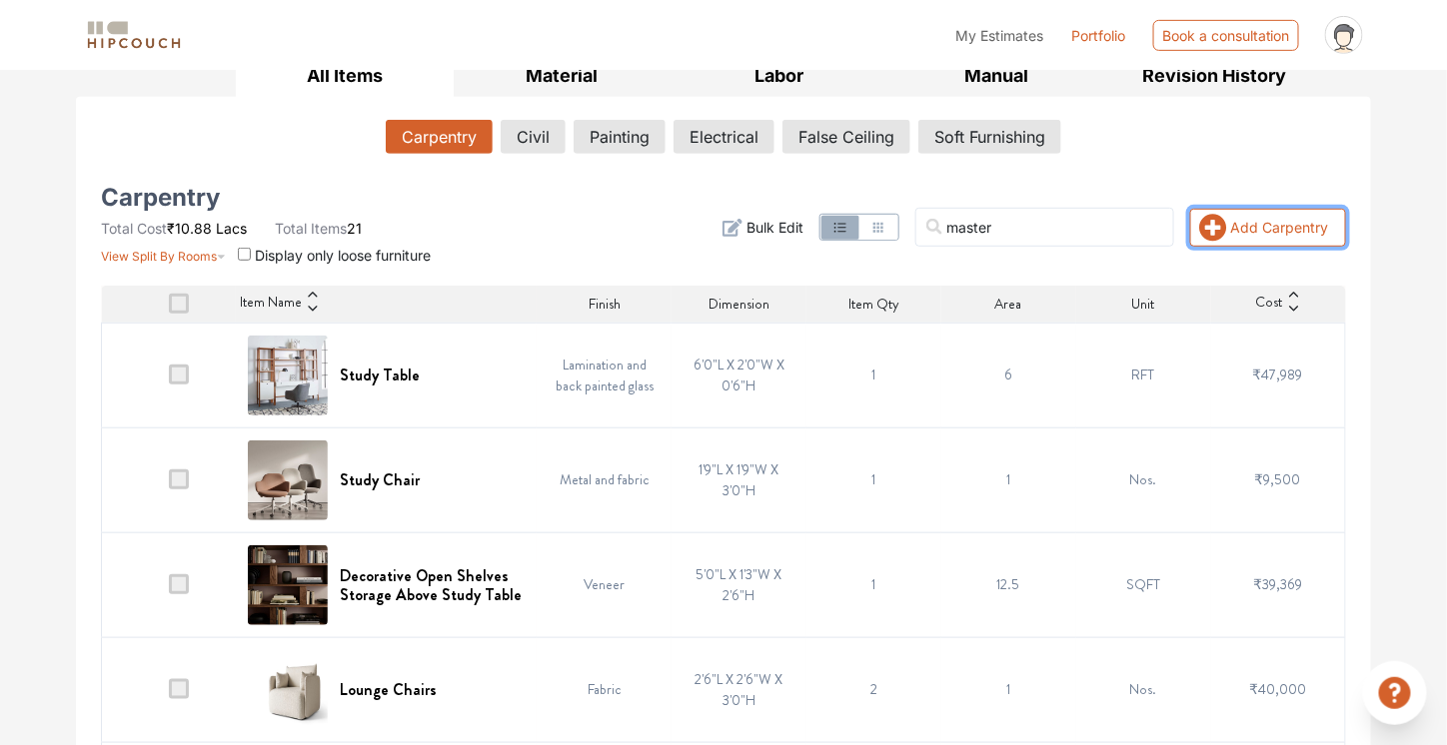
scroll to position [316, 0]
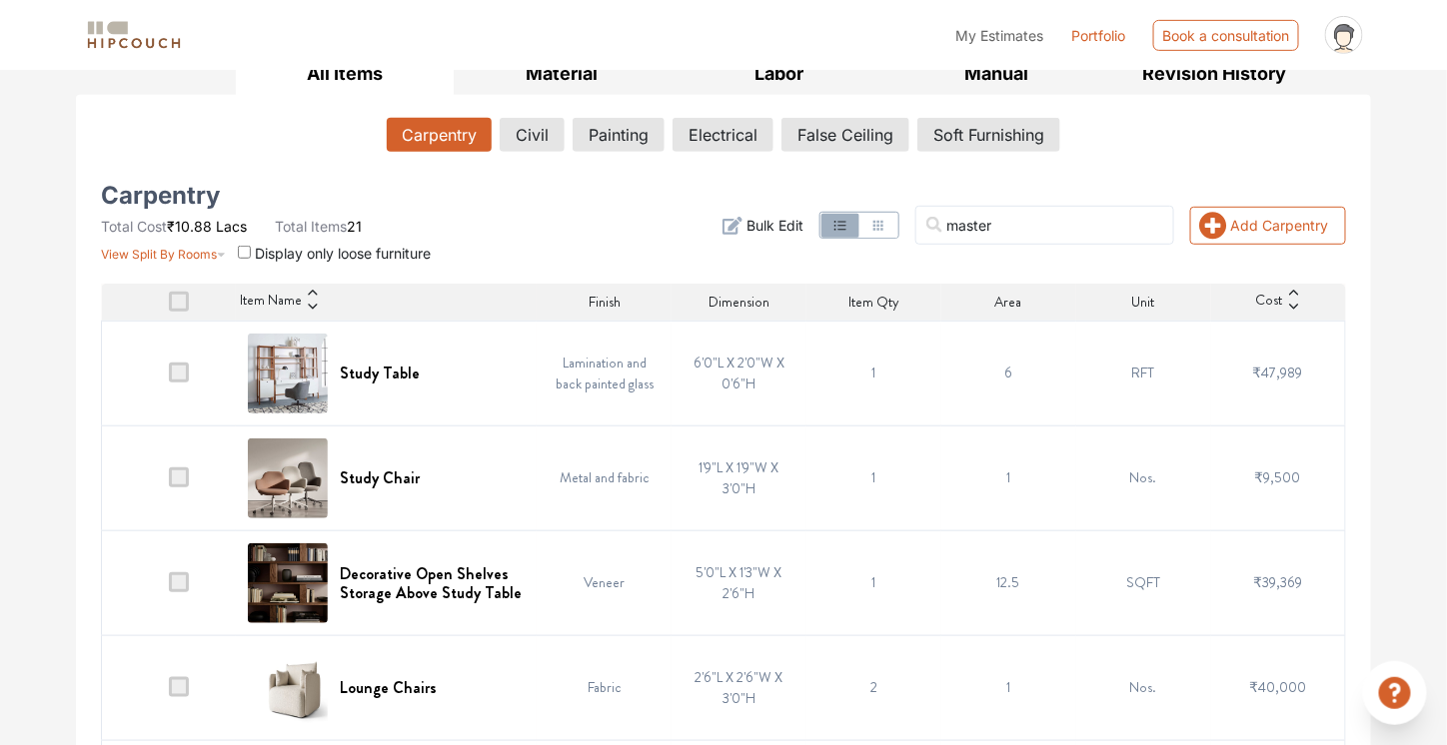
click at [443, 143] on button "Carpentry" at bounding box center [439, 135] width 105 height 34
click at [518, 132] on button "Civil" at bounding box center [533, 135] width 63 height 34
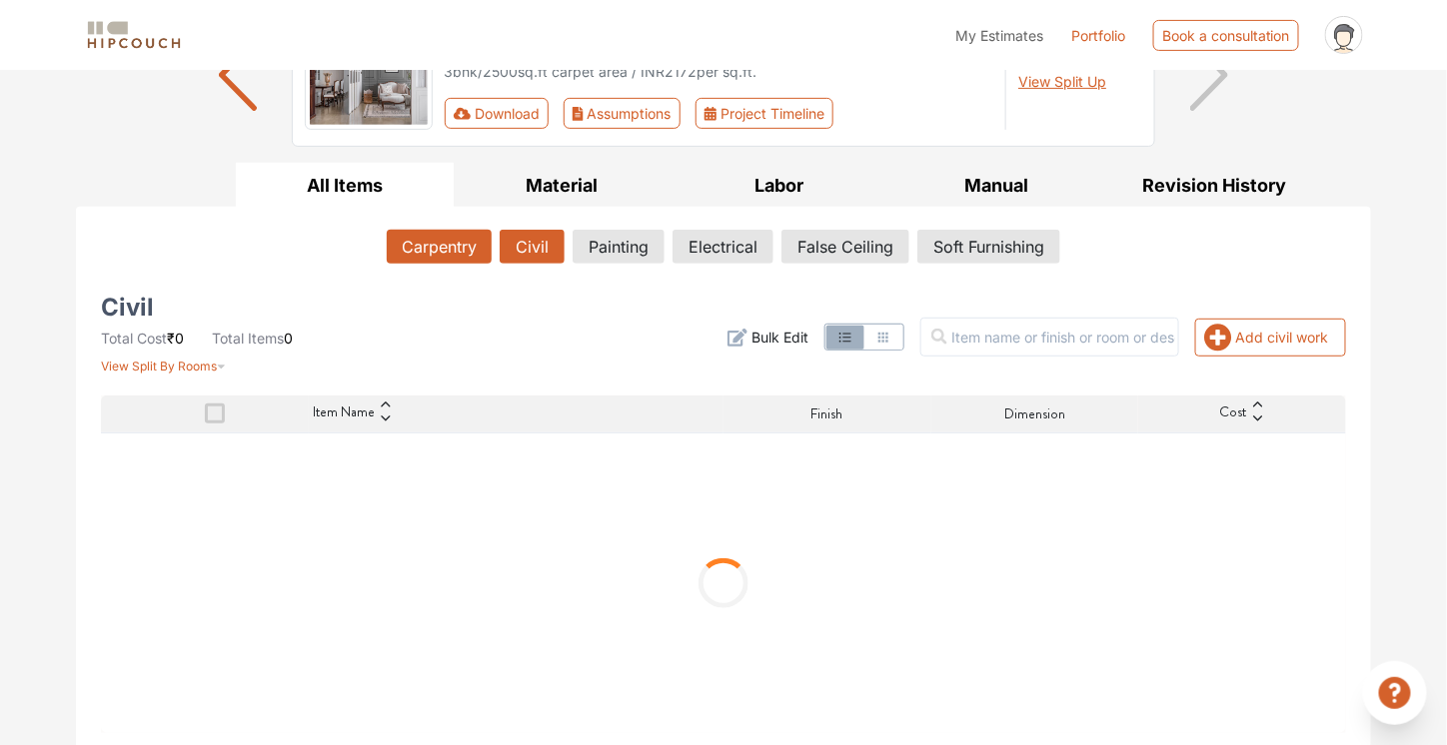
click at [428, 248] on button "Carpentry" at bounding box center [439, 247] width 105 height 34
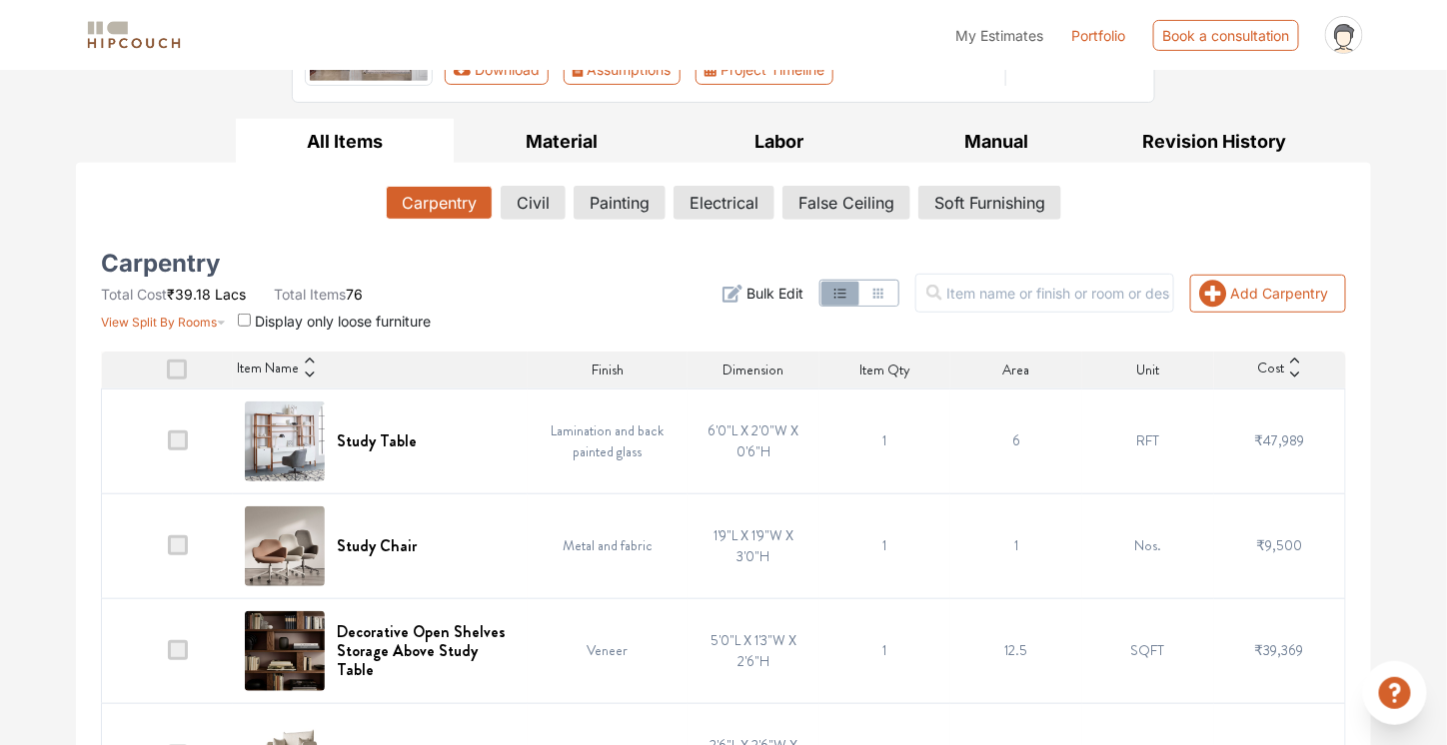
scroll to position [249, 0]
click at [1001, 305] on input "text" at bounding box center [1044, 292] width 259 height 39
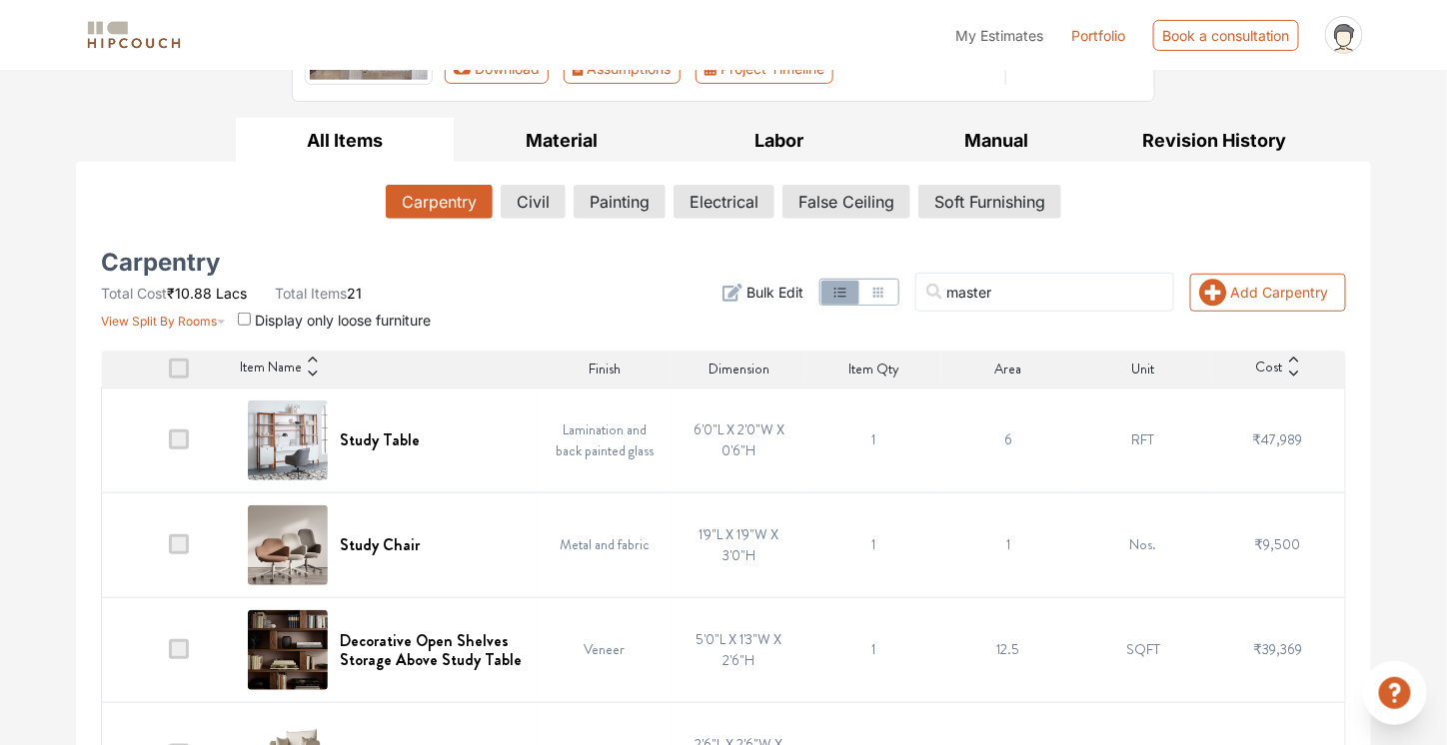
click at [729, 295] on div "master Add Carpentry Filter Bulk Edit" at bounding box center [935, 293] width 846 height 76
click at [646, 303] on div "master Add Carpentry Filter Bulk Edit" at bounding box center [935, 293] width 846 height 76
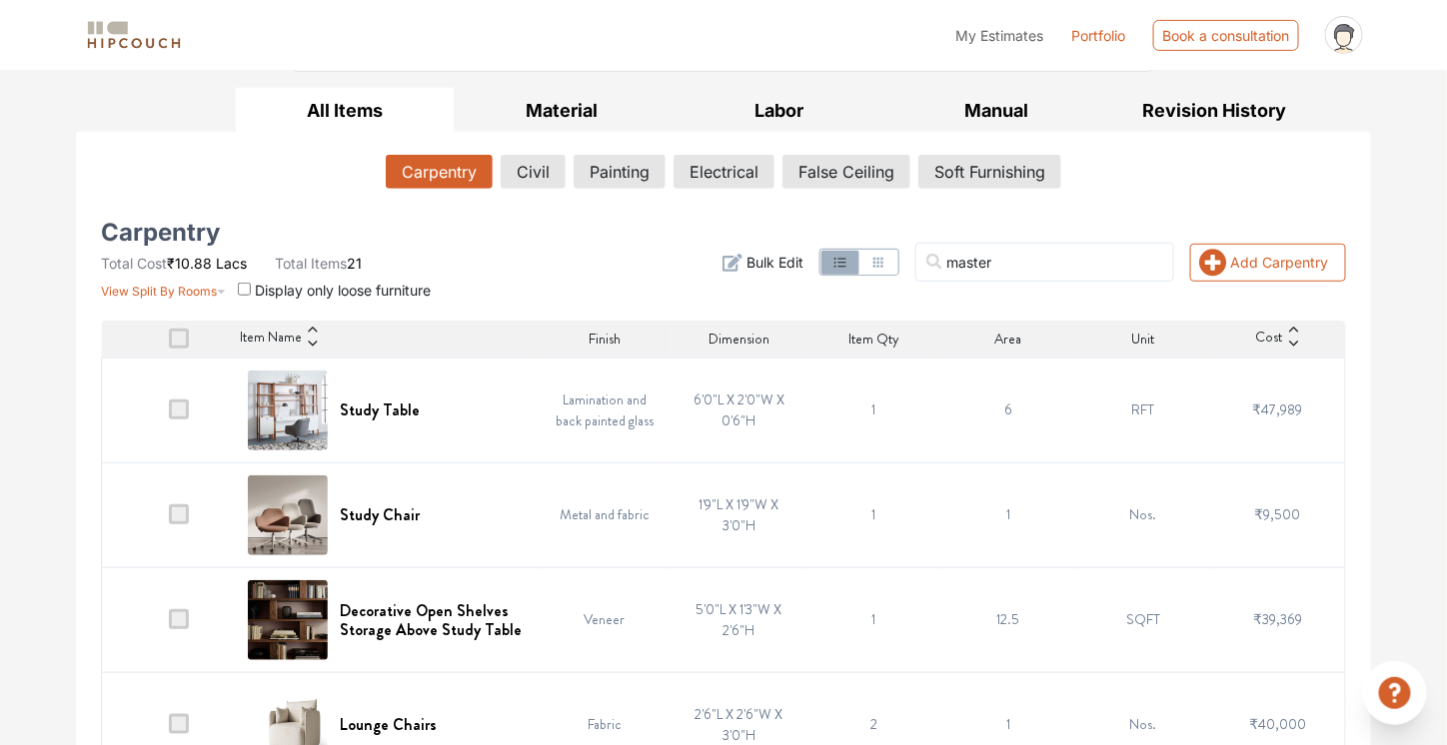
scroll to position [278, 0]
drag, startPoint x: 1040, startPoint y: 261, endPoint x: 927, endPoint y: 261, distance: 112.9
click at [927, 261] on div "master Add Carpentry Filter Bulk Edit" at bounding box center [935, 264] width 846 height 76
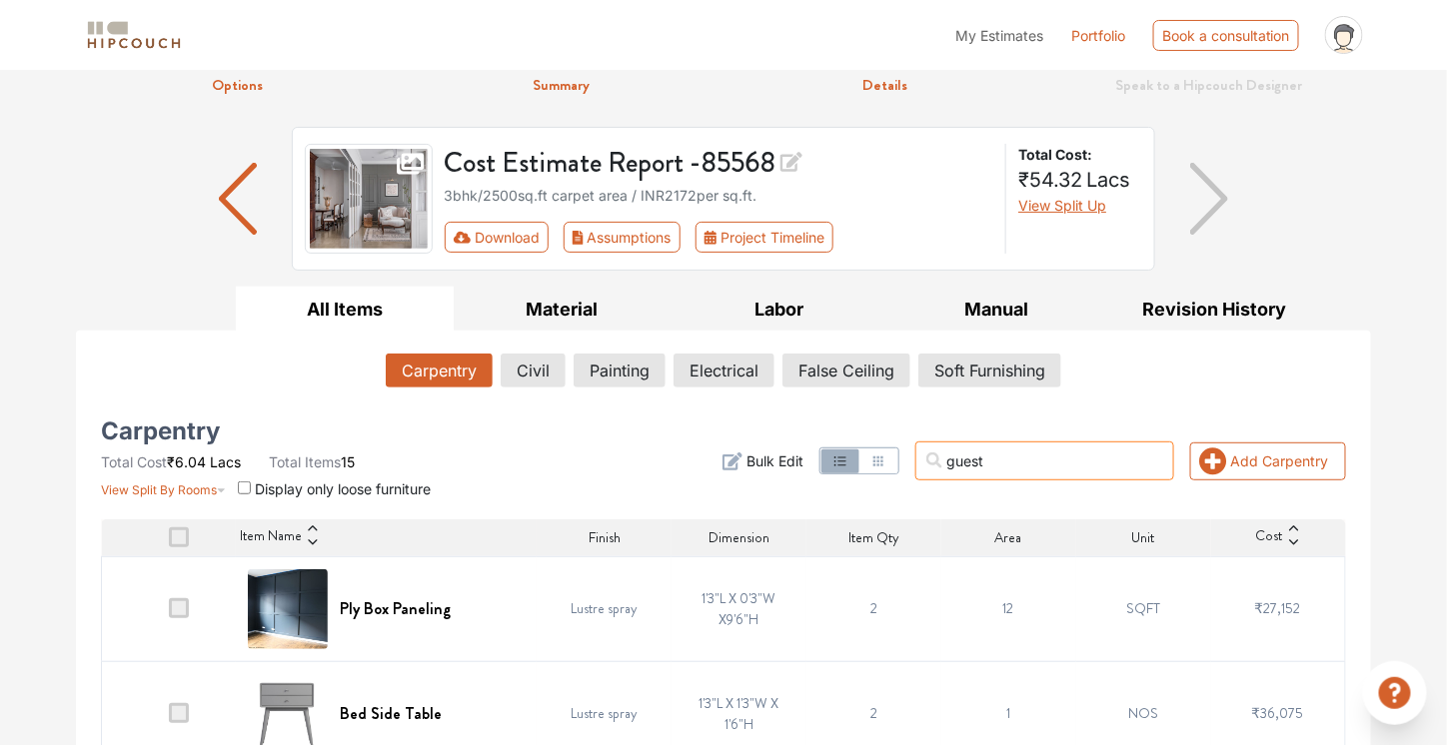
scroll to position [0, 0]
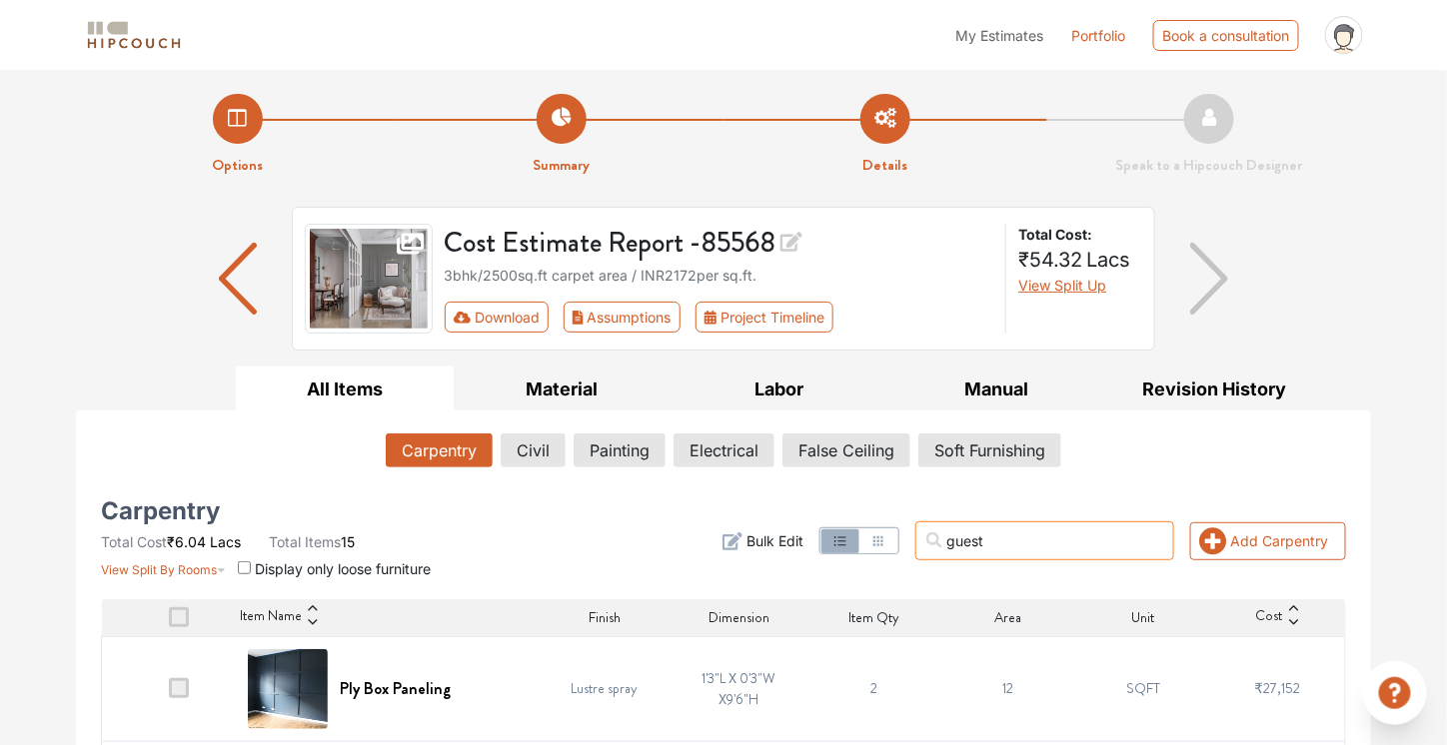
drag, startPoint x: 1052, startPoint y: 534, endPoint x: 967, endPoint y: 550, distance: 86.4
click at [967, 550] on input "guest" at bounding box center [1044, 541] width 259 height 39
drag, startPoint x: 1048, startPoint y: 520, endPoint x: 965, endPoint y: 539, distance: 85.1
click at [965, 539] on input "paren" at bounding box center [1044, 541] width 259 height 39
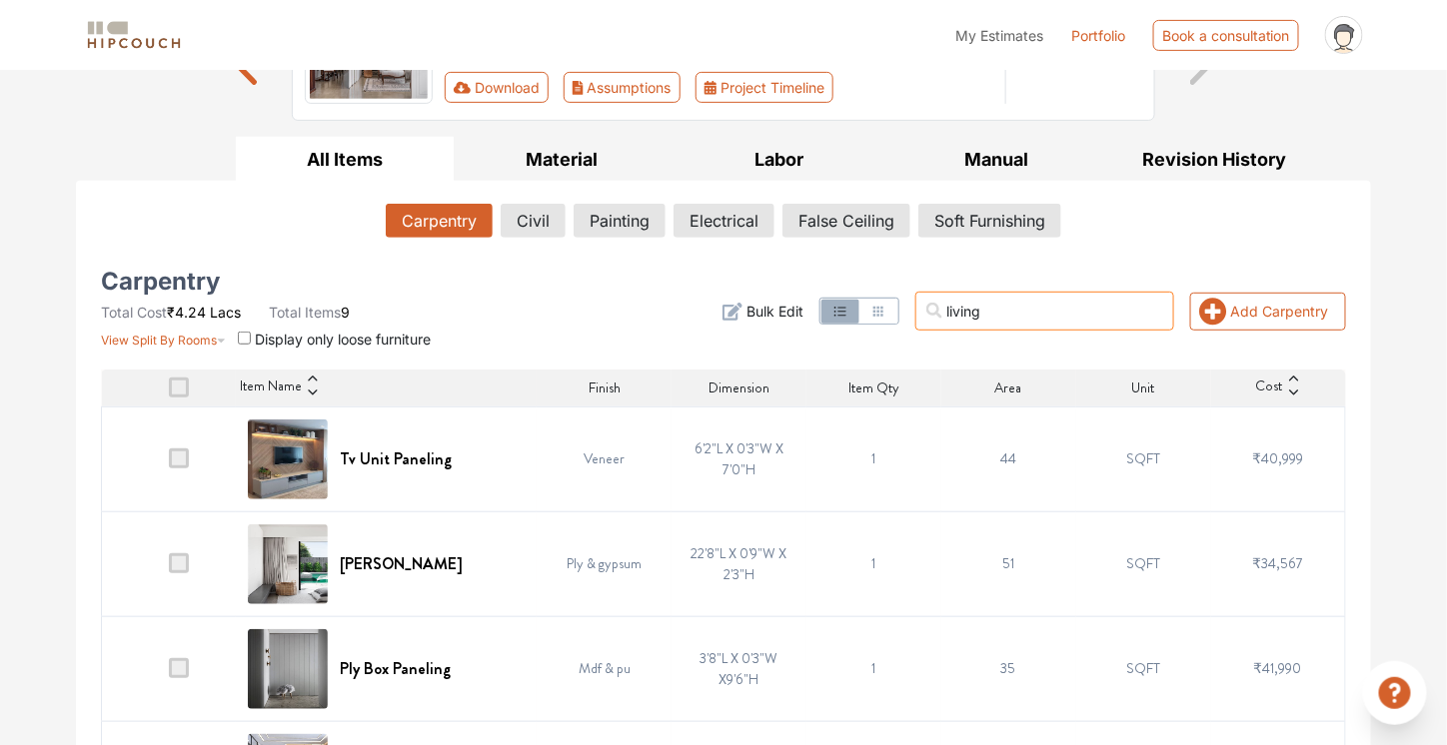
scroll to position [241, 0]
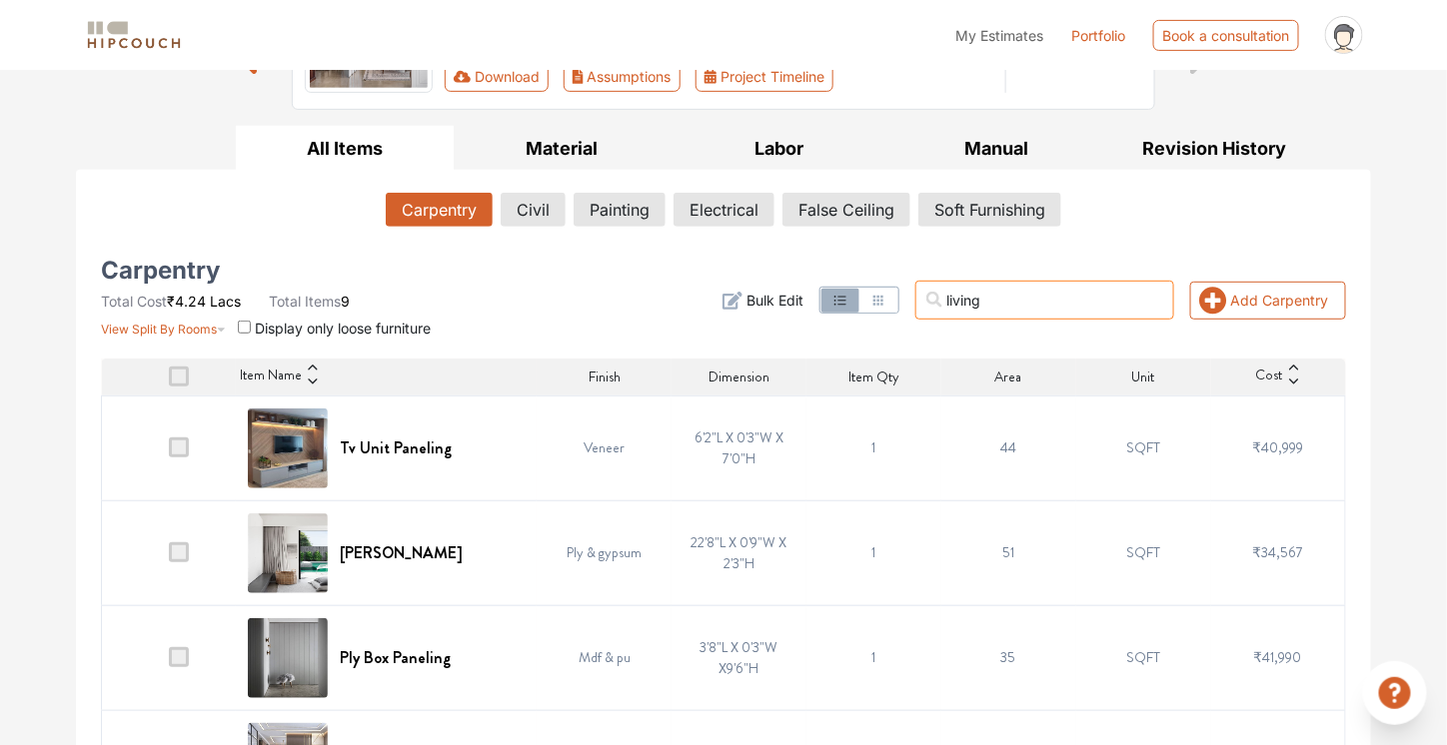
type input "living"
drag, startPoint x: 802, startPoint y: 633, endPoint x: 600, endPoint y: 628, distance: 201.9
click at [600, 628] on td "Mdf & pu" at bounding box center [604, 657] width 135 height 105
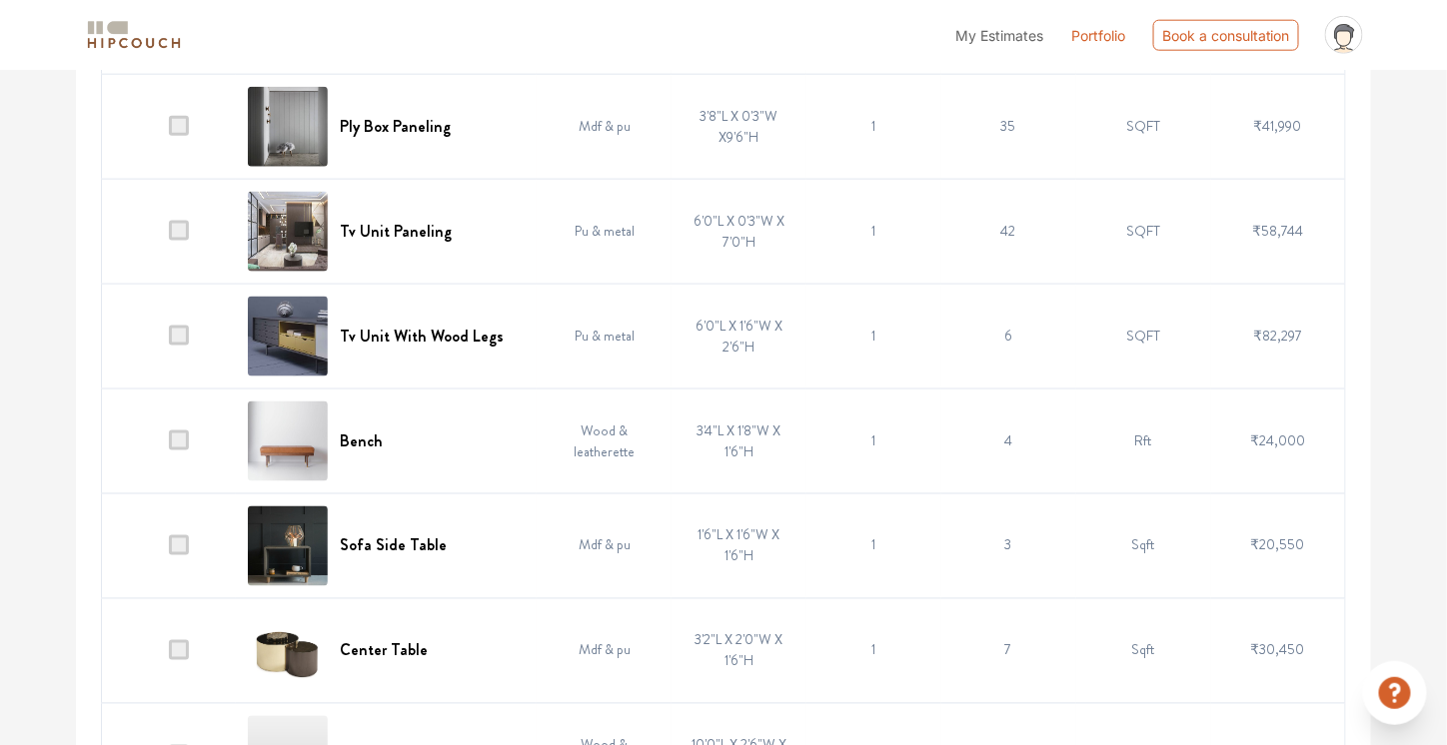
scroll to position [844, 0]
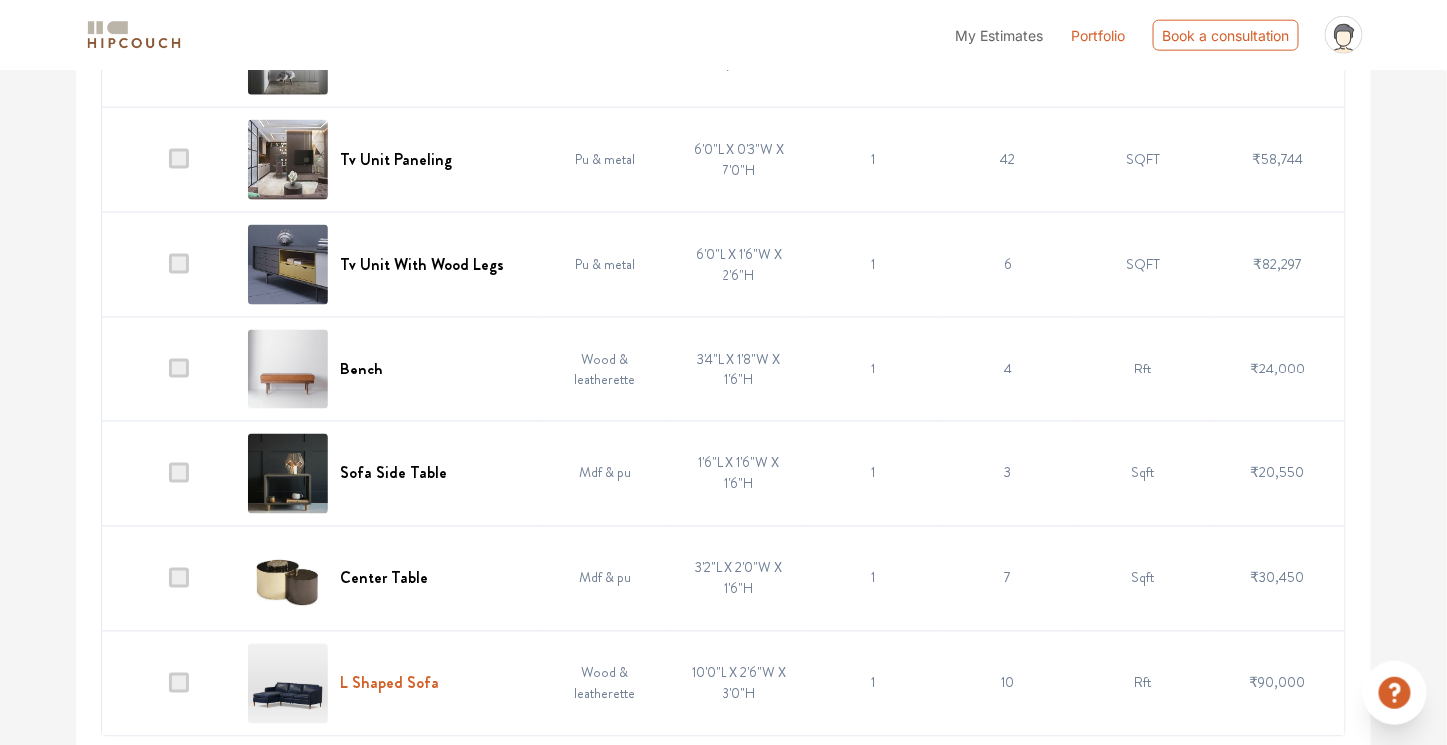
click at [368, 682] on h6 "L Shaped Sofa" at bounding box center [389, 683] width 99 height 19
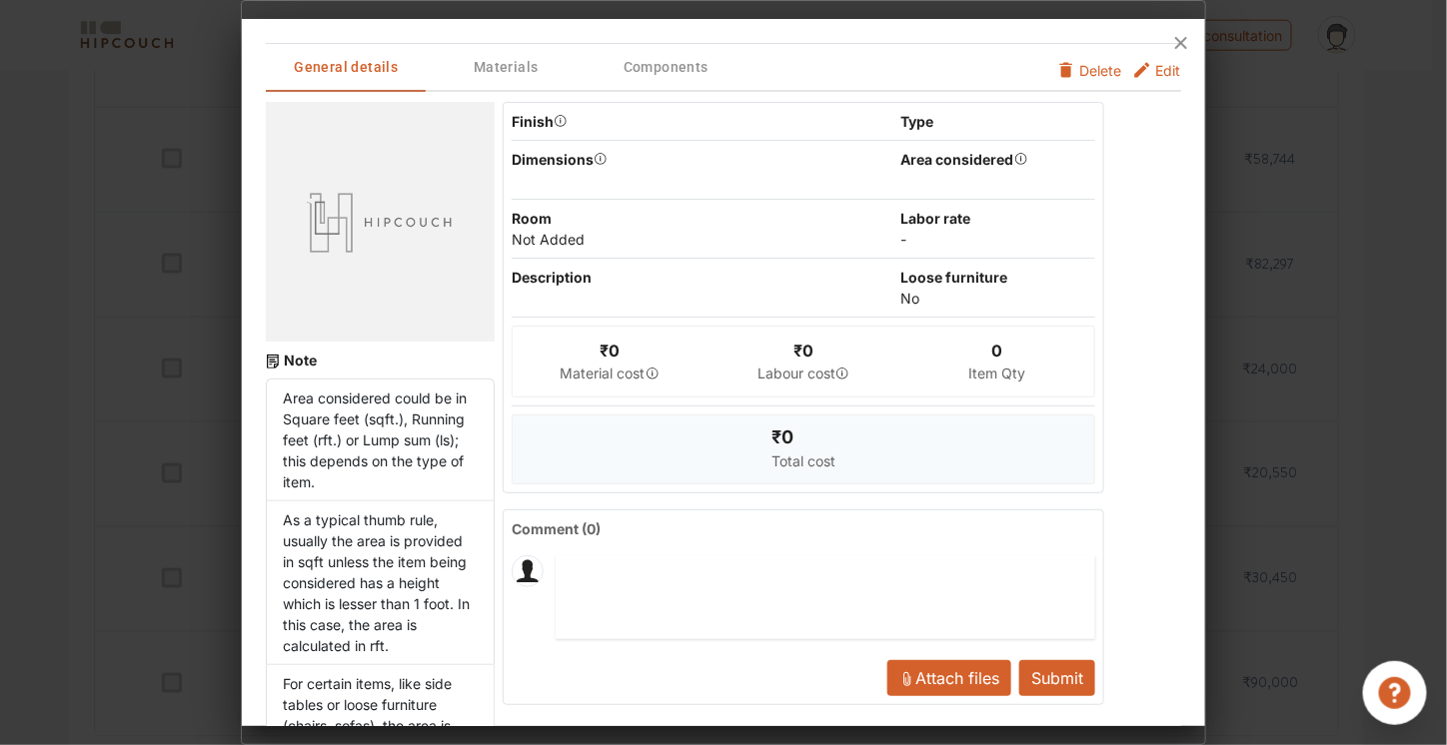
scroll to position [0, 0]
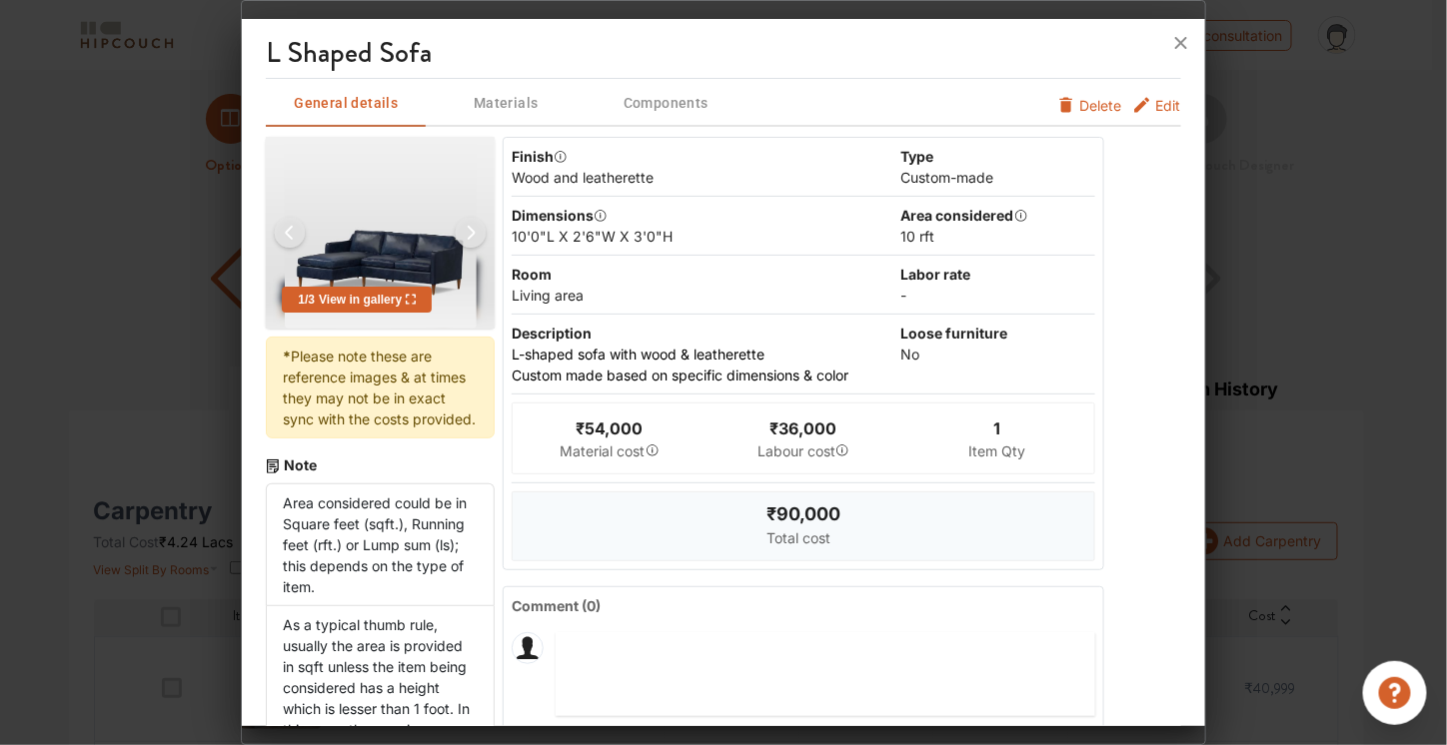
click at [1156, 104] on span "Edit" at bounding box center [1168, 105] width 25 height 21
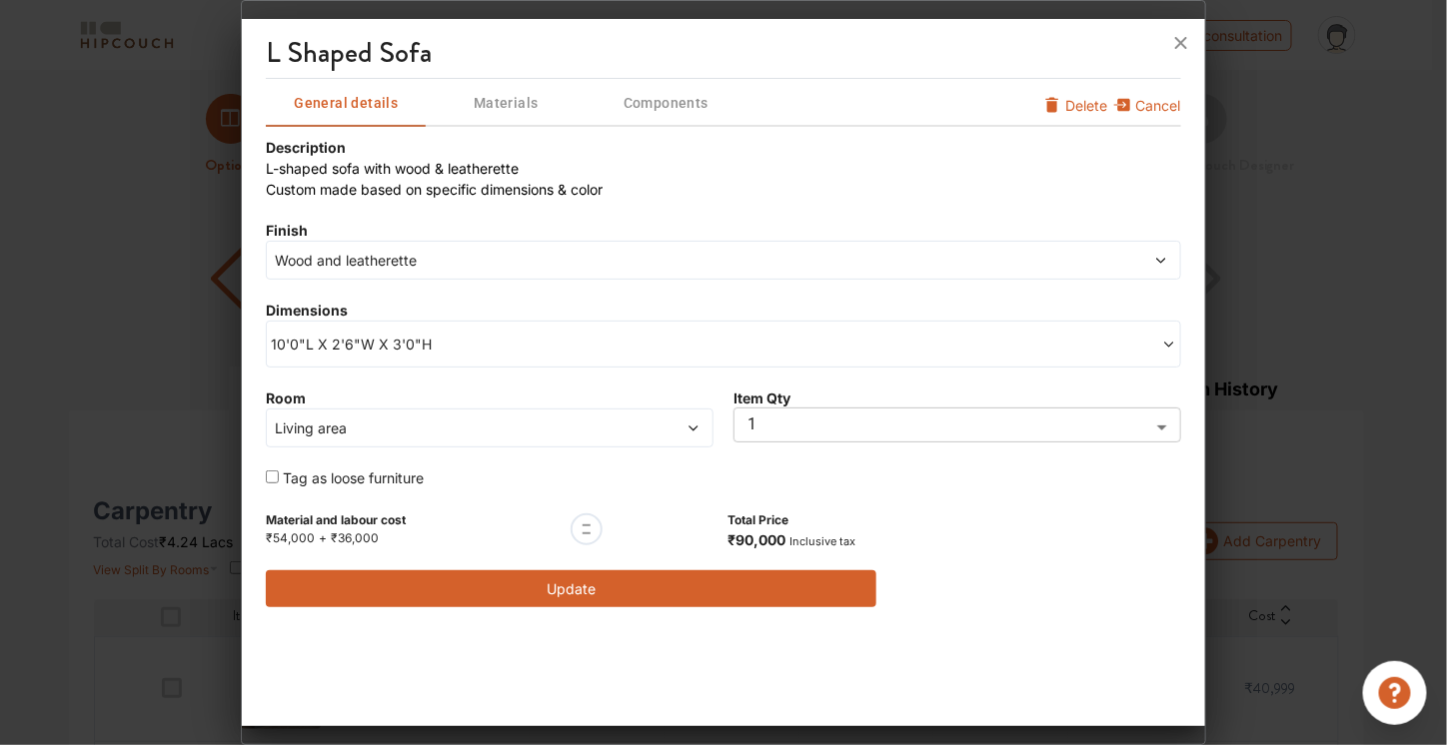
click at [688, 243] on div "Wood and leatherette" at bounding box center [723, 260] width 914 height 39
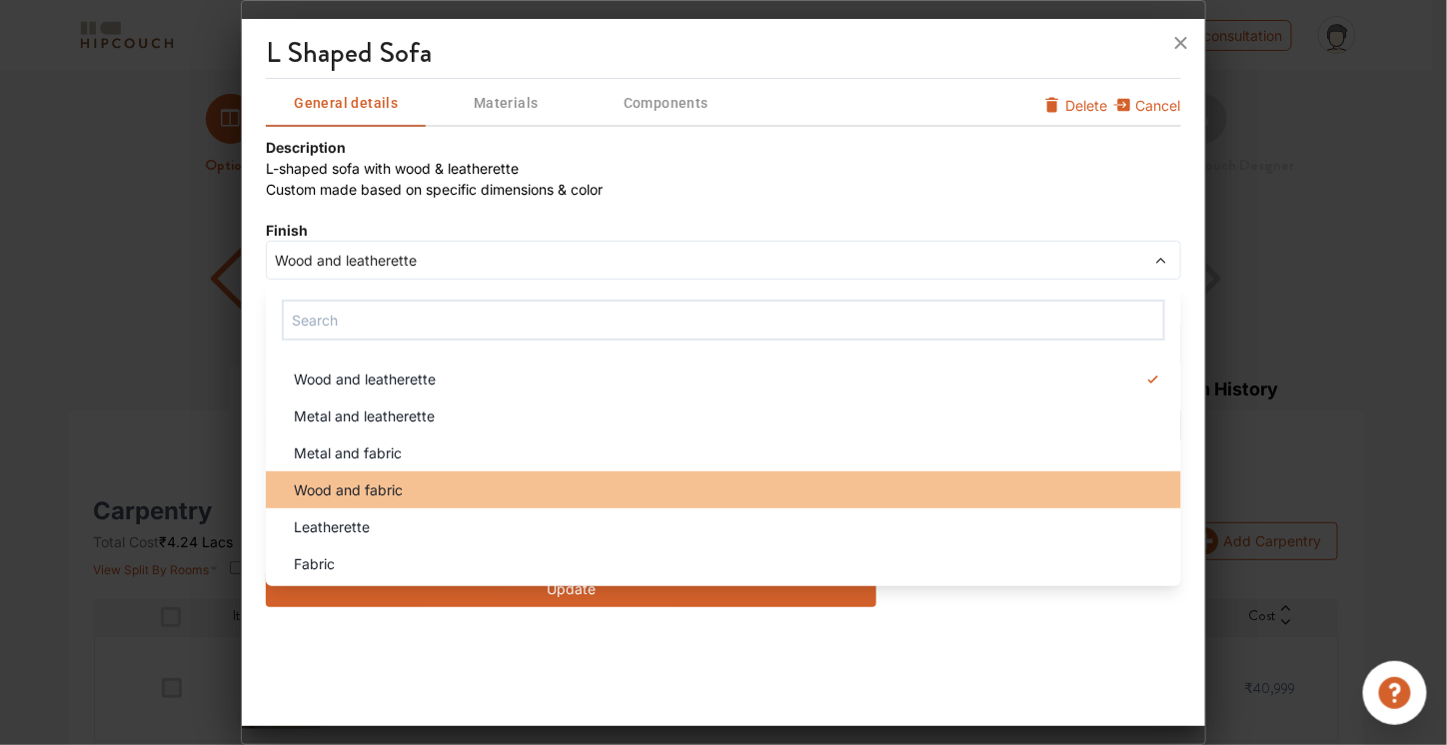
click at [558, 482] on div "Wood and fabric" at bounding box center [729, 490] width 902 height 21
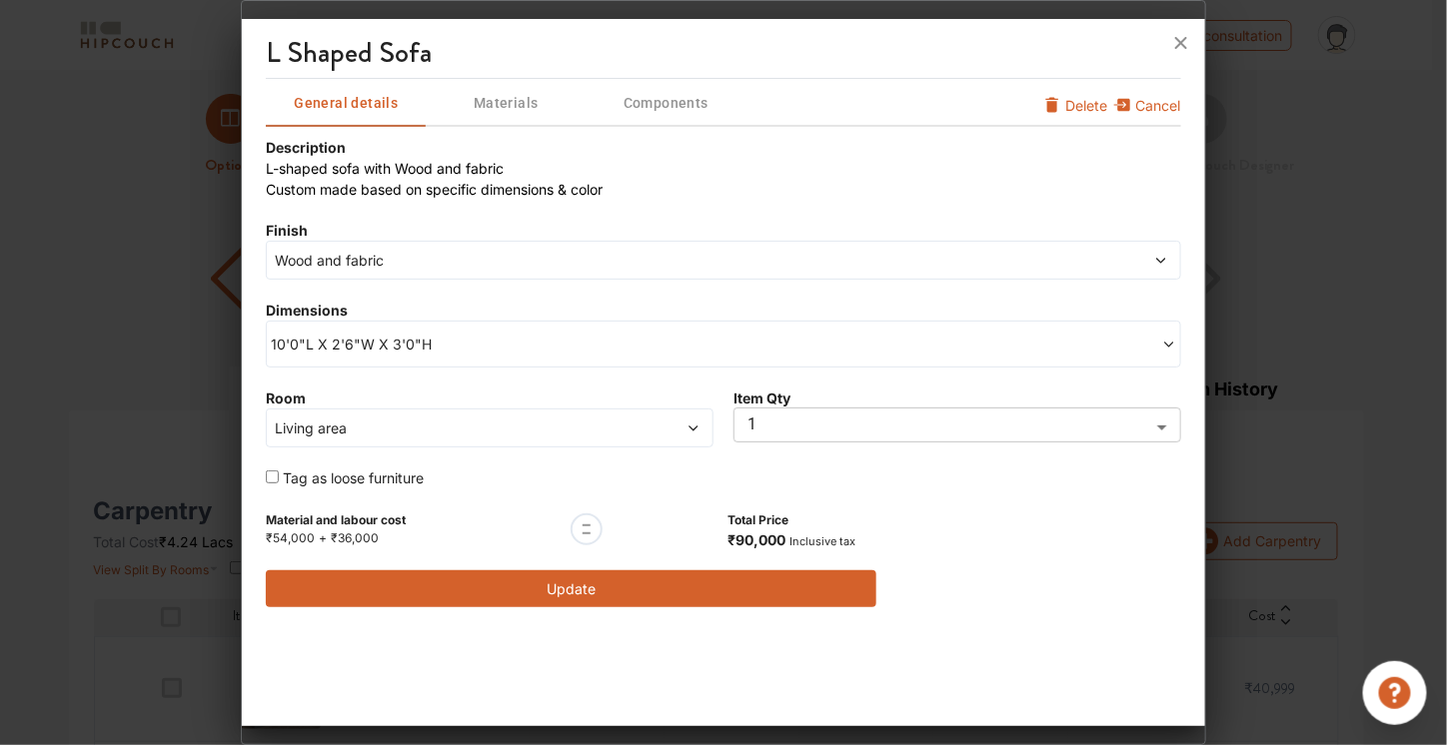
click at [625, 351] on span "10'0"L X 2'6"W X 3'0"H" at bounding box center [497, 344] width 453 height 21
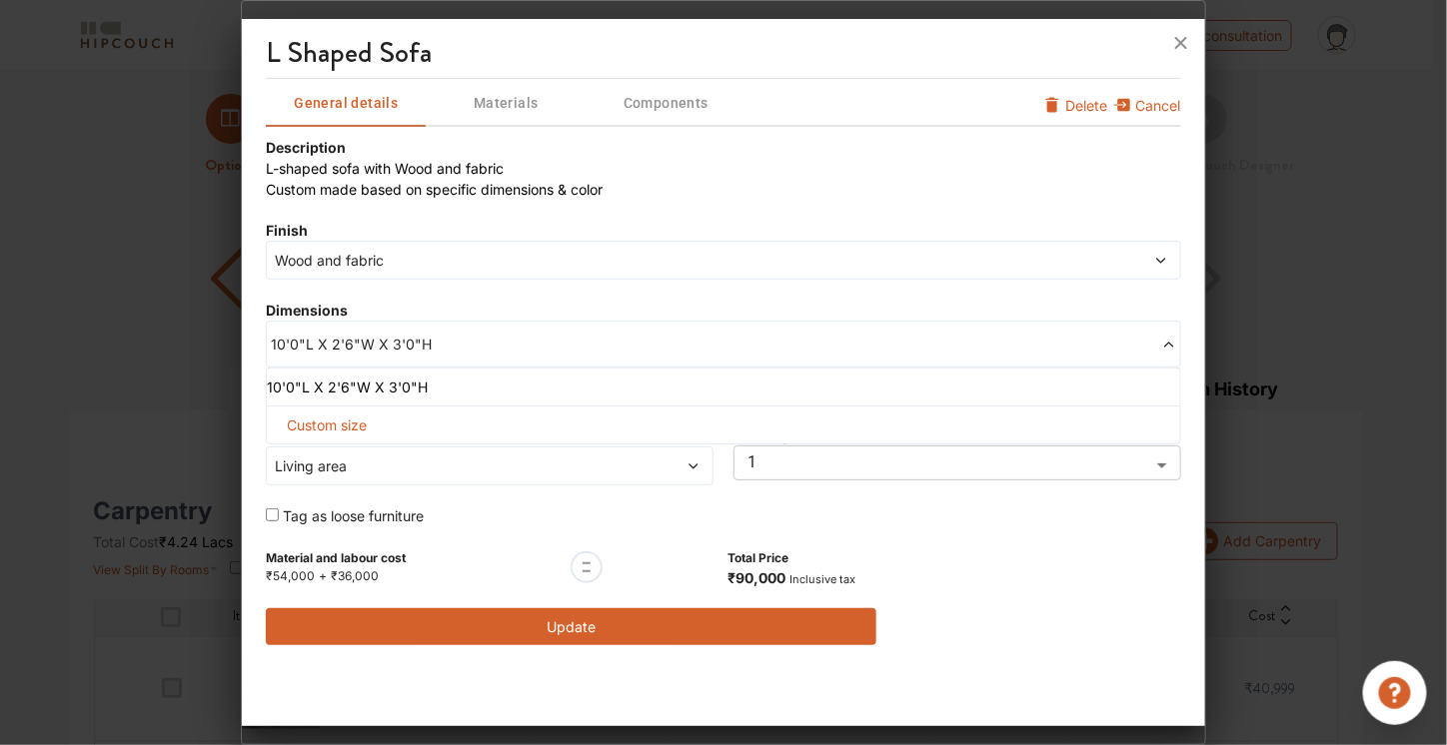
click at [633, 334] on span "10'0"L X 2'6"W X 3'0"H" at bounding box center [497, 344] width 453 height 21
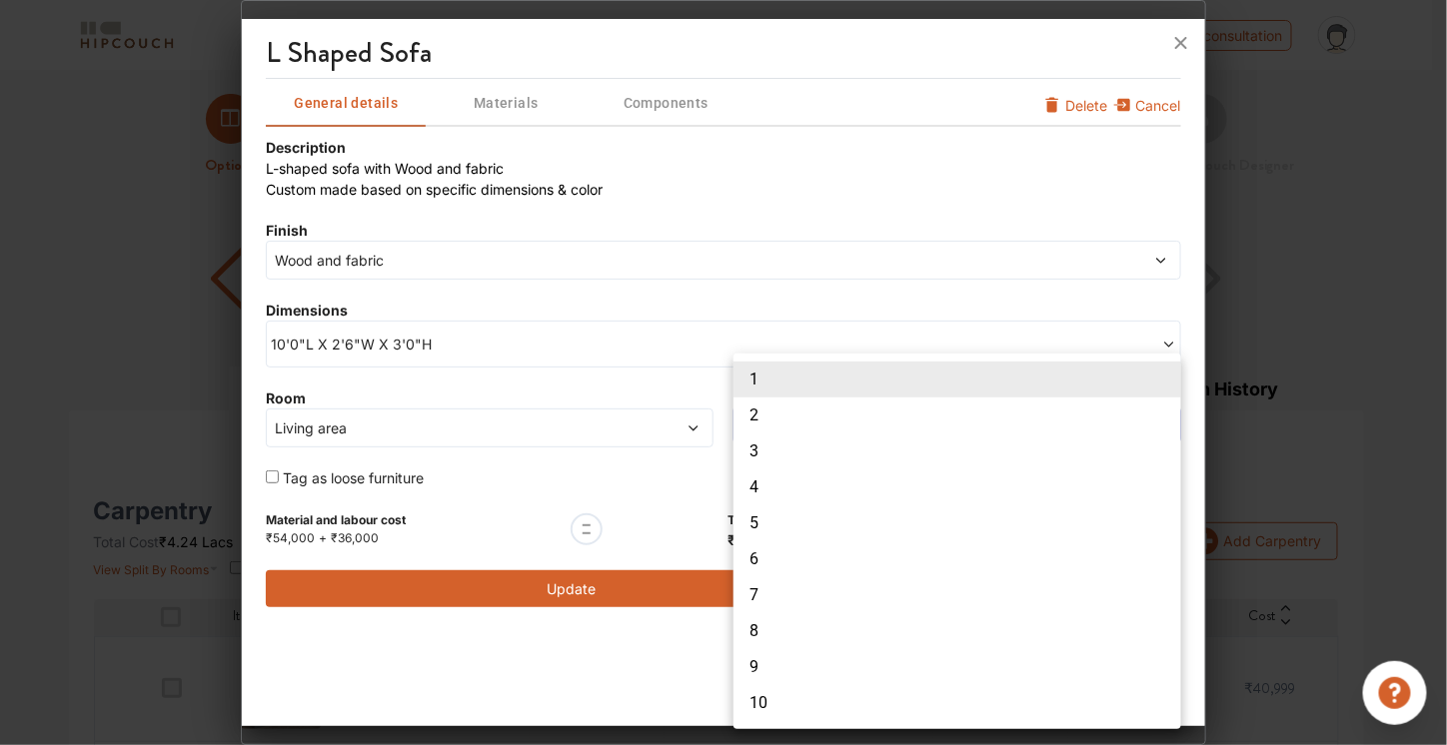
click at [815, 428] on body "My Estimates Portfolio Book a consultation profile pic Logout Options Summary D…" at bounding box center [723, 372] width 1447 height 745
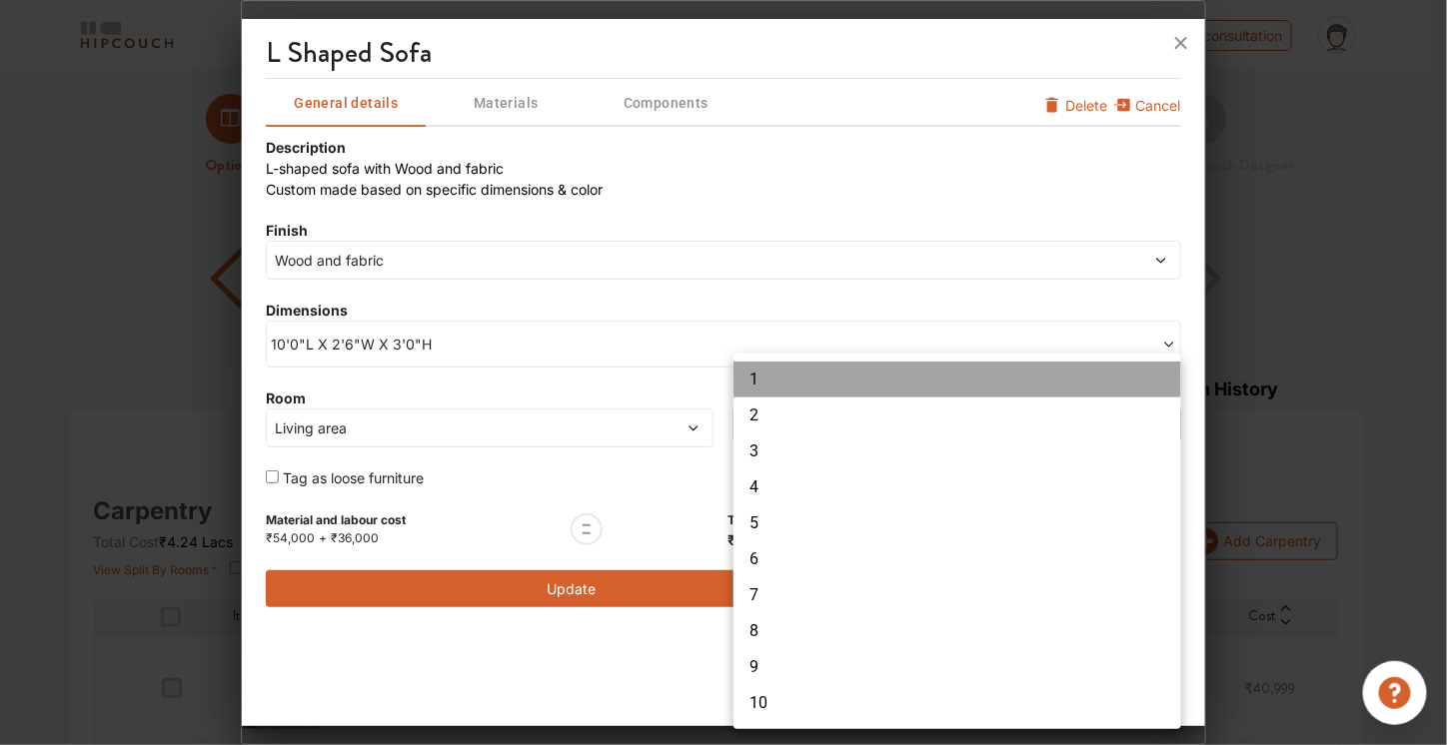
click at [839, 376] on li "1" at bounding box center [957, 380] width 448 height 36
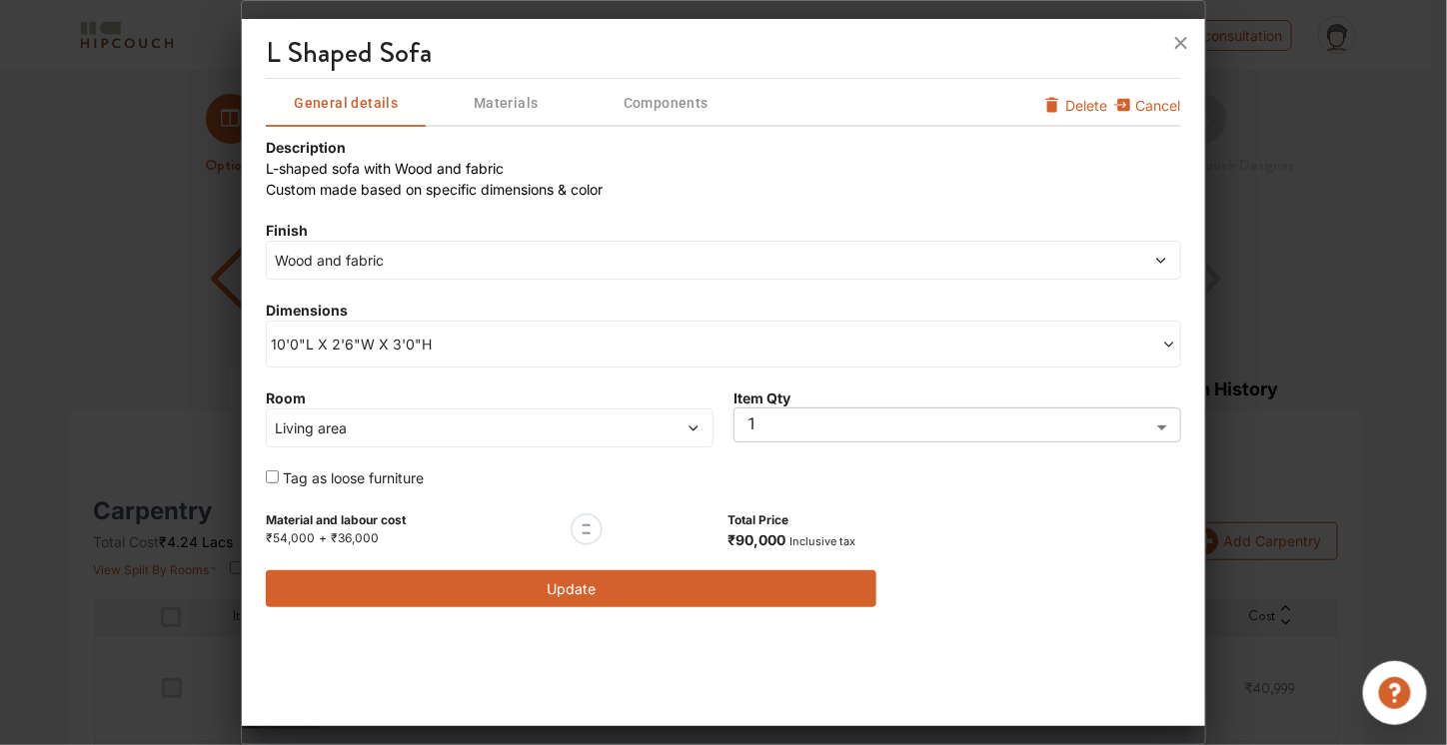
click at [588, 575] on button "Update" at bounding box center [570, 589] width 609 height 37
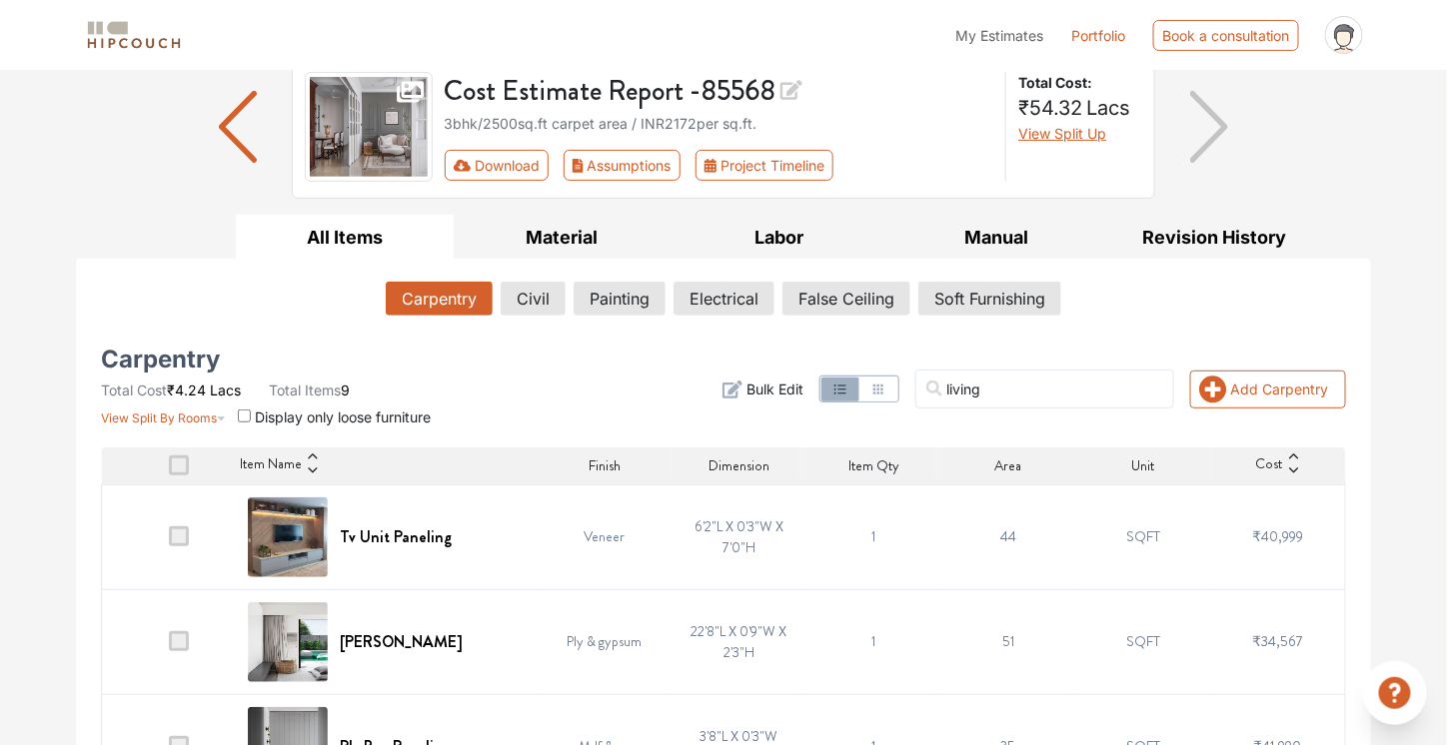
scroll to position [150, 0]
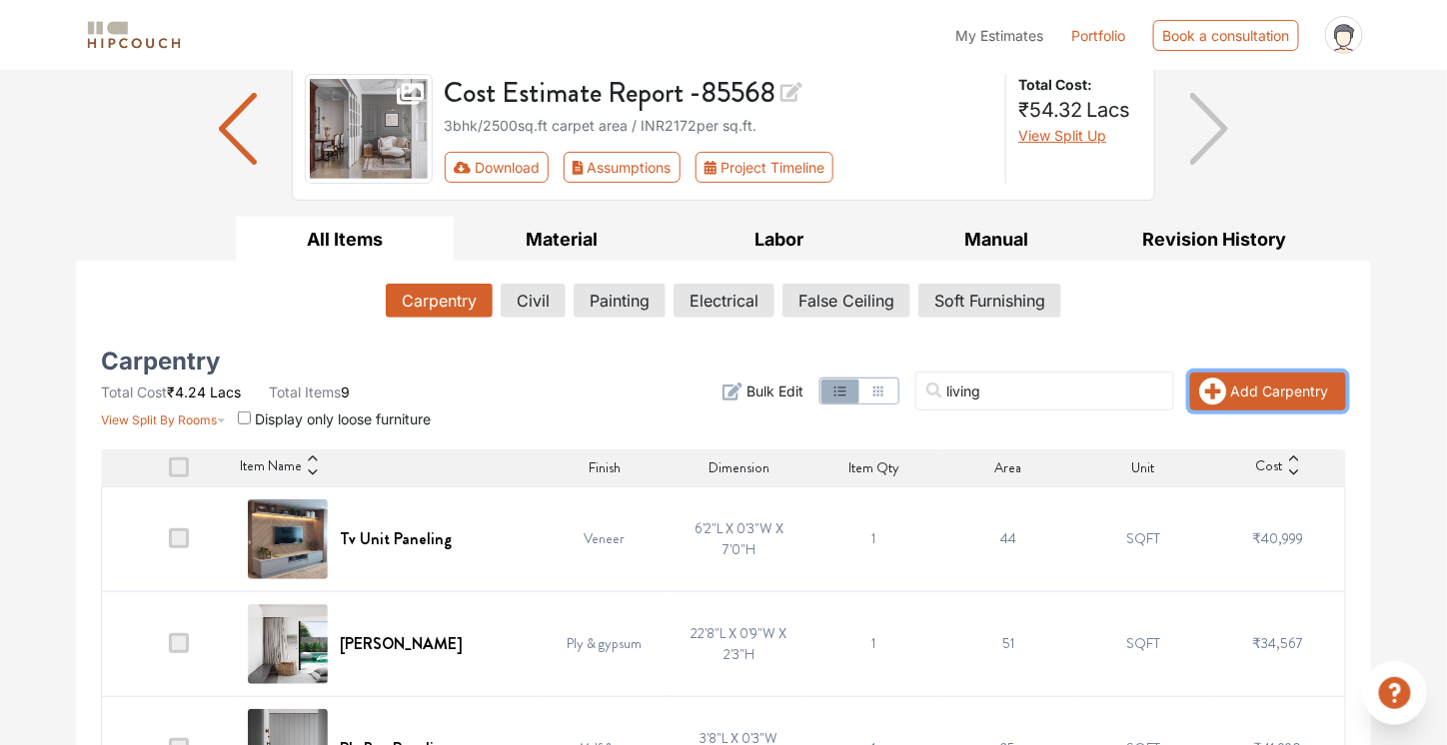
click at [1253, 388] on button "Add Carpentry" at bounding box center [1268, 392] width 156 height 38
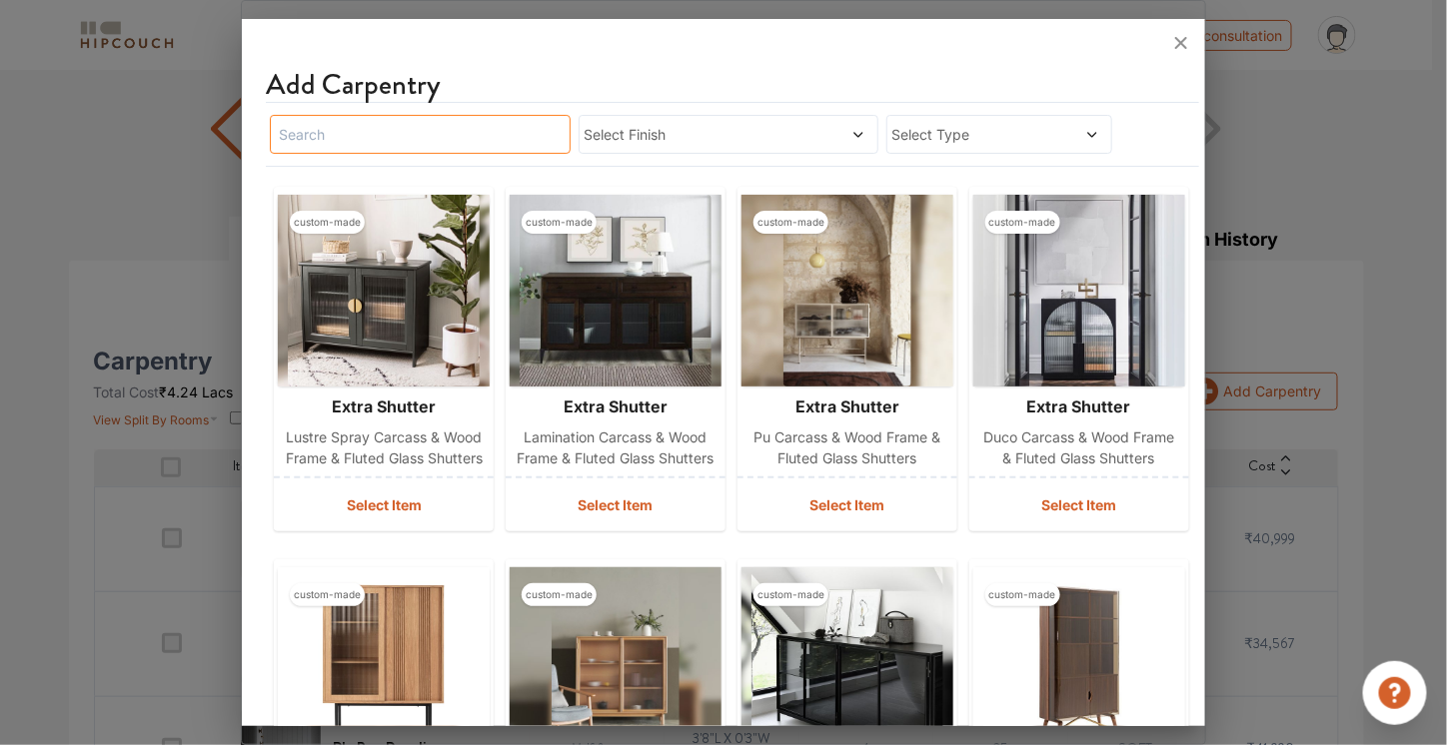
click at [517, 116] on input "text" at bounding box center [420, 134] width 301 height 39
type input "chair"
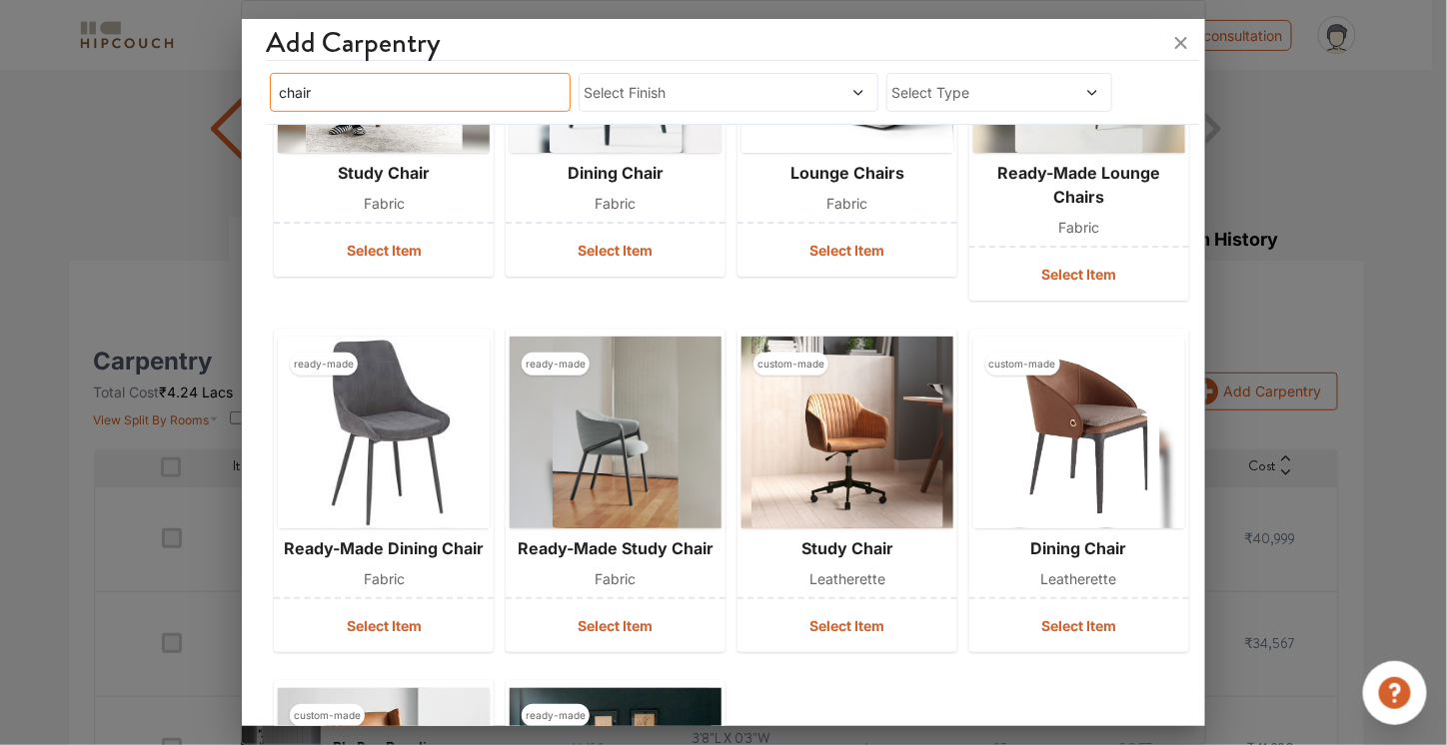
scroll to position [608, 0]
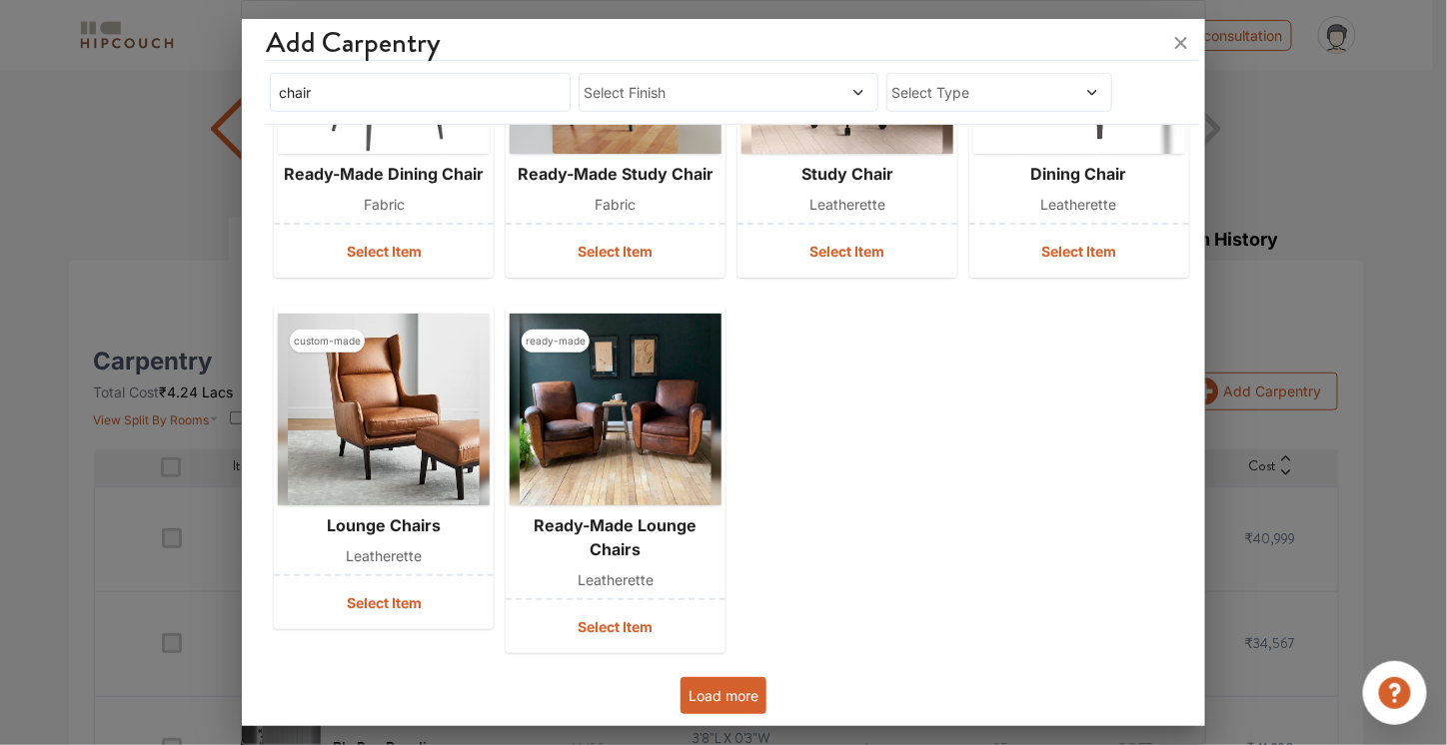
click at [725, 682] on button "Load more" at bounding box center [723, 695] width 86 height 37
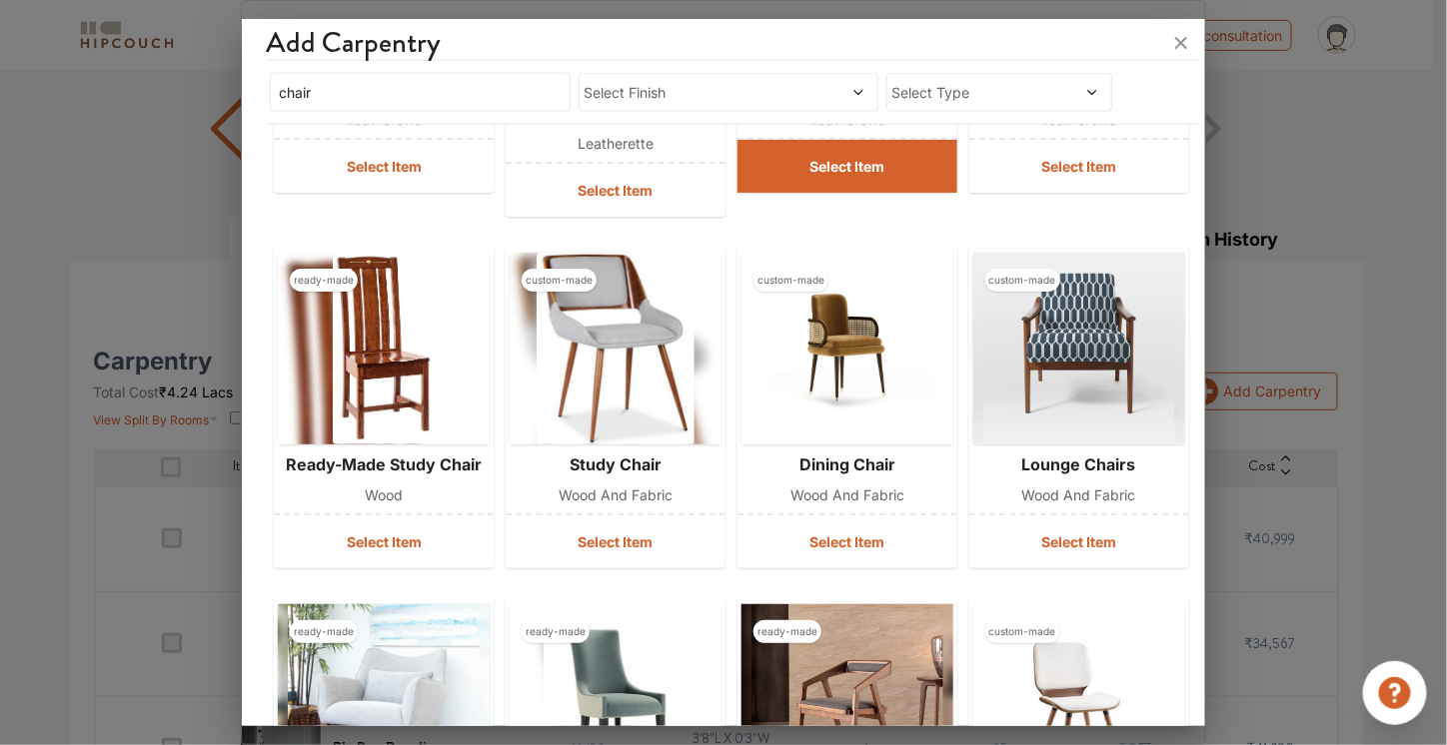
scroll to position [1047, 0]
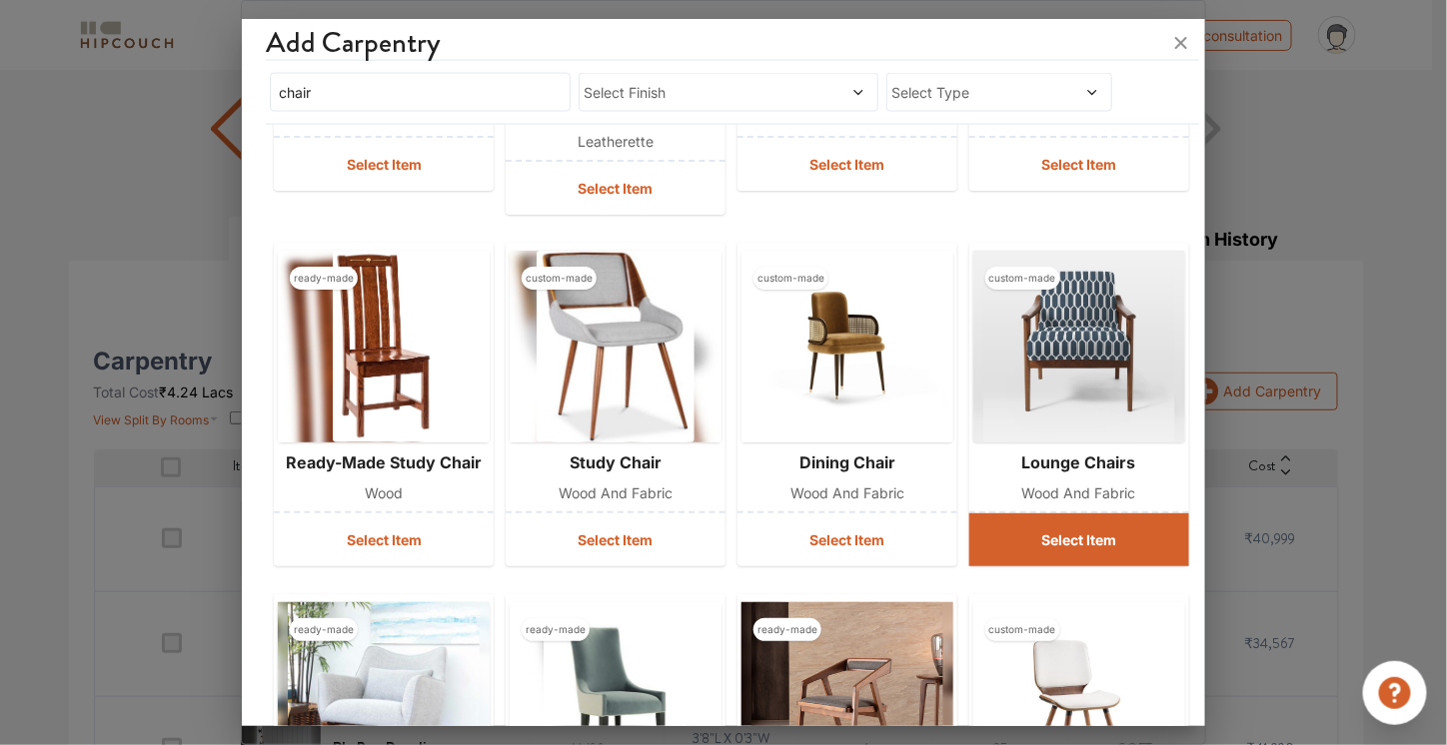
click at [1032, 520] on button "Select Item" at bounding box center [1079, 540] width 220 height 53
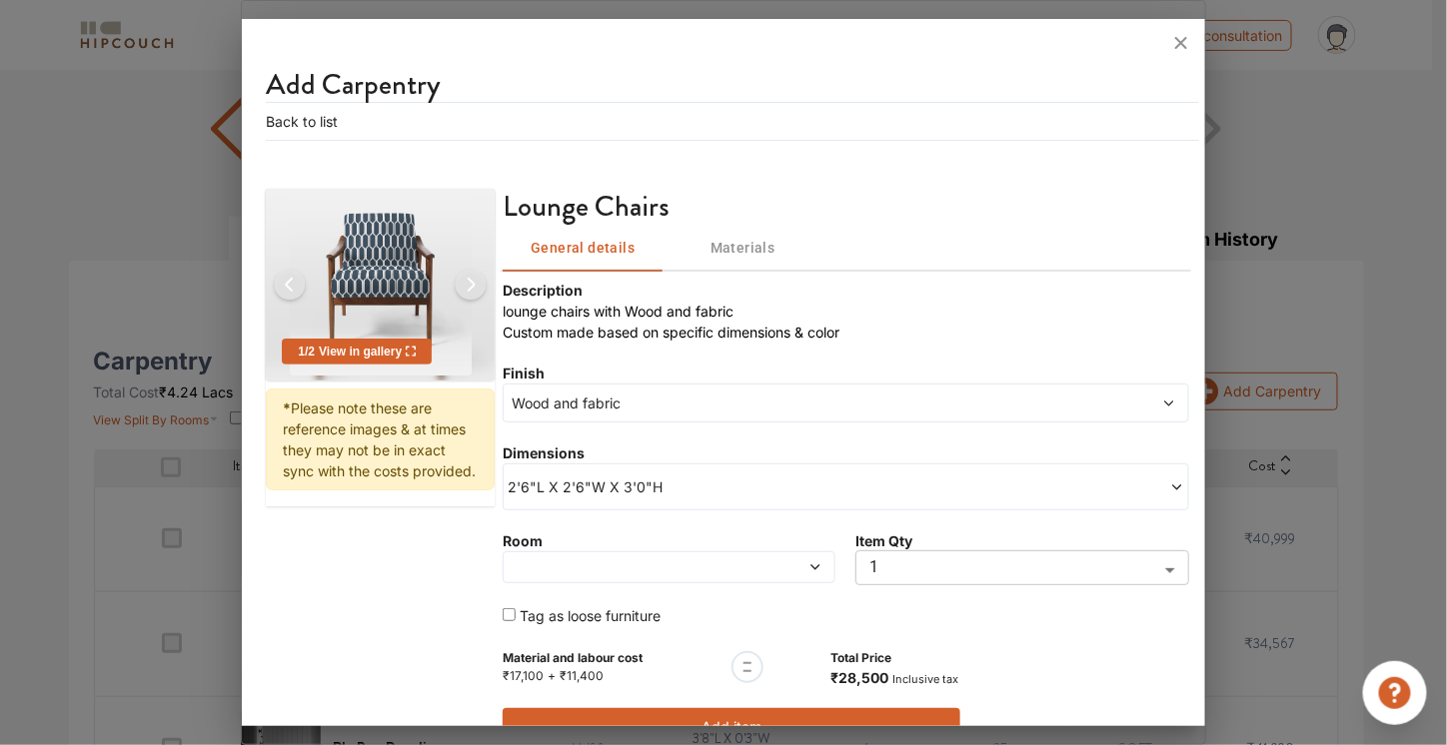
scroll to position [0, 0]
click at [955, 549] on div "Item Qty 1 1 ​" at bounding box center [1021, 558] width 333 height 55
click at [953, 560] on body "My Estimates Portfolio Book a consultation profile pic Logout Options Summary D…" at bounding box center [723, 222] width 1447 height 745
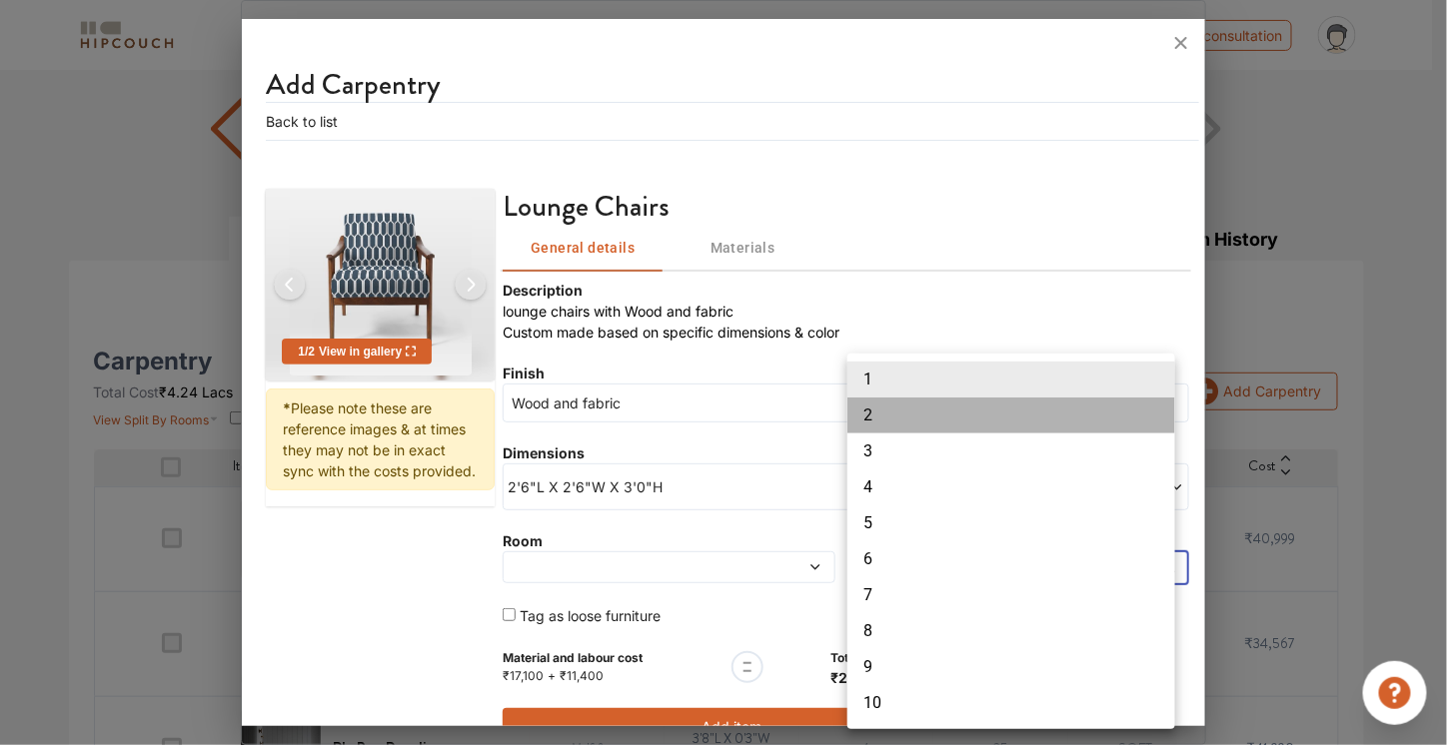
click at [925, 411] on li "2" at bounding box center [1011, 416] width 328 height 36
type input "2"
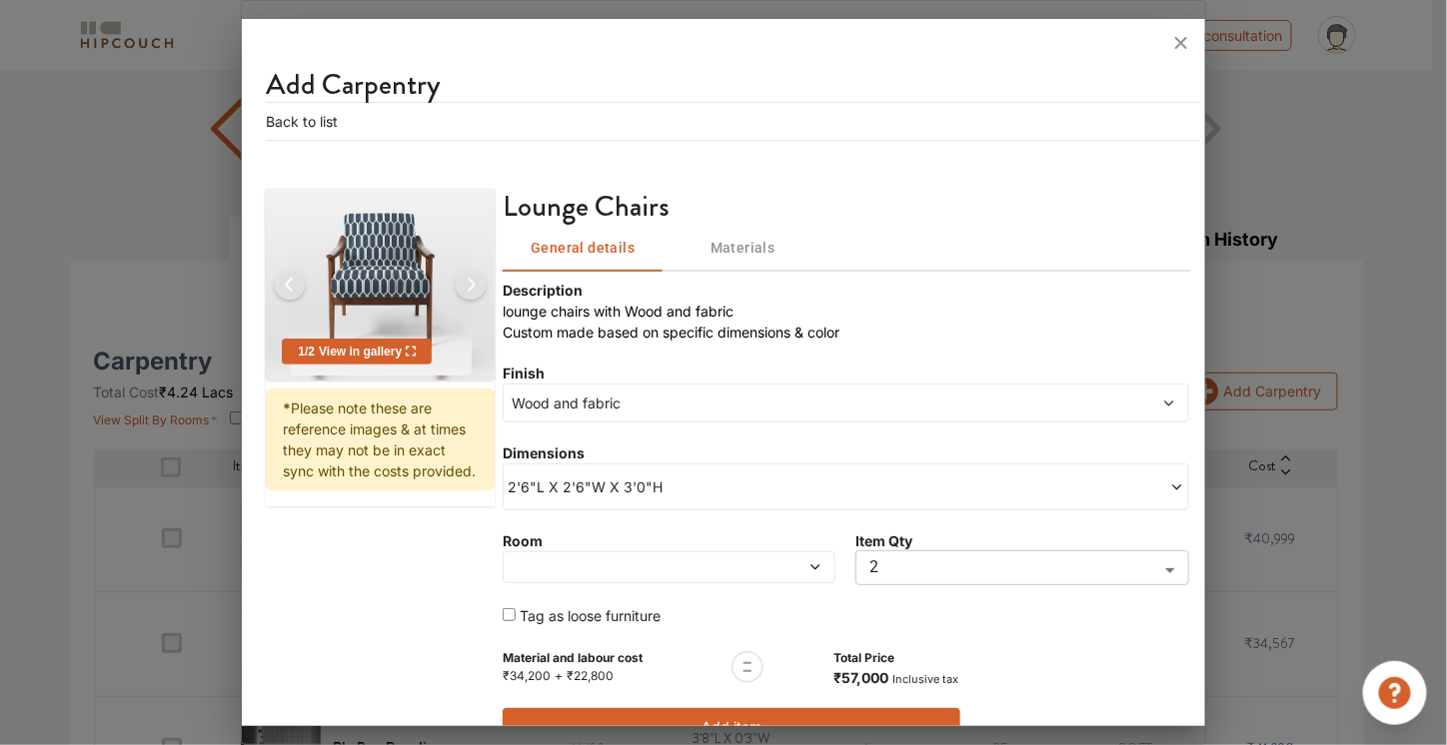
click at [757, 568] on span at bounding box center [783, 568] width 79 height 14
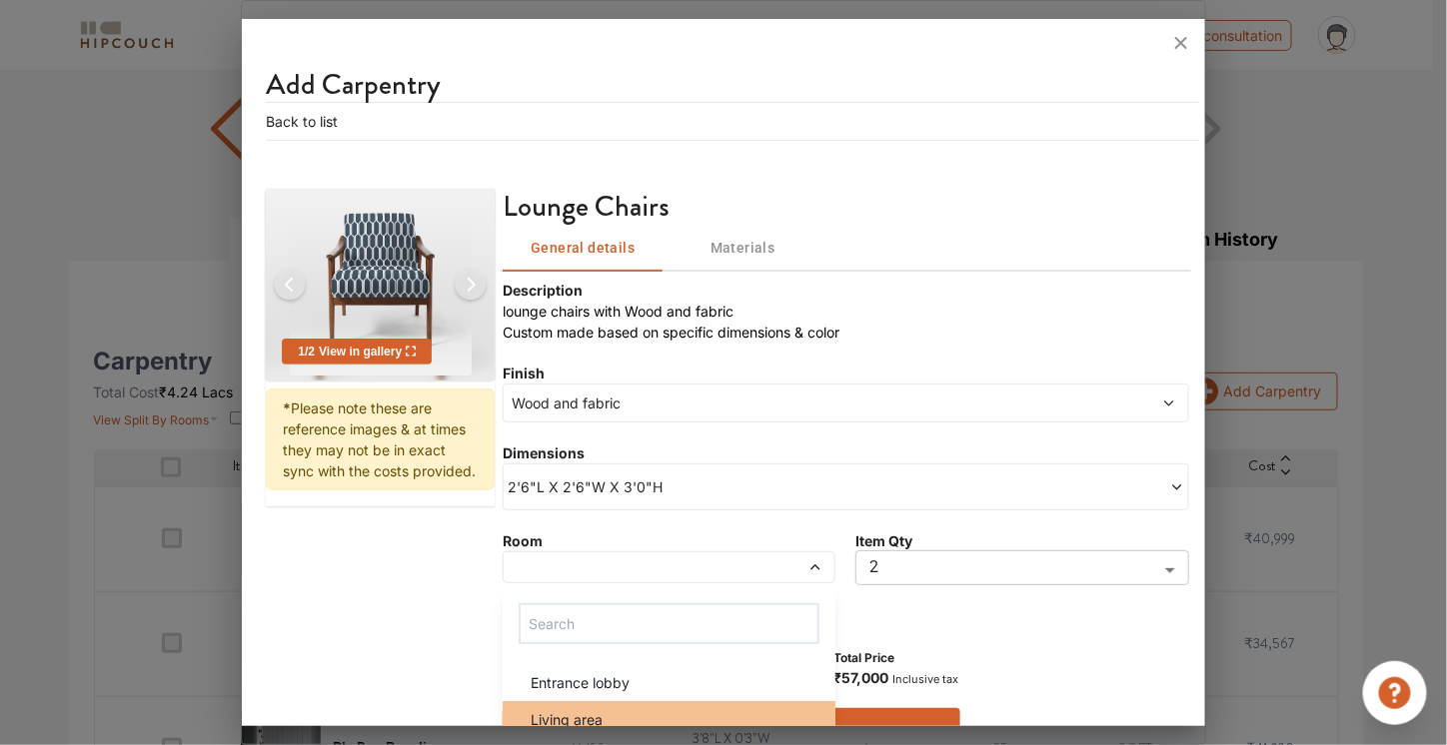
click at [671, 716] on div "Living area" at bounding box center [675, 719] width 321 height 21
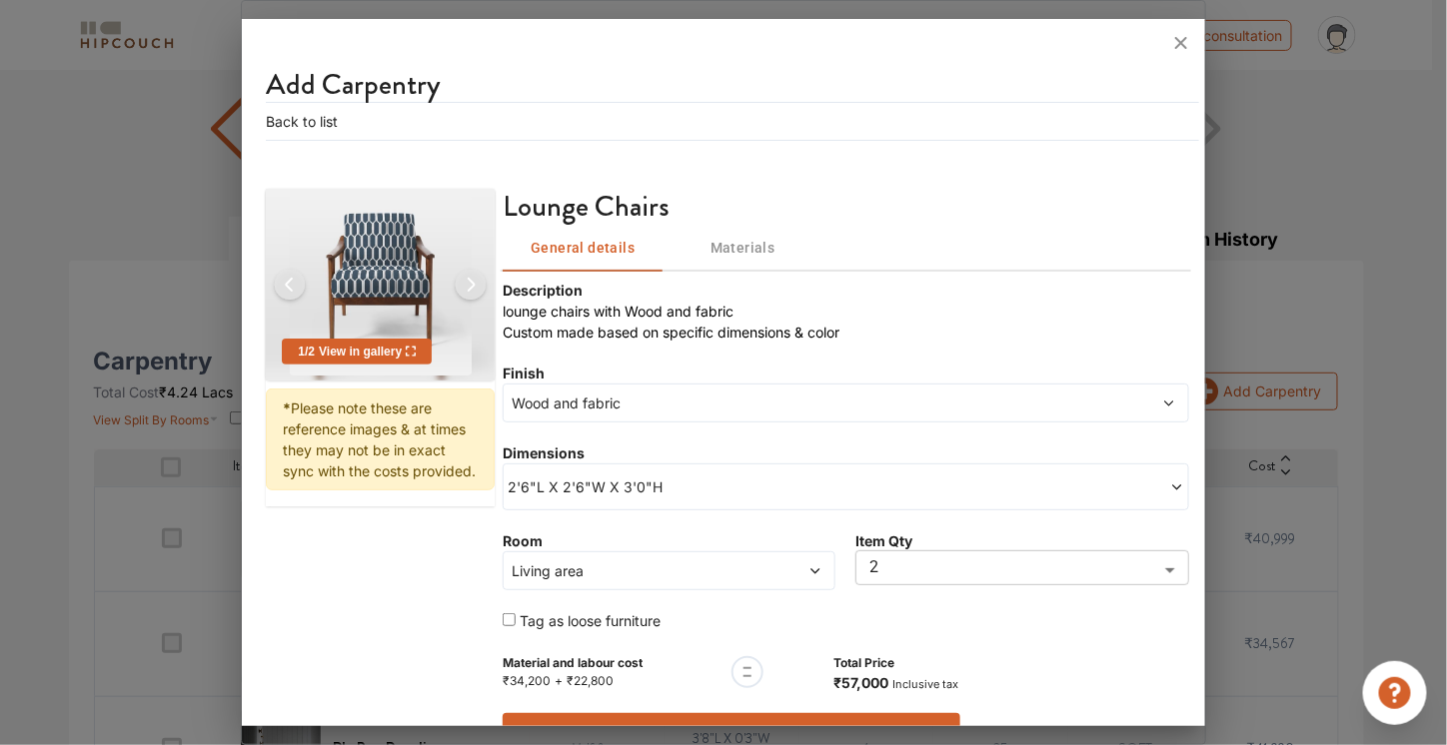
click at [699, 713] on button "Add item" at bounding box center [732, 731] width 458 height 37
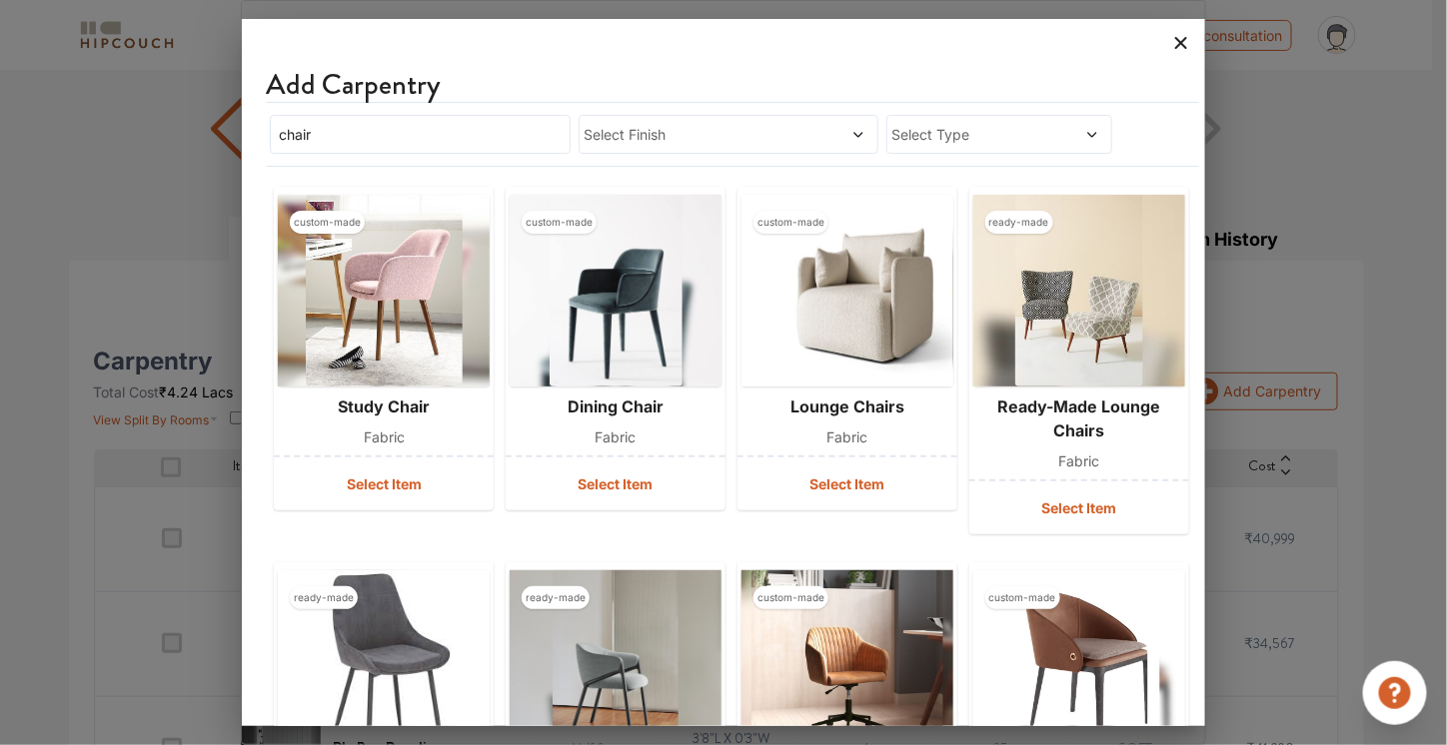
click at [1183, 41] on icon at bounding box center [1181, 43] width 12 height 12
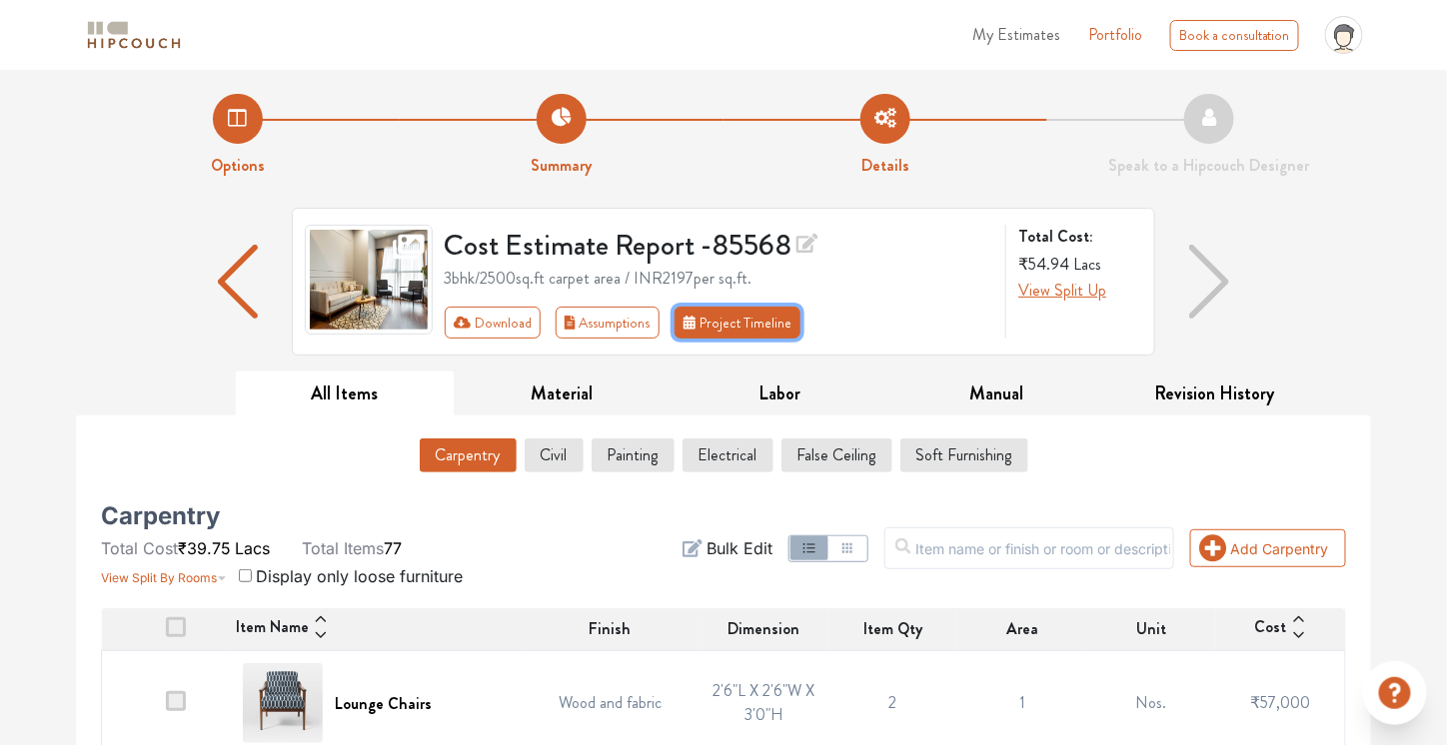
click at [747, 322] on button "Project Timeline" at bounding box center [737, 323] width 126 height 32
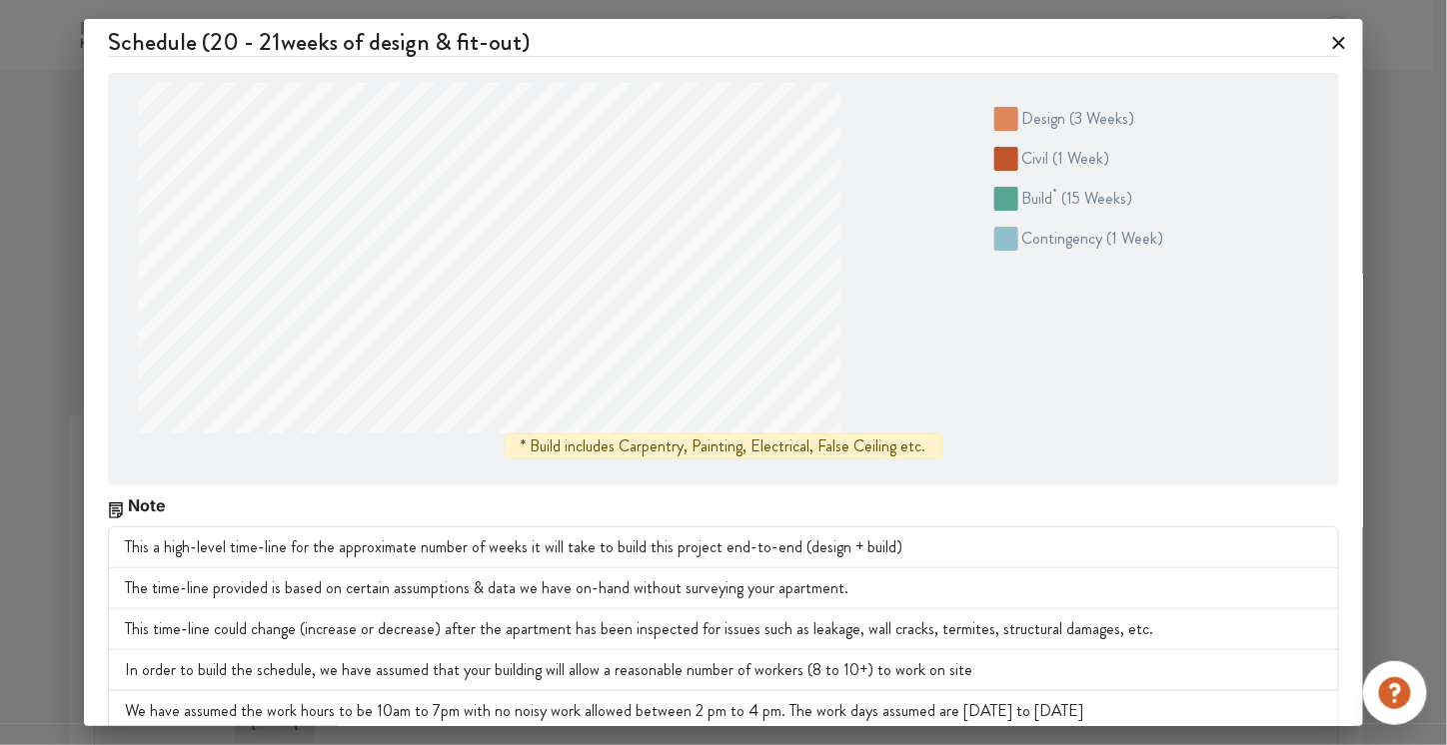
click at [1072, 121] on span "( 3 weeks )" at bounding box center [1102, 118] width 65 height 23
click at [1079, 168] on span "( 1 week )" at bounding box center [1081, 158] width 57 height 23
click at [1092, 196] on span "( 15 weeks )" at bounding box center [1097, 198] width 71 height 23
click at [1332, 37] on icon at bounding box center [1339, 43] width 32 height 32
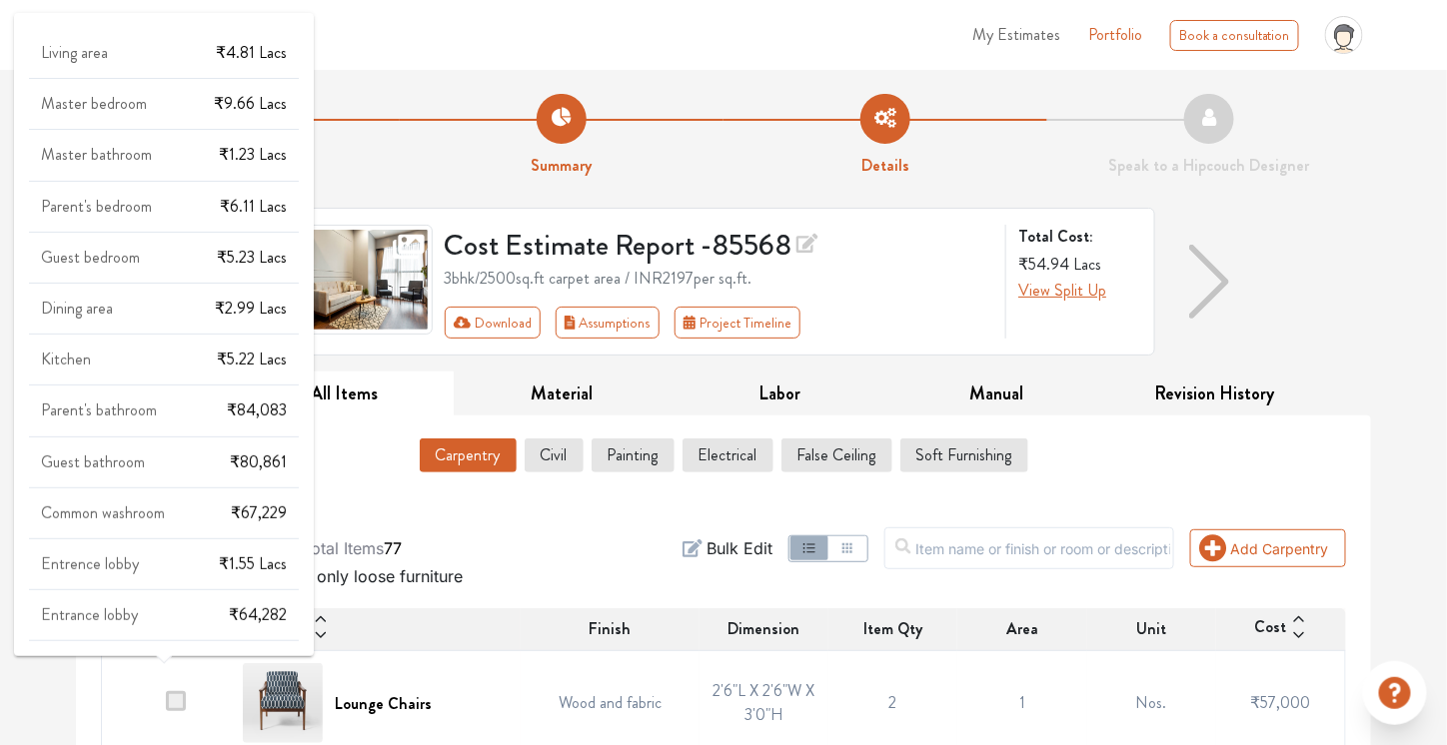
click at [130, 583] on div "Entrence lobby ₹1.55 Lacs" at bounding box center [164, 573] width 270 height 35
click at [81, 96] on span "Master bedroom" at bounding box center [94, 103] width 106 height 23
click at [97, 134] on div "Living area ₹4.81 Lacs Master bedroom ₹9.66 Lacs Master bathroom ₹1.23 Lacs Par…" at bounding box center [164, 343] width 270 height 598
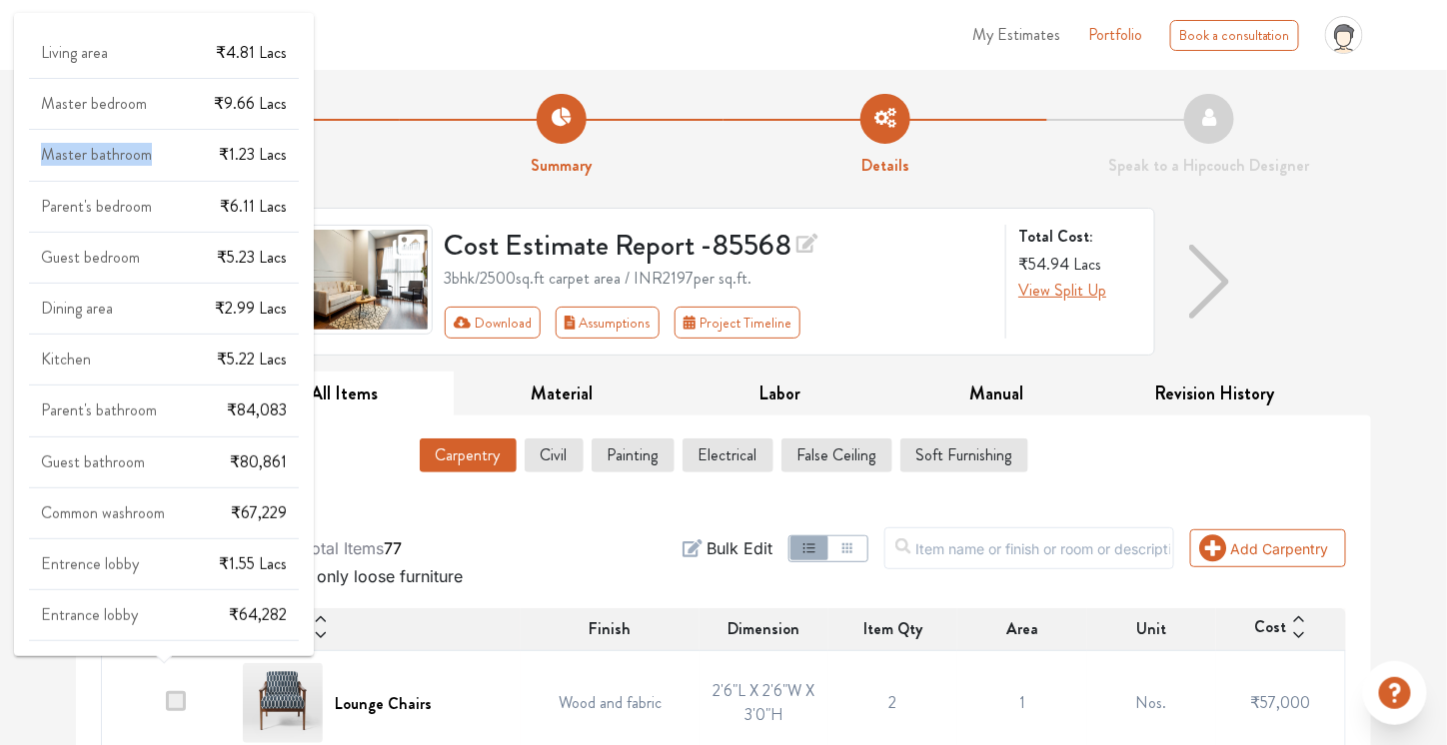
click at [97, 134] on div "Living area ₹4.81 Lacs Master bedroom ₹9.66 Lacs Master bathroom ₹1.23 Lacs Par…" at bounding box center [164, 343] width 270 height 598
click at [102, 203] on span "Parent's bedroom" at bounding box center [96, 206] width 111 height 23
click at [105, 248] on span "Guest bedroom" at bounding box center [90, 257] width 99 height 23
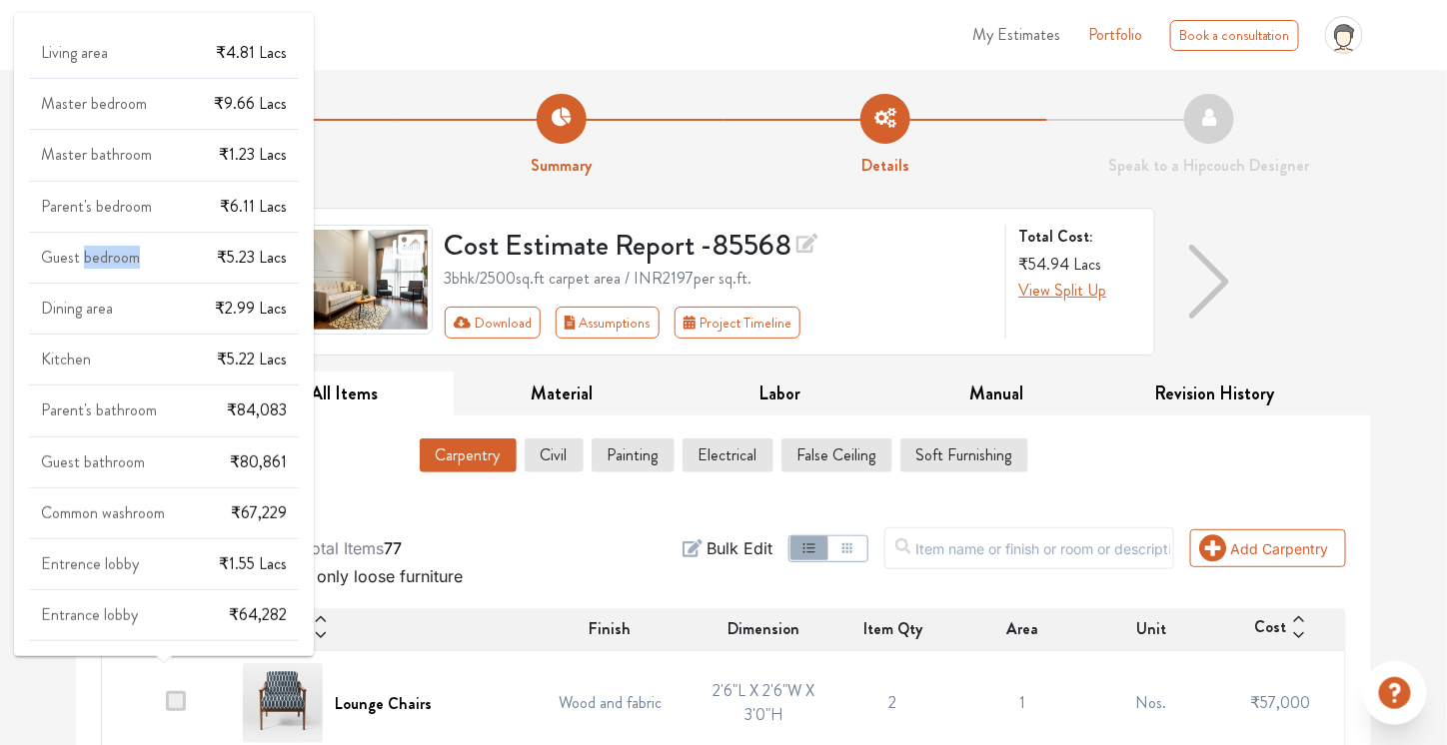
click at [105, 248] on span "Guest bedroom" at bounding box center [90, 257] width 99 height 23
click at [100, 311] on span "Dining area" at bounding box center [77, 308] width 72 height 23
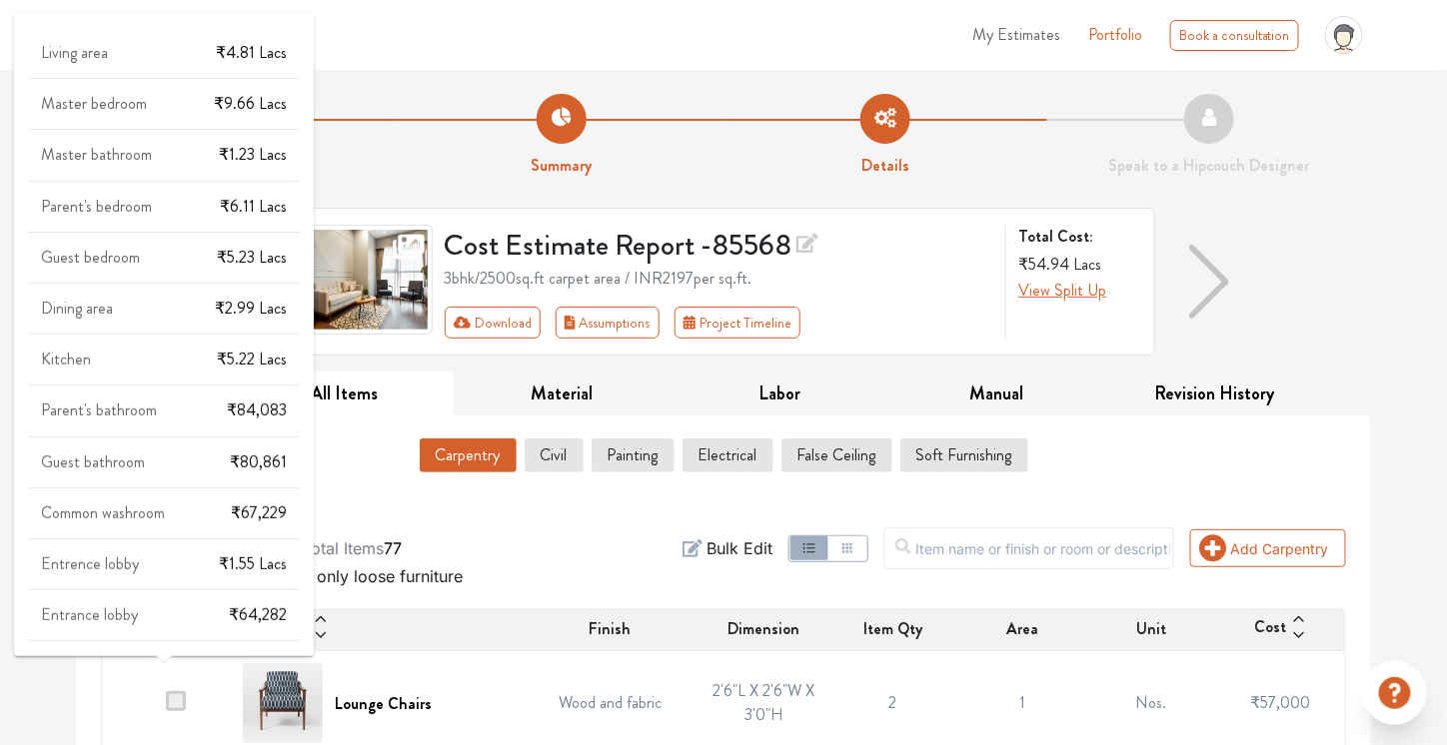
click at [90, 340] on div "Living area ₹4.81 Lacs Master bedroom ₹9.66 Lacs Master bathroom ₹1.23 Lacs Par…" at bounding box center [164, 343] width 270 height 598
click at [85, 360] on span "Kitchen" at bounding box center [66, 359] width 50 height 23
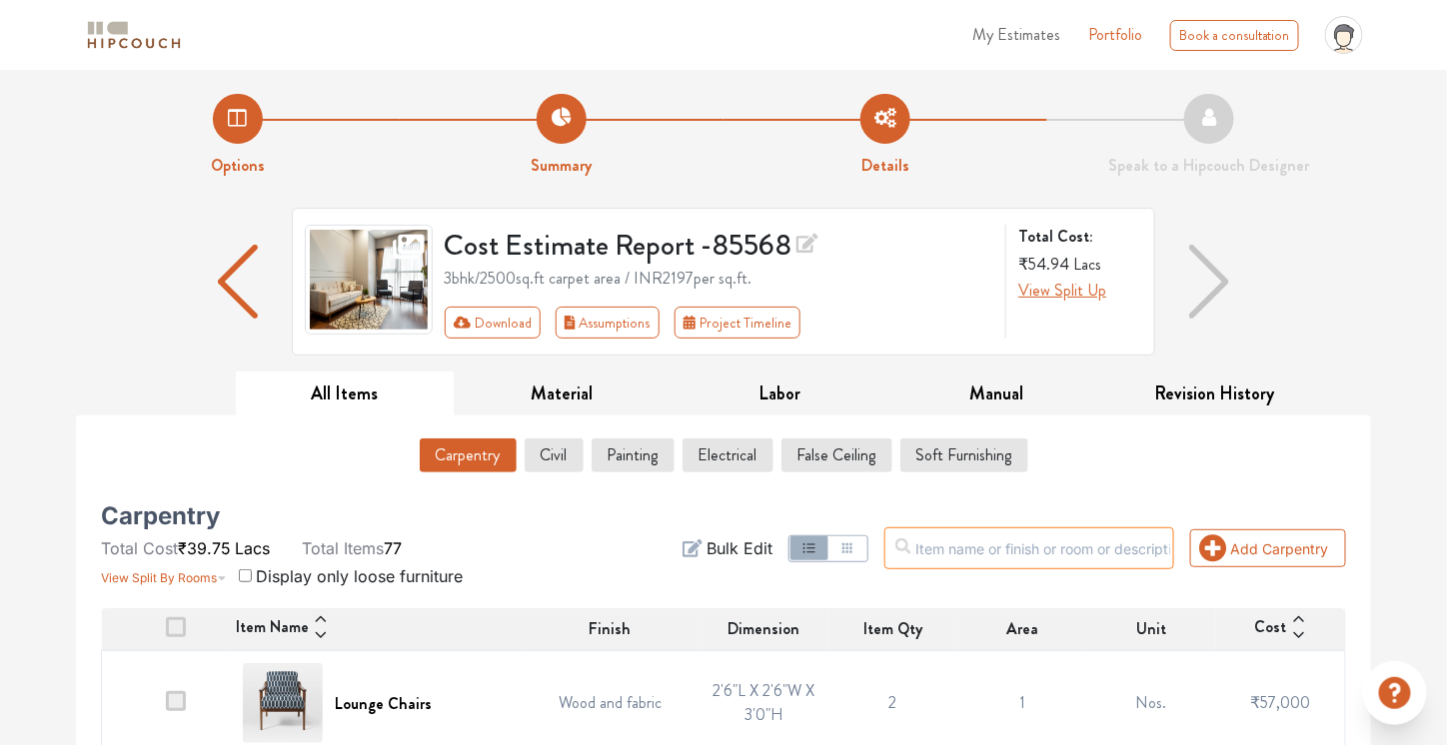
click at [1008, 544] on input "text" at bounding box center [1029, 549] width 290 height 42
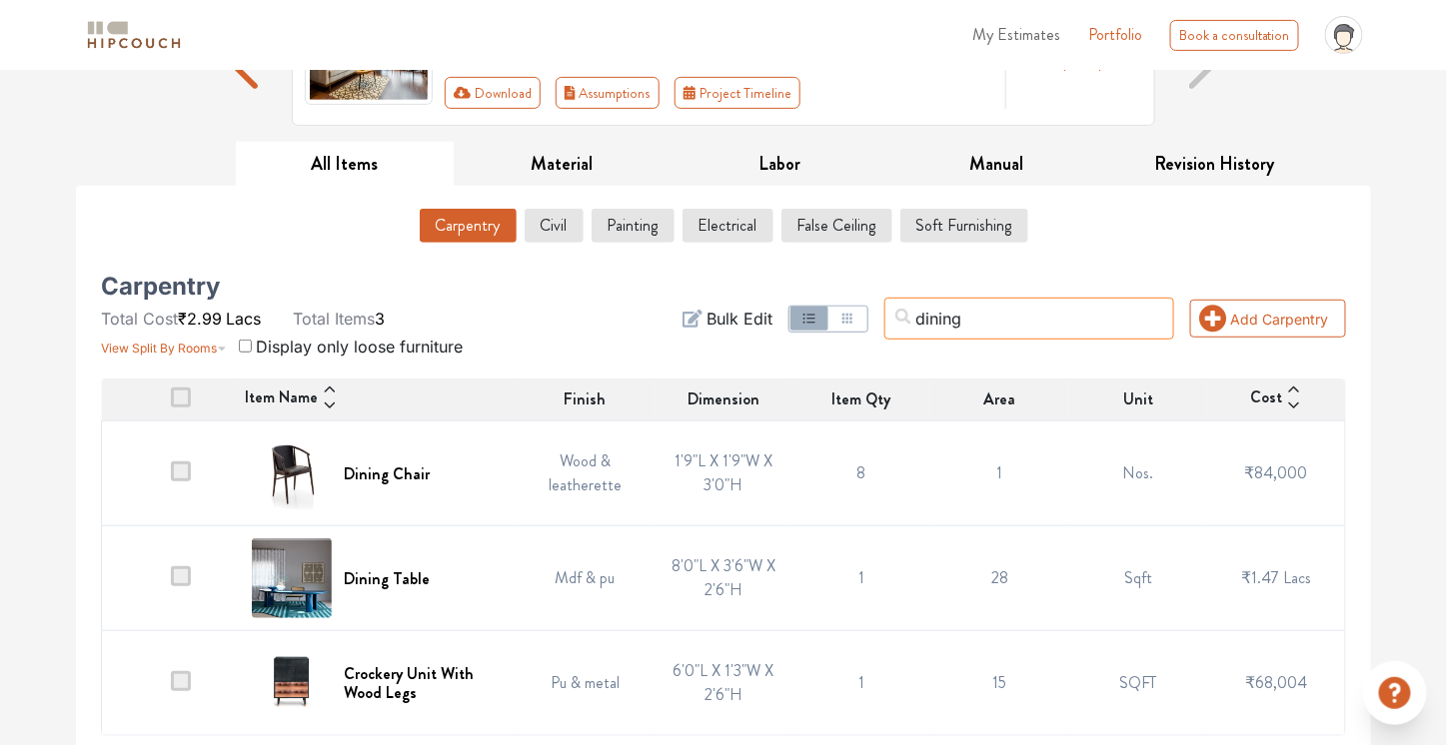
scroll to position [231, 0]
type input "dining"
click at [385, 569] on h6 "Dining Table" at bounding box center [387, 578] width 86 height 19
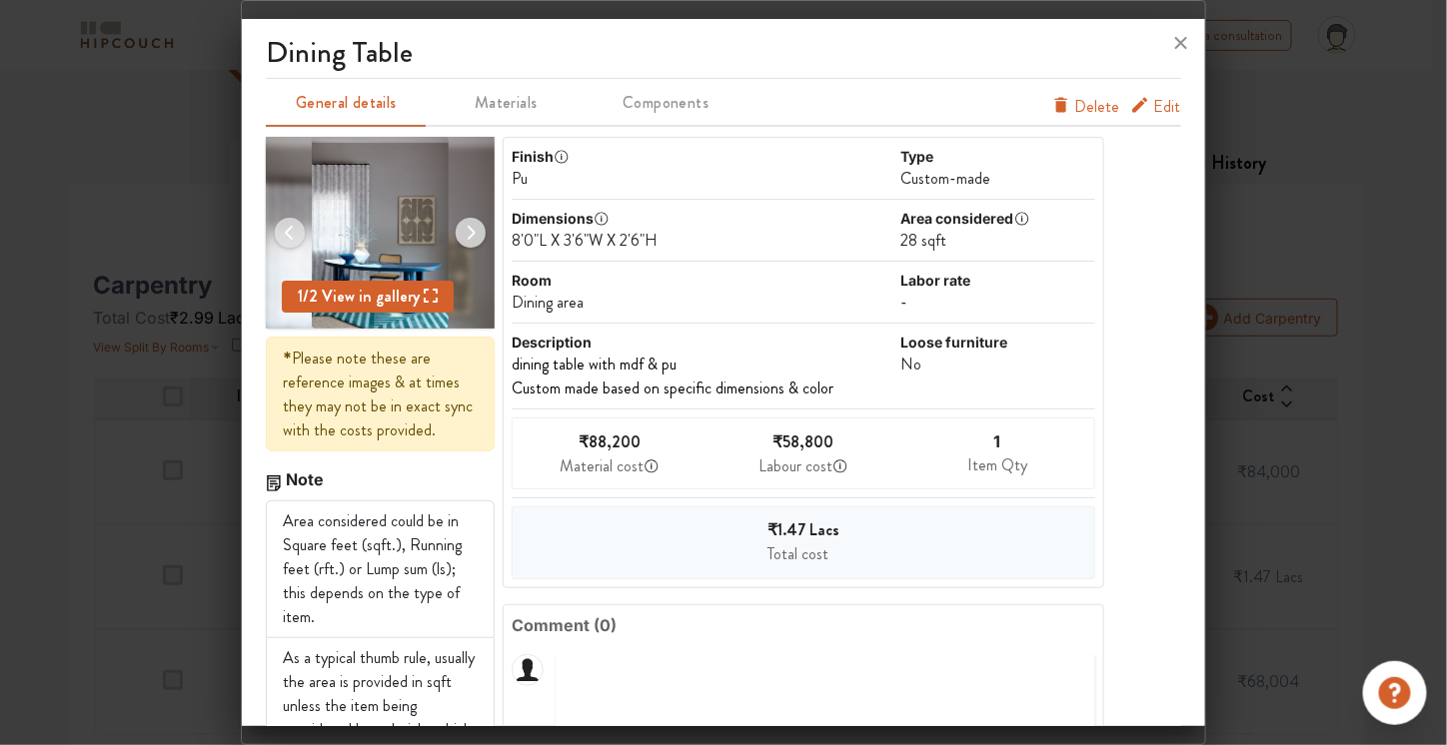
click at [1135, 109] on icon "furniture info tabs" at bounding box center [1140, 105] width 20 height 20
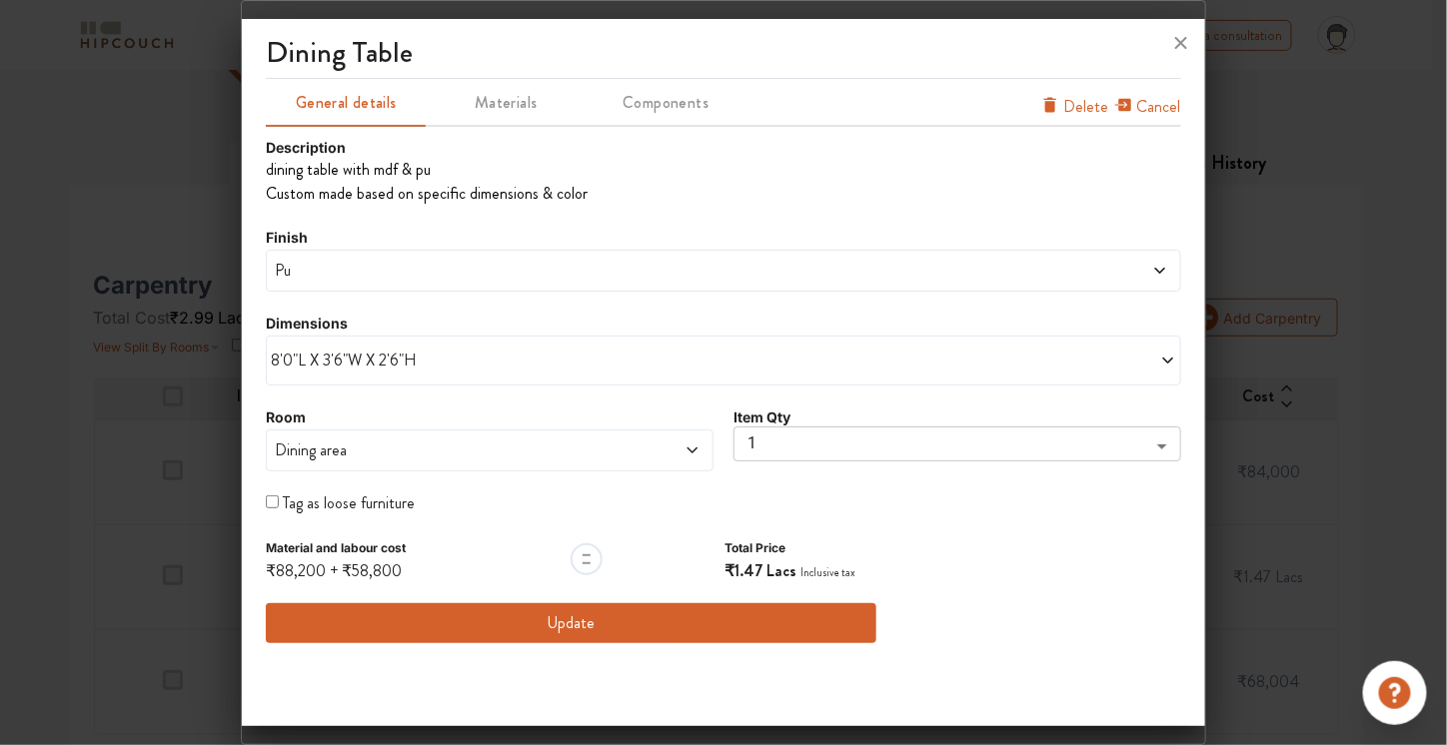
click at [586, 277] on span "Pu" at bounding box center [607, 271] width 672 height 24
click at [563, 283] on div "Pu" at bounding box center [723, 271] width 914 height 42
click at [556, 256] on div "Pu" at bounding box center [723, 271] width 914 height 42
click at [1005, 228] on div "Finish Pu" at bounding box center [723, 259] width 914 height 66
click at [1175, 47] on icon at bounding box center [1181, 43] width 32 height 32
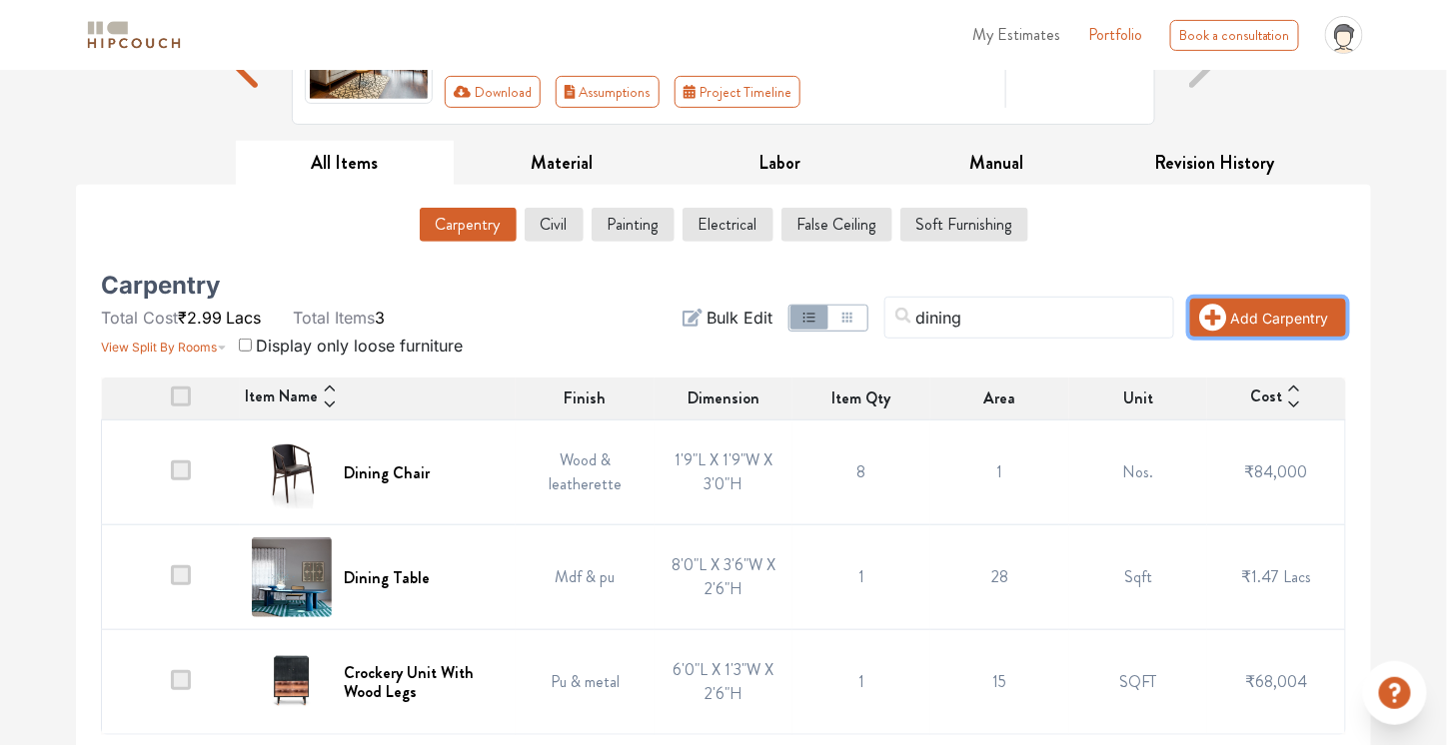
click at [1269, 304] on button "Add Carpentry" at bounding box center [1268, 318] width 156 height 38
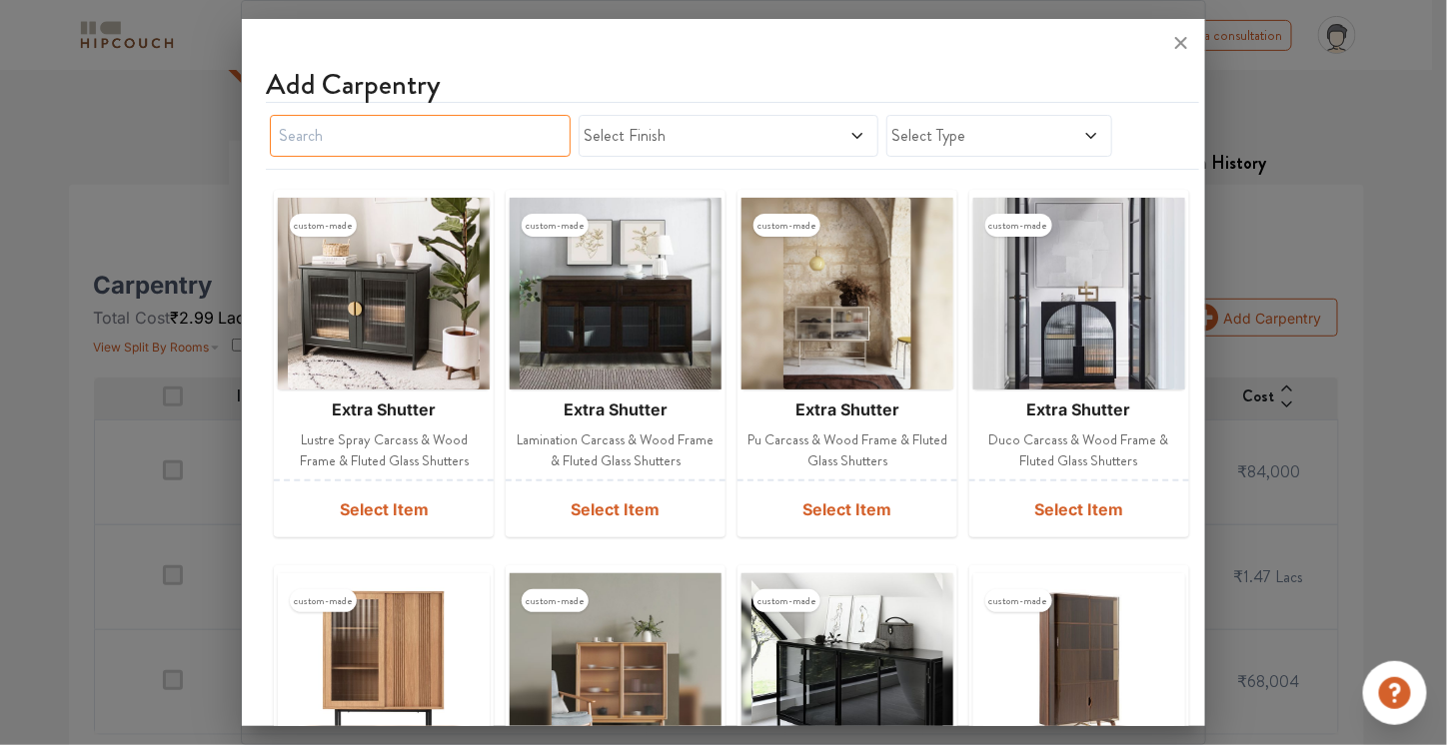
click at [438, 139] on input "text" at bounding box center [420, 136] width 301 height 42
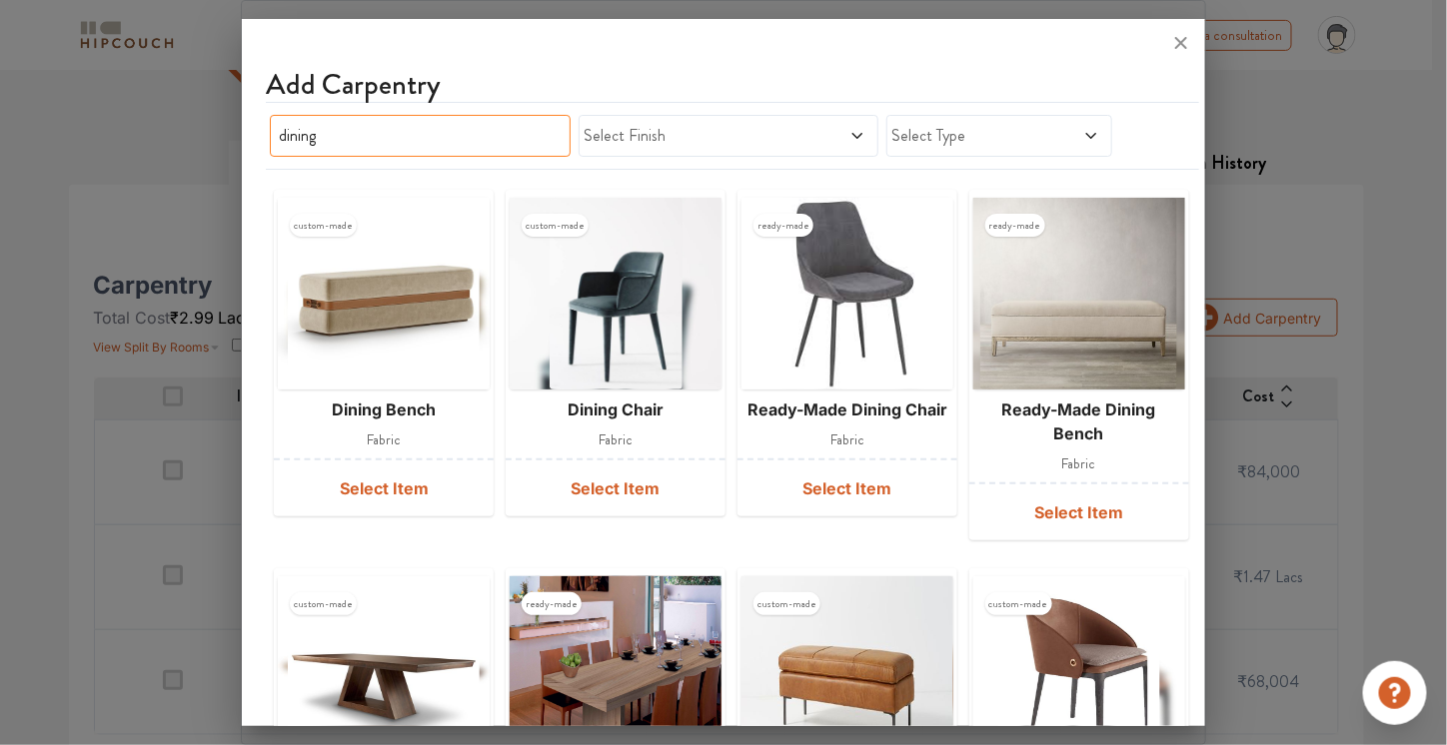
drag, startPoint x: 438, startPoint y: 139, endPoint x: 776, endPoint y: 572, distance: 549.5
click at [776, 572] on div "Add Carpentry dining Select Finish Select Type custom-made dining bench fabric …" at bounding box center [723, 698] width 914 height 1279
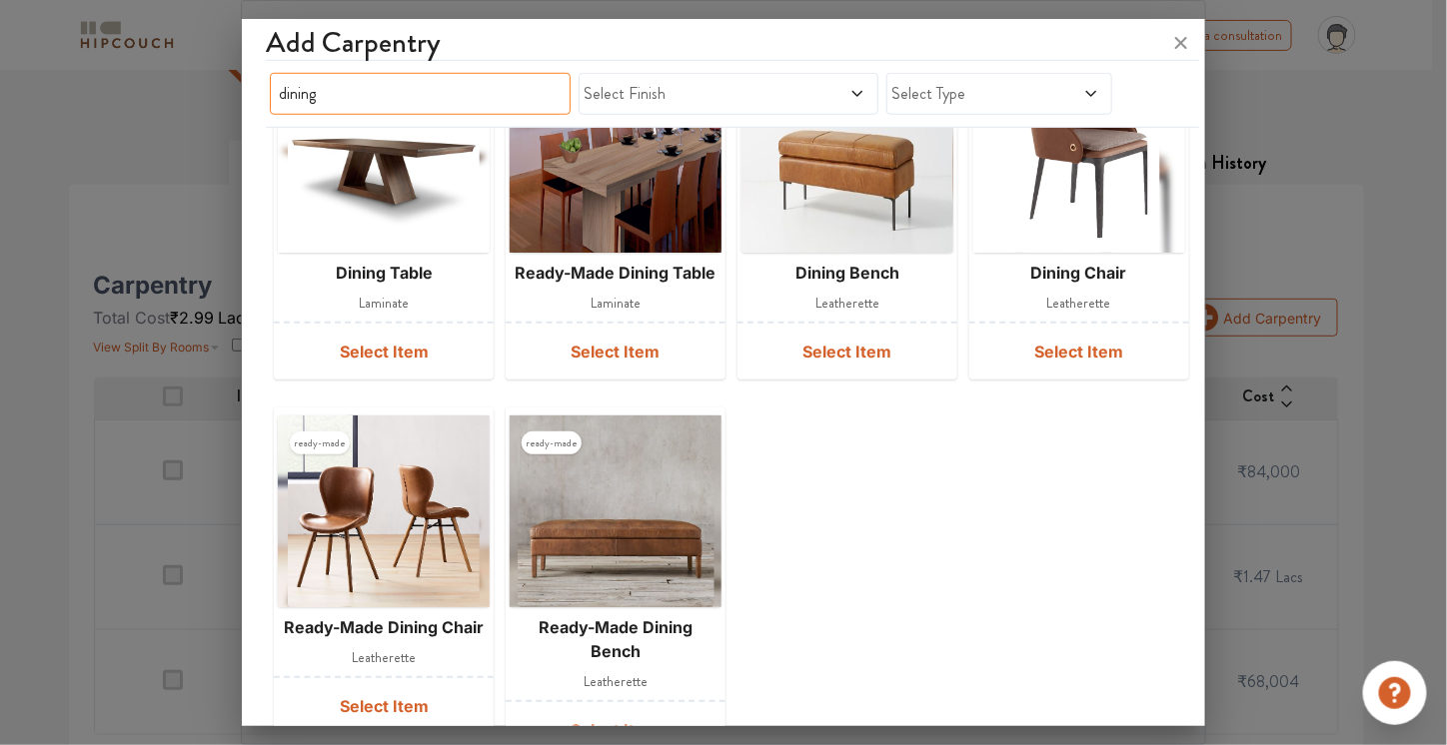
scroll to position [623, 0]
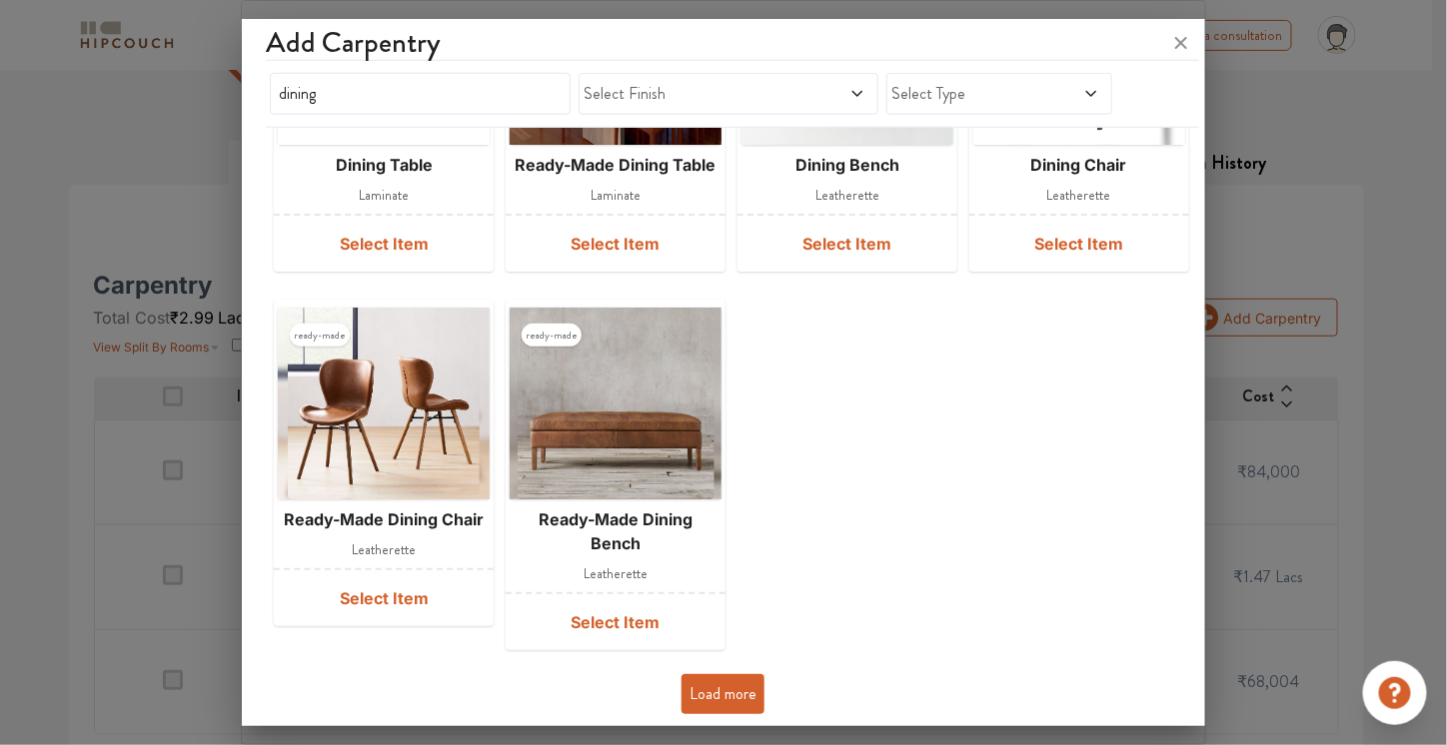
click at [724, 691] on button "Load more" at bounding box center [722, 694] width 83 height 40
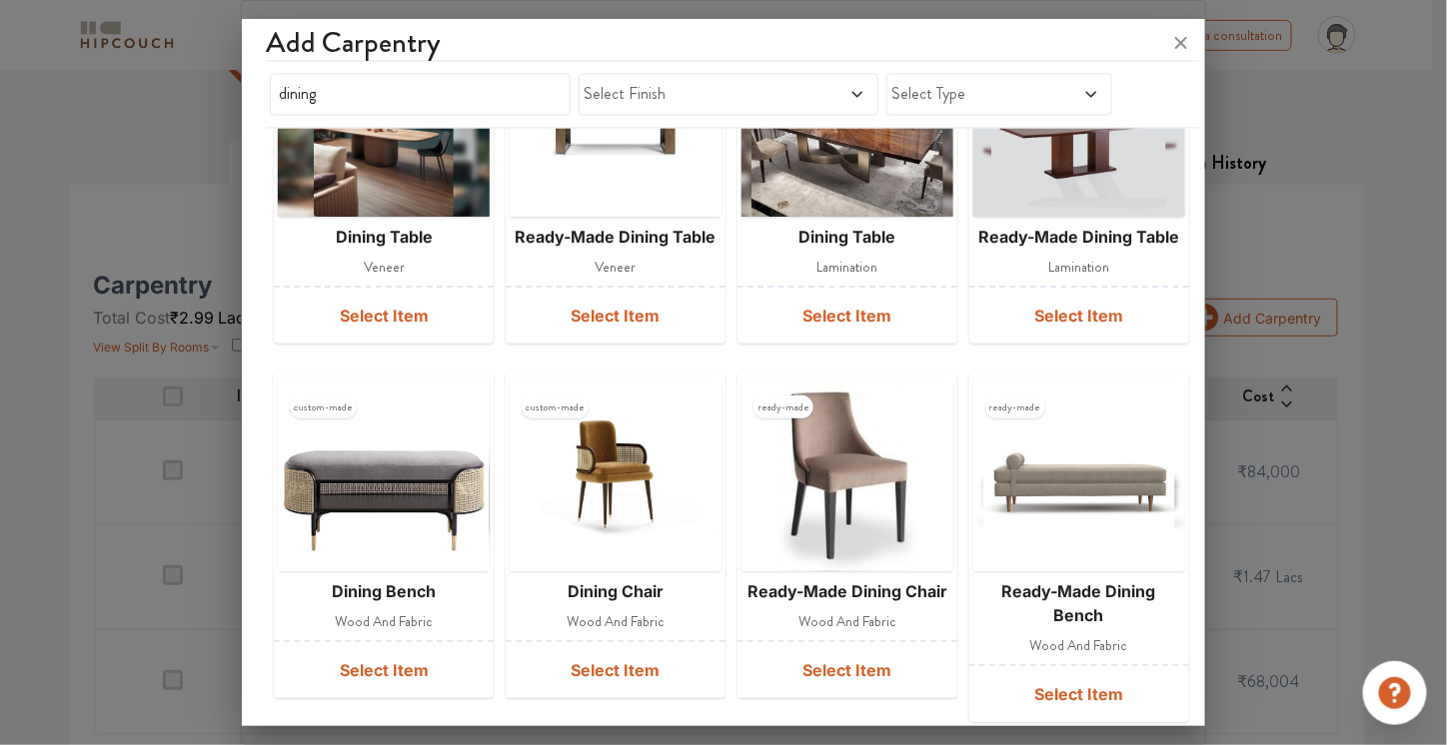
scroll to position [1381, 0]
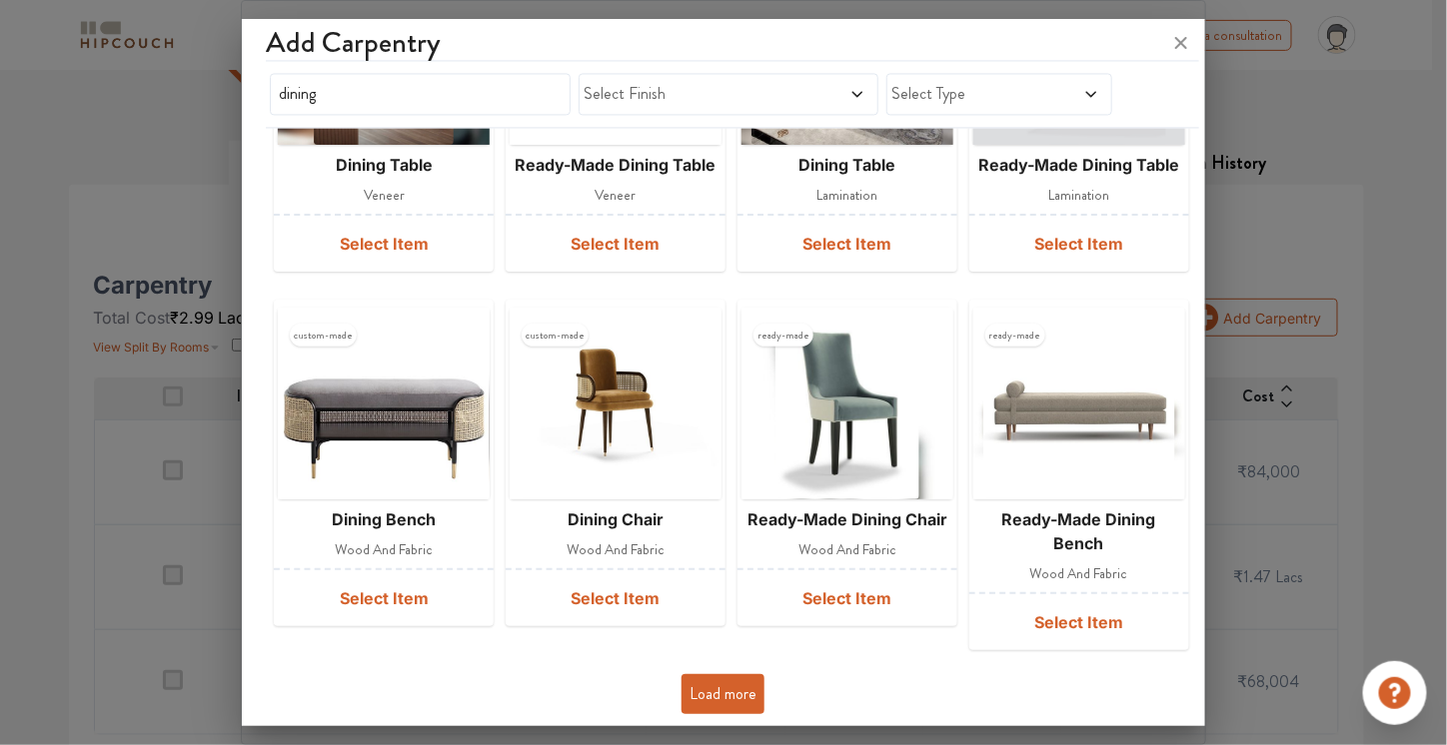
click at [745, 688] on button "Load more" at bounding box center [722, 694] width 83 height 40
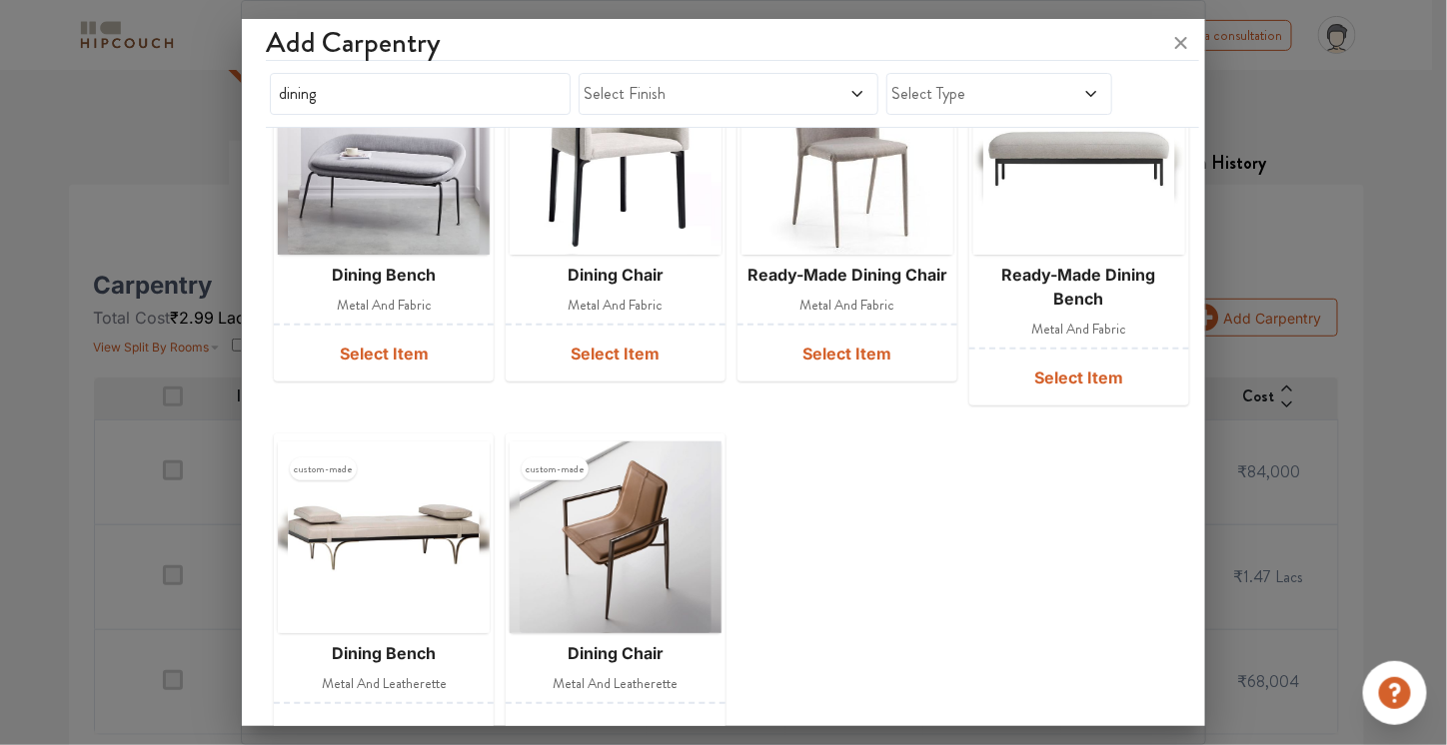
scroll to position [2492, 0]
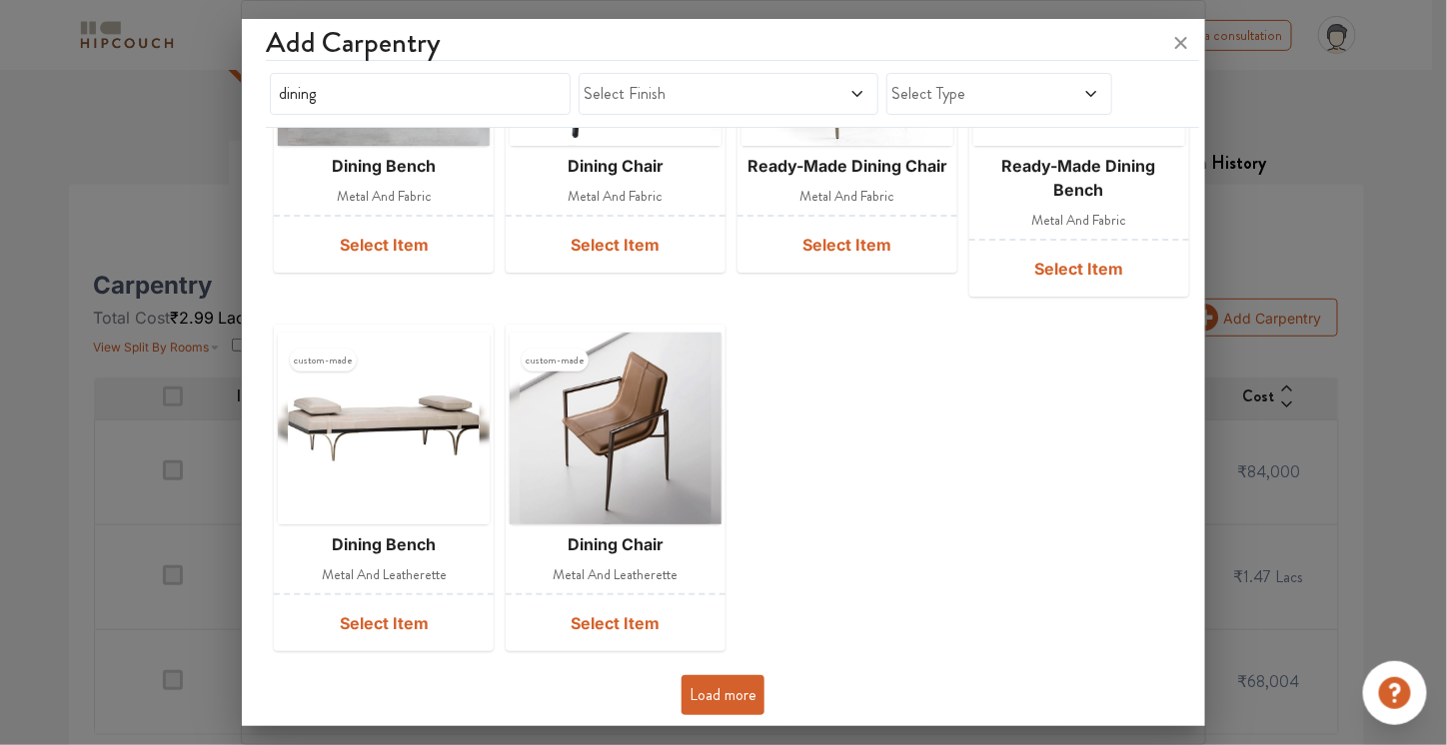
click at [705, 695] on button "Load more" at bounding box center [722, 695] width 83 height 40
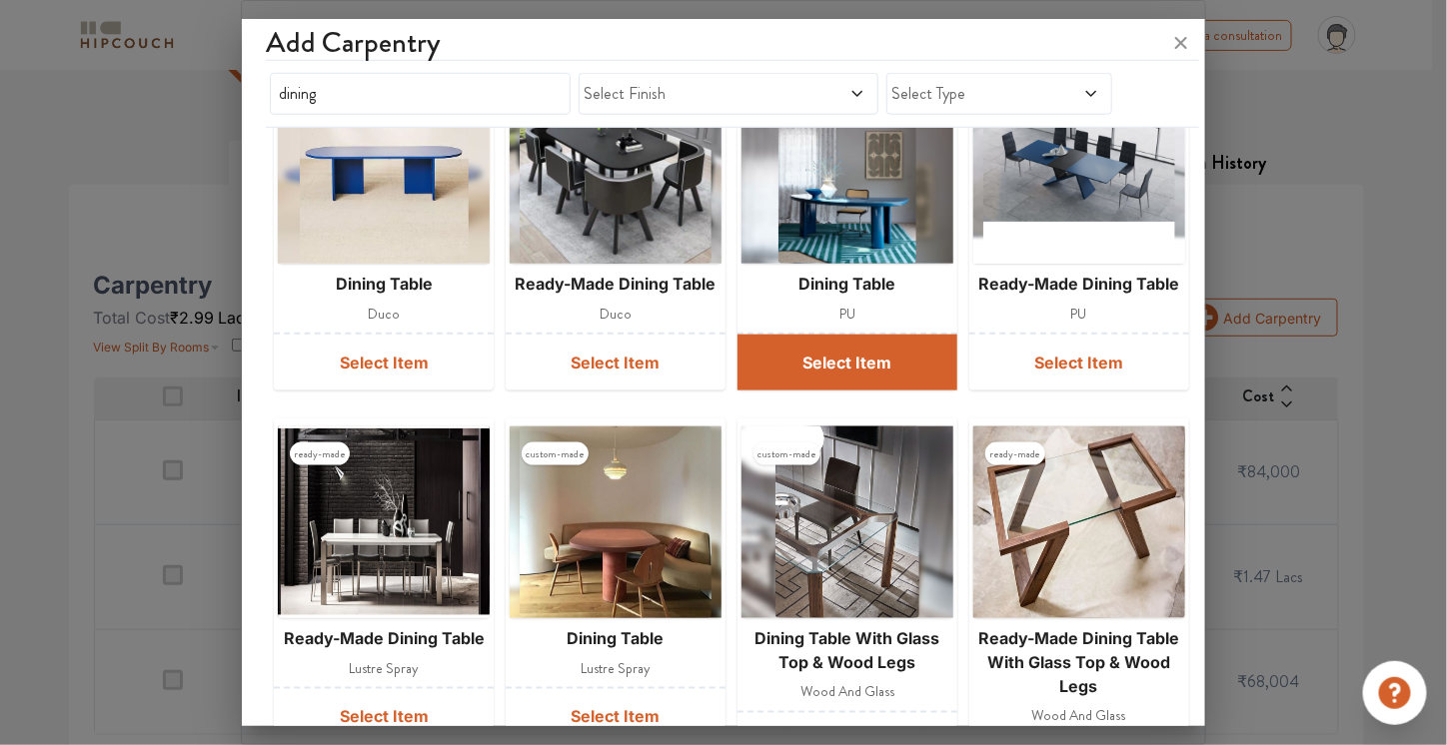
scroll to position [3209, 0]
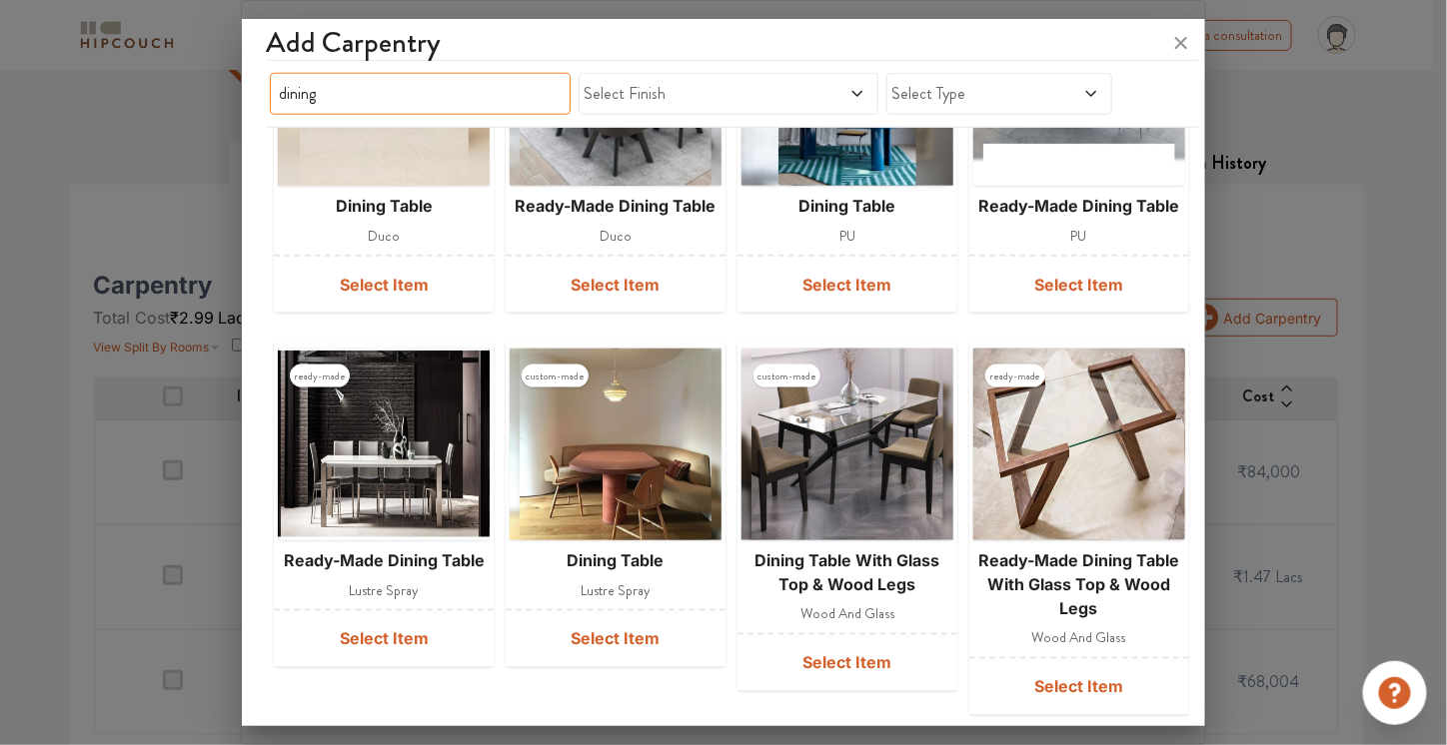
click at [525, 92] on input "dining" at bounding box center [420, 94] width 301 height 42
type input "dining table"
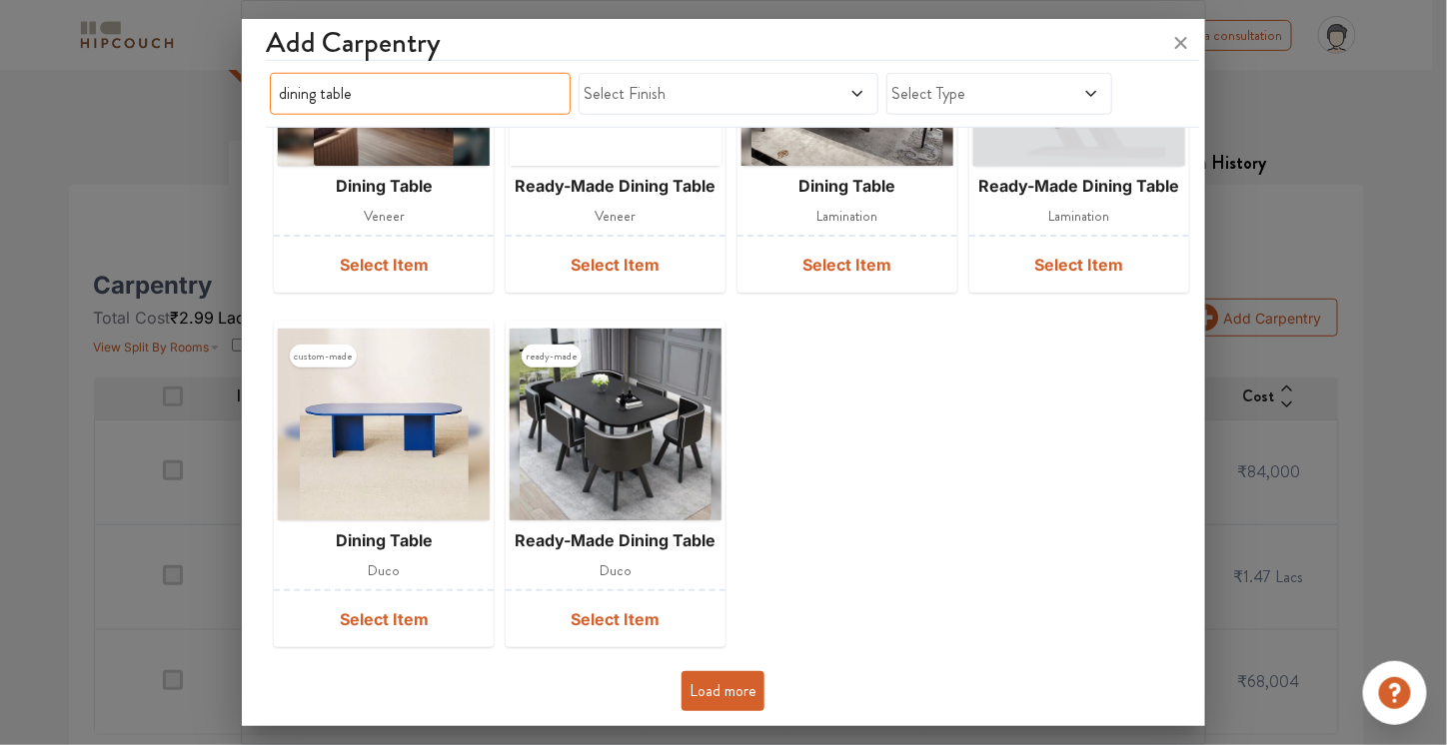
scroll to position [623, 0]
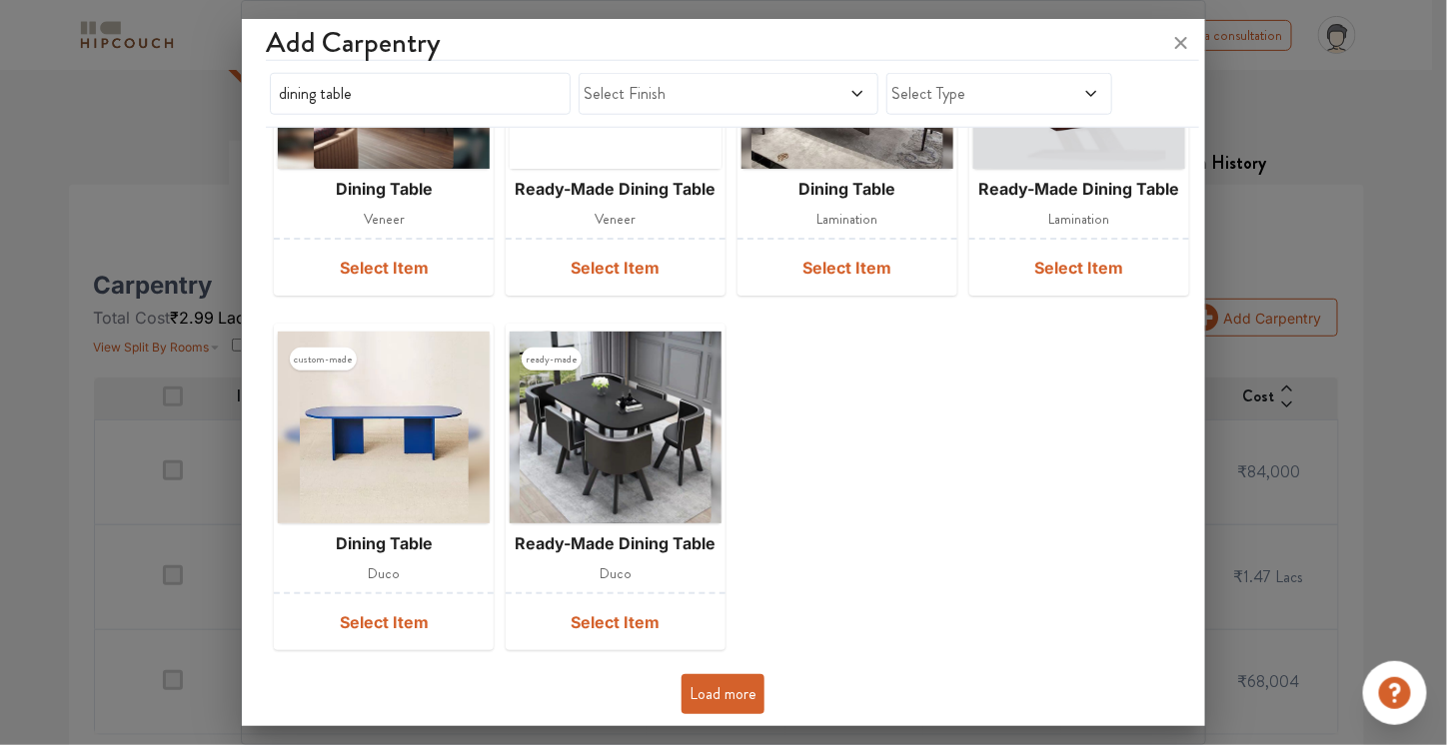
click at [661, 85] on span "Select Finish" at bounding box center [690, 94] width 212 height 24
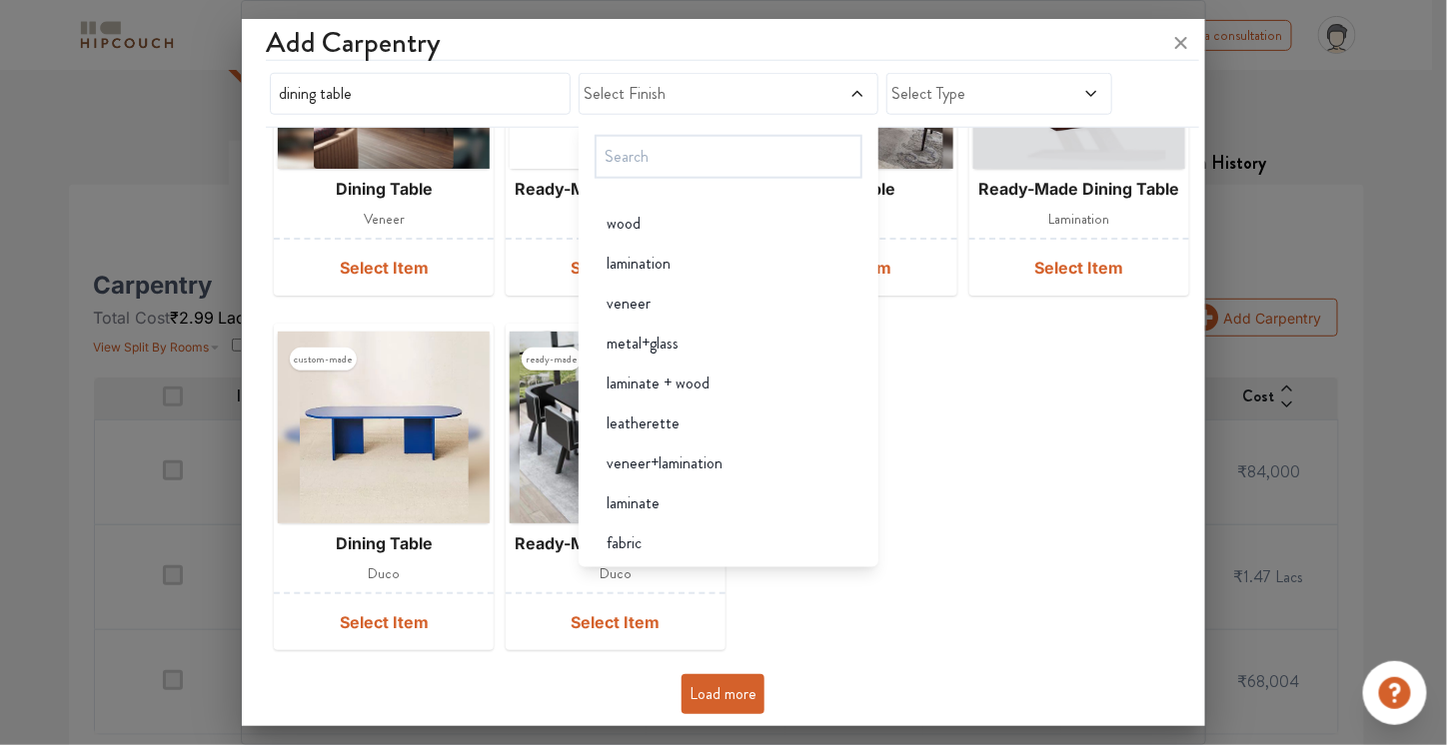
scroll to position [3951, 0]
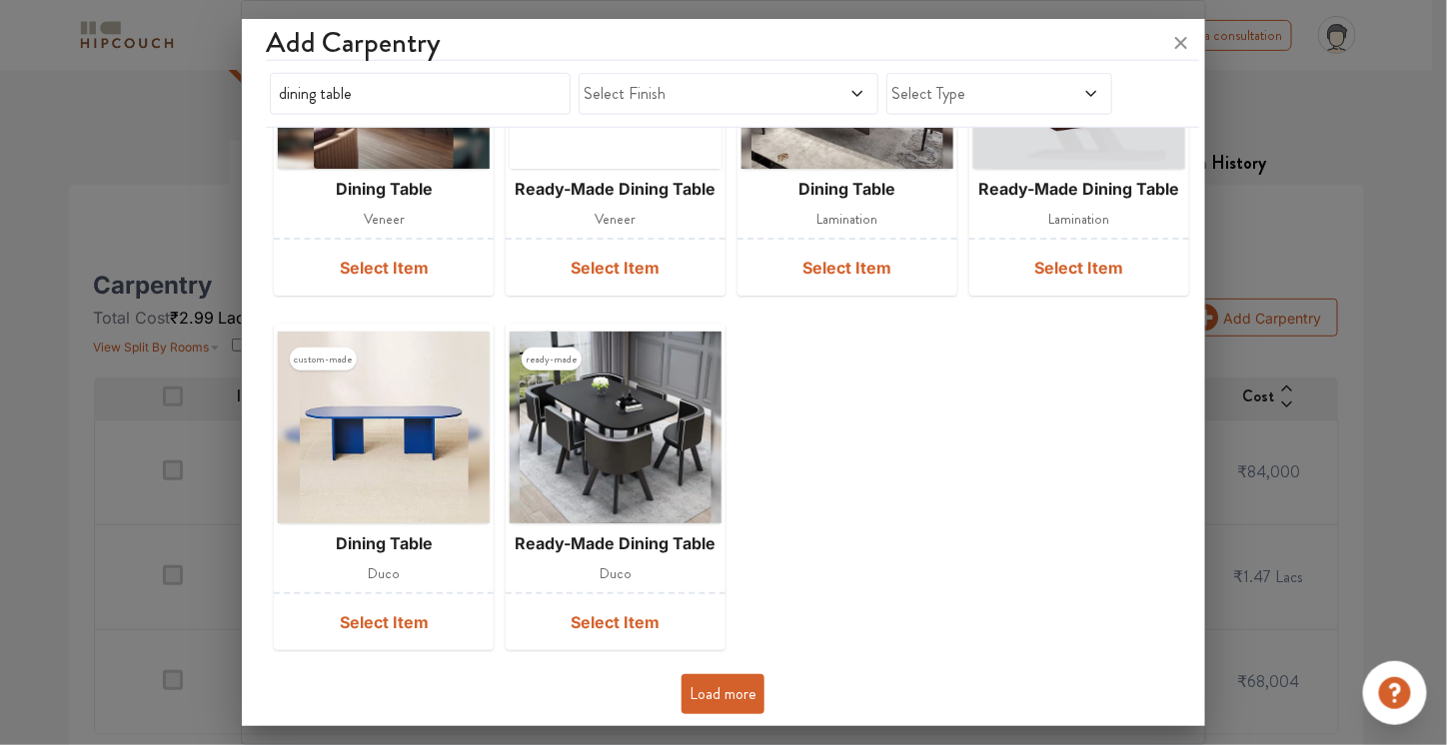
click at [932, 506] on div "custom-made dining table laminate Select Item ready-made ready-made dining tabl…" at bounding box center [723, 108] width 914 height 1100
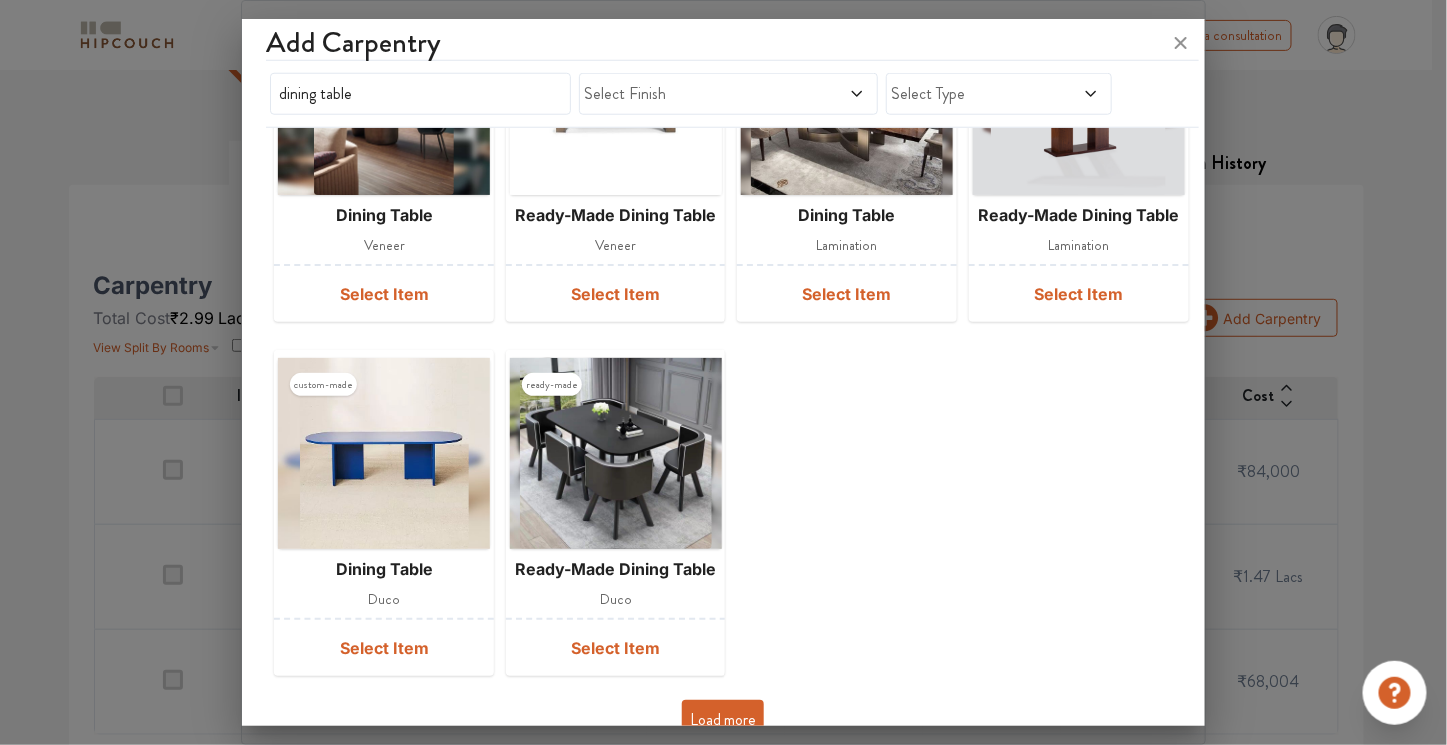
scroll to position [623, 0]
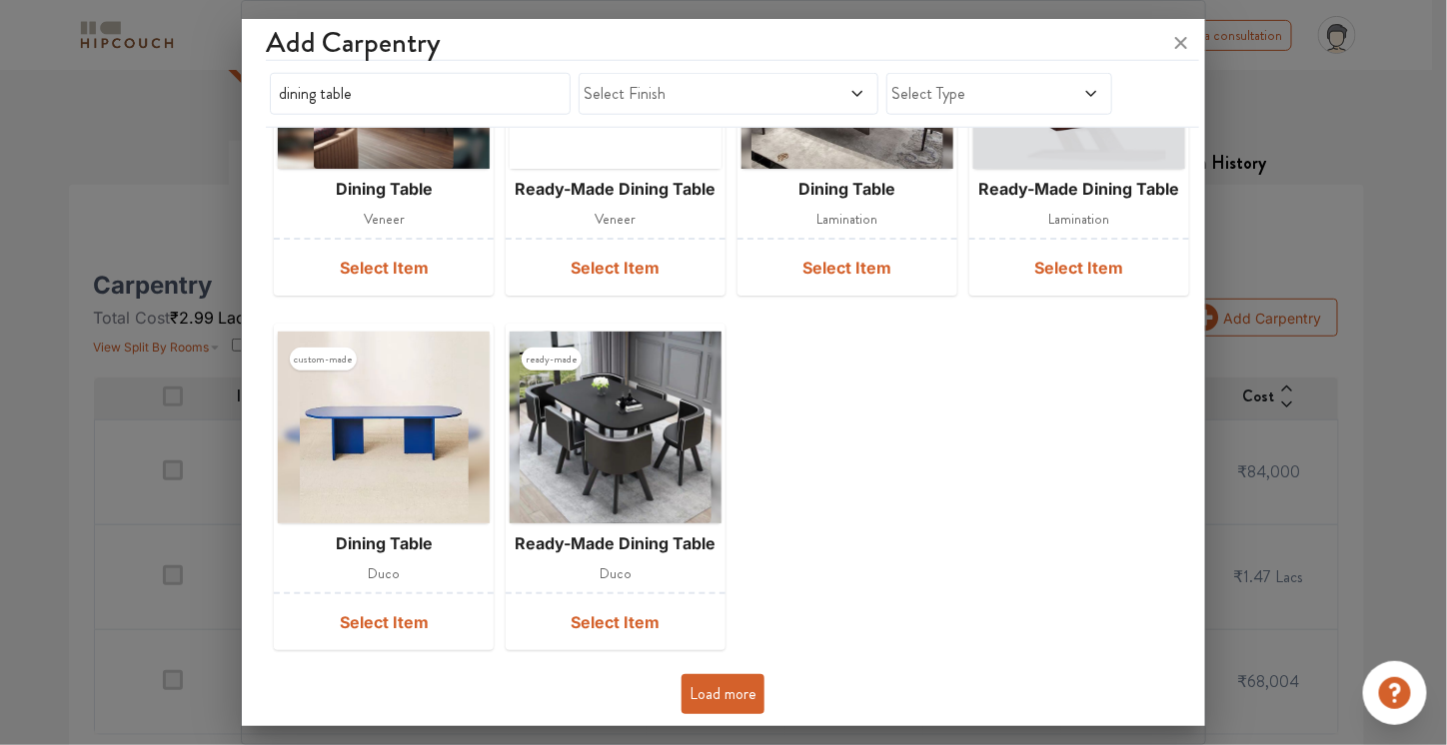
click at [735, 704] on button "Load more" at bounding box center [722, 694] width 83 height 40
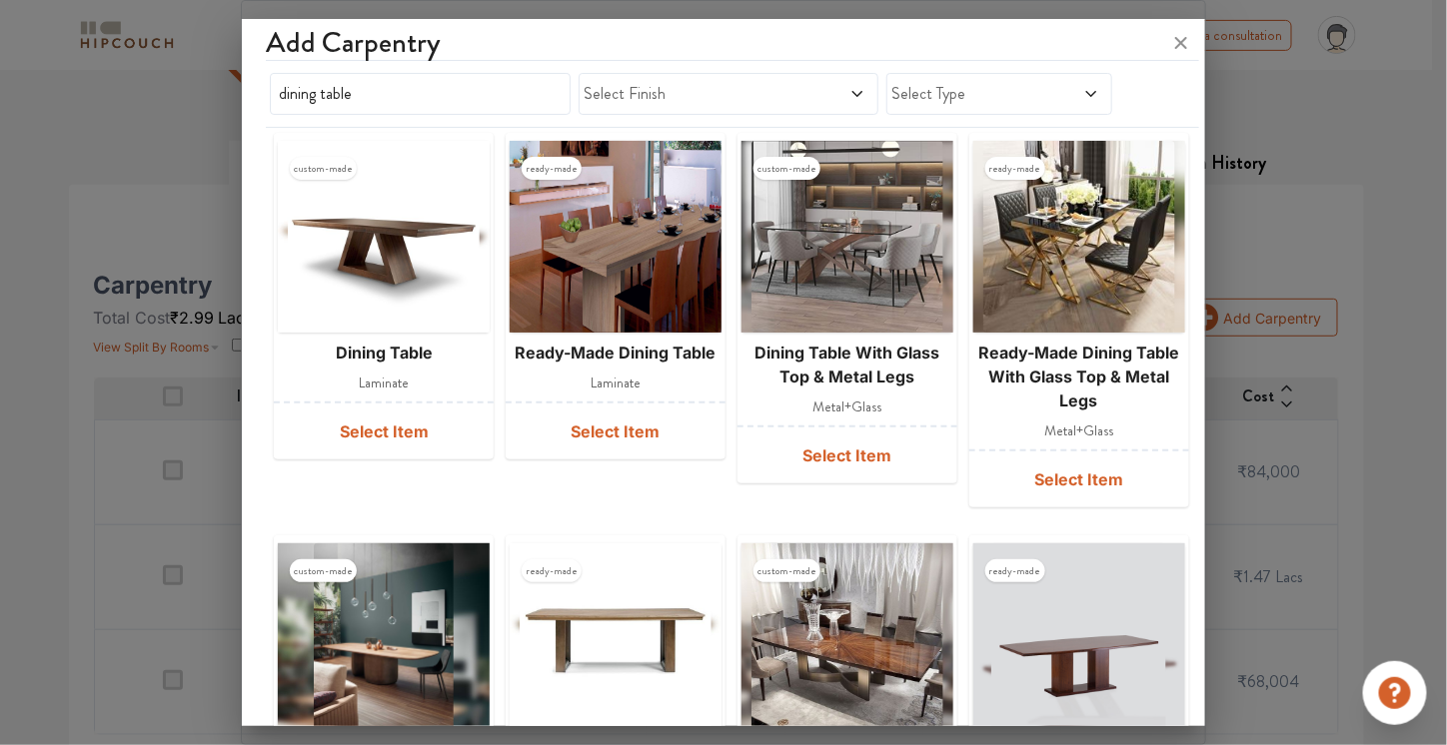
scroll to position [0, 0]
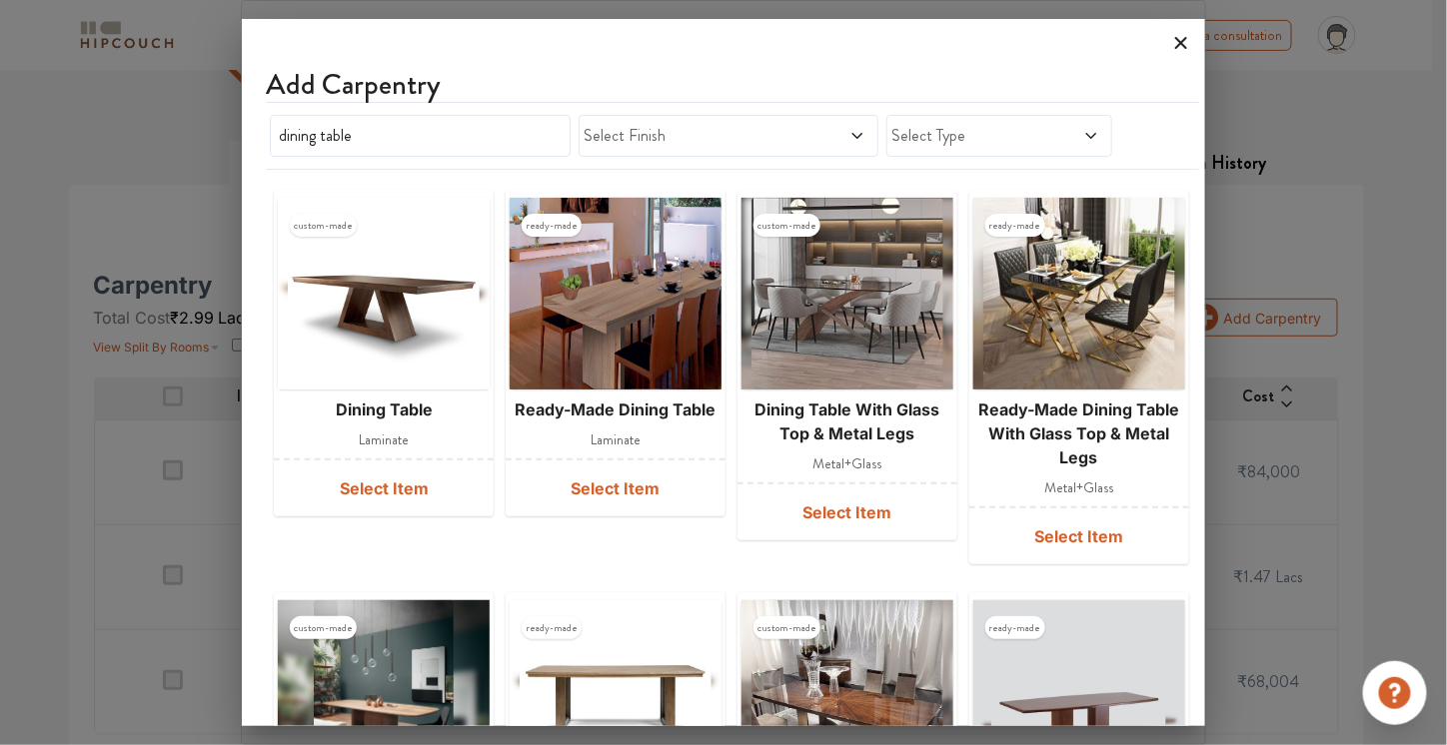
click at [1177, 46] on icon at bounding box center [1181, 43] width 12 height 12
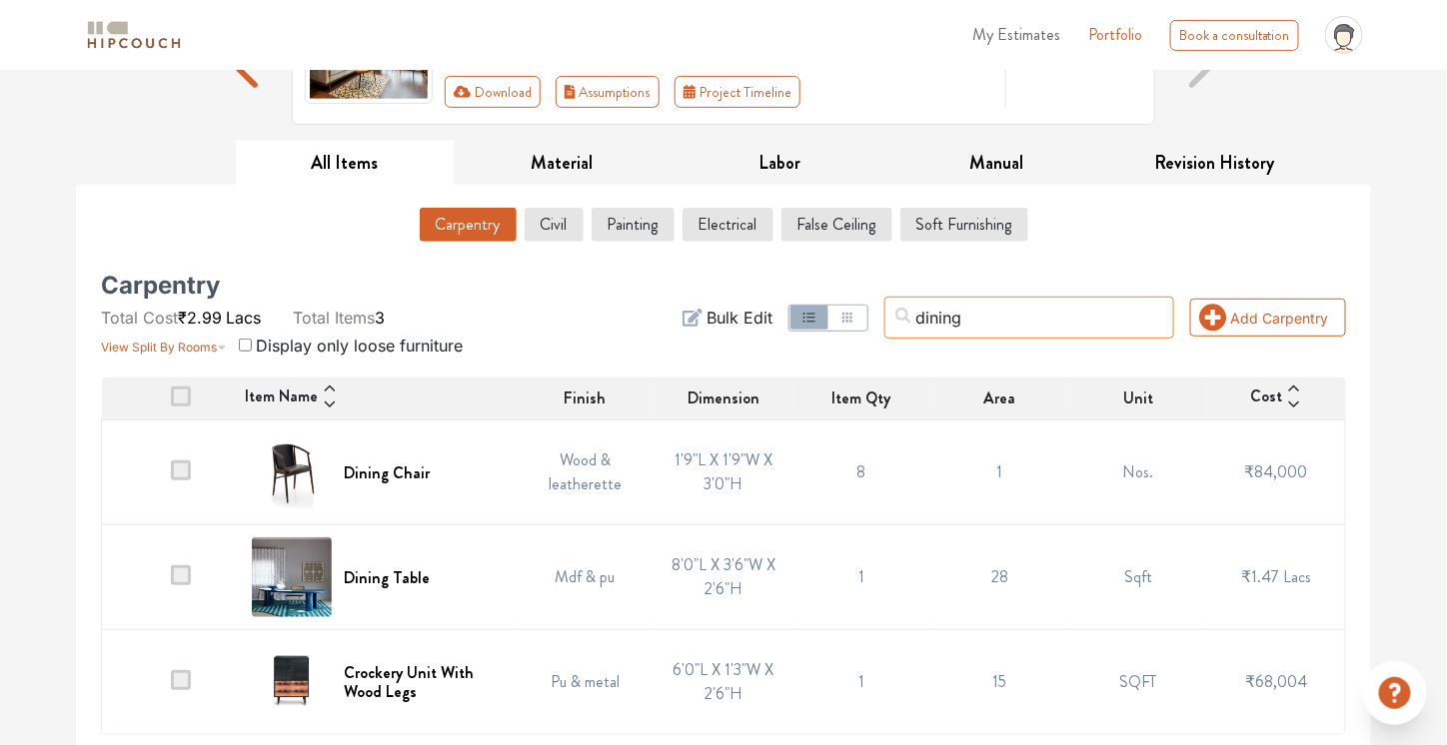
click at [1049, 305] on input "dining" at bounding box center [1029, 318] width 290 height 42
drag, startPoint x: 1035, startPoint y: 323, endPoint x: 925, endPoint y: 293, distance: 113.9
click at [925, 293] on div "dining Add Carpentry Filter Bulk Edit" at bounding box center [935, 318] width 846 height 80
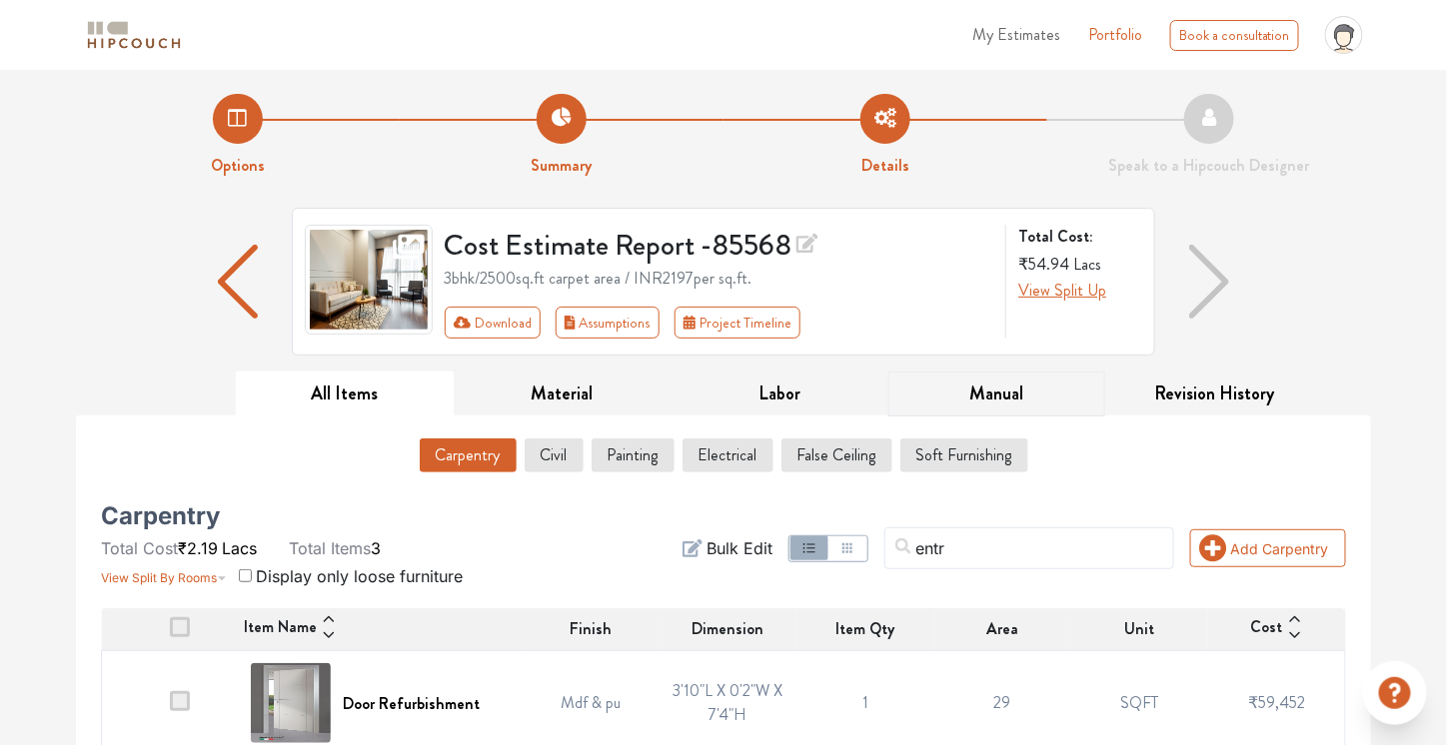
click at [1005, 385] on button "Manual" at bounding box center [997, 394] width 218 height 45
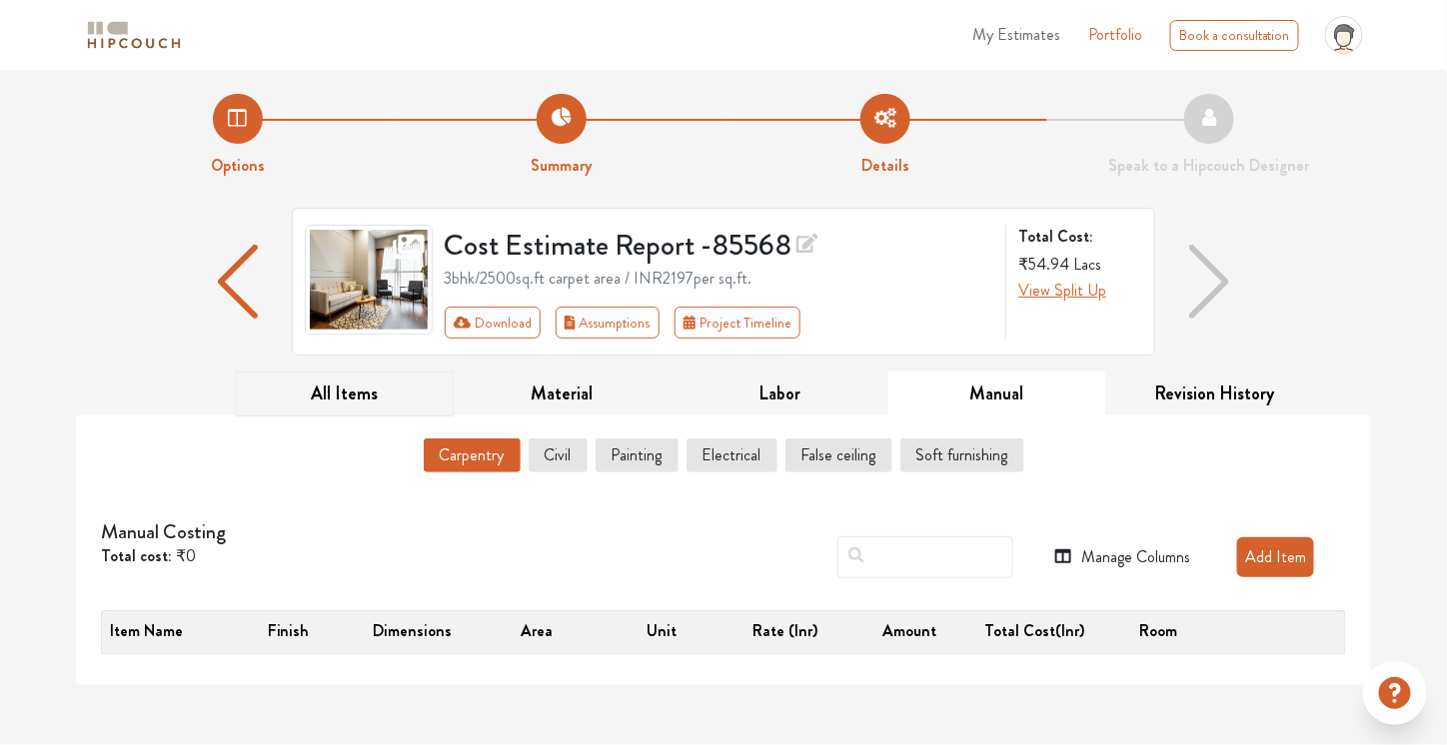
click at [382, 385] on button "All Items" at bounding box center [345, 394] width 218 height 45
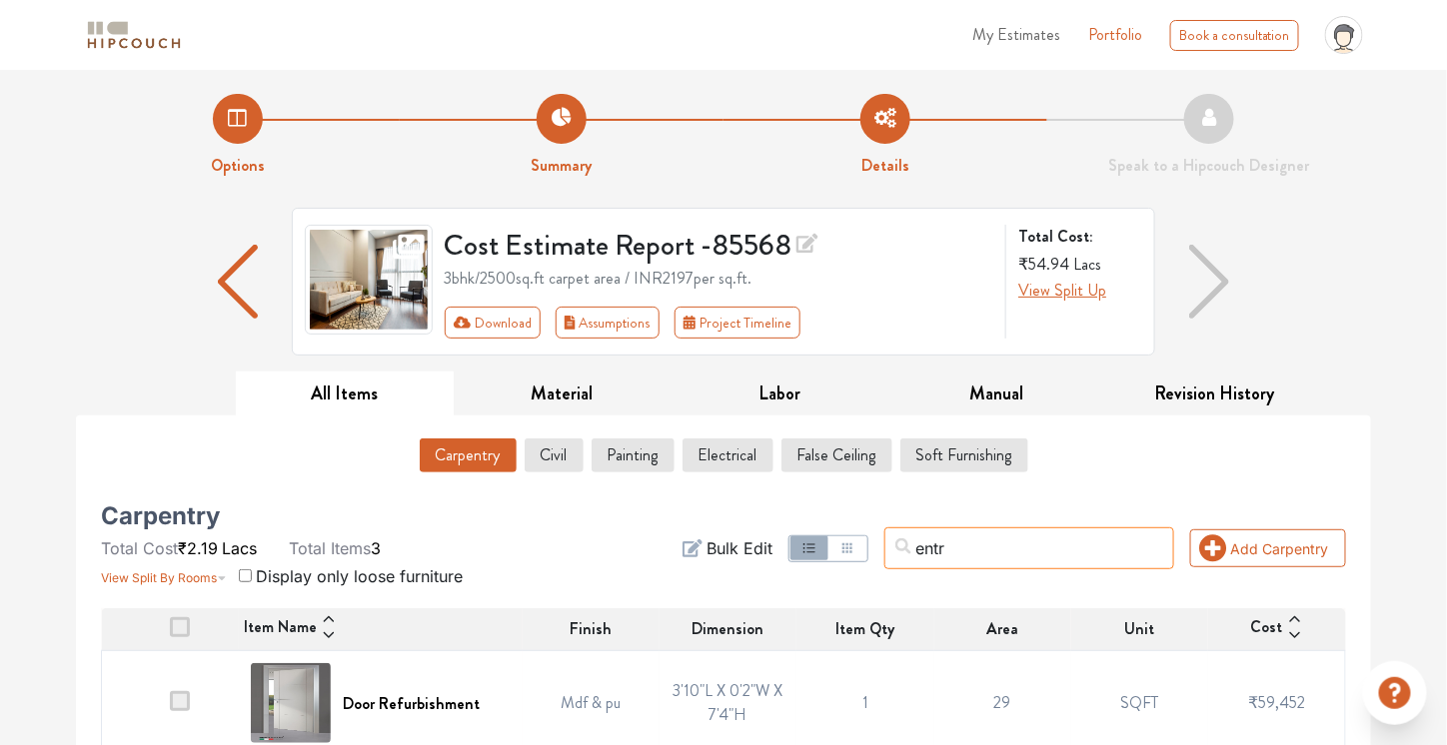
drag, startPoint x: 1011, startPoint y: 553, endPoint x: 916, endPoint y: 545, distance: 95.3
click at [916, 545] on div "entr Add Carpentry Filter Bulk Edit" at bounding box center [935, 549] width 846 height 80
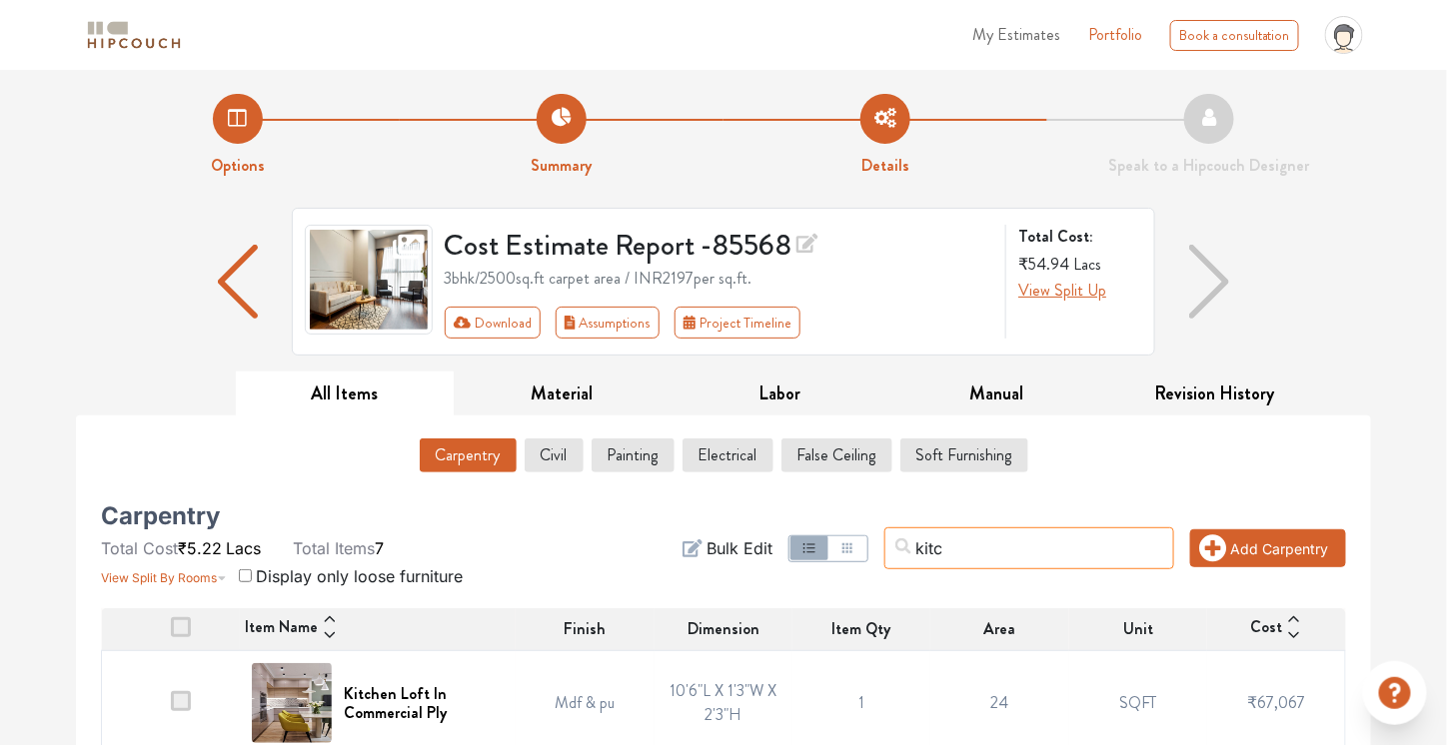
type input "kitc"
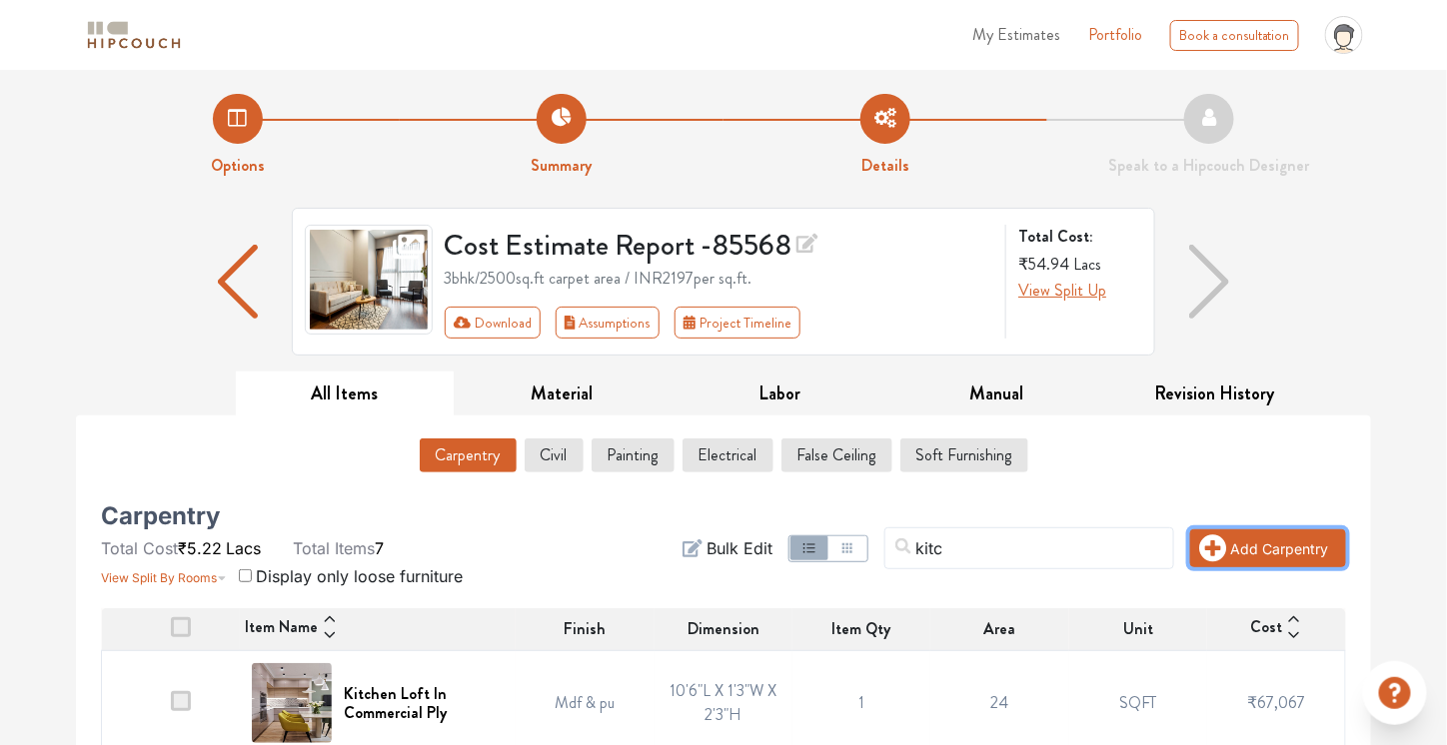
click at [1285, 555] on button "Add Carpentry" at bounding box center [1268, 549] width 156 height 38
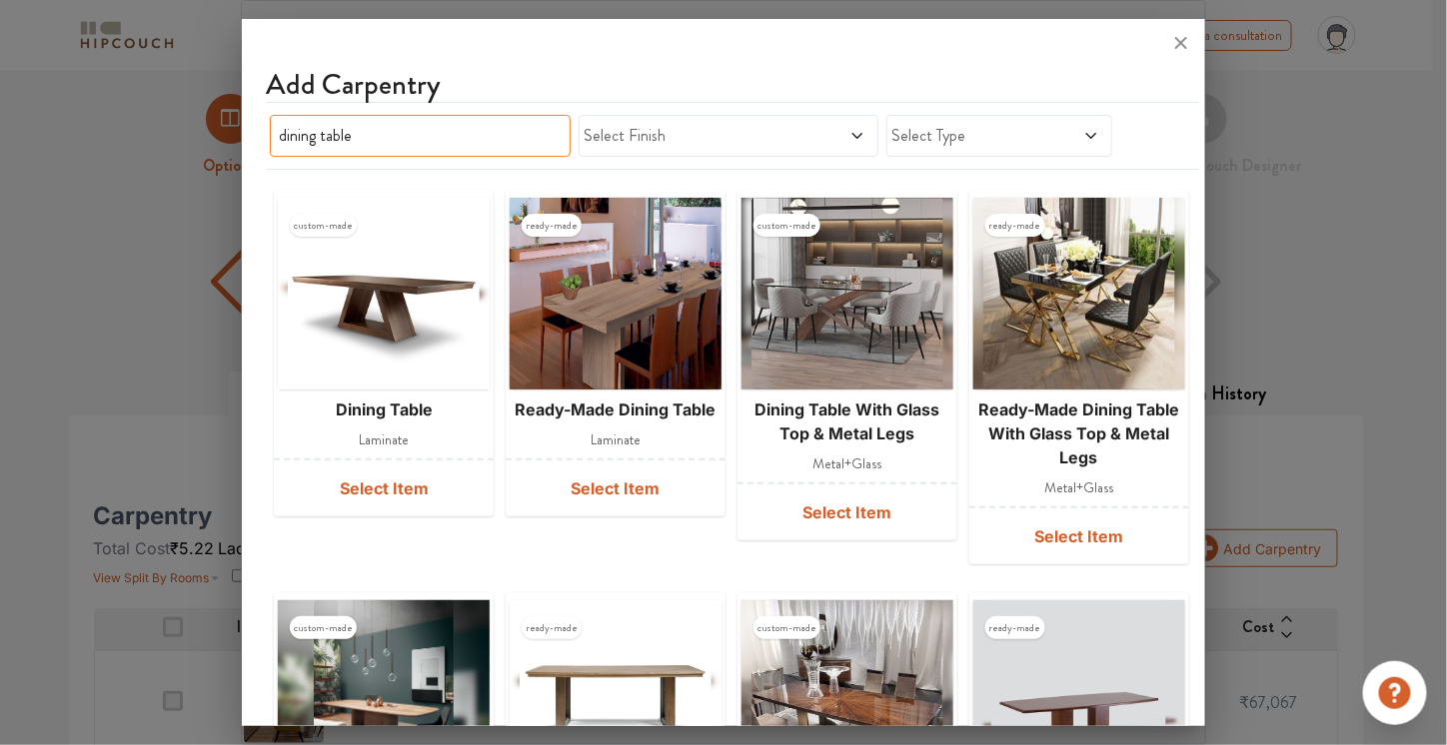
drag, startPoint x: 458, startPoint y: 132, endPoint x: 210, endPoint y: 64, distance: 256.9
click at [241, 64] on div "Add Carpentry dining table Select Finish Select Type custom-made dining table l…" at bounding box center [723, 372] width 964 height 745
type input "kitchen"
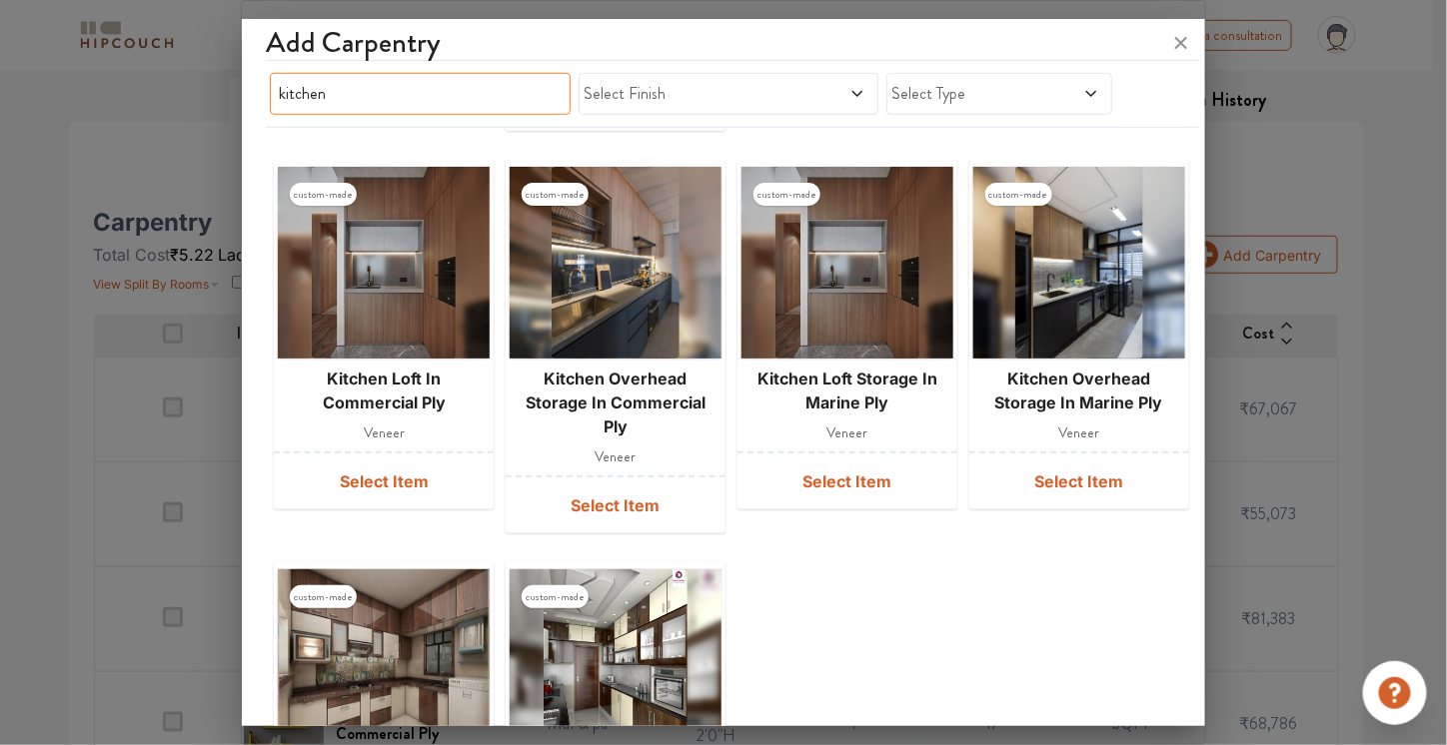
scroll to position [719, 0]
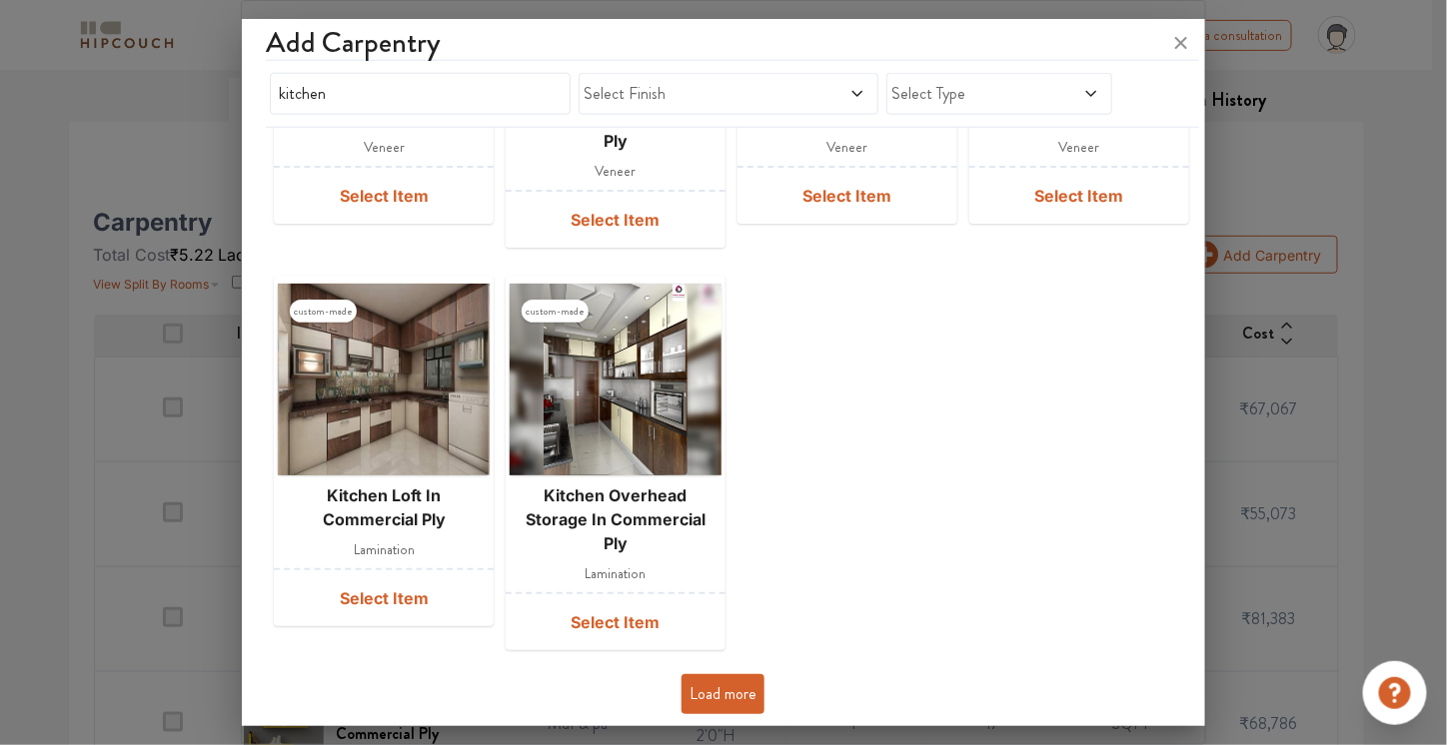
click at [743, 695] on button "Load more" at bounding box center [722, 694] width 83 height 40
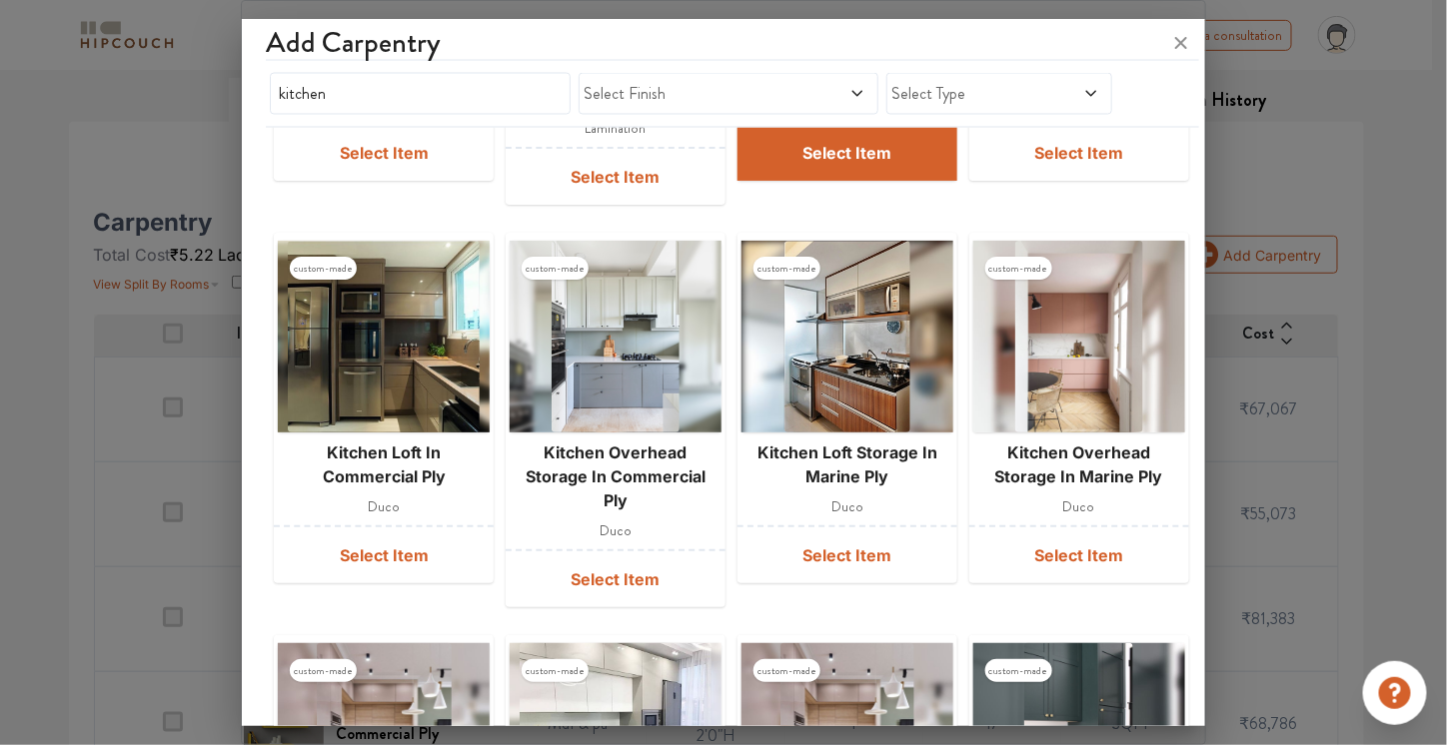
scroll to position [1525, 0]
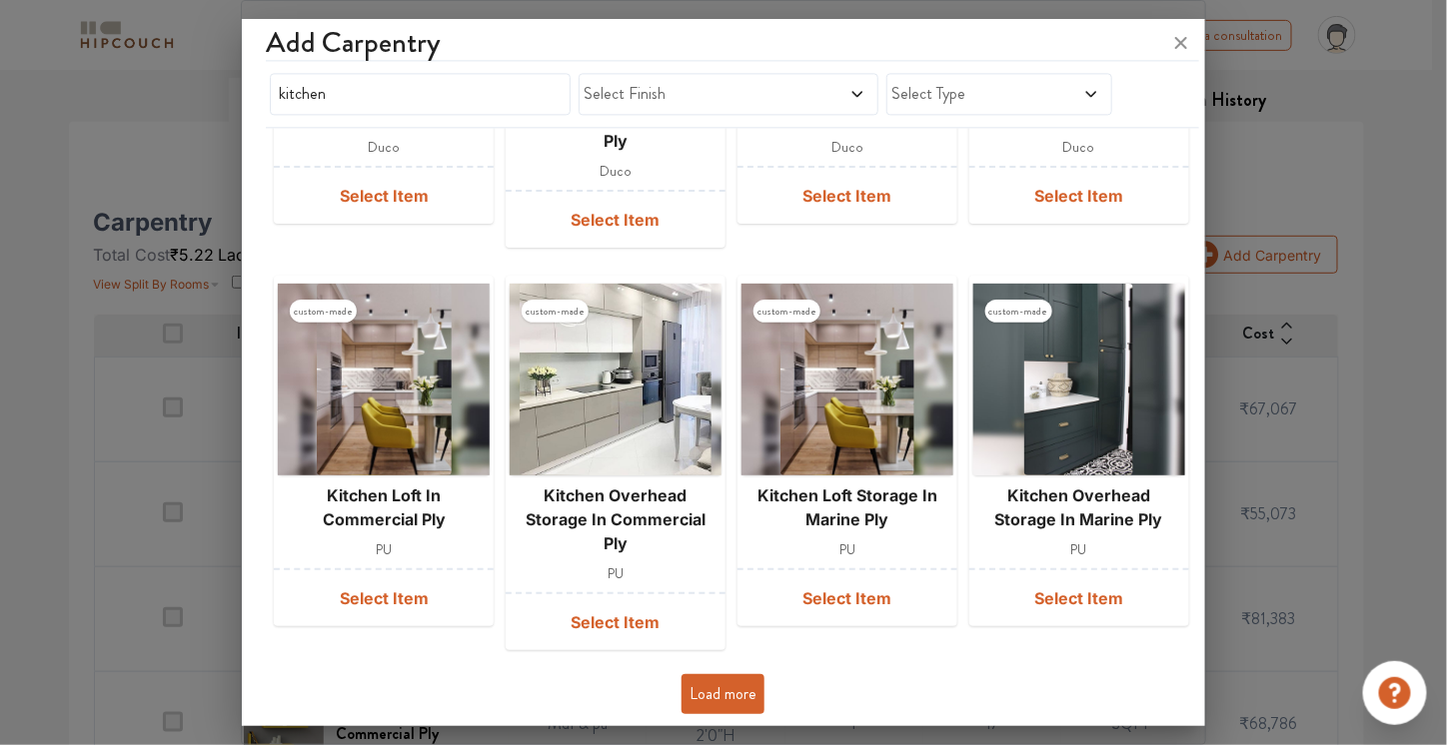
click at [717, 683] on button "Load more" at bounding box center [722, 694] width 83 height 40
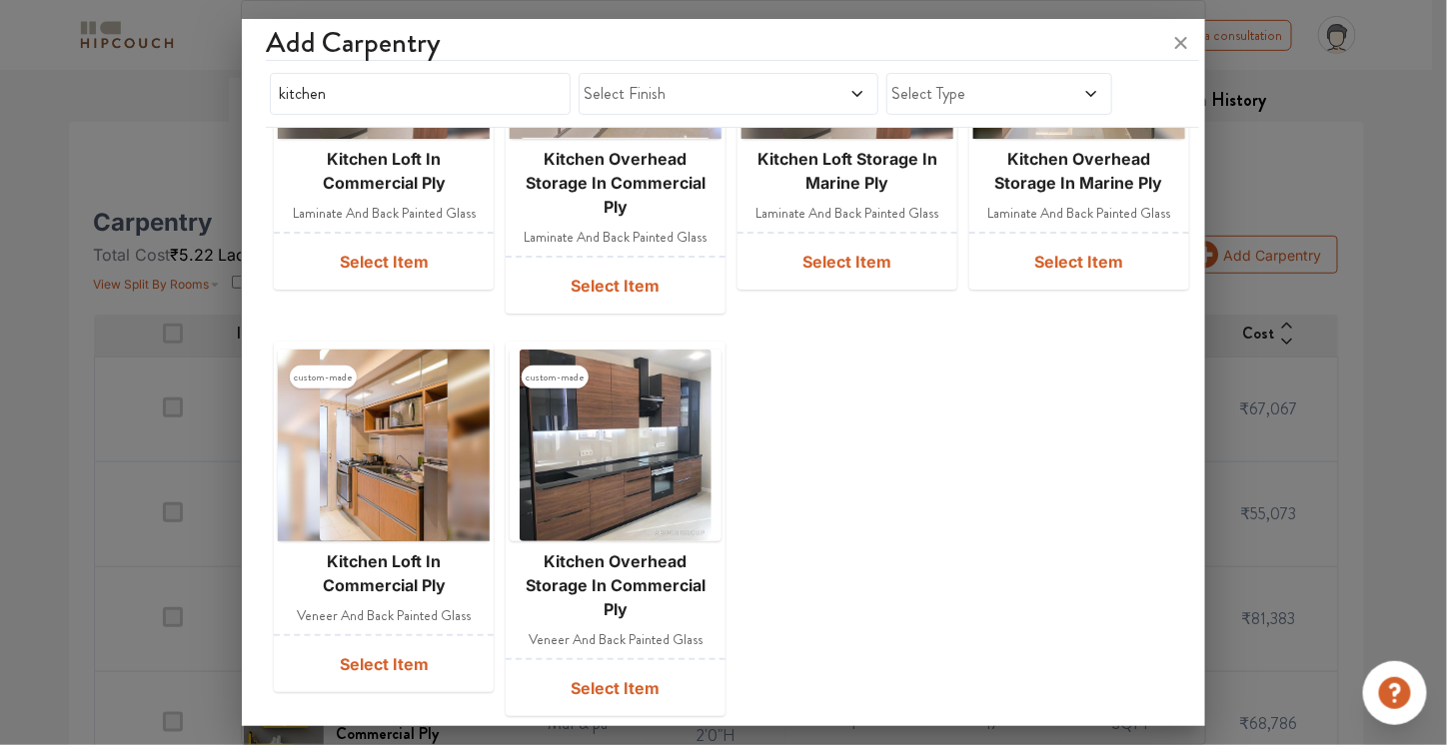
scroll to position [2732, 0]
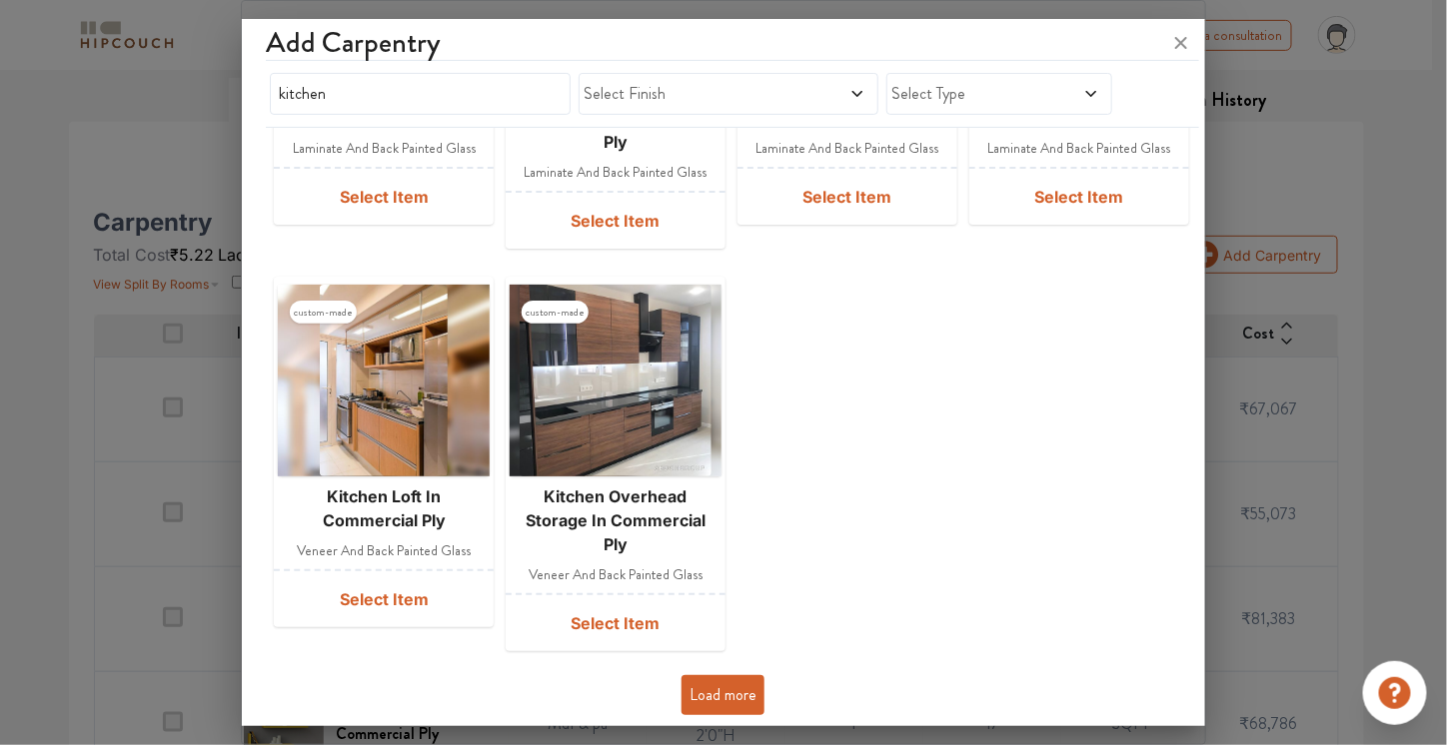
click at [716, 684] on button "Load more" at bounding box center [722, 695] width 83 height 40
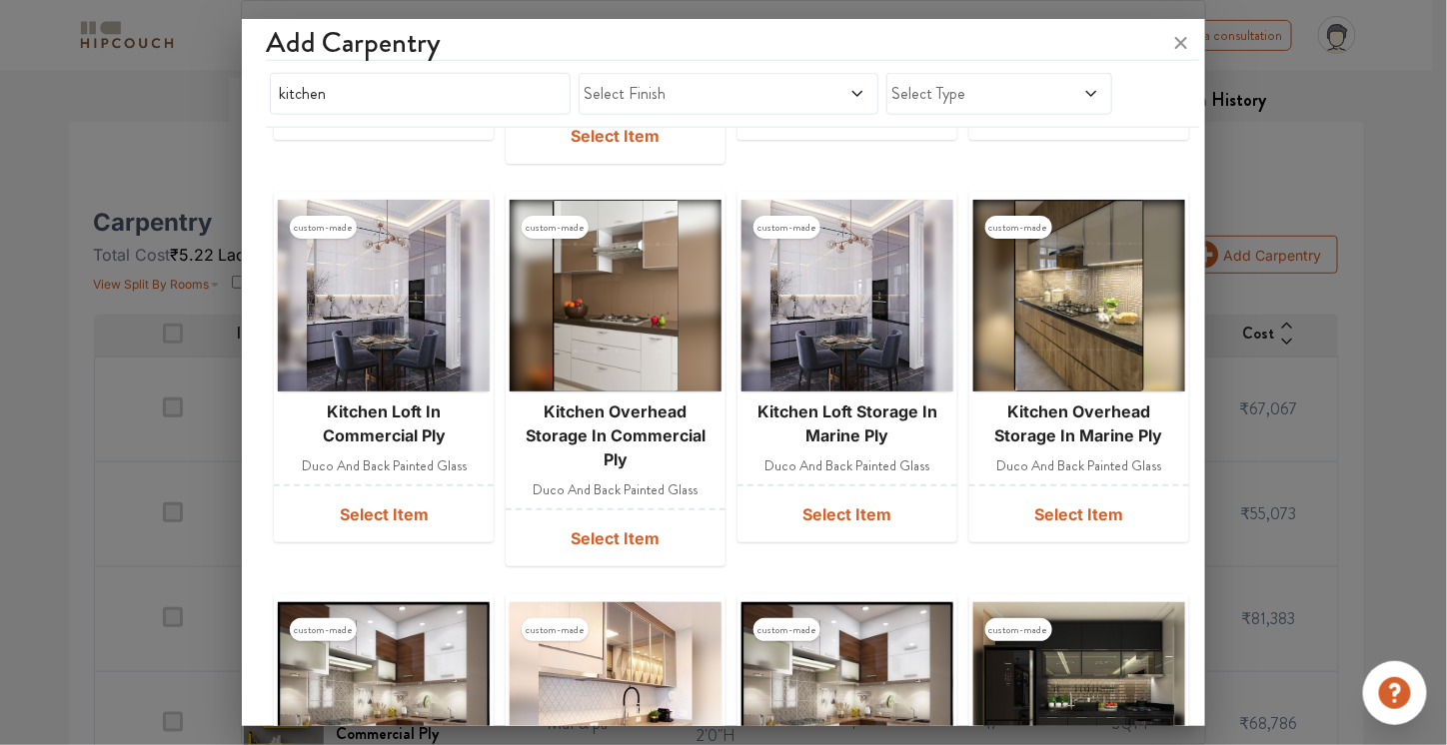
scroll to position [3537, 0]
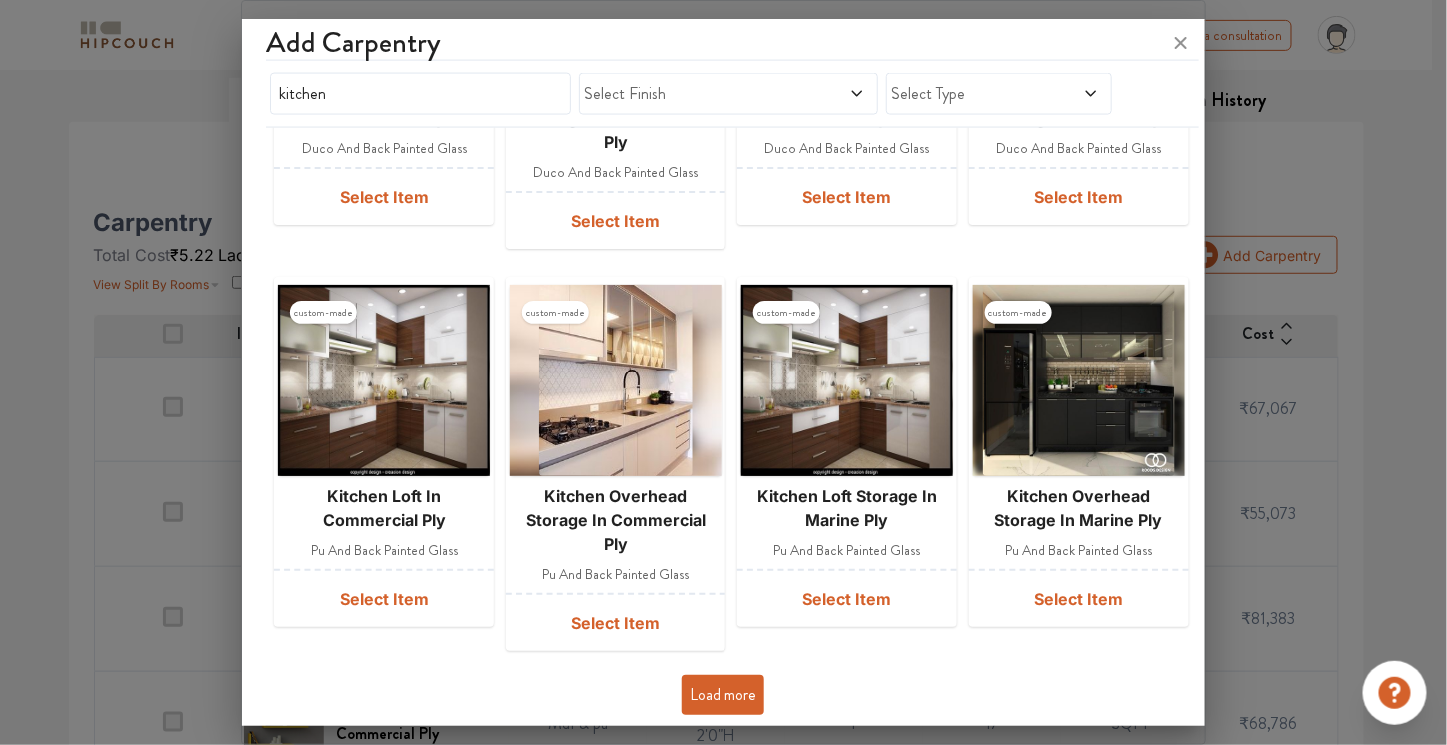
click at [713, 681] on button "Load more" at bounding box center [722, 695] width 83 height 40
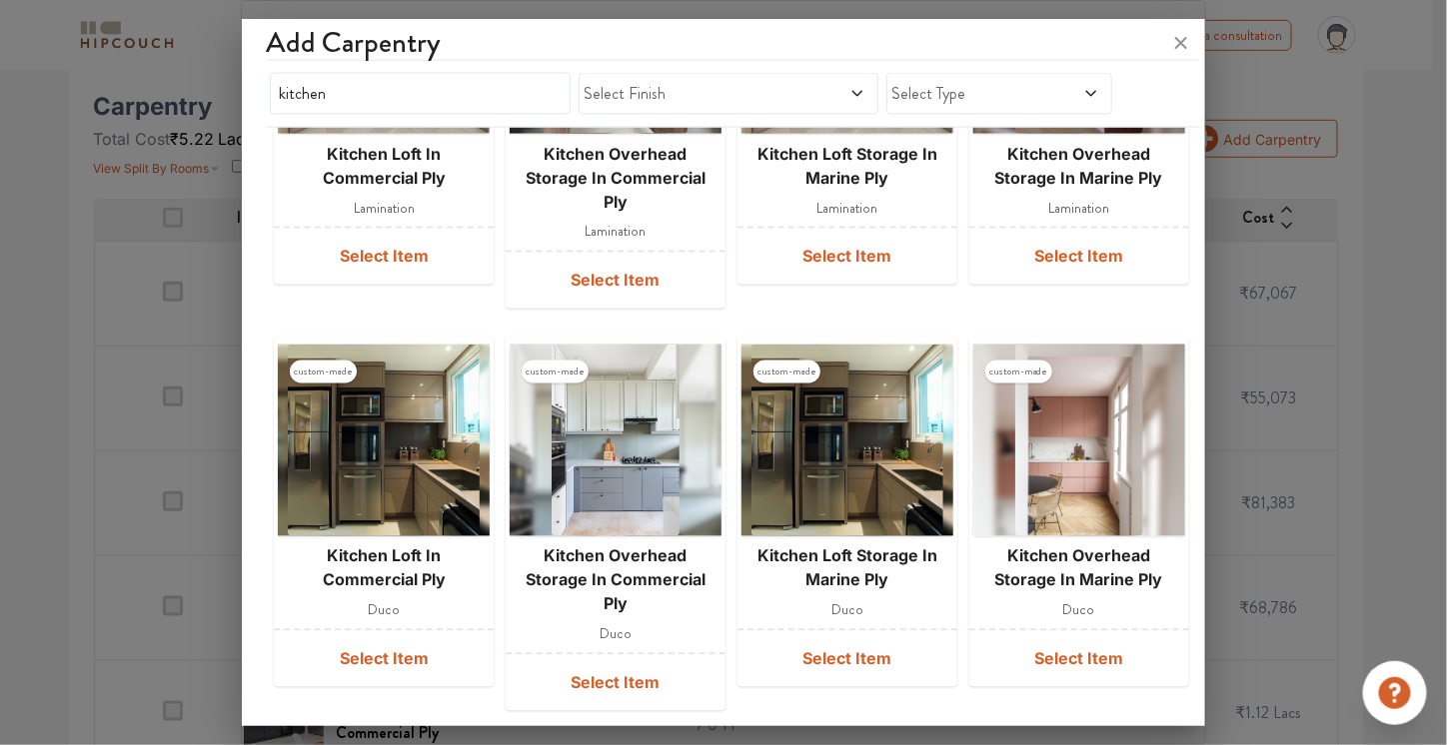
scroll to position [0, 0]
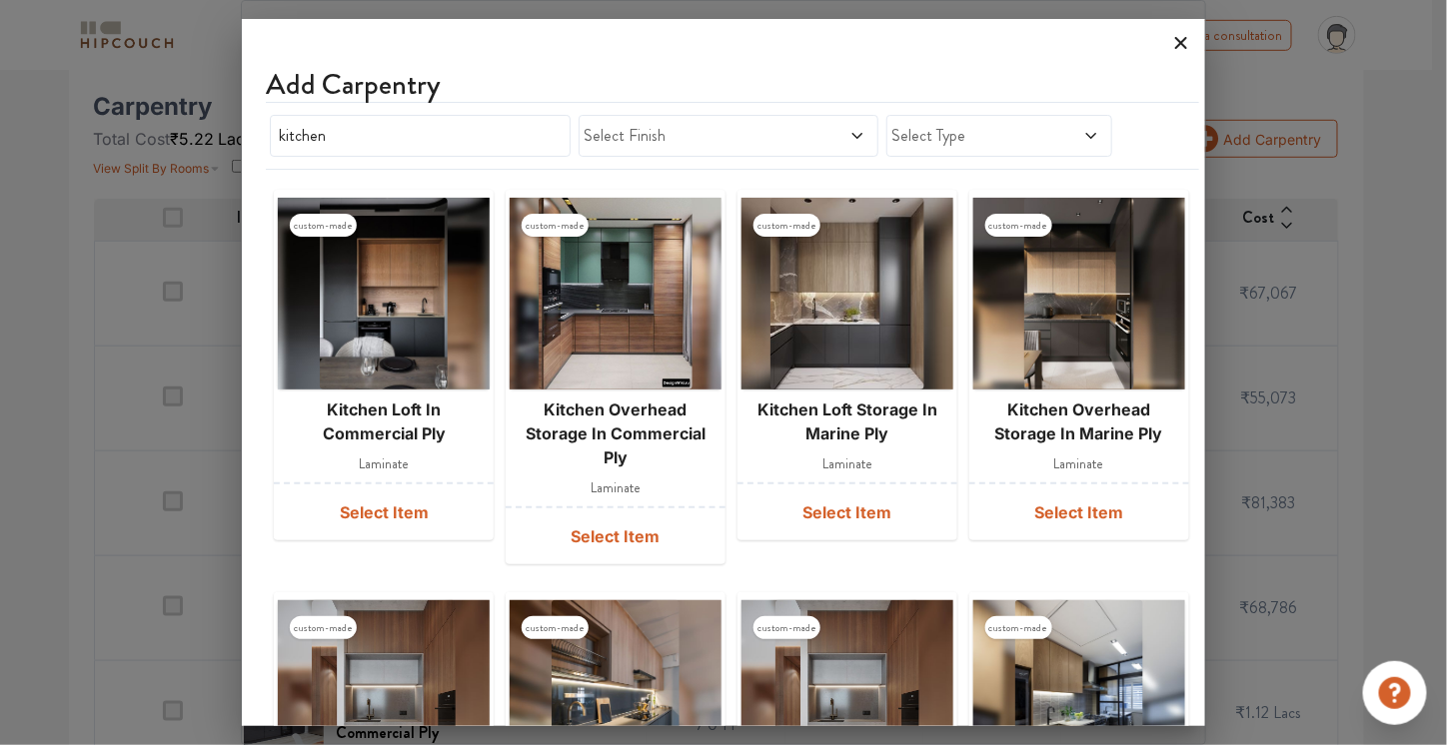
click at [1183, 32] on icon at bounding box center [1181, 43] width 32 height 32
